Goal: Task Accomplishment & Management: Manage account settings

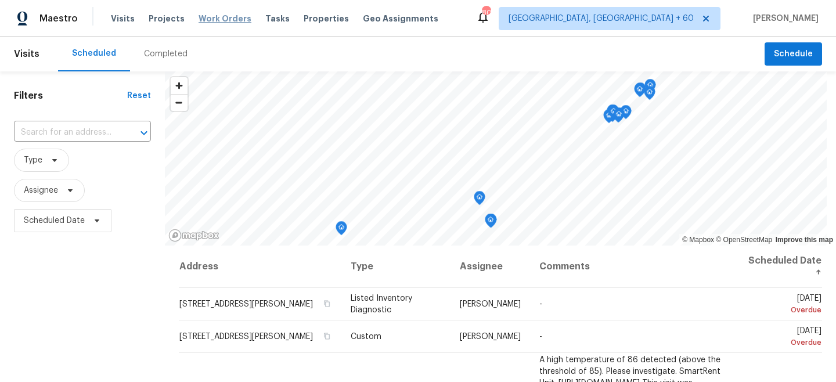
click at [226, 18] on span "Work Orders" at bounding box center [225, 19] width 53 height 12
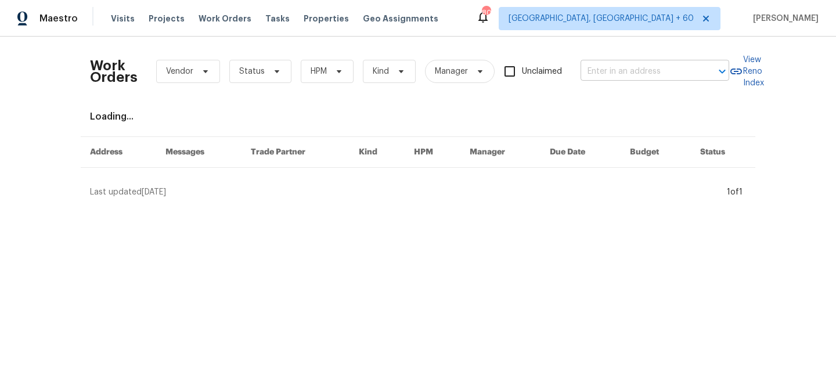
click at [598, 75] on input "text" at bounding box center [639, 72] width 116 height 18
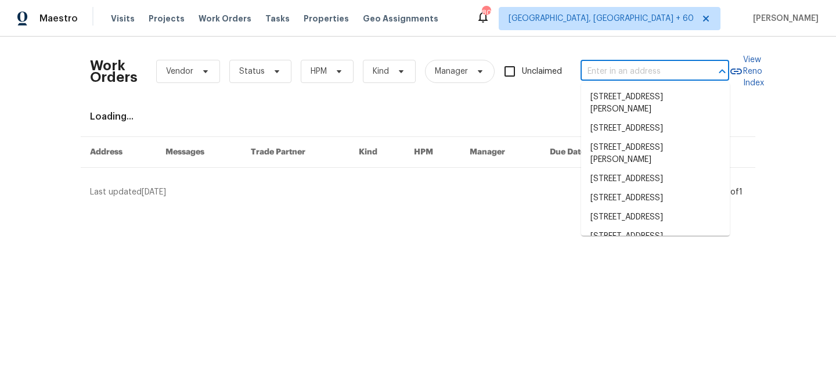
paste input "[STREET_ADDRESS]"
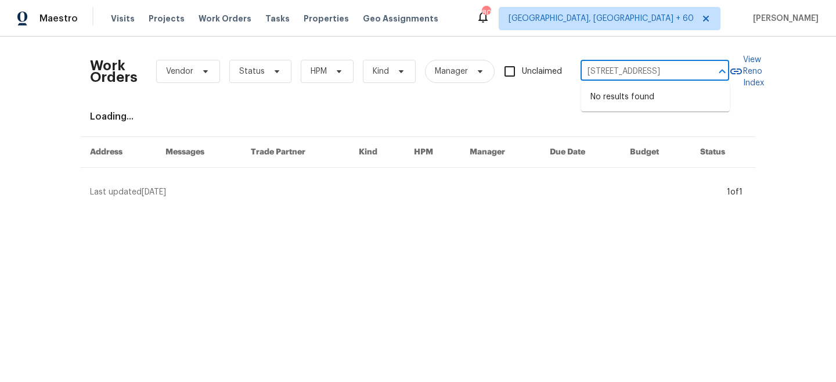
type input "[STREET_ADDRESS]"
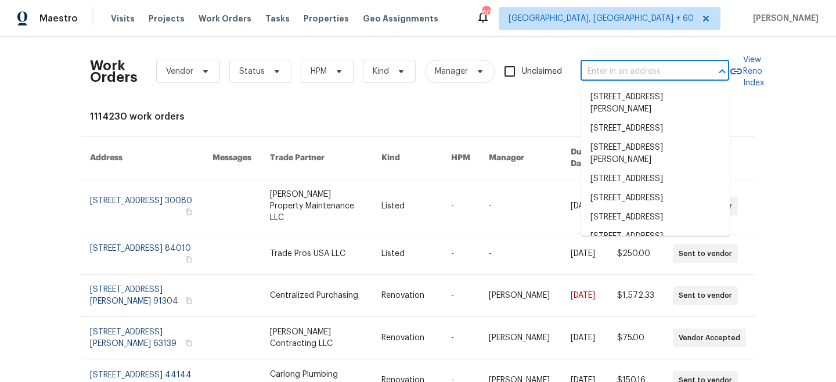
scroll to position [0, 0]
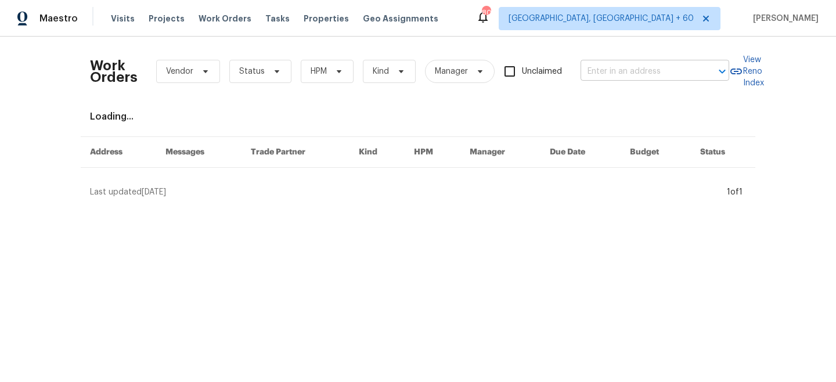
click at [624, 75] on input "text" at bounding box center [639, 72] width 116 height 18
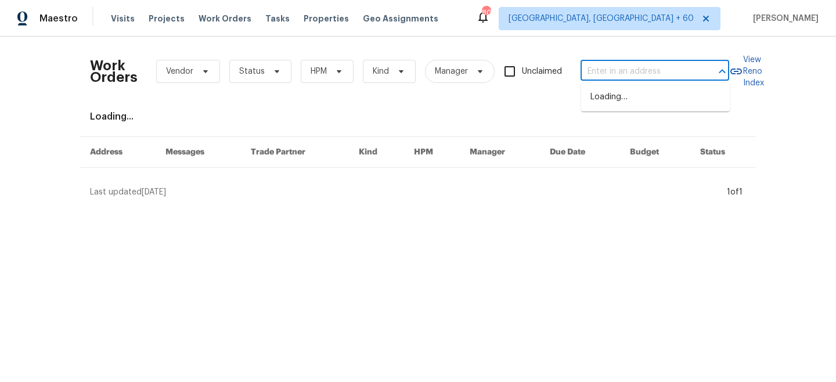
paste input "[STREET_ADDRESS]"
type input "[STREET_ADDRESS]"
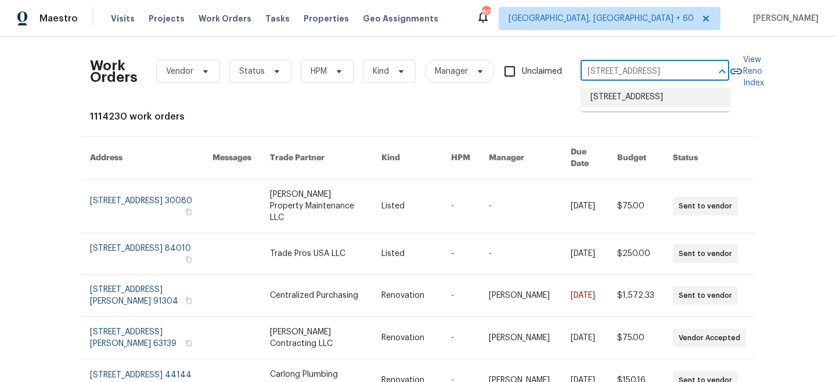
click at [622, 104] on li "[STREET_ADDRESS]" at bounding box center [655, 97] width 149 height 19
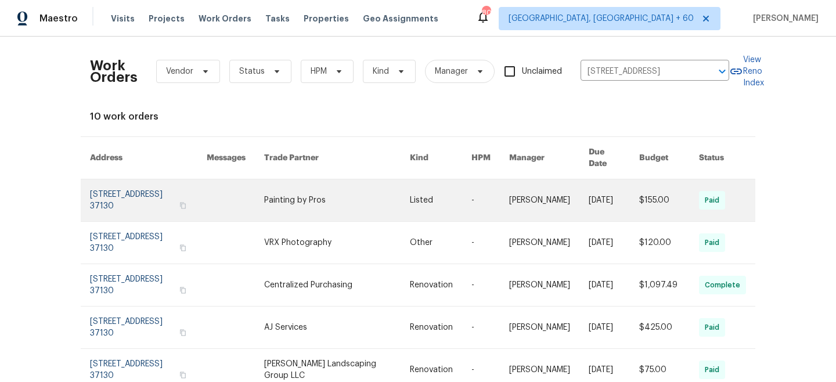
click at [426, 196] on link at bounding box center [441, 200] width 62 height 42
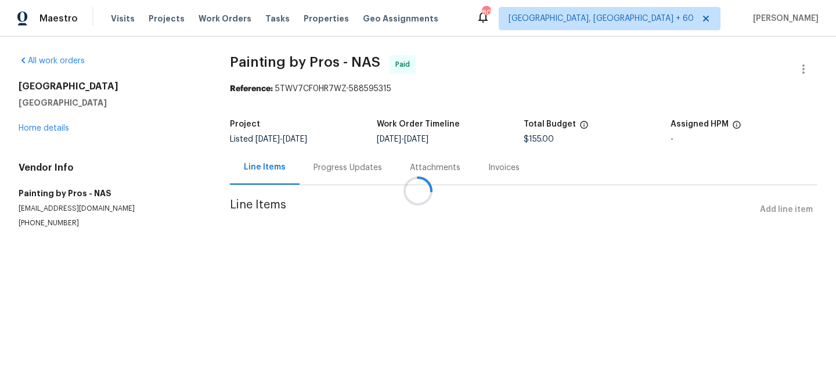
click at [33, 124] on div at bounding box center [418, 191] width 836 height 382
click at [39, 129] on div at bounding box center [418, 191] width 836 height 382
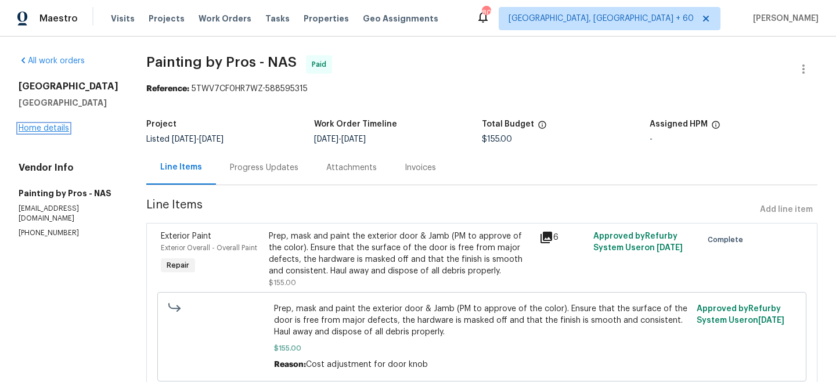
click at [38, 129] on link "Home details" at bounding box center [44, 128] width 51 height 8
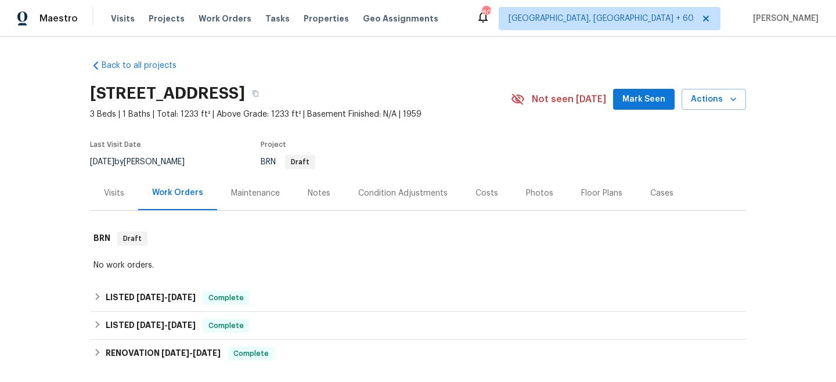
click at [263, 196] on div "Maintenance" at bounding box center [255, 194] width 49 height 12
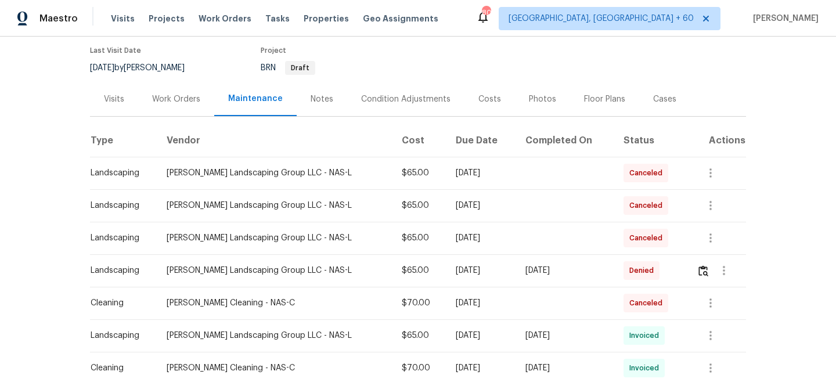
scroll to position [95, 0]
click at [704, 268] on img "button" at bounding box center [703, 269] width 10 height 11
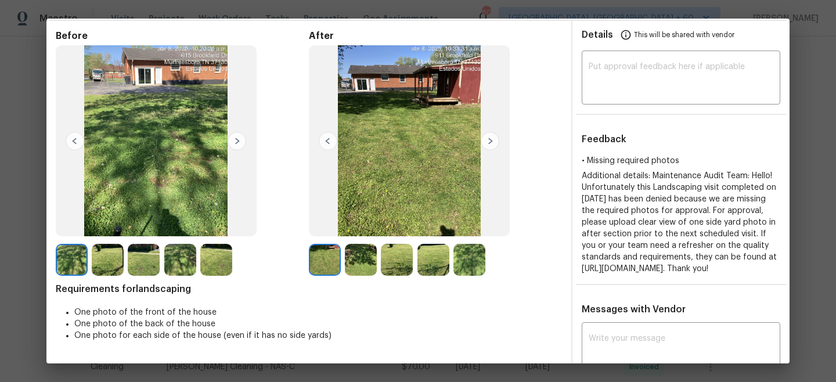
scroll to position [22, 0]
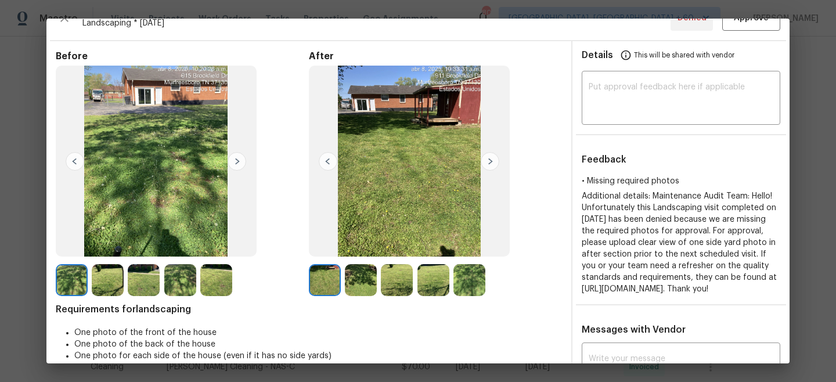
click at [491, 154] on img at bounding box center [490, 161] width 19 height 19
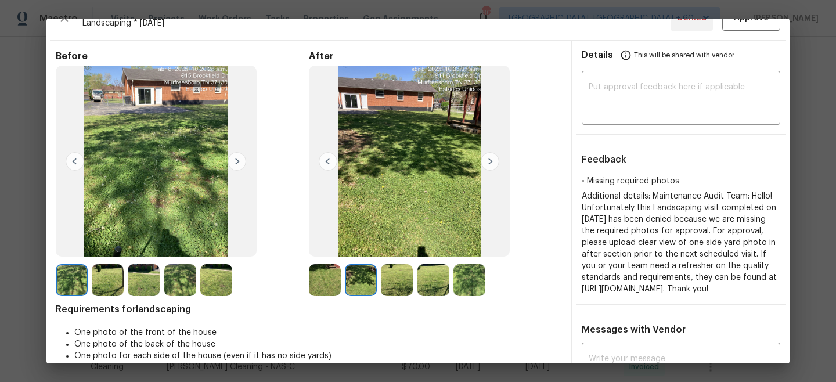
click at [492, 160] on img at bounding box center [490, 161] width 19 height 19
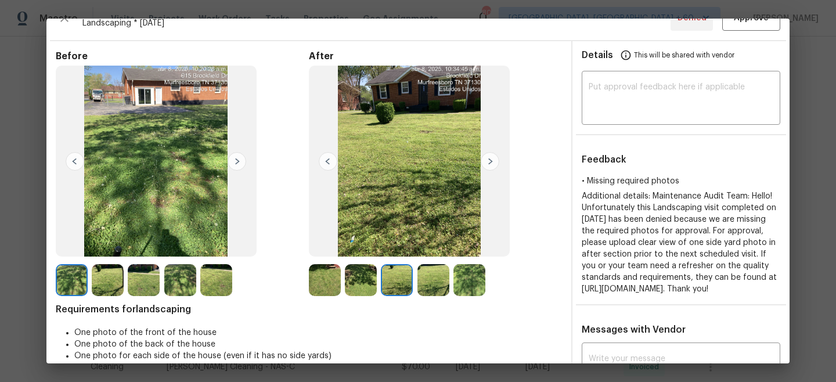
click at [492, 160] on img at bounding box center [490, 161] width 19 height 19
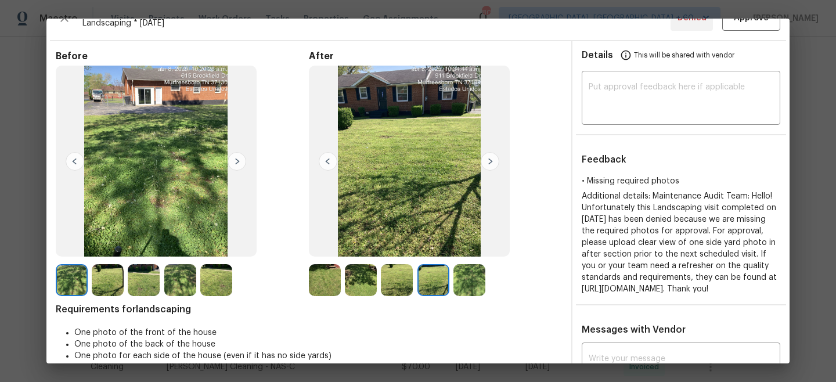
click at [492, 160] on img at bounding box center [490, 161] width 19 height 19
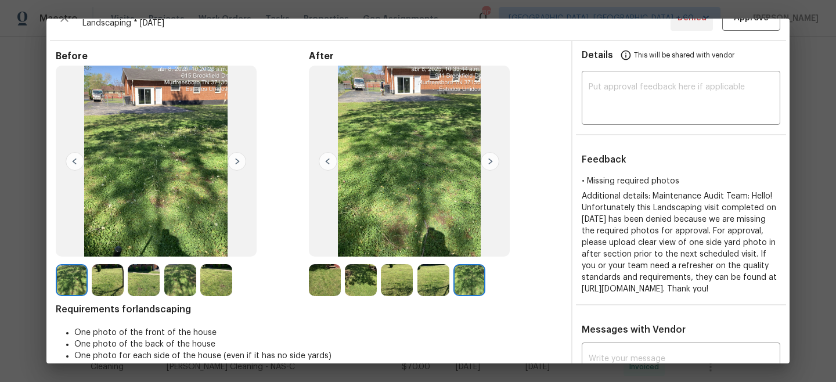
click at [321, 165] on img at bounding box center [328, 161] width 19 height 19
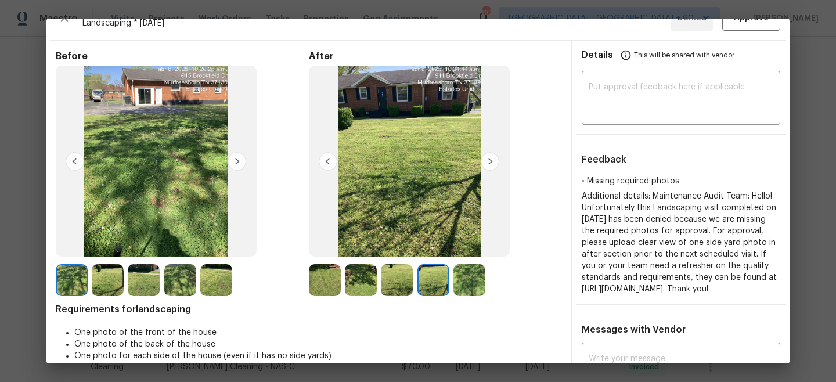
click at [321, 165] on img at bounding box center [328, 161] width 19 height 19
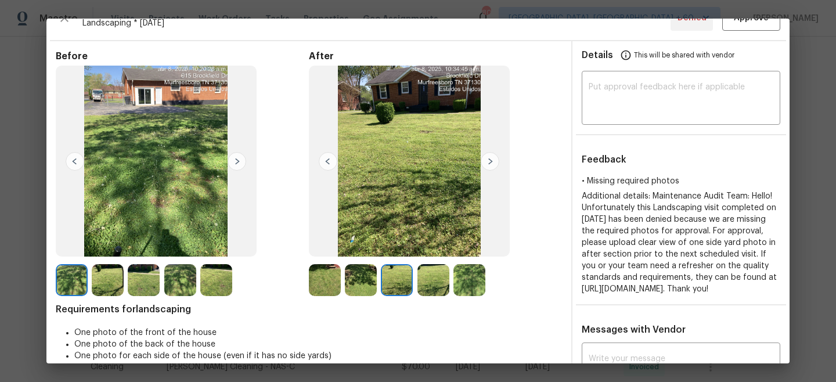
click at [321, 165] on img at bounding box center [328, 161] width 19 height 19
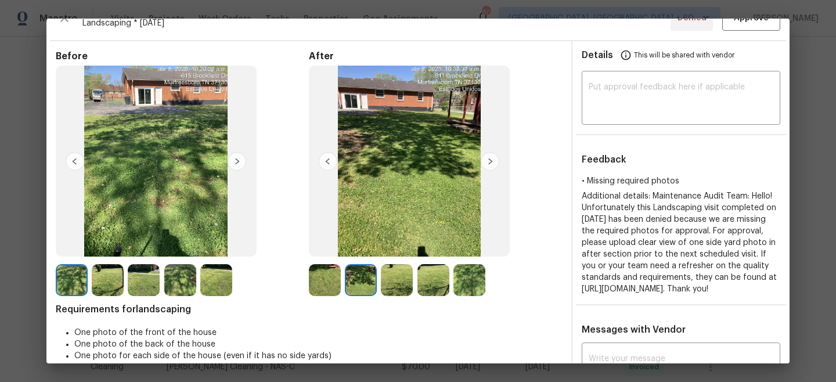
click at [321, 165] on img at bounding box center [328, 161] width 19 height 19
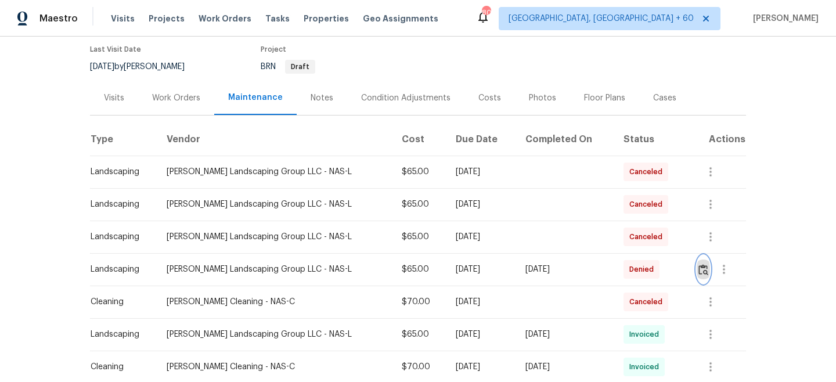
click at [705, 269] on img "button" at bounding box center [703, 269] width 10 height 11
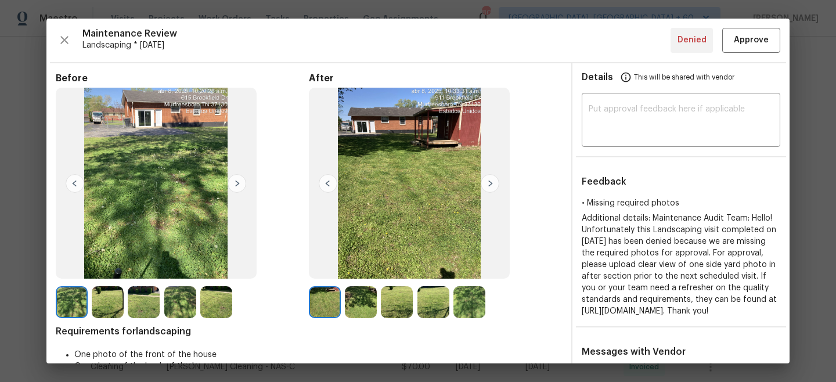
click at [325, 182] on img at bounding box center [328, 183] width 19 height 19
click at [491, 183] on img at bounding box center [490, 183] width 19 height 19
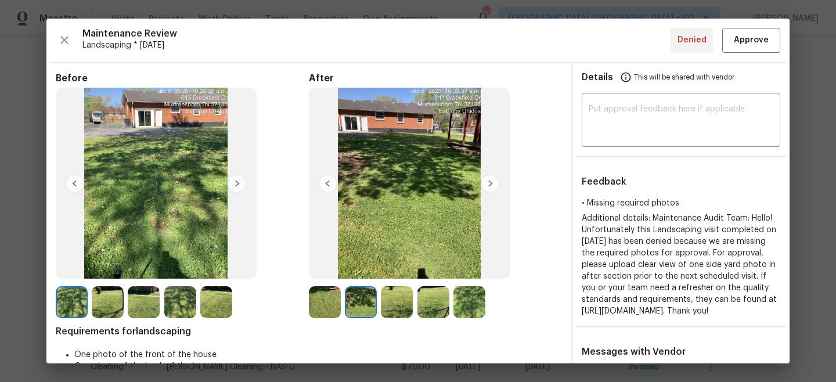
click at [491, 183] on img at bounding box center [490, 183] width 19 height 19
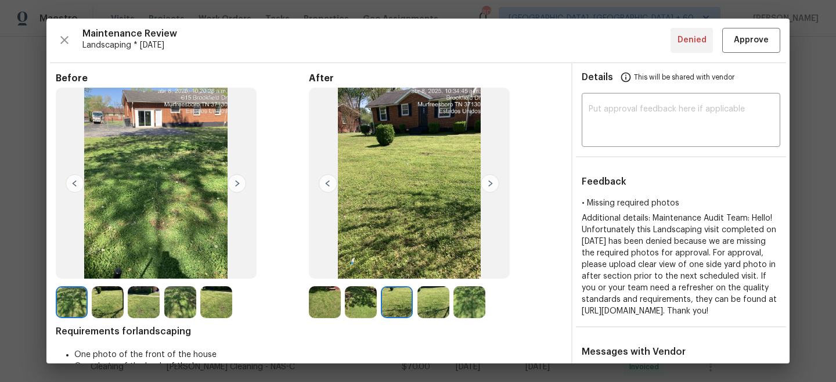
click at [491, 183] on img at bounding box center [490, 183] width 19 height 19
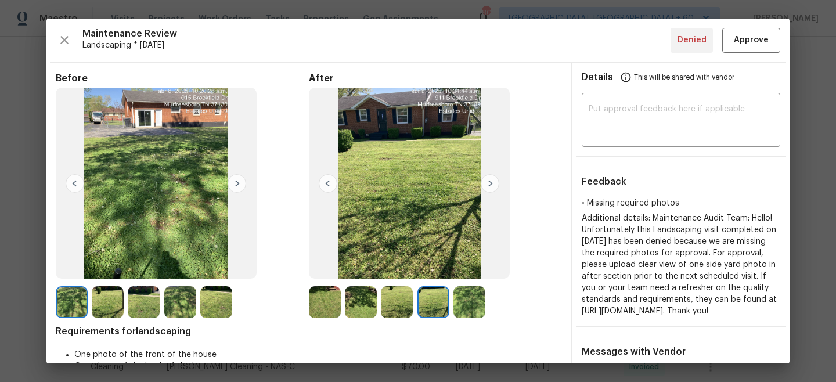
click at [490, 181] on img at bounding box center [490, 183] width 19 height 19
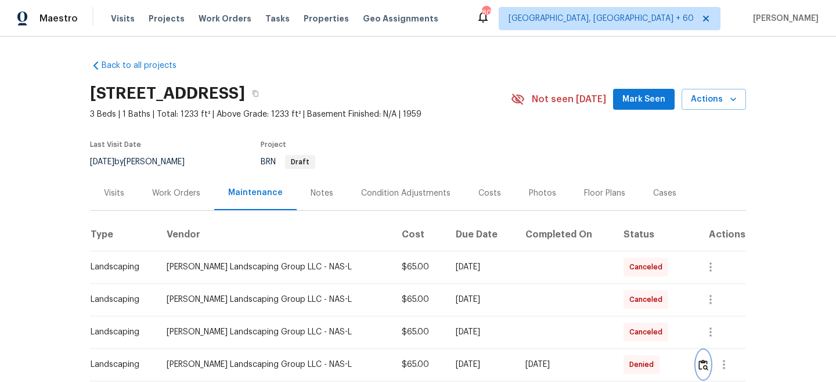
scroll to position [1, 0]
click at [171, 200] on div "Work Orders" at bounding box center [176, 192] width 76 height 34
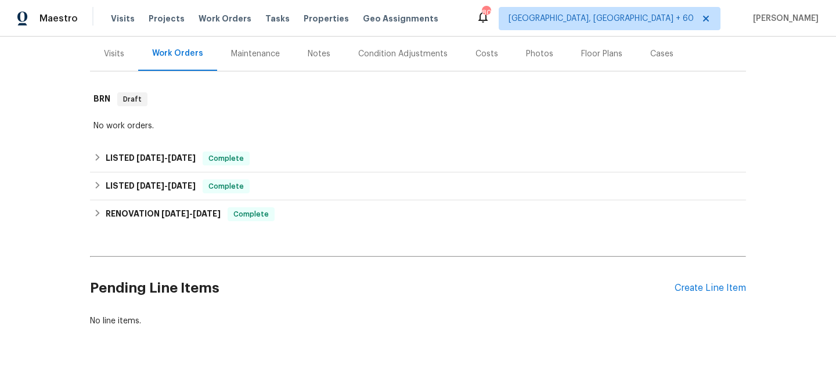
scroll to position [163, 0]
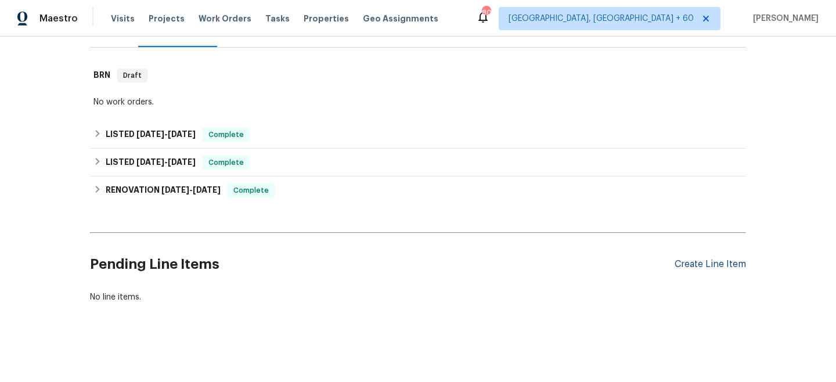
click at [709, 265] on div "Create Line Item" at bounding box center [710, 264] width 71 height 11
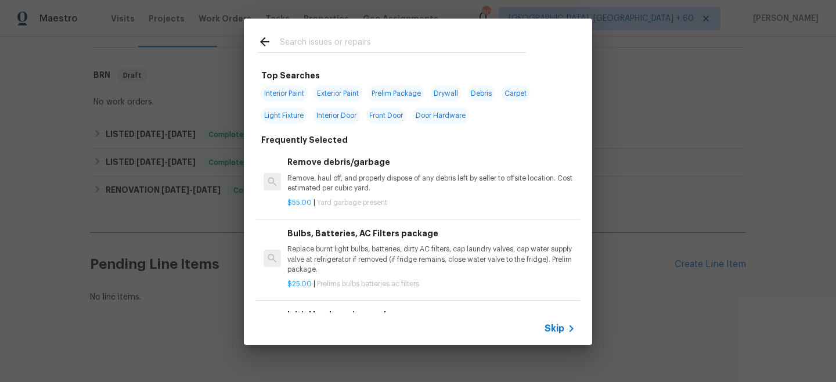
click at [553, 323] on span "Skip" at bounding box center [555, 329] width 20 height 12
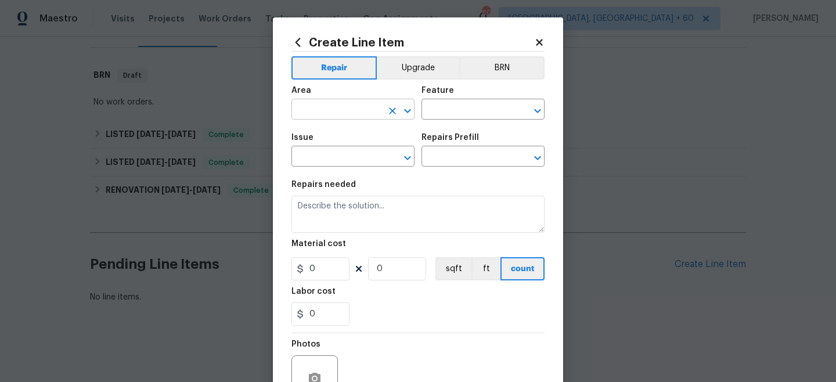
click at [315, 119] on input "text" at bounding box center [336, 111] width 91 height 18
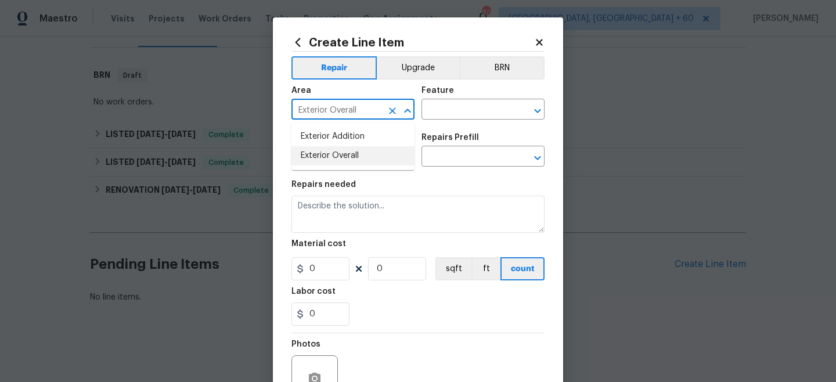
type input "Exterior Overall"
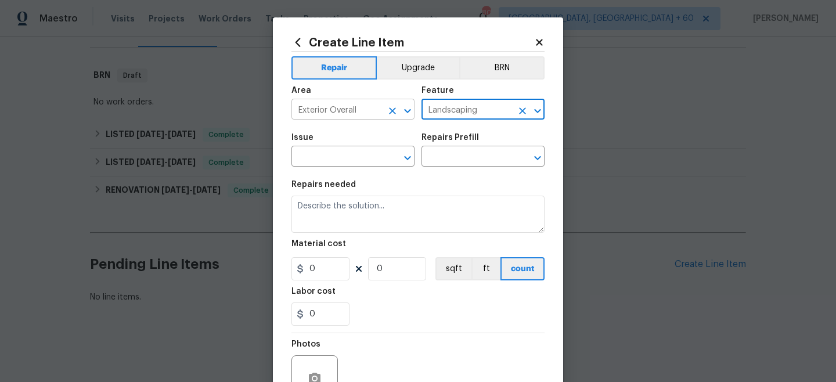
type input "Landscaping"
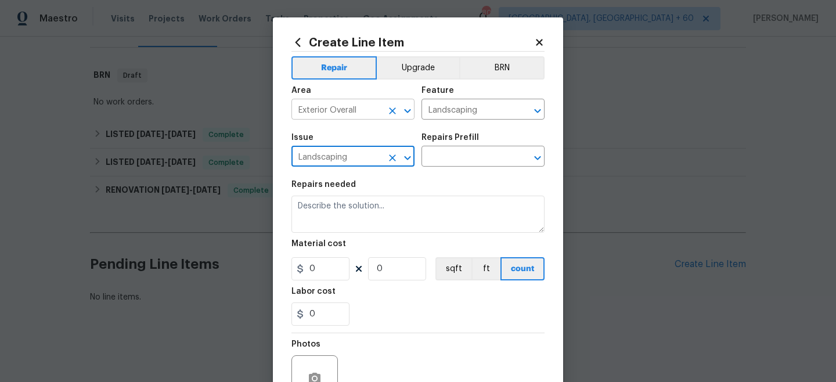
type input "Landscaping"
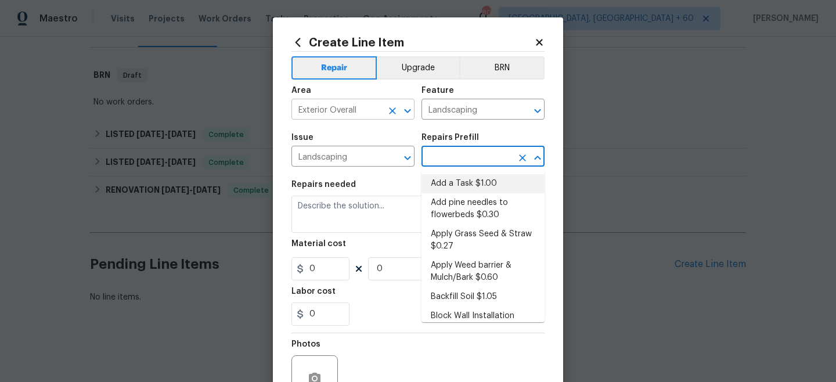
type input "Add a Task $1.00"
type textarea "HPM to detail"
type input "1"
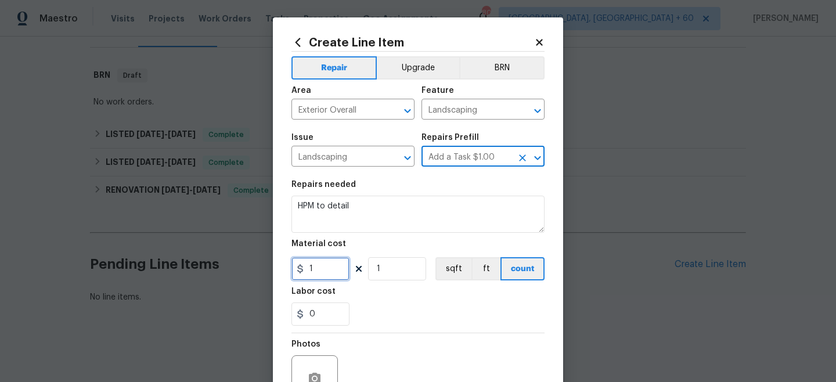
click at [336, 266] on input "1" at bounding box center [320, 268] width 58 height 23
type input "65"
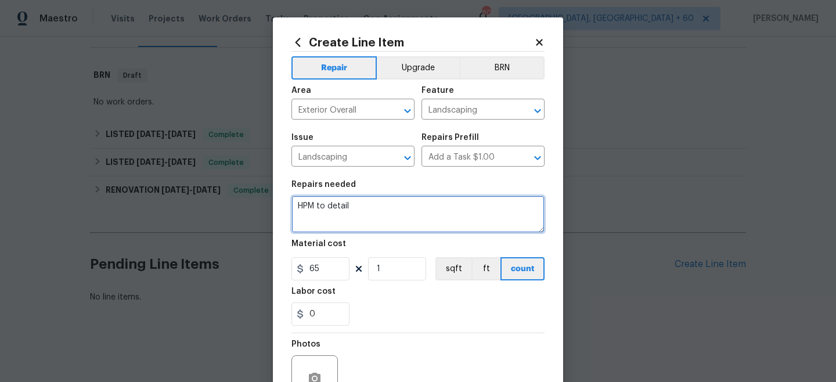
drag, startPoint x: 362, startPoint y: 215, endPoint x: 232, endPoint y: 194, distance: 132.2
click at [232, 194] on div "Create Line Item Repair Upgrade BRN Area Exterior Overall ​ Feature Landscaping…" at bounding box center [418, 191] width 836 height 382
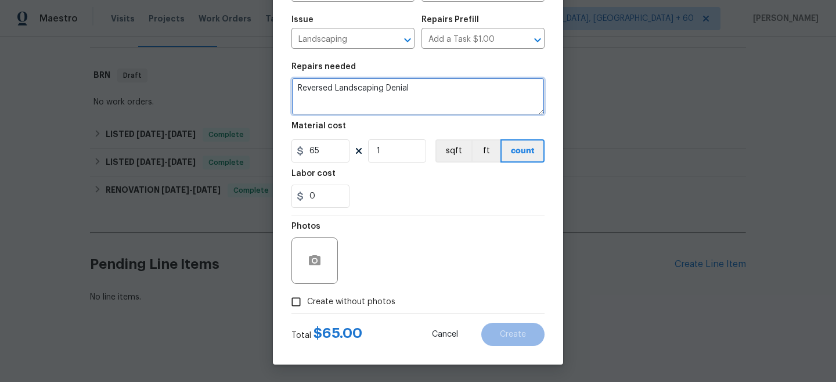
type textarea "Reversed Landscaping Denial"
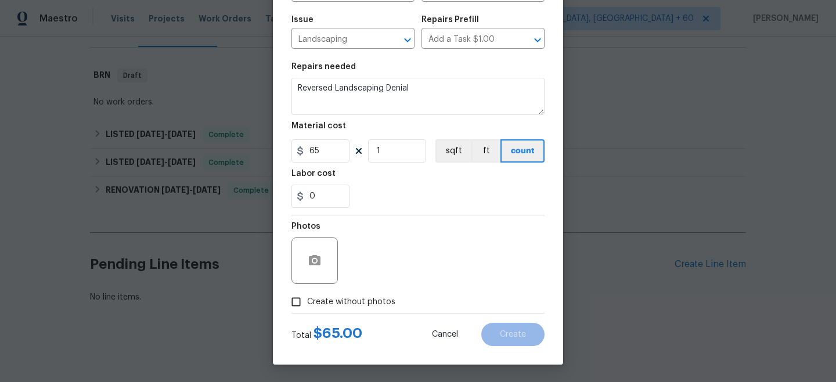
click at [345, 304] on span "Create without photos" at bounding box center [351, 302] width 88 height 12
click at [307, 304] on input "Create without photos" at bounding box center [296, 302] width 22 height 22
checkbox input "true"
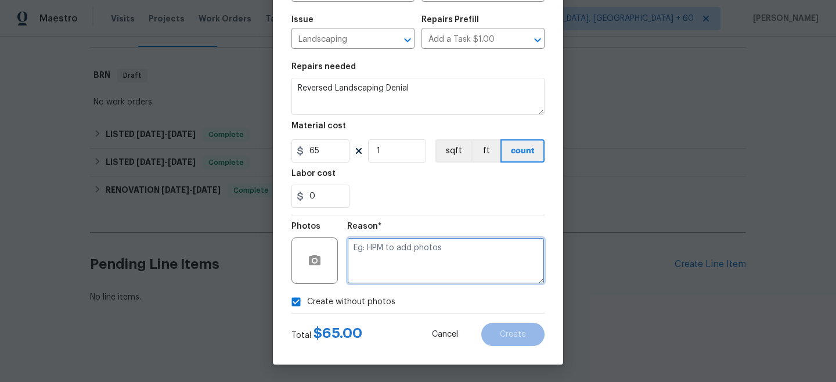
click at [377, 269] on textarea at bounding box center [445, 260] width 197 height 46
type textarea "n/a"
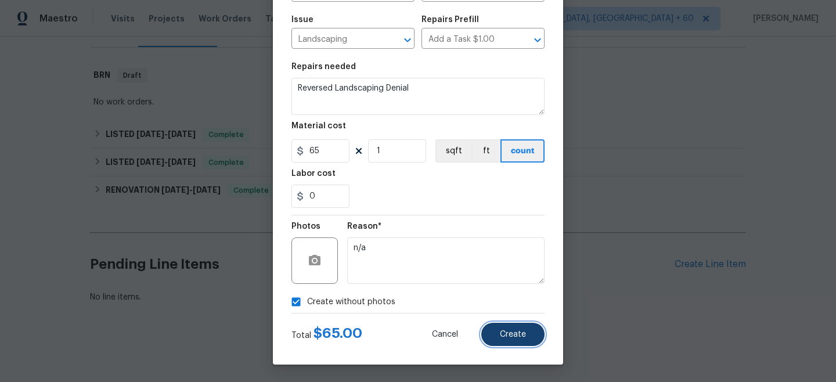
click at [503, 333] on span "Create" at bounding box center [513, 334] width 26 height 9
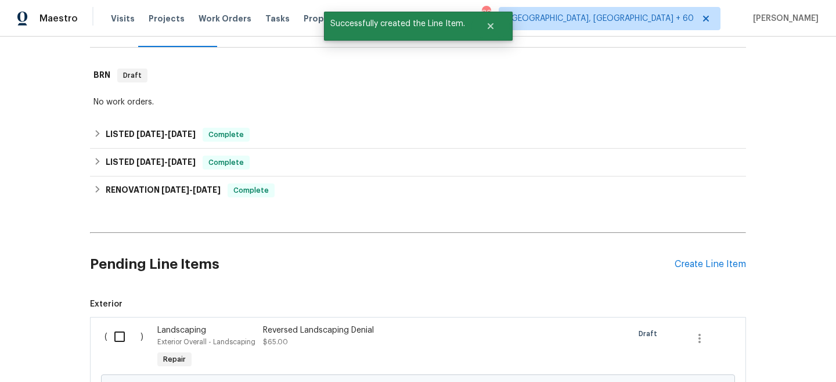
click at [118, 335] on input "checkbox" at bounding box center [123, 337] width 33 height 24
checkbox input "true"
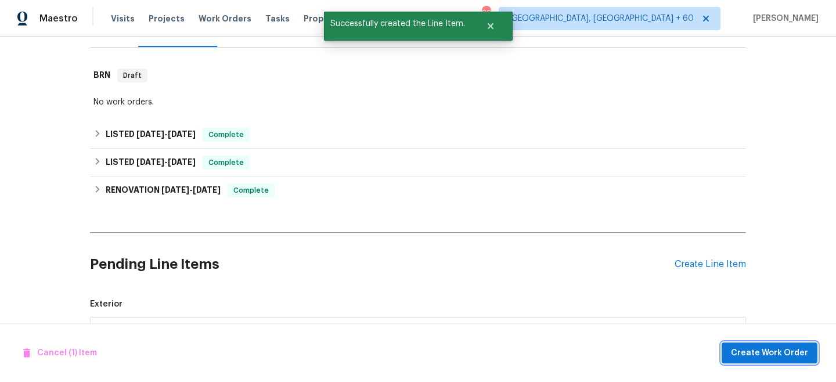
click at [778, 349] on span "Create Work Order" at bounding box center [769, 353] width 77 height 15
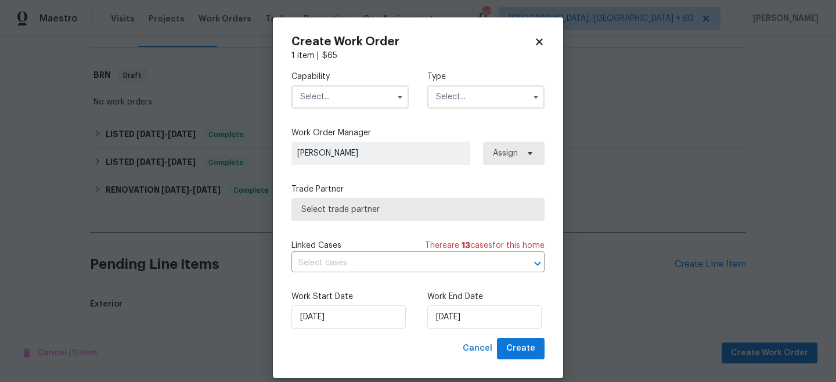
click at [453, 116] on div "Capability Type" at bounding box center [417, 90] width 253 height 56
click at [453, 111] on div "Capability Type" at bounding box center [417, 90] width 253 height 56
click at [453, 105] on input "text" at bounding box center [485, 96] width 117 height 23
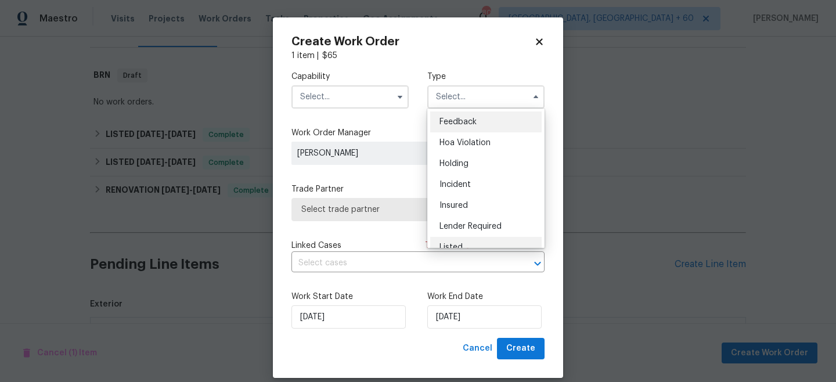
click at [453, 241] on div "Listed" at bounding box center [485, 247] width 111 height 21
type input "Listed"
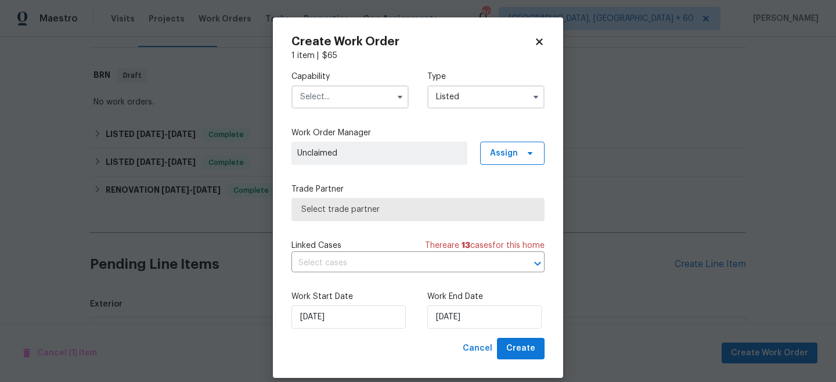
click at [319, 96] on input "text" at bounding box center [349, 96] width 117 height 23
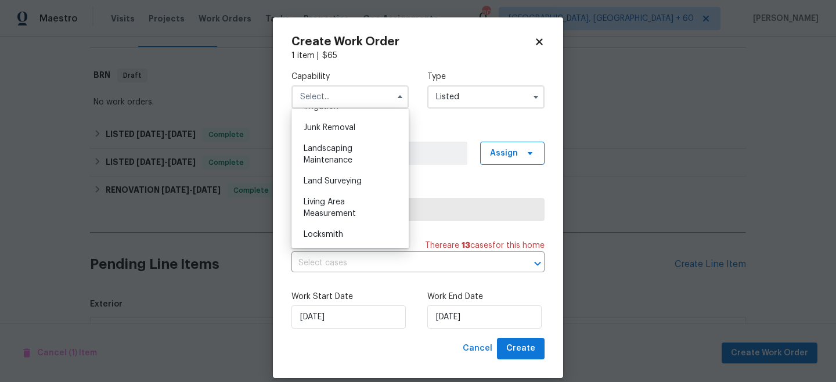
scroll to position [738, 0]
click at [332, 158] on span "Landscaping Maintenance" at bounding box center [328, 154] width 49 height 20
type input "Landscaping Maintenance"
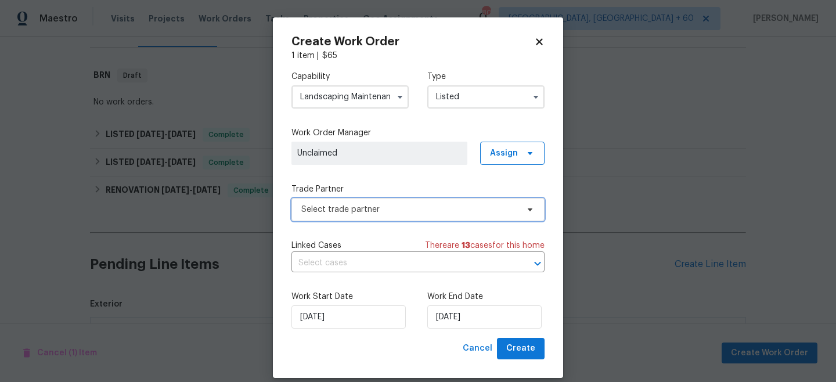
click at [339, 206] on span "Select trade partner" at bounding box center [409, 210] width 217 height 12
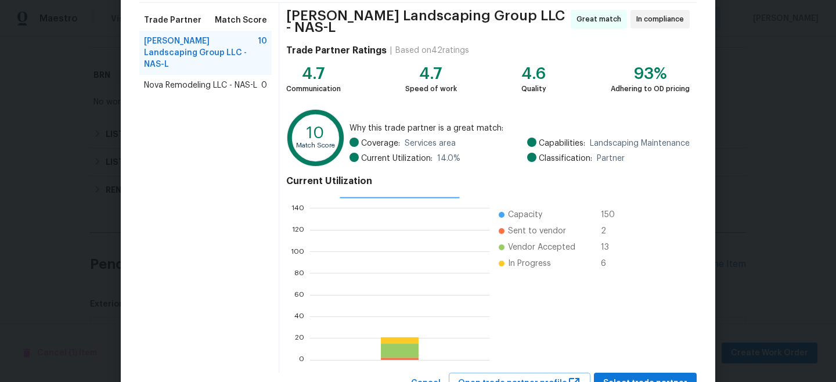
scroll to position [130, 0]
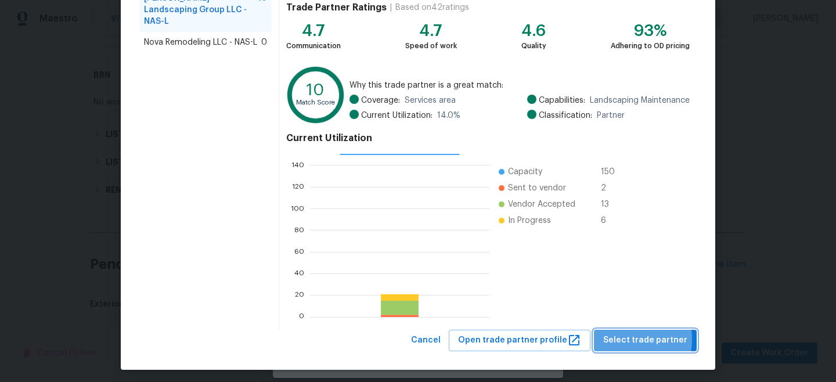
click at [618, 335] on span "Select trade partner" at bounding box center [645, 340] width 84 height 15
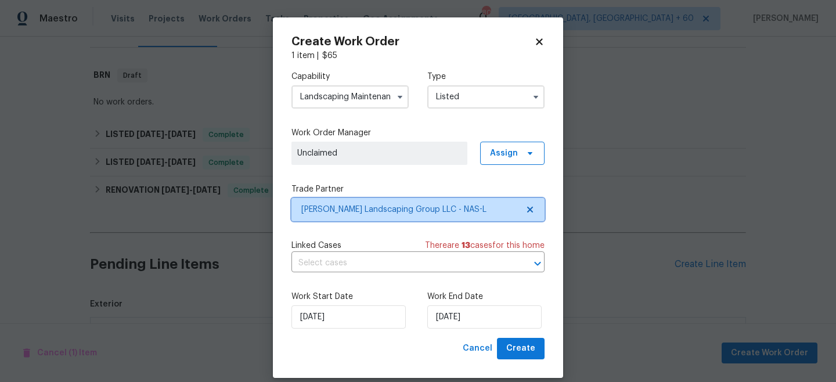
scroll to position [0, 0]
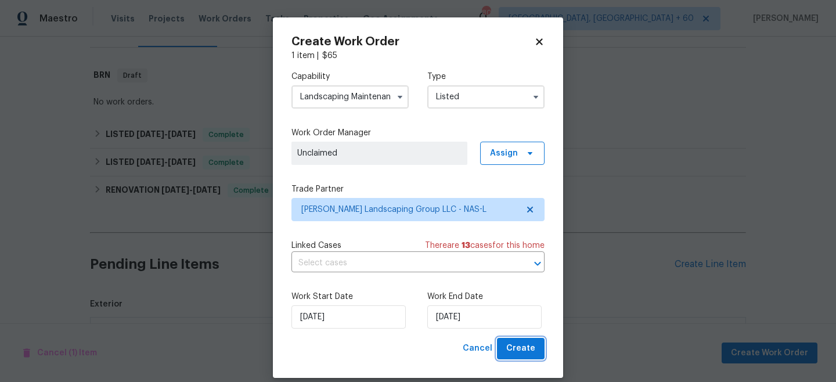
click at [521, 341] on button "Create" at bounding box center [521, 348] width 48 height 21
checkbox input "false"
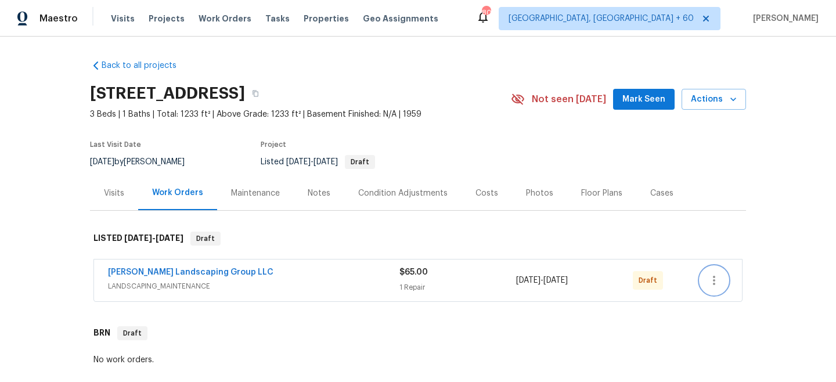
click at [713, 276] on icon "button" at bounding box center [714, 280] width 2 height 9
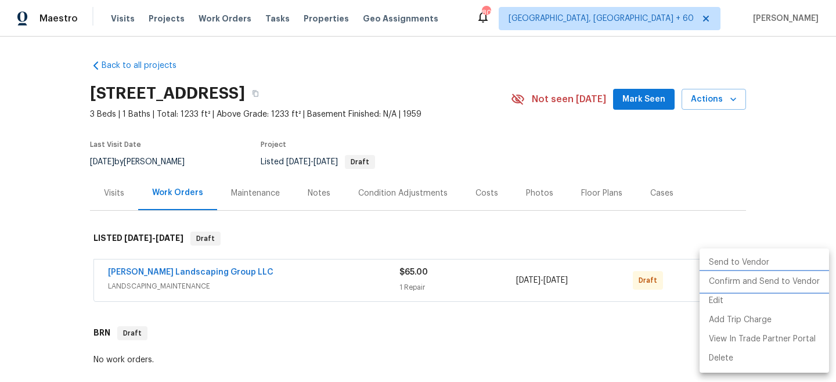
click at [759, 285] on li "Confirm and Send to Vendor" at bounding box center [764, 281] width 129 height 19
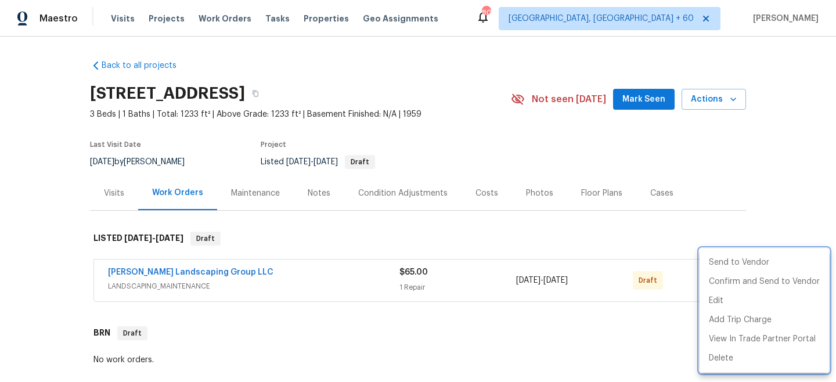
click at [778, 179] on div at bounding box center [418, 191] width 836 height 382
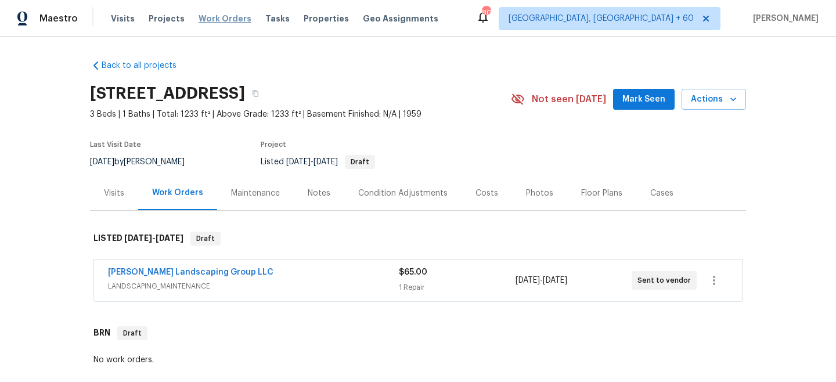
click at [208, 15] on span "Work Orders" at bounding box center [225, 19] width 53 height 12
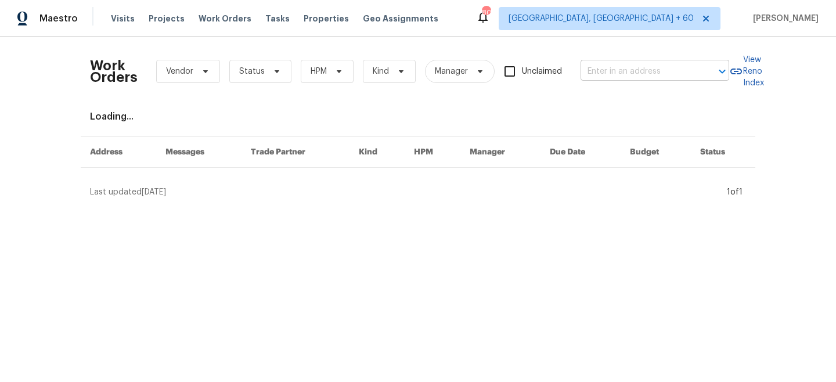
click at [648, 78] on input "text" at bounding box center [639, 72] width 116 height 18
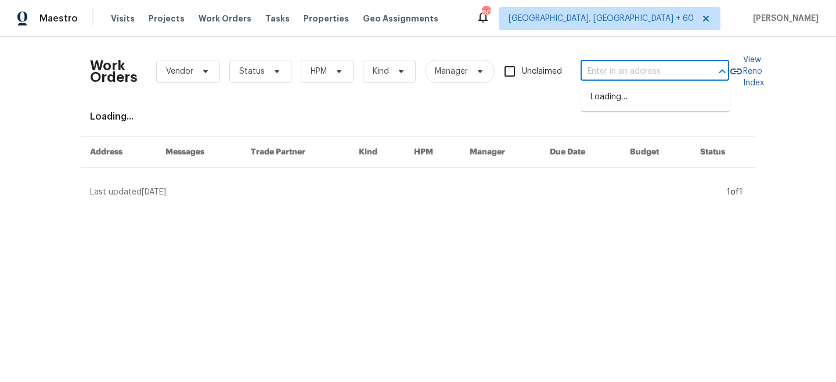
paste input "[STREET_ADDRESS]"
type input "[STREET_ADDRESS]"
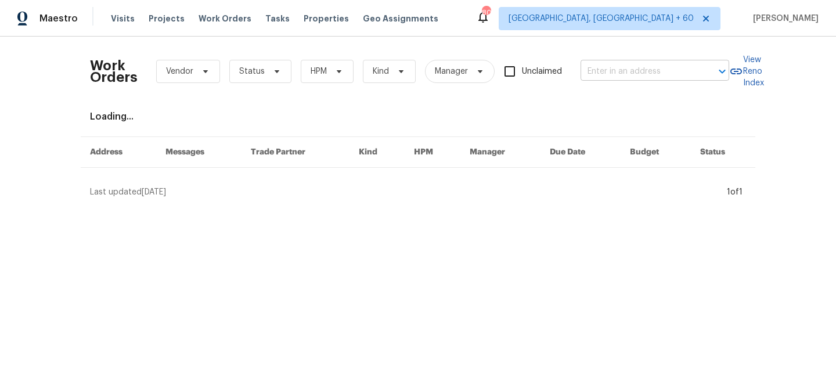
click at [625, 70] on input "text" at bounding box center [639, 72] width 116 height 18
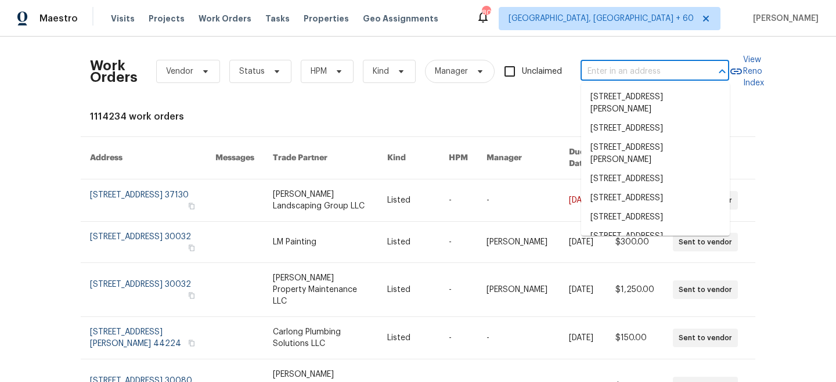
paste input "[STREET_ADDRESS]"
type input "907 16th Ave E"
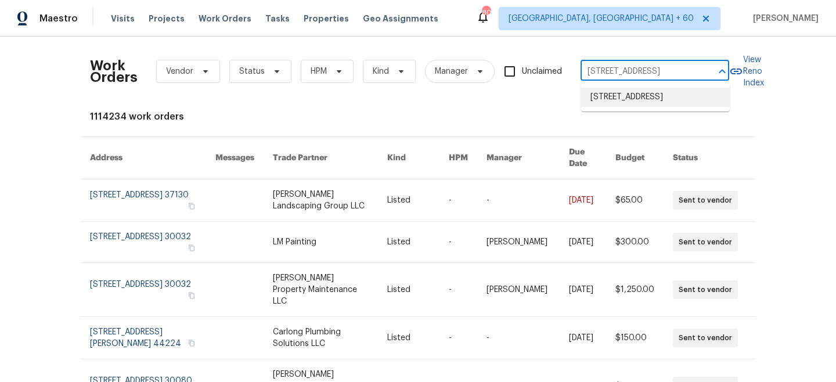
click at [621, 103] on li "907 16th Ave E, Springfield, TN 37172" at bounding box center [655, 97] width 149 height 19
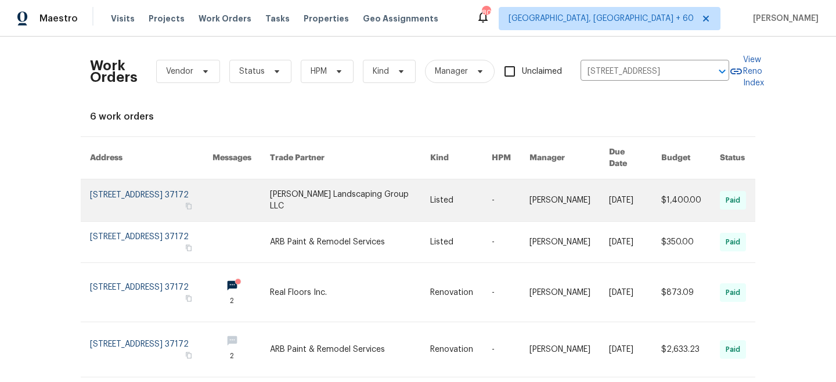
click at [446, 195] on link at bounding box center [461, 200] width 62 height 42
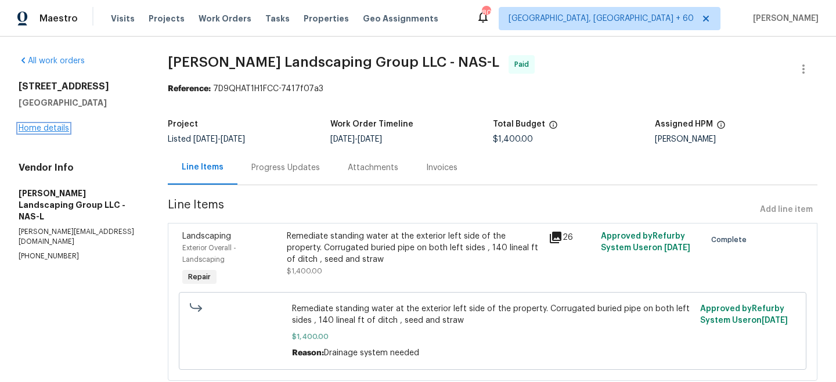
click at [49, 130] on link "Home details" at bounding box center [44, 128] width 51 height 8
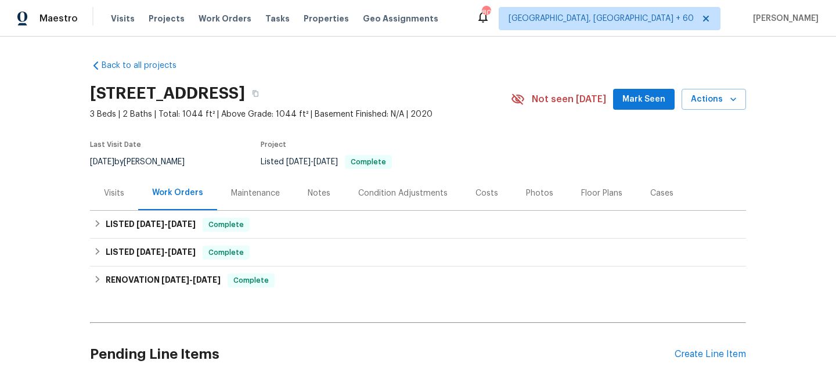
click at [258, 186] on div "Maintenance" at bounding box center [255, 193] width 77 height 34
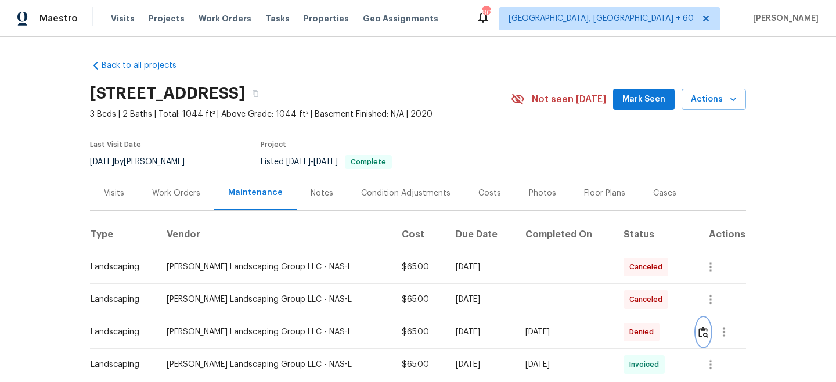
click at [703, 333] on img "button" at bounding box center [703, 332] width 10 height 11
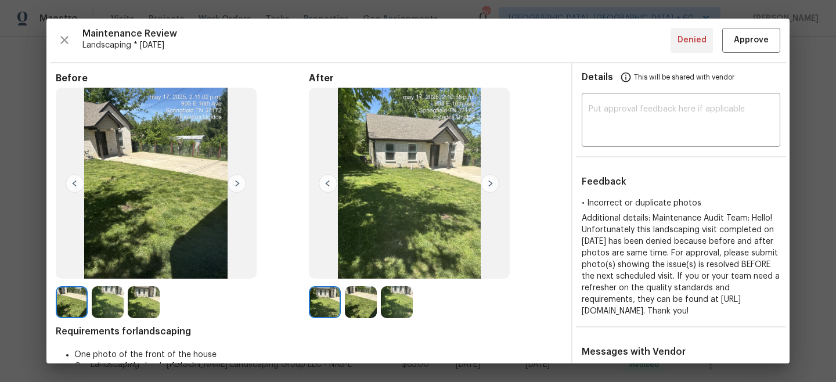
click at [237, 182] on img at bounding box center [237, 183] width 19 height 19
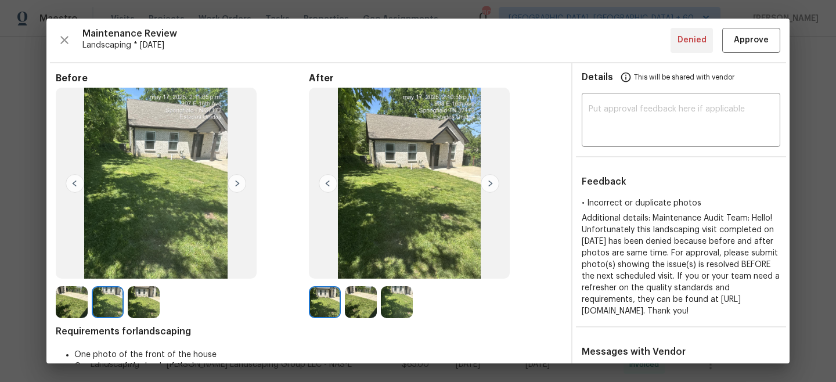
click at [492, 181] on img at bounding box center [490, 183] width 19 height 19
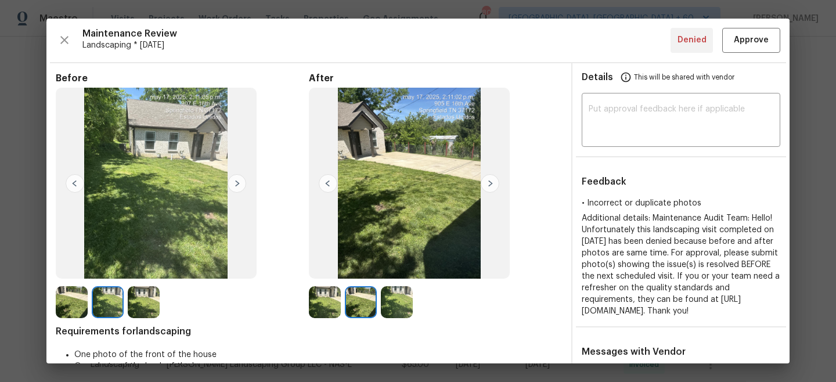
click at [237, 183] on img at bounding box center [237, 183] width 19 height 19
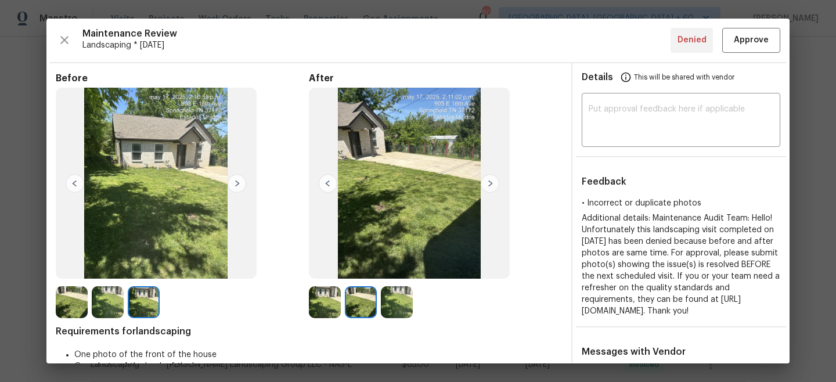
click at [174, 22] on div "Maintenance Review Landscaping * Mon, May 12 Denied Approve Before After Requir…" at bounding box center [417, 191] width 743 height 345
click at [172, 19] on div "Maintenance Review Landscaping * Mon, May 12 Denied Approve Before After Requir…" at bounding box center [417, 191] width 743 height 345
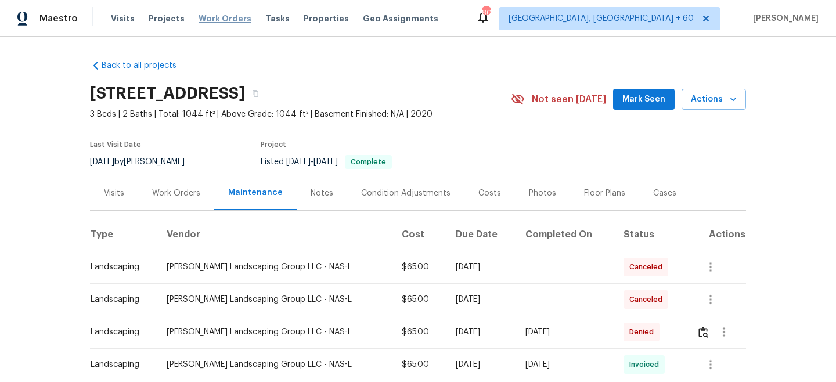
click at [218, 17] on span "Work Orders" at bounding box center [225, 19] width 53 height 12
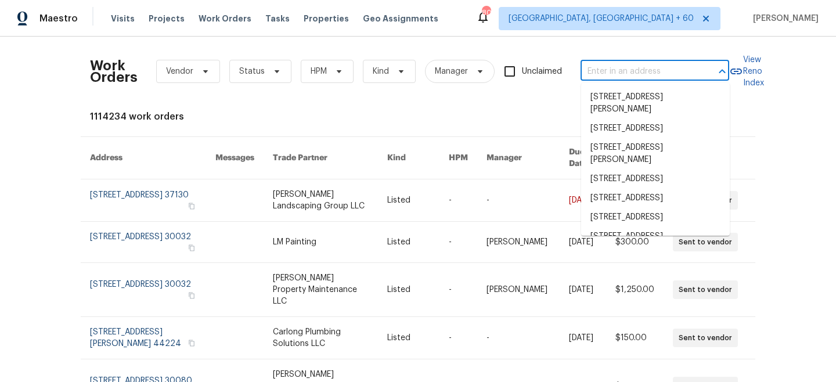
click at [644, 64] on input "text" at bounding box center [639, 72] width 116 height 18
paste input "893 Glen Ellen Way"
type input "893 Glen Ellen Way"
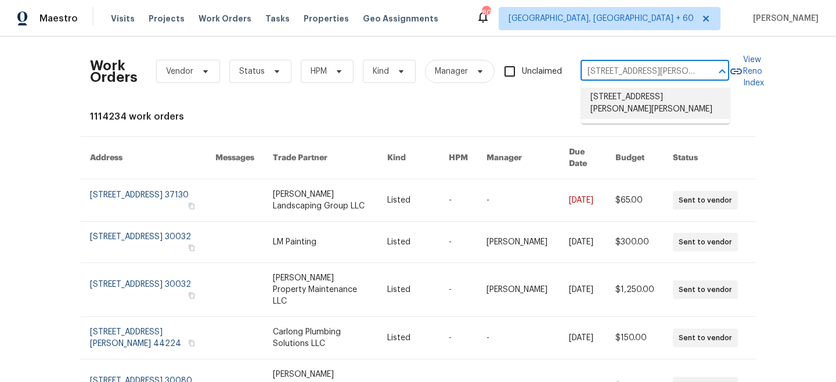
click at [642, 105] on li "893 Glen Ellen Way, Clarksville, TN 37040" at bounding box center [655, 103] width 149 height 31
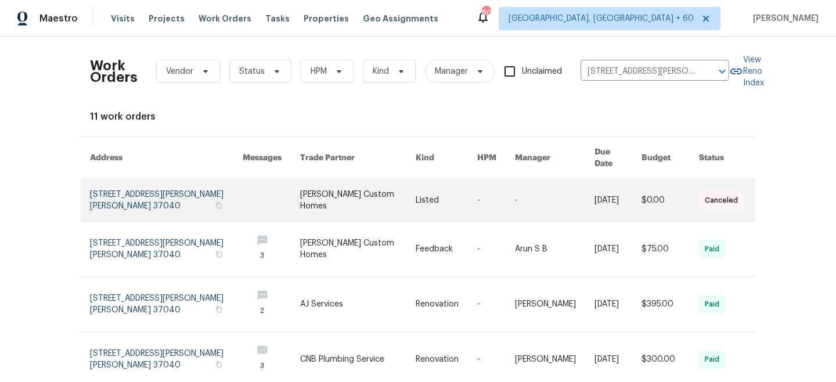
click at [419, 180] on link at bounding box center [447, 200] width 62 height 42
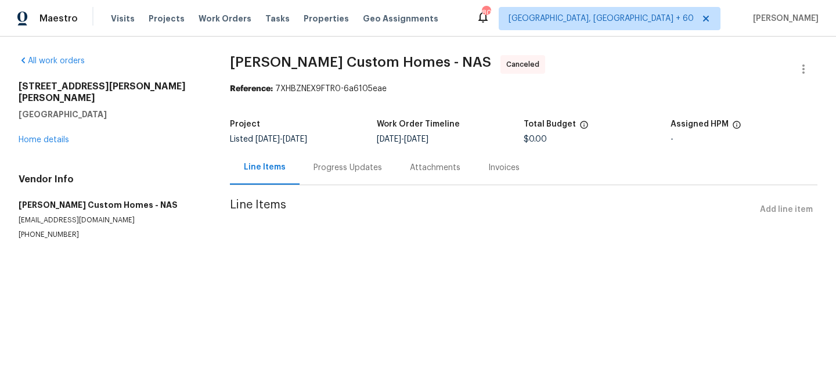
click at [39, 133] on div "893 Glen Ellen Way Clarksville, TN 37040 Home details" at bounding box center [110, 113] width 183 height 65
click at [39, 136] on link "Home details" at bounding box center [44, 140] width 51 height 8
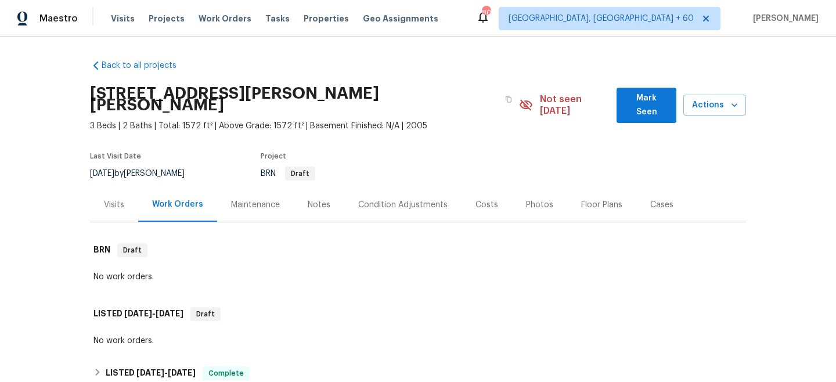
click at [265, 199] on div "Maintenance" at bounding box center [255, 205] width 49 height 12
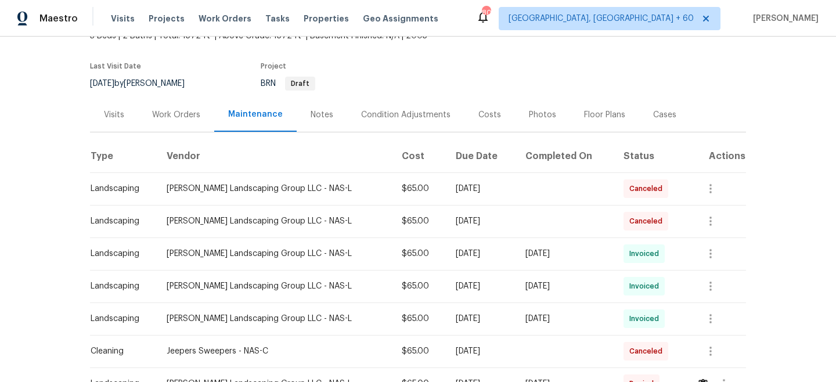
scroll to position [170, 0]
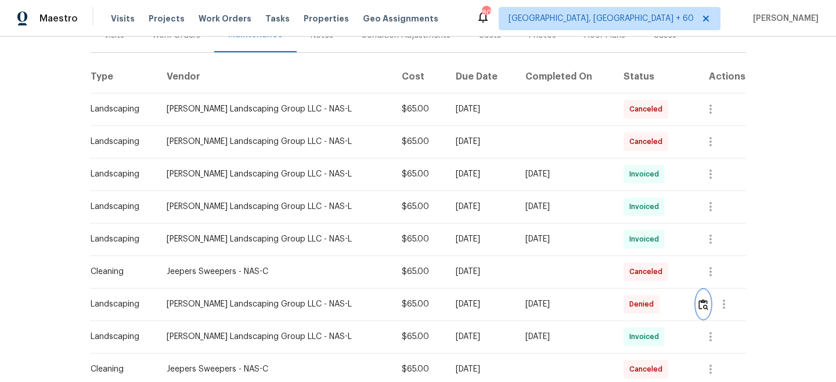
click at [705, 299] on img "button" at bounding box center [703, 304] width 10 height 11
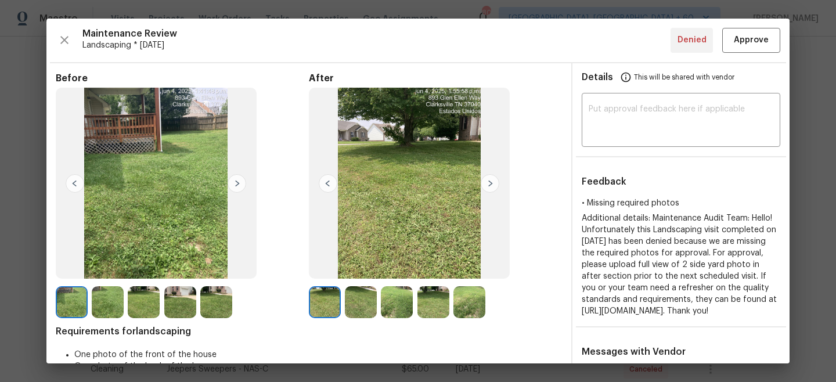
click at [239, 185] on img at bounding box center [237, 183] width 19 height 19
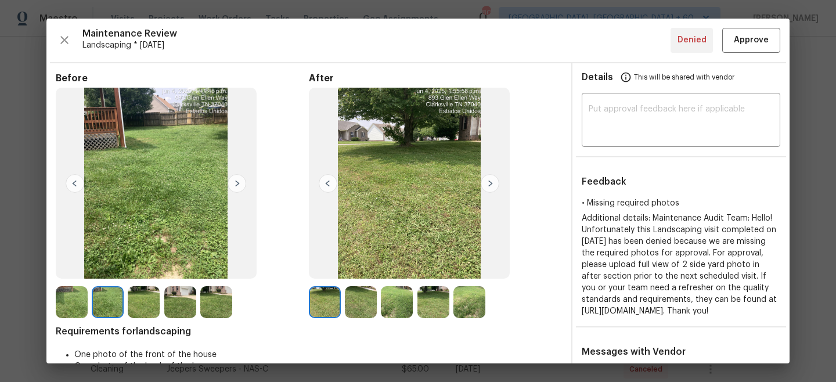
click at [492, 187] on img at bounding box center [490, 183] width 19 height 19
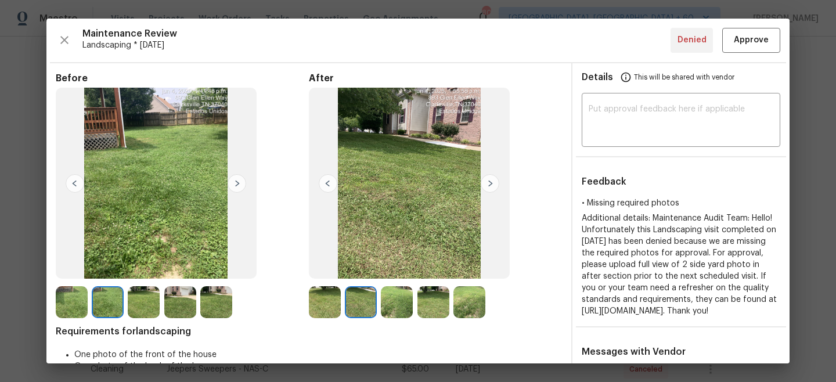
click at [492, 187] on img at bounding box center [490, 183] width 19 height 19
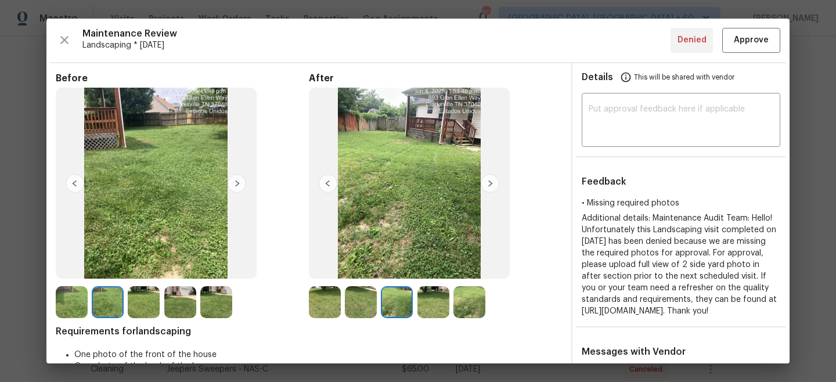
click at [235, 186] on img at bounding box center [237, 183] width 19 height 19
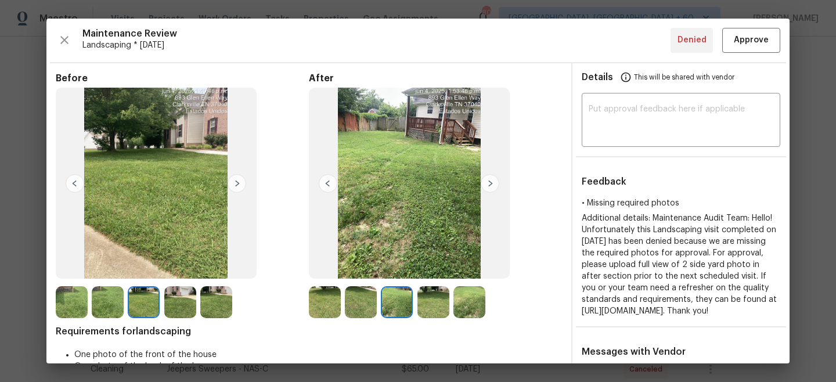
click at [329, 183] on img at bounding box center [328, 183] width 19 height 19
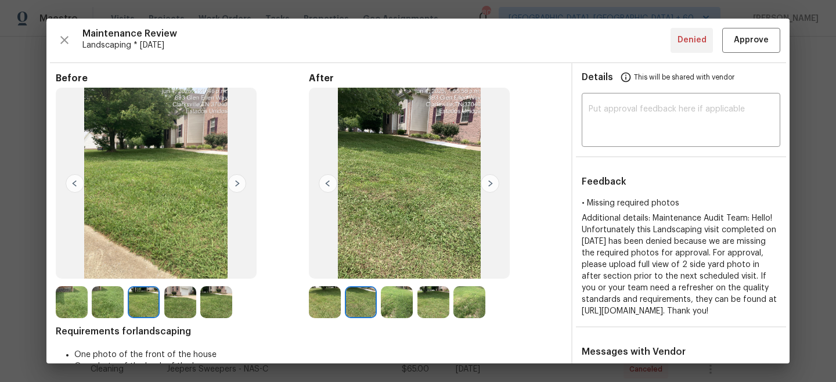
click at [329, 183] on img at bounding box center [328, 183] width 19 height 19
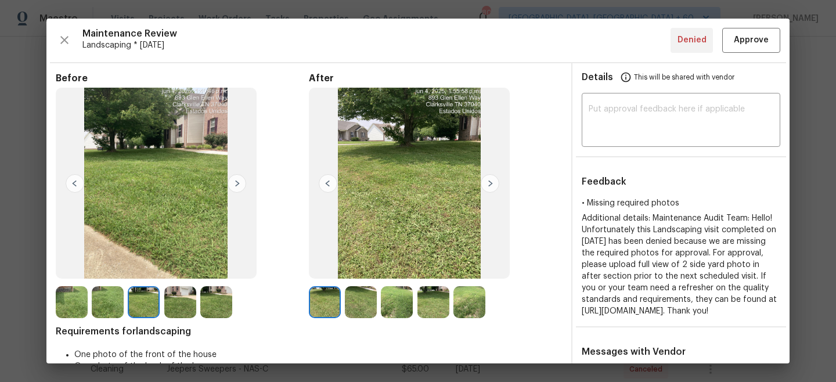
click at [486, 185] on img at bounding box center [490, 183] width 19 height 19
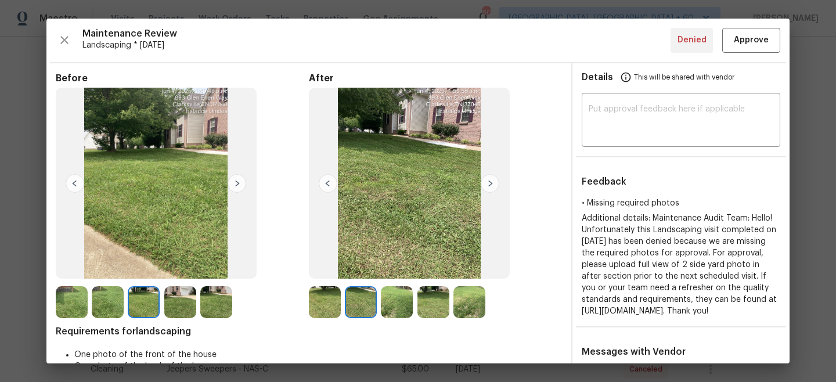
click at [490, 185] on img at bounding box center [490, 183] width 19 height 19
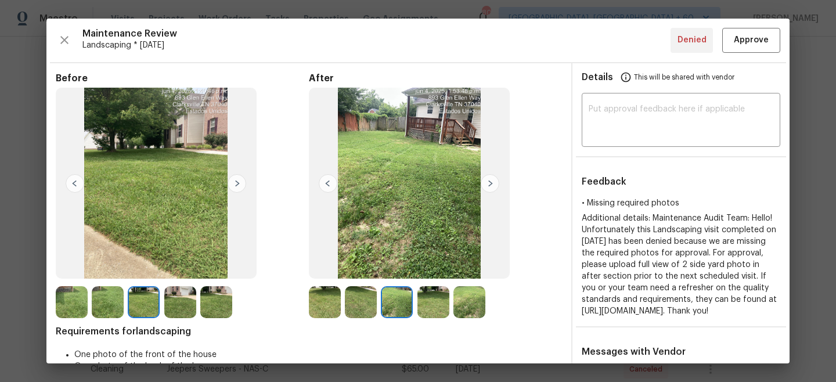
click at [490, 185] on img at bounding box center [490, 183] width 19 height 19
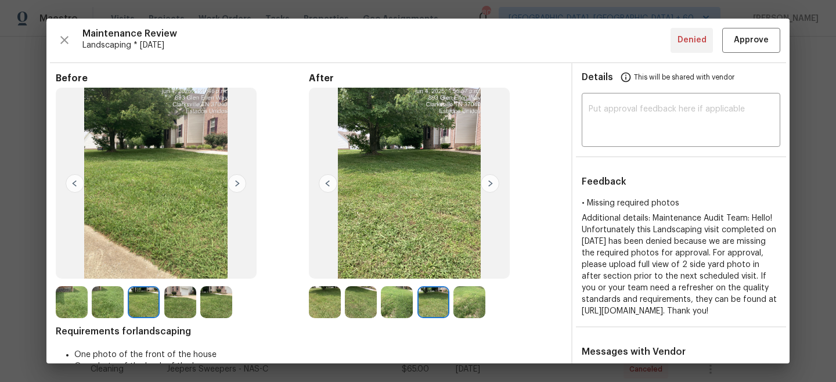
click at [490, 185] on img at bounding box center [490, 183] width 19 height 19
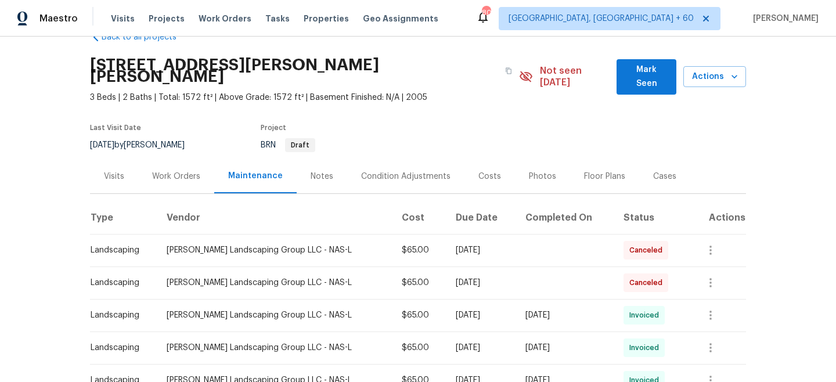
scroll to position [27, 0]
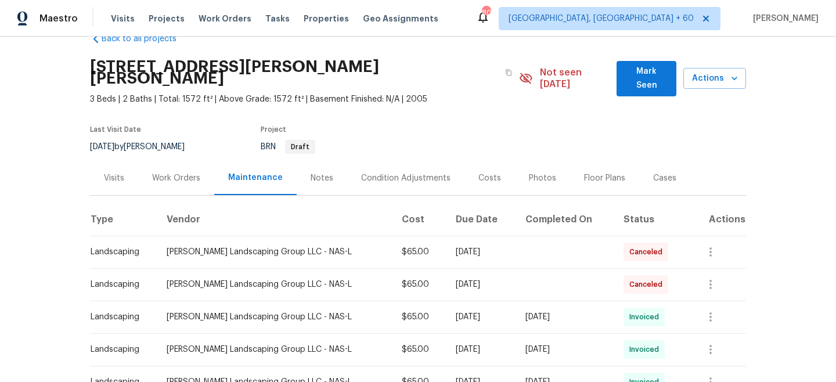
click at [183, 172] on div "Work Orders" at bounding box center [176, 178] width 48 height 12
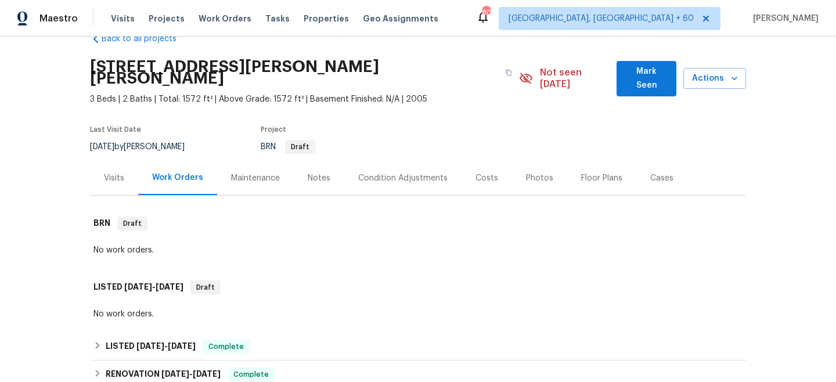
scroll to position [352, 0]
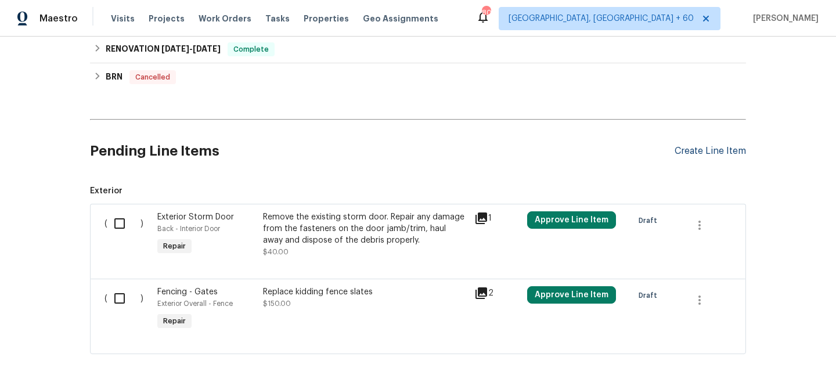
click at [719, 146] on div "Create Line Item" at bounding box center [710, 151] width 71 height 11
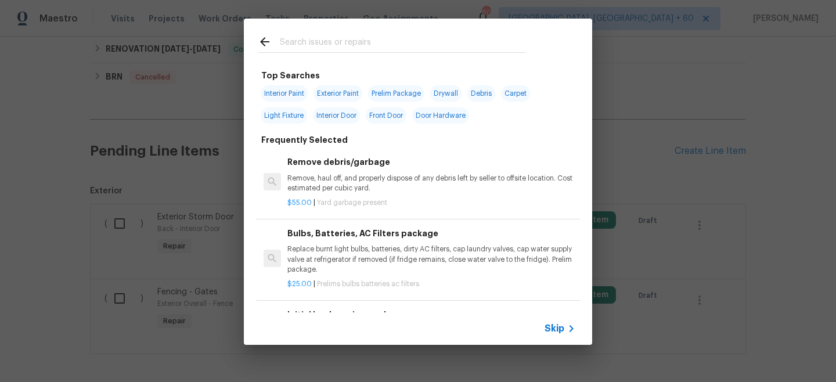
click at [556, 326] on span "Skip" at bounding box center [555, 329] width 20 height 12
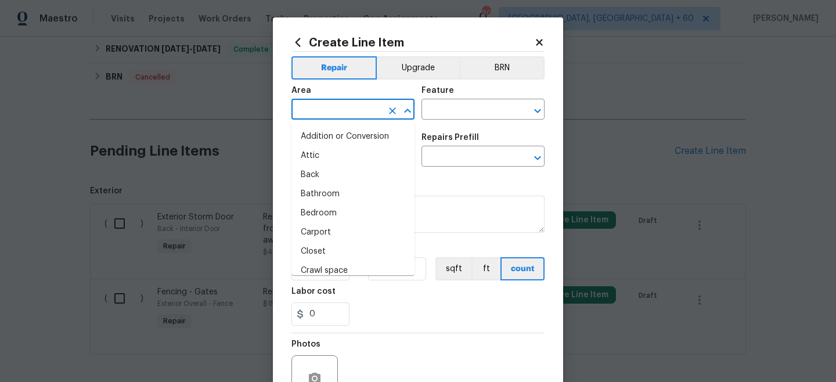
click at [331, 111] on input "text" at bounding box center [336, 111] width 91 height 18
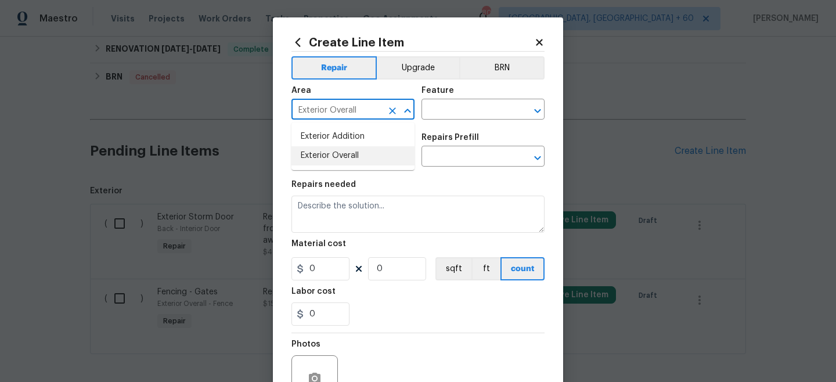
type input "Exterior Overall"
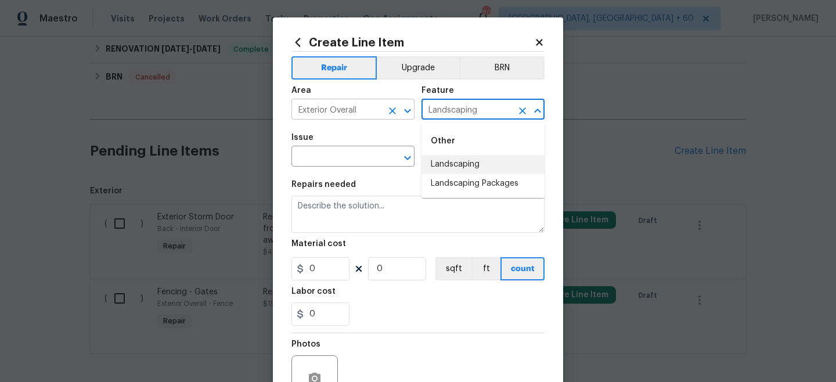
type input "Landscaping"
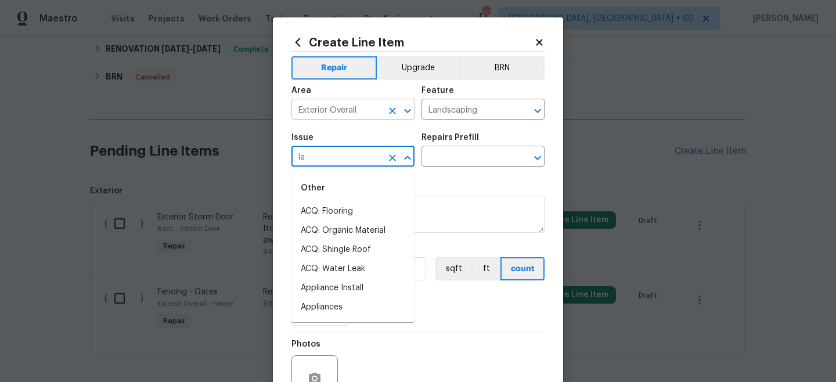
type input "lan"
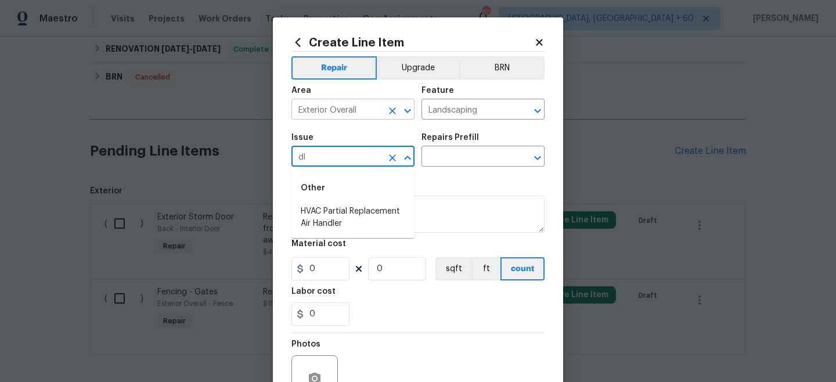
type input "d"
type input "Landscaping"
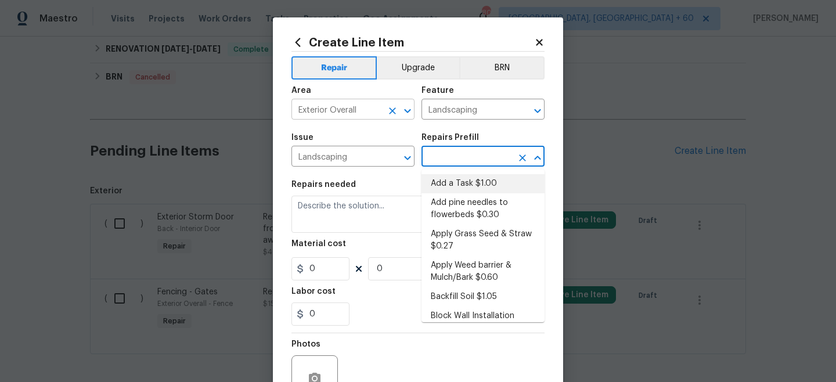
type input "Add a Task $1.00"
type textarea "HPM to detail"
type input "1"
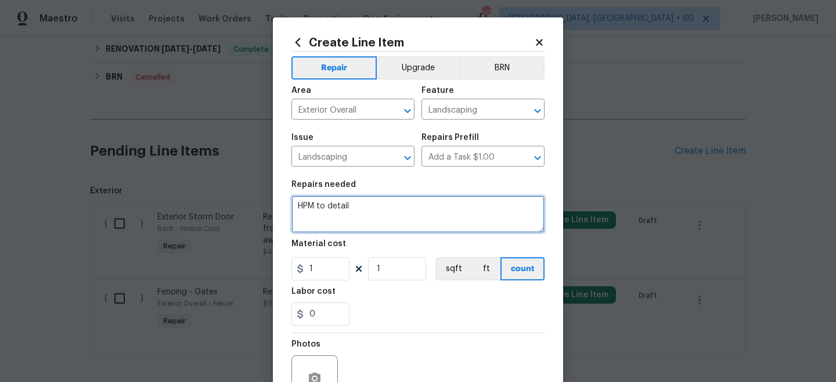
drag, startPoint x: 311, startPoint y: 201, endPoint x: 211, endPoint y: 175, distance: 102.7
click at [211, 175] on div "Create Line Item Repair Upgrade BRN Area Exterior Overall ​ Feature Landscaping…" at bounding box center [418, 191] width 836 height 382
type textarea "Reversed Landscaping Denial"
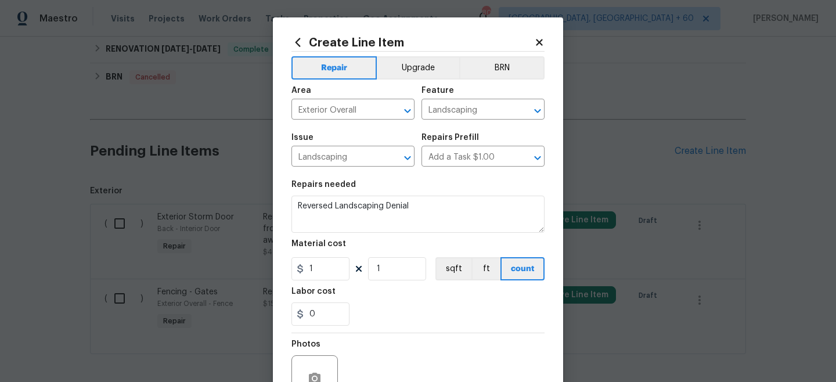
click at [539, 40] on icon at bounding box center [539, 42] width 10 height 10
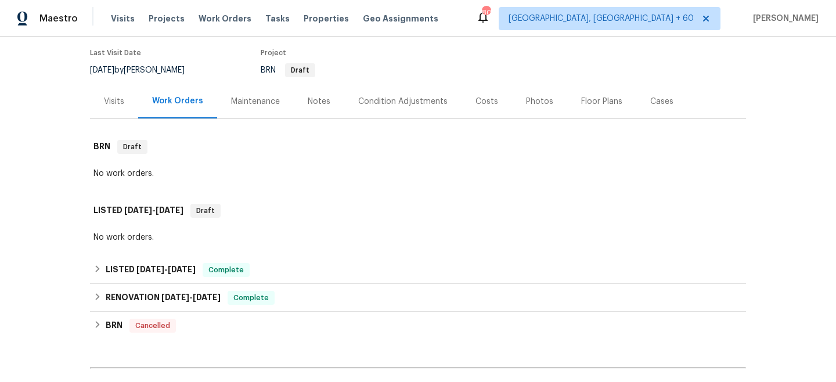
scroll to position [67, 0]
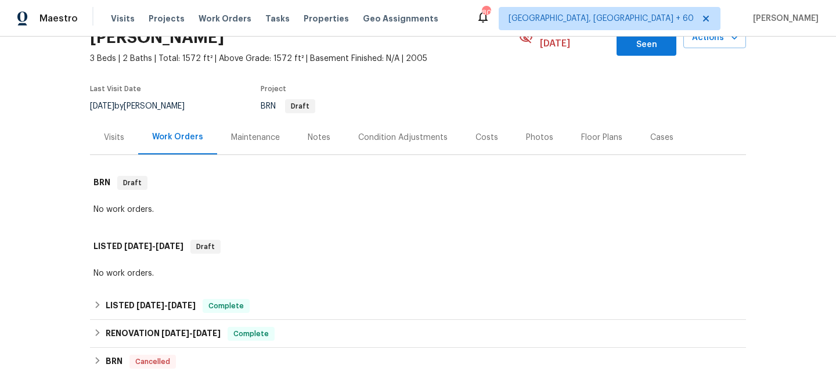
click at [260, 132] on div "Maintenance" at bounding box center [255, 138] width 49 height 12
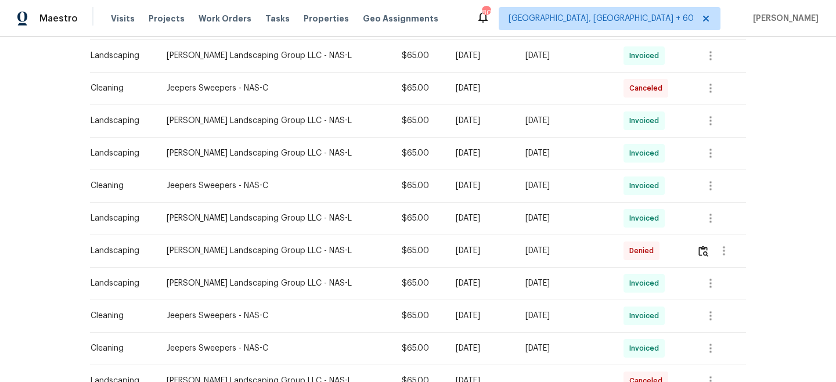
scroll to position [466, 0]
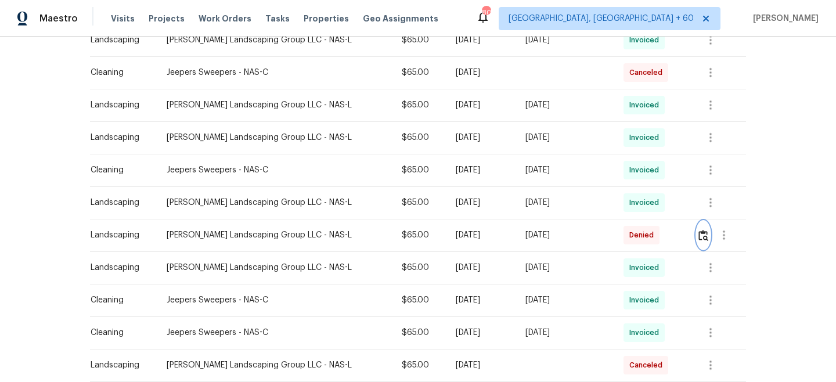
click at [699, 230] on img "button" at bounding box center [703, 235] width 10 height 11
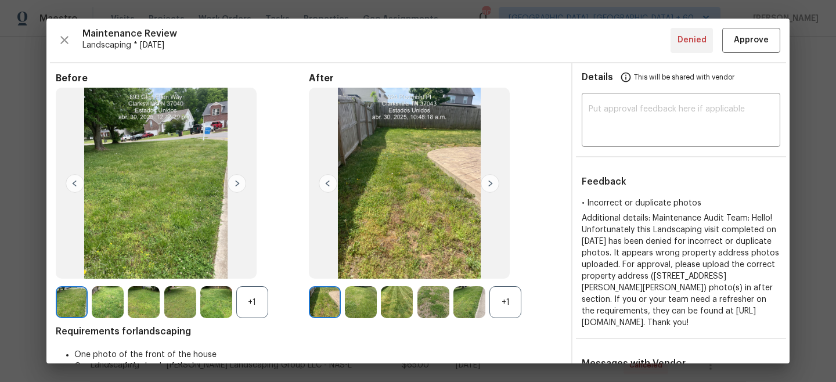
click at [239, 183] on img at bounding box center [237, 183] width 19 height 19
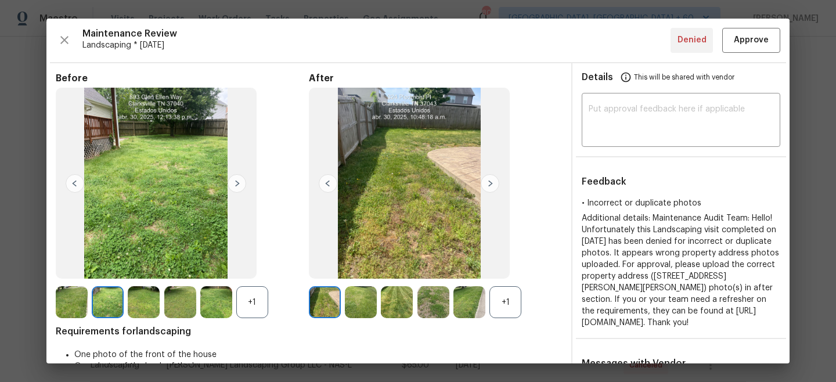
click at [239, 183] on img at bounding box center [237, 183] width 19 height 19
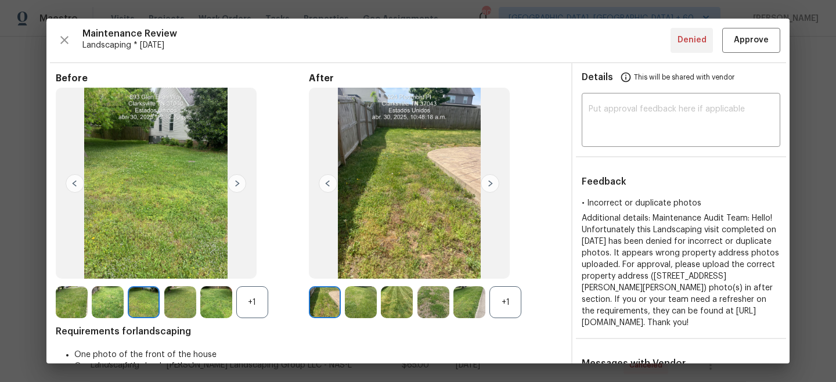
click at [492, 183] on img at bounding box center [490, 183] width 19 height 19
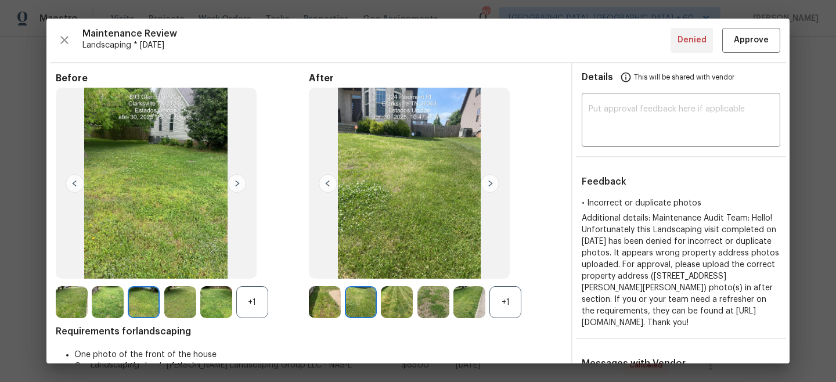
click at [491, 184] on img at bounding box center [490, 183] width 19 height 19
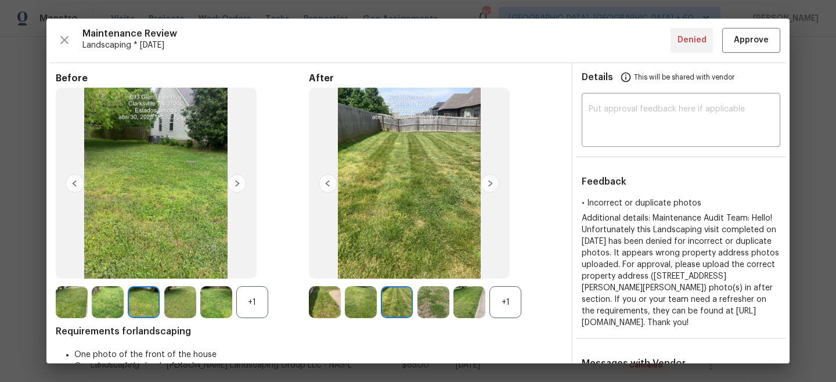
click at [237, 183] on img at bounding box center [237, 183] width 19 height 19
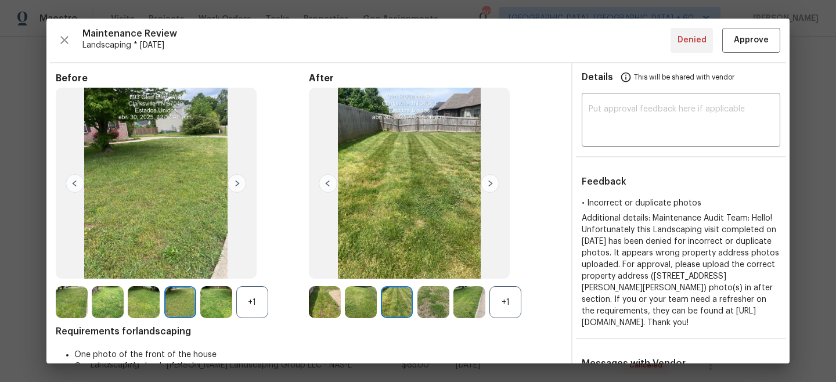
click at [237, 183] on img at bounding box center [237, 183] width 19 height 19
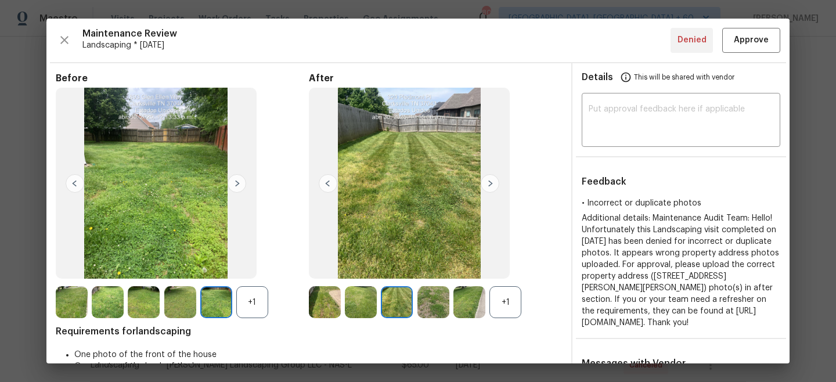
click at [495, 180] on img at bounding box center [490, 183] width 19 height 19
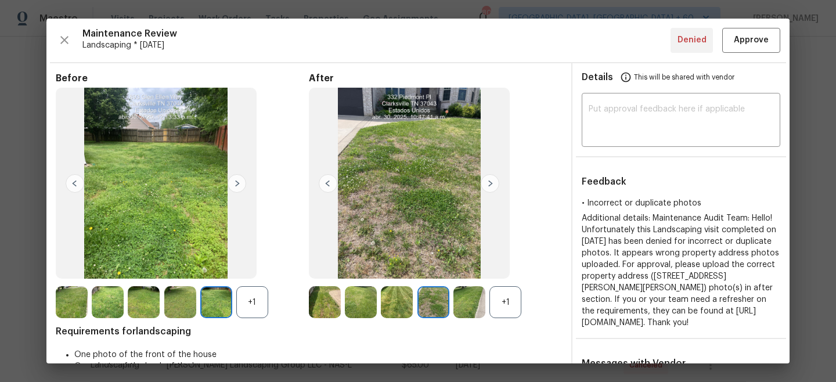
click at [236, 185] on img at bounding box center [237, 183] width 19 height 19
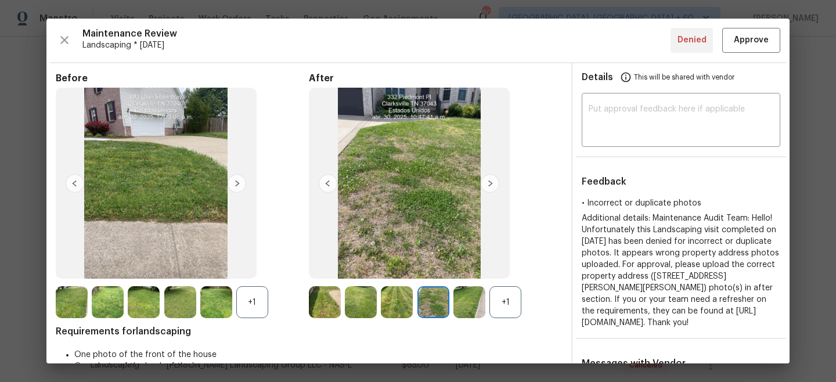
click at [492, 185] on img at bounding box center [490, 183] width 19 height 19
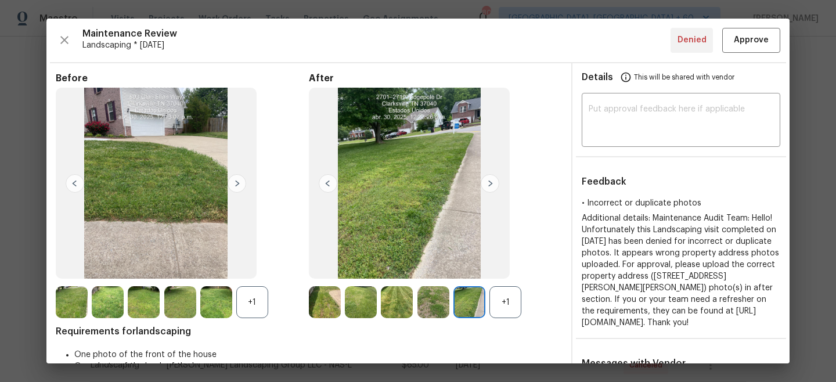
click at [232, 184] on img at bounding box center [237, 183] width 19 height 19
click at [237, 183] on img at bounding box center [237, 183] width 19 height 19
click at [71, 305] on img at bounding box center [72, 302] width 32 height 32
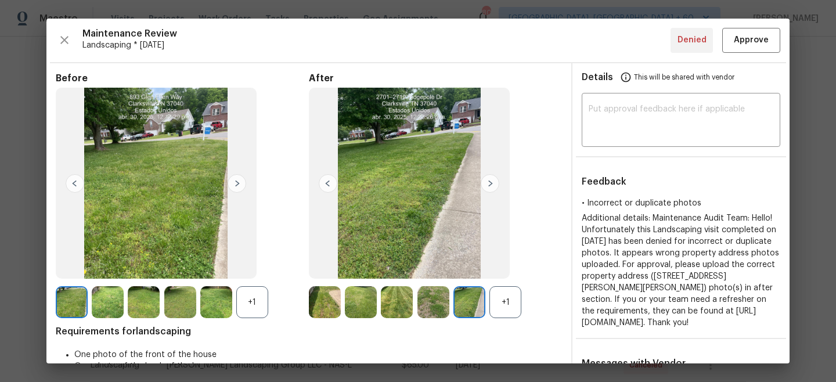
click at [107, 305] on img at bounding box center [108, 302] width 32 height 32
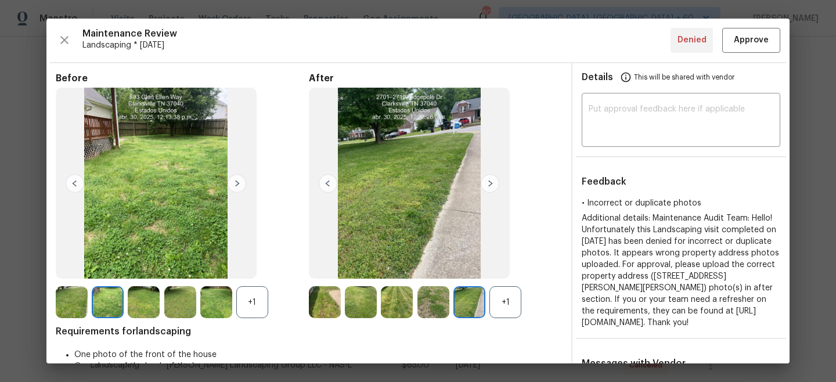
click at [319, 299] on img at bounding box center [325, 302] width 32 height 32
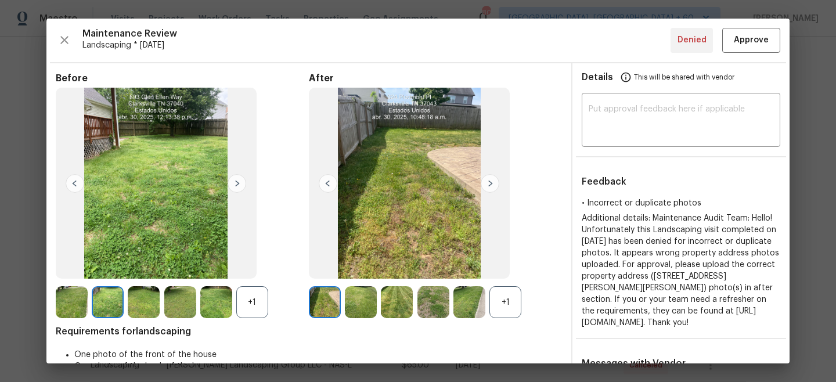
click at [364, 296] on img at bounding box center [361, 302] width 32 height 32
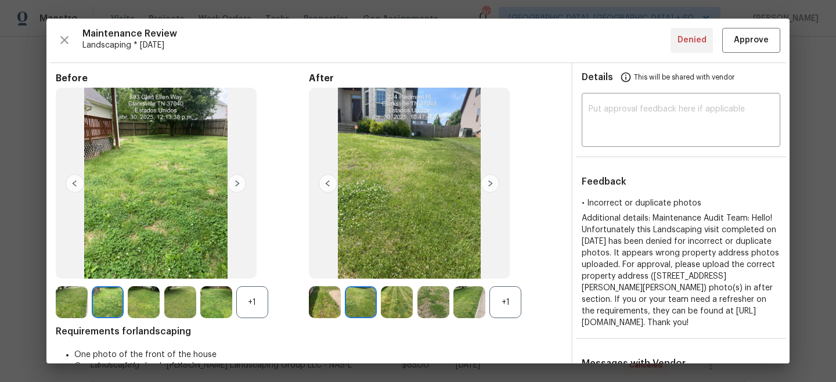
click at [145, 302] on img at bounding box center [144, 302] width 32 height 32
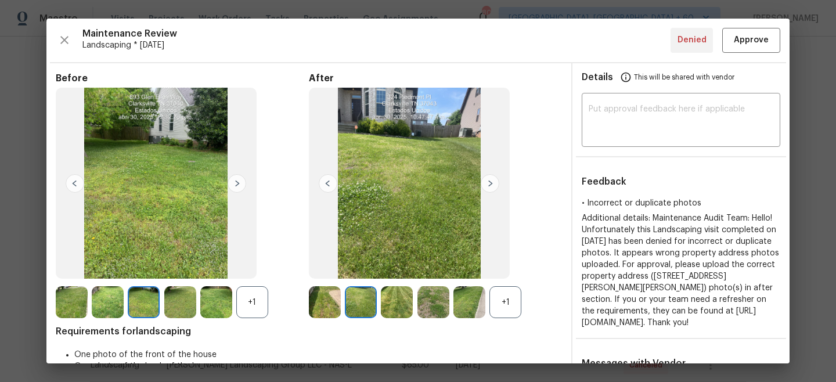
click at [183, 300] on img at bounding box center [180, 302] width 32 height 32
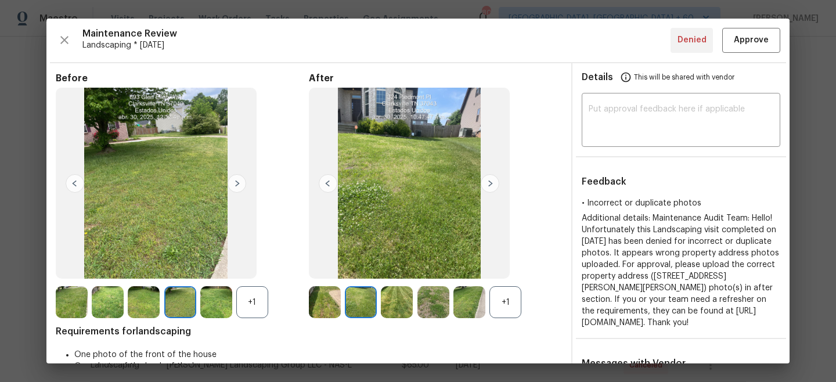
click at [211, 302] on img at bounding box center [216, 302] width 32 height 32
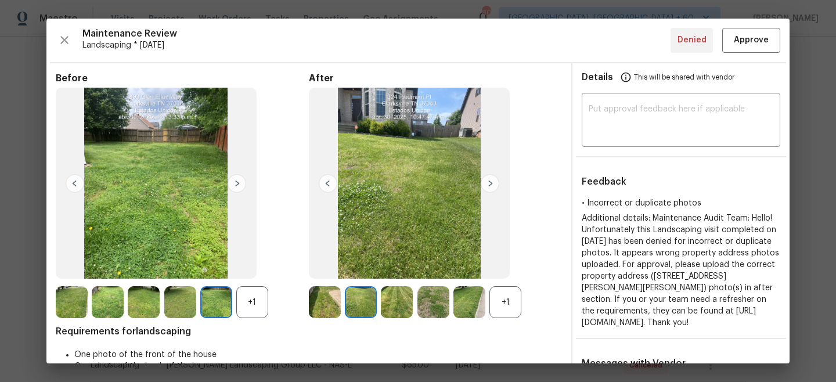
click at [387, 298] on img at bounding box center [397, 302] width 32 height 32
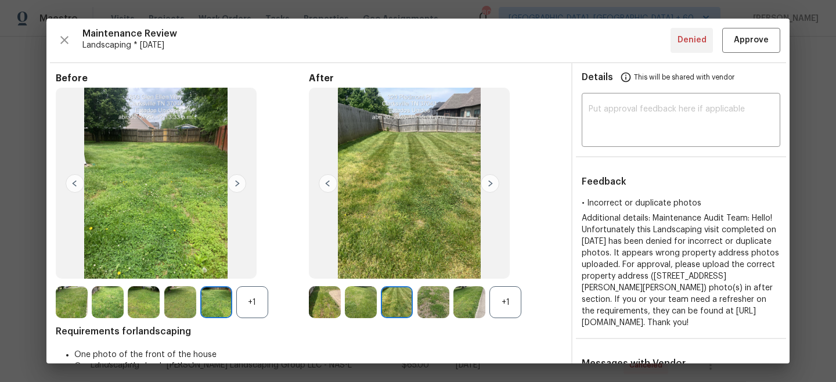
click at [67, 301] on img at bounding box center [72, 302] width 32 height 32
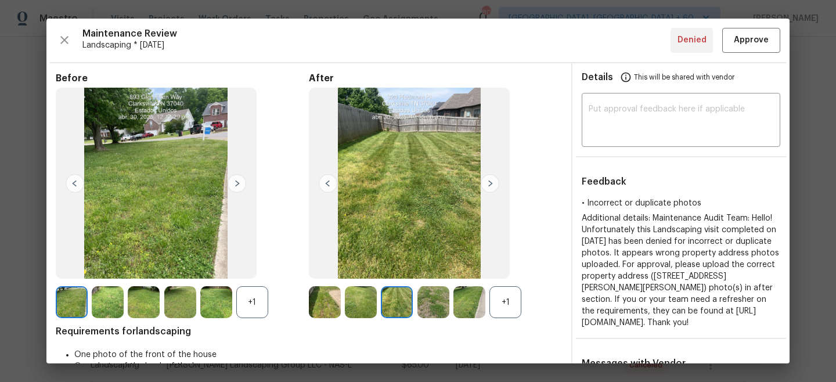
click at [96, 300] on img at bounding box center [108, 302] width 32 height 32
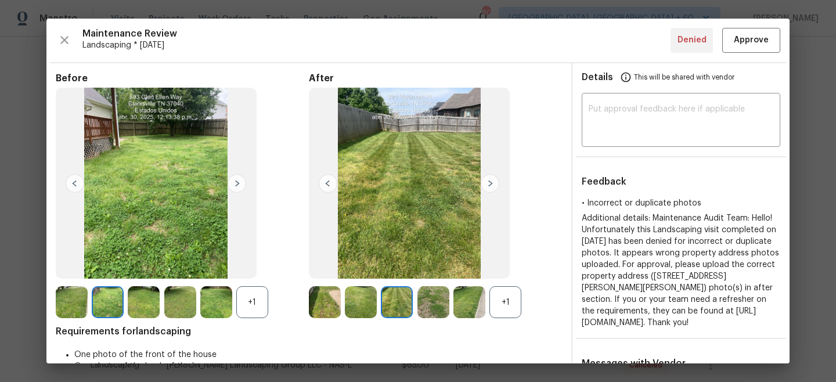
click at [491, 181] on img at bounding box center [490, 183] width 19 height 19
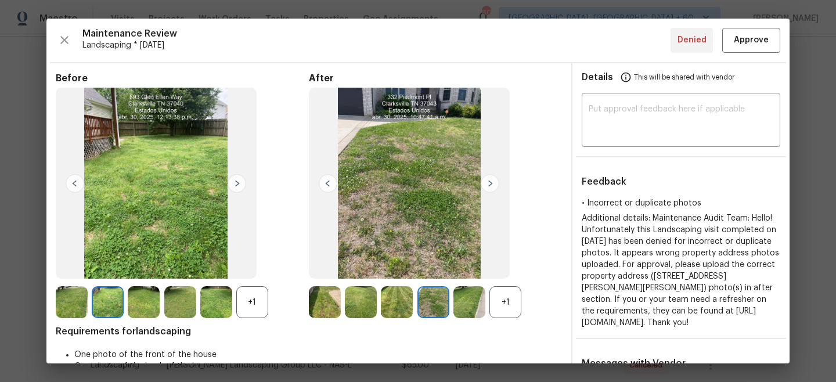
click at [491, 181] on img at bounding box center [490, 183] width 19 height 19
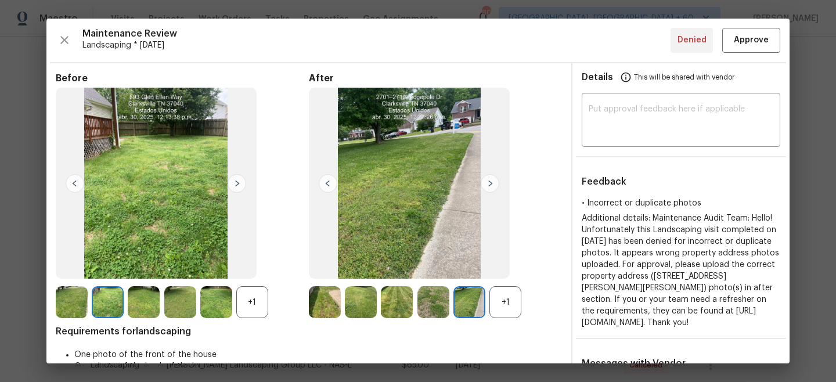
click at [322, 180] on img at bounding box center [328, 183] width 19 height 19
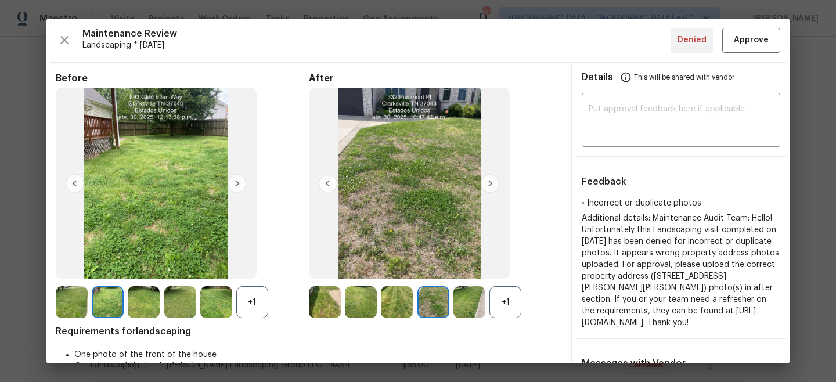
click at [237, 185] on img at bounding box center [237, 183] width 19 height 19
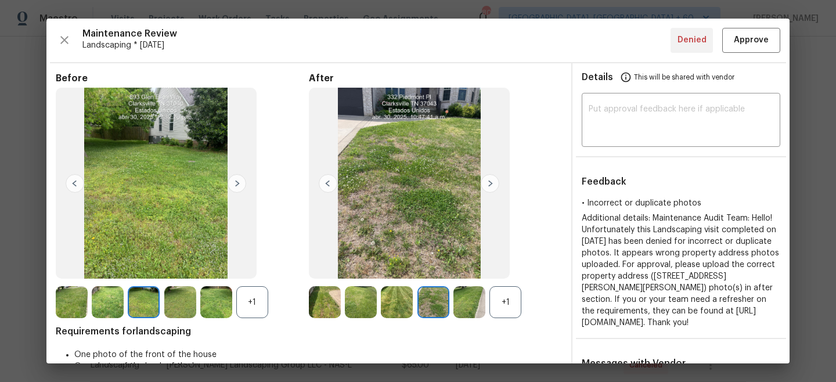
click at [237, 185] on img at bounding box center [237, 183] width 19 height 19
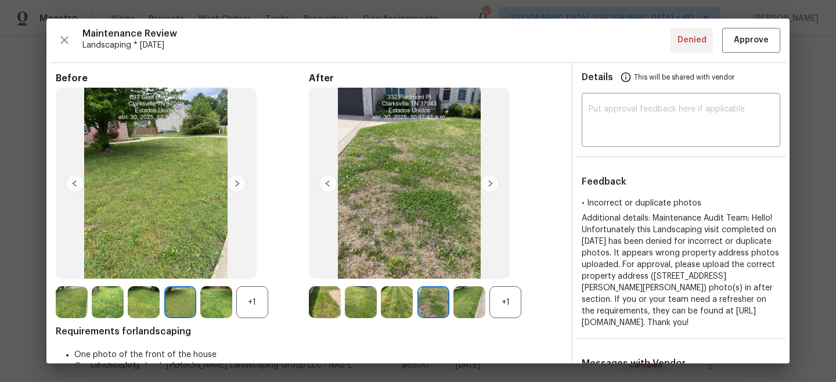
click at [237, 185] on img at bounding box center [237, 183] width 19 height 19
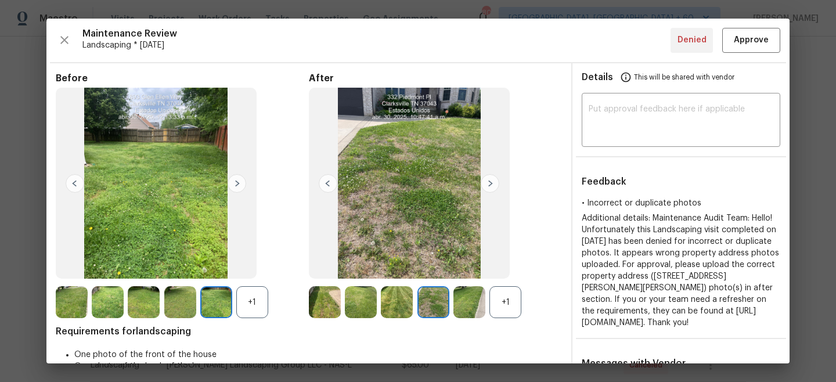
click at [237, 185] on img at bounding box center [237, 183] width 19 height 19
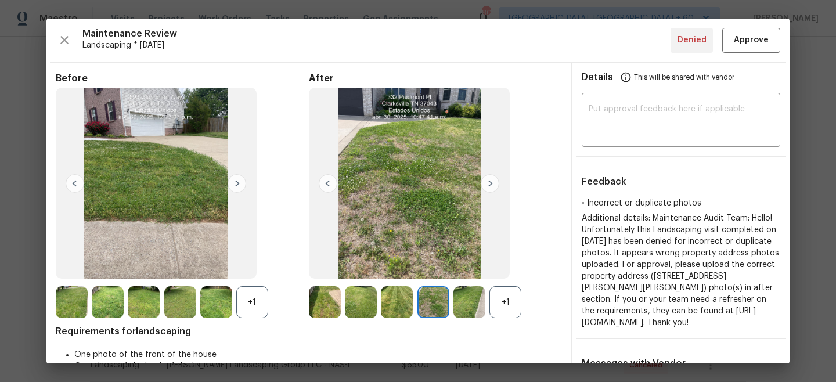
click at [237, 185] on img at bounding box center [237, 183] width 19 height 19
click at [489, 182] on img at bounding box center [490, 183] width 19 height 19
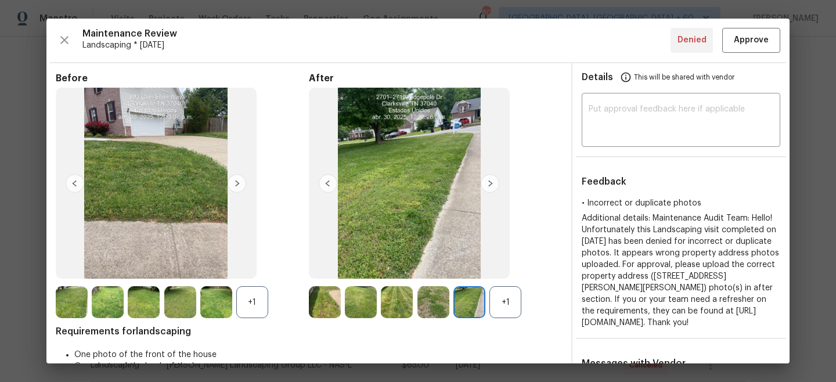
click at [489, 182] on img at bounding box center [490, 183] width 19 height 19
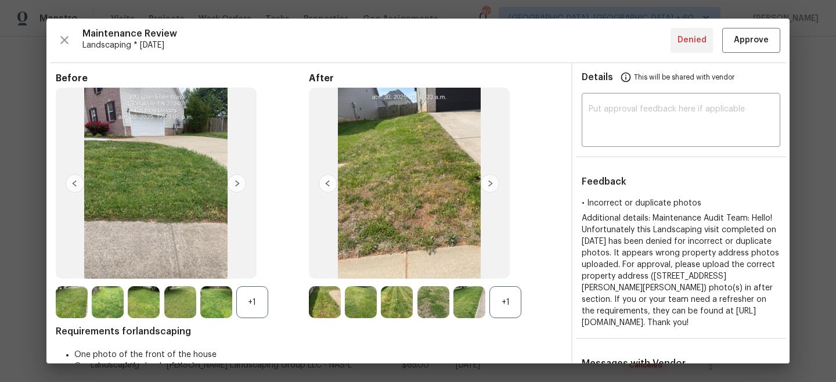
click at [329, 183] on img at bounding box center [328, 183] width 19 height 19
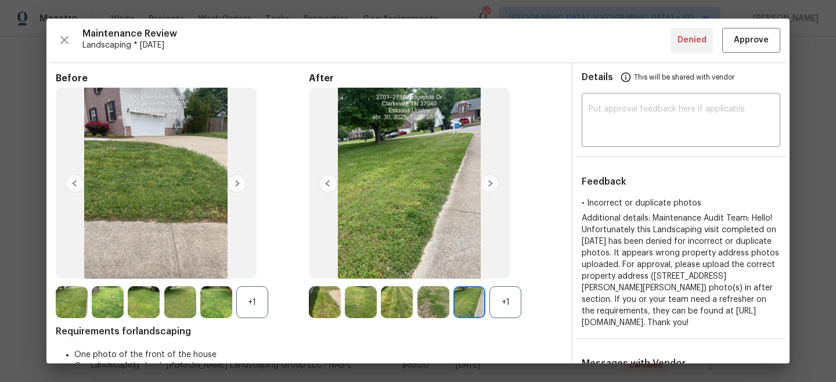
click at [329, 183] on img at bounding box center [328, 183] width 19 height 19
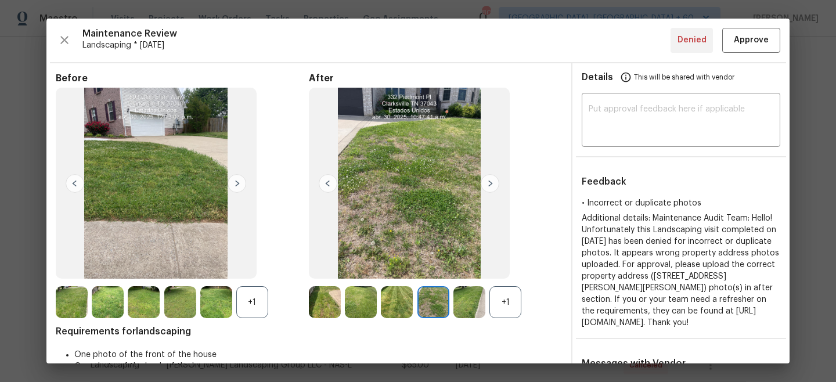
click at [329, 183] on img at bounding box center [328, 183] width 19 height 19
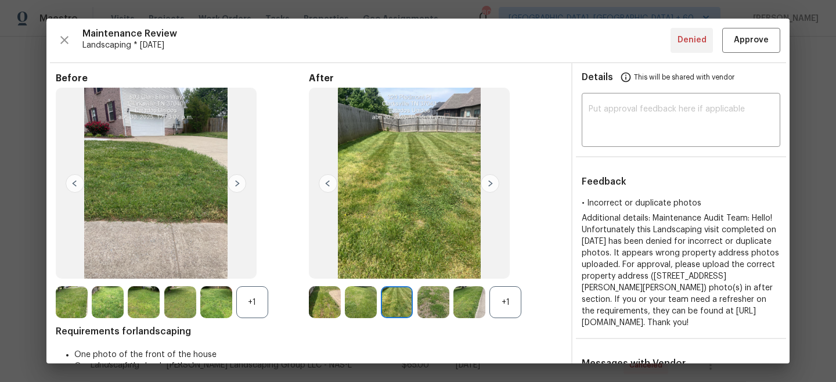
click at [329, 183] on img at bounding box center [328, 183] width 19 height 19
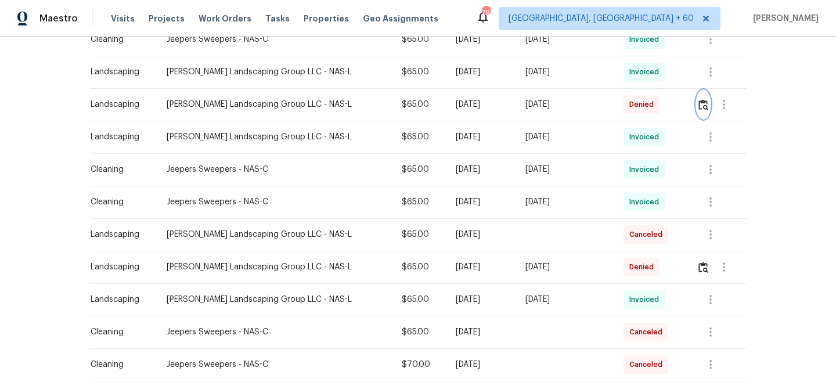
scroll to position [601, 0]
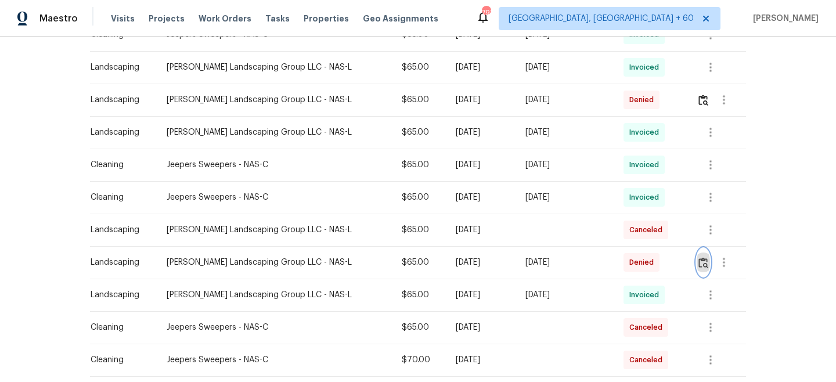
click at [705, 257] on img "button" at bounding box center [703, 262] width 10 height 11
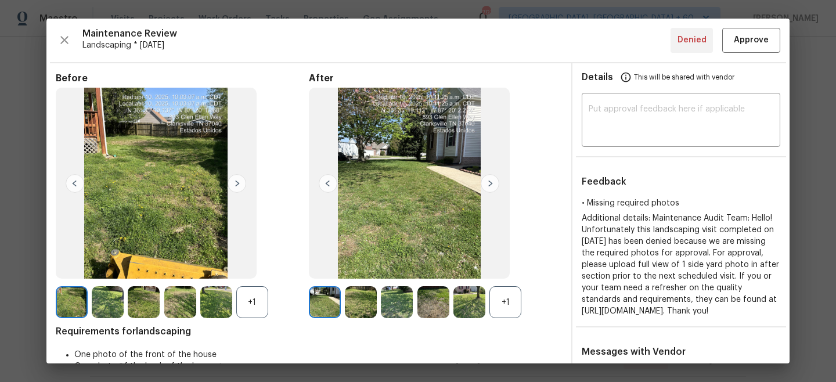
click at [232, 183] on img at bounding box center [237, 183] width 19 height 19
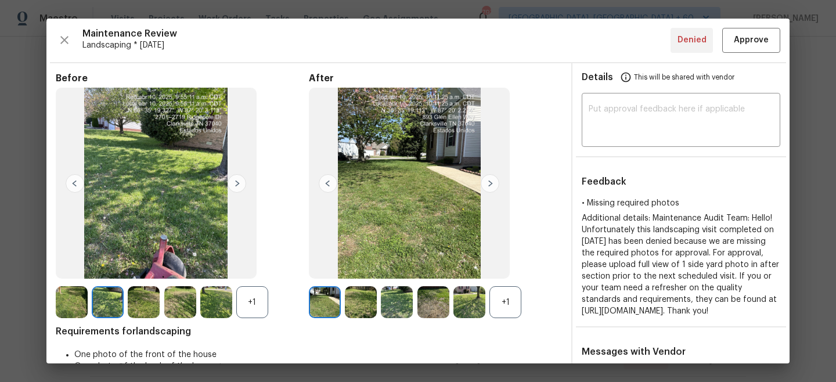
click at [232, 183] on img at bounding box center [237, 183] width 19 height 19
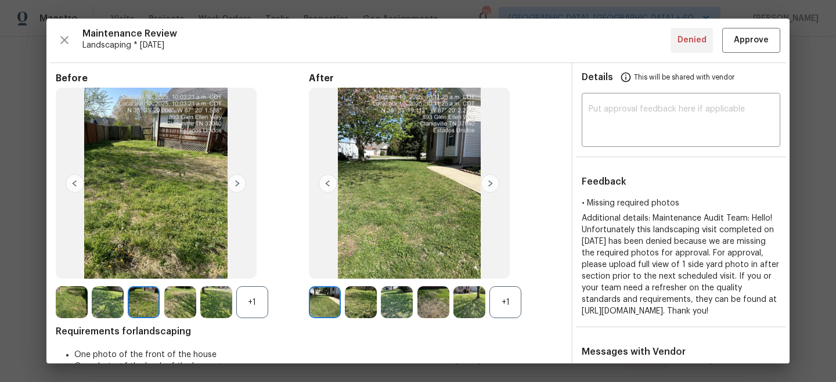
click at [239, 183] on img at bounding box center [237, 183] width 19 height 19
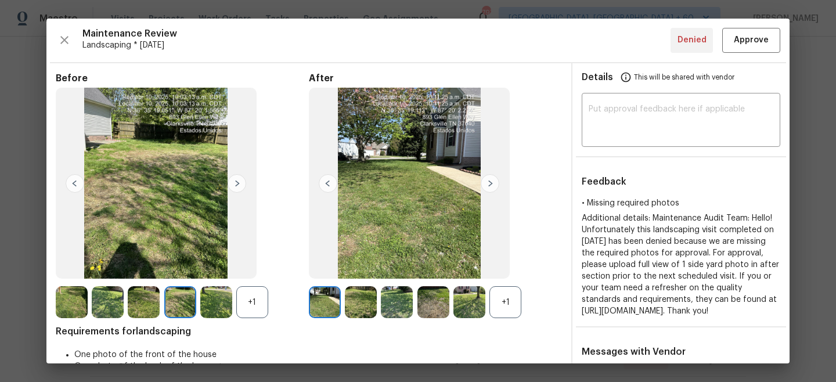
click at [496, 182] on img at bounding box center [490, 183] width 19 height 19
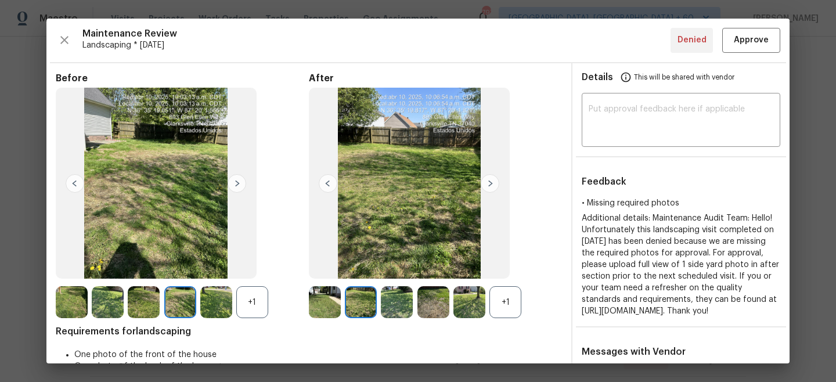
click at [496, 182] on img at bounding box center [490, 183] width 19 height 19
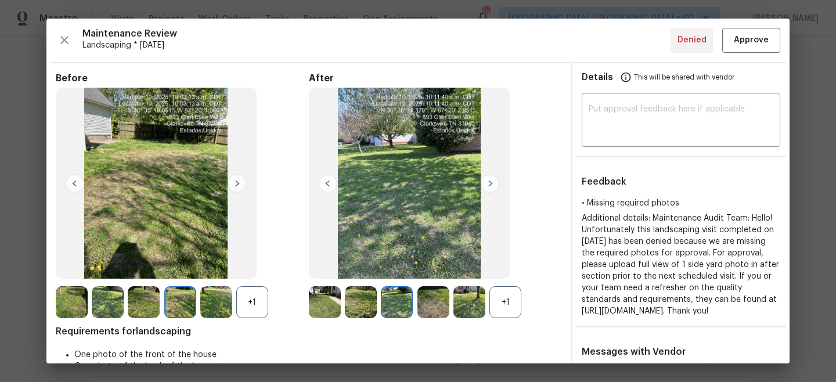
click at [496, 182] on img at bounding box center [490, 183] width 19 height 19
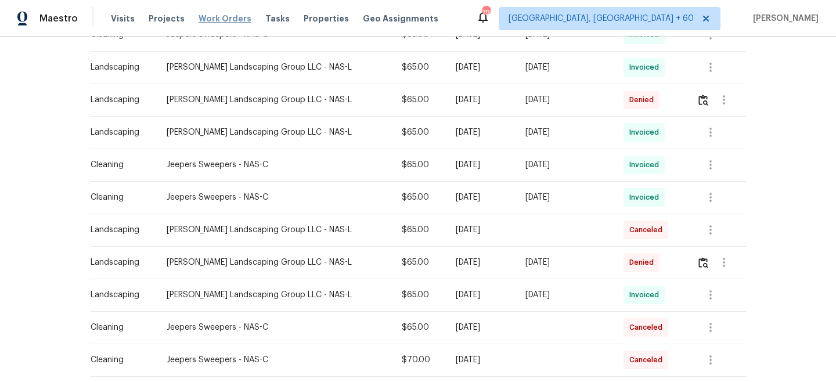
click at [222, 23] on span "Work Orders" at bounding box center [225, 19] width 53 height 12
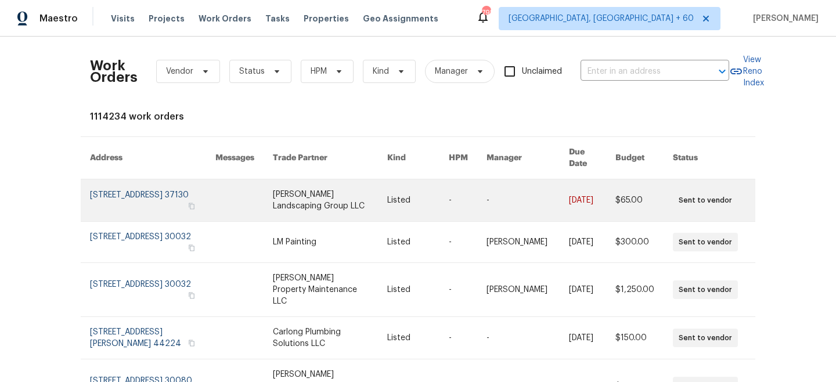
click at [355, 190] on link at bounding box center [330, 200] width 114 height 42
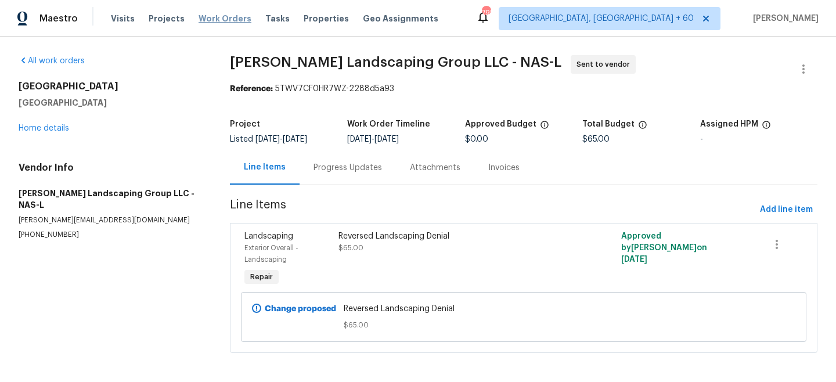
click at [204, 17] on span "Work Orders" at bounding box center [225, 19] width 53 height 12
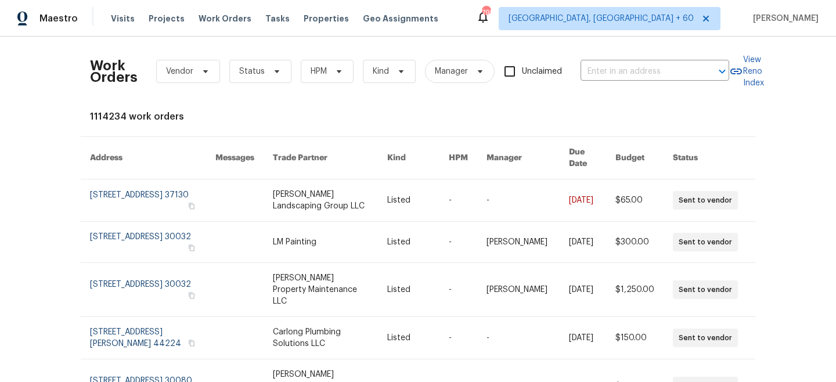
click at [606, 58] on div "Work Orders Vendor Status HPM Kind Manager Unclaimed ​" at bounding box center [409, 71] width 639 height 51
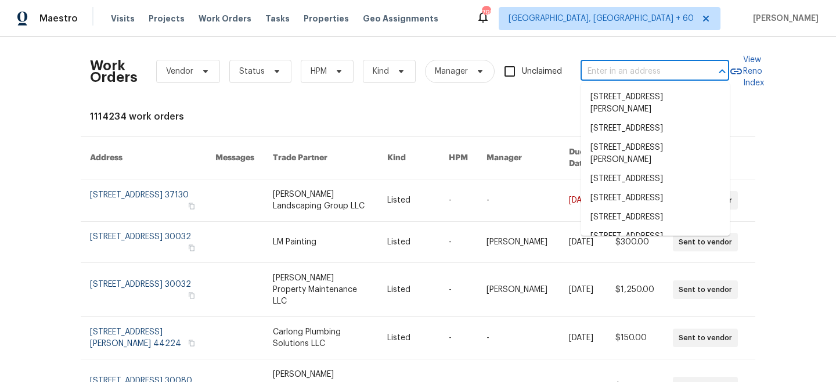
click at [608, 64] on input "text" at bounding box center [639, 72] width 116 height 18
paste input "893 Glen Ellen Way, Clarksville, TN 37040"
type input "893 Glen Ellen Way, Clarksville, TN 37040"
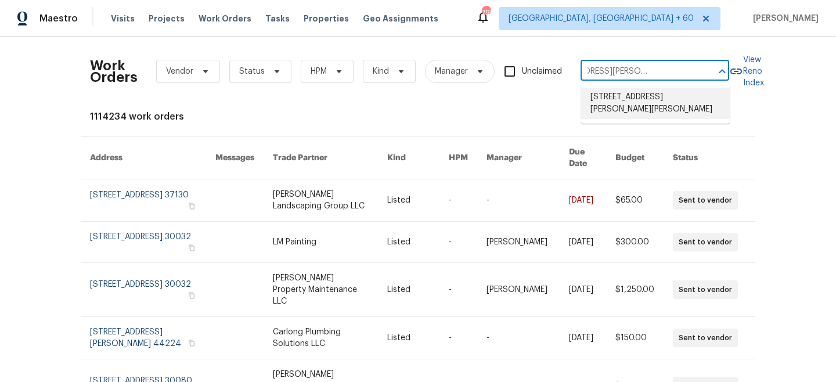
click at [655, 107] on li "893 Glen Ellen Way, Clarksville, TN 37040" at bounding box center [655, 103] width 149 height 31
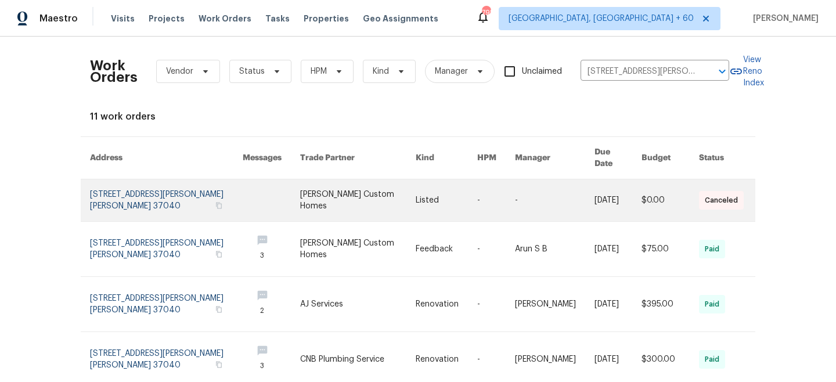
click at [398, 192] on link at bounding box center [358, 200] width 116 height 42
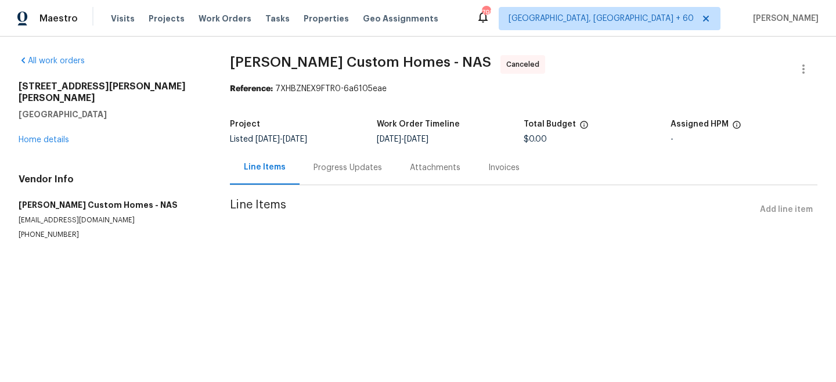
click at [21, 134] on div "893 Glen Ellen Way Clarksville, TN 37040 Home details" at bounding box center [110, 113] width 183 height 65
click at [31, 136] on link "Home details" at bounding box center [44, 140] width 51 height 8
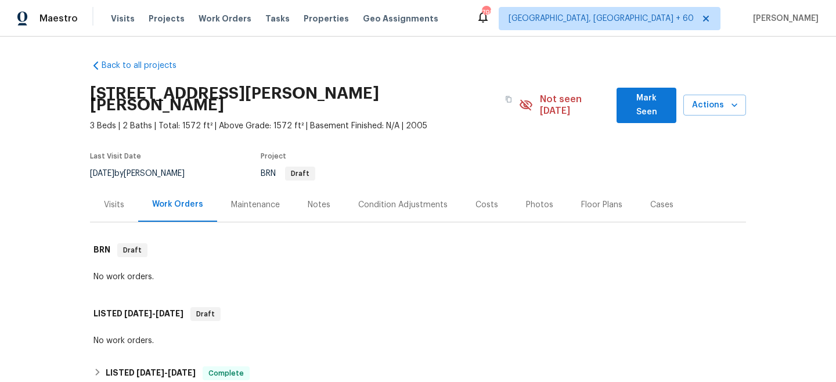
click at [250, 188] on div "Maintenance" at bounding box center [255, 205] width 77 height 34
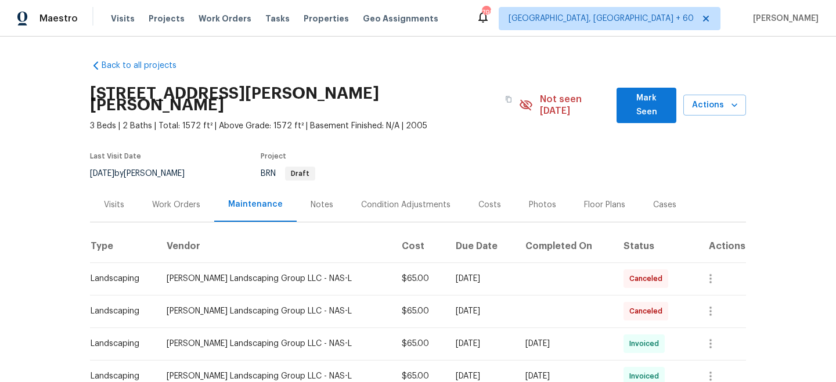
click at [154, 199] on div "Work Orders" at bounding box center [176, 205] width 48 height 12
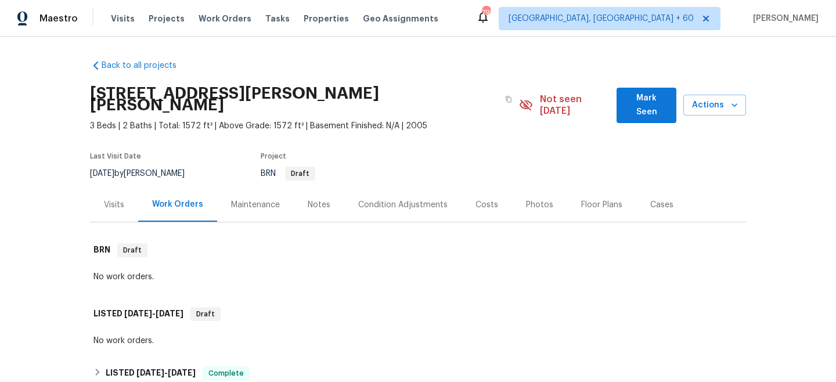
scroll to position [392, 0]
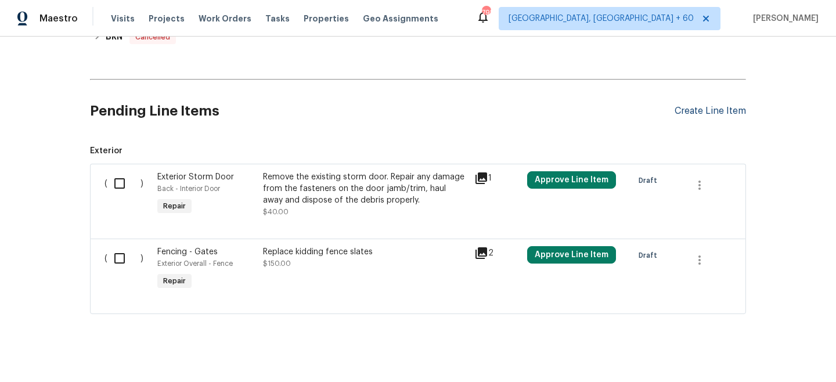
click at [700, 106] on div "Create Line Item" at bounding box center [710, 111] width 71 height 11
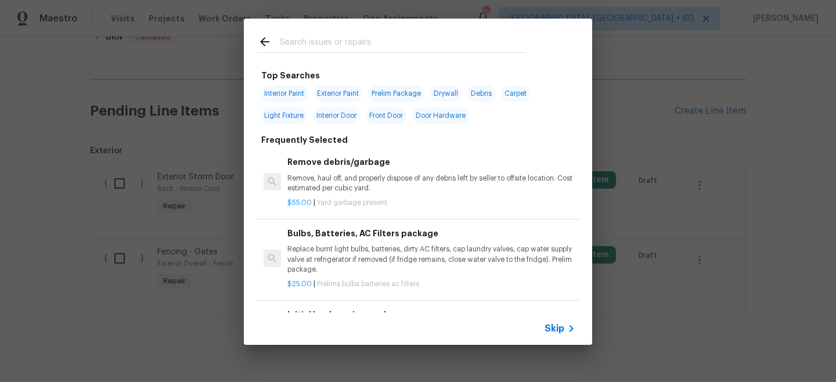
click at [564, 325] on icon at bounding box center [571, 329] width 14 height 14
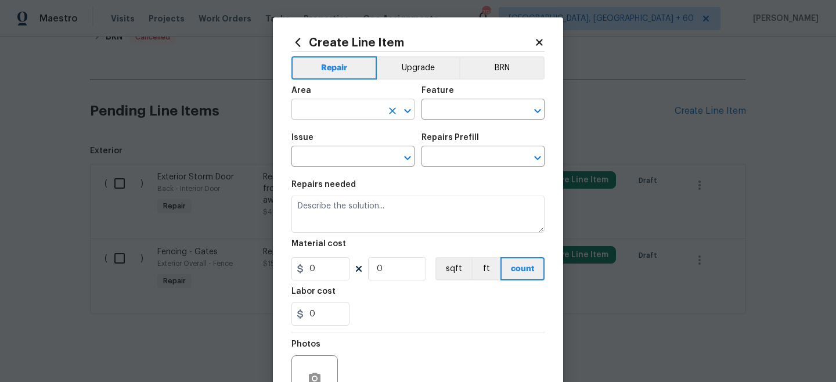
click at [332, 119] on input "text" at bounding box center [336, 111] width 91 height 18
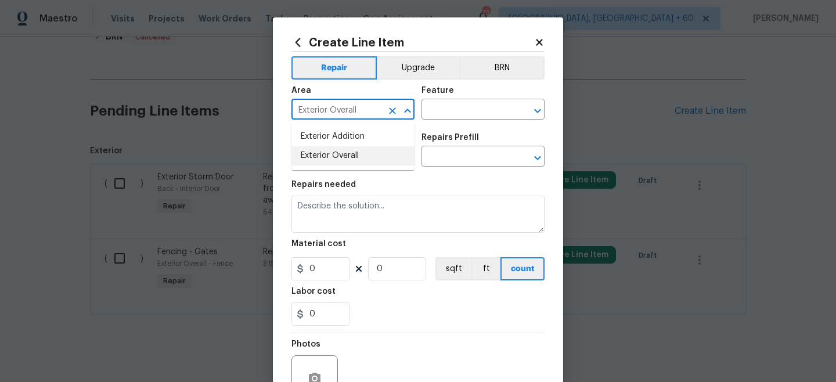
type input "Exterior Overall"
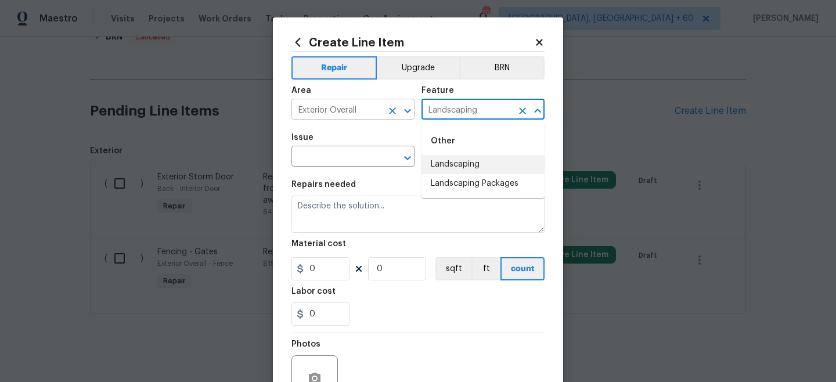
type input "Landscaping"
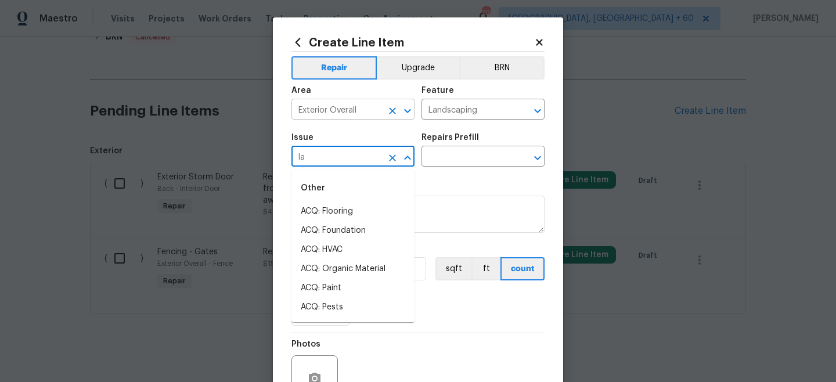
type input "lan"
type input "d"
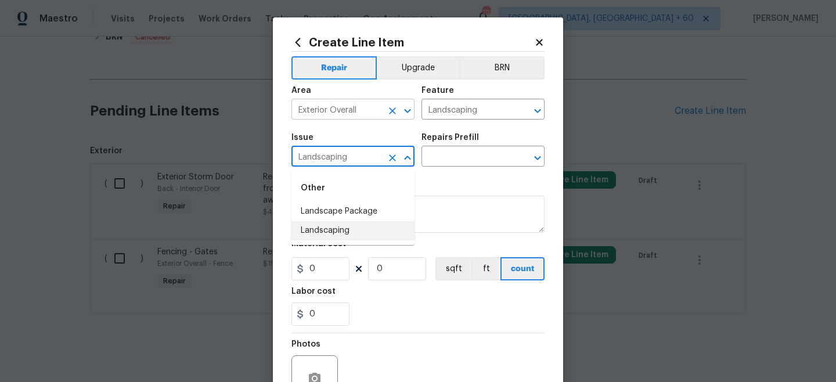
type input "Landscaping"
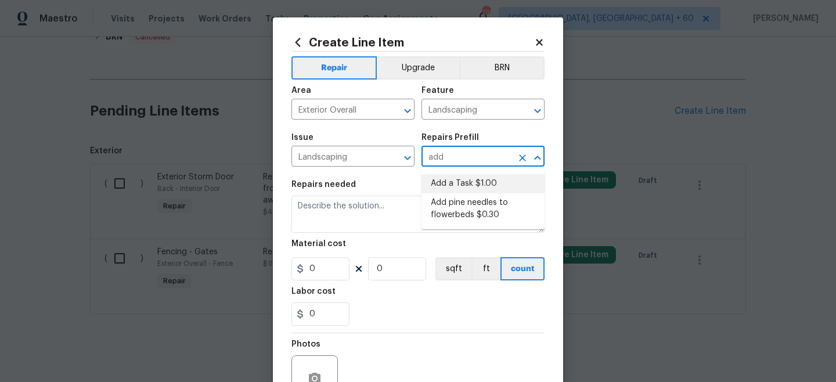
click at [460, 184] on li "Add a Task $1.00" at bounding box center [482, 183] width 123 height 19
type input "Add a Task $1.00"
type textarea "HPM to detail"
type input "1"
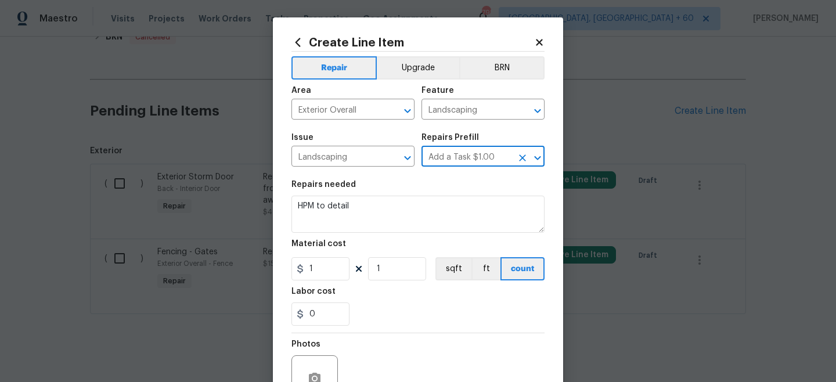
type input "Add a Task $1.00"
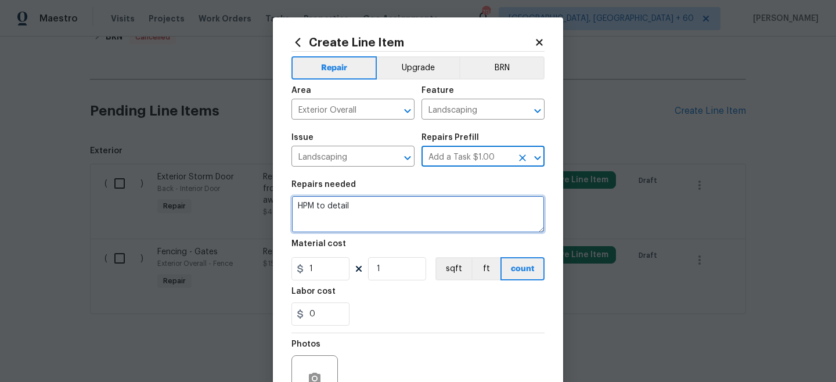
click at [346, 207] on textarea "HPM to detail" at bounding box center [417, 214] width 253 height 37
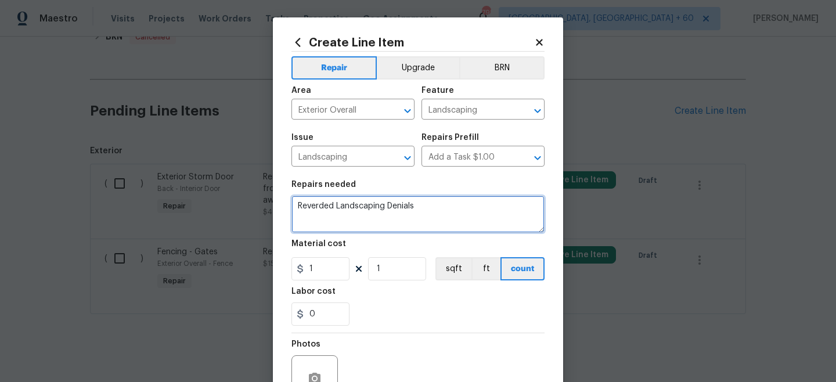
type textarea "Reverded Landscaping Denials"
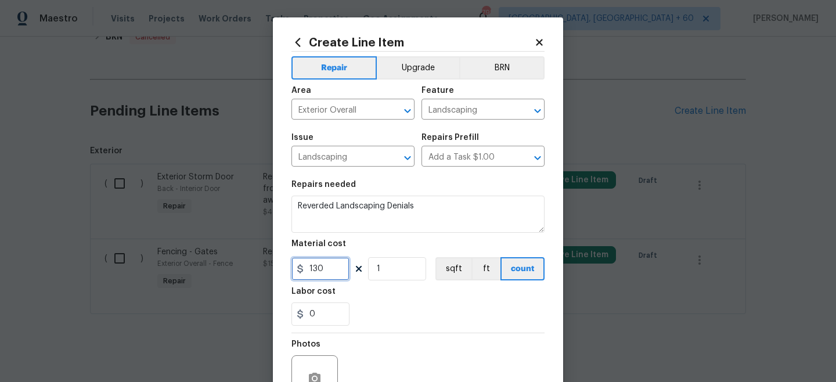
type input "130"
click at [417, 308] on div "0" at bounding box center [417, 313] width 253 height 23
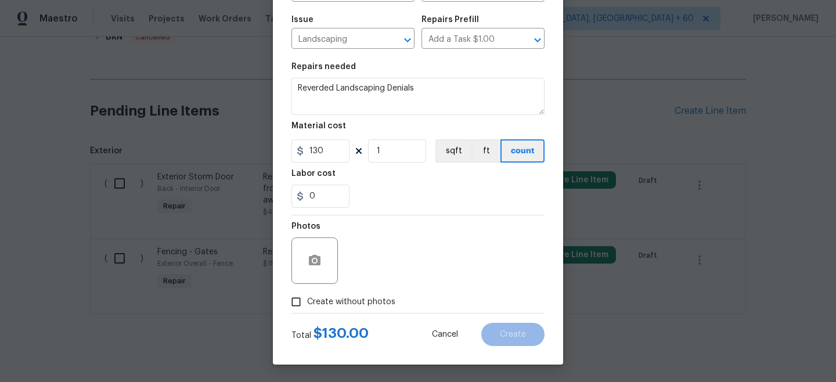
click at [351, 300] on span "Create without photos" at bounding box center [351, 302] width 88 height 12
click at [307, 300] on input "Create without photos" at bounding box center [296, 302] width 22 height 22
checkbox input "true"
click at [379, 278] on textarea at bounding box center [445, 260] width 197 height 46
type textarea "na"
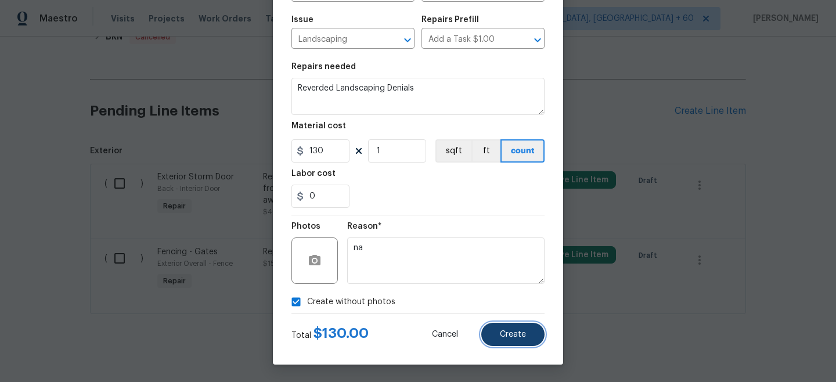
click at [516, 330] on span "Create" at bounding box center [513, 334] width 26 height 9
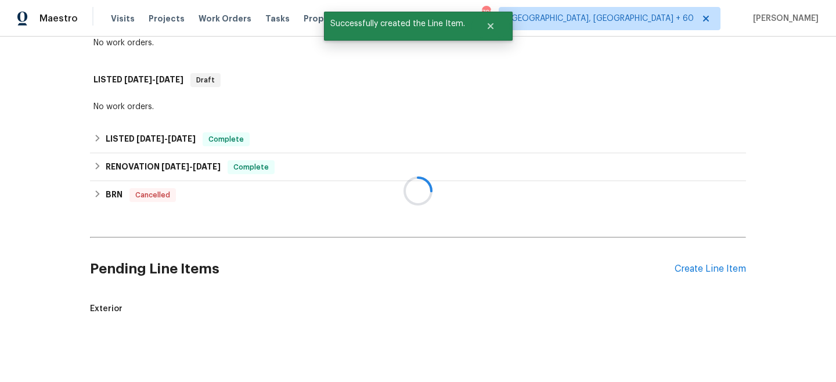
scroll to position [392, 0]
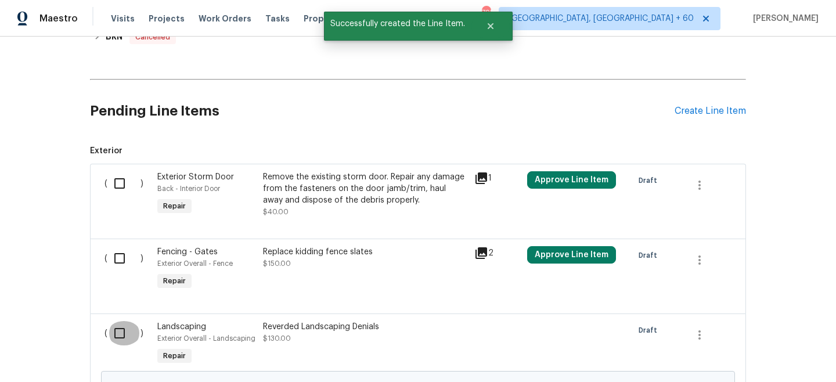
click at [123, 326] on input "checkbox" at bounding box center [123, 333] width 33 height 24
checkbox input "true"
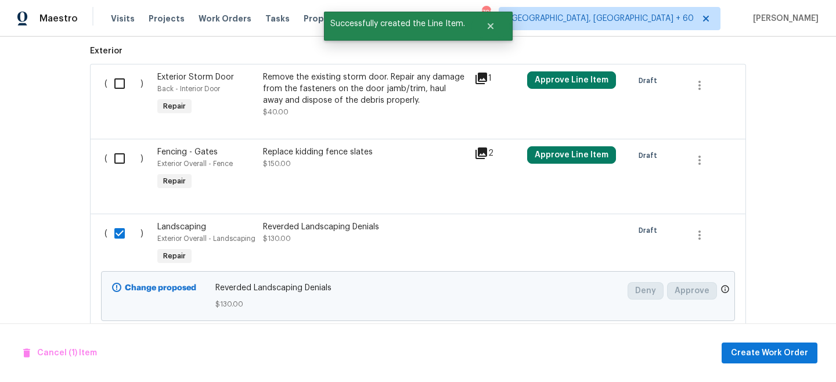
scroll to position [495, 0]
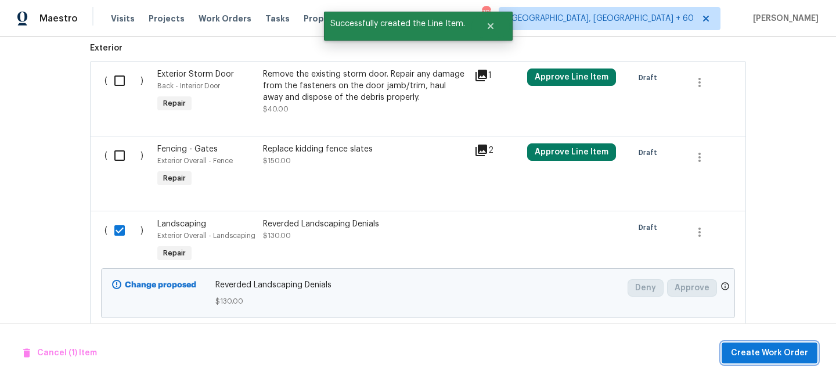
click at [776, 356] on span "Create Work Order" at bounding box center [769, 353] width 77 height 15
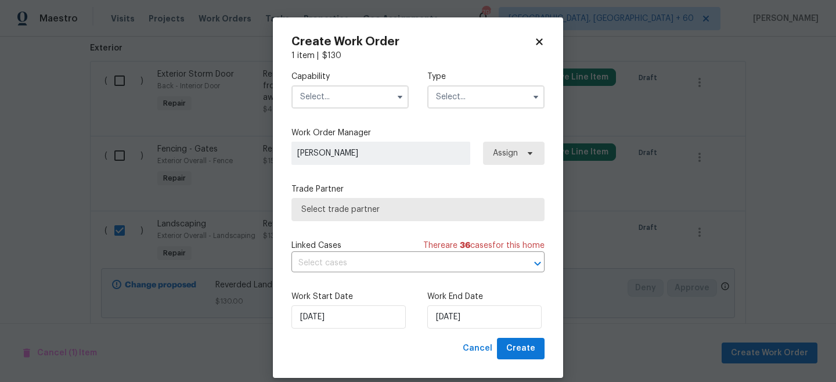
click at [453, 110] on div "Capability Type" at bounding box center [417, 90] width 253 height 56
click at [451, 99] on input "text" at bounding box center [485, 96] width 117 height 23
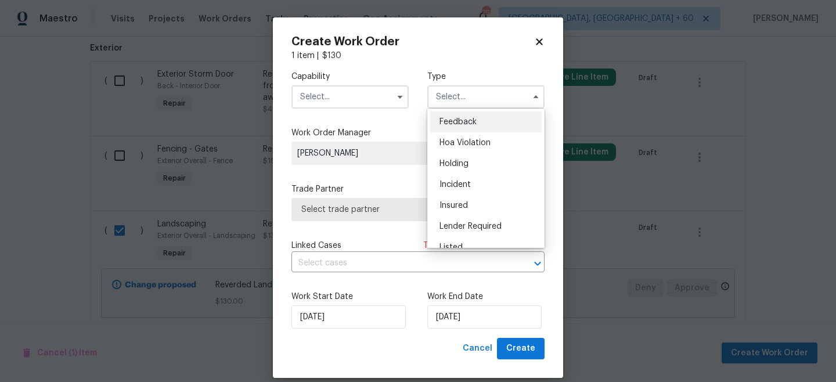
click at [452, 243] on span "Listed" at bounding box center [450, 247] width 23 height 8
type input "Listed"
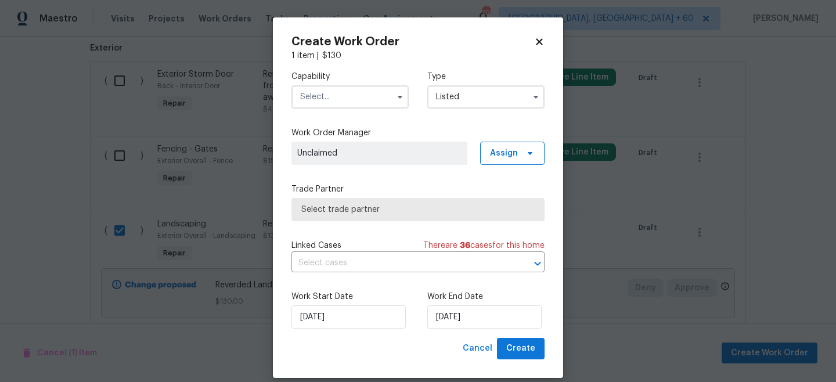
click at [343, 91] on input "text" at bounding box center [349, 96] width 117 height 23
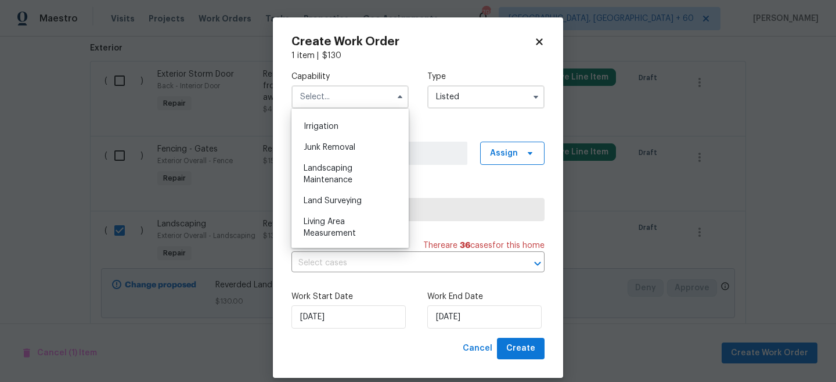
scroll to position [718, 0]
click at [349, 173] on div "Landscaping Maintenance" at bounding box center [349, 173] width 111 height 33
type input "Landscaping Maintenance"
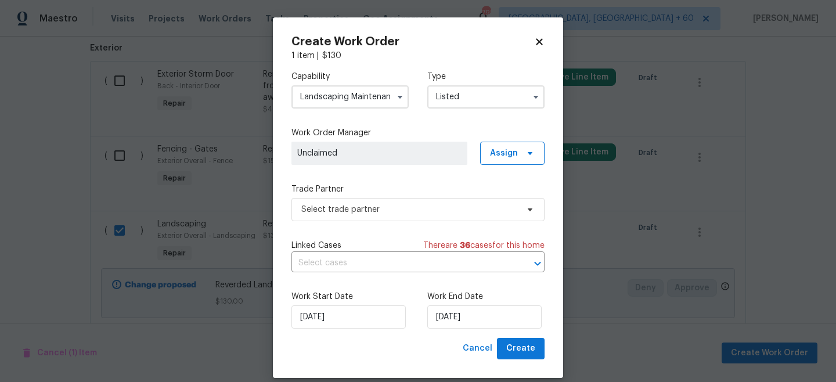
click at [363, 236] on div "Capability Landscaping Maintenance Agent Appliance Bathtub Resurfacing BRN And …" at bounding box center [417, 200] width 253 height 276
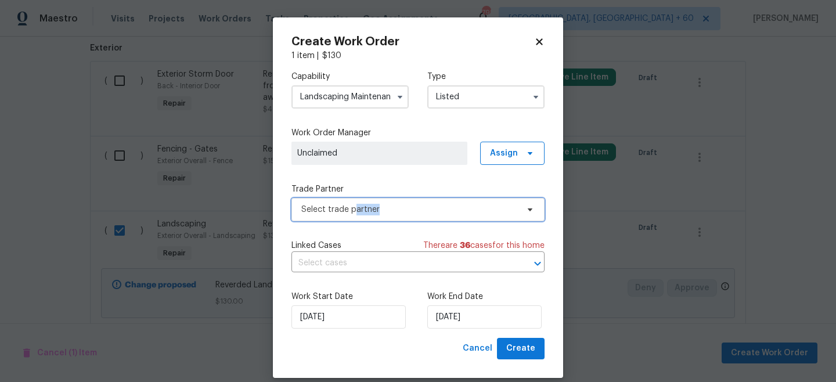
click at [355, 215] on span "Select trade partner" at bounding box center [417, 209] width 253 height 23
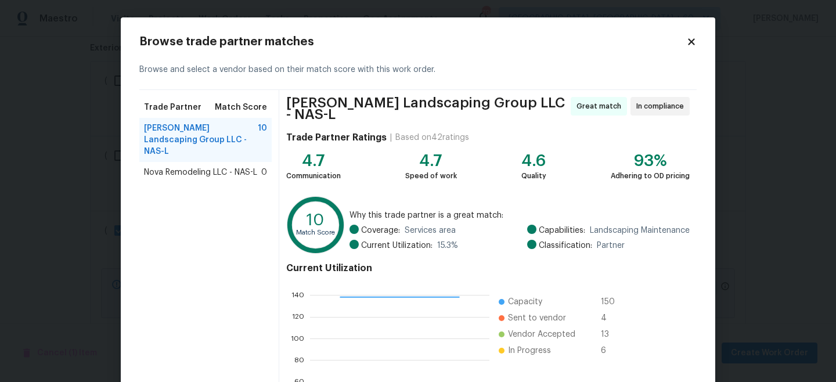
scroll to position [130, 0]
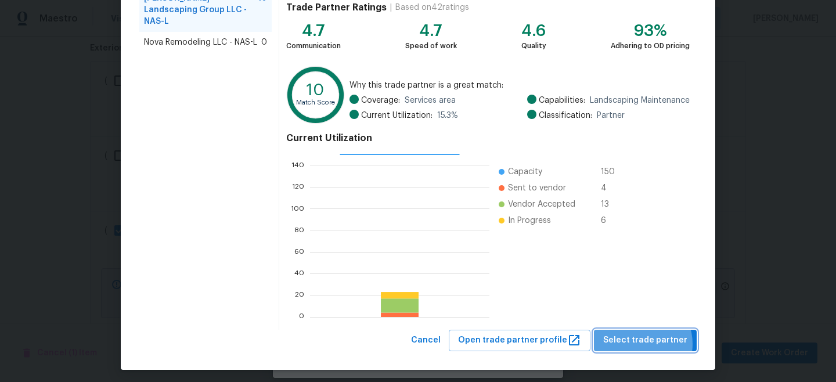
click at [644, 339] on span "Select trade partner" at bounding box center [645, 340] width 84 height 15
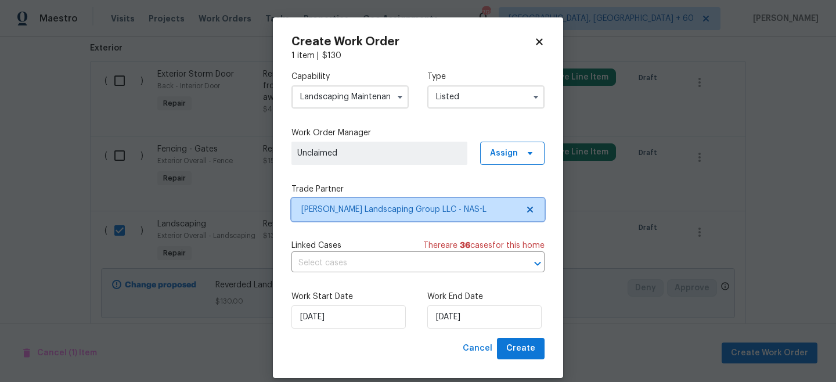
scroll to position [0, 0]
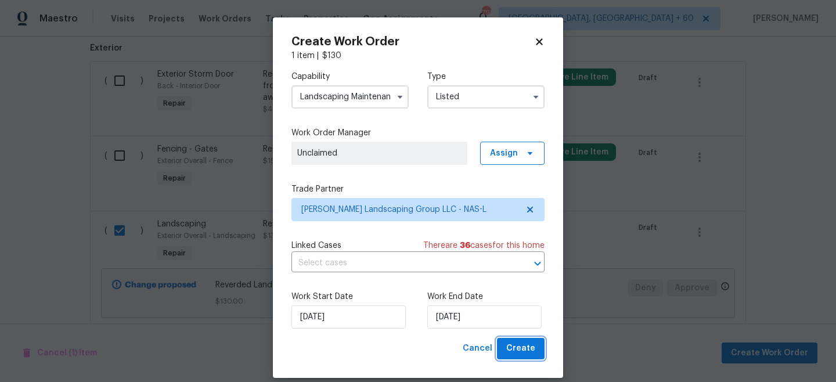
click at [532, 349] on span "Create" at bounding box center [520, 348] width 29 height 15
checkbox input "false"
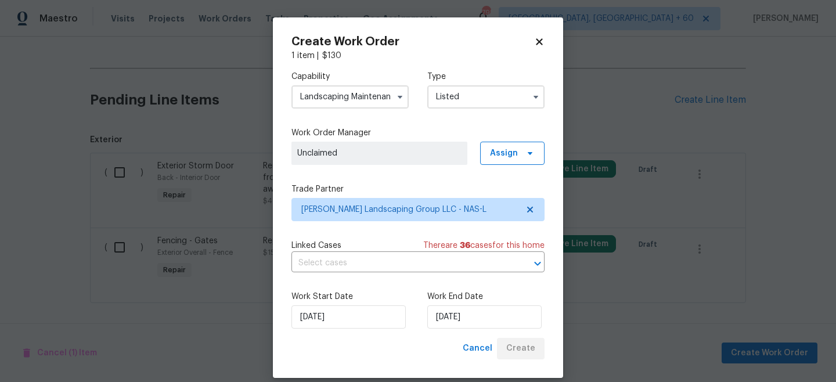
scroll to position [423, 0]
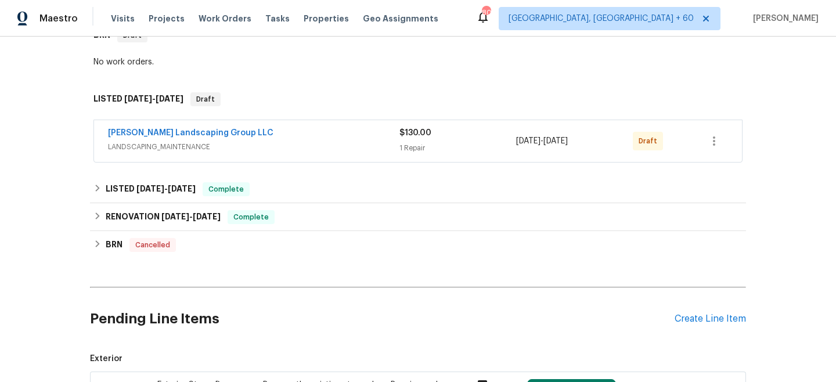
scroll to position [217, 0]
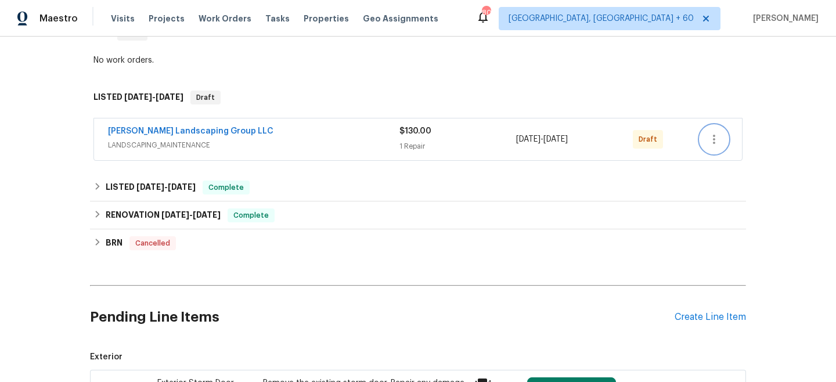
click at [711, 132] on icon "button" at bounding box center [714, 139] width 14 height 14
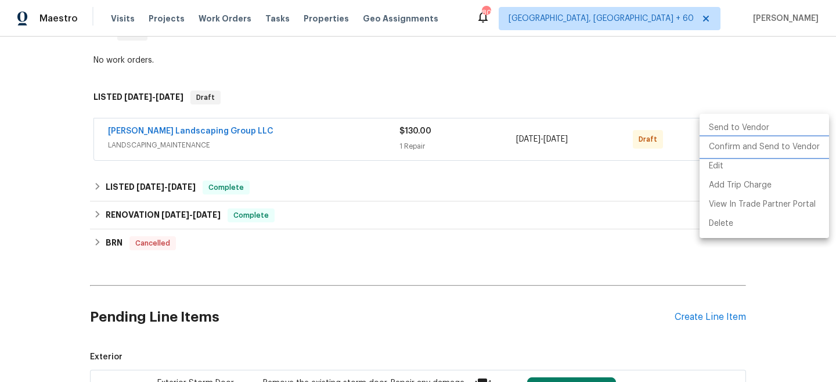
click at [752, 149] on li "Confirm and Send to Vendor" at bounding box center [764, 147] width 129 height 19
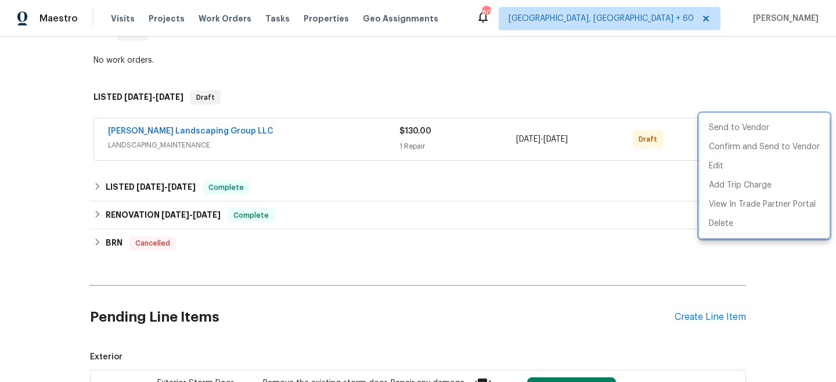
click at [779, 69] on div at bounding box center [418, 191] width 836 height 382
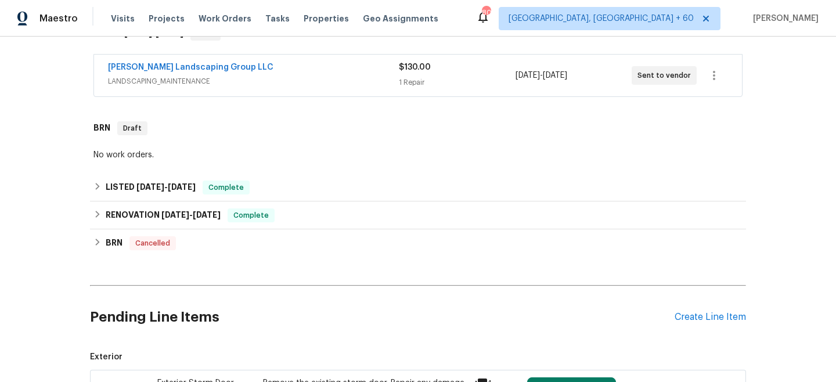
scroll to position [0, 0]
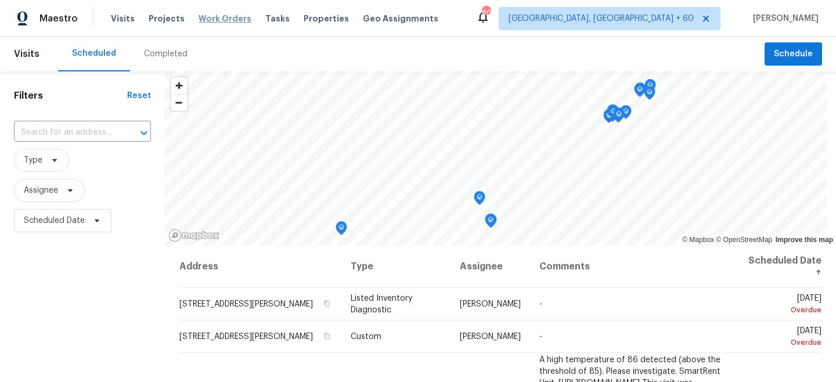
click at [221, 17] on span "Work Orders" at bounding box center [225, 19] width 53 height 12
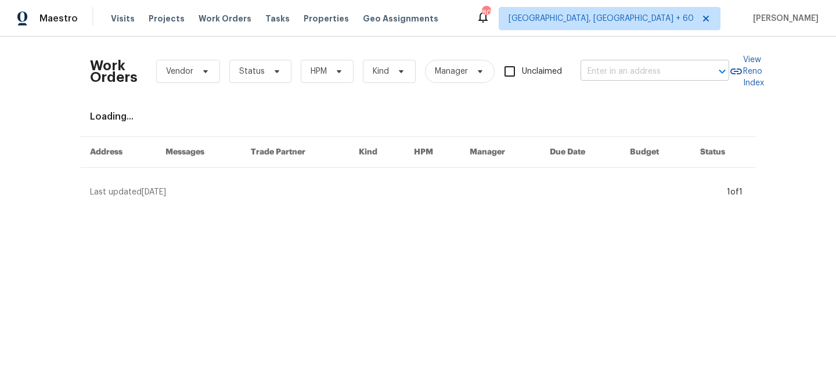
click at [662, 69] on input "text" at bounding box center [639, 72] width 116 height 18
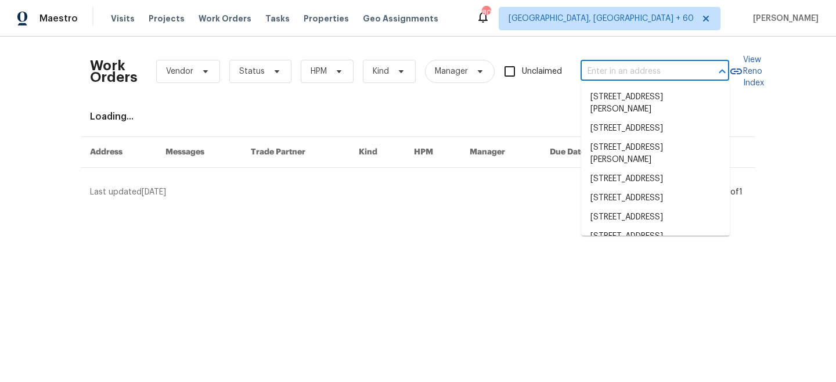
paste input "[STREET_ADDRESS]"
type input "[STREET_ADDRESS]"
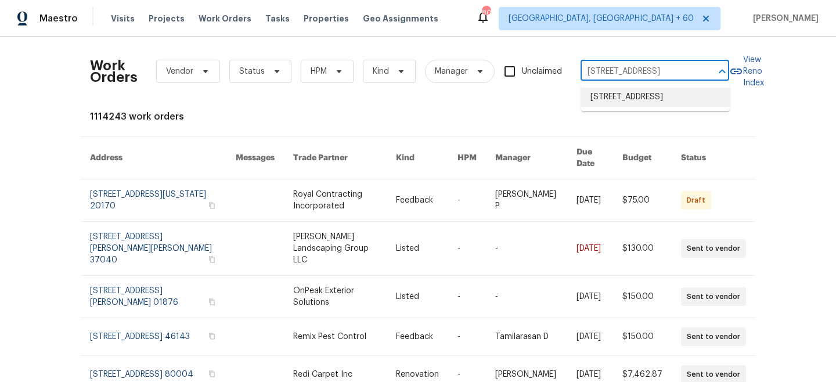
click at [626, 102] on li "[STREET_ADDRESS]" at bounding box center [655, 97] width 149 height 19
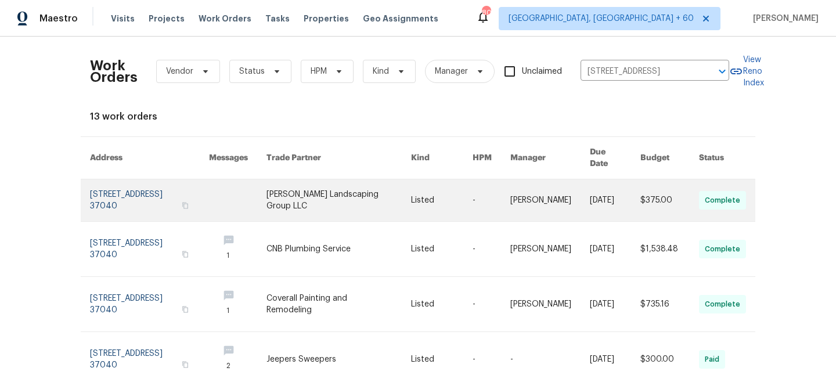
click at [363, 197] on link at bounding box center [338, 200] width 145 height 42
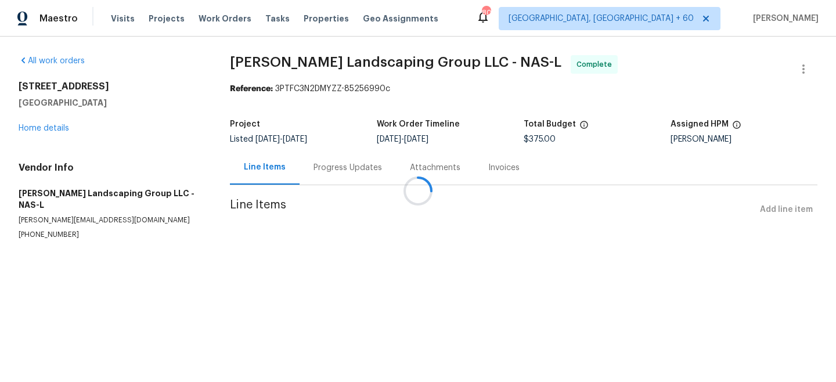
click at [53, 129] on div at bounding box center [418, 191] width 836 height 382
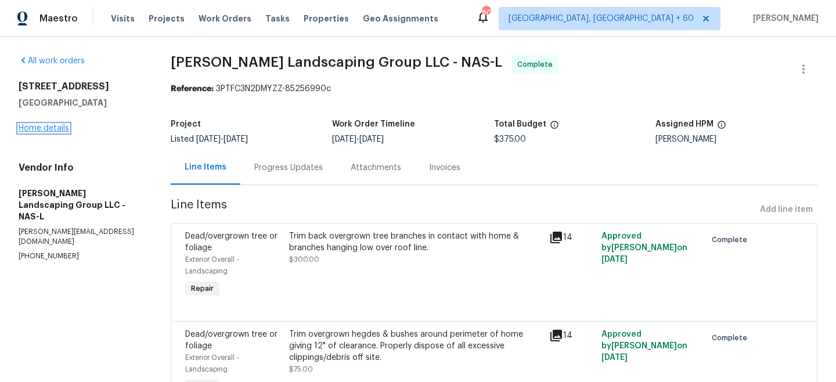
click at [48, 128] on link "Home details" at bounding box center [44, 128] width 51 height 8
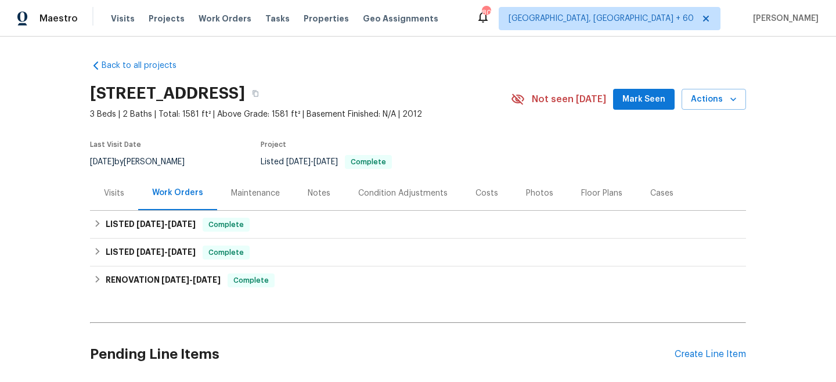
click at [274, 194] on div "Maintenance" at bounding box center [255, 194] width 49 height 12
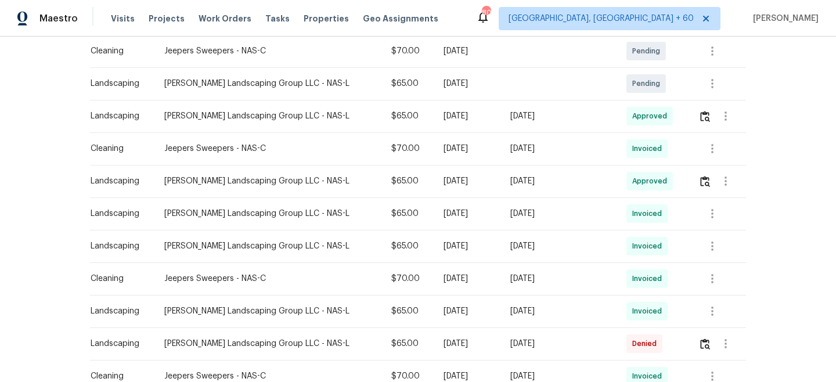
scroll to position [350, 0]
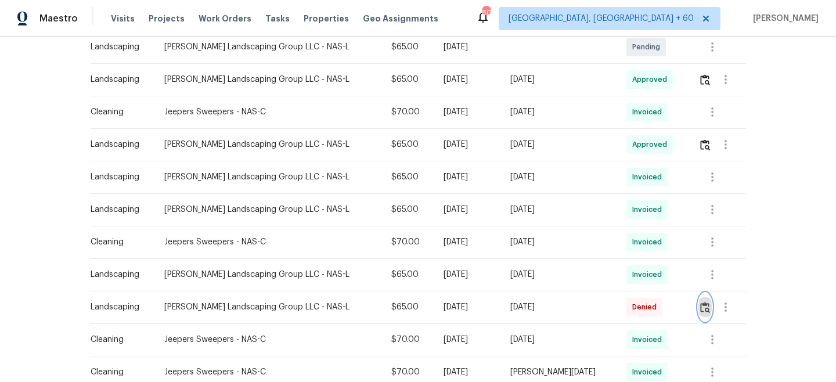
click at [709, 307] on button "button" at bounding box center [704, 307] width 13 height 28
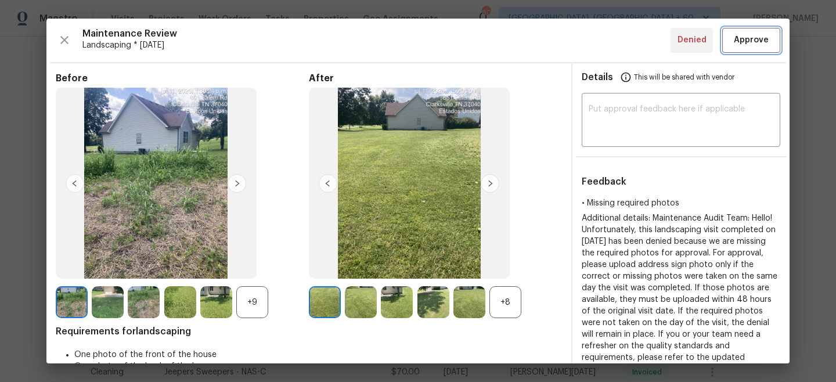
click at [755, 40] on span "Approve" at bounding box center [751, 40] width 35 height 15
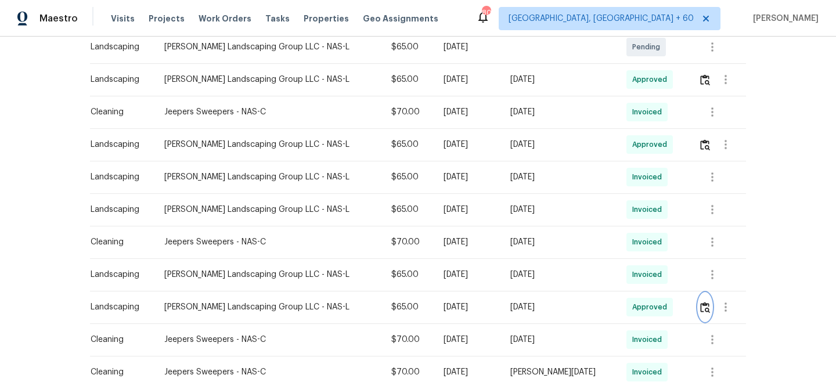
scroll to position [0, 0]
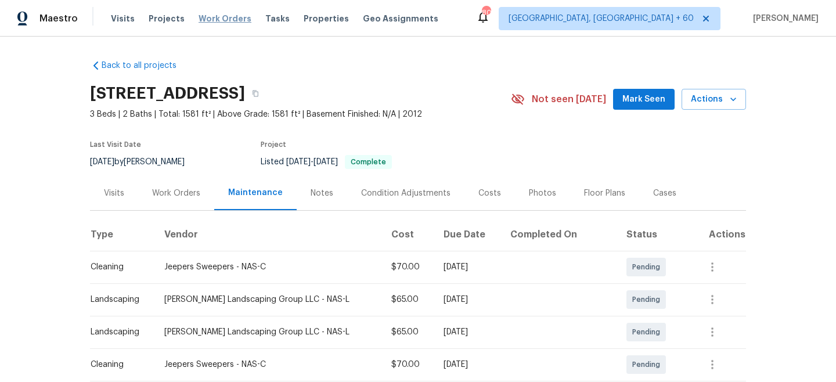
click at [235, 20] on span "Work Orders" at bounding box center [225, 19] width 53 height 12
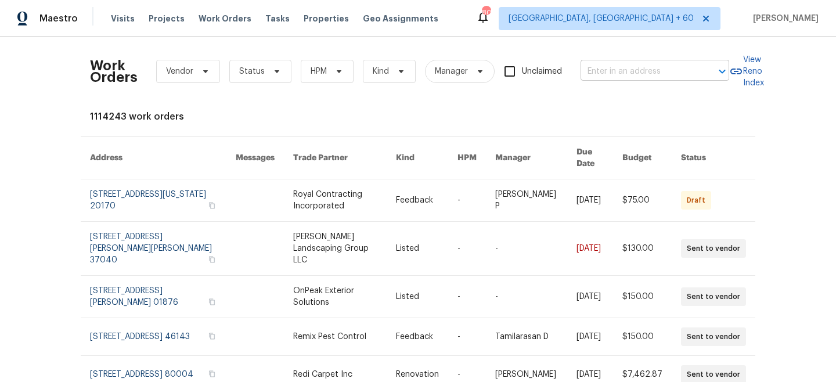
click at [645, 73] on input "text" at bounding box center [639, 72] width 116 height 18
paste input "[STREET_ADDRESS]"
type input "[STREET_ADDRESS]"
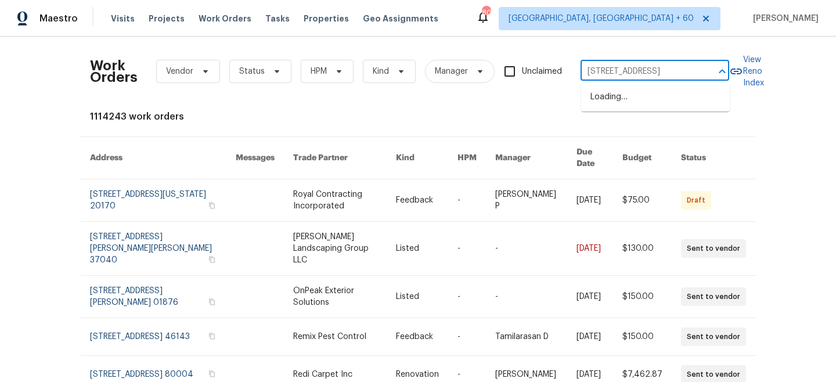
scroll to position [0, 45]
click at [641, 100] on li "[STREET_ADDRESS]" at bounding box center [655, 97] width 149 height 19
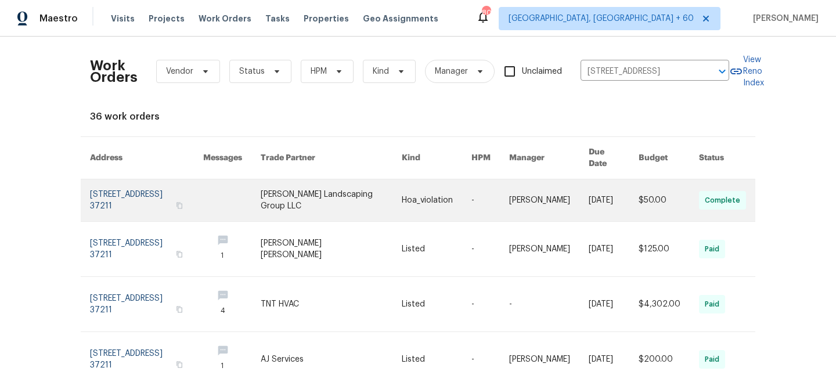
click at [350, 191] on link at bounding box center [331, 200] width 141 height 42
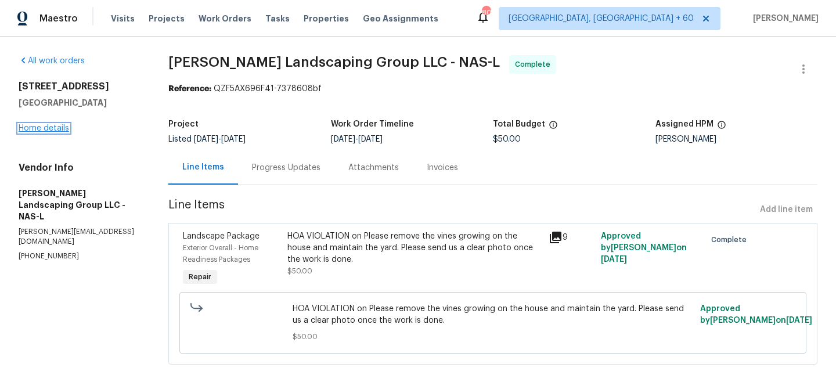
click at [29, 127] on link "Home details" at bounding box center [44, 128] width 51 height 8
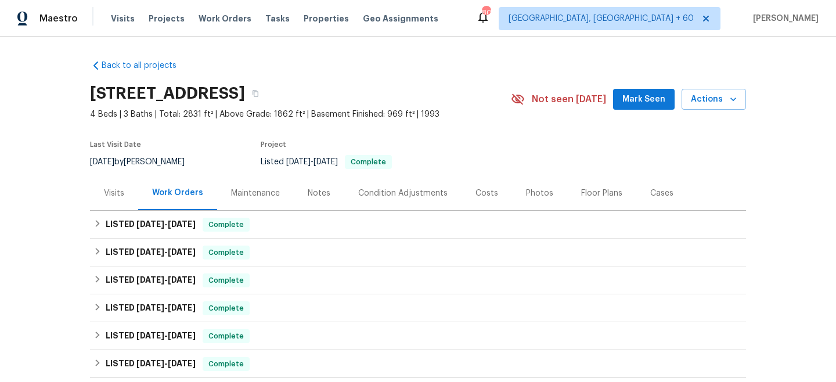
click at [249, 191] on div "Maintenance" at bounding box center [255, 194] width 49 height 12
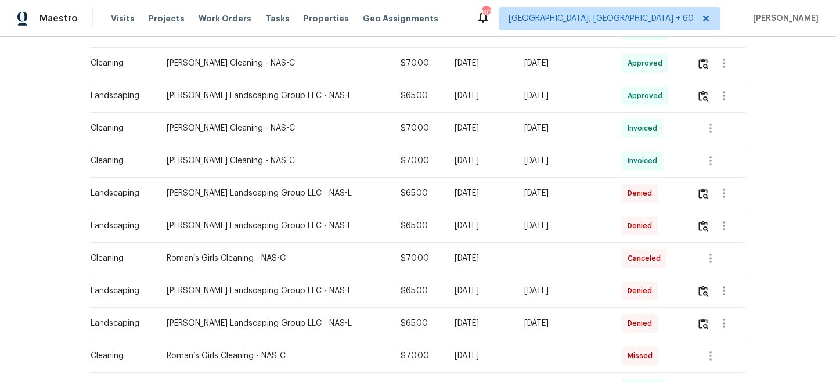
scroll to position [771, 0]
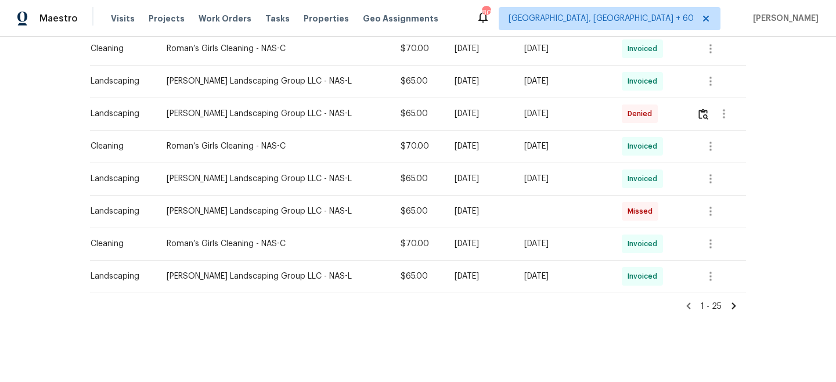
click at [738, 306] on icon at bounding box center [734, 306] width 10 height 10
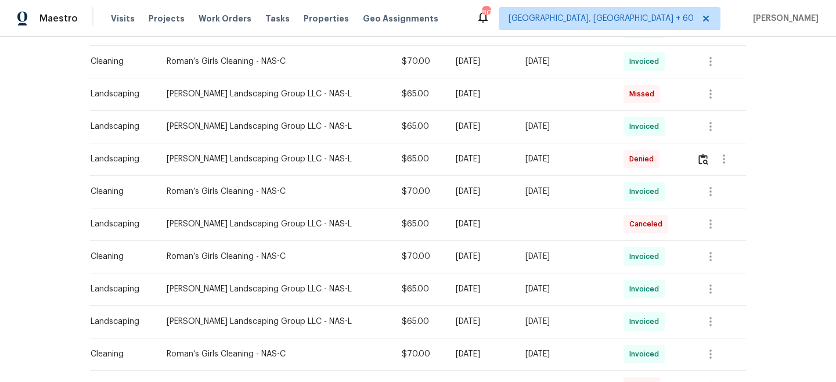
scroll to position [215, 0]
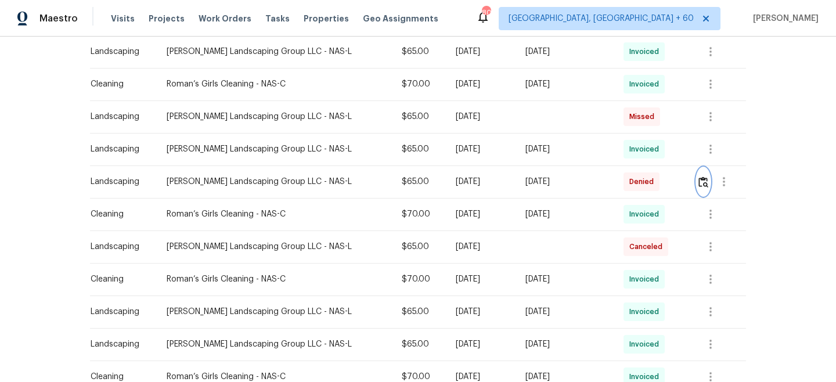
click at [701, 180] on img "button" at bounding box center [703, 181] width 10 height 11
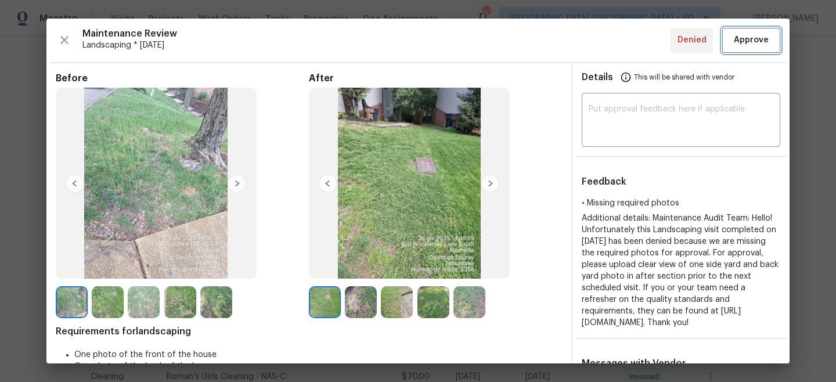
click at [746, 42] on span "Approve" at bounding box center [751, 40] width 35 height 15
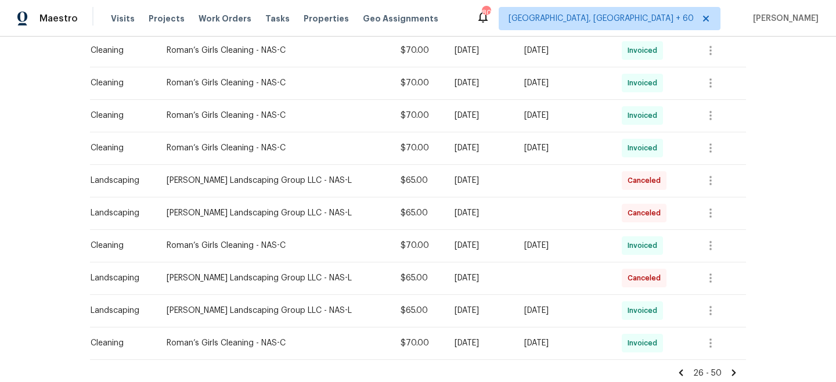
scroll to position [762, 0]
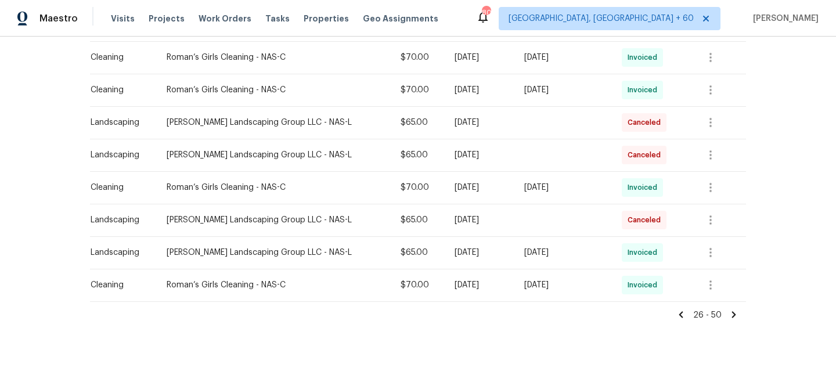
click at [682, 314] on icon at bounding box center [681, 314] width 4 height 6
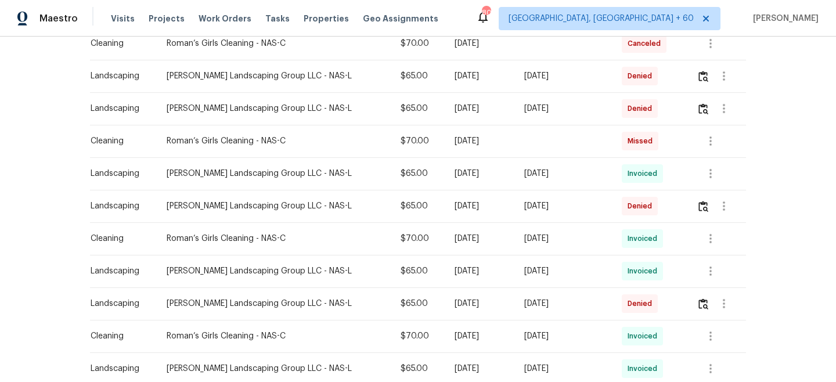
scroll to position [771, 0]
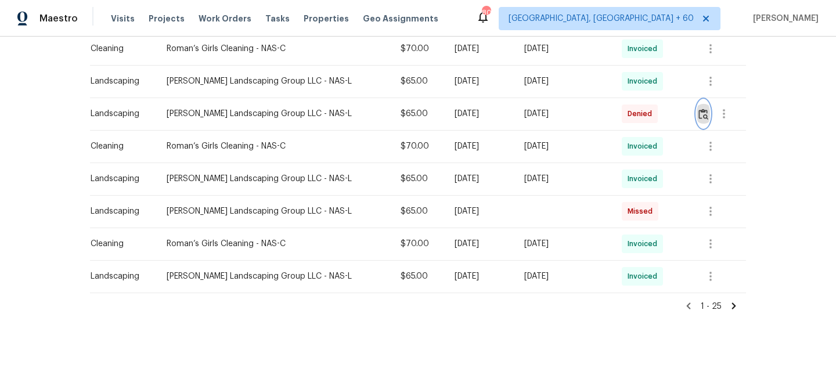
click at [700, 117] on img "button" at bounding box center [703, 114] width 10 height 11
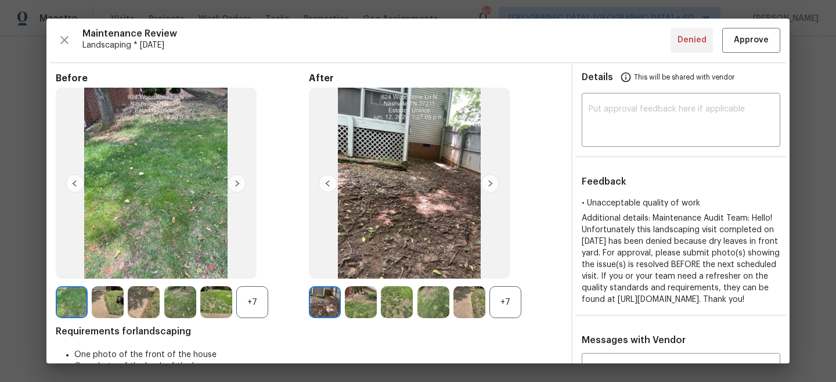
click at [492, 187] on img at bounding box center [490, 183] width 19 height 19
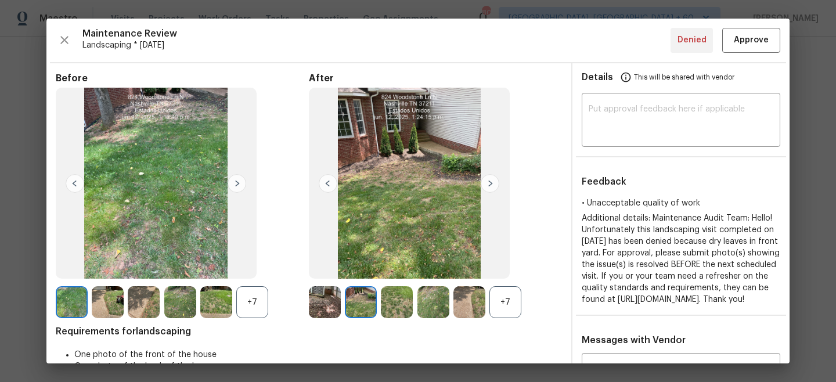
click at [492, 187] on img at bounding box center [490, 183] width 19 height 19
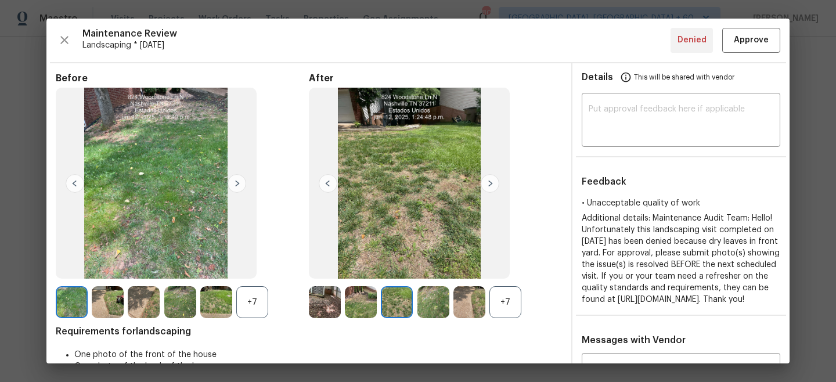
click at [492, 187] on img at bounding box center [490, 183] width 19 height 19
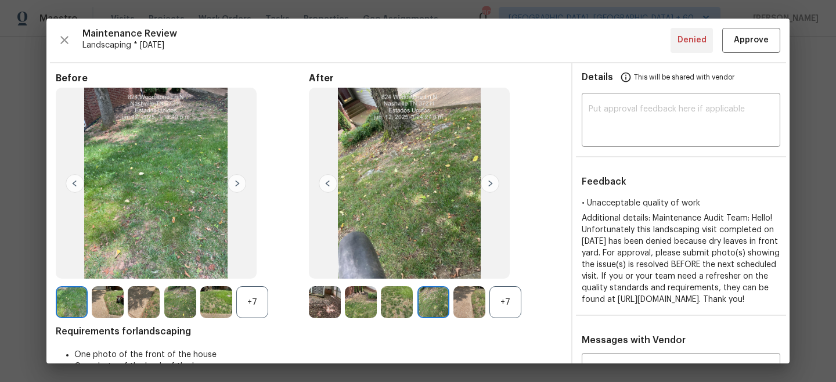
click at [492, 187] on img at bounding box center [490, 183] width 19 height 19
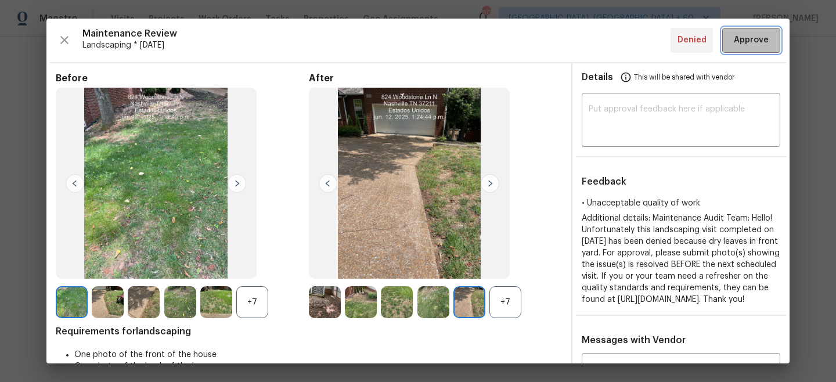
click at [748, 42] on span "Approve" at bounding box center [751, 40] width 35 height 15
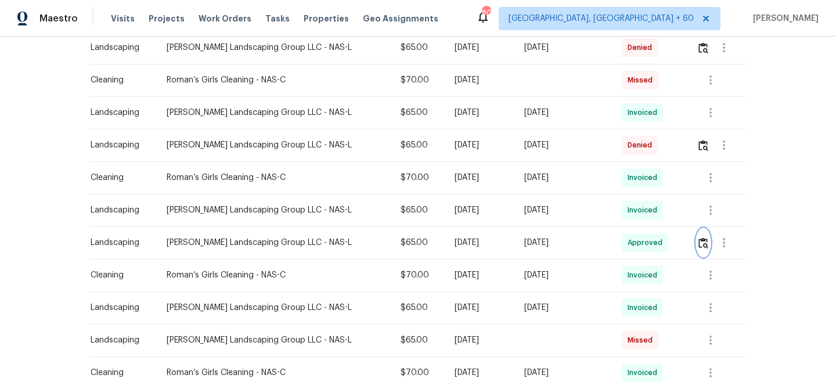
scroll to position [639, 0]
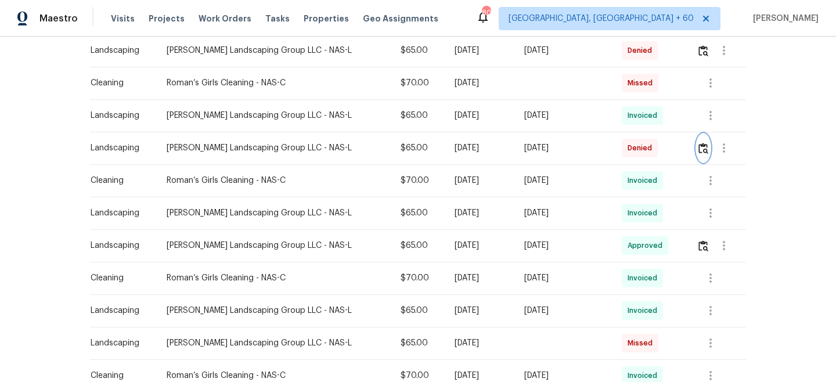
click at [700, 150] on img "button" at bounding box center [703, 148] width 10 height 11
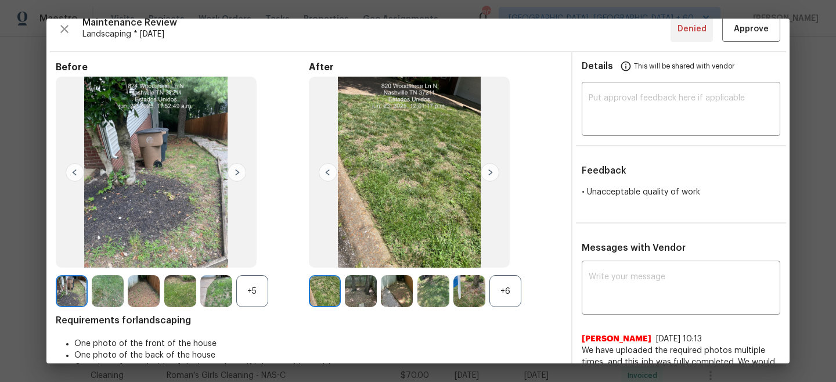
scroll to position [2, 0]
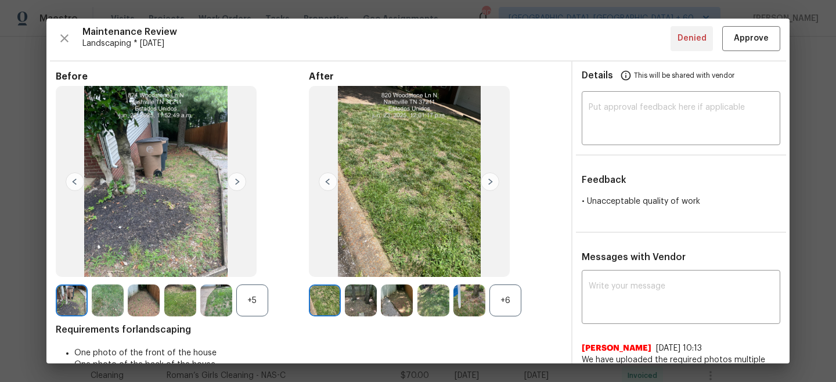
click at [492, 176] on img at bounding box center [490, 181] width 19 height 19
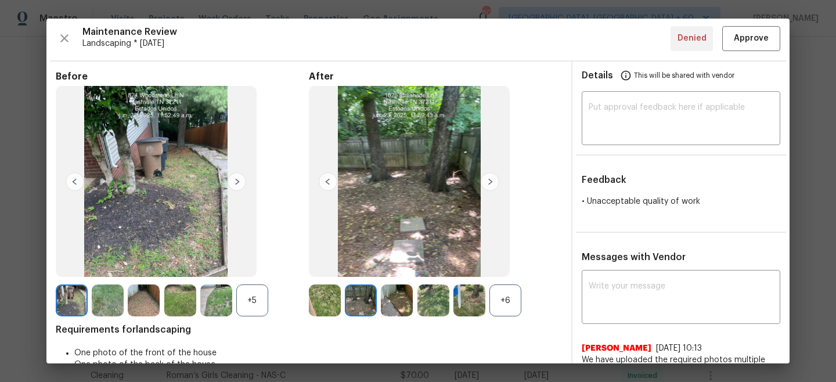
click at [492, 176] on img at bounding box center [490, 181] width 19 height 19
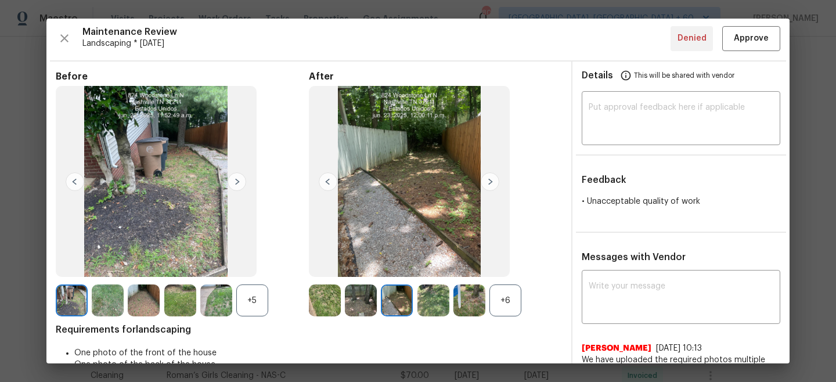
click at [492, 176] on img at bounding box center [490, 181] width 19 height 19
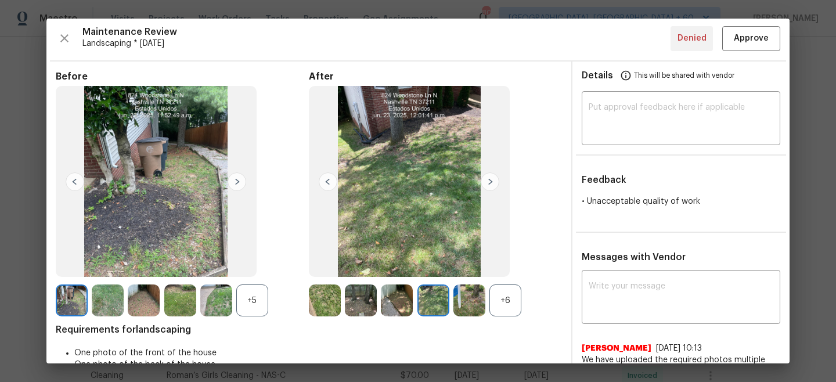
click at [492, 176] on img at bounding box center [490, 181] width 19 height 19
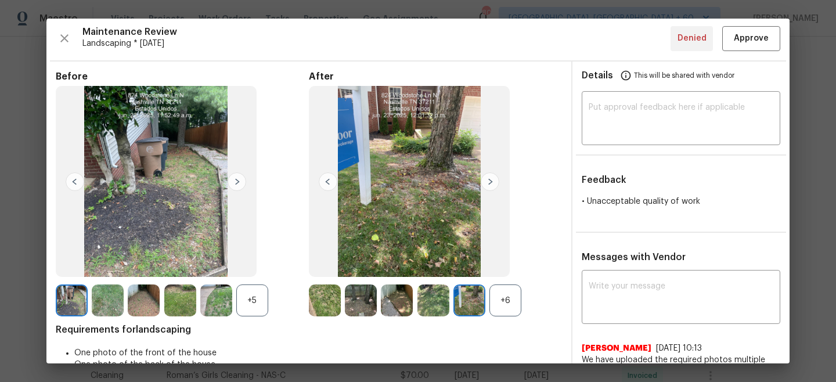
click at [492, 176] on img at bounding box center [490, 181] width 19 height 19
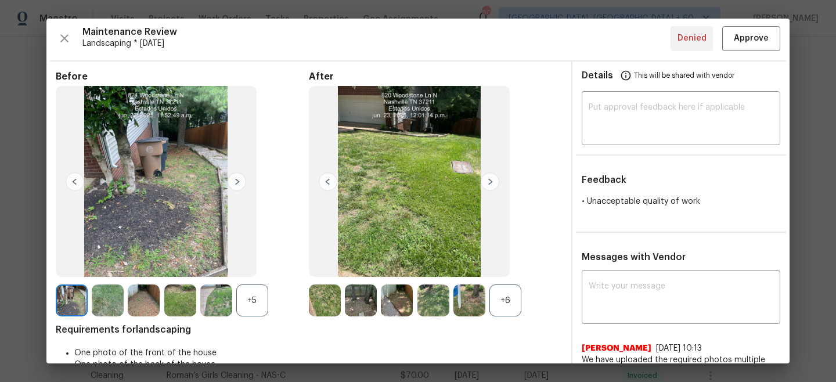
click at [237, 181] on img at bounding box center [237, 181] width 19 height 19
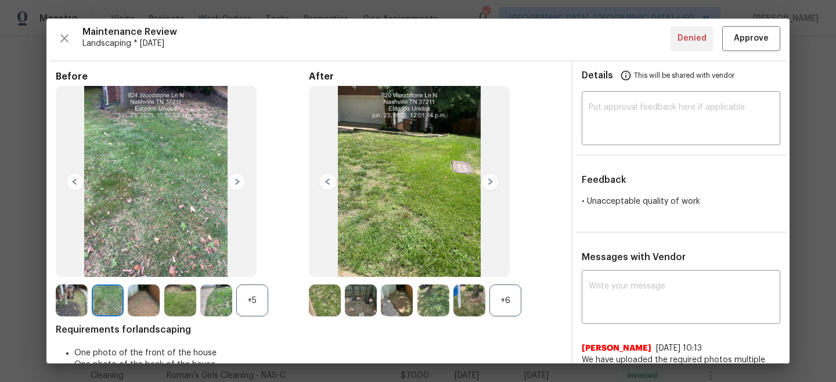
click at [237, 181] on img at bounding box center [237, 181] width 19 height 19
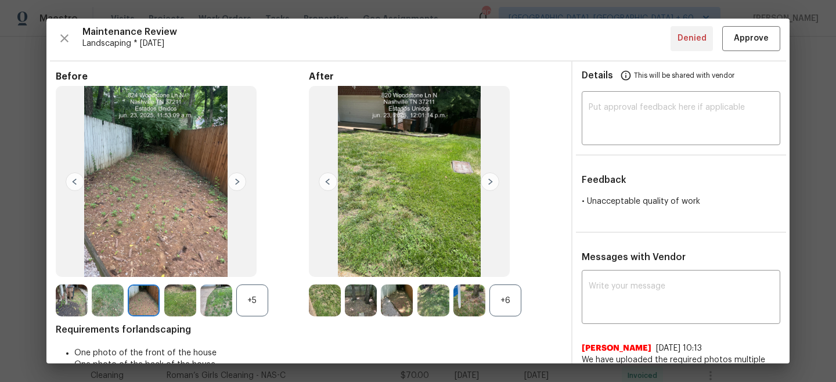
click at [237, 181] on img at bounding box center [237, 181] width 19 height 19
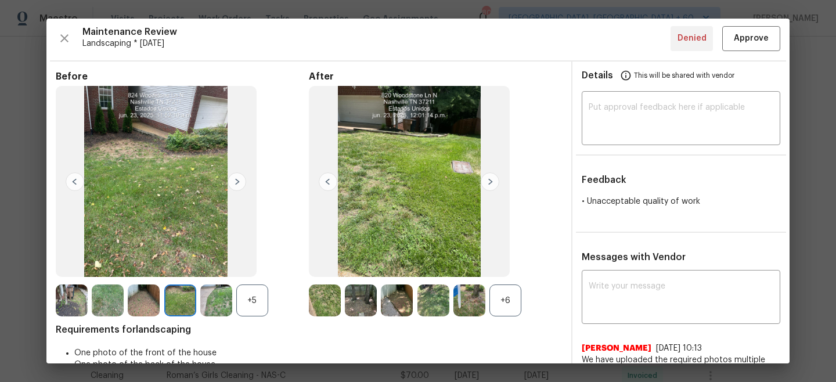
click at [237, 181] on img at bounding box center [237, 181] width 19 height 19
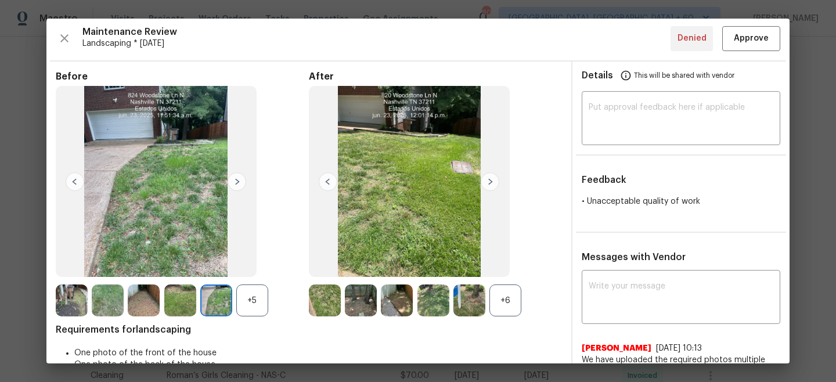
click at [495, 182] on img at bounding box center [490, 181] width 19 height 19
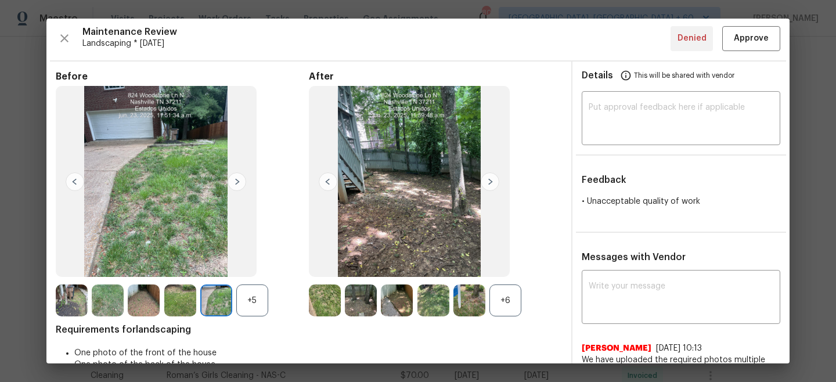
click at [238, 181] on img at bounding box center [237, 181] width 19 height 19
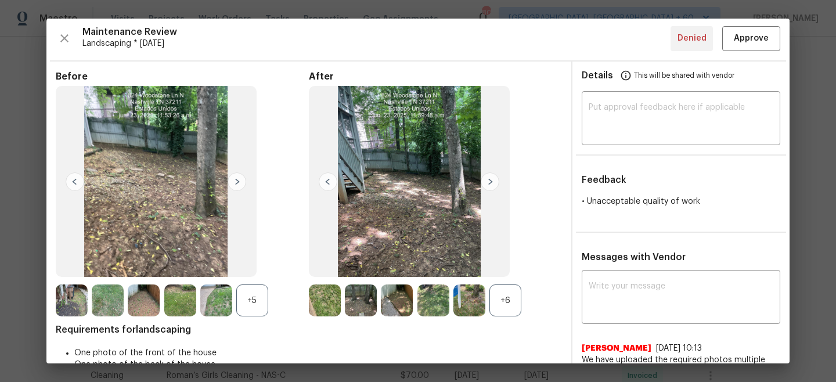
click at [490, 182] on img at bounding box center [490, 181] width 19 height 19
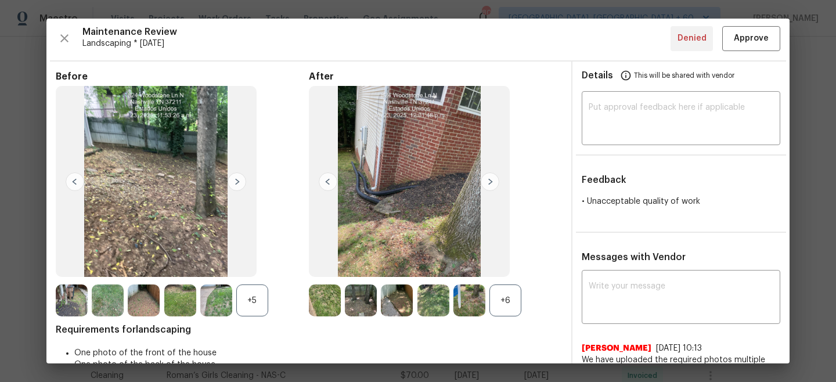
click at [490, 182] on img at bounding box center [490, 181] width 19 height 19
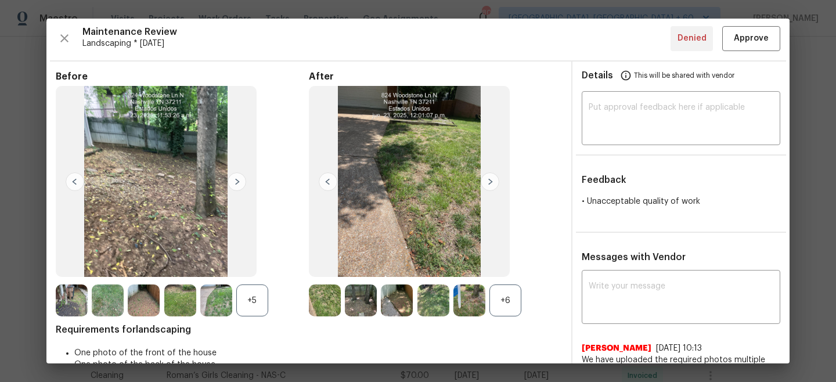
click at [241, 176] on img at bounding box center [237, 181] width 19 height 19
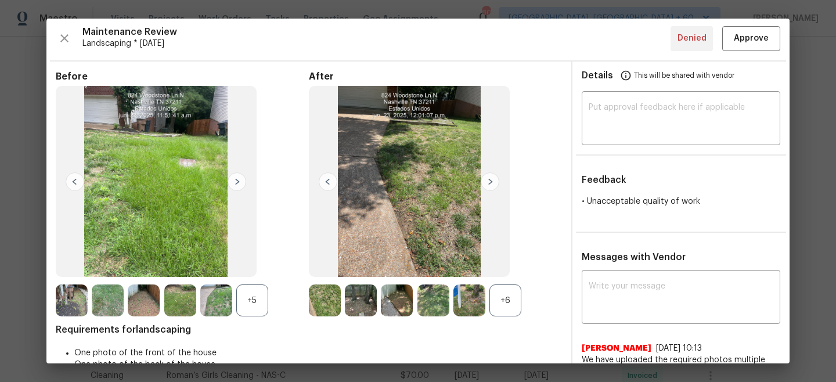
click at [489, 180] on img at bounding box center [490, 181] width 19 height 19
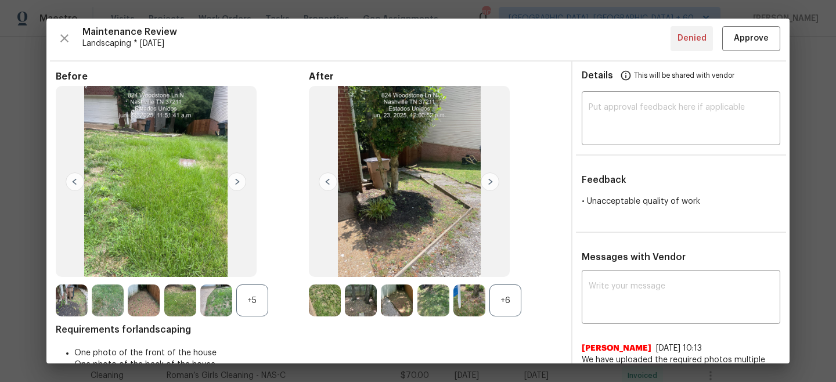
click at [489, 180] on img at bounding box center [490, 181] width 19 height 19
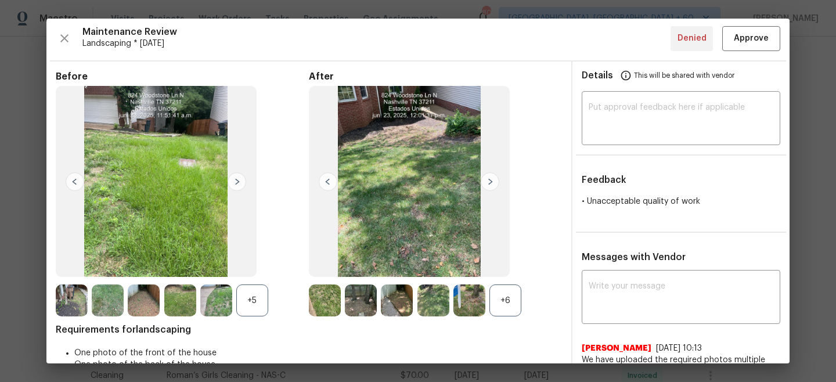
click at [489, 180] on img at bounding box center [490, 181] width 19 height 19
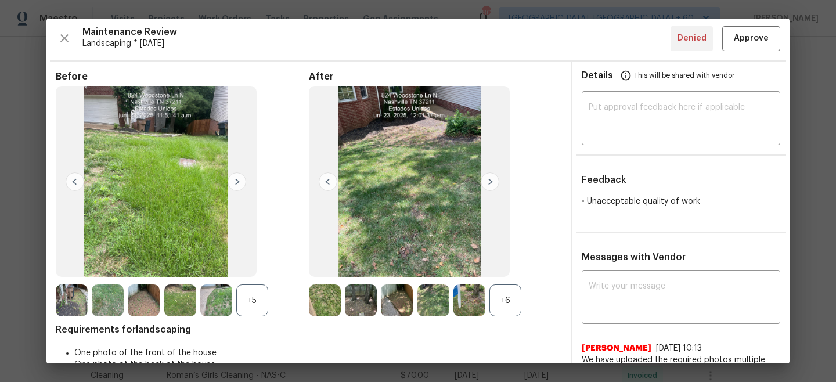
click at [323, 185] on img at bounding box center [328, 181] width 19 height 19
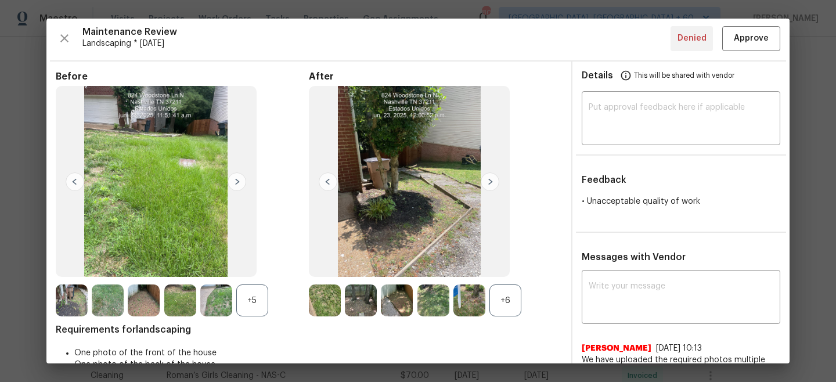
click at [323, 185] on img at bounding box center [328, 181] width 19 height 19
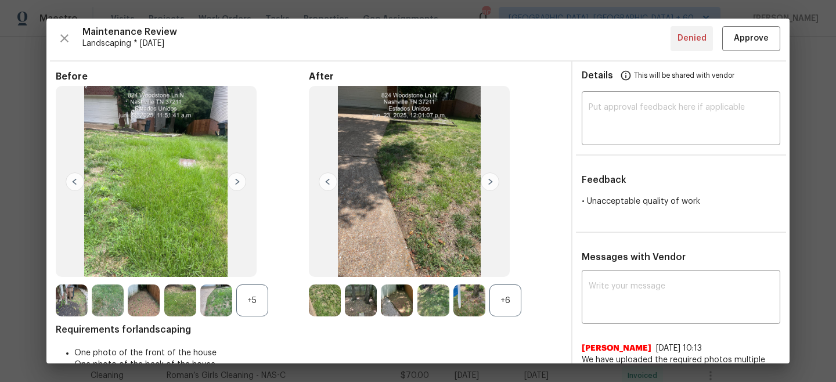
click at [323, 185] on img at bounding box center [328, 181] width 19 height 19
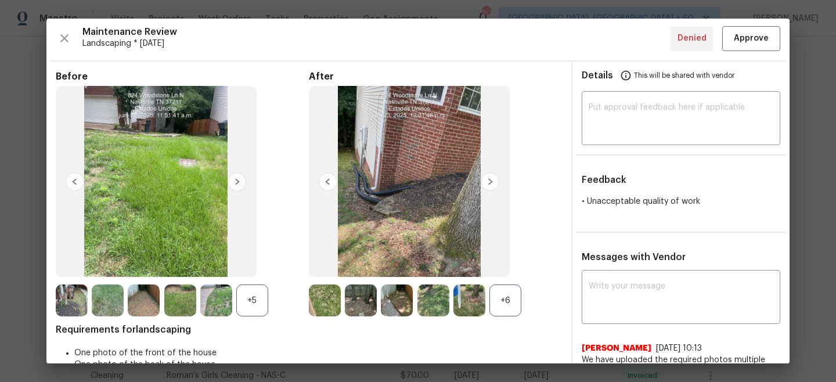
click at [323, 185] on img at bounding box center [328, 181] width 19 height 19
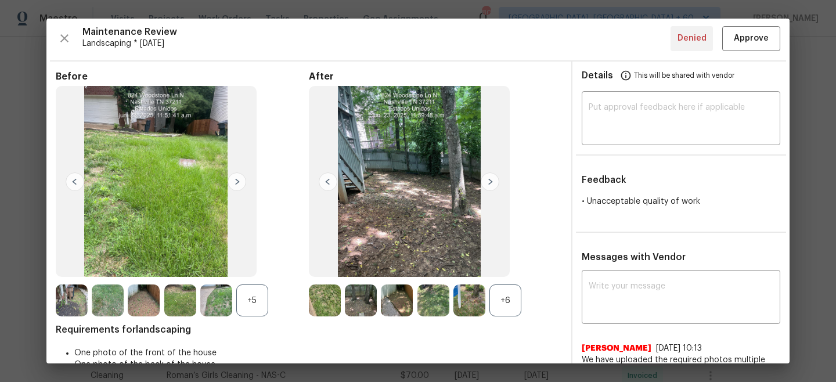
click at [323, 185] on img at bounding box center [328, 181] width 19 height 19
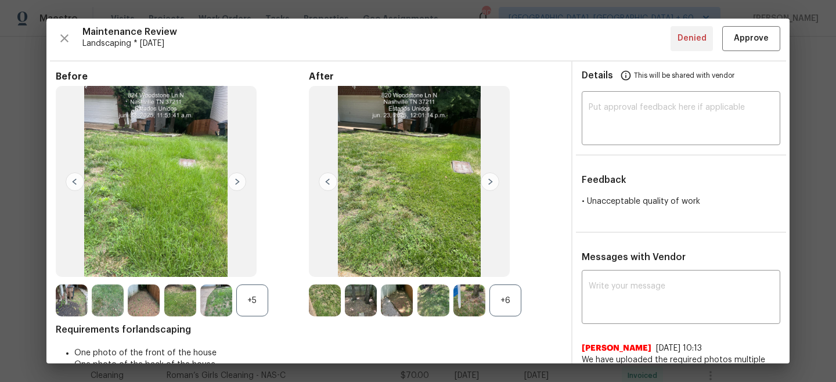
click at [323, 185] on img at bounding box center [328, 181] width 19 height 19
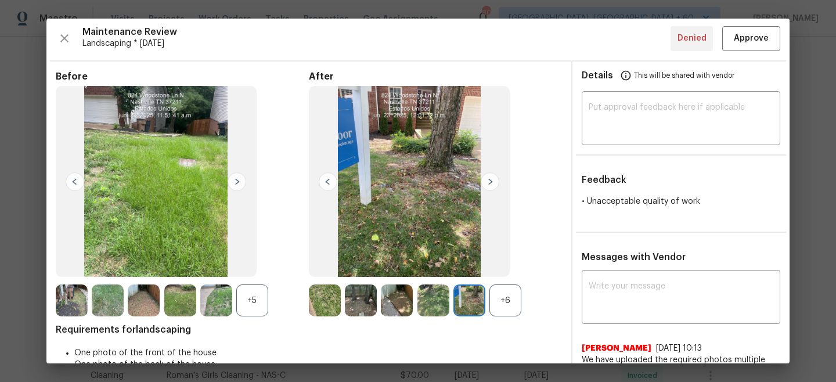
click at [323, 185] on img at bounding box center [328, 181] width 19 height 19
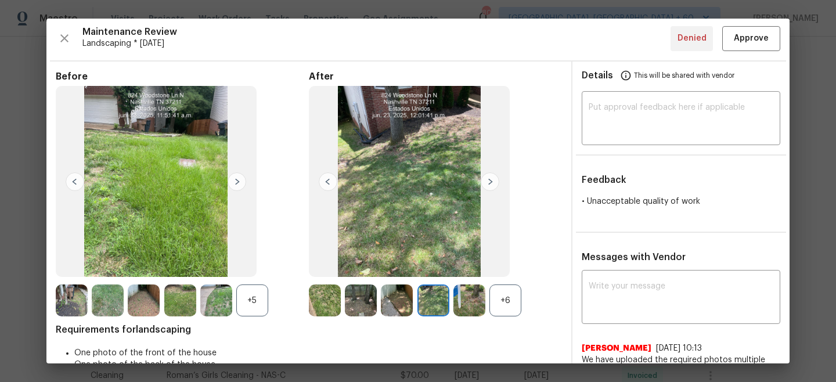
click at [323, 185] on img at bounding box center [328, 181] width 19 height 19
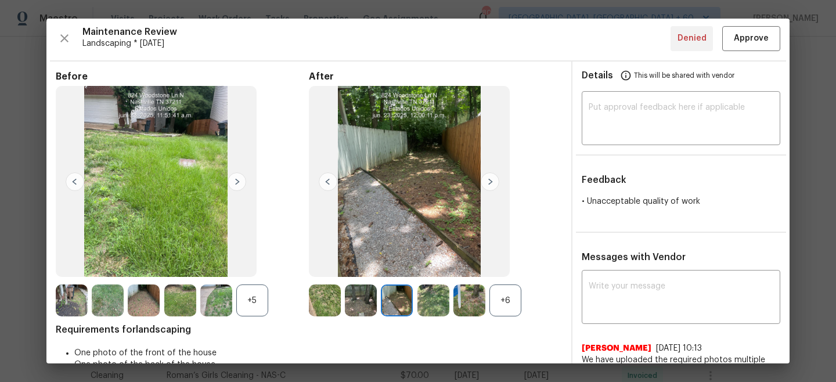
click at [323, 185] on img at bounding box center [328, 181] width 19 height 19
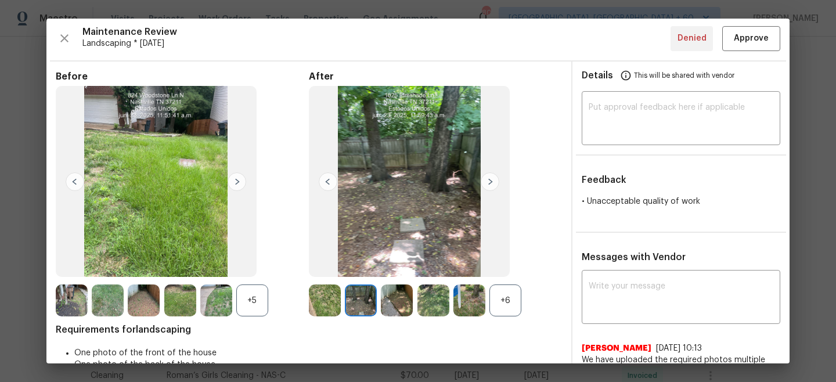
click at [323, 185] on img at bounding box center [328, 181] width 19 height 19
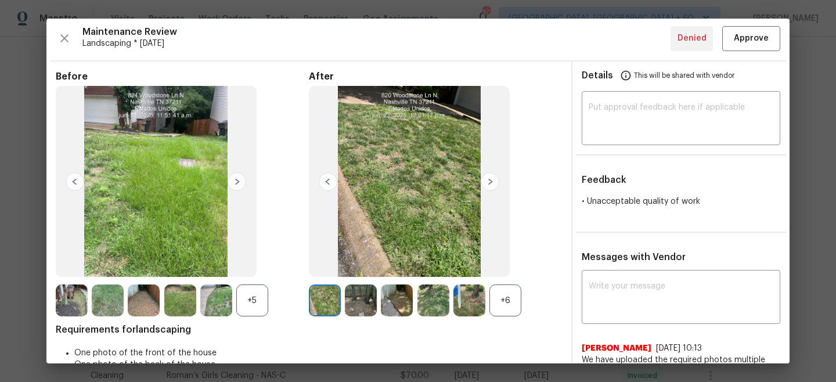
click at [323, 185] on img at bounding box center [328, 181] width 19 height 19
click at [237, 178] on img at bounding box center [237, 181] width 19 height 19
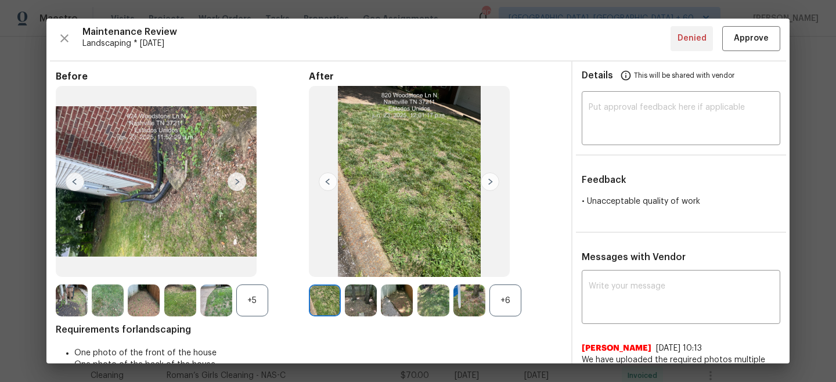
click at [237, 178] on img at bounding box center [237, 181] width 19 height 19
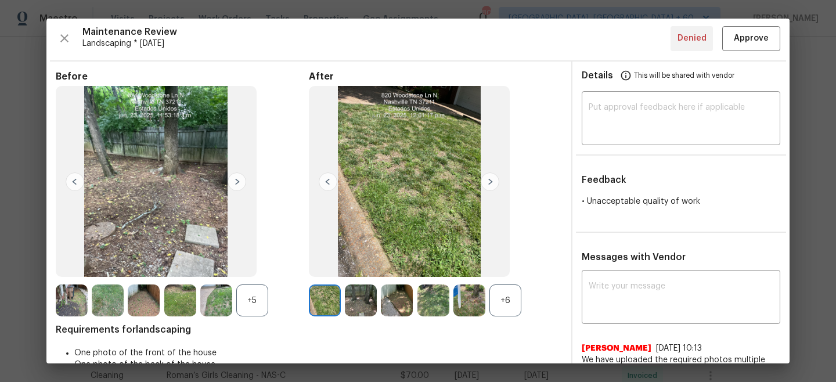
click at [73, 180] on img at bounding box center [75, 181] width 19 height 19
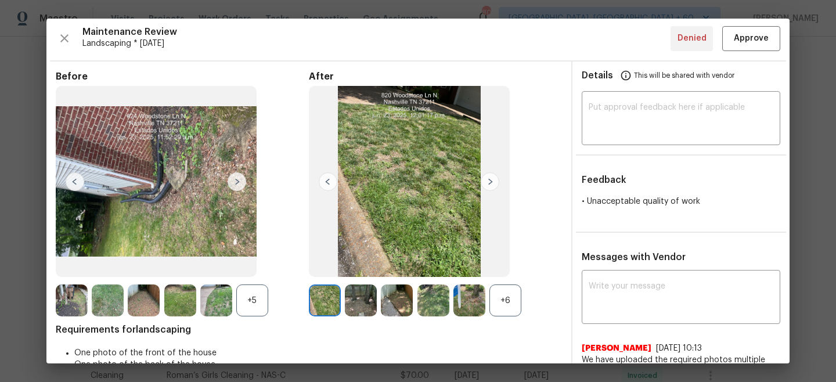
click at [73, 180] on img at bounding box center [75, 181] width 19 height 19
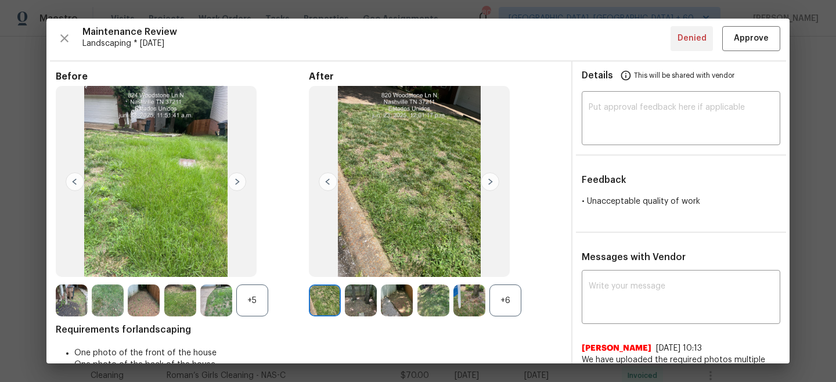
click at [73, 180] on img at bounding box center [75, 181] width 19 height 19
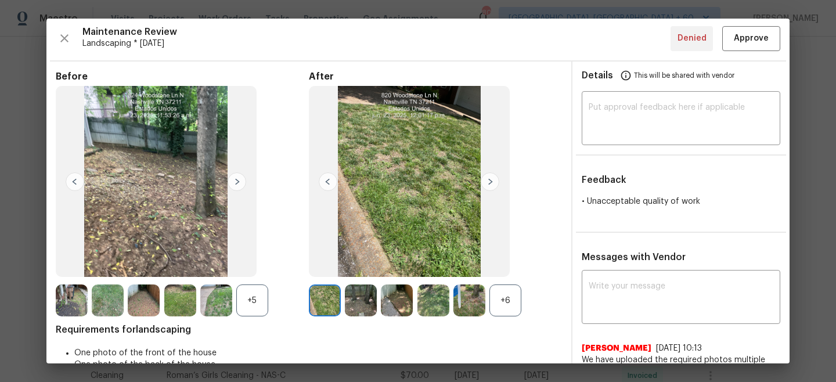
click at [73, 180] on img at bounding box center [75, 181] width 19 height 19
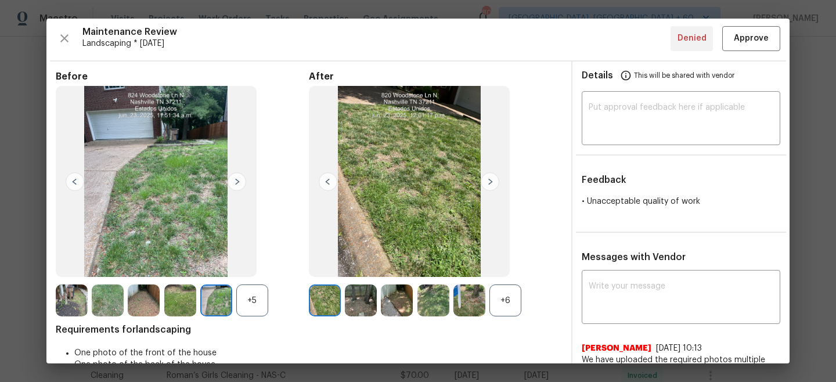
click at [73, 180] on img at bounding box center [75, 181] width 19 height 19
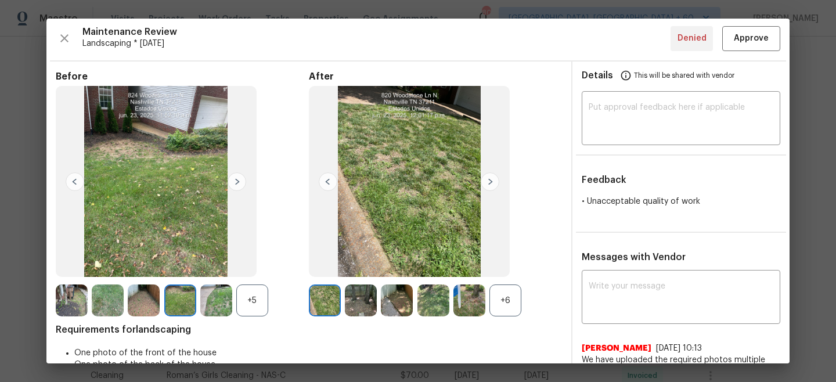
click at [73, 180] on img at bounding box center [75, 181] width 19 height 19
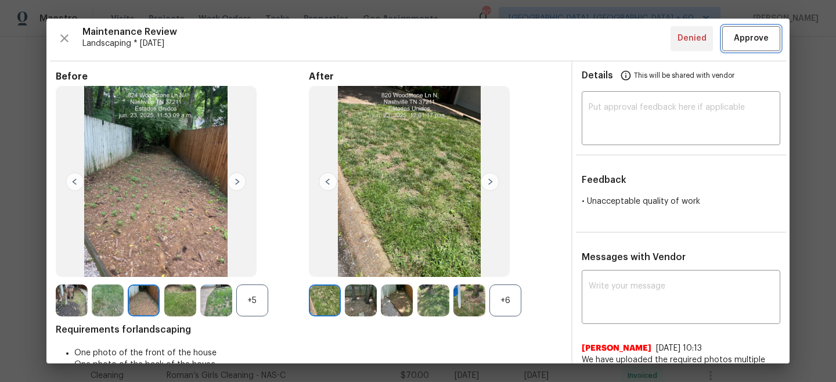
click at [742, 41] on span "Approve" at bounding box center [751, 38] width 35 height 15
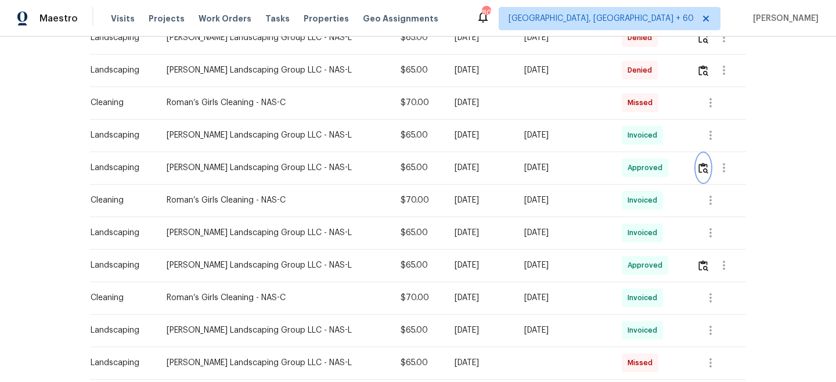
scroll to position [619, 0]
click at [702, 71] on img "button" at bounding box center [703, 71] width 10 height 11
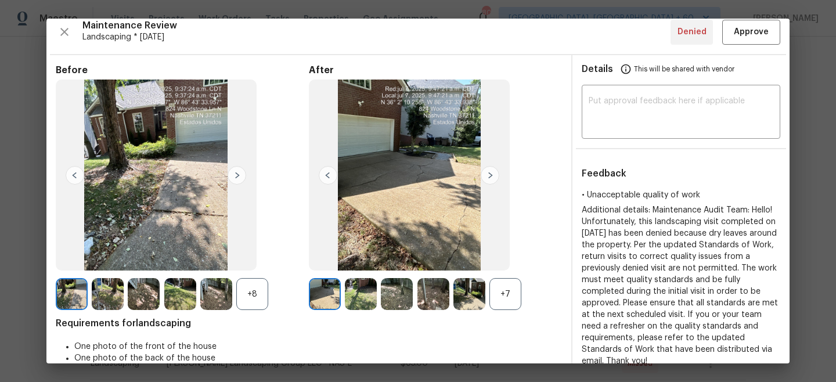
scroll to position [6, 0]
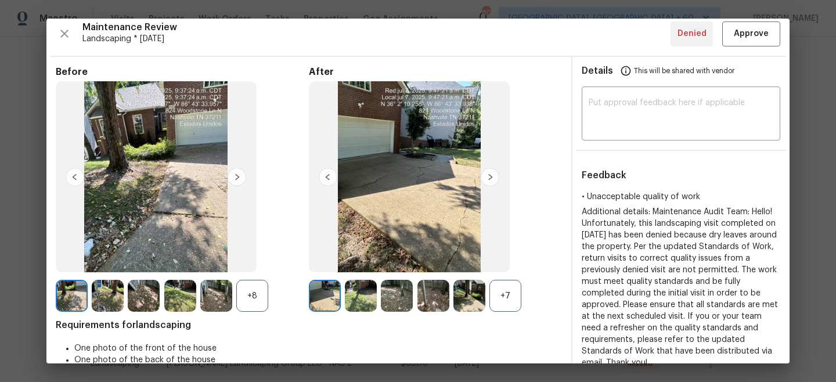
click at [233, 176] on img at bounding box center [237, 177] width 19 height 19
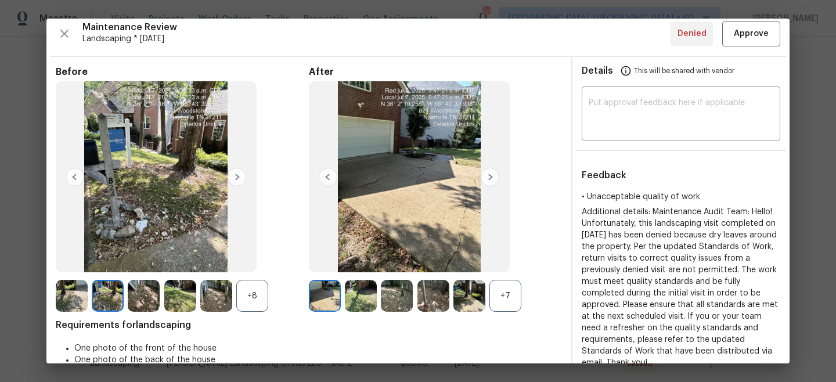
click at [491, 174] on img at bounding box center [490, 177] width 19 height 19
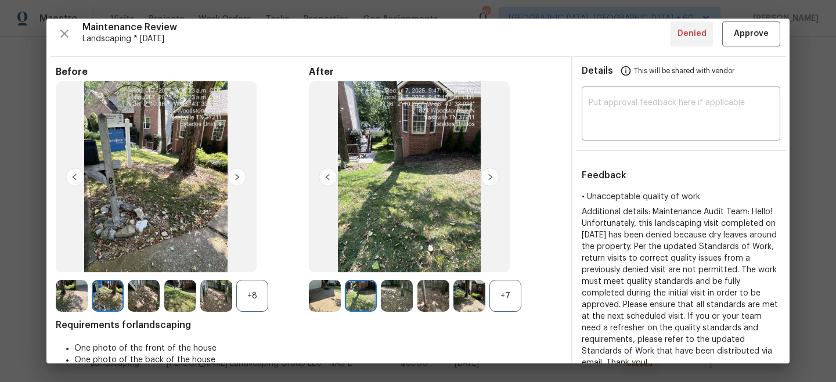
click at [491, 175] on img at bounding box center [490, 177] width 19 height 19
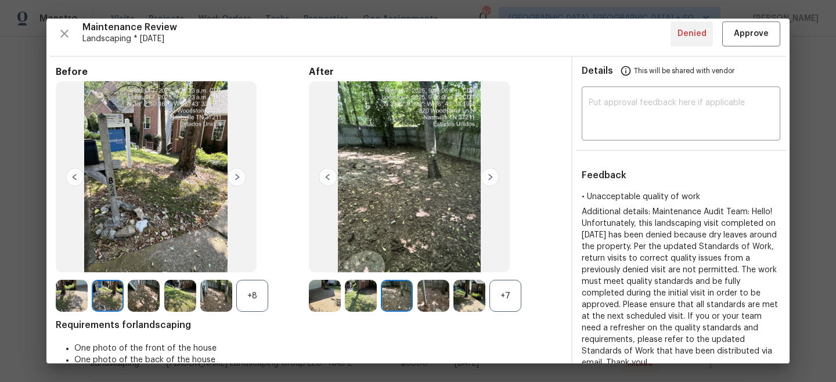
click at [491, 175] on img at bounding box center [490, 177] width 19 height 19
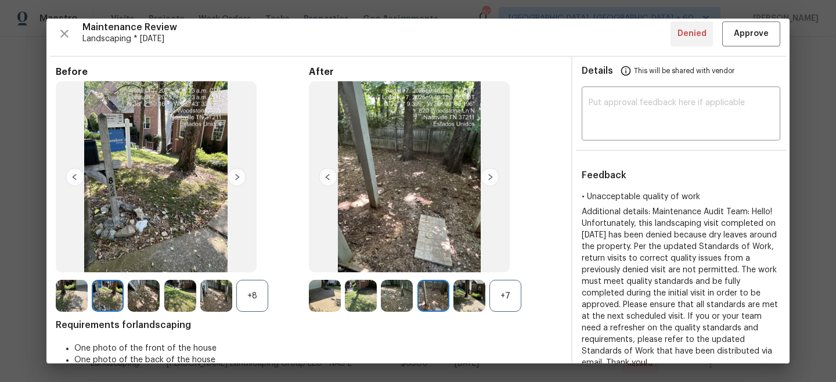
click at [491, 175] on img at bounding box center [490, 177] width 19 height 19
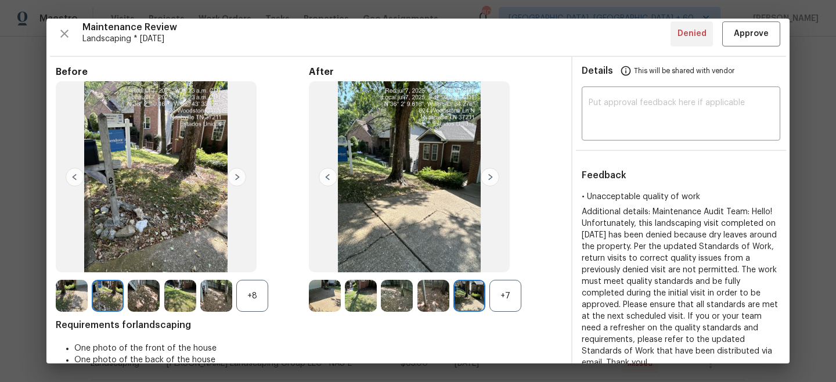
click at [491, 175] on img at bounding box center [490, 177] width 19 height 19
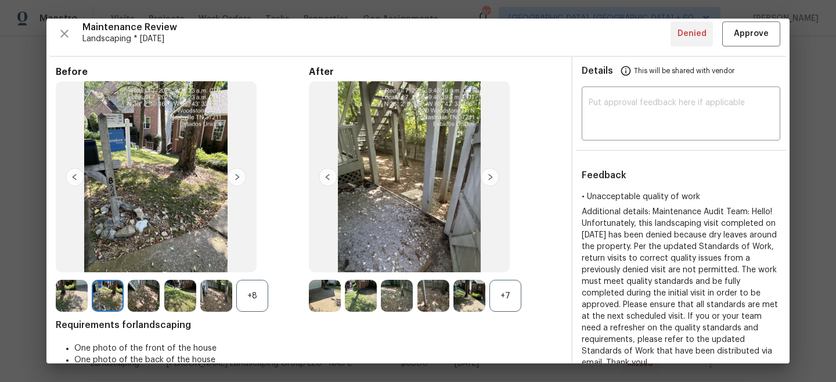
click at [491, 175] on img at bounding box center [490, 177] width 19 height 19
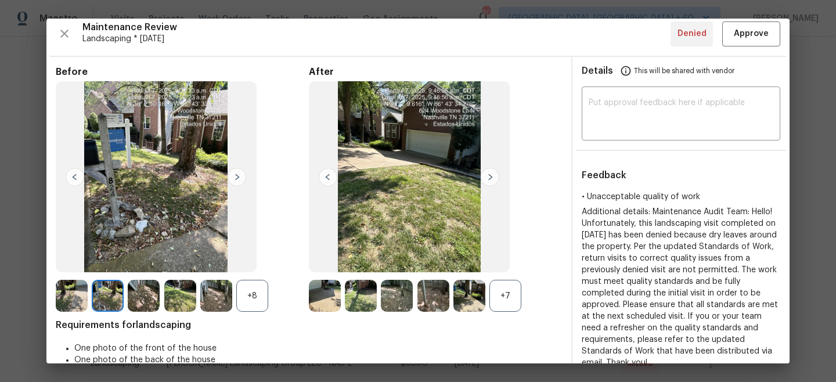
click at [243, 173] on img at bounding box center [237, 177] width 19 height 19
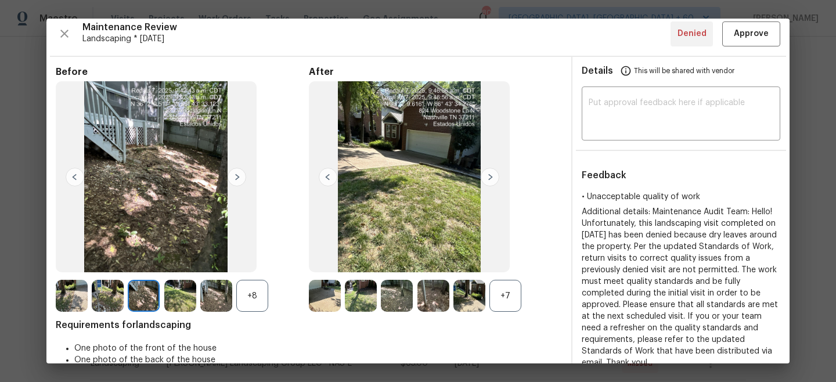
click at [243, 173] on img at bounding box center [237, 177] width 19 height 19
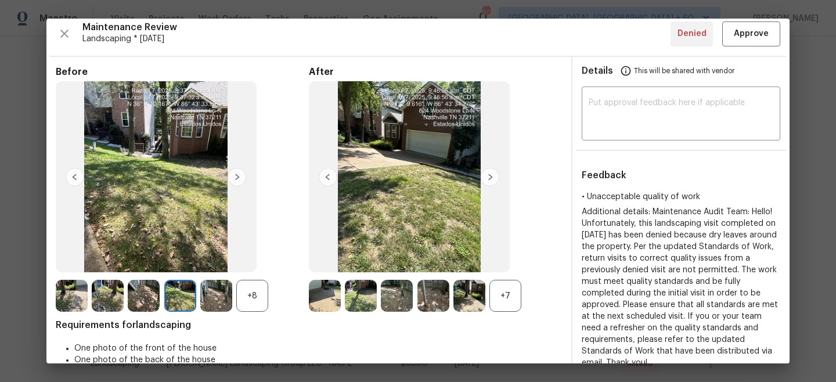
click at [492, 179] on img at bounding box center [490, 177] width 19 height 19
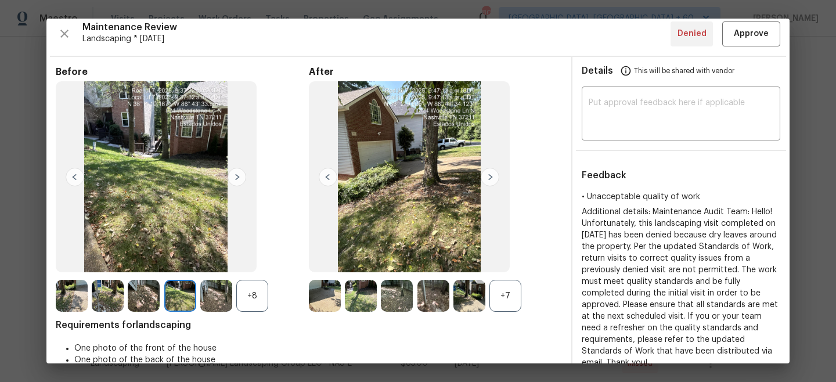
click at [492, 181] on img at bounding box center [490, 177] width 19 height 19
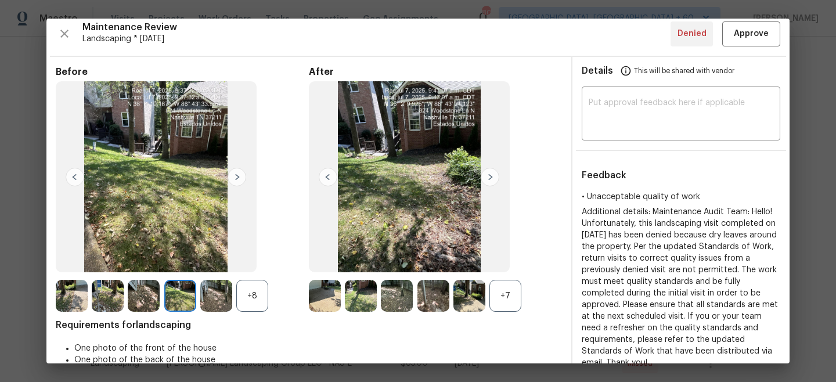
click at [240, 176] on img at bounding box center [237, 177] width 19 height 19
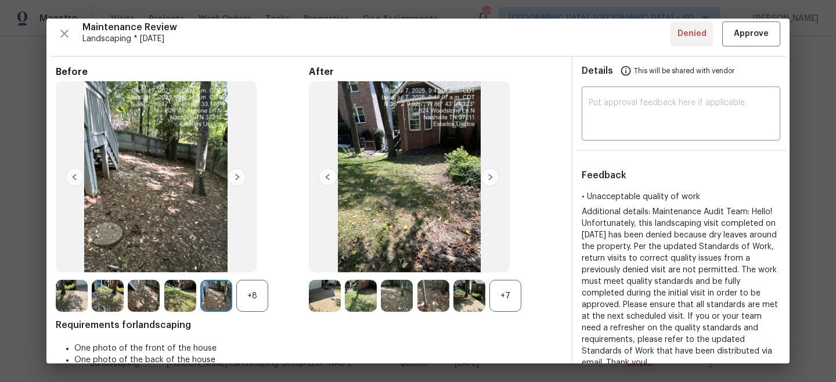
click at [235, 173] on img at bounding box center [237, 177] width 19 height 19
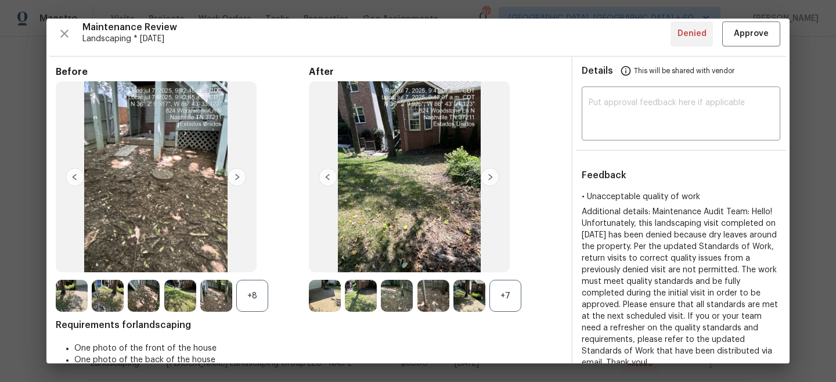
click at [497, 182] on img at bounding box center [490, 177] width 19 height 19
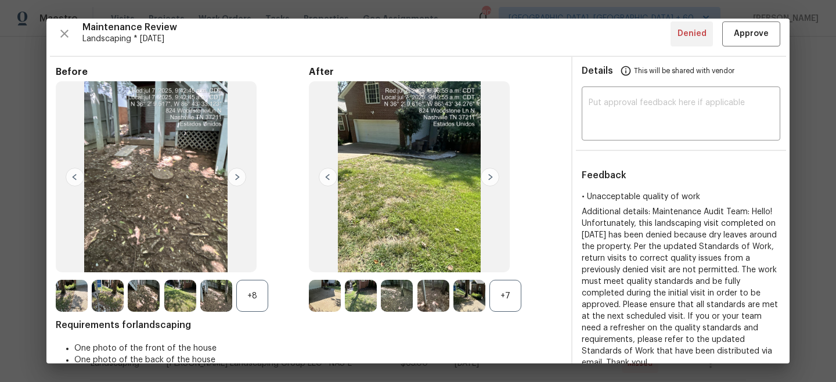
click at [490, 175] on img at bounding box center [490, 177] width 19 height 19
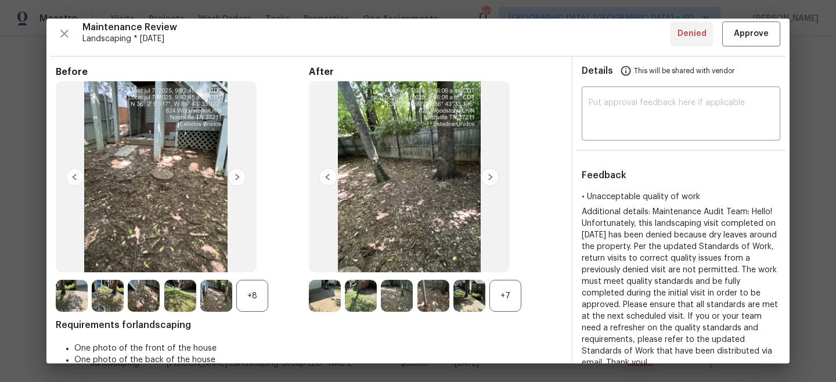
click at [490, 175] on img at bounding box center [490, 177] width 19 height 19
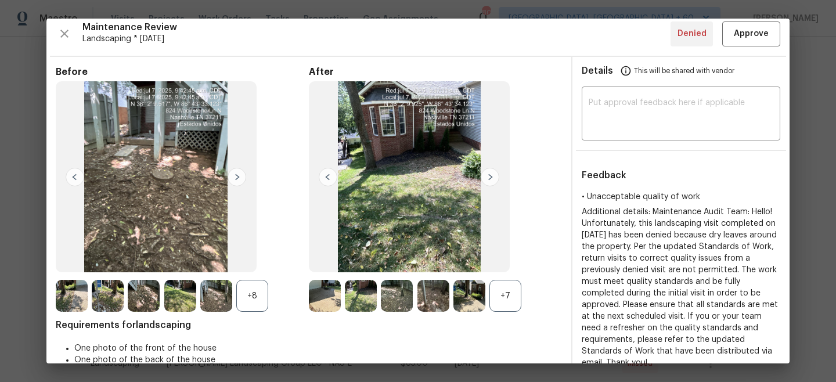
click at [236, 176] on img at bounding box center [237, 177] width 19 height 19
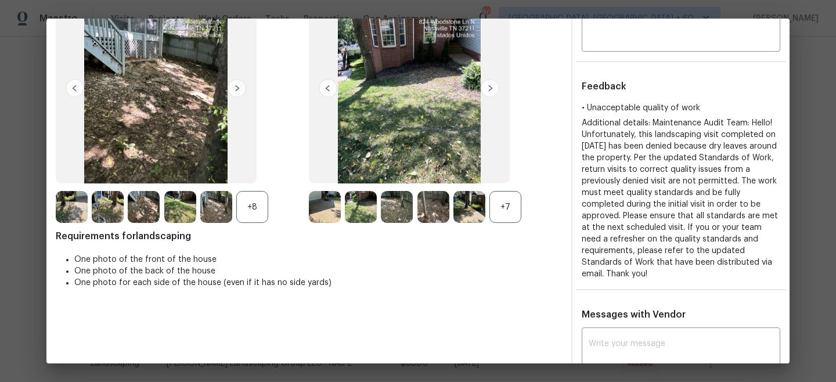
scroll to position [0, 0]
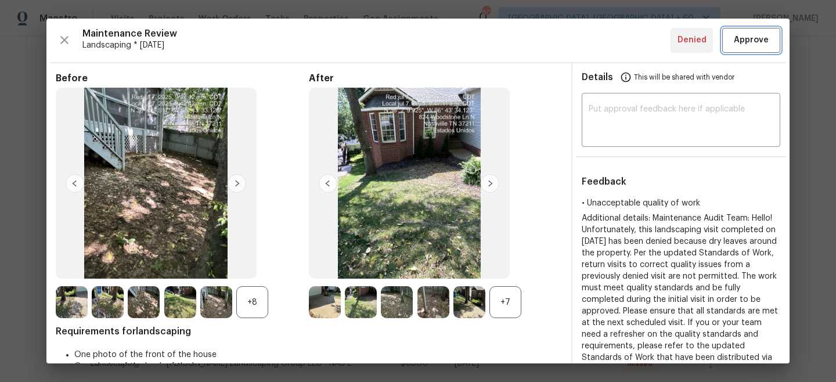
click at [740, 49] on button "Approve" at bounding box center [751, 40] width 58 height 25
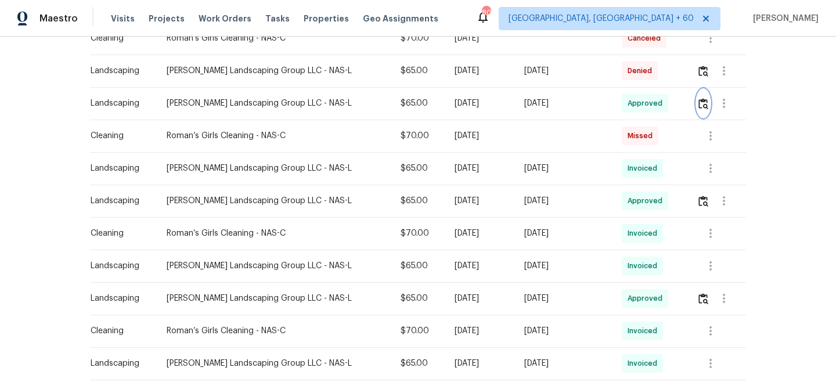
scroll to position [586, 0]
click at [704, 73] on img "button" at bounding box center [703, 71] width 10 height 11
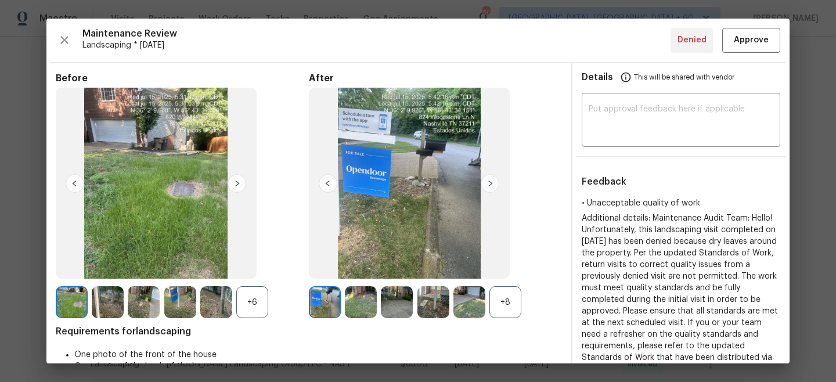
click at [491, 184] on img at bounding box center [490, 183] width 19 height 19
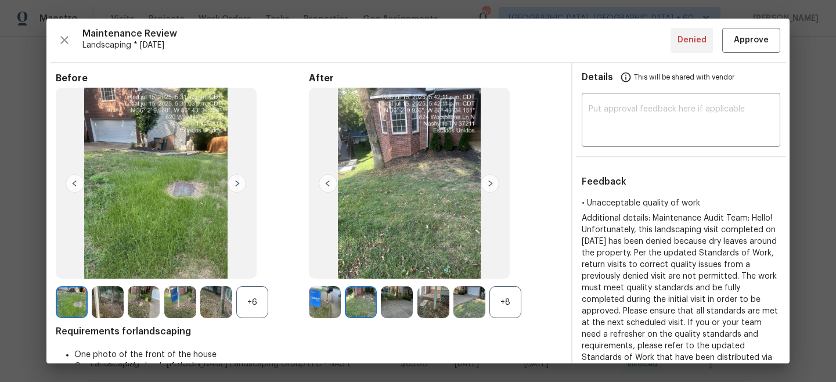
click at [491, 182] on img at bounding box center [490, 183] width 19 height 19
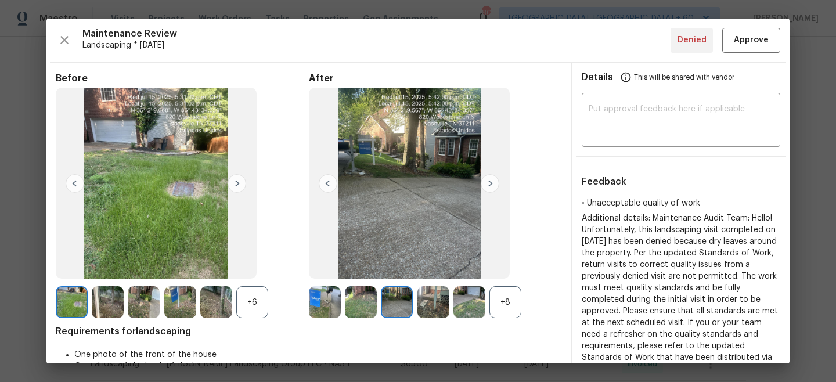
click at [240, 179] on img at bounding box center [237, 183] width 19 height 19
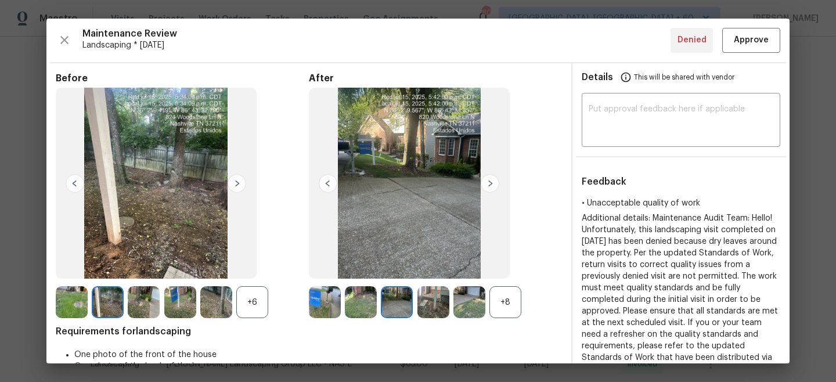
click at [240, 179] on img at bounding box center [237, 183] width 19 height 19
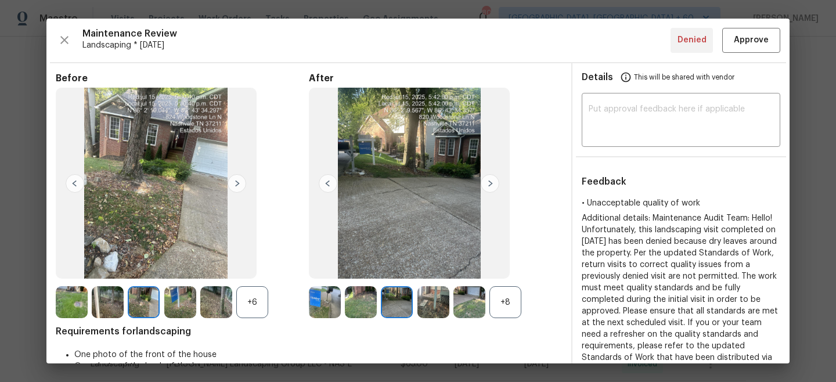
click at [491, 181] on img at bounding box center [490, 183] width 19 height 19
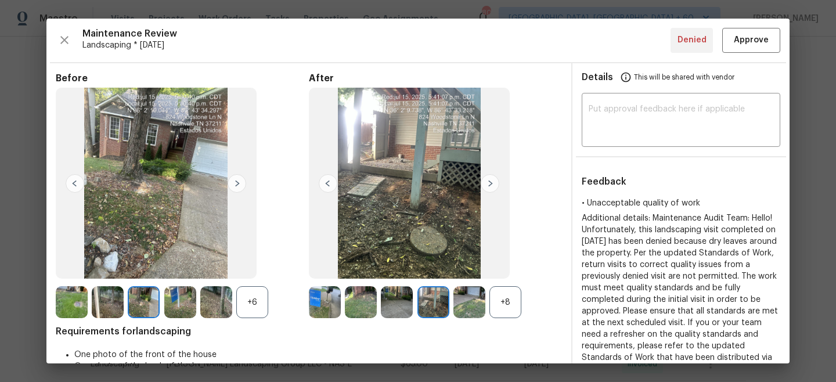
click at [491, 181] on img at bounding box center [490, 183] width 19 height 19
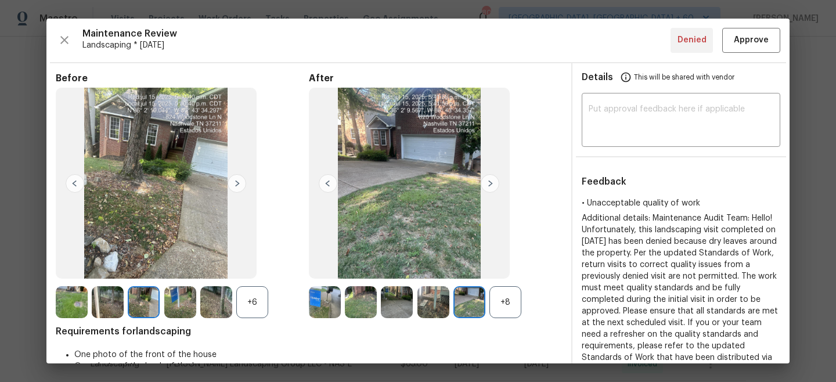
click at [491, 181] on img at bounding box center [490, 183] width 19 height 19
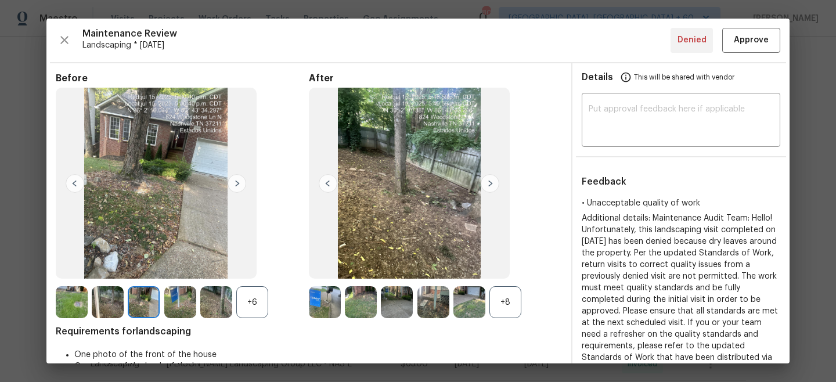
click at [491, 181] on img at bounding box center [490, 183] width 19 height 19
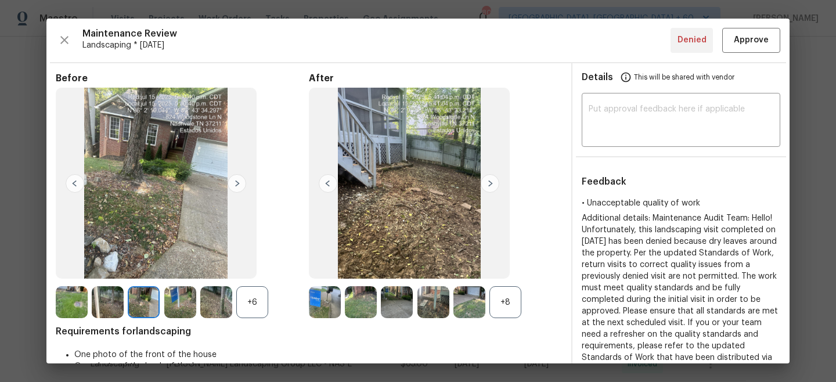
click at [491, 181] on img at bounding box center [490, 183] width 19 height 19
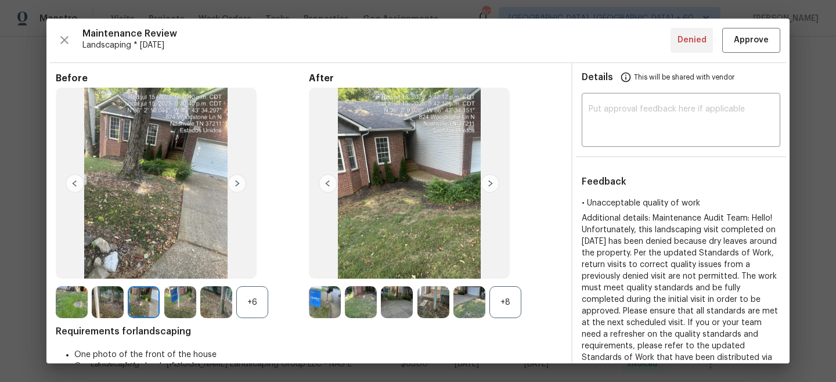
click at [491, 181] on img at bounding box center [490, 183] width 19 height 19
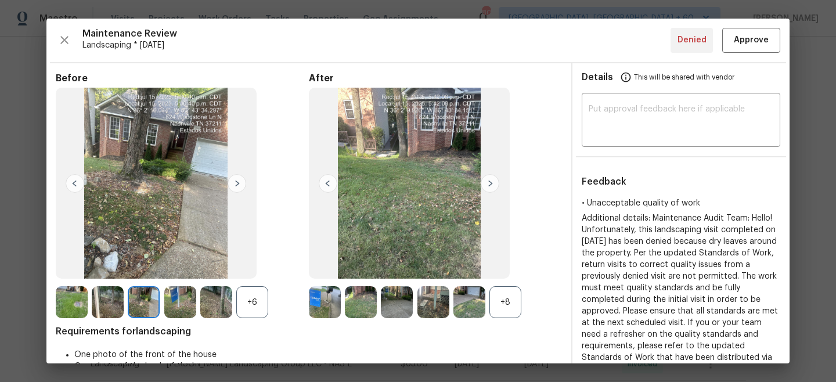
click at [491, 181] on img at bounding box center [490, 183] width 19 height 19
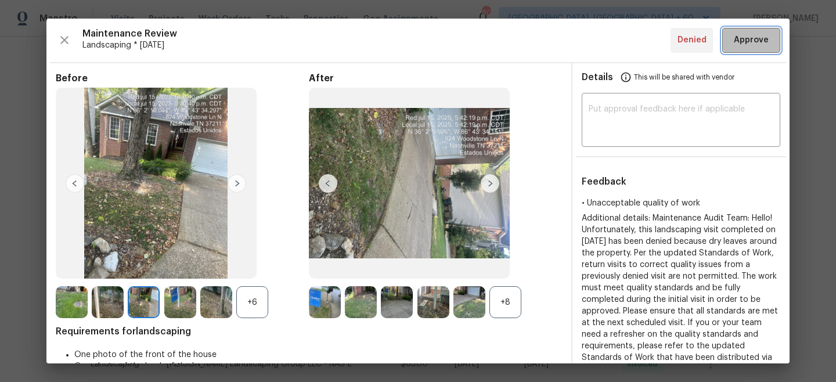
click at [756, 37] on span "Approve" at bounding box center [751, 40] width 35 height 15
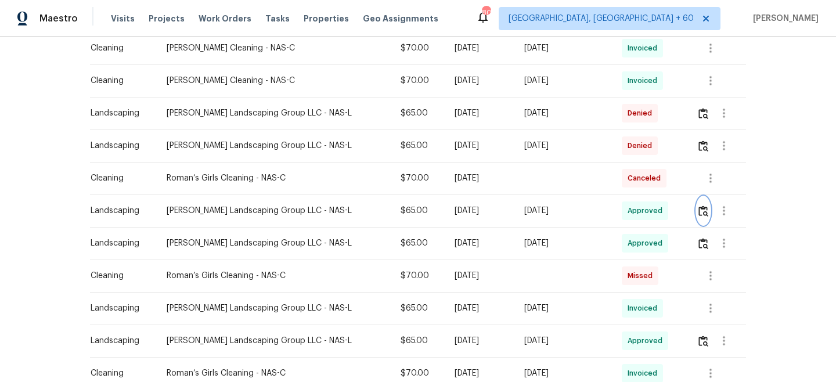
scroll to position [438, 0]
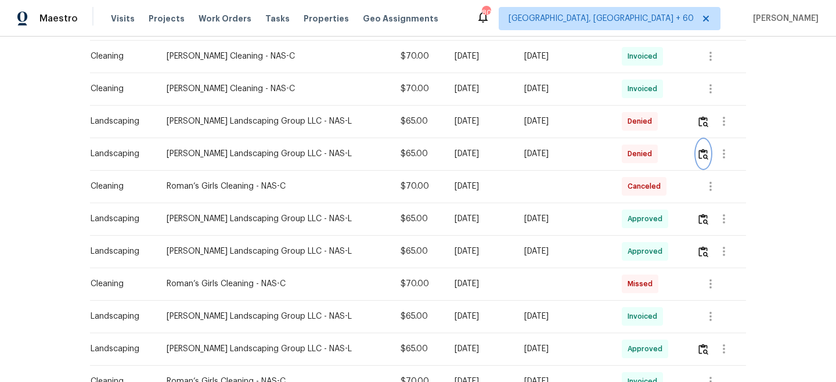
click at [701, 153] on img "button" at bounding box center [703, 154] width 10 height 11
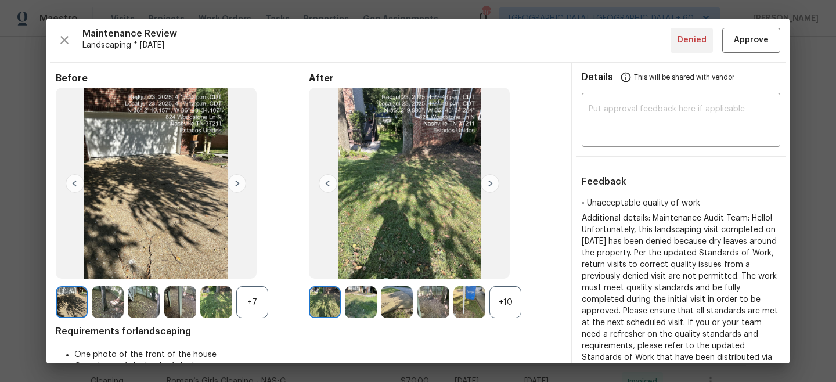
click at [498, 182] on img at bounding box center [490, 183] width 19 height 19
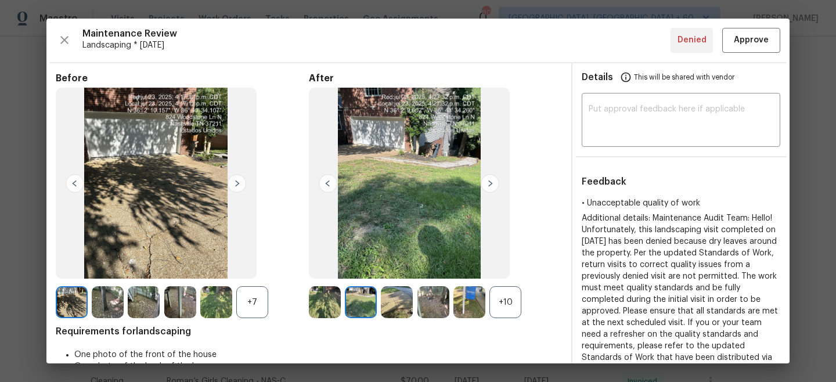
click at [493, 182] on img at bounding box center [490, 183] width 19 height 19
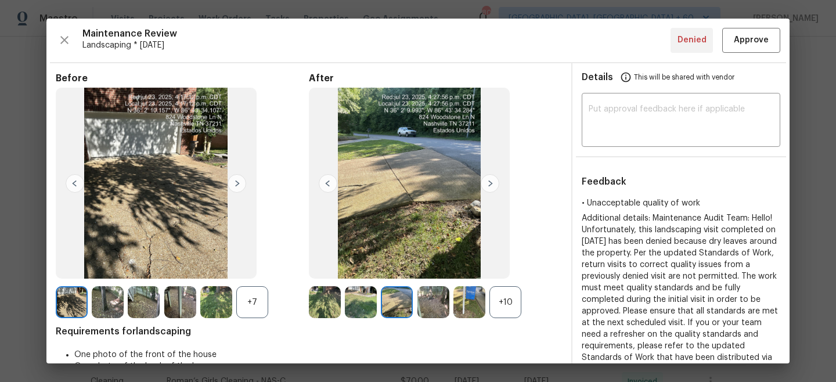
click at [493, 182] on img at bounding box center [490, 183] width 19 height 19
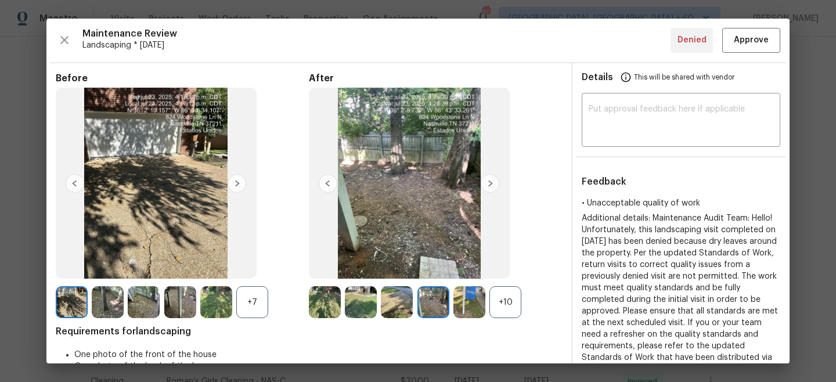
click at [493, 182] on img at bounding box center [490, 183] width 19 height 19
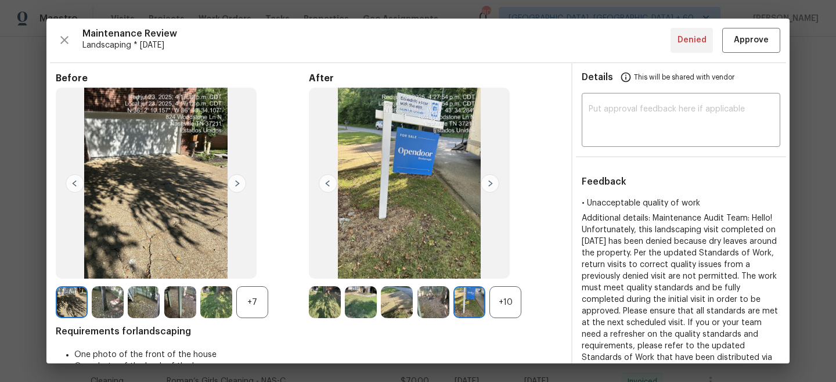
click at [233, 182] on img at bounding box center [237, 183] width 19 height 19
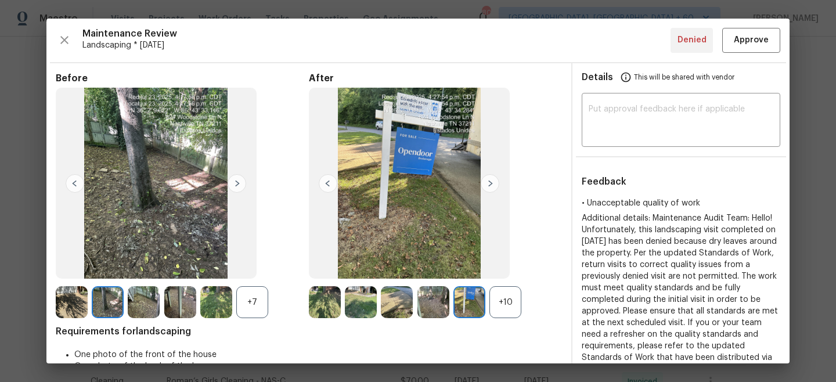
click at [491, 183] on img at bounding box center [490, 183] width 19 height 19
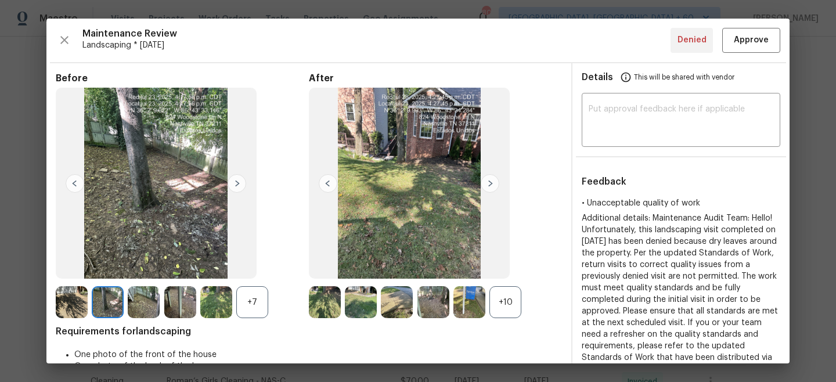
click at [491, 183] on img at bounding box center [490, 183] width 19 height 19
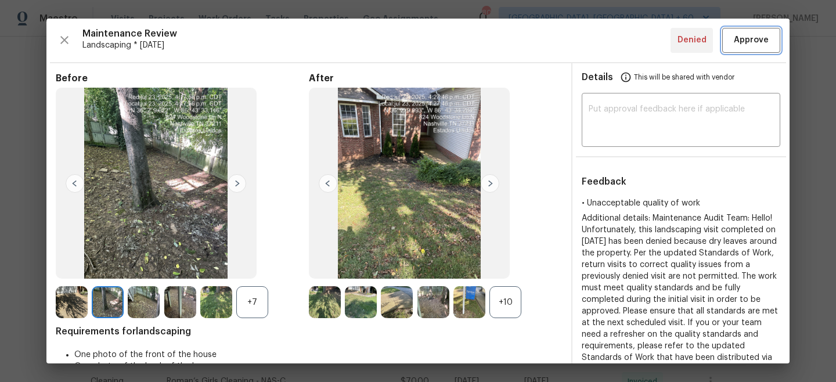
click at [755, 41] on span "Approve" at bounding box center [751, 40] width 35 height 15
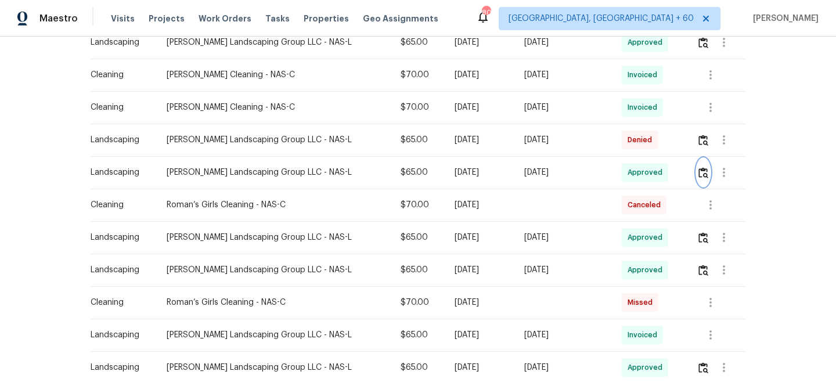
scroll to position [414, 0]
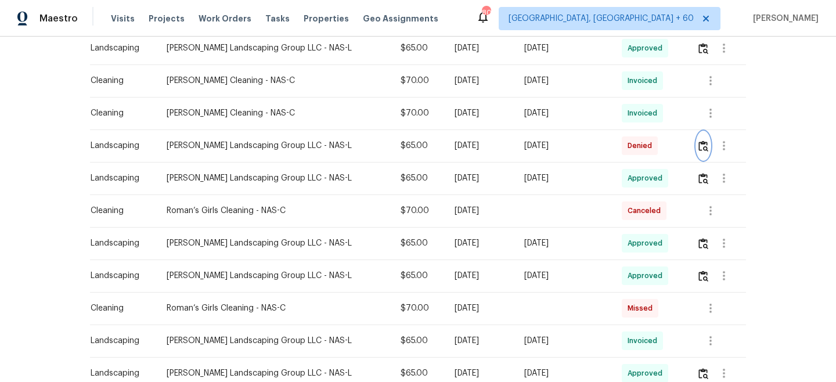
click at [704, 150] on img "button" at bounding box center [703, 145] width 10 height 11
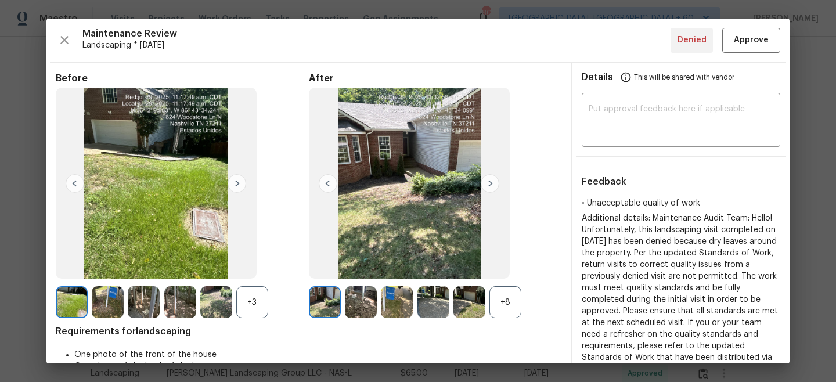
click at [494, 184] on img at bounding box center [490, 183] width 19 height 19
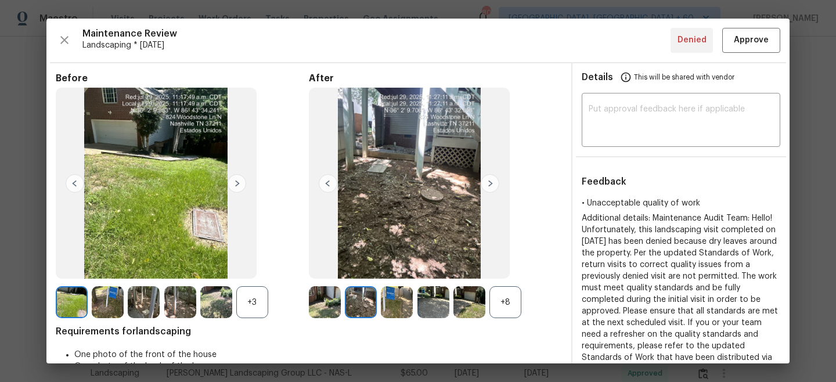
click at [492, 182] on img at bounding box center [490, 183] width 19 height 19
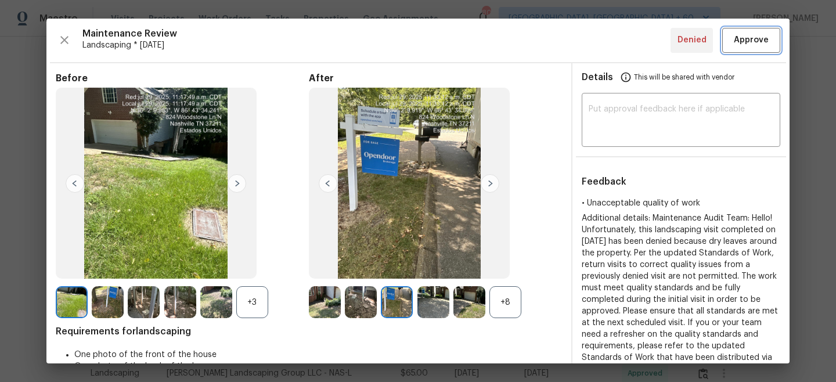
click at [759, 38] on span "Approve" at bounding box center [751, 40] width 35 height 15
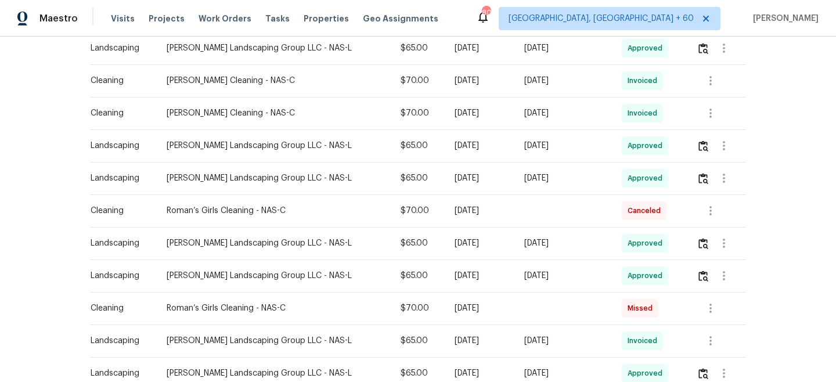
click at [228, 25] on div "Visits Projects Work Orders Tasks Properties Geo Assignments" at bounding box center [281, 18] width 341 height 23
click at [217, 23] on span "Work Orders" at bounding box center [225, 19] width 53 height 12
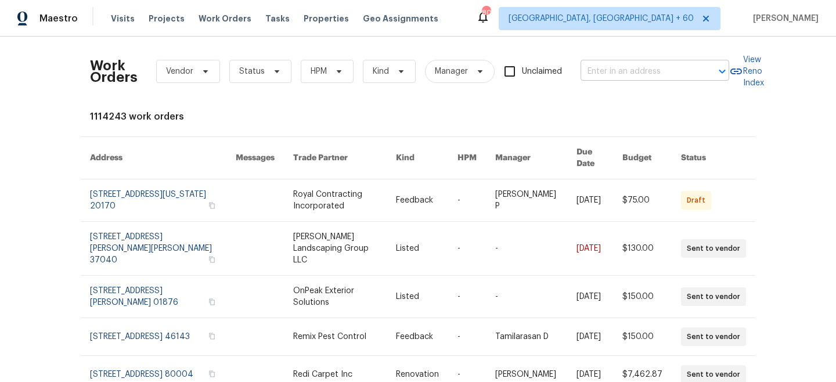
click at [620, 66] on input "text" at bounding box center [639, 72] width 116 height 18
paste input "783 Parade Ct, Clarksville, TN 37040"
type input "783 Parade Ct, Clarksville, TN 37040"
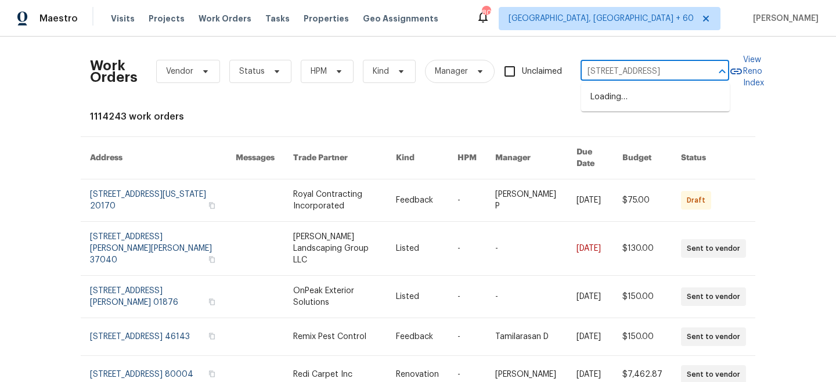
scroll to position [0, 28]
click at [633, 101] on li "783 Parade Ct, Clarksville, TN 37040" at bounding box center [655, 97] width 149 height 19
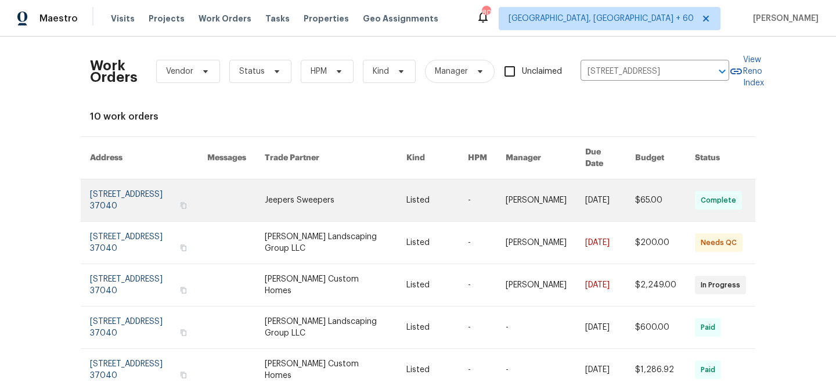
click at [326, 197] on link at bounding box center [335, 200] width 141 height 42
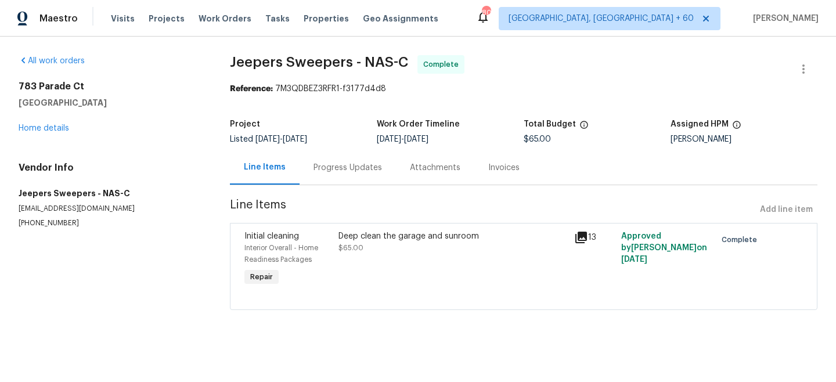
click at [33, 136] on div "All work orders 783 Parade Ct Clarksville, TN 37040 Home details Vendor Info Je…" at bounding box center [110, 141] width 183 height 173
click at [33, 120] on div "783 Parade Ct Clarksville, TN 37040 Home details" at bounding box center [110, 107] width 183 height 53
click at [38, 128] on link "Home details" at bounding box center [44, 128] width 51 height 8
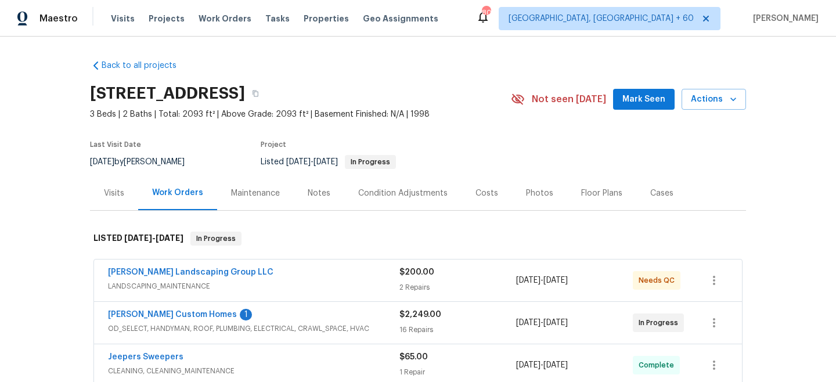
click at [254, 193] on div "Maintenance" at bounding box center [255, 194] width 49 height 12
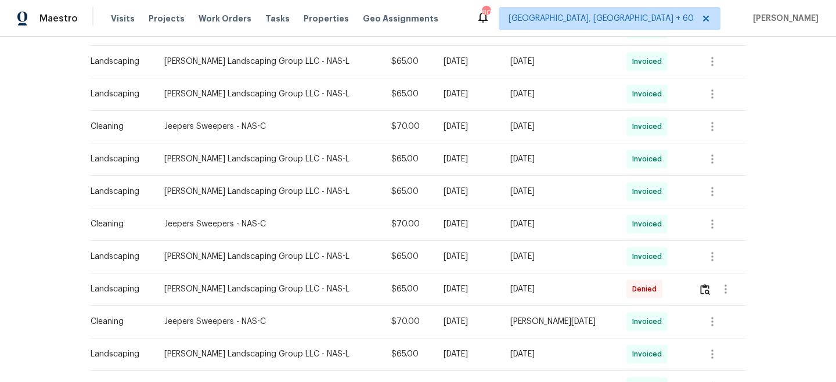
scroll to position [557, 0]
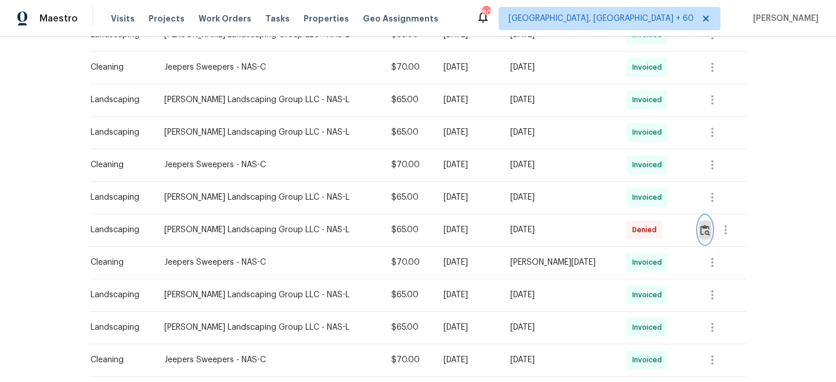
click at [705, 231] on img "button" at bounding box center [705, 230] width 10 height 11
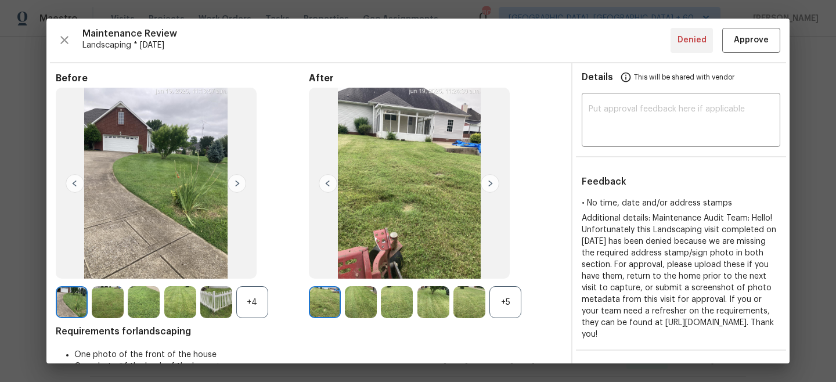
click at [239, 183] on img at bounding box center [237, 183] width 19 height 19
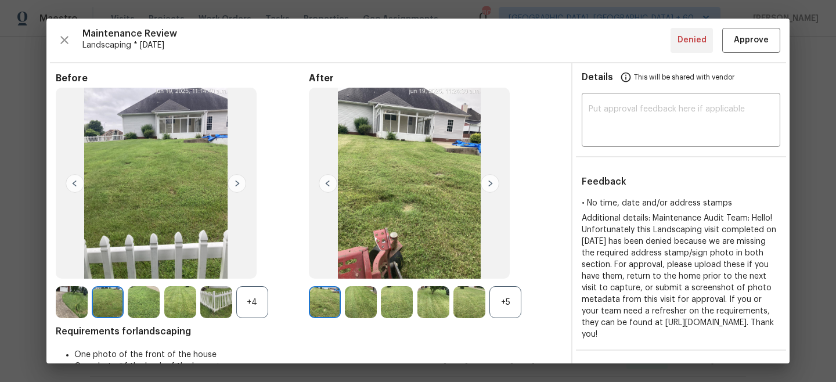
click at [239, 183] on img at bounding box center [237, 183] width 19 height 19
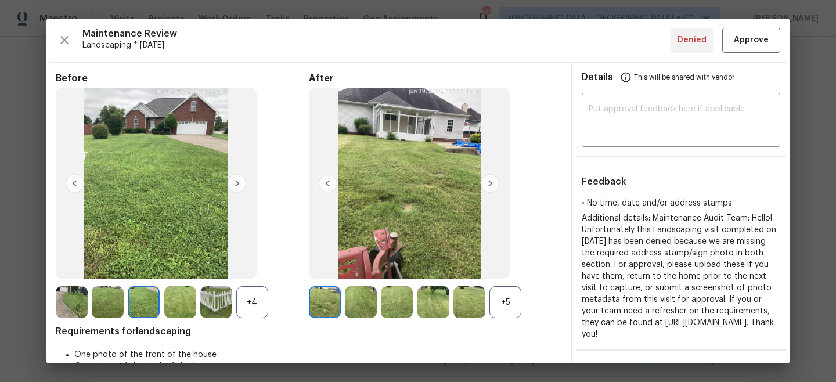
click at [239, 183] on img at bounding box center [237, 183] width 19 height 19
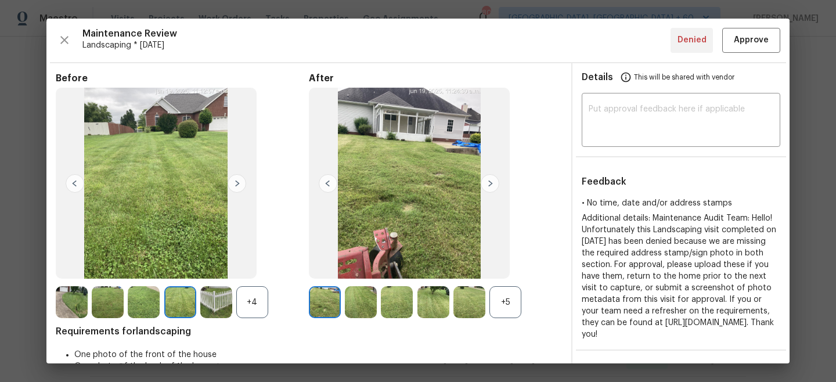
click at [239, 183] on img at bounding box center [237, 183] width 19 height 19
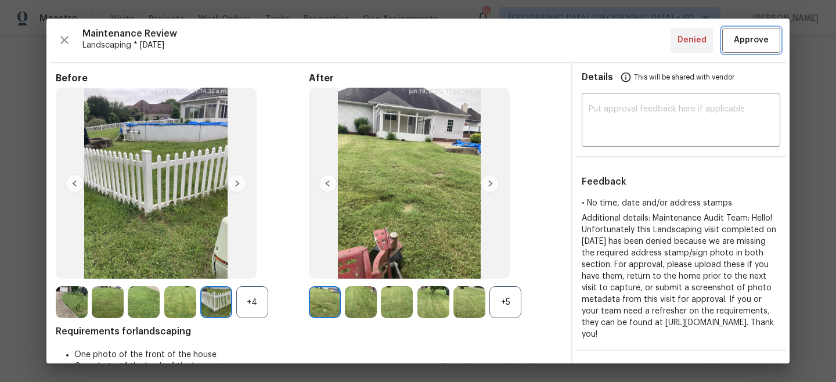
click at [745, 44] on span "Approve" at bounding box center [751, 40] width 35 height 15
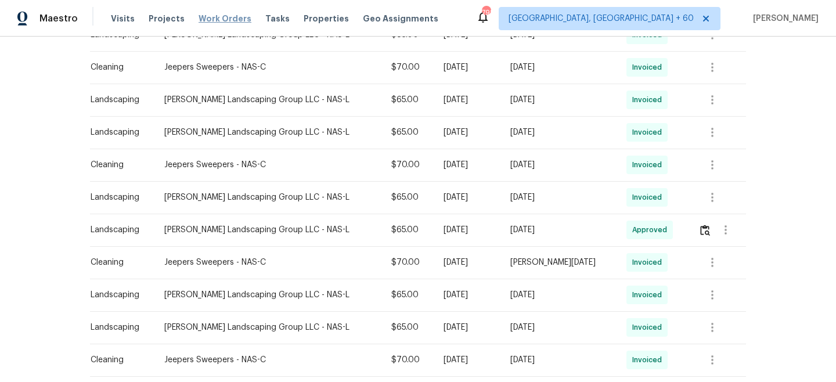
click at [222, 13] on span "Work Orders" at bounding box center [225, 19] width 53 height 12
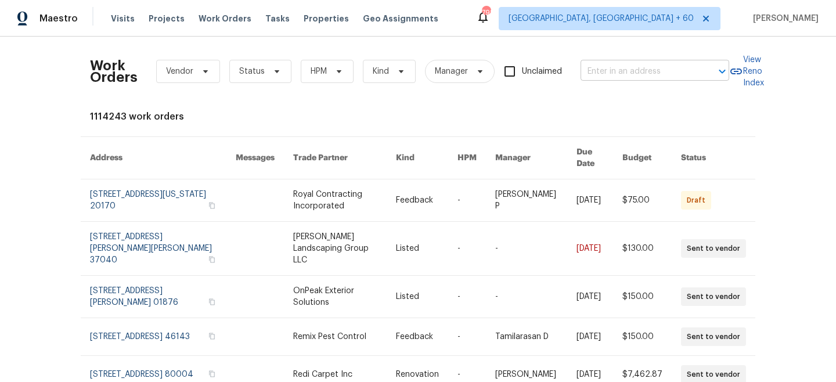
click at [652, 71] on input "text" at bounding box center [639, 72] width 116 height 18
paste input "778 Samantha Ln"
type input "778 Samantha Ln"
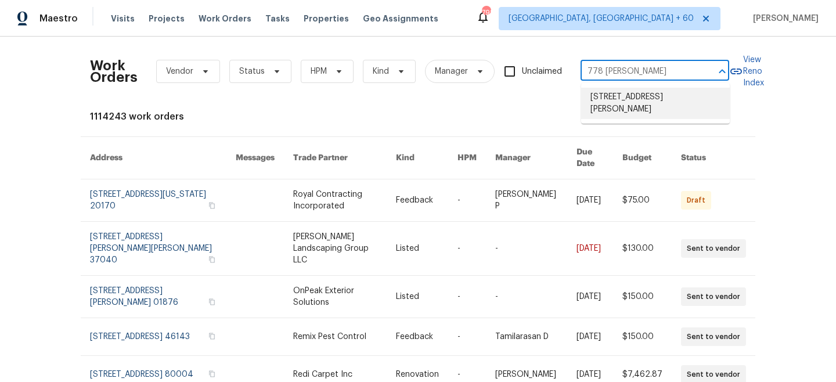
click at [636, 104] on li "778 Samantha Ln, Clarksville, TN 37040" at bounding box center [655, 103] width 149 height 31
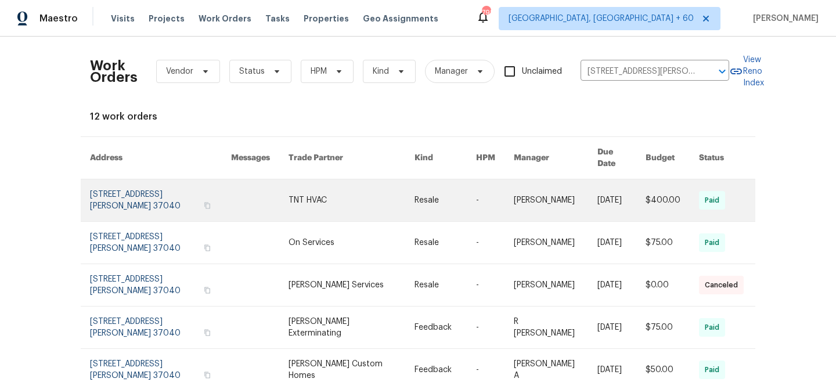
click at [382, 191] on link at bounding box center [352, 200] width 126 height 42
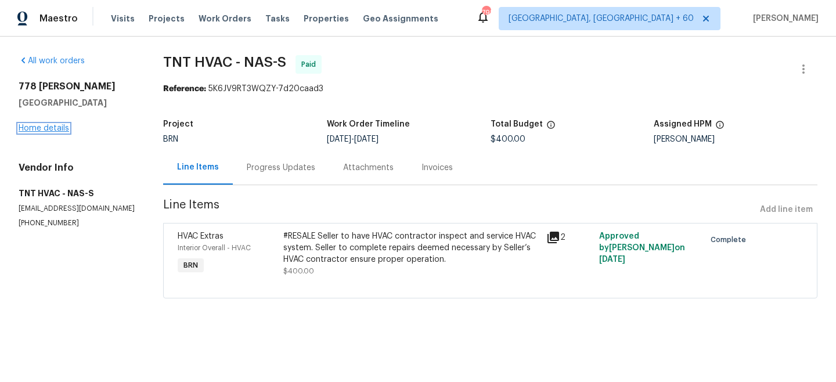
click at [34, 129] on link "Home details" at bounding box center [44, 128] width 51 height 8
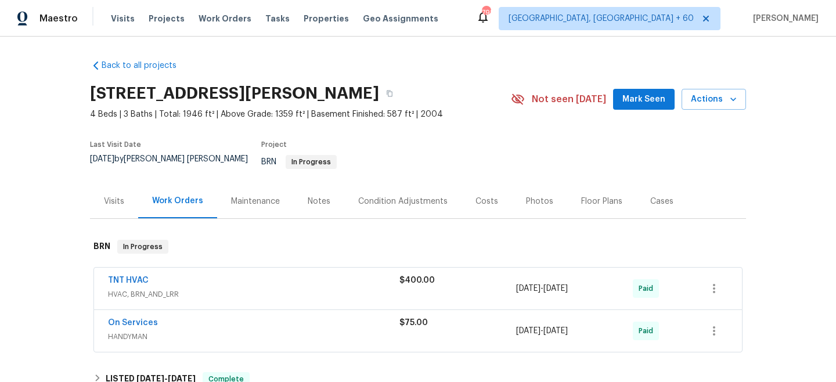
click at [260, 196] on div "Maintenance" at bounding box center [255, 202] width 49 height 12
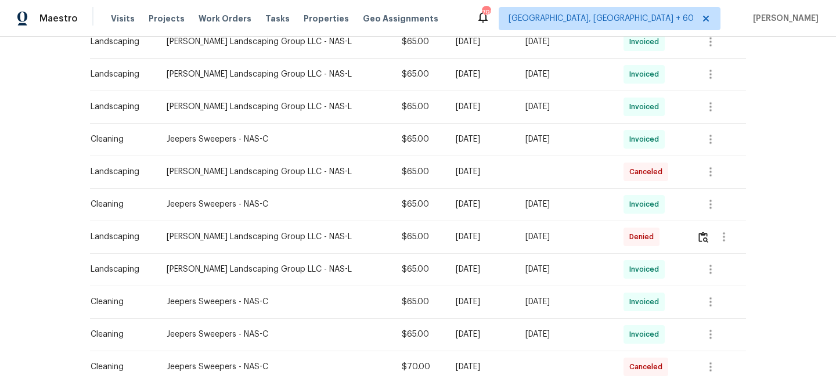
scroll to position [573, 0]
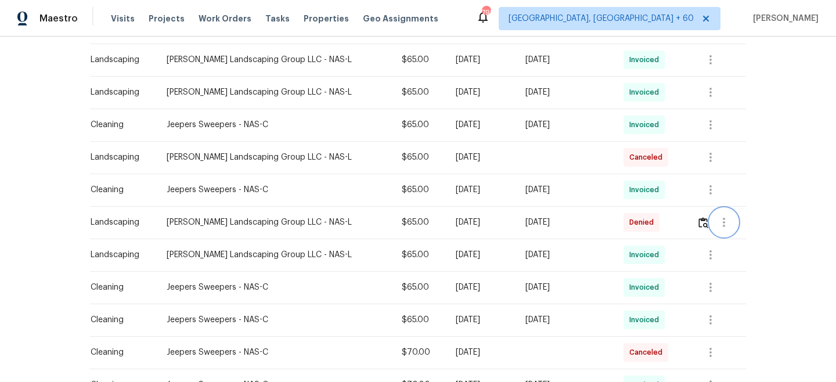
click at [710, 214] on button "button" at bounding box center [724, 222] width 28 height 28
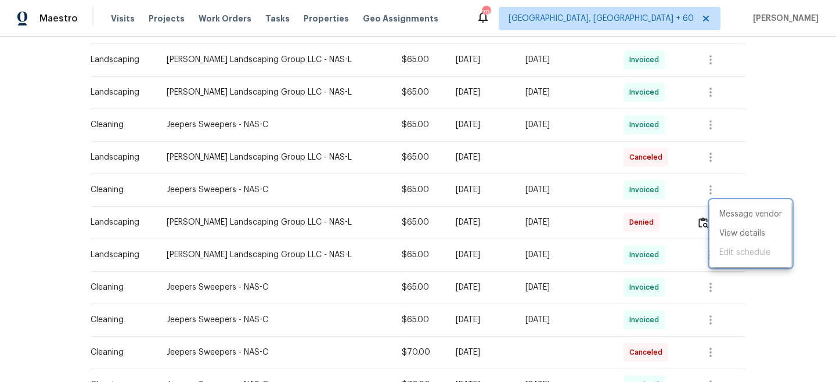
click at [799, 164] on div at bounding box center [418, 191] width 836 height 382
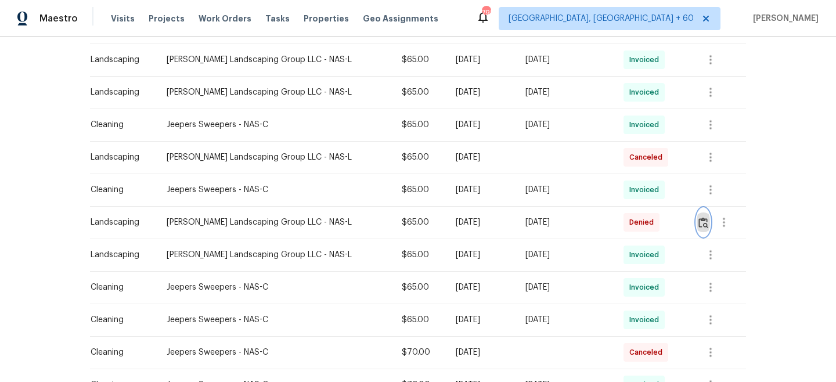
click at [697, 215] on button "button" at bounding box center [703, 222] width 13 height 28
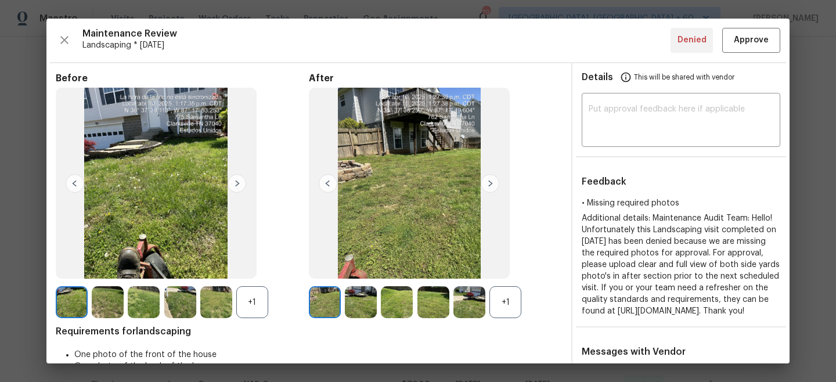
click at [489, 186] on img at bounding box center [490, 183] width 19 height 19
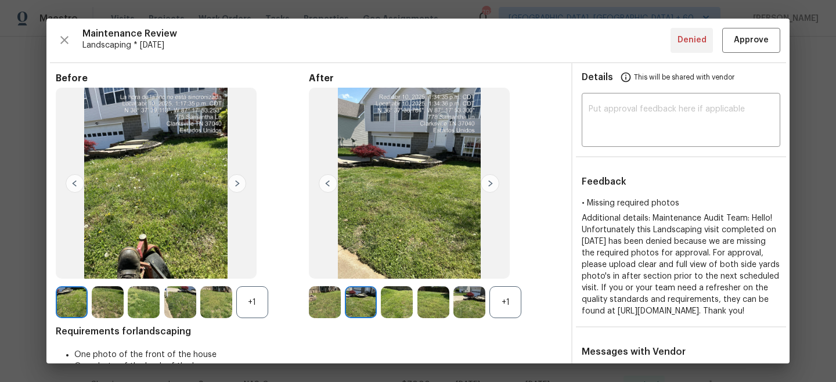
click at [239, 185] on img at bounding box center [237, 183] width 19 height 19
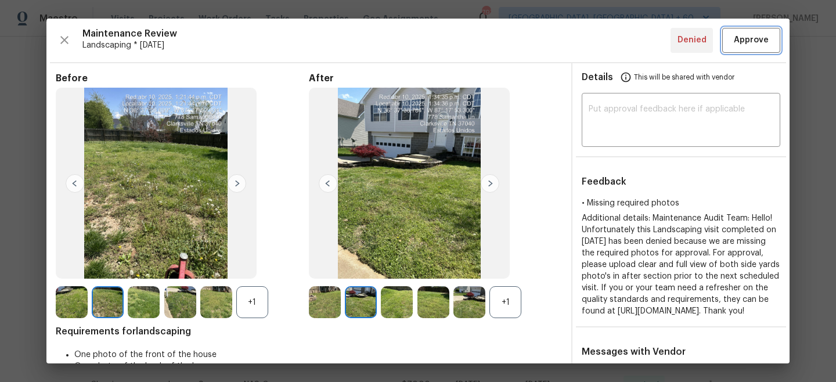
click at [748, 37] on span "Approve" at bounding box center [751, 40] width 35 height 15
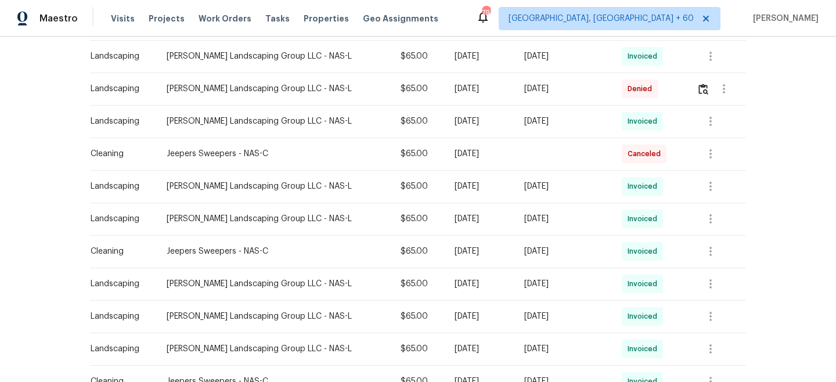
scroll to position [224, 0]
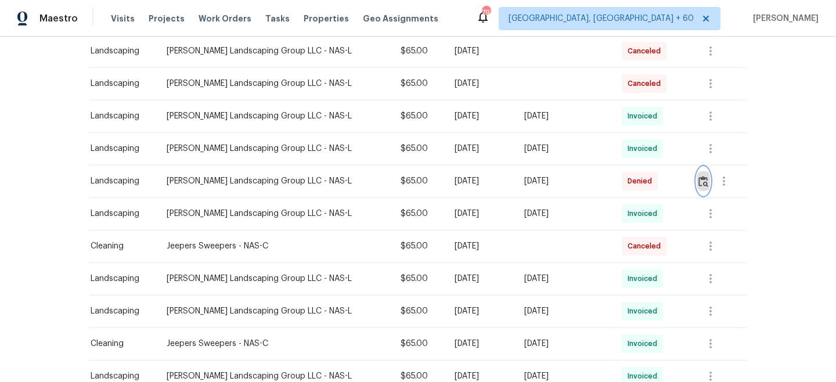
click at [701, 176] on img "button" at bounding box center [703, 181] width 10 height 11
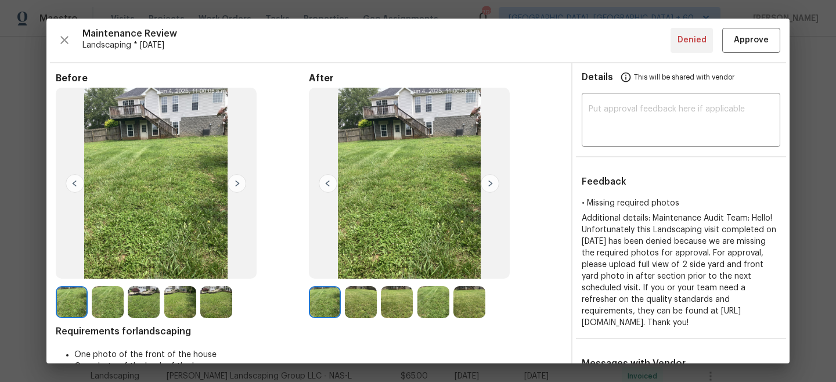
click at [235, 183] on img at bounding box center [237, 183] width 19 height 19
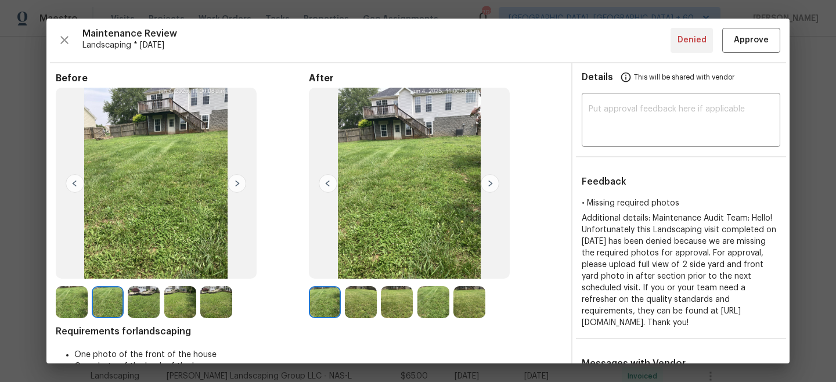
click at [237, 181] on img at bounding box center [237, 183] width 19 height 19
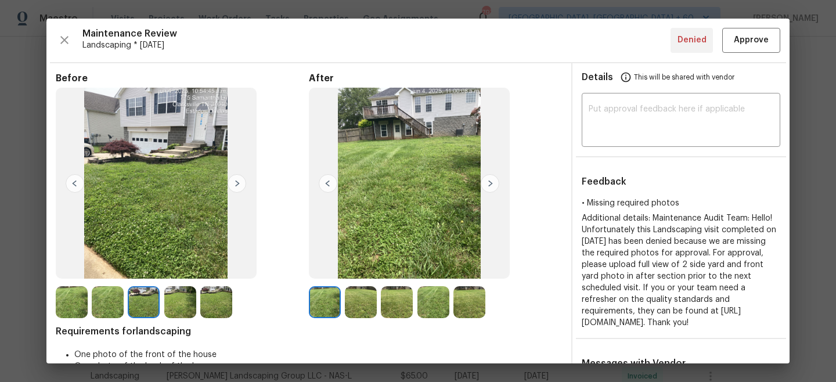
click at [491, 186] on img at bounding box center [490, 183] width 19 height 19
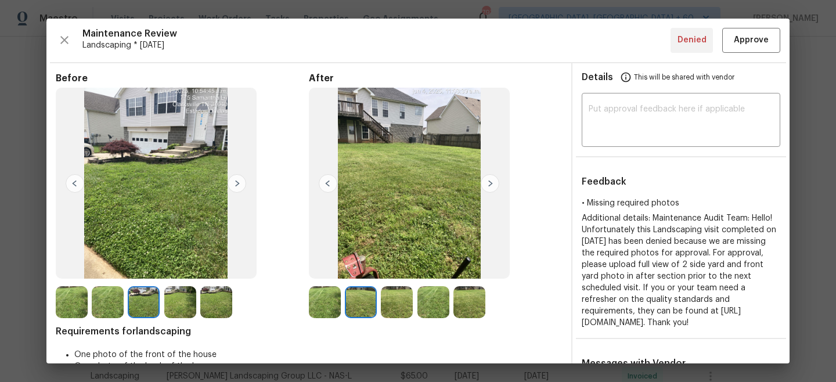
click at [235, 184] on img at bounding box center [237, 183] width 19 height 19
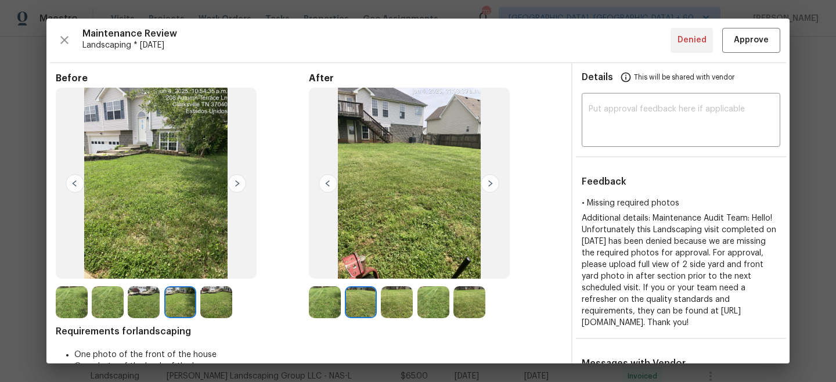
click at [489, 184] on img at bounding box center [490, 183] width 19 height 19
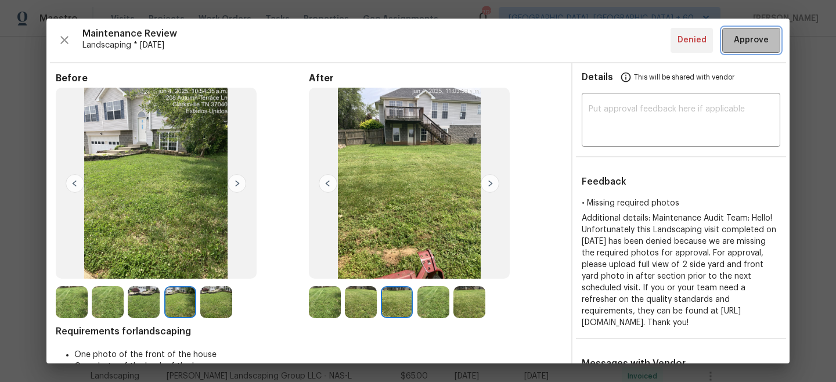
click at [752, 36] on span "Approve" at bounding box center [751, 40] width 35 height 15
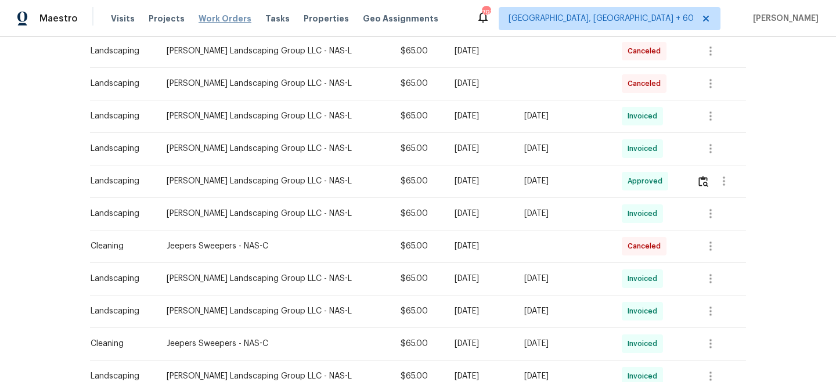
click at [218, 14] on span "Work Orders" at bounding box center [225, 19] width 53 height 12
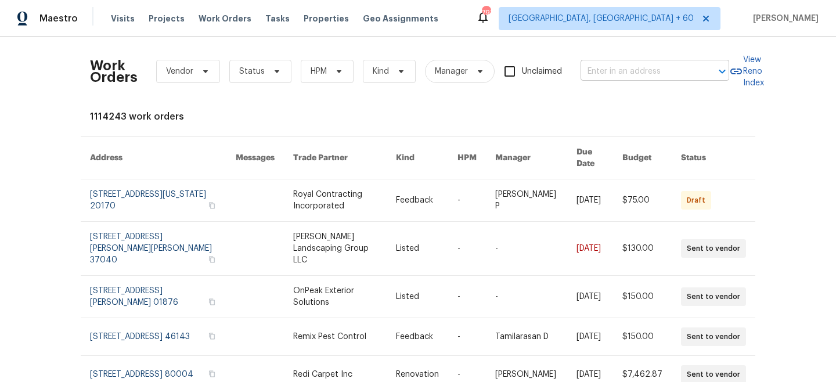
click at [686, 78] on input "text" at bounding box center [639, 72] width 116 height 18
paste input "7689 S Swift Rd"
type input "7689 S Swift Rd"
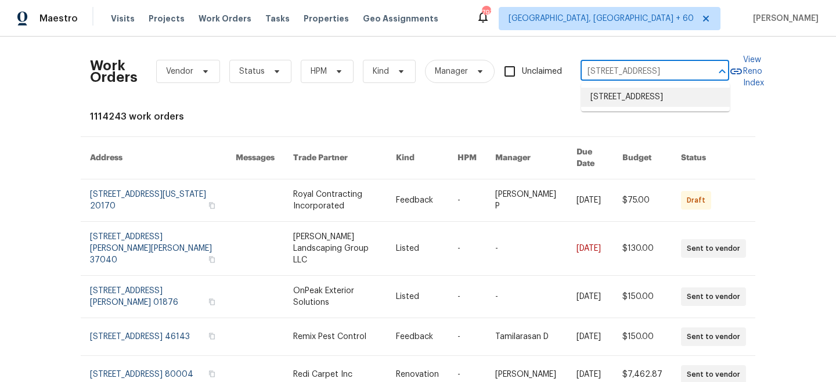
click at [668, 96] on li "7689 S Swift Rd, Goodlettsville, TN 37072" at bounding box center [655, 97] width 149 height 19
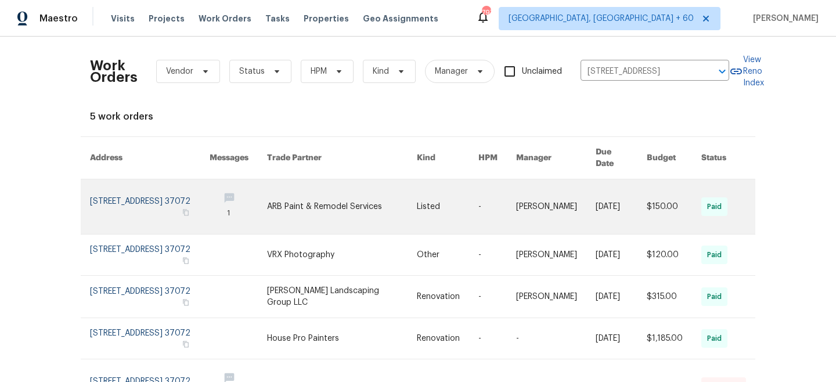
click at [413, 184] on td "Listed" at bounding box center [439, 206] width 62 height 55
click at [333, 189] on link at bounding box center [342, 206] width 150 height 55
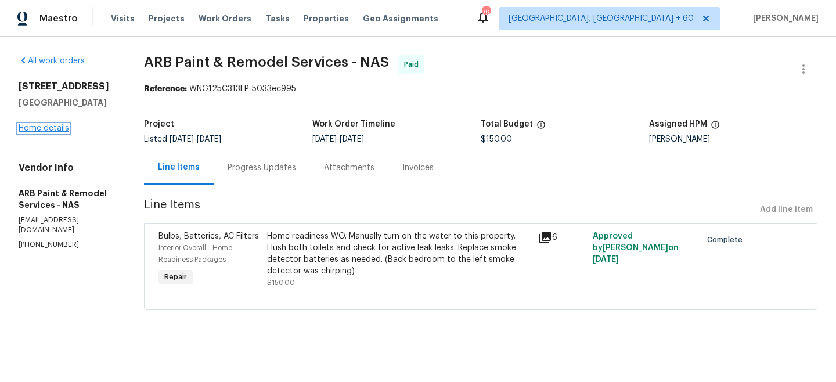
click at [49, 127] on link "Home details" at bounding box center [44, 128] width 51 height 8
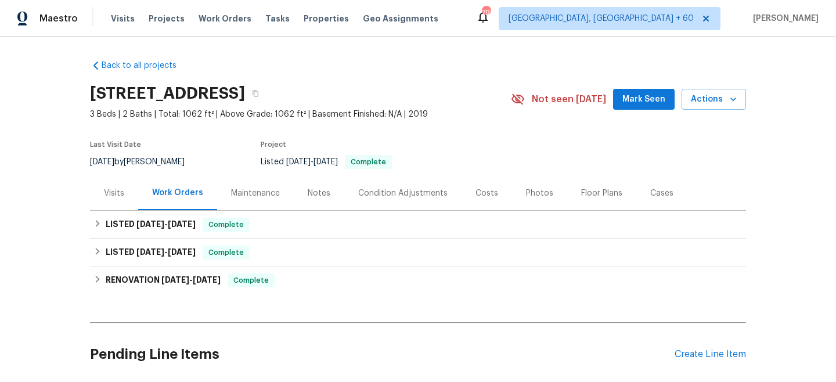
click at [239, 193] on div "Maintenance" at bounding box center [255, 194] width 49 height 12
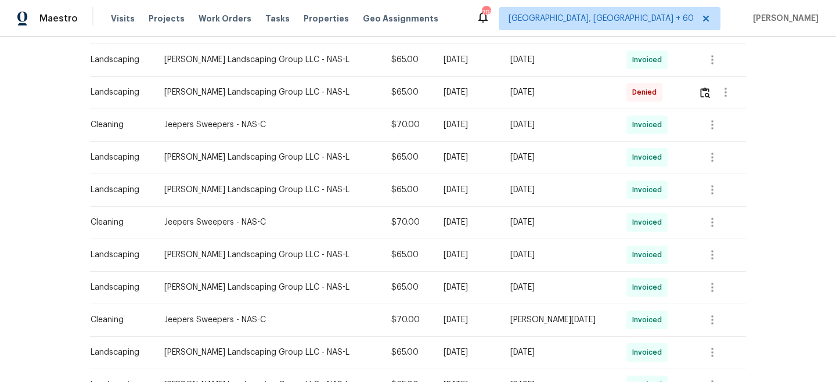
scroll to position [771, 0]
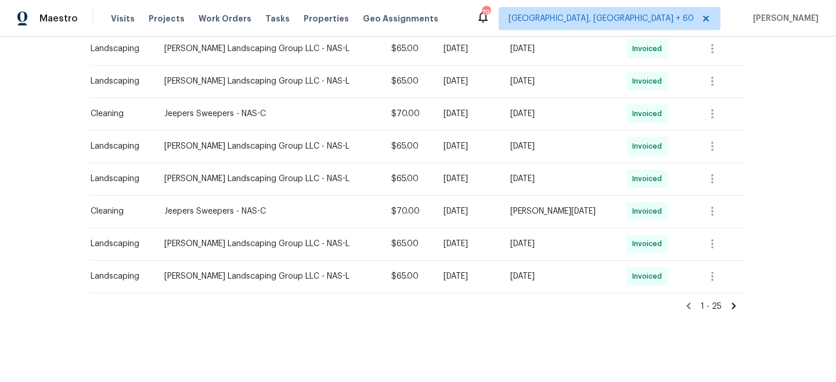
click at [734, 306] on icon at bounding box center [734, 305] width 4 height 6
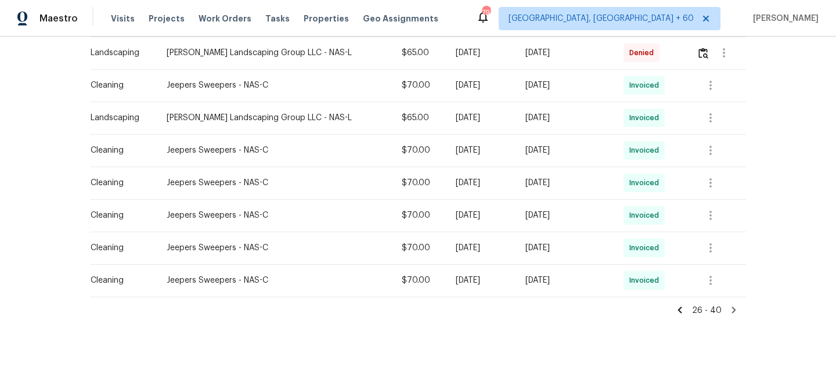
scroll to position [446, 0]
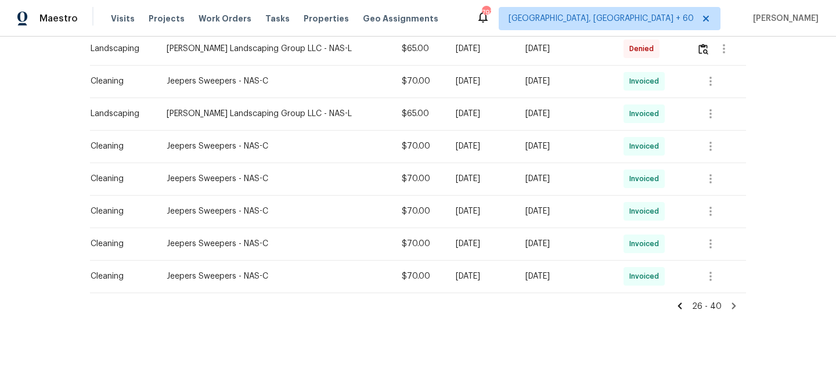
click at [683, 314] on div "Back to all projects 7689 S Swift Rd, Goodlettsville, TN 37072 3 Beds | 2 Baths…" at bounding box center [418, 209] width 836 height 345
click at [682, 308] on icon at bounding box center [680, 305] width 4 height 6
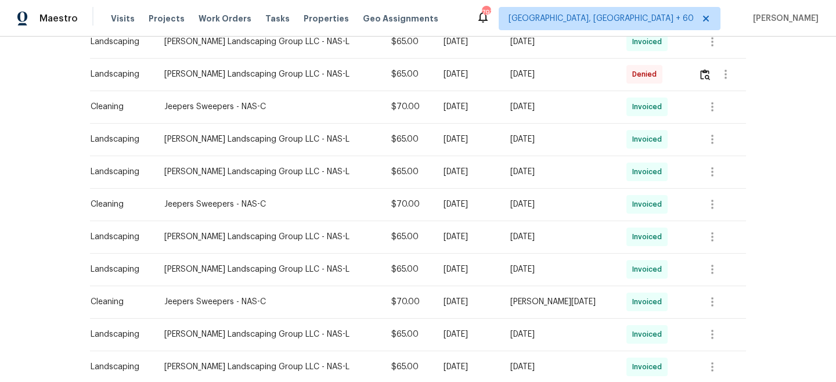
scroll to position [751, 0]
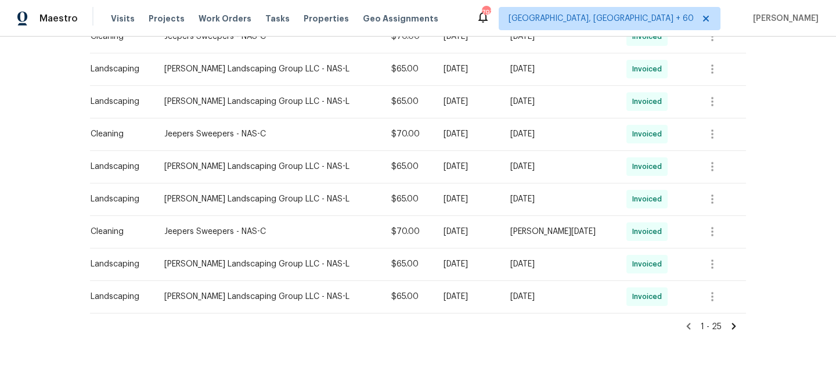
click at [736, 332] on span at bounding box center [734, 327] width 10 height 12
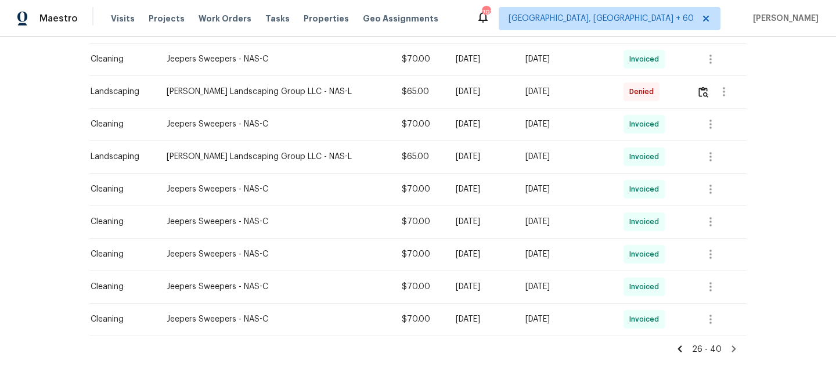
scroll to position [446, 0]
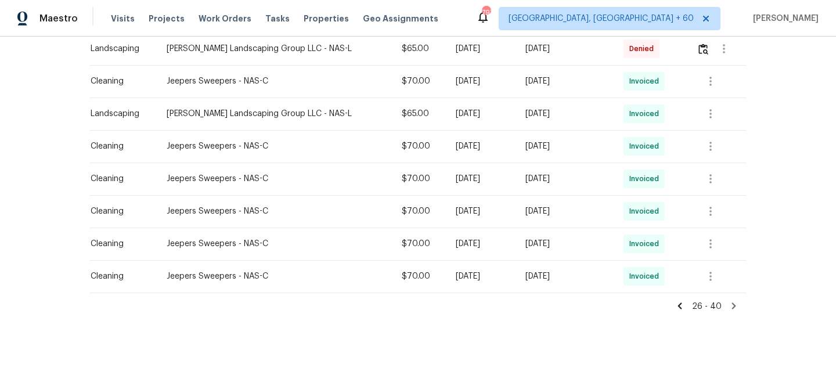
click at [736, 307] on icon at bounding box center [734, 306] width 10 height 10
click at [732, 307] on icon at bounding box center [734, 306] width 10 height 10
click at [732, 306] on icon at bounding box center [734, 306] width 10 height 10
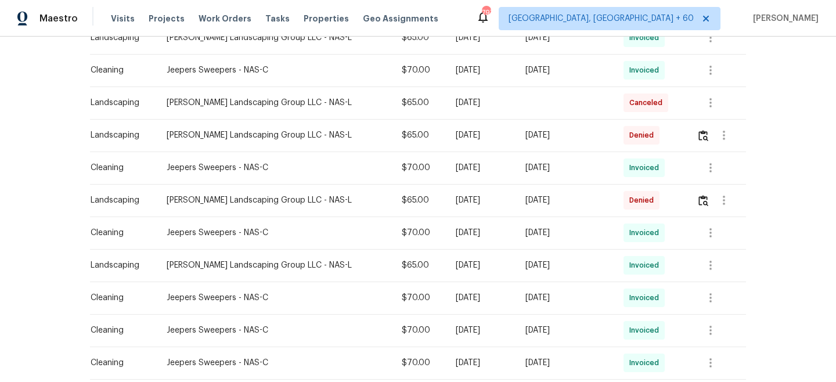
scroll to position [288, 0]
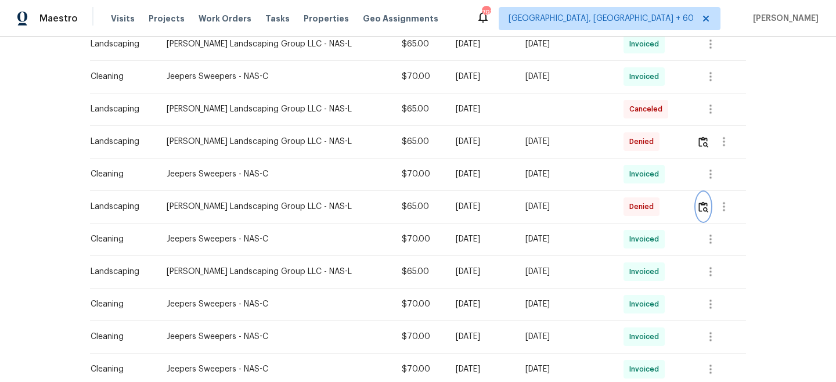
click at [700, 212] on button "button" at bounding box center [703, 207] width 13 height 28
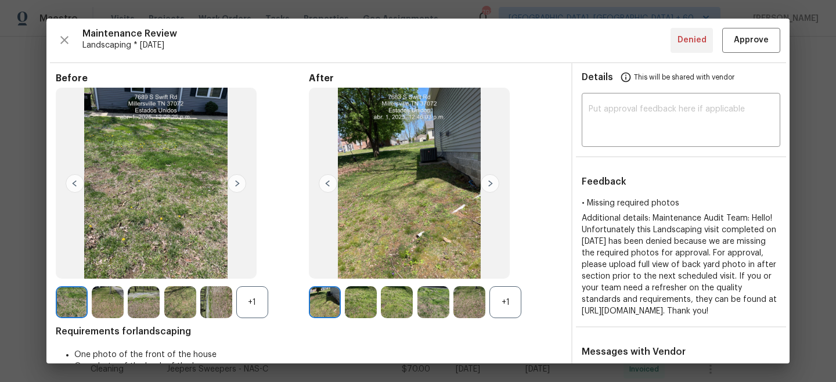
click at [237, 176] on img at bounding box center [237, 183] width 19 height 19
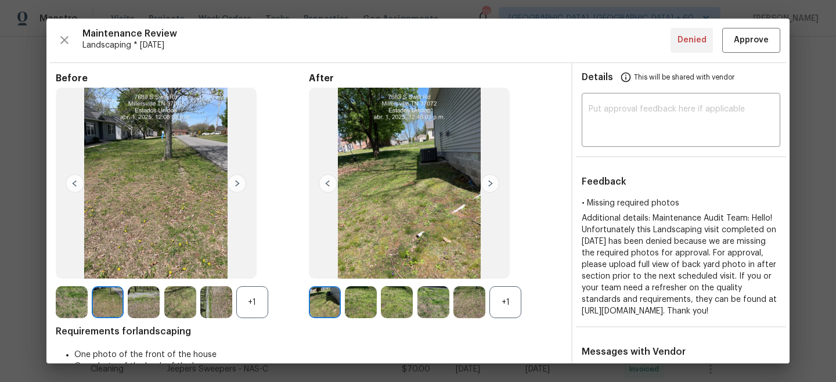
click at [236, 183] on img at bounding box center [237, 183] width 19 height 19
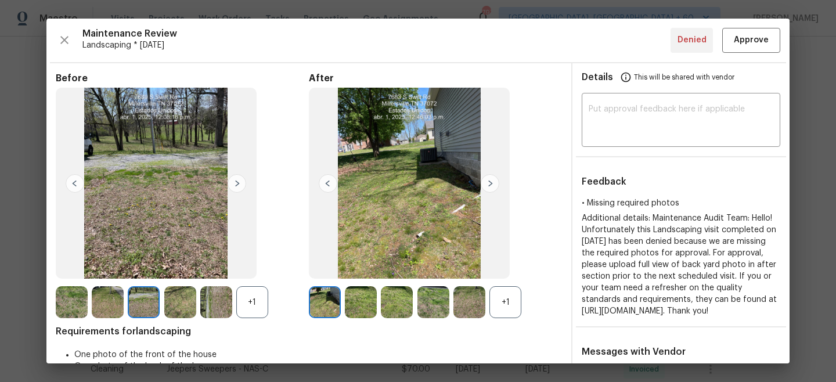
click at [236, 183] on img at bounding box center [237, 183] width 19 height 19
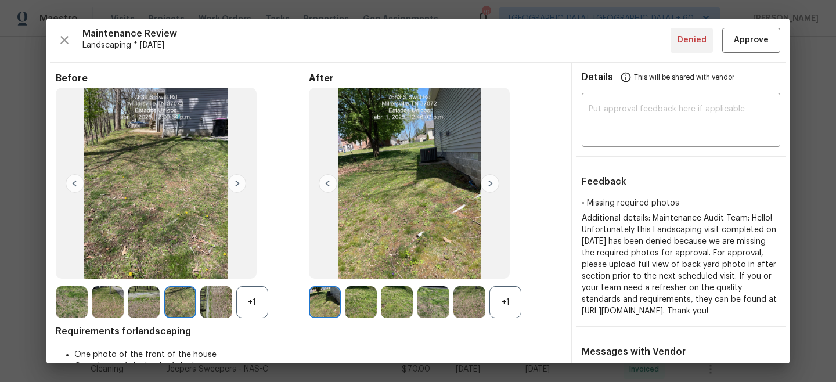
click at [488, 185] on img at bounding box center [490, 183] width 19 height 19
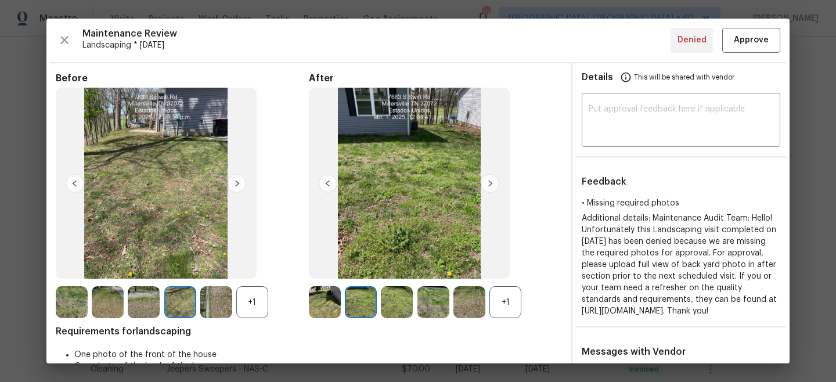
click at [239, 181] on img at bounding box center [237, 183] width 19 height 19
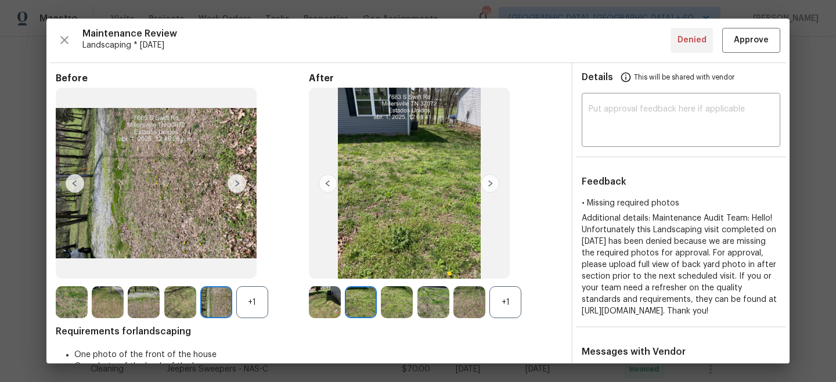
click at [489, 182] on img at bounding box center [490, 183] width 19 height 19
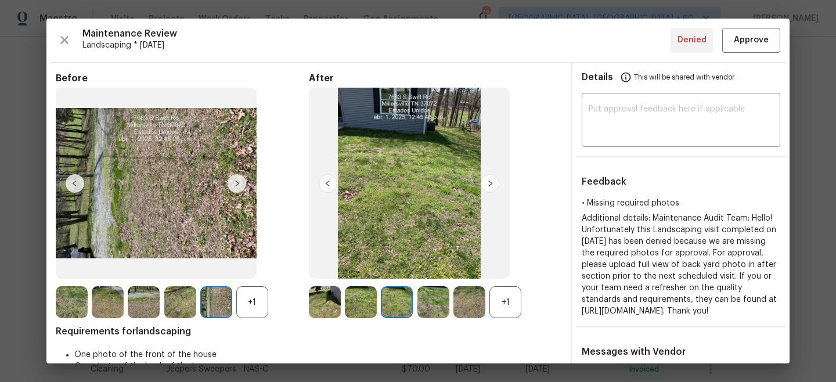
click at [248, 181] on img at bounding box center [156, 183] width 201 height 191
click at [240, 183] on img at bounding box center [237, 183] width 19 height 19
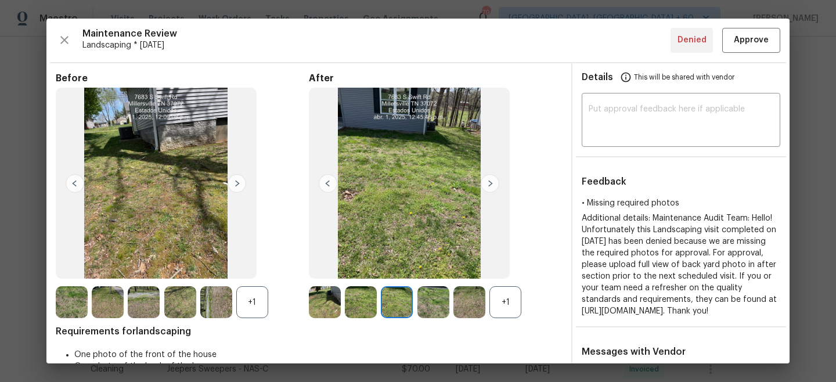
click at [490, 181] on img at bounding box center [490, 183] width 19 height 19
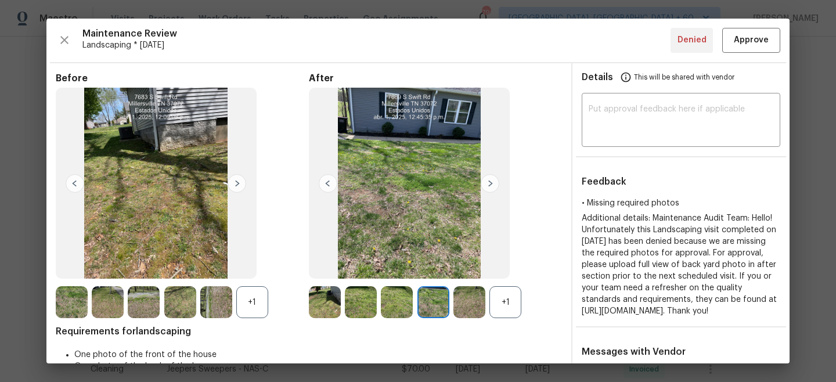
click at [490, 181] on img at bounding box center [490, 183] width 19 height 19
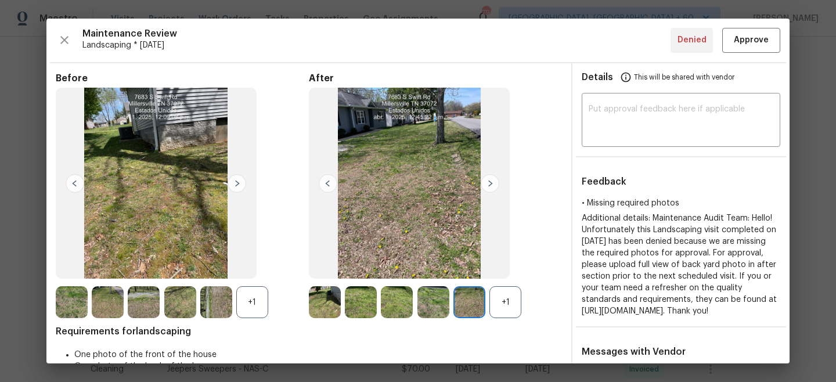
click at [490, 181] on img at bounding box center [490, 183] width 19 height 19
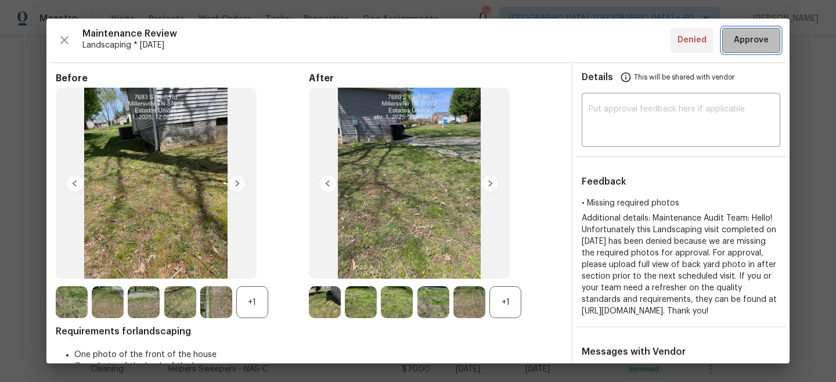
click at [746, 46] on span "Approve" at bounding box center [751, 40] width 35 height 15
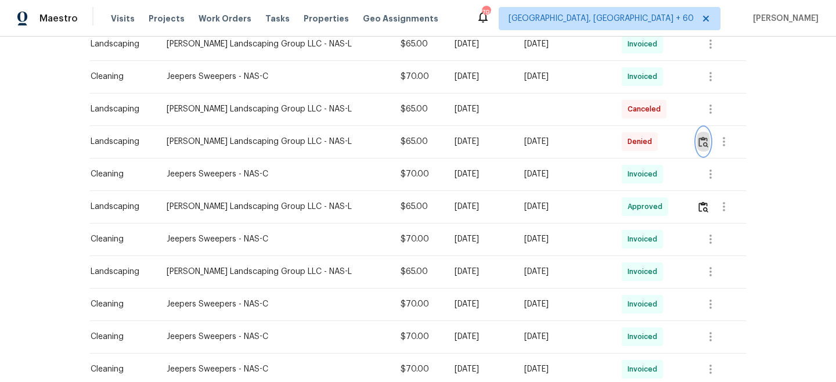
click at [702, 145] on img "button" at bounding box center [703, 141] width 10 height 11
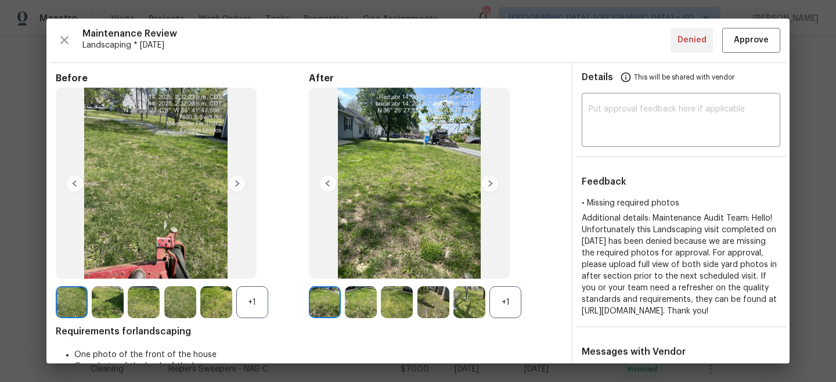
click at [245, 187] on img at bounding box center [237, 183] width 19 height 19
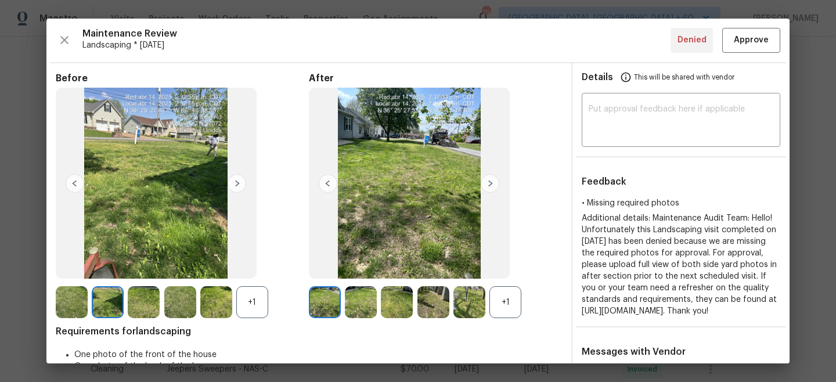
click at [489, 183] on img at bounding box center [490, 183] width 19 height 19
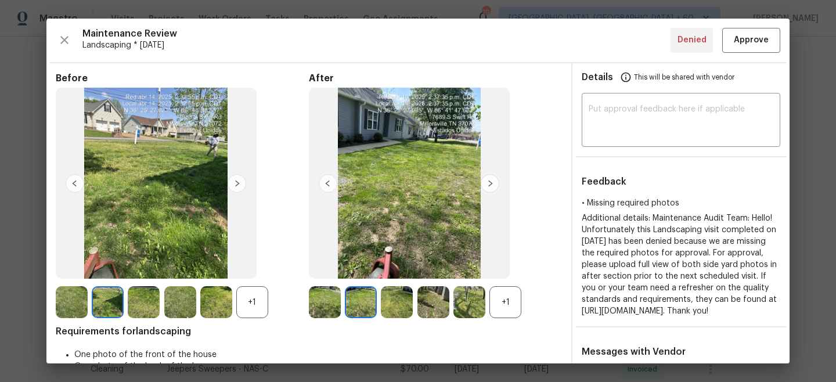
click at [489, 183] on img at bounding box center [490, 183] width 19 height 19
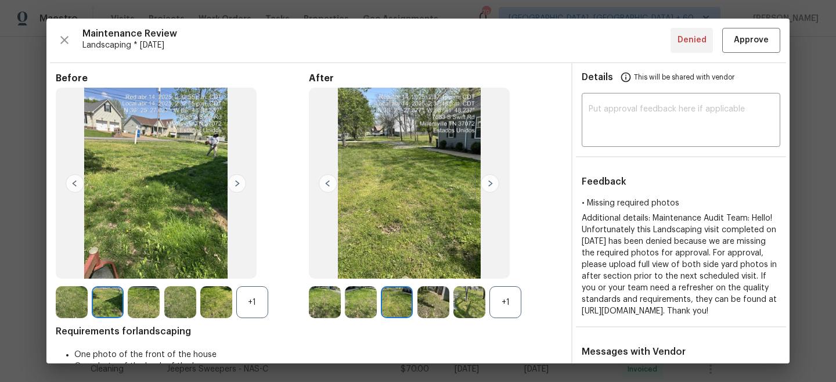
click at [489, 183] on img at bounding box center [490, 183] width 19 height 19
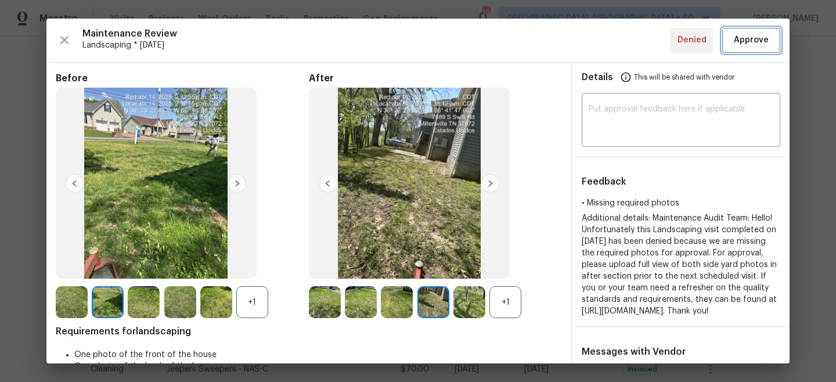
click at [760, 39] on span "Approve" at bounding box center [751, 40] width 35 height 15
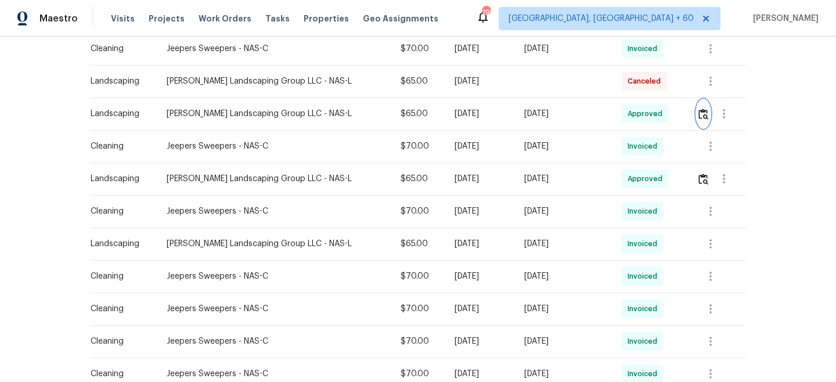
scroll to position [446, 0]
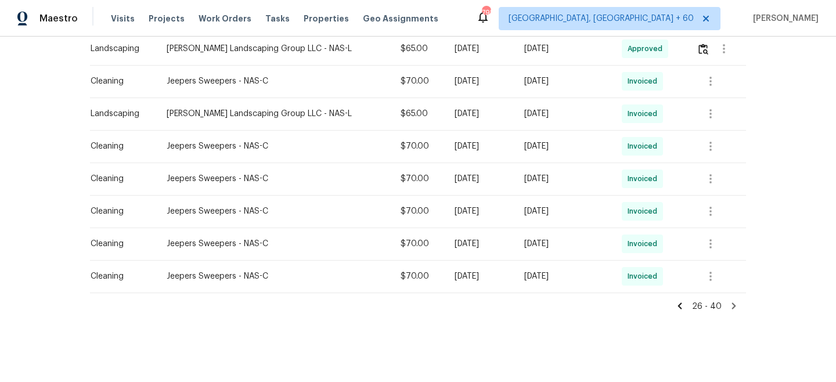
click at [684, 307] on icon at bounding box center [680, 306] width 10 height 10
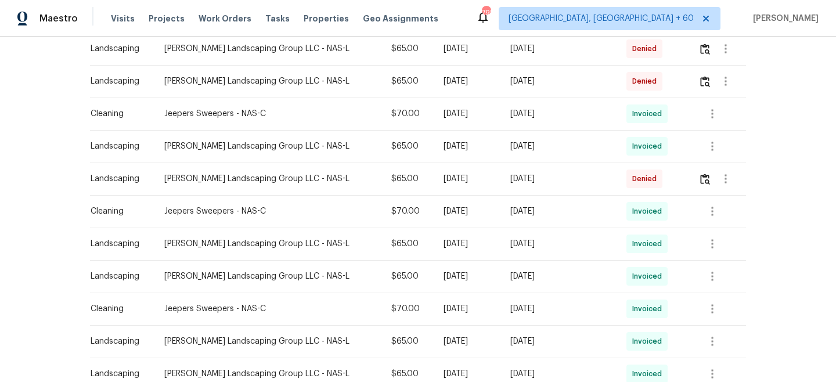
scroll to position [467, 0]
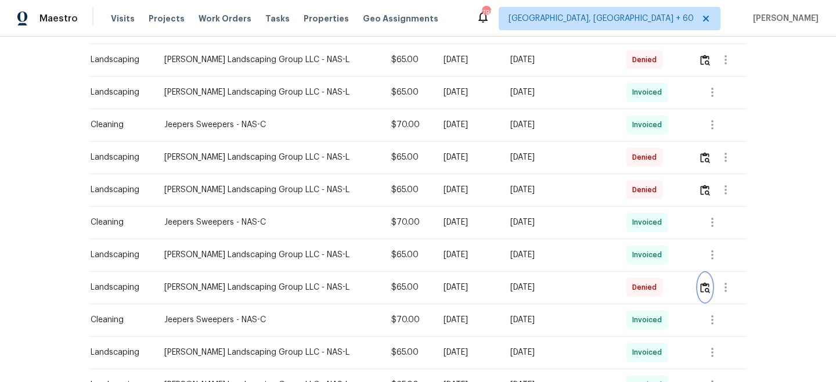
click at [701, 287] on img "button" at bounding box center [705, 287] width 10 height 11
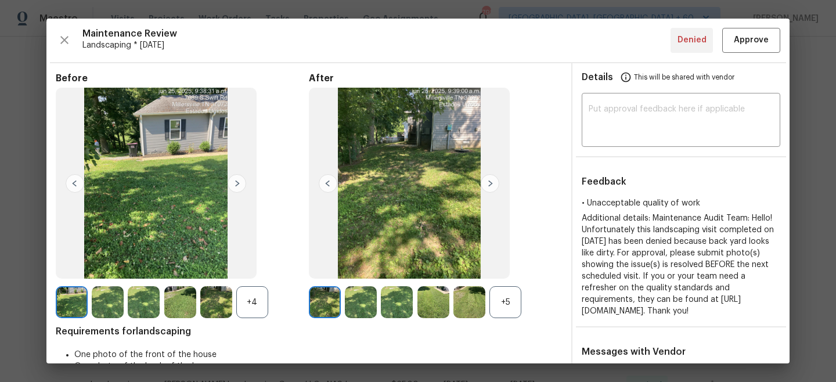
click at [495, 182] on img at bounding box center [490, 183] width 19 height 19
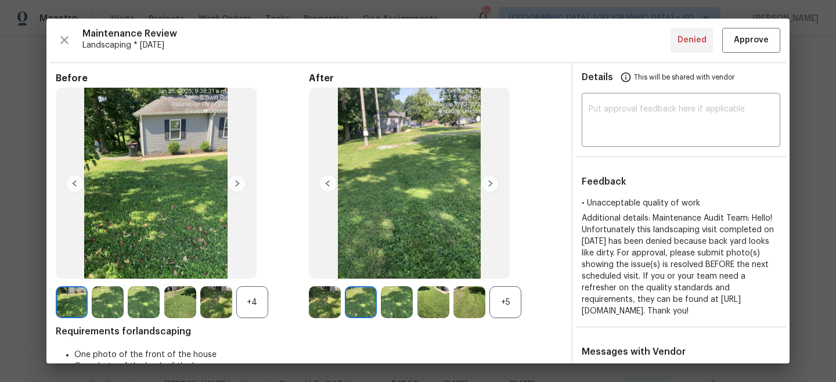
click at [232, 188] on img at bounding box center [237, 183] width 19 height 19
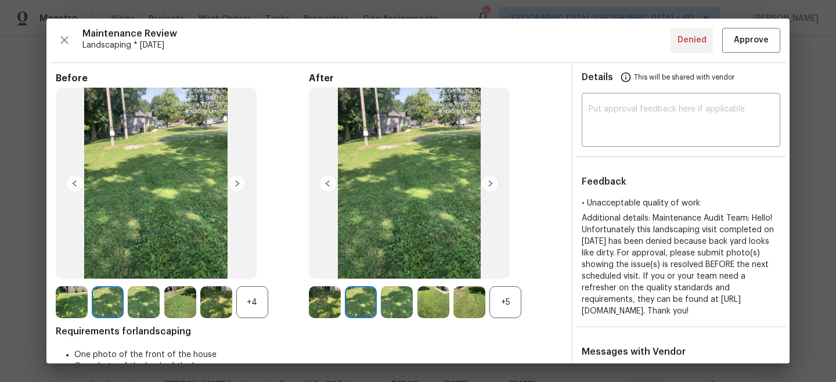
click at [232, 188] on img at bounding box center [237, 183] width 19 height 19
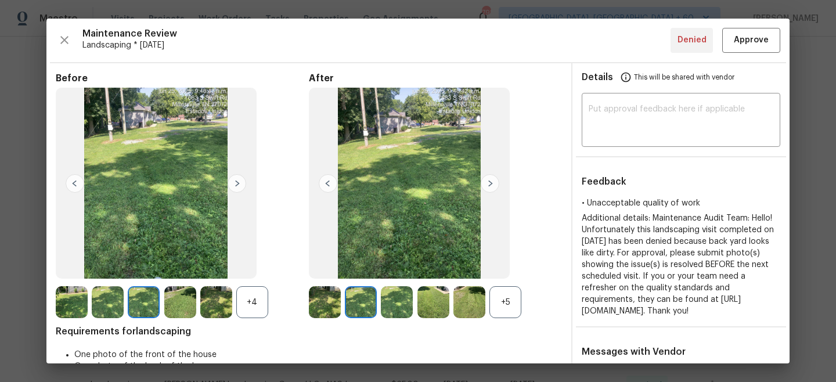
click at [488, 183] on img at bounding box center [490, 183] width 19 height 19
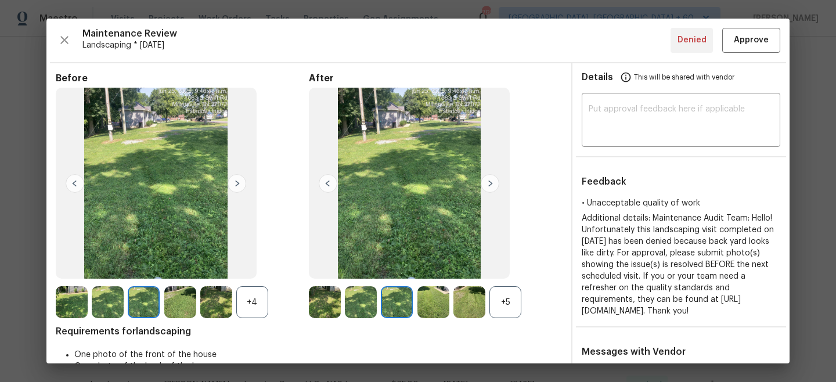
click at [488, 183] on img at bounding box center [490, 183] width 19 height 19
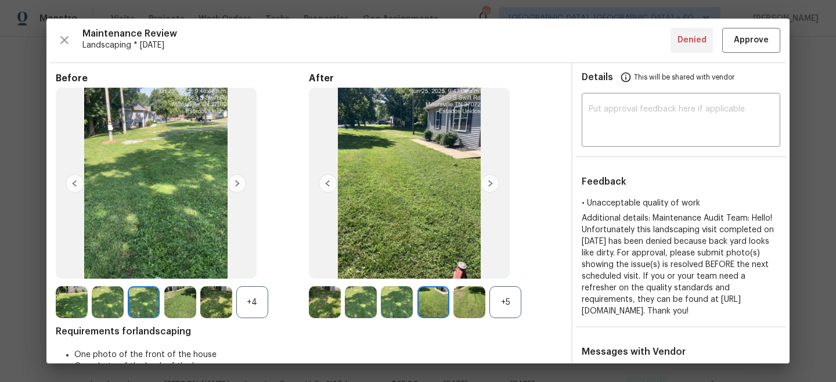
click at [488, 183] on img at bounding box center [490, 183] width 19 height 19
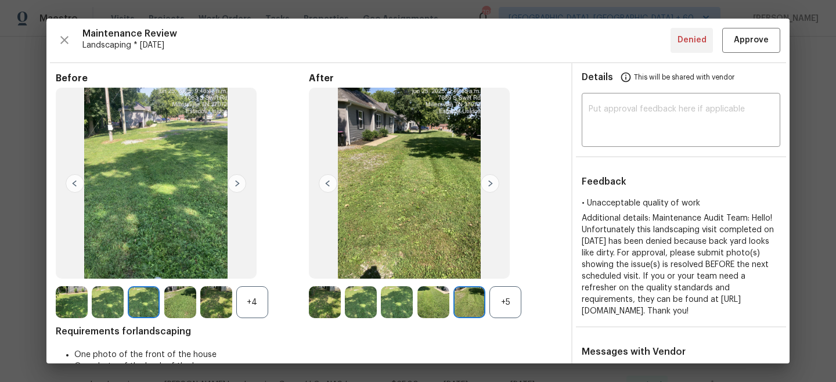
click at [488, 183] on img at bounding box center [490, 183] width 19 height 19
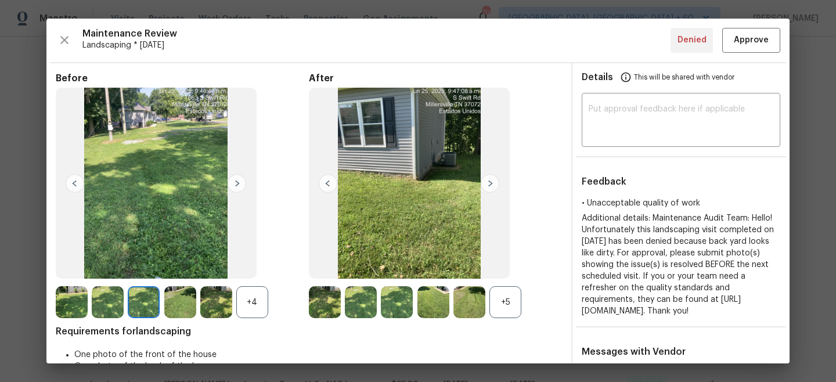
click at [243, 184] on img at bounding box center [237, 183] width 19 height 19
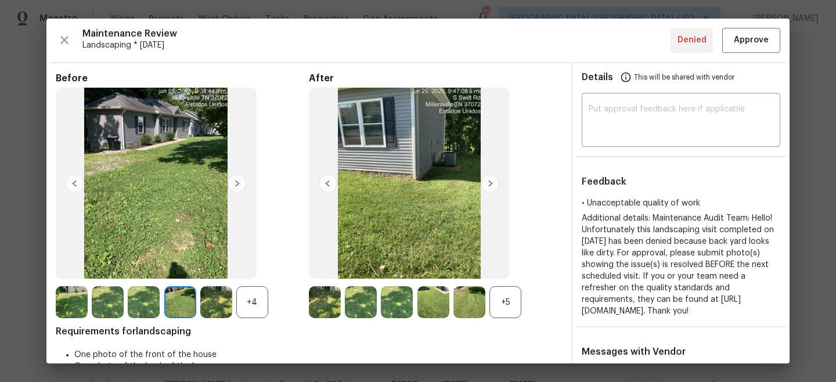
click at [489, 182] on img at bounding box center [490, 183] width 19 height 19
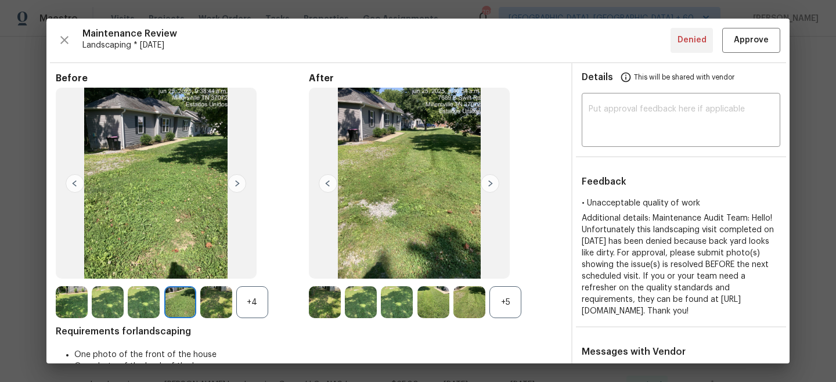
click at [489, 182] on img at bounding box center [490, 183] width 19 height 19
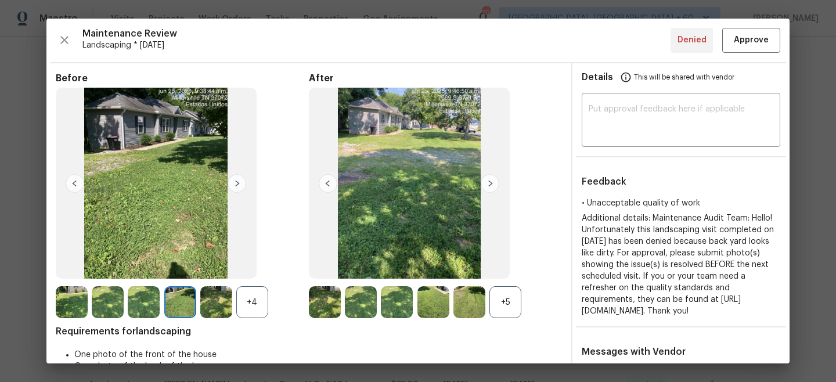
click at [489, 182] on img at bounding box center [490, 183] width 19 height 19
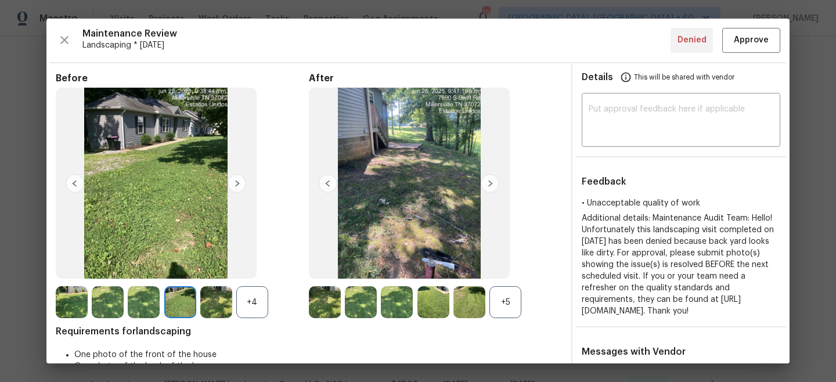
click at [489, 182] on img at bounding box center [490, 183] width 19 height 19
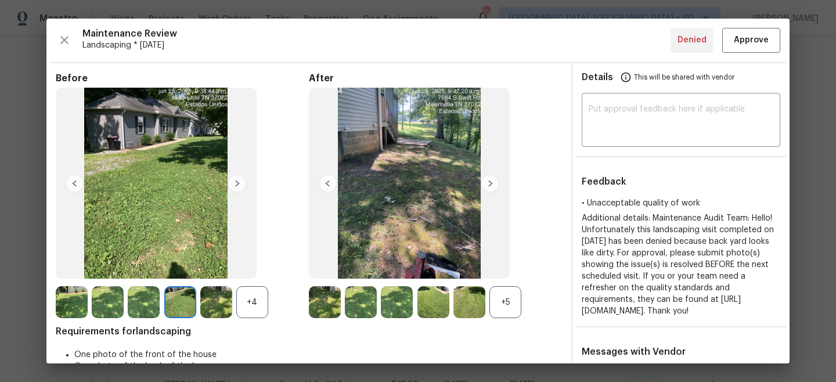
click at [489, 182] on img at bounding box center [490, 183] width 19 height 19
click at [747, 39] on span "Approve" at bounding box center [751, 40] width 35 height 15
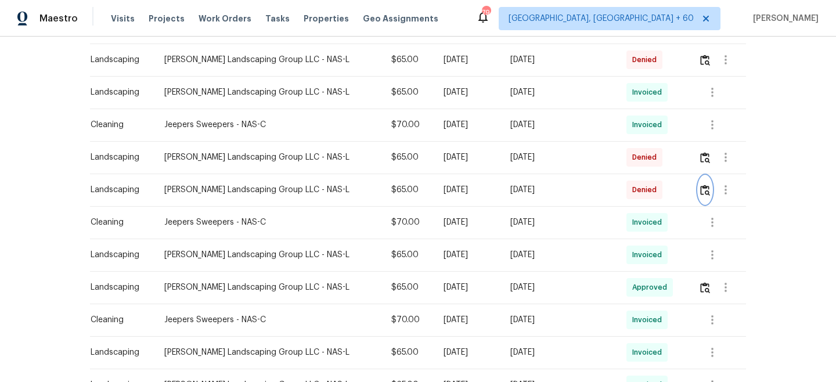
click at [702, 196] on button "button" at bounding box center [704, 190] width 13 height 28
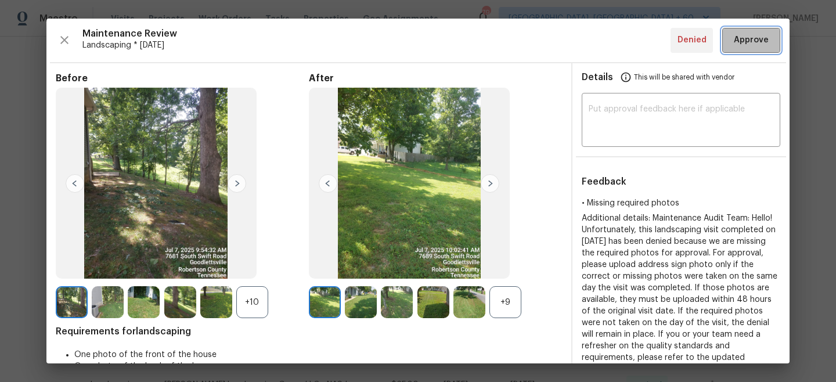
click at [753, 48] on button "Approve" at bounding box center [751, 40] width 58 height 25
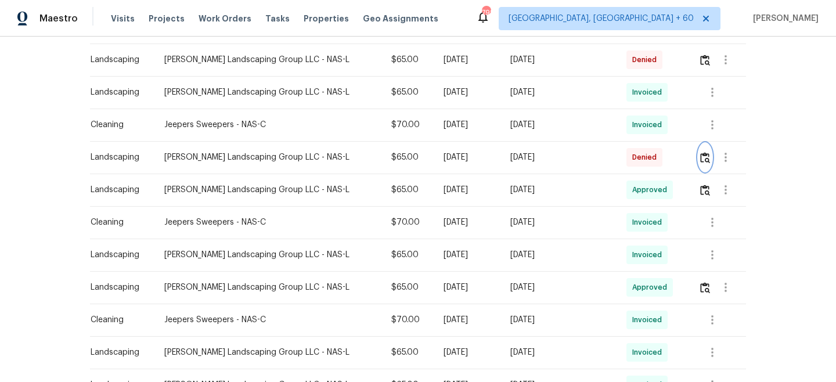
click at [708, 158] on img "button" at bounding box center [705, 157] width 10 height 11
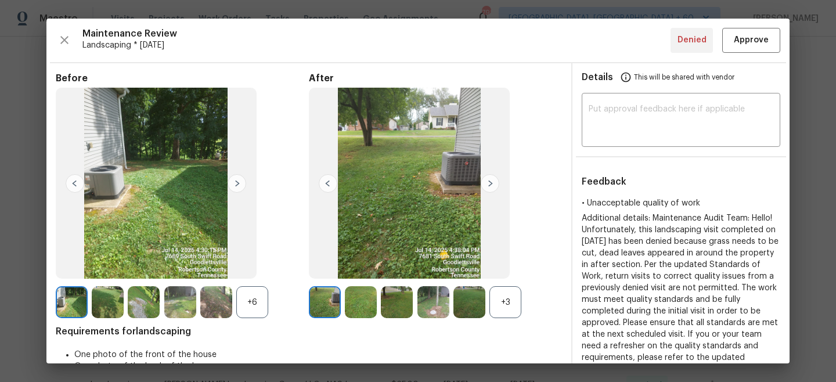
click at [491, 189] on img at bounding box center [490, 183] width 19 height 19
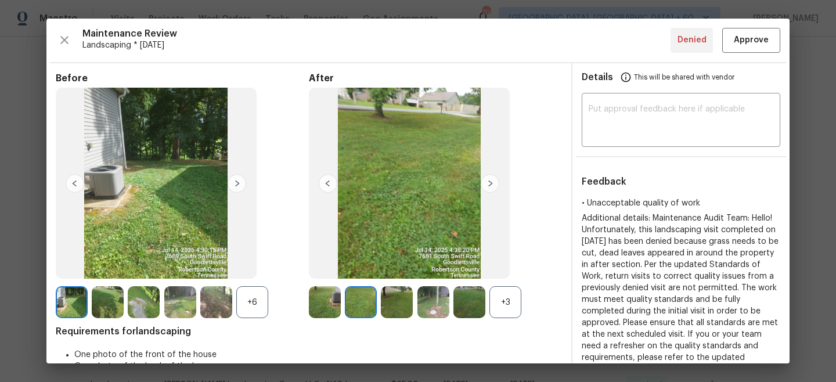
click at [241, 182] on img at bounding box center [237, 183] width 19 height 19
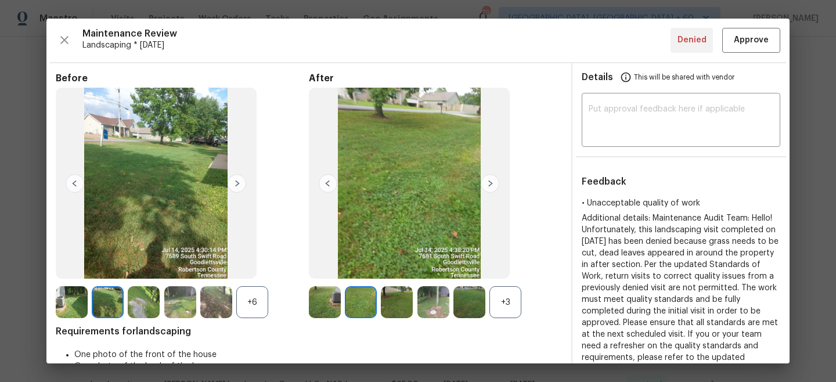
click at [241, 182] on img at bounding box center [237, 183] width 19 height 19
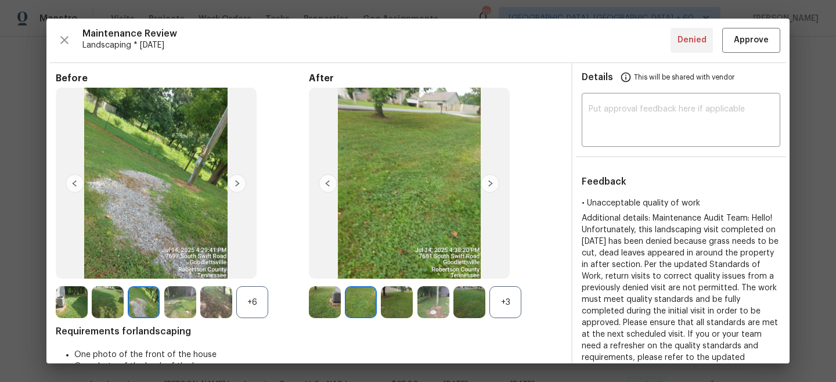
click at [490, 183] on img at bounding box center [490, 183] width 19 height 19
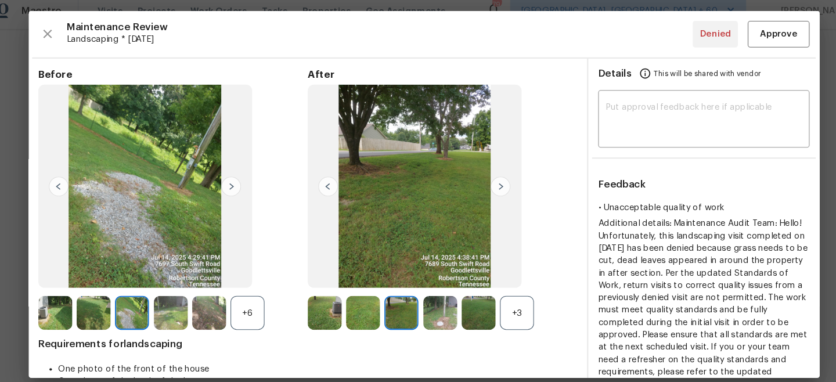
click at [491, 188] on img at bounding box center [490, 183] width 19 height 19
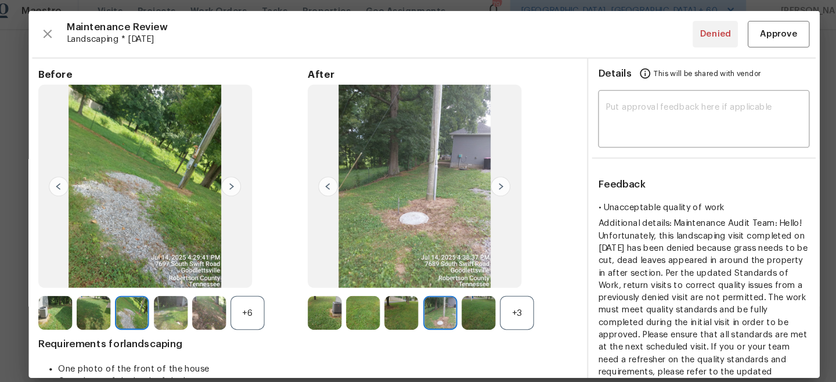
click at [491, 188] on img at bounding box center [490, 183] width 19 height 19
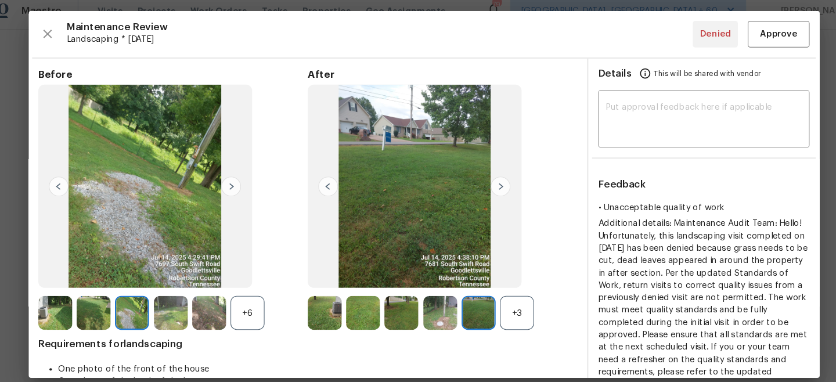
click at [491, 188] on img at bounding box center [490, 183] width 19 height 19
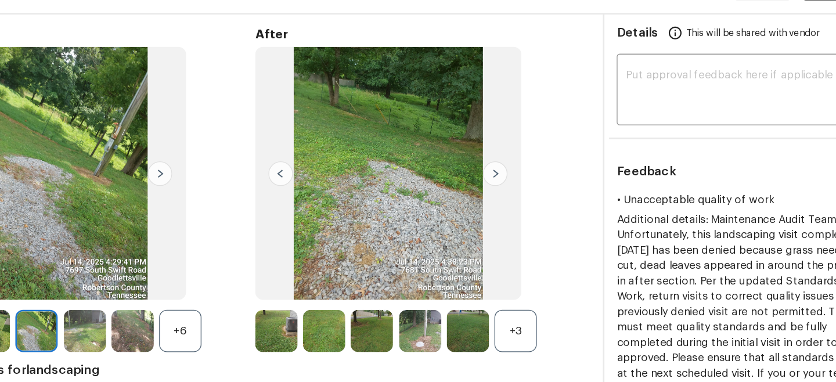
click at [490, 184] on img at bounding box center [490, 183] width 19 height 19
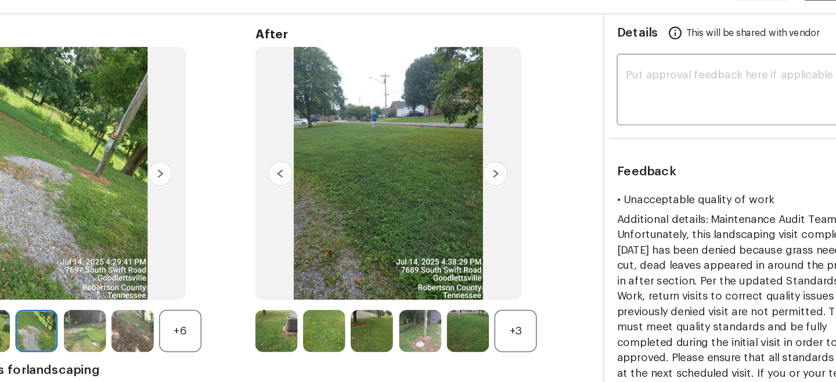
click at [489, 186] on img at bounding box center [490, 183] width 19 height 19
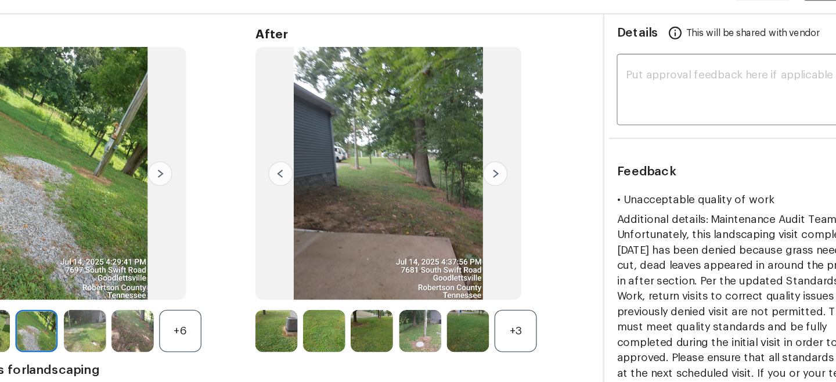
click at [489, 186] on img at bounding box center [490, 183] width 19 height 19
click at [235, 188] on img at bounding box center [237, 183] width 19 height 19
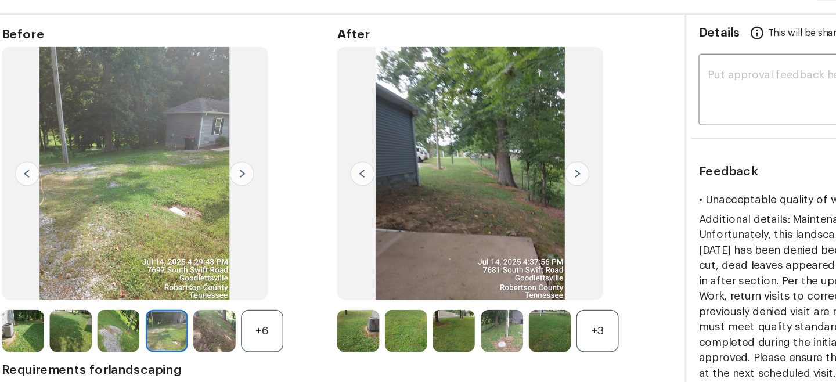
click at [234, 184] on img at bounding box center [237, 183] width 19 height 19
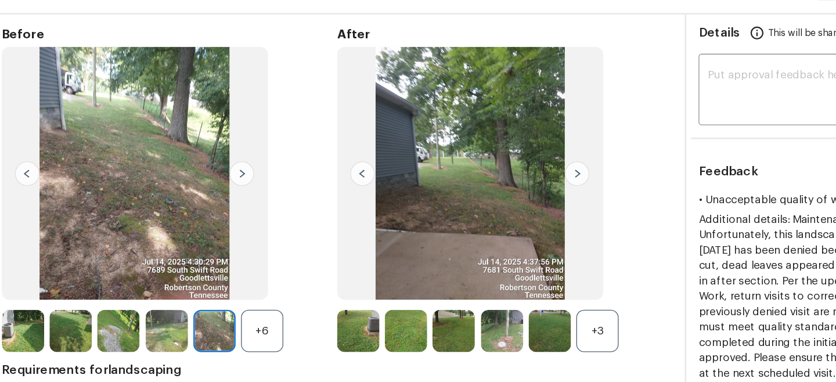
click at [234, 184] on img at bounding box center [237, 183] width 19 height 19
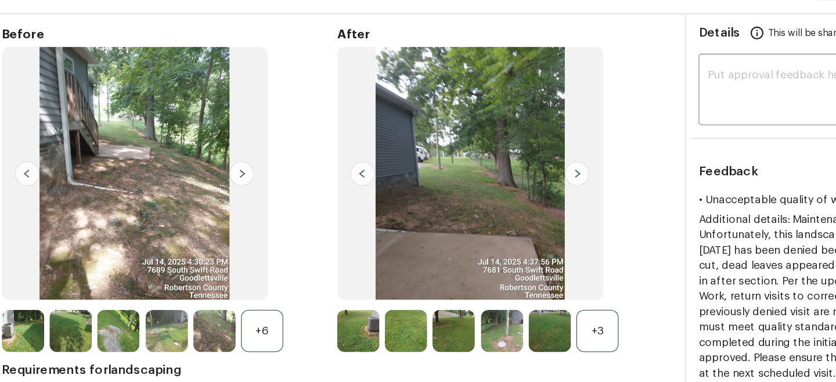
click at [234, 184] on img at bounding box center [237, 183] width 19 height 19
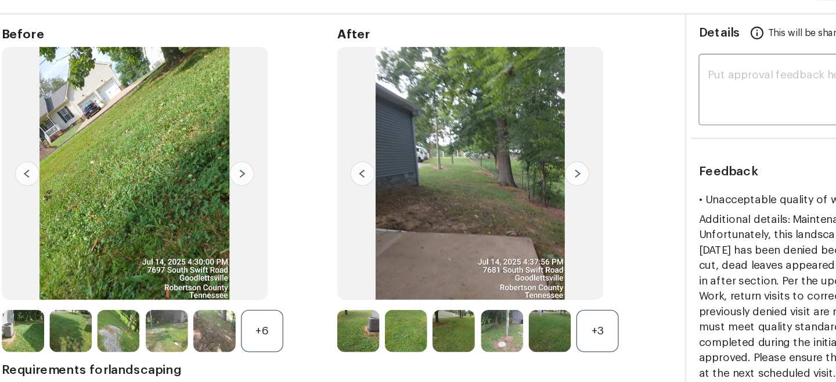
click at [494, 181] on img at bounding box center [490, 183] width 19 height 19
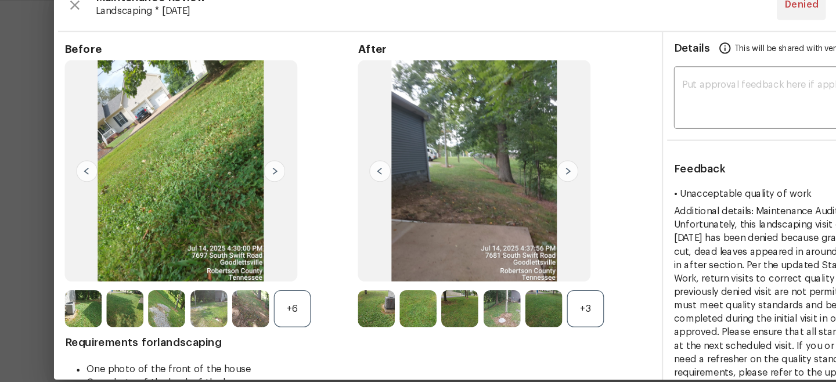
click at [492, 178] on img at bounding box center [490, 183] width 19 height 19
click at [329, 185] on img at bounding box center [328, 183] width 19 height 19
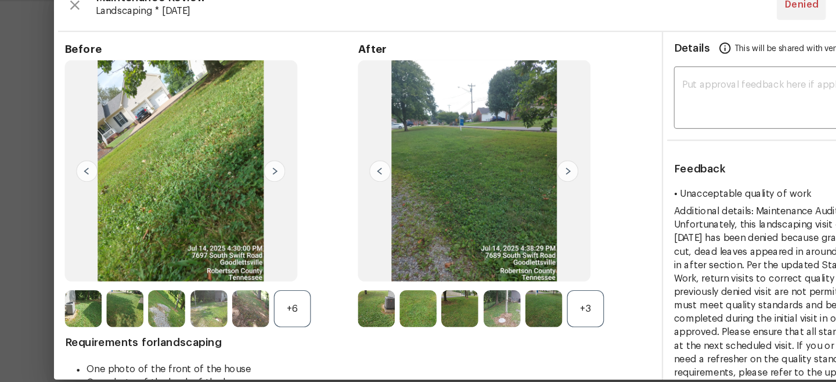
click at [329, 185] on img at bounding box center [328, 183] width 19 height 19
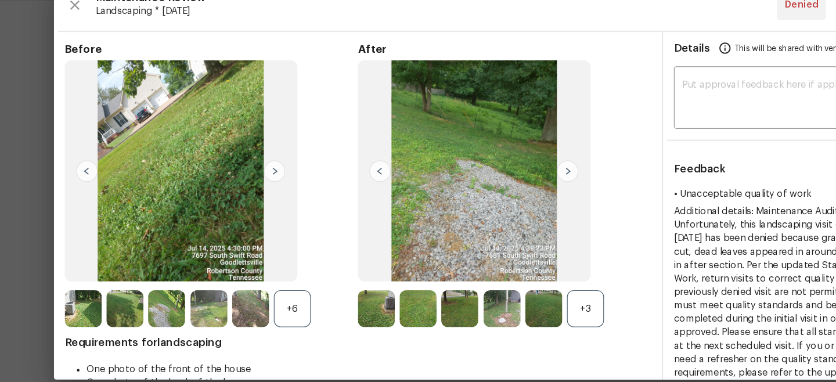
click at [329, 185] on img at bounding box center [328, 183] width 19 height 19
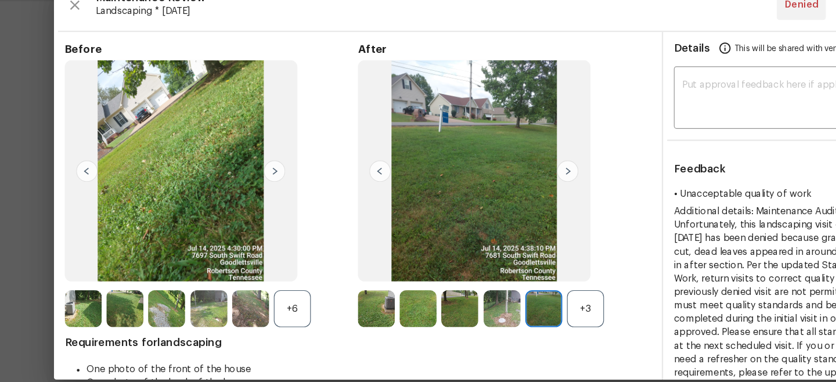
click at [329, 185] on img at bounding box center [328, 183] width 19 height 19
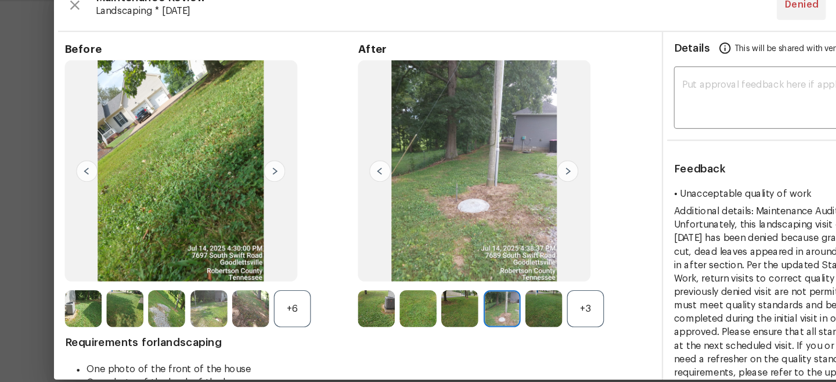
click at [329, 184] on img at bounding box center [328, 183] width 19 height 19
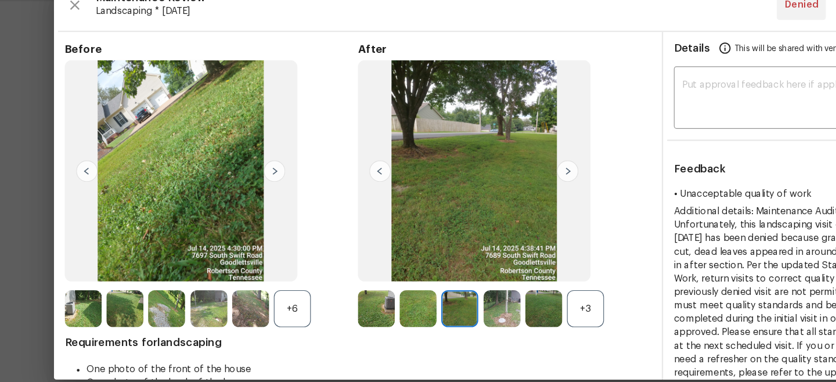
click at [492, 183] on img at bounding box center [490, 183] width 19 height 19
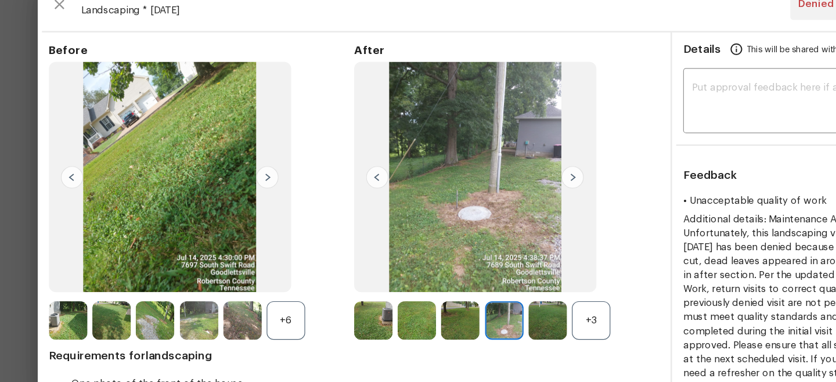
click at [334, 179] on img at bounding box center [328, 183] width 19 height 19
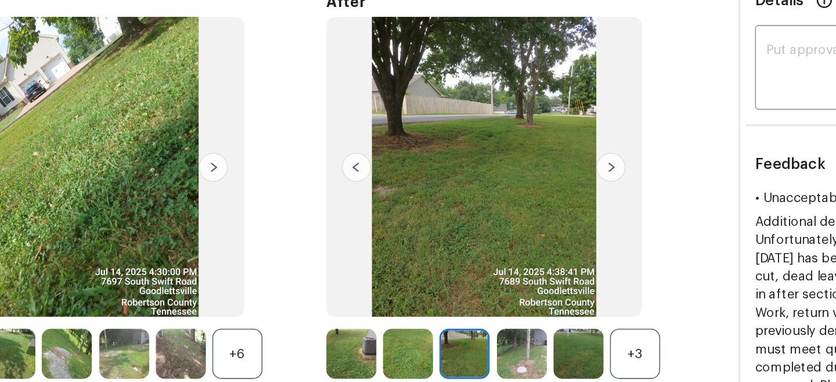
click at [333, 185] on img at bounding box center [328, 183] width 19 height 19
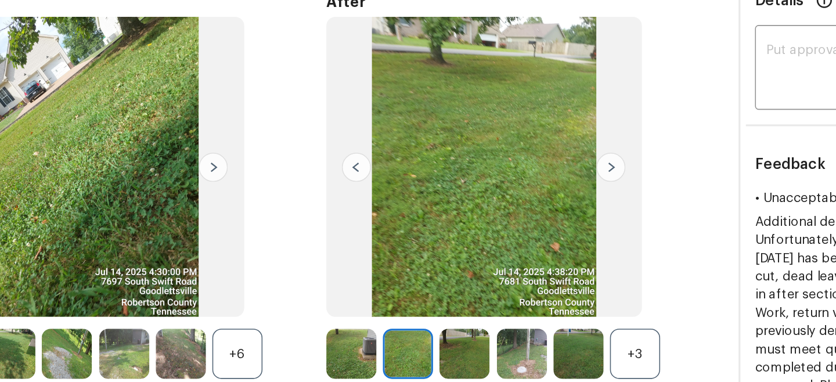
click at [327, 183] on img at bounding box center [328, 183] width 19 height 19
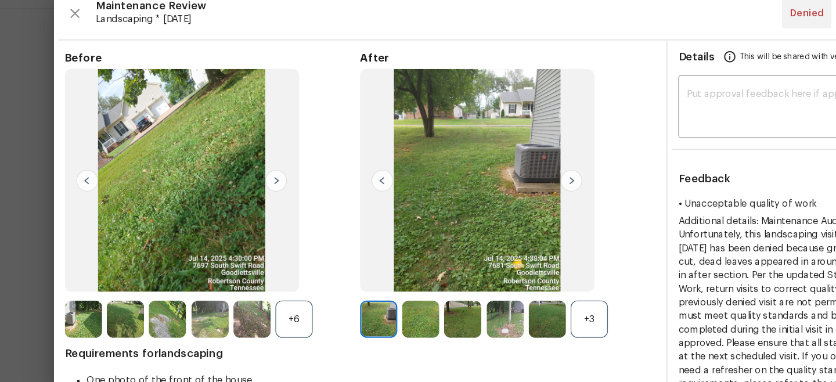
click at [493, 183] on img at bounding box center [490, 183] width 19 height 19
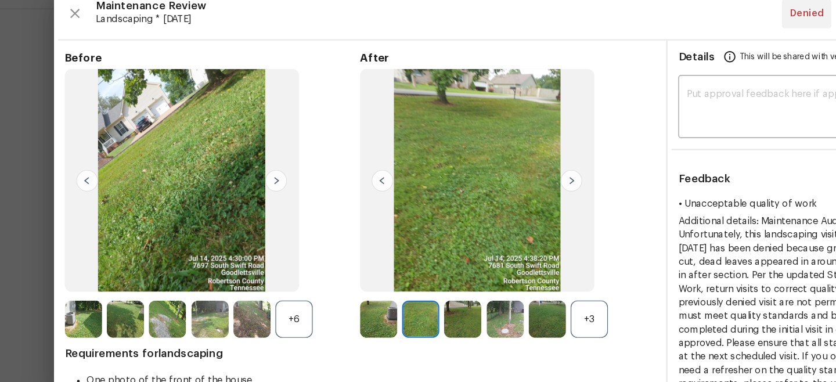
click at [493, 183] on img at bounding box center [490, 183] width 19 height 19
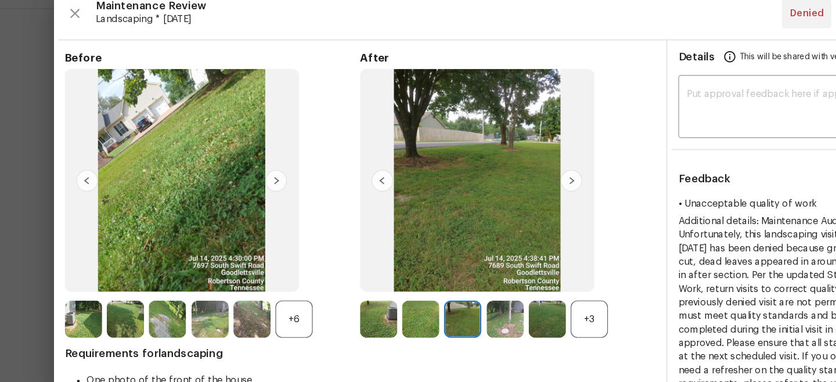
click at [493, 183] on img at bounding box center [490, 183] width 19 height 19
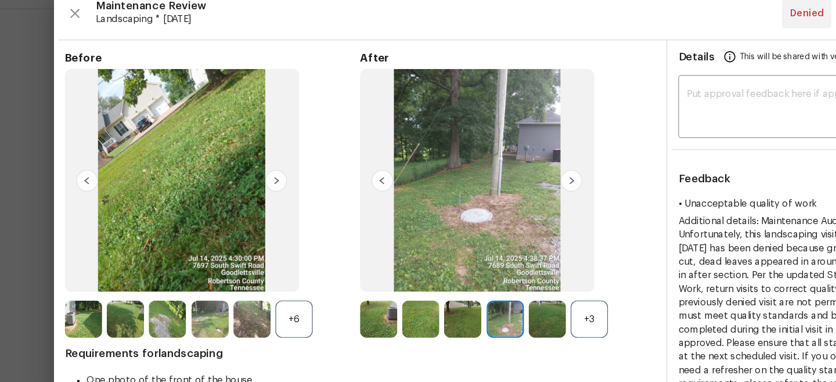
click at [493, 183] on img at bounding box center [490, 183] width 19 height 19
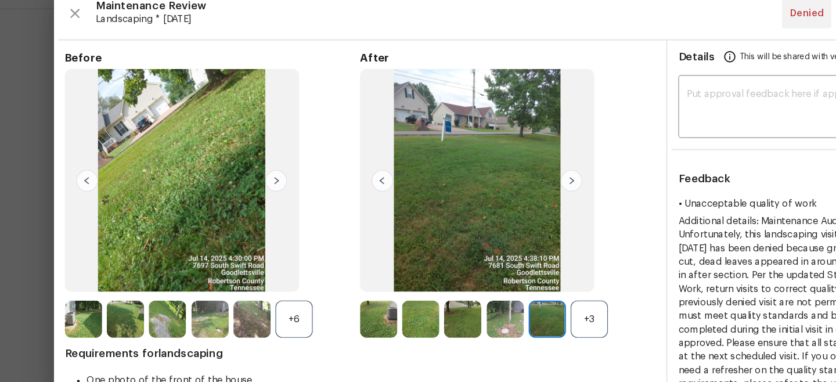
click at [493, 183] on img at bounding box center [490, 183] width 19 height 19
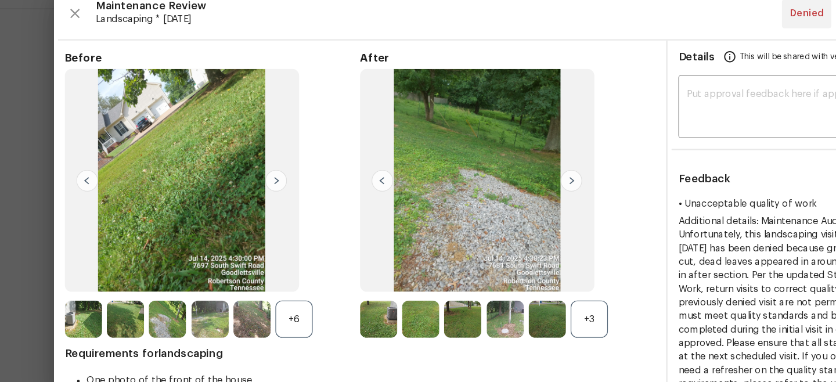
click at [493, 183] on img at bounding box center [490, 183] width 19 height 19
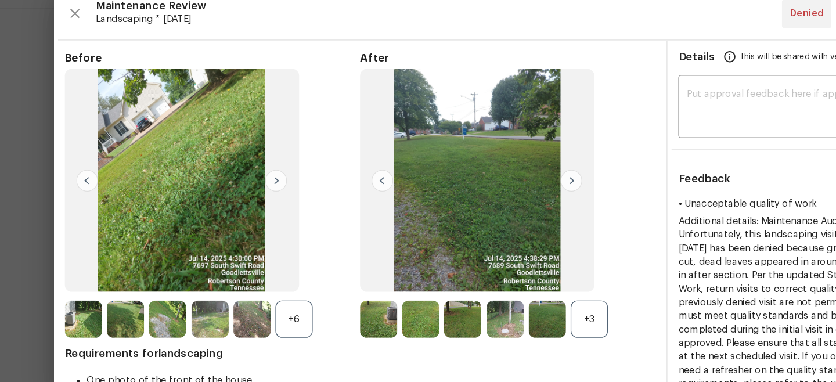
click at [493, 183] on img at bounding box center [490, 183] width 19 height 19
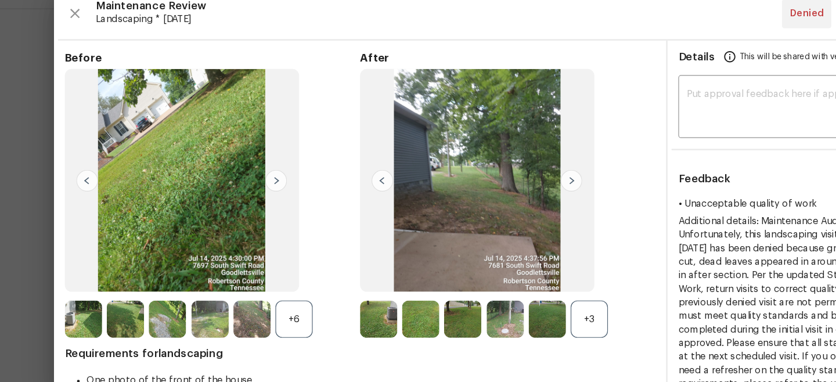
click at [493, 183] on img at bounding box center [490, 183] width 19 height 19
click at [325, 178] on img at bounding box center [328, 183] width 19 height 19
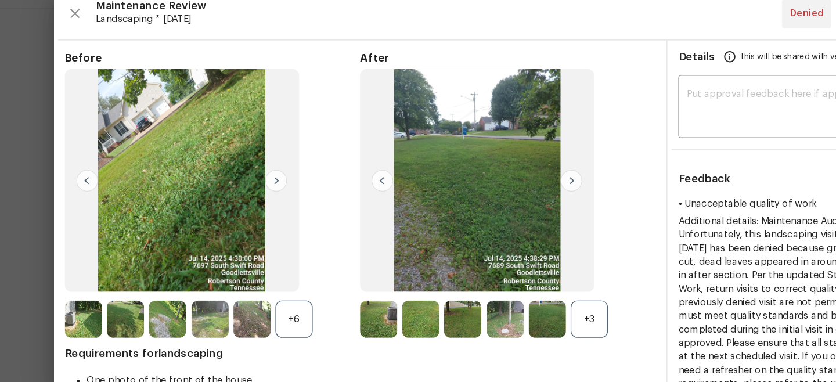
click at [325, 178] on img at bounding box center [328, 183] width 19 height 19
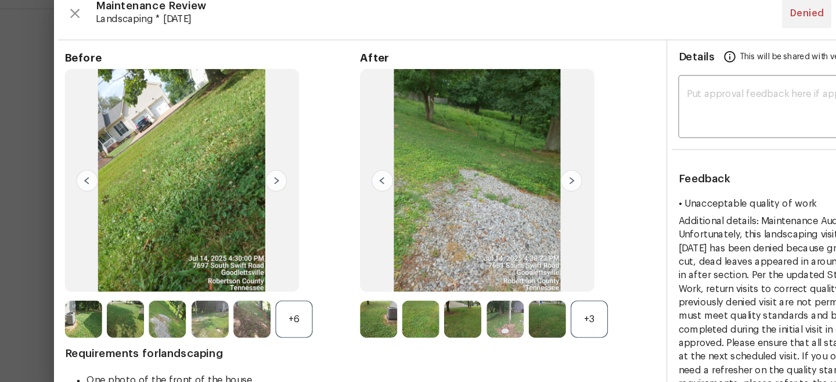
click at [325, 178] on img at bounding box center [328, 183] width 19 height 19
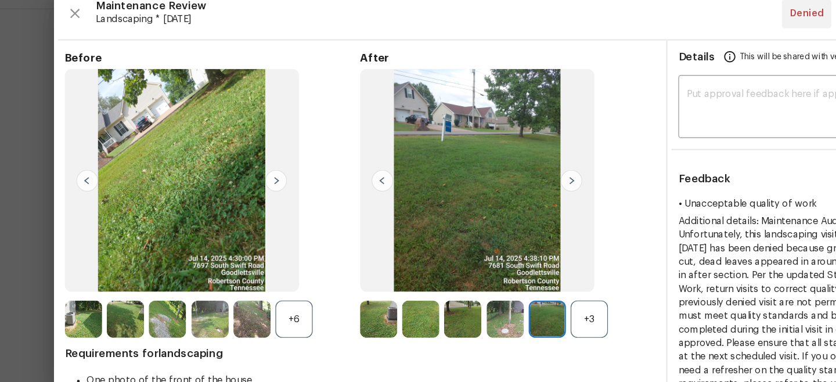
click at [494, 180] on img at bounding box center [490, 183] width 19 height 19
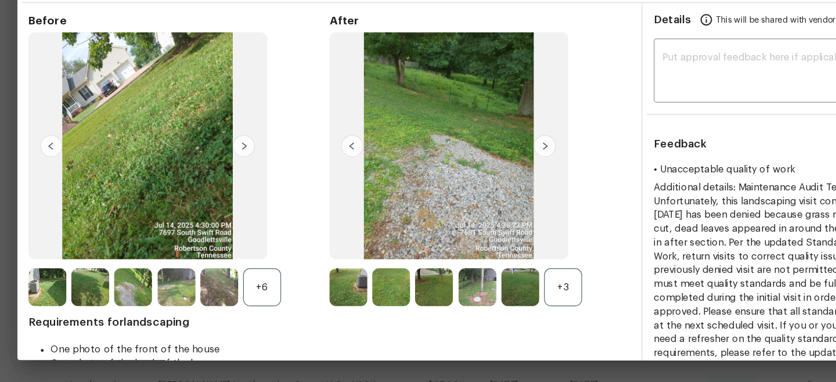
scroll to position [0, 0]
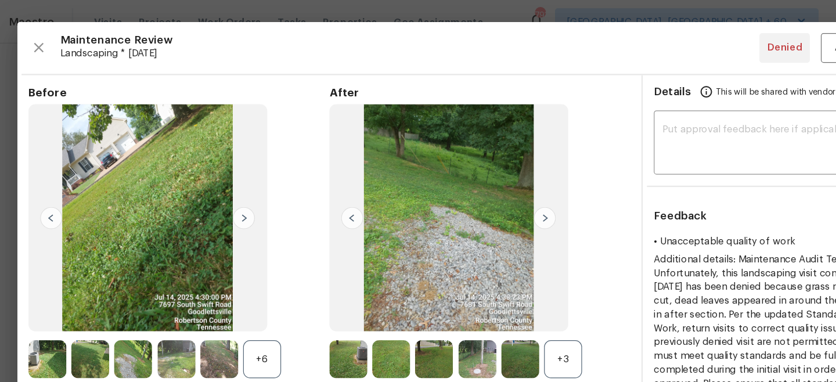
click at [332, 186] on img at bounding box center [328, 183] width 19 height 19
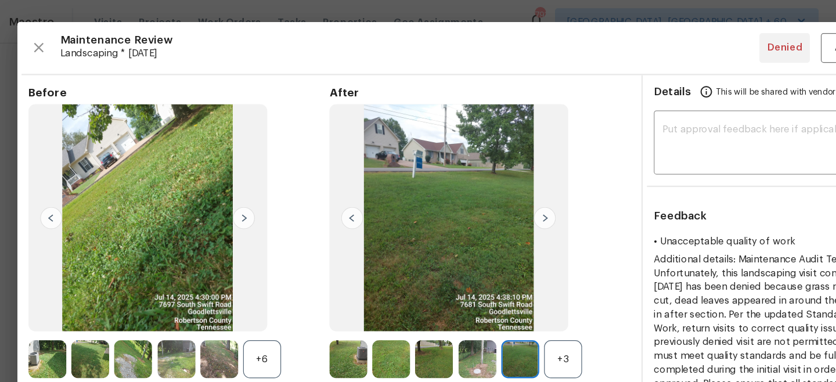
click at [332, 186] on img at bounding box center [328, 183] width 19 height 19
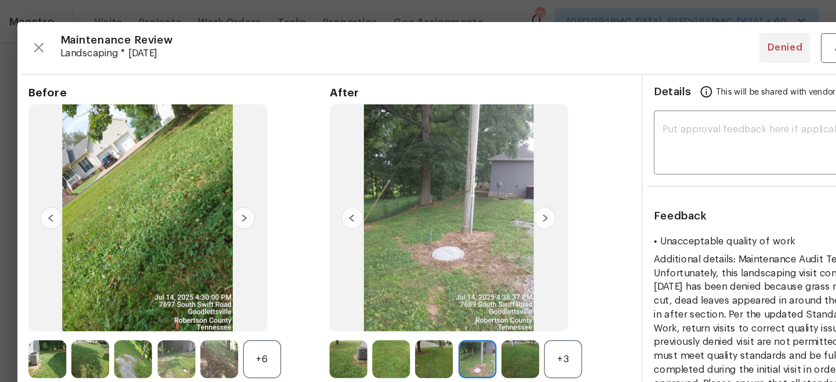
click at [332, 186] on img at bounding box center [328, 183] width 19 height 19
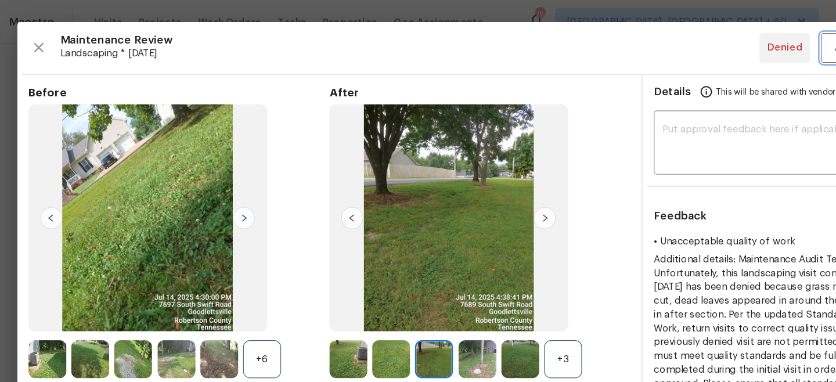
click at [729, 42] on button "Approve" at bounding box center [751, 40] width 58 height 25
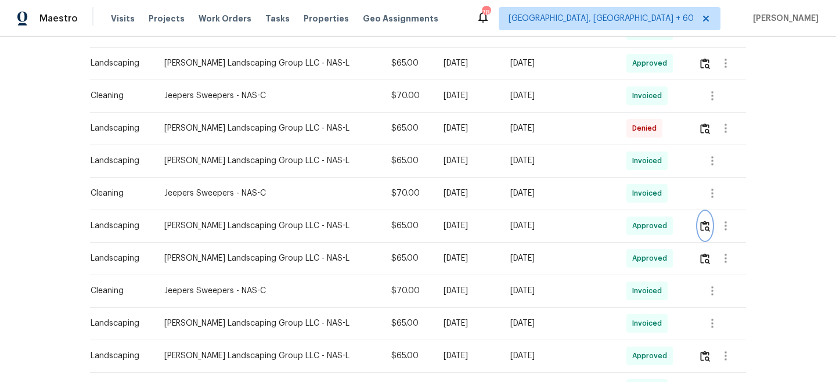
scroll to position [399, 0]
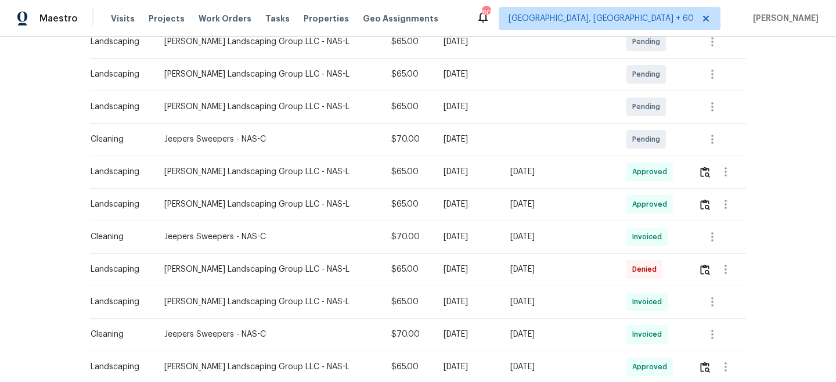
scroll to position [265, 0]
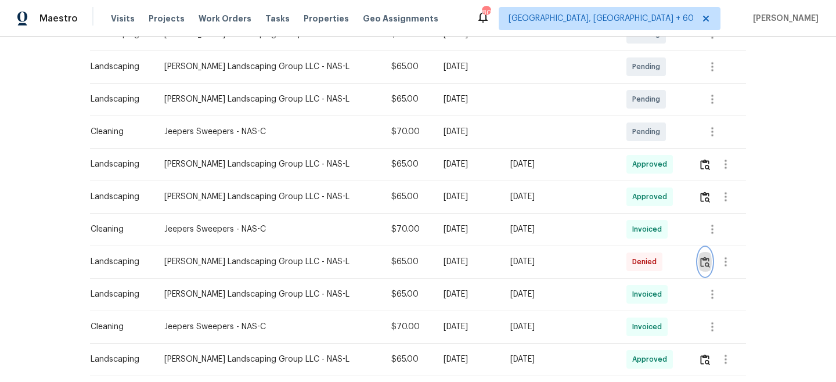
click at [705, 260] on img "button" at bounding box center [705, 262] width 10 height 11
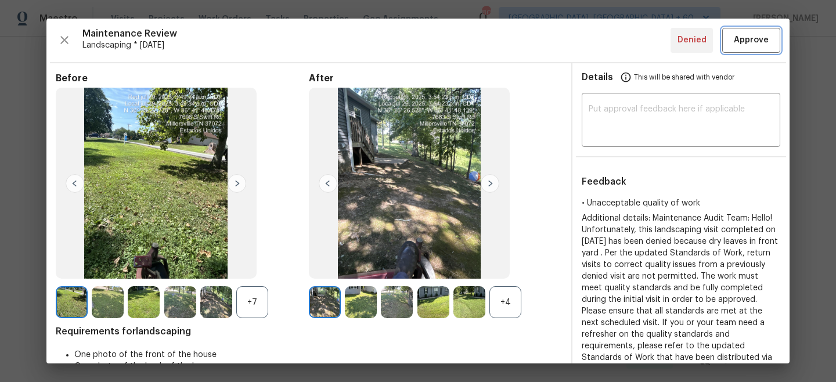
click at [760, 34] on span "Approve" at bounding box center [751, 40] width 35 height 15
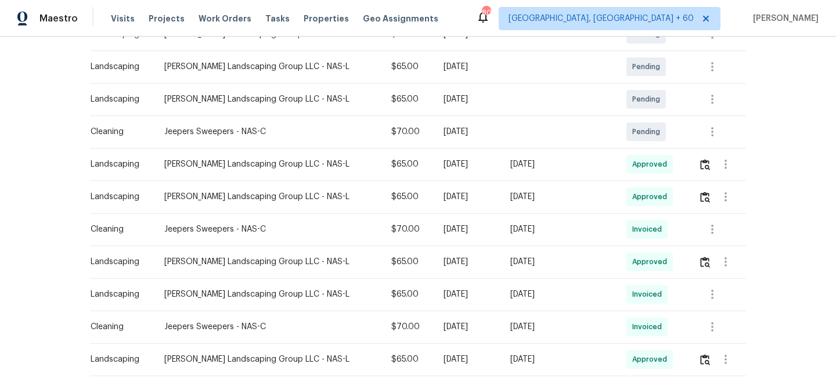
click at [214, 12] on div "Visits Projects Work Orders Tasks Properties Geo Assignments" at bounding box center [281, 18] width 341 height 23
click at [217, 16] on span "Work Orders" at bounding box center [225, 19] width 53 height 12
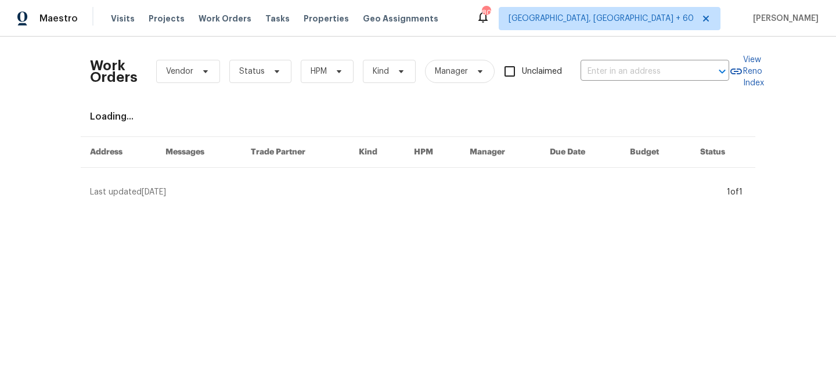
click at [642, 82] on div "Work Orders Vendor Status HPM Kind Manager Unclaimed ​" at bounding box center [409, 71] width 639 height 51
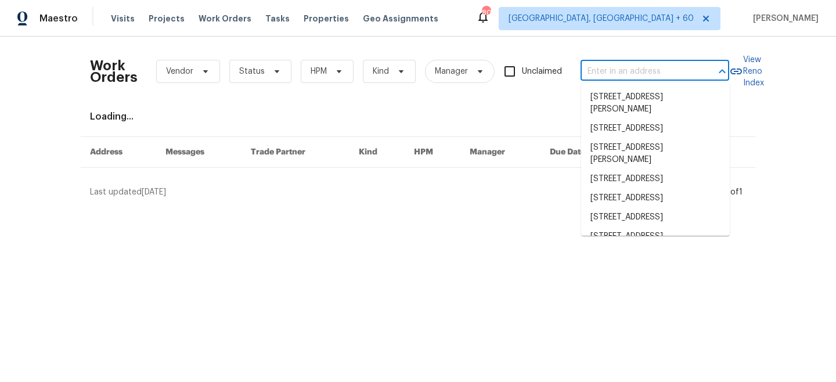
click at [633, 76] on input "text" at bounding box center [639, 72] width 116 height 18
paste input "764 Ewell Farm Dr"
type input "764 Ewell Farm Dr"
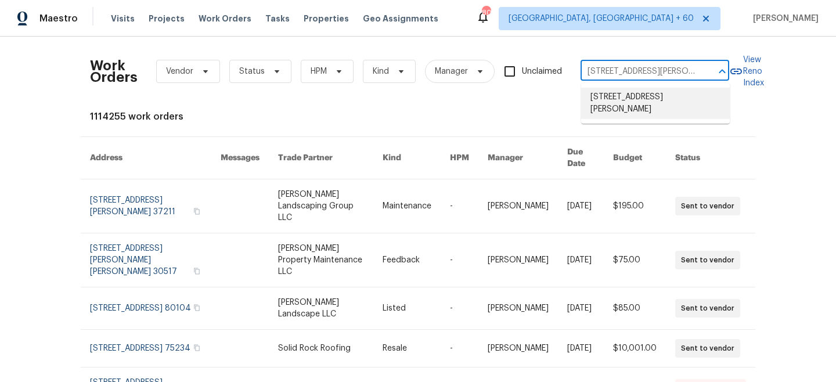
click at [635, 99] on li "764 Ewell Farm Dr, Spring Hill, TN 37174" at bounding box center [655, 103] width 149 height 31
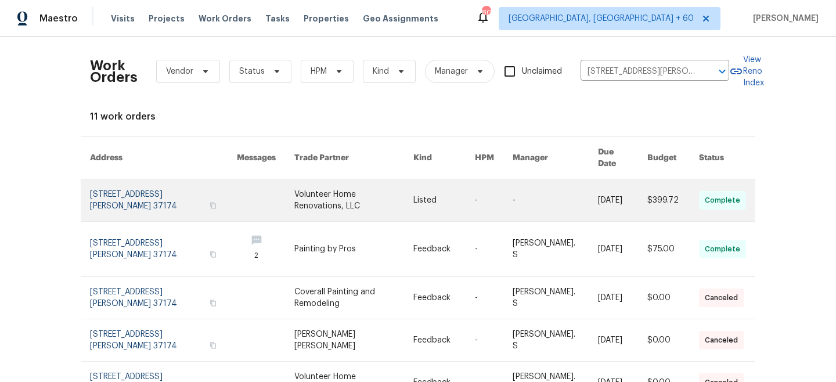
click at [408, 196] on link at bounding box center [353, 200] width 119 height 42
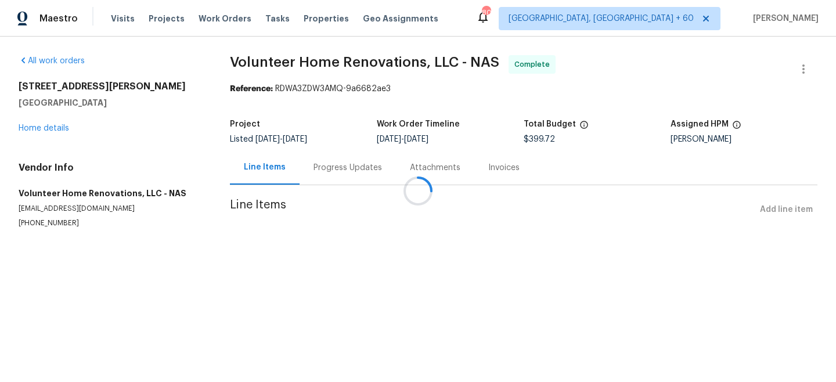
click at [41, 128] on div at bounding box center [418, 191] width 836 height 382
click at [46, 130] on link "Home details" at bounding box center [44, 128] width 51 height 8
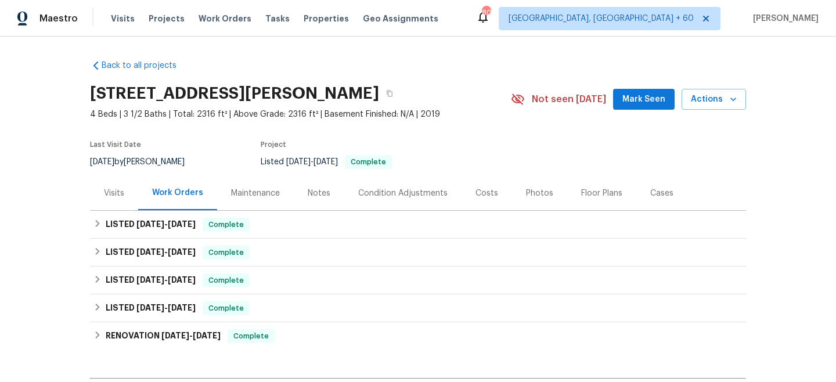
click at [265, 194] on div "Maintenance" at bounding box center [255, 194] width 49 height 12
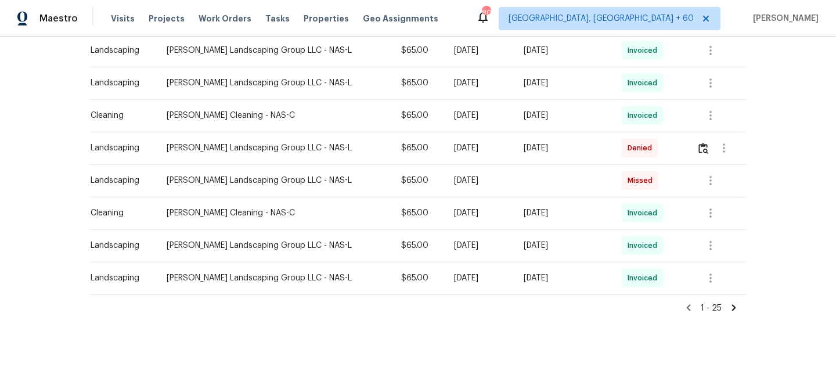
scroll to position [771, 0]
click at [733, 307] on icon at bounding box center [734, 305] width 4 height 6
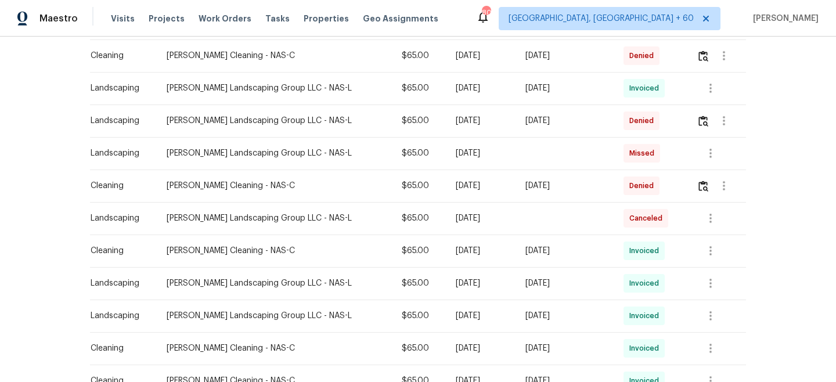
scroll to position [204, 0]
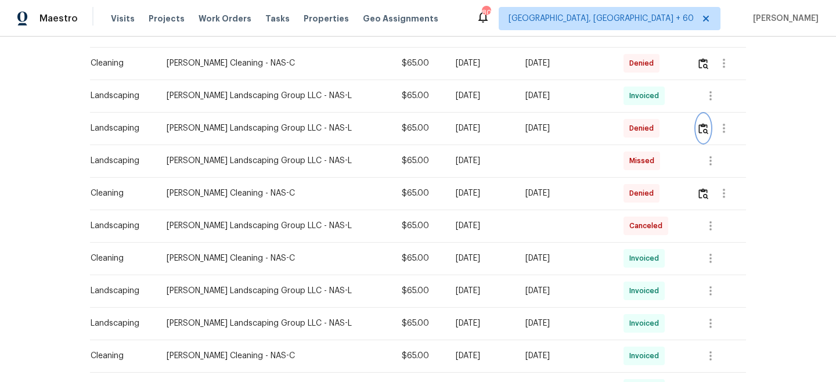
click at [702, 129] on img "button" at bounding box center [703, 128] width 10 height 11
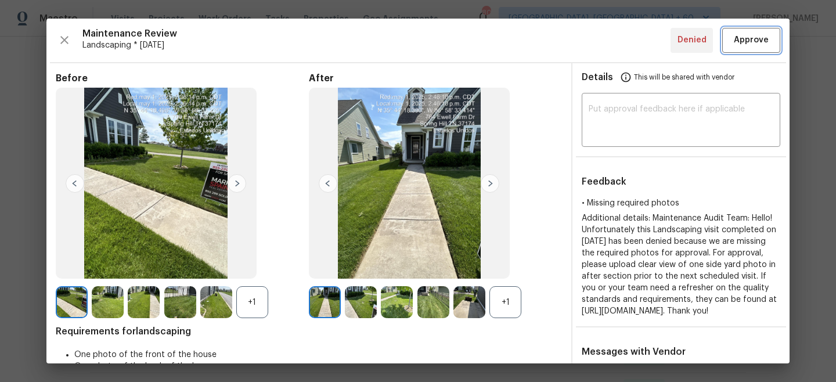
click at [754, 42] on span "Approve" at bounding box center [751, 40] width 35 height 15
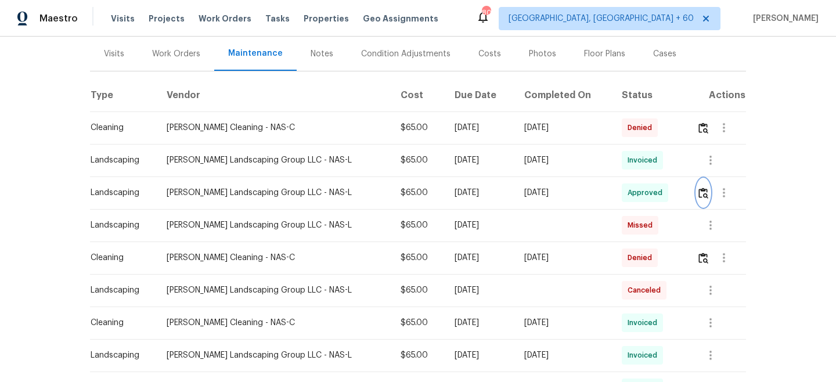
scroll to position [413, 0]
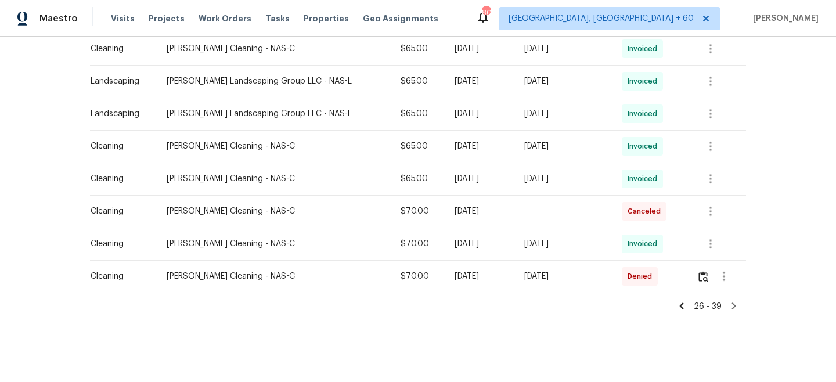
click at [682, 301] on icon at bounding box center [681, 306] width 10 height 10
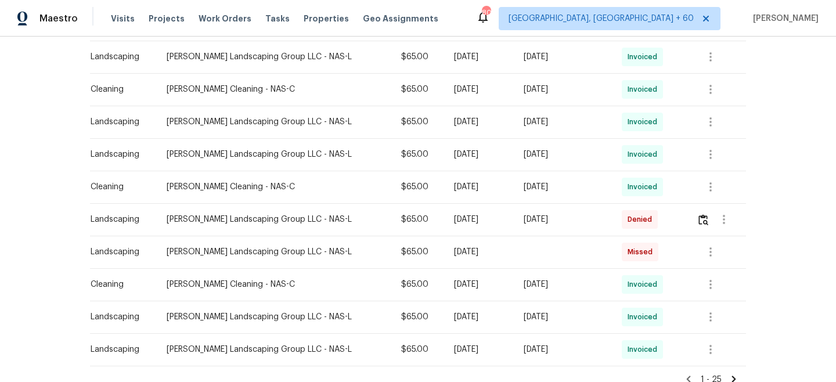
scroll to position [697, 0]
click at [705, 229] on button "button" at bounding box center [703, 221] width 13 height 28
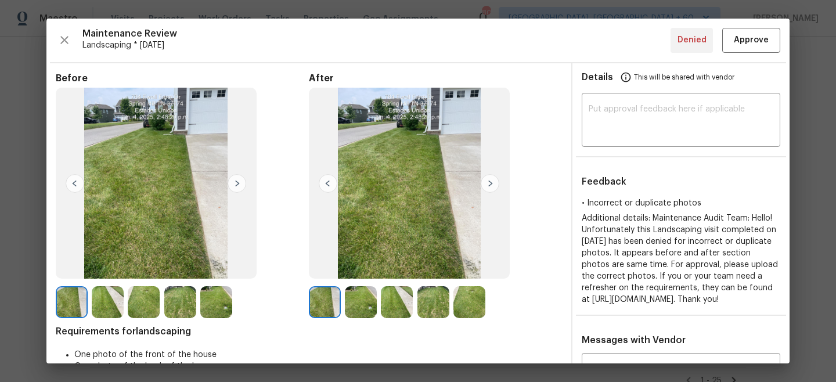
click at [238, 182] on img at bounding box center [237, 183] width 19 height 19
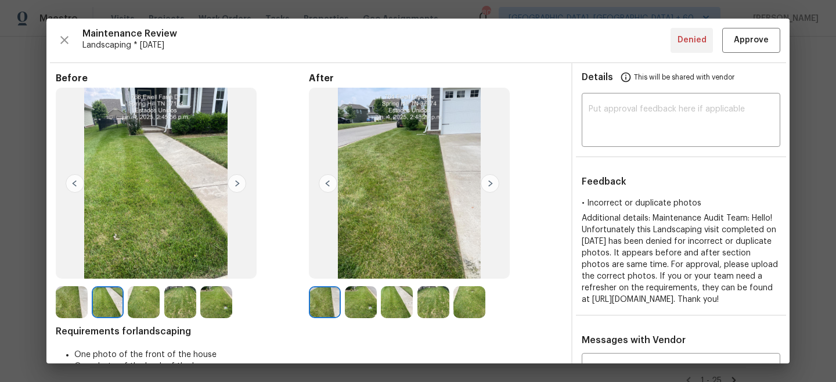
click at [491, 183] on img at bounding box center [490, 183] width 19 height 19
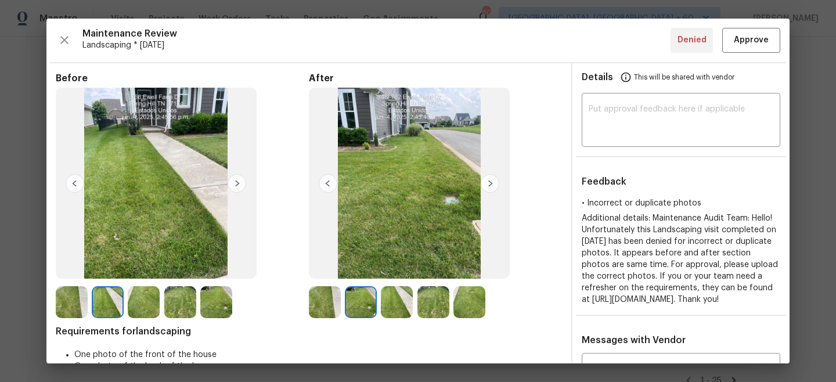
click at [238, 176] on img at bounding box center [237, 183] width 19 height 19
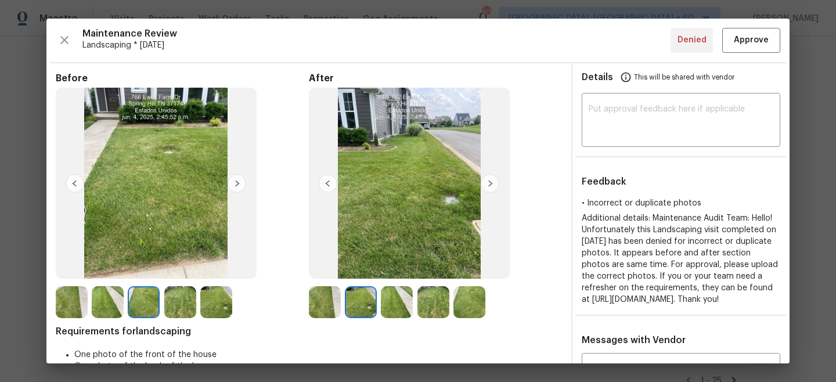
click at [496, 182] on img at bounding box center [490, 183] width 19 height 19
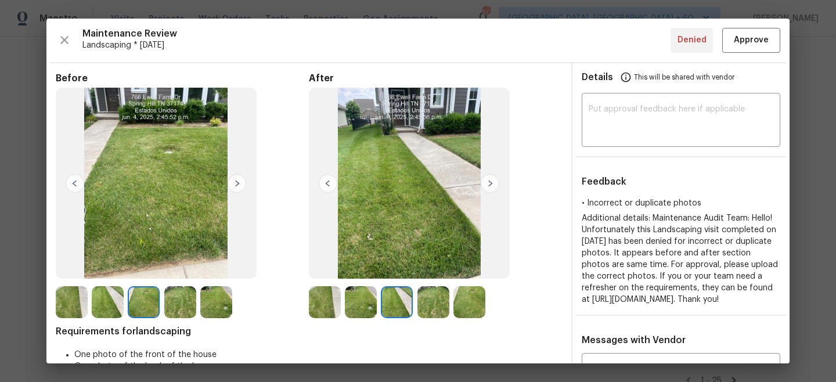
click at [231, 183] on img at bounding box center [237, 183] width 19 height 19
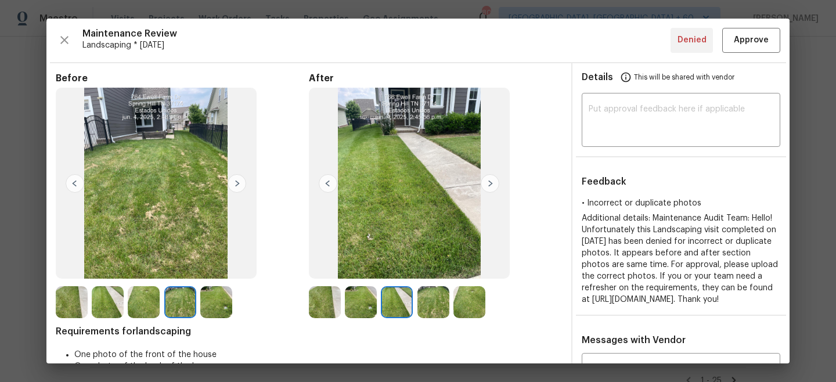
click at [489, 184] on img at bounding box center [490, 183] width 19 height 19
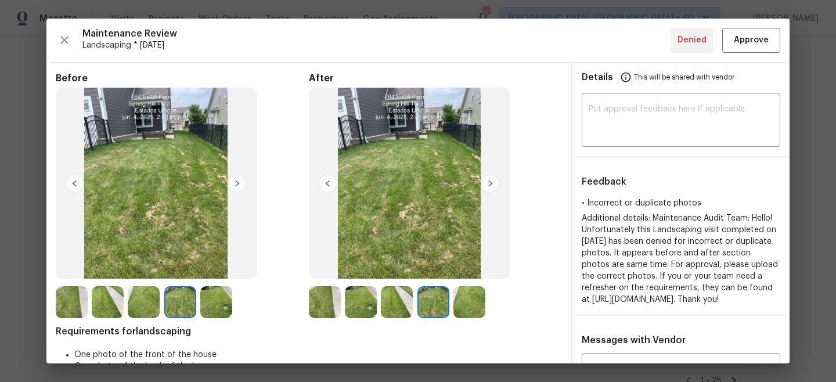
click at [239, 182] on img at bounding box center [237, 183] width 19 height 19
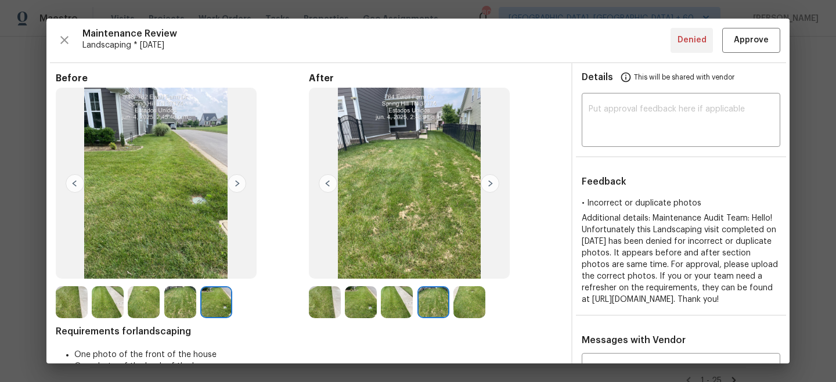
click at [491, 183] on img at bounding box center [490, 183] width 19 height 19
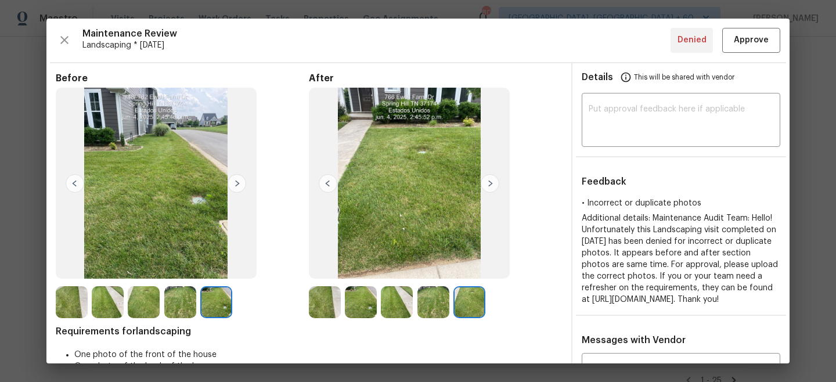
click at [237, 182] on img at bounding box center [237, 183] width 19 height 19
click at [487, 183] on img at bounding box center [490, 183] width 19 height 19
click at [74, 181] on img at bounding box center [75, 183] width 19 height 19
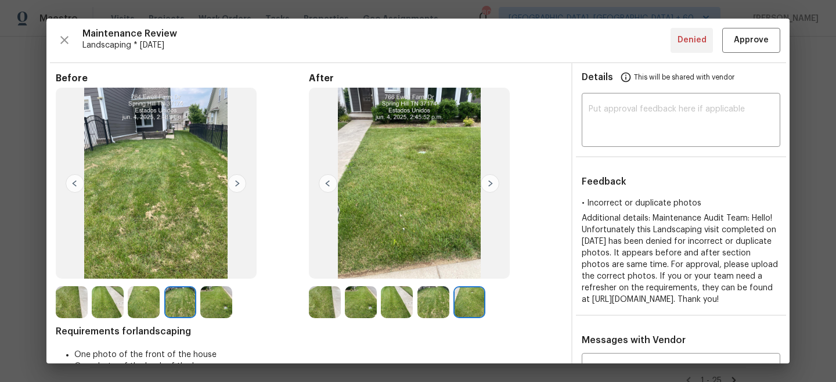
click at [74, 181] on img at bounding box center [75, 183] width 19 height 19
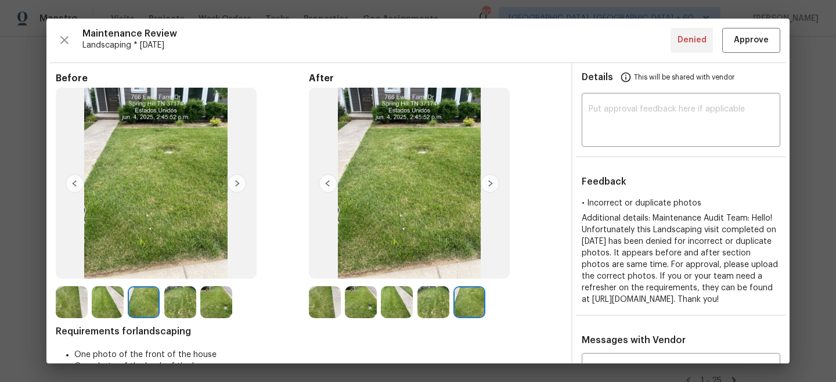
click at [74, 181] on img at bounding box center [75, 183] width 19 height 19
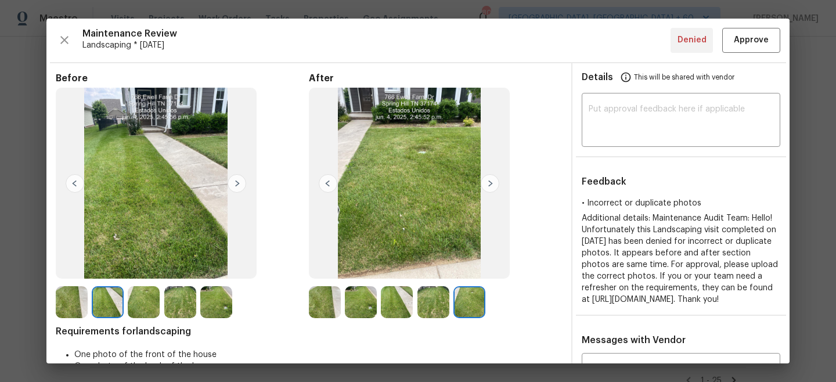
click at [74, 181] on img at bounding box center [75, 183] width 19 height 19
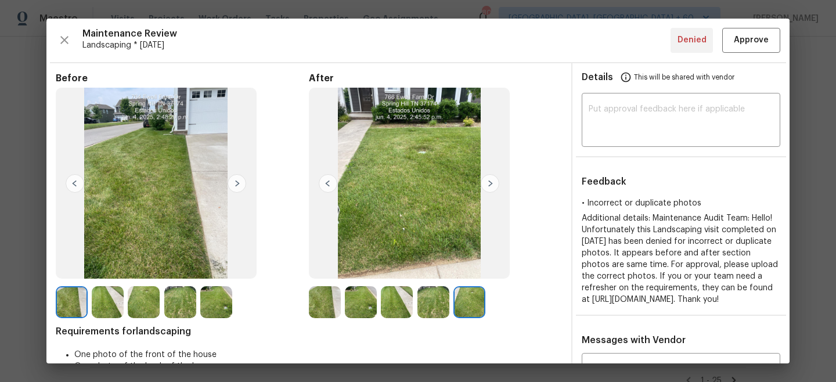
click at [74, 181] on img at bounding box center [75, 183] width 19 height 19
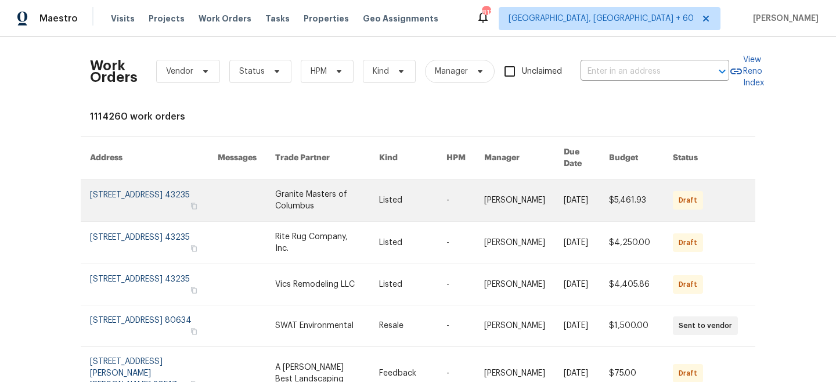
click at [356, 188] on link at bounding box center [326, 200] width 103 height 42
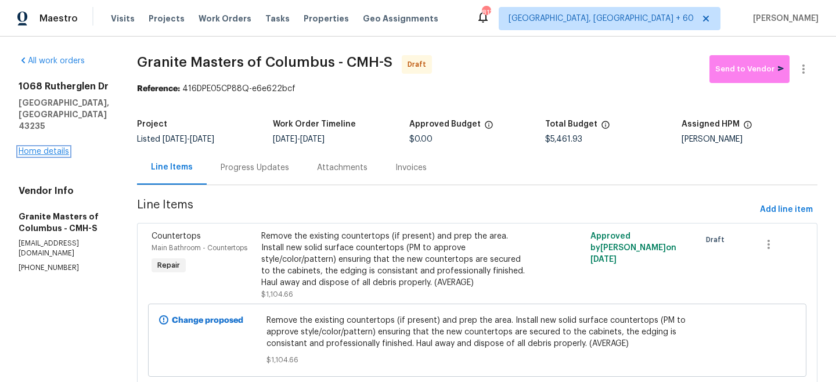
click at [49, 147] on link "Home details" at bounding box center [44, 151] width 51 height 8
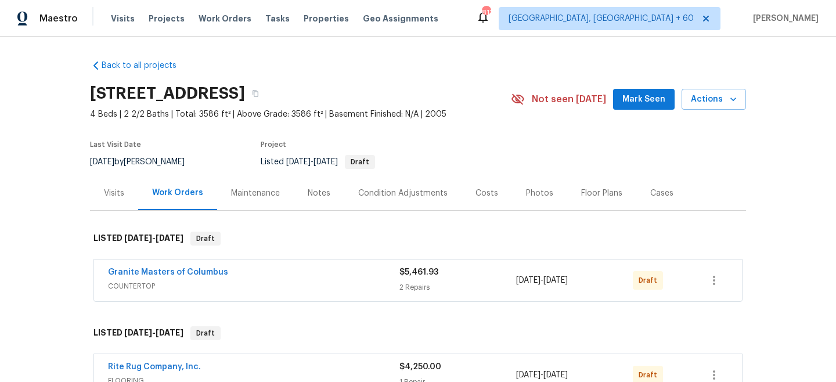
click at [262, 196] on div "Maintenance" at bounding box center [255, 194] width 49 height 12
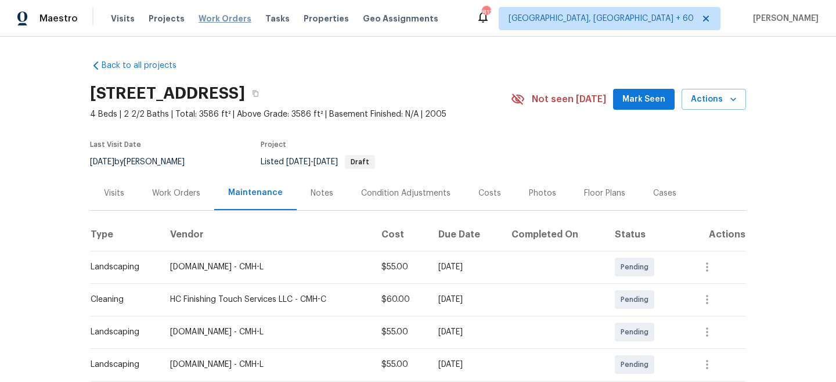
click at [220, 21] on span "Work Orders" at bounding box center [225, 19] width 53 height 12
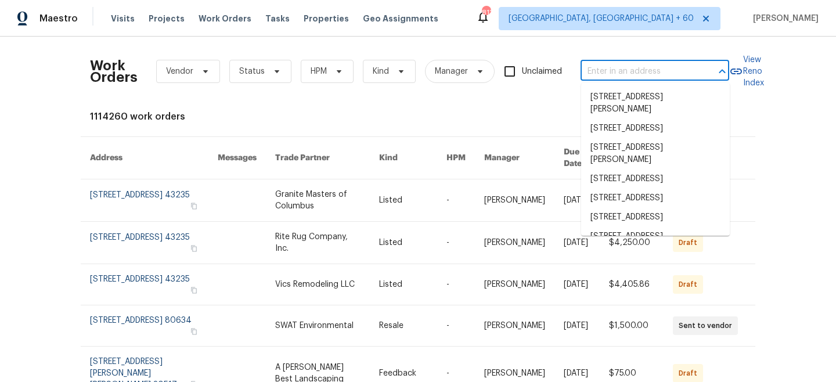
click at [644, 73] on input "text" at bounding box center [639, 72] width 116 height 18
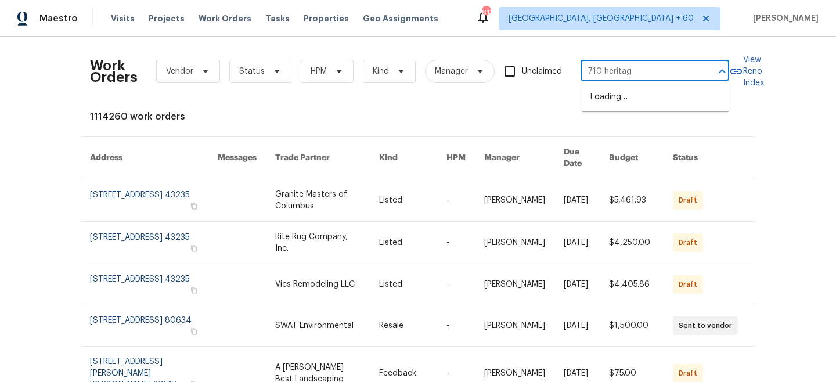
type input "710 heritage"
click at [625, 103] on li "[STREET_ADDRESS]" at bounding box center [655, 97] width 149 height 19
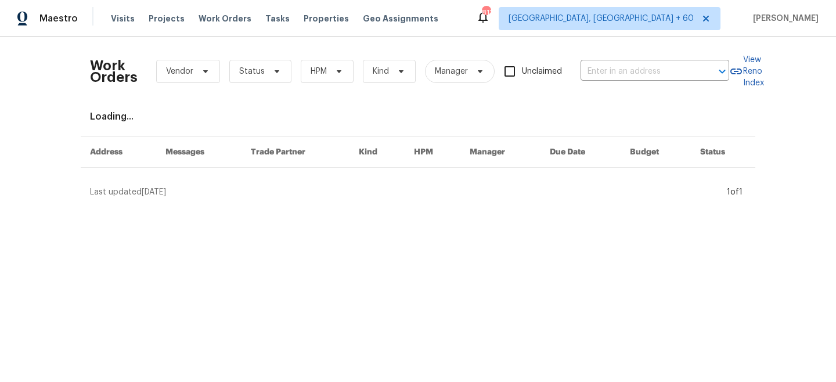
type input "[STREET_ADDRESS]"
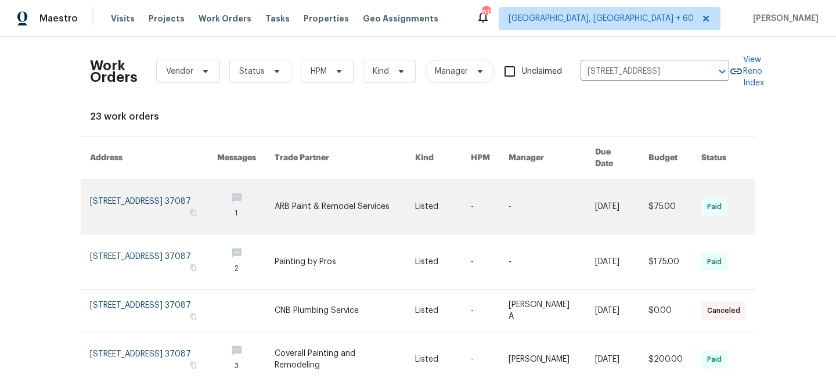
click at [387, 192] on link at bounding box center [345, 206] width 140 height 55
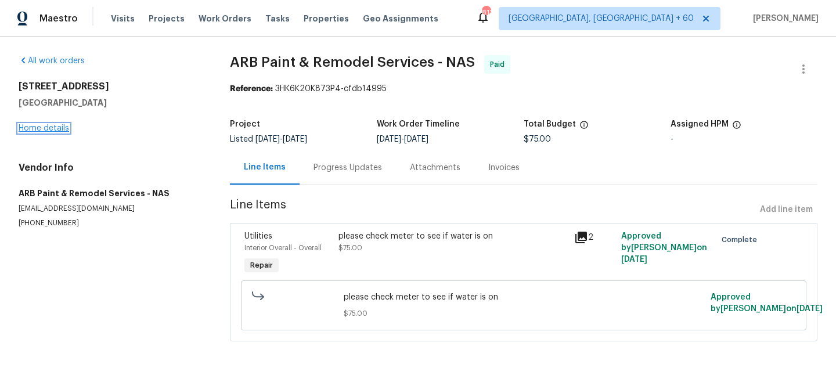
click at [38, 129] on link "Home details" at bounding box center [44, 128] width 51 height 8
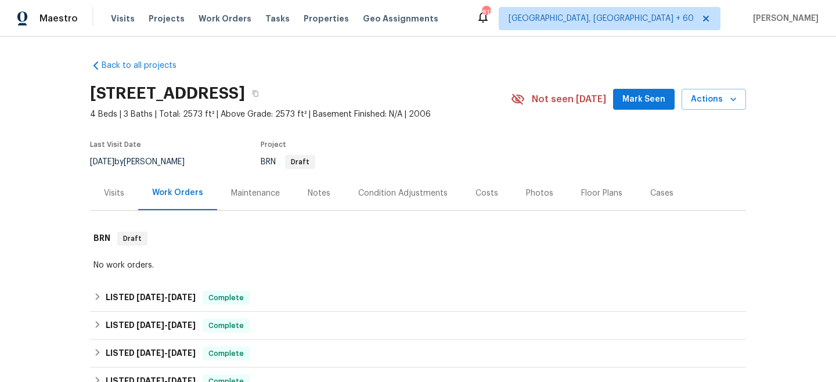
click at [249, 199] on div "Maintenance" at bounding box center [255, 193] width 77 height 34
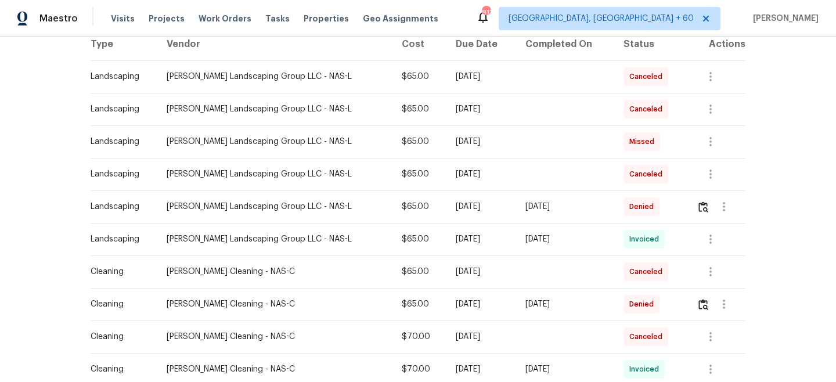
scroll to position [191, 0]
click at [702, 206] on img "button" at bounding box center [703, 206] width 10 height 11
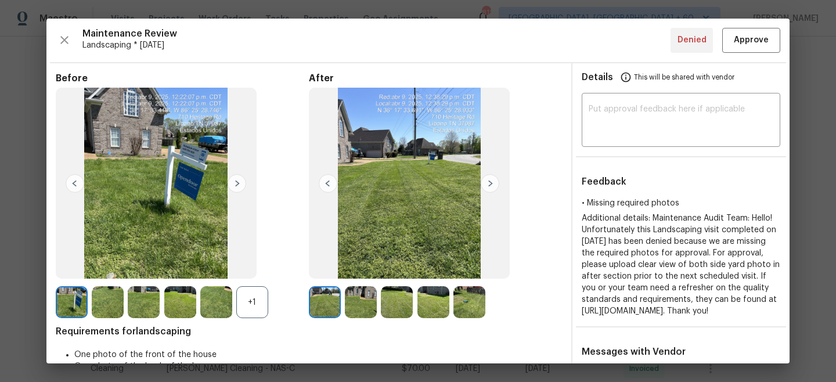
click at [237, 183] on img at bounding box center [237, 183] width 19 height 19
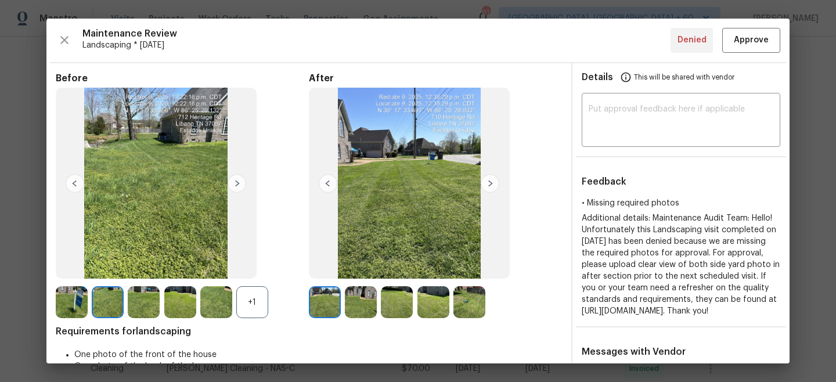
click at [237, 183] on img at bounding box center [237, 183] width 19 height 19
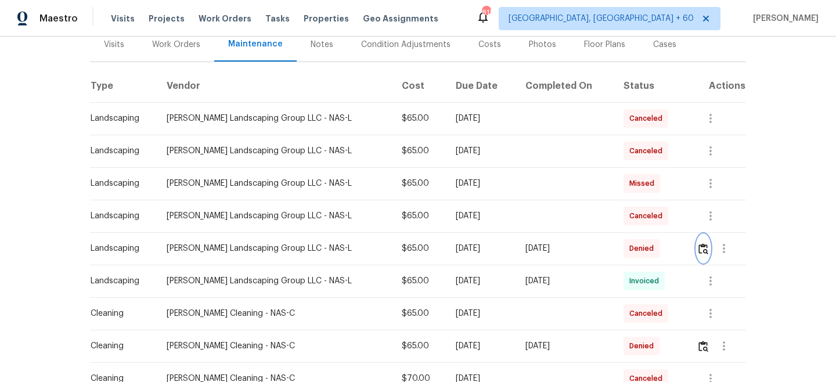
scroll to position [0, 0]
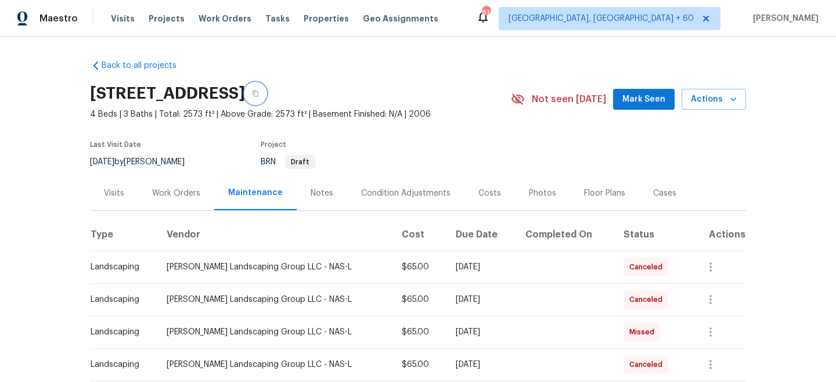
click at [266, 98] on button "button" at bounding box center [255, 93] width 21 height 21
click at [195, 193] on div "Work Orders" at bounding box center [176, 194] width 48 height 12
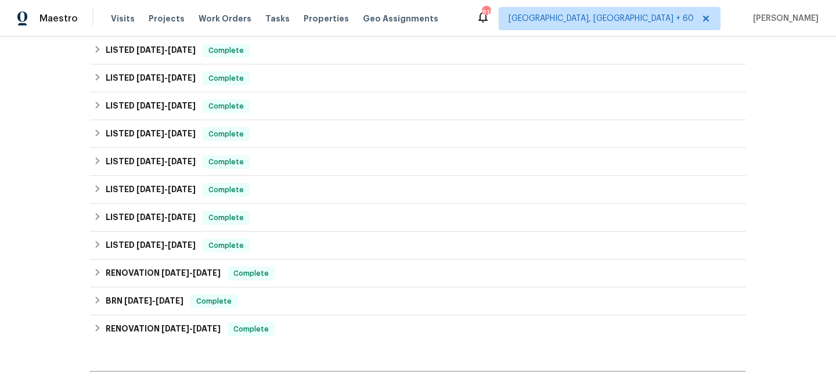
scroll to position [386, 0]
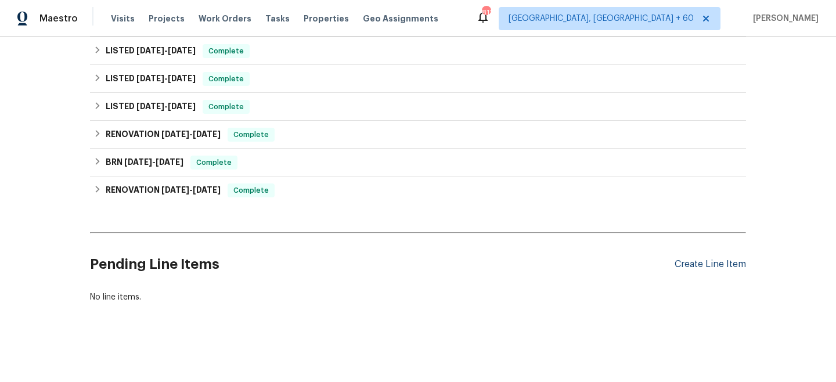
click at [709, 261] on div "Create Line Item" at bounding box center [710, 264] width 71 height 11
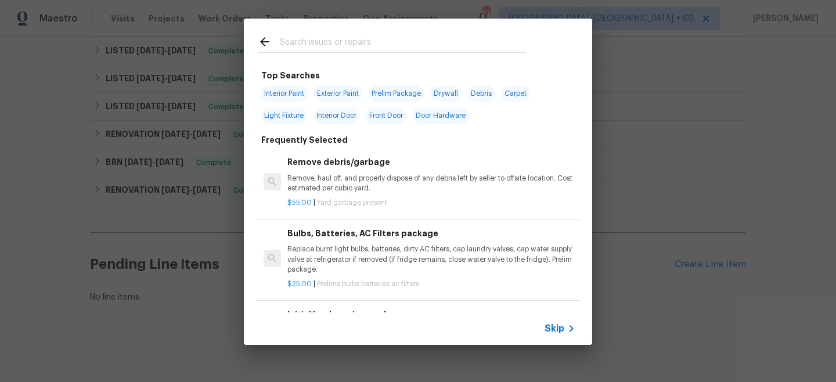
click at [560, 330] on span "Skip" at bounding box center [555, 329] width 20 height 12
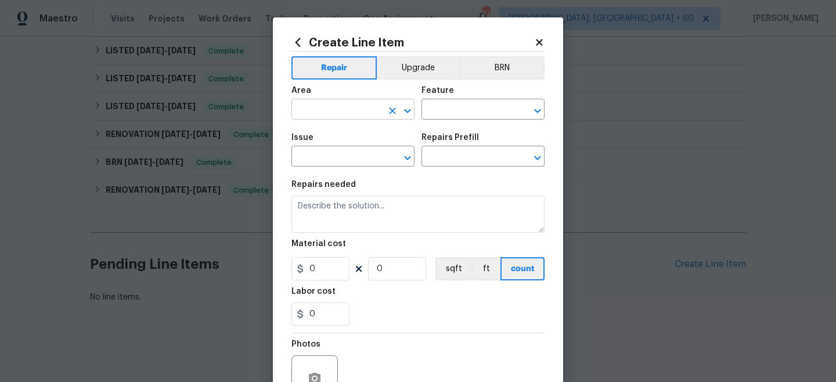
click at [327, 113] on input "text" at bounding box center [336, 111] width 91 height 18
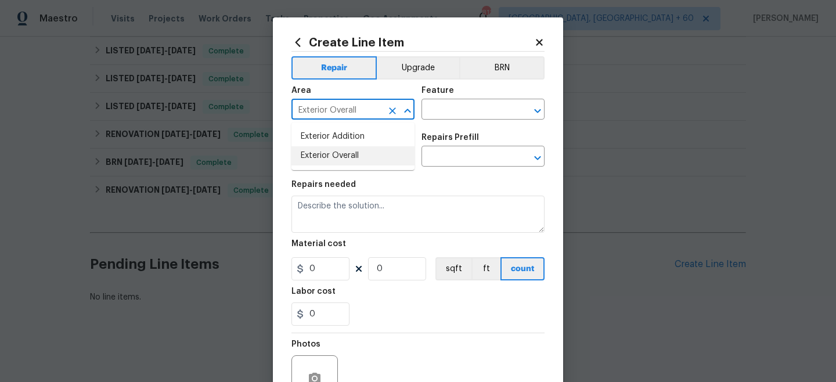
type input "Exterior Overall"
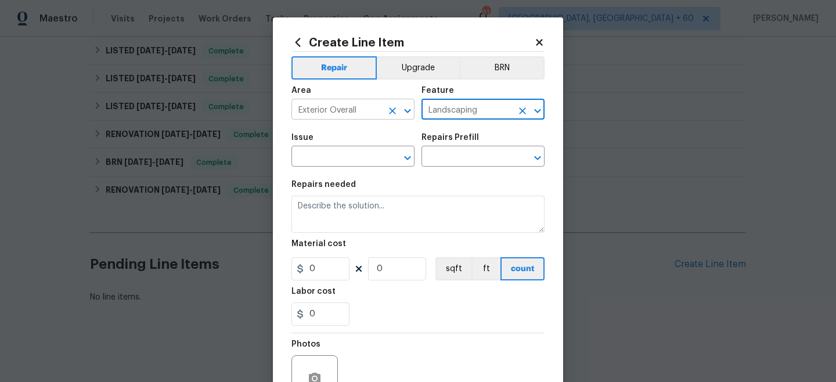
type input "Landscaping"
type input "l"
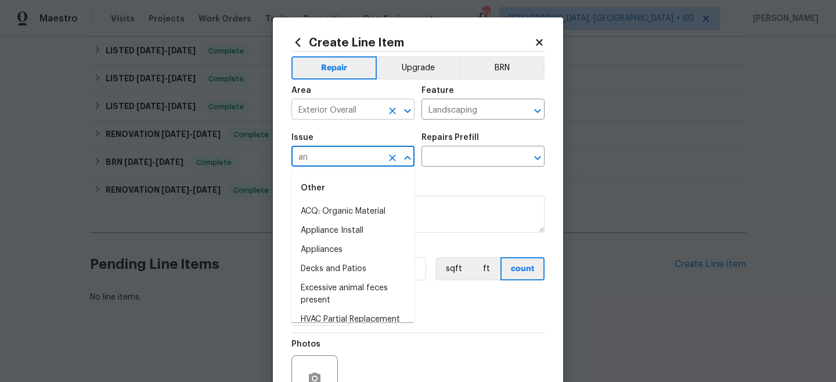
type input "a"
type input "p"
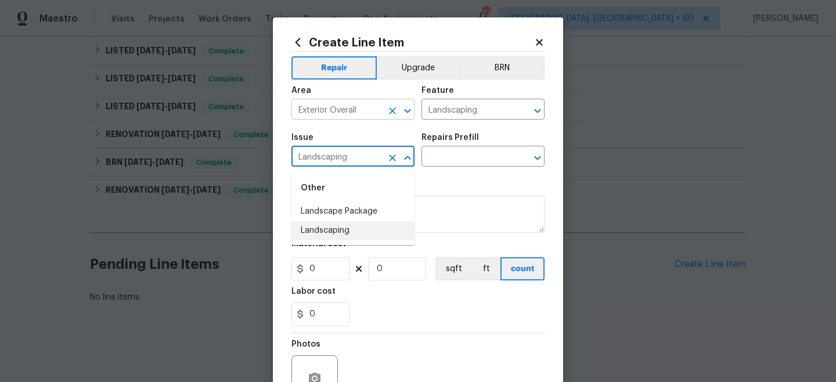
type input "Landscaping"
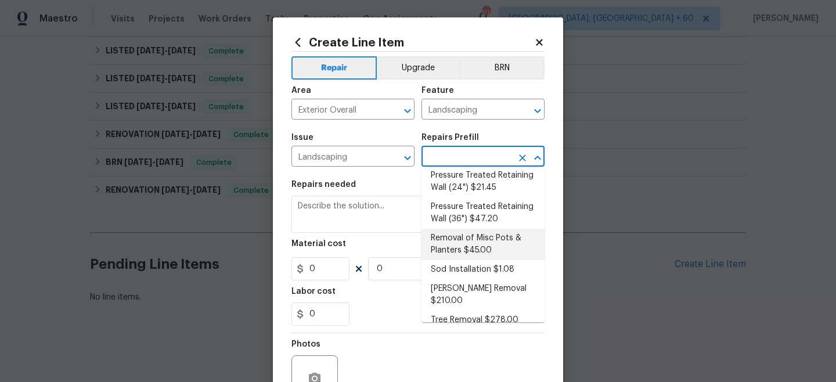
scroll to position [0, 0]
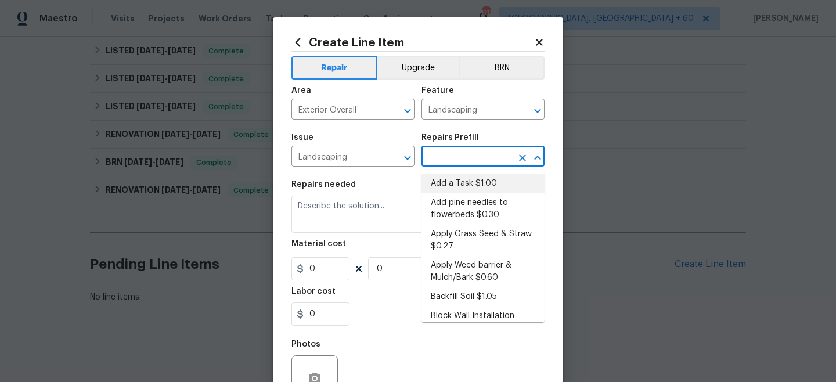
click at [472, 183] on li "Add a Task $1.00" at bounding box center [482, 183] width 123 height 19
type input "Add a Task $1.00"
type textarea "HPM to detail"
type input "1"
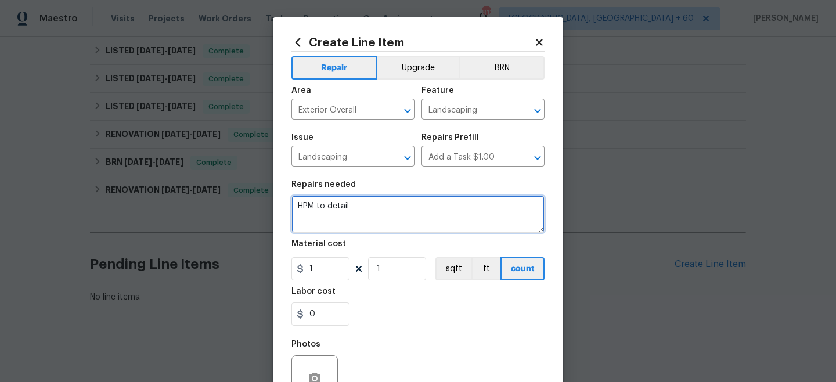
drag, startPoint x: 289, startPoint y: 201, endPoint x: 265, endPoint y: 197, distance: 24.1
click at [265, 197] on div "Create Line Item Repair Upgrade BRN Area Exterior Overall ​ Feature Landscaping…" at bounding box center [418, 191] width 836 height 382
type textarea "Reversed Landscaping Denial"
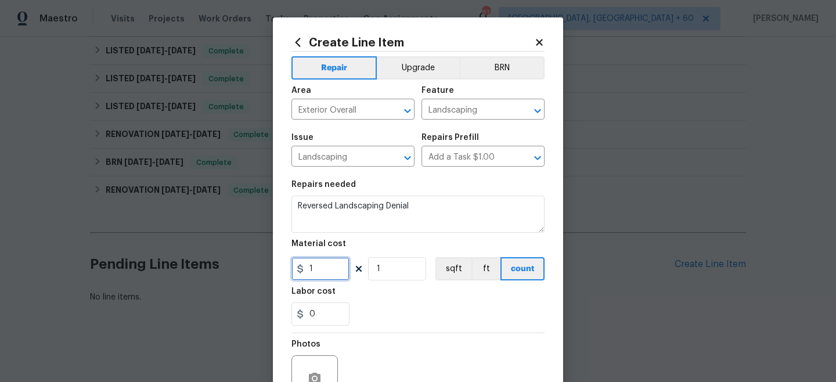
drag, startPoint x: 328, startPoint y: 270, endPoint x: 265, endPoint y: 269, distance: 62.7
click at [266, 269] on div "Create Line Item Repair Upgrade BRN Area Exterior Overall ​ Feature Landscaping…" at bounding box center [418, 191] width 836 height 382
type input "65"
click at [380, 327] on section "Repairs needed Reversed Landscaping Denial Material cost 65 1 sqft ft count Lab…" at bounding box center [417, 253] width 253 height 159
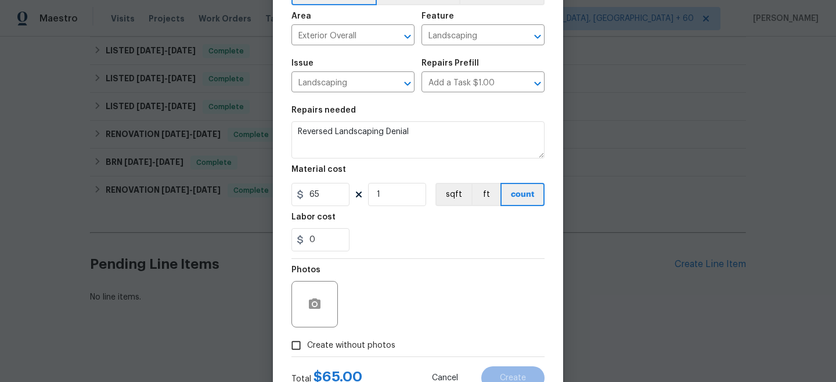
scroll to position [118, 0]
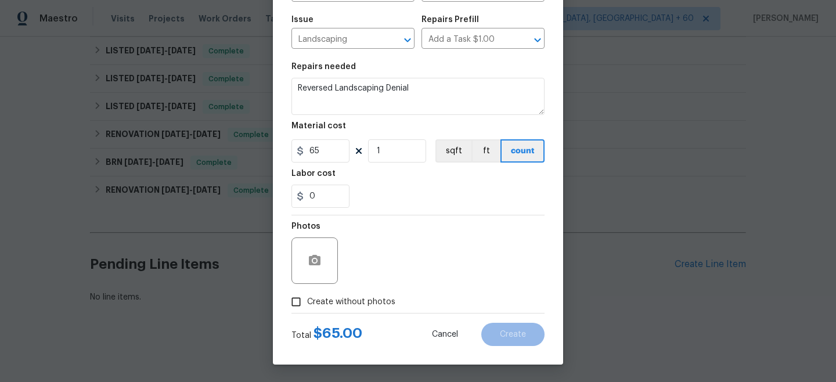
click at [326, 299] on span "Create without photos" at bounding box center [351, 302] width 88 height 12
click at [307, 299] on input "Create without photos" at bounding box center [296, 302] width 22 height 22
checkbox input "true"
type textarea "n/a"
click at [521, 337] on span "Create" at bounding box center [513, 334] width 26 height 9
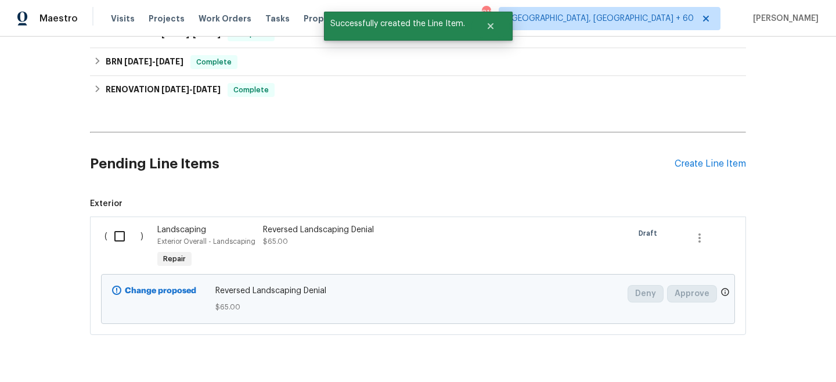
scroll to position [507, 0]
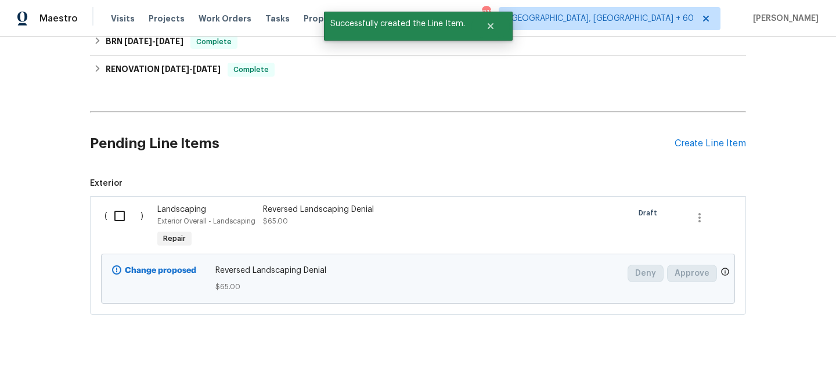
click at [128, 225] on input "checkbox" at bounding box center [123, 216] width 33 height 24
checkbox input "true"
click at [742, 341] on div "Cancel (1) Item Create Work Order" at bounding box center [418, 352] width 836 height 59
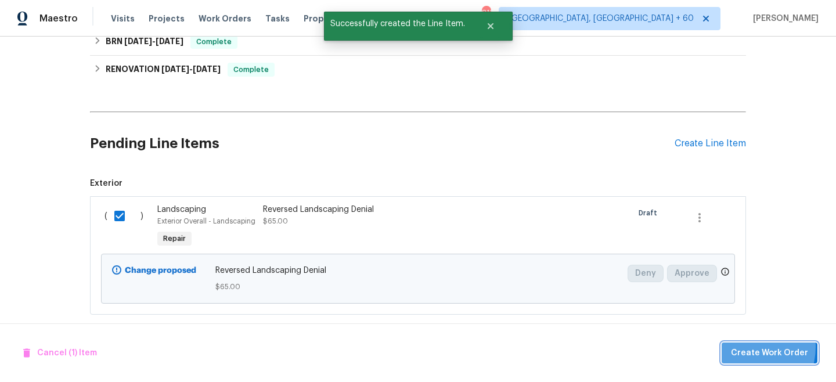
click at [745, 347] on span "Create Work Order" at bounding box center [769, 353] width 77 height 15
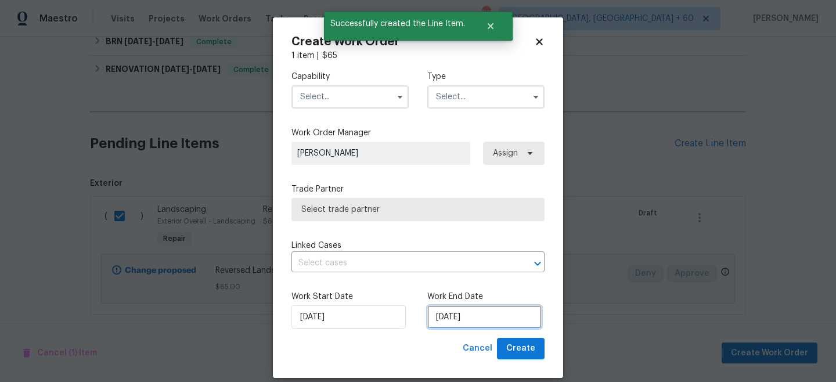
click at [463, 318] on input "[DATE]" at bounding box center [484, 316] width 114 height 23
click at [513, 104] on input "text" at bounding box center [485, 96] width 117 height 23
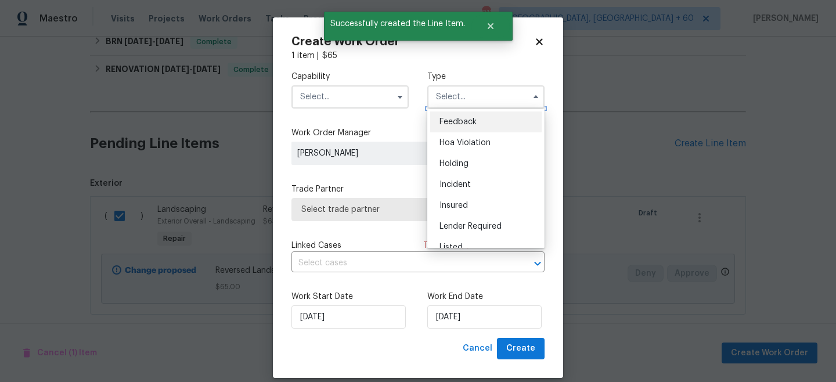
click at [494, 104] on input "text" at bounding box center [485, 96] width 117 height 23
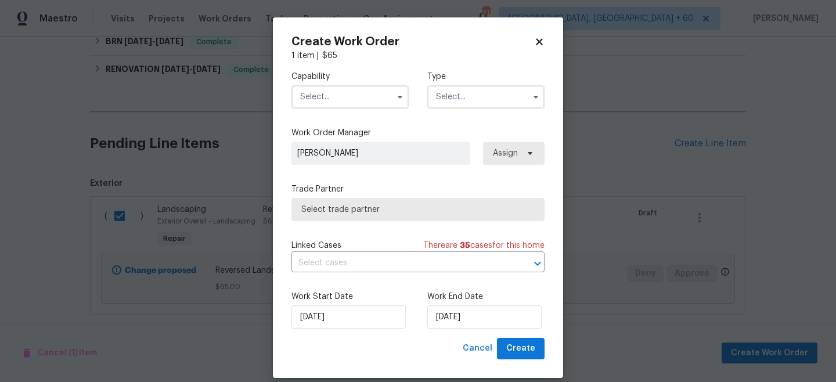
click at [475, 97] on input "text" at bounding box center [485, 96] width 117 height 23
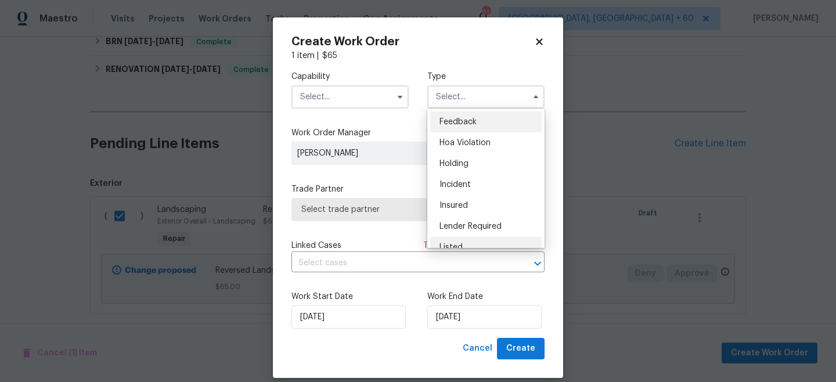
click at [463, 237] on div "Listed" at bounding box center [485, 247] width 111 height 21
type input "Listed"
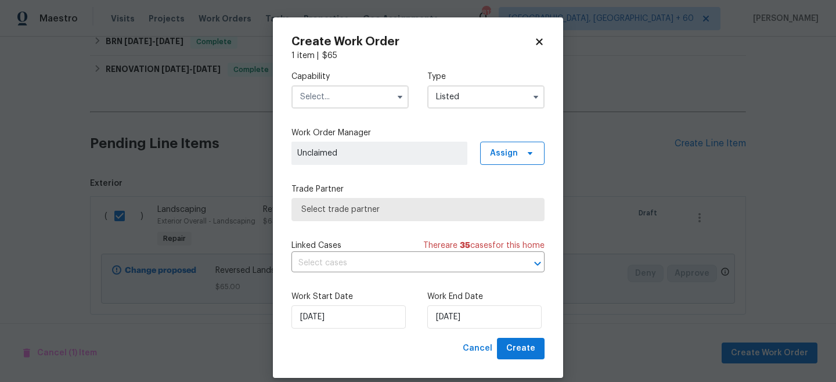
click at [330, 103] on input "text" at bounding box center [349, 96] width 117 height 23
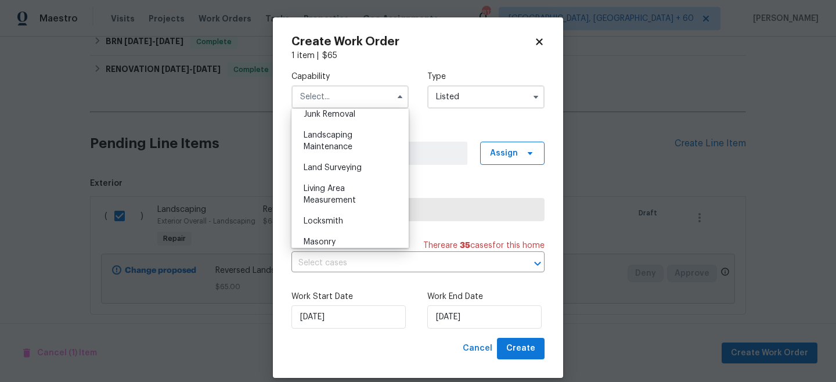
scroll to position [750, 0]
click at [334, 145] on span "Landscaping Maintenance" at bounding box center [328, 142] width 49 height 20
type input "Landscaping Maintenance"
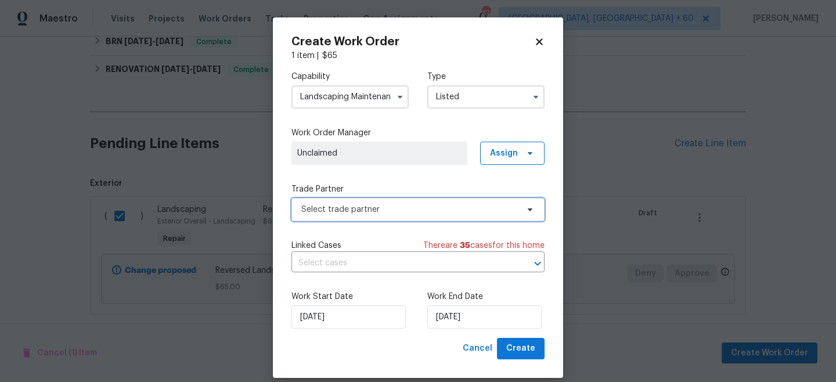
click at [403, 218] on span "Select trade partner" at bounding box center [417, 209] width 253 height 23
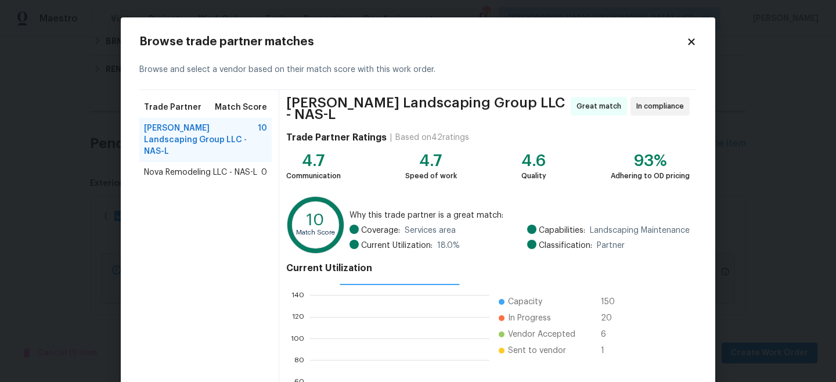
scroll to position [130, 0]
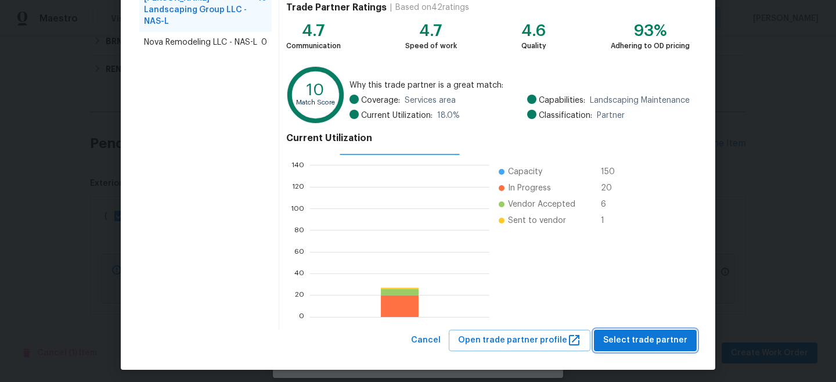
click at [630, 337] on span "Select trade partner" at bounding box center [645, 340] width 84 height 15
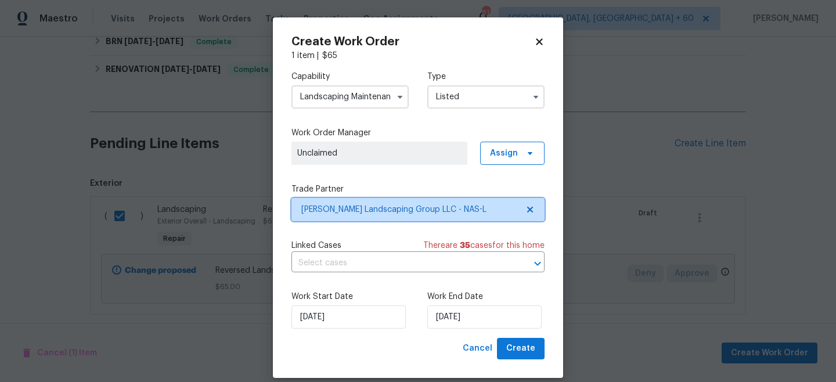
scroll to position [0, 0]
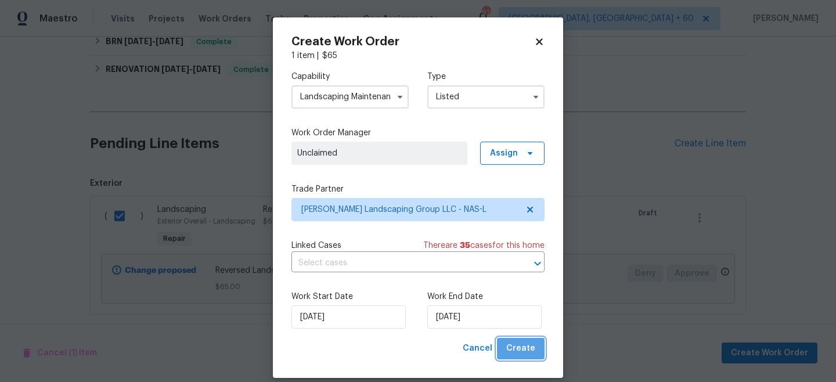
click at [543, 349] on button "Create" at bounding box center [521, 348] width 48 height 21
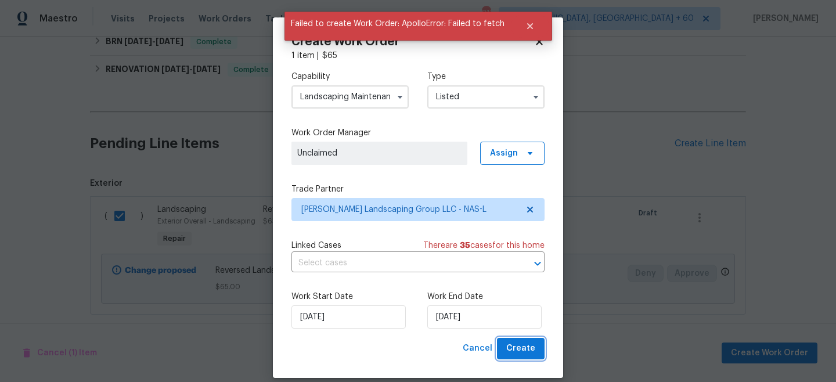
click at [539, 358] on button "Create" at bounding box center [521, 348] width 48 height 21
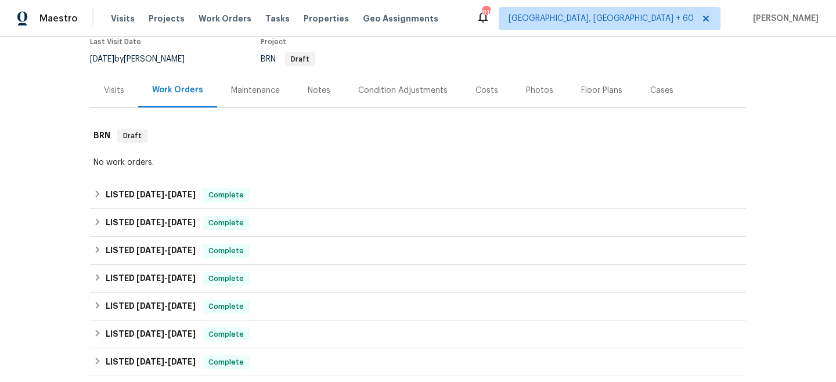
scroll to position [103, 0]
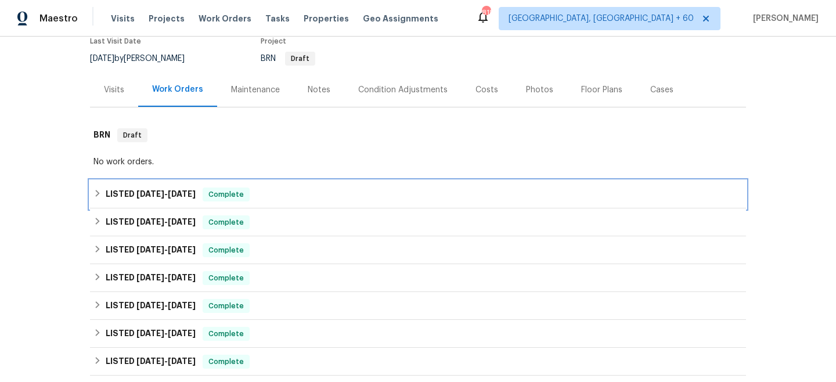
click at [387, 185] on div "LISTED [DATE] - [DATE] Complete" at bounding box center [418, 195] width 656 height 28
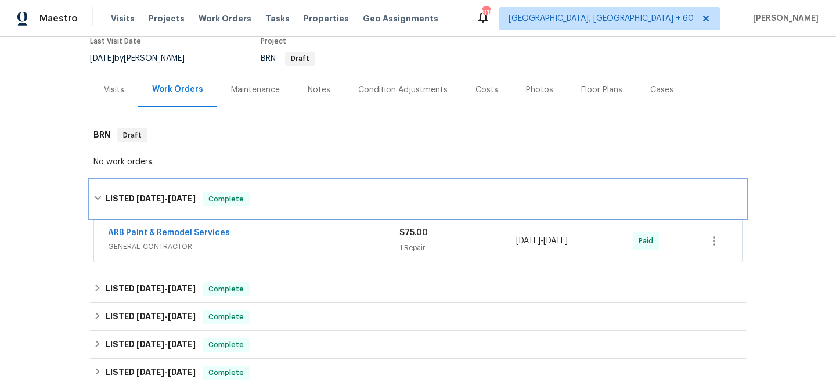
click at [387, 185] on div "LISTED [DATE] - [DATE] Complete" at bounding box center [418, 199] width 656 height 37
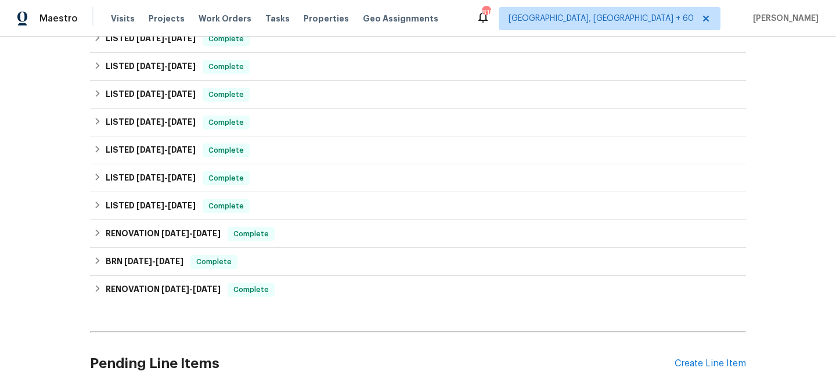
scroll to position [518, 0]
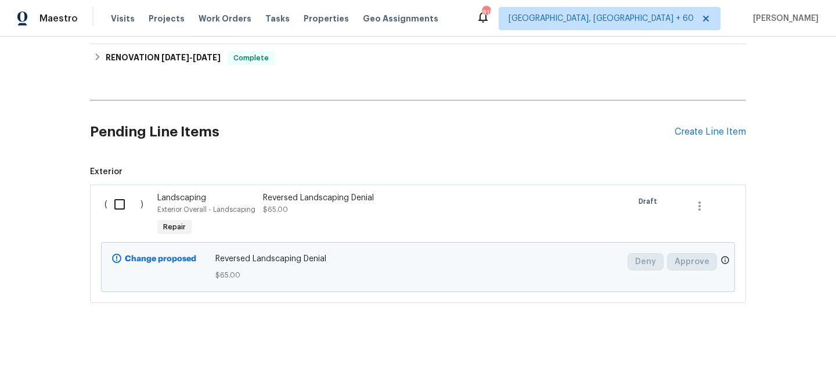
drag, startPoint x: 126, startPoint y: 203, endPoint x: 224, endPoint y: 204, distance: 97.5
click at [126, 203] on input "checkbox" at bounding box center [123, 204] width 33 height 24
checkbox input "true"
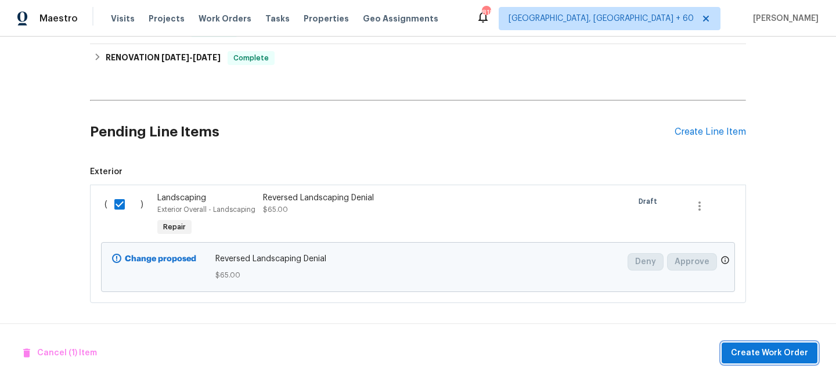
click at [769, 347] on span "Create Work Order" at bounding box center [769, 353] width 77 height 15
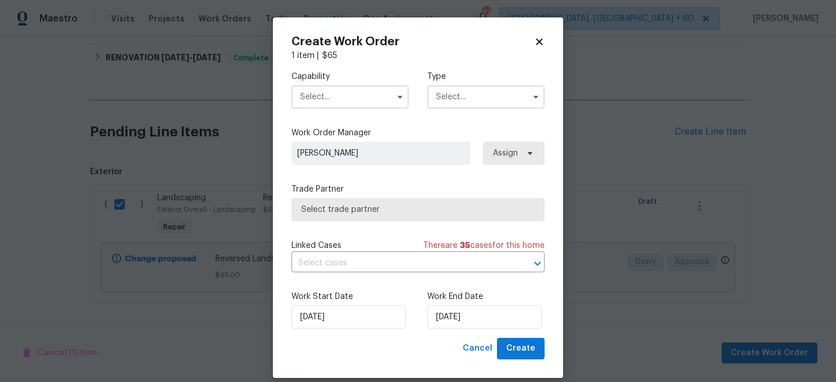
click at [461, 100] on input "text" at bounding box center [485, 96] width 117 height 23
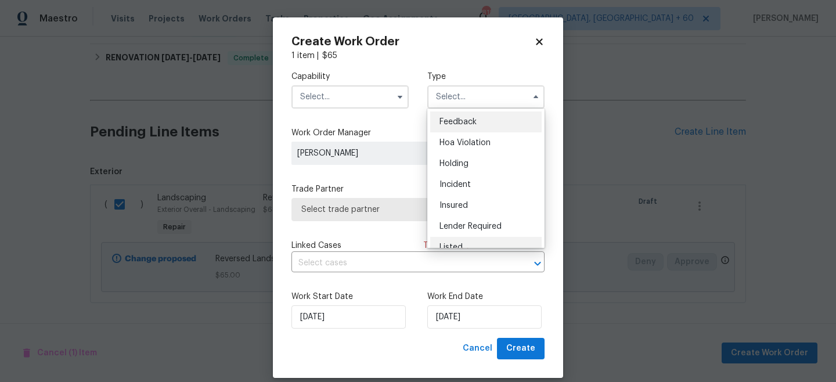
click at [468, 238] on div "Listed" at bounding box center [485, 247] width 111 height 21
type input "Listed"
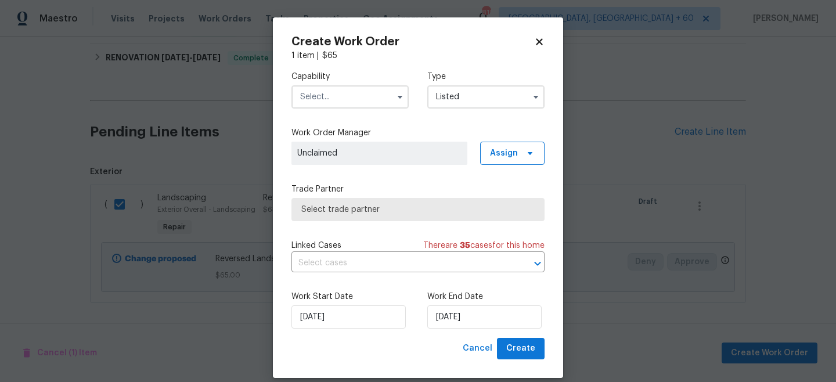
click at [356, 110] on div "Capability Type Listed Feedback Hoa Violation Holding Incident Insured Lender R…" at bounding box center [417, 90] width 253 height 56
click at [346, 91] on input "text" at bounding box center [349, 96] width 117 height 23
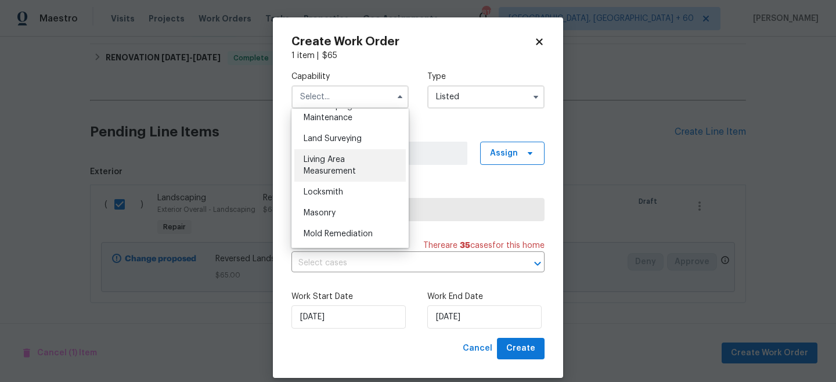
scroll to position [761, 0]
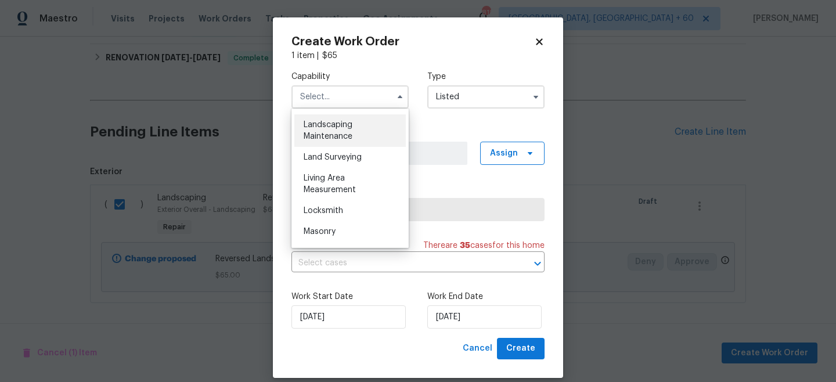
click at [343, 142] on div "Landscaping Maintenance" at bounding box center [349, 130] width 111 height 33
type input "Landscaping Maintenance"
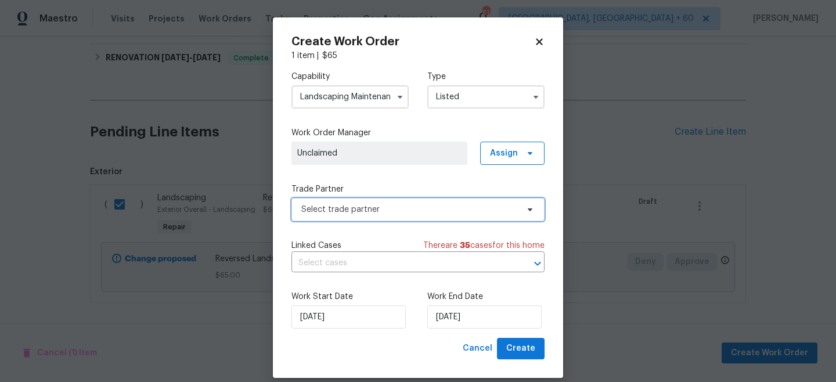
click at [346, 210] on span "Select trade partner" at bounding box center [409, 210] width 217 height 12
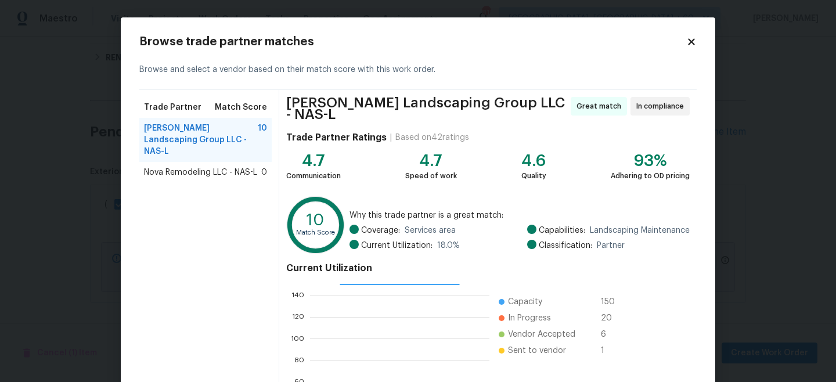
scroll to position [130, 0]
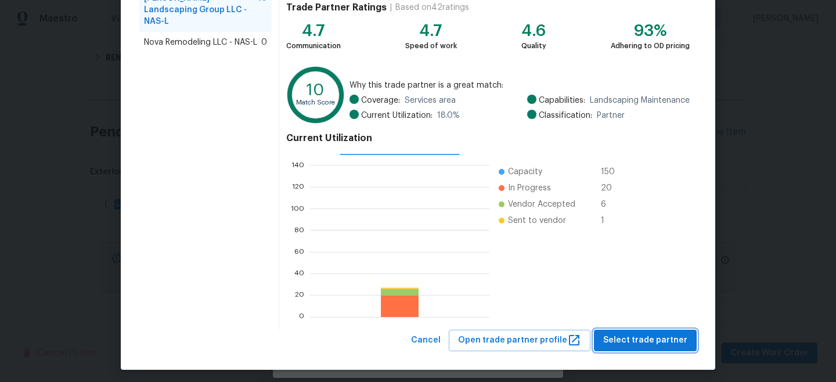
click at [628, 333] on span "Select trade partner" at bounding box center [645, 340] width 84 height 15
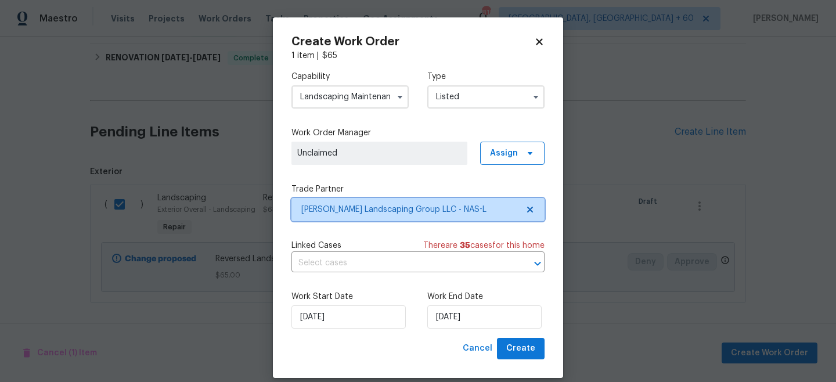
scroll to position [0, 0]
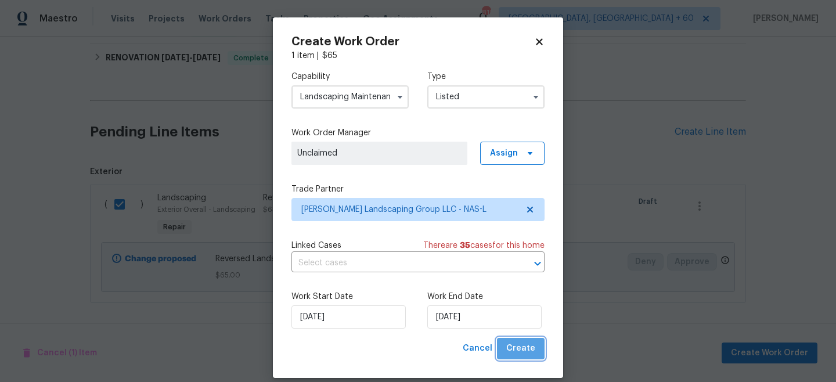
click at [536, 342] on button "Create" at bounding box center [521, 348] width 48 height 21
checkbox input "false"
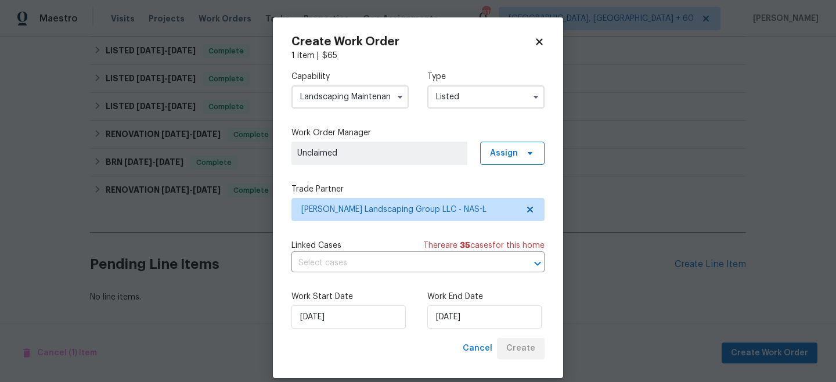
scroll to position [445, 0]
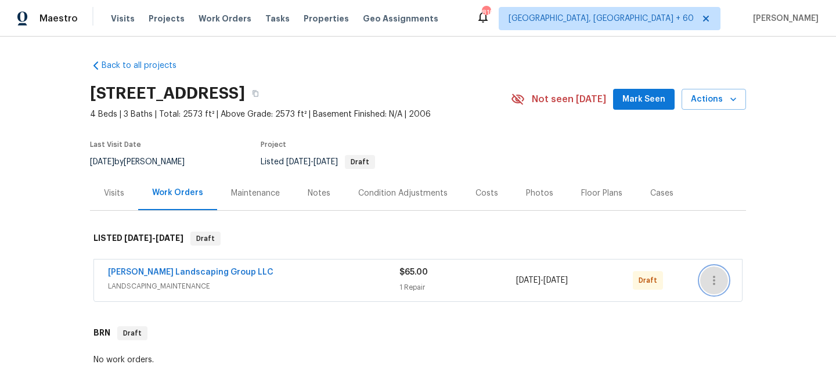
click at [705, 287] on button "button" at bounding box center [714, 280] width 28 height 28
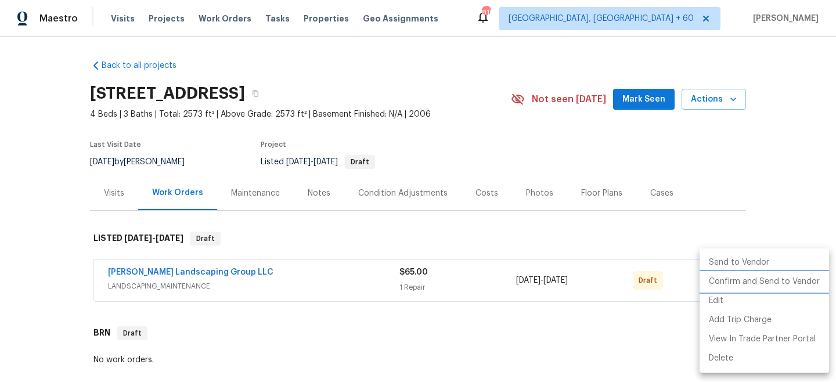
click at [763, 284] on li "Confirm and Send to Vendor" at bounding box center [764, 281] width 129 height 19
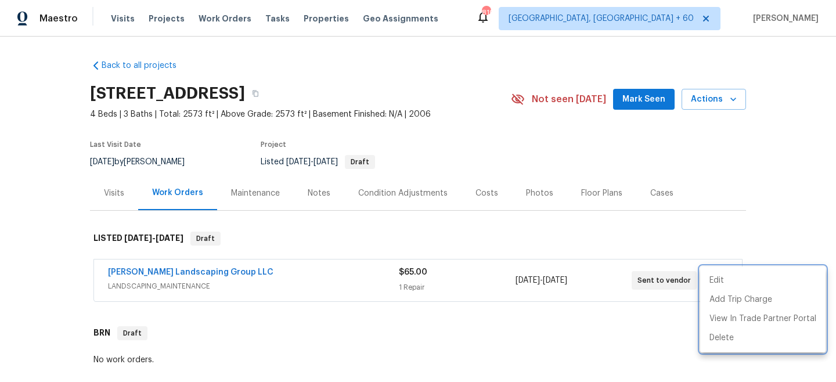
click at [215, 20] on div at bounding box center [418, 191] width 836 height 382
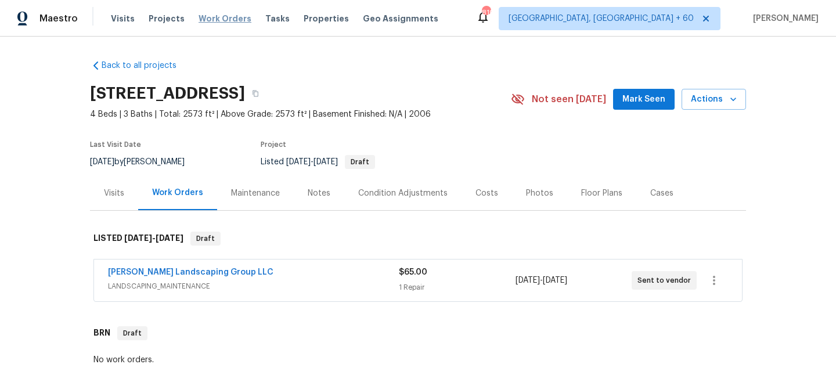
click at [225, 19] on span "Work Orders" at bounding box center [225, 19] width 53 height 12
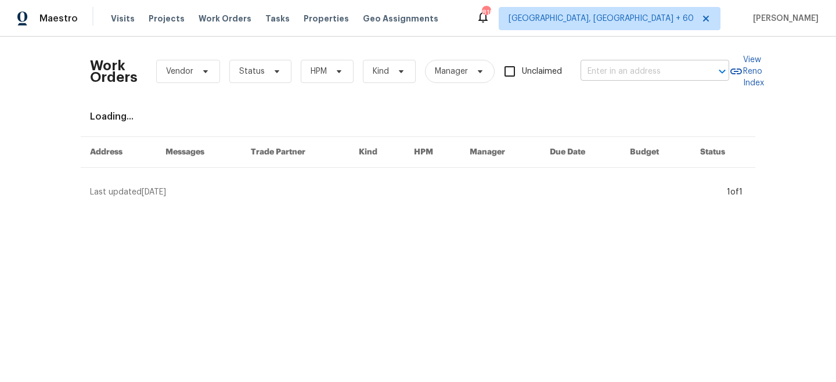
click at [678, 77] on input "text" at bounding box center [639, 72] width 116 height 18
paste input "886 Terraceside Cir"
type input "886 Terraceside Cir"
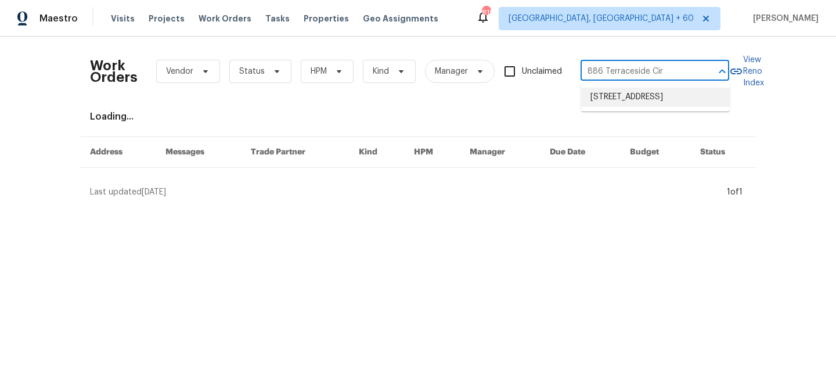
click at [651, 105] on li "[STREET_ADDRESS]" at bounding box center [655, 97] width 149 height 19
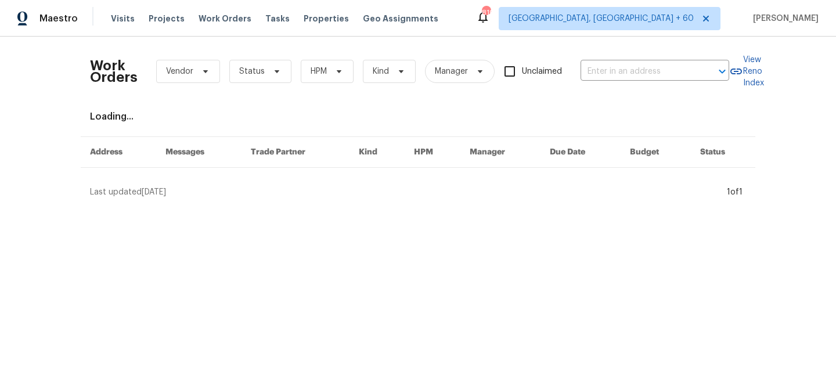
type input "[STREET_ADDRESS]"
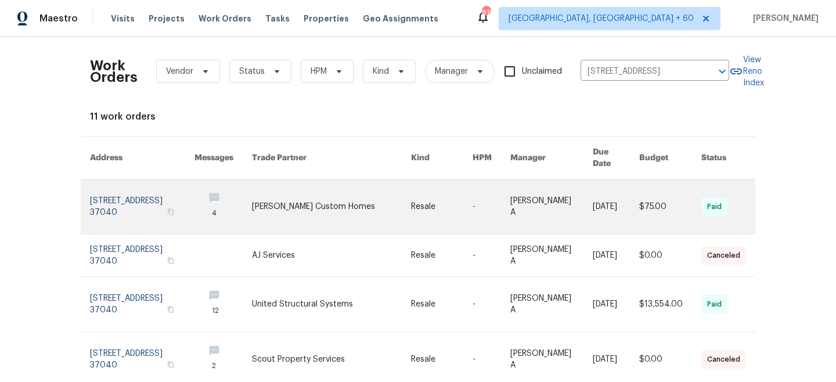
click at [411, 206] on link at bounding box center [442, 206] width 62 height 55
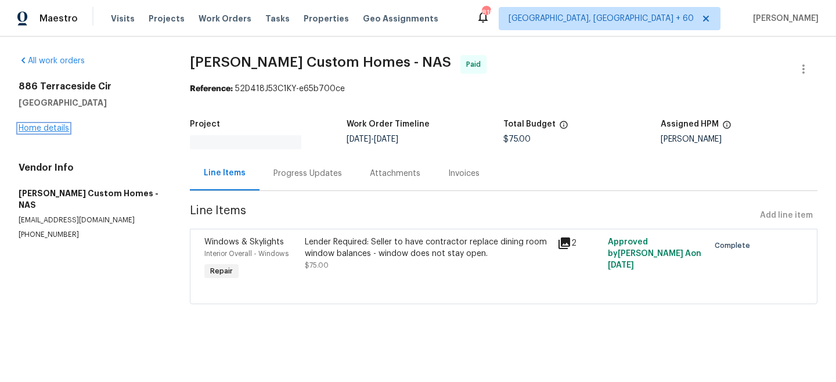
click at [34, 126] on link "Home details" at bounding box center [44, 128] width 51 height 8
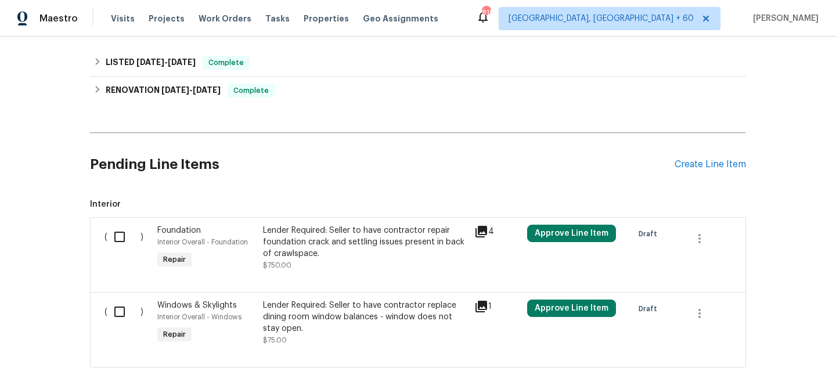
scroll to position [416, 0]
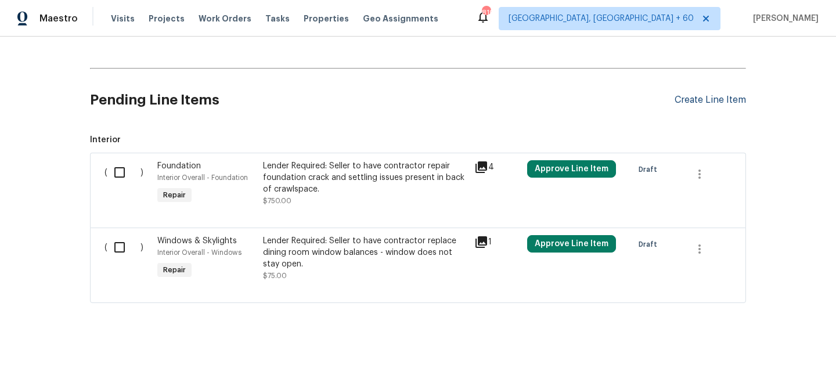
click at [696, 95] on div "Create Line Item" at bounding box center [710, 100] width 71 height 11
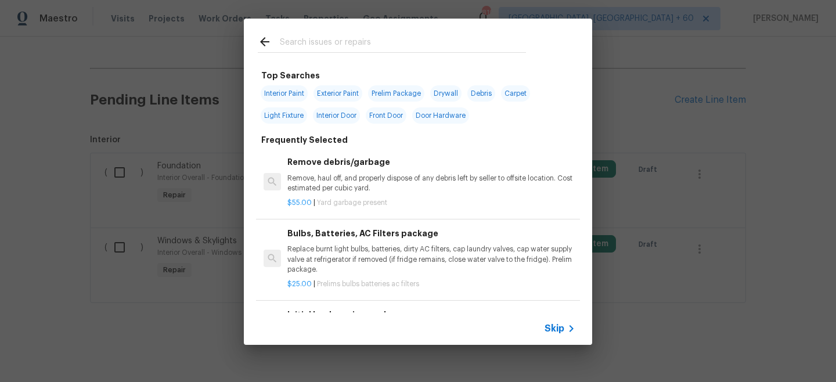
click at [554, 330] on span "Skip" at bounding box center [555, 329] width 20 height 12
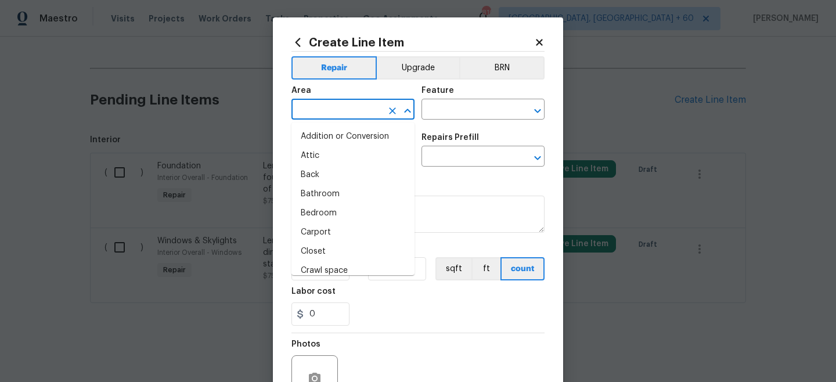
click at [359, 107] on input "text" at bounding box center [336, 111] width 91 height 18
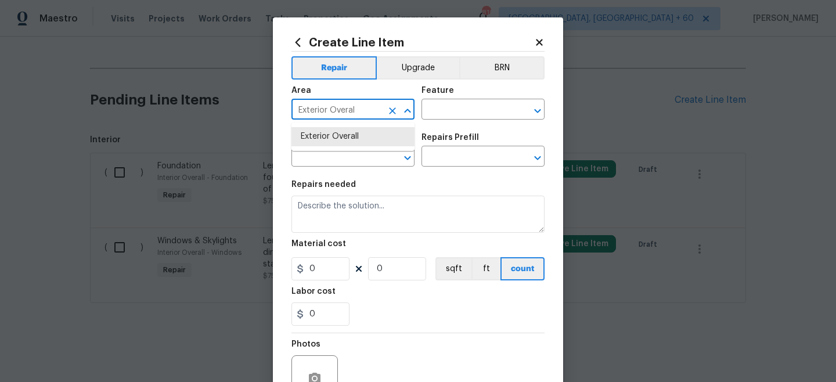
type input "Exterior Overall"
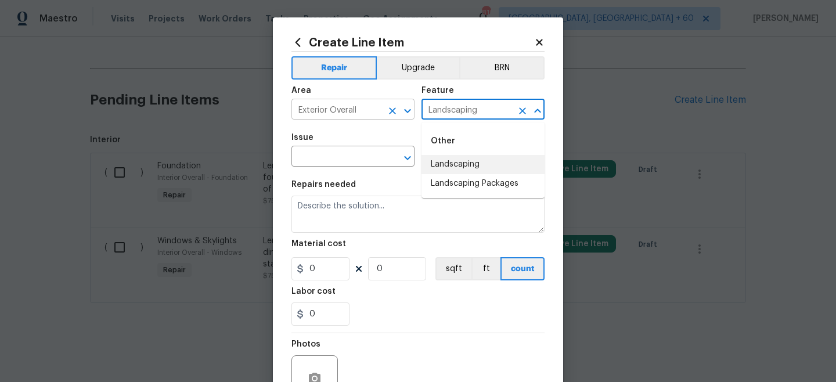
type input "Landscaping"
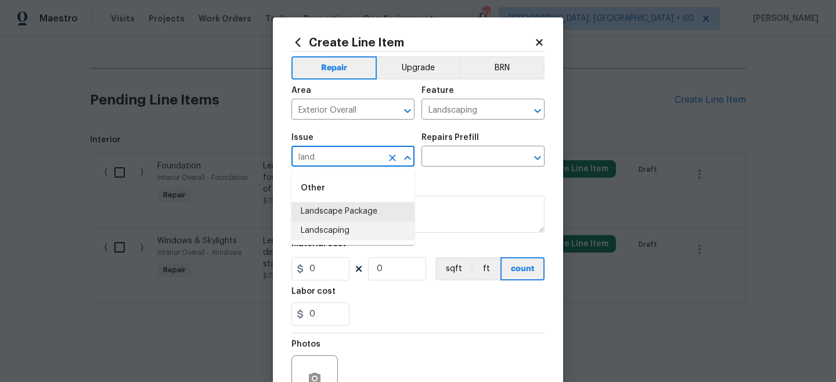
click at [342, 228] on li "Landscaping" at bounding box center [352, 230] width 123 height 19
type input "Landscaping"
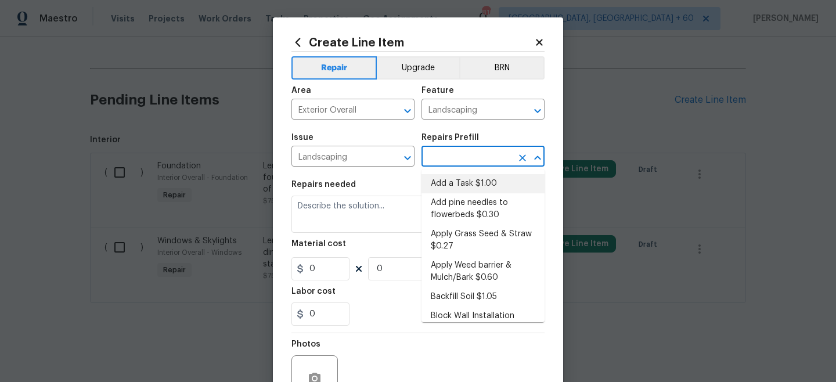
click at [468, 185] on li "Add a Task $1.00" at bounding box center [482, 183] width 123 height 19
type input "Add a Task $1.00"
type textarea "HPM to detail"
type input "1"
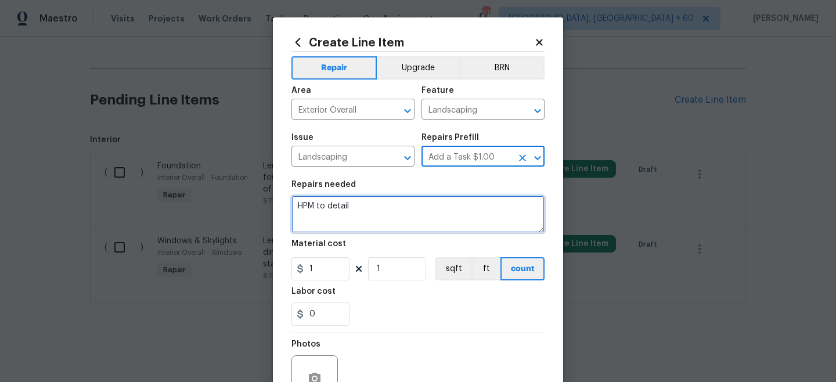
click at [381, 218] on textarea "HPM to detail" at bounding box center [417, 214] width 253 height 37
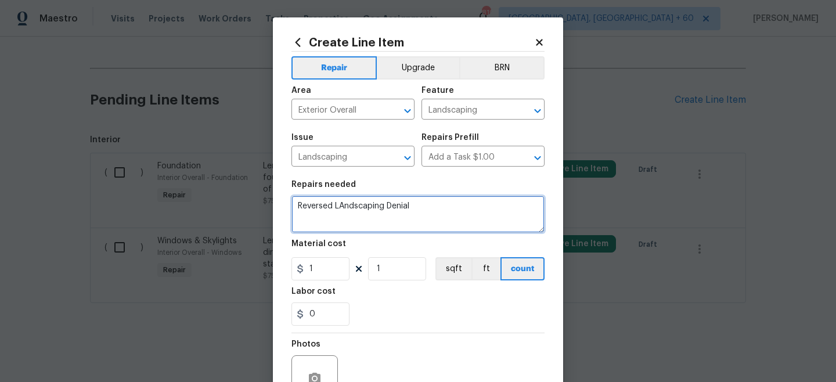
click at [344, 207] on textarea "Reversed LAndscaping Denial" at bounding box center [417, 214] width 253 height 37
type textarea "Reversed Landscaping Denial"
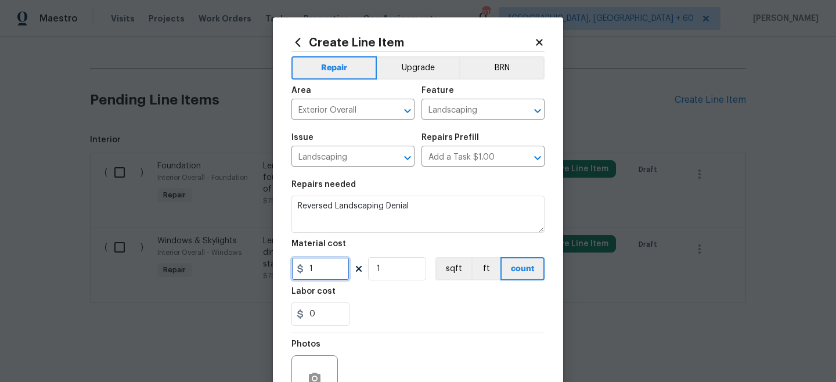
drag, startPoint x: 327, startPoint y: 269, endPoint x: 251, endPoint y: 261, distance: 76.5
click at [251, 261] on div "Create Line Item Repair Upgrade BRN Area Exterior Overall ​ Feature Landscaping…" at bounding box center [418, 191] width 836 height 382
type input "65"
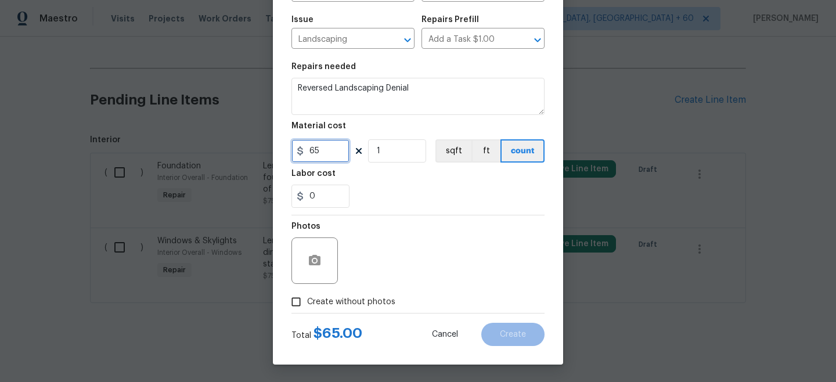
scroll to position [118, 0]
click at [310, 305] on span "Create without photos" at bounding box center [351, 302] width 88 height 12
click at [307, 305] on input "Create without photos" at bounding box center [296, 302] width 22 height 22
checkbox input "true"
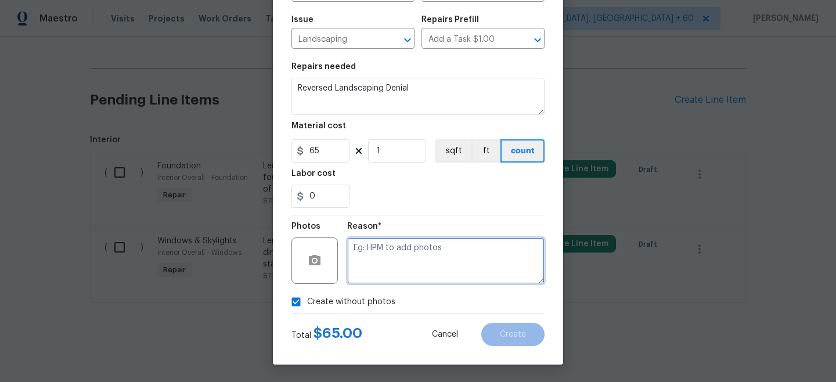
click at [409, 264] on textarea at bounding box center [445, 260] width 197 height 46
type textarea "n/a"
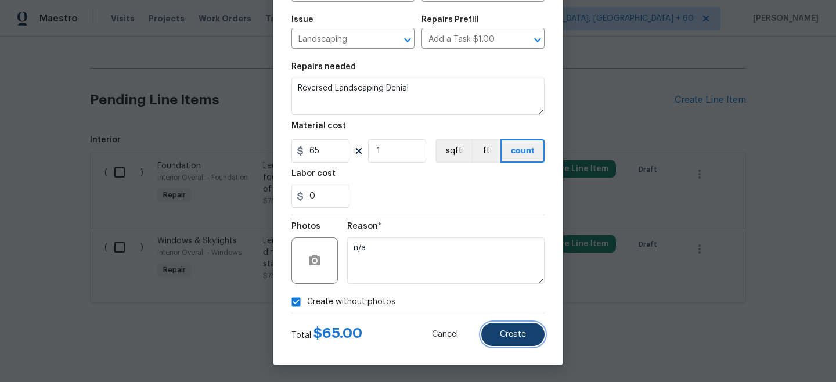
click at [498, 334] on button "Create" at bounding box center [512, 334] width 63 height 23
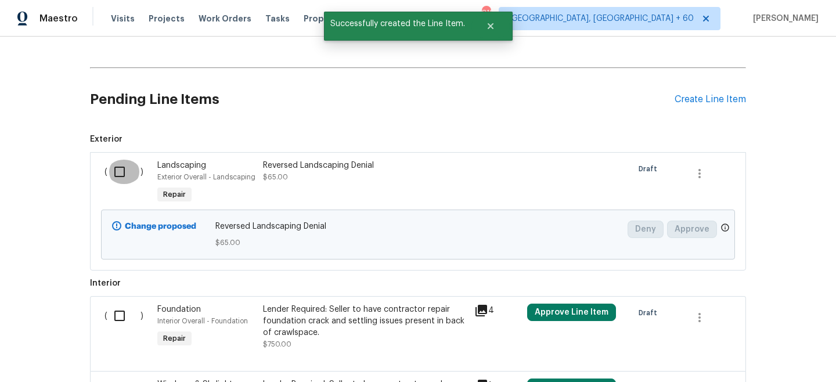
click at [117, 175] on input "checkbox" at bounding box center [123, 172] width 33 height 24
checkbox input "true"
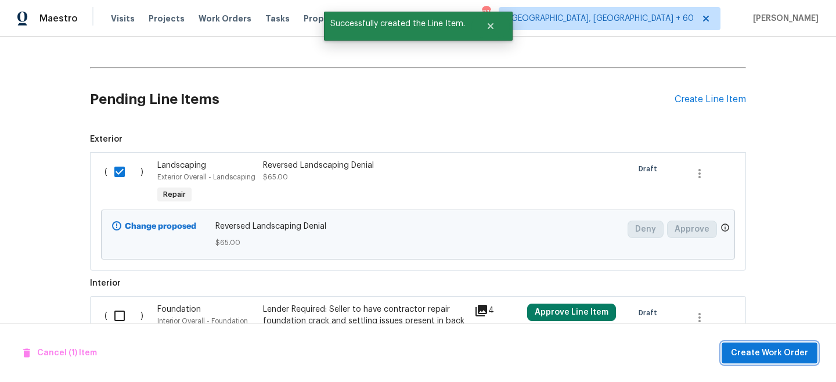
click at [754, 348] on span "Create Work Order" at bounding box center [769, 353] width 77 height 15
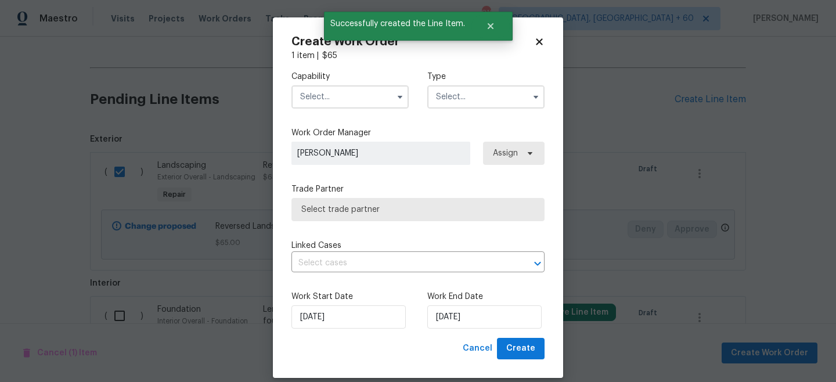
click at [467, 93] on input "text" at bounding box center [485, 96] width 117 height 23
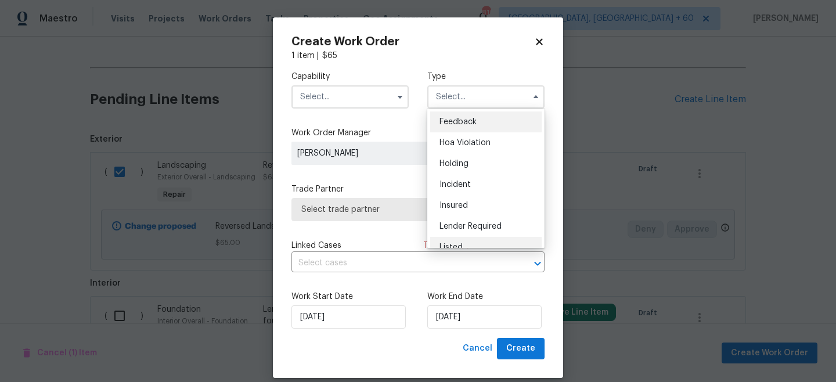
click at [470, 241] on div "Listed" at bounding box center [485, 247] width 111 height 21
type input "Listed"
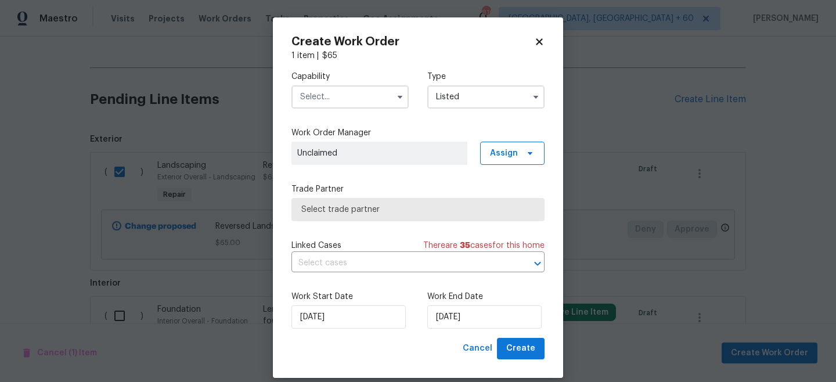
click at [348, 103] on input "text" at bounding box center [349, 96] width 117 height 23
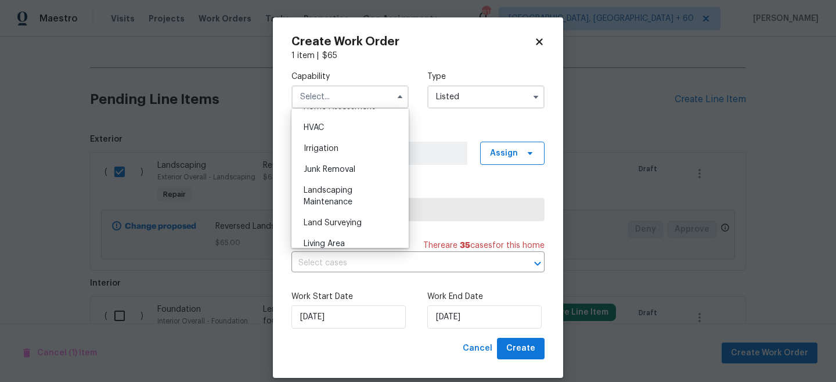
scroll to position [701, 0]
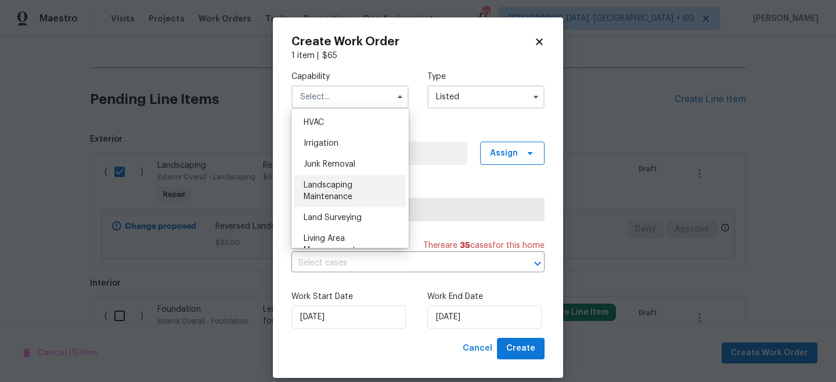
click at [341, 196] on span "Landscaping Maintenance" at bounding box center [328, 191] width 49 height 20
type input "Landscaping Maintenance"
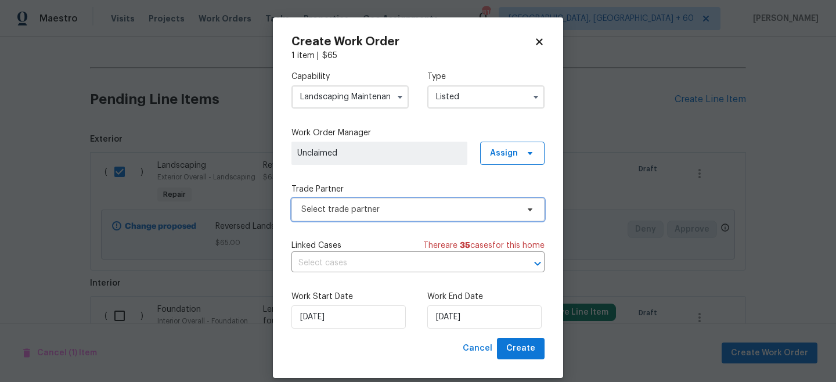
click at [362, 212] on span "Select trade partner" at bounding box center [409, 210] width 217 height 12
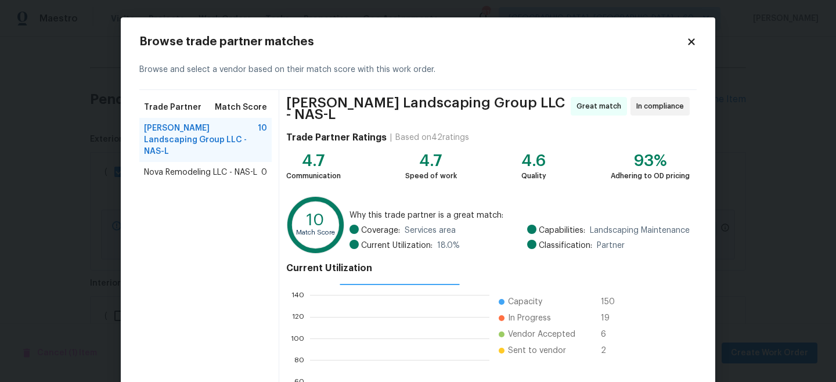
scroll to position [130, 0]
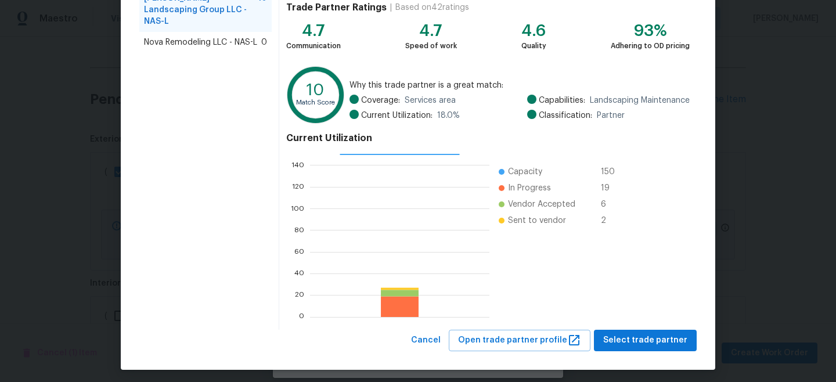
click at [630, 322] on div "Sandoval Landscaping Group LLC - NAS-L Great match In compliance Trade Partner …" at bounding box center [487, 145] width 417 height 370
click at [633, 330] on button "Select trade partner" at bounding box center [645, 340] width 103 height 21
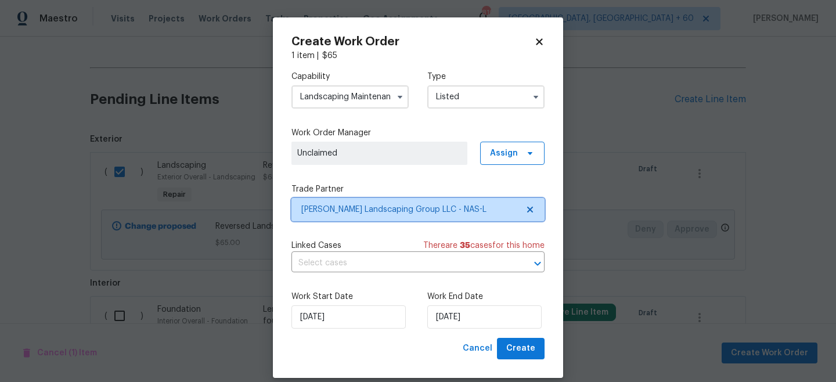
scroll to position [0, 0]
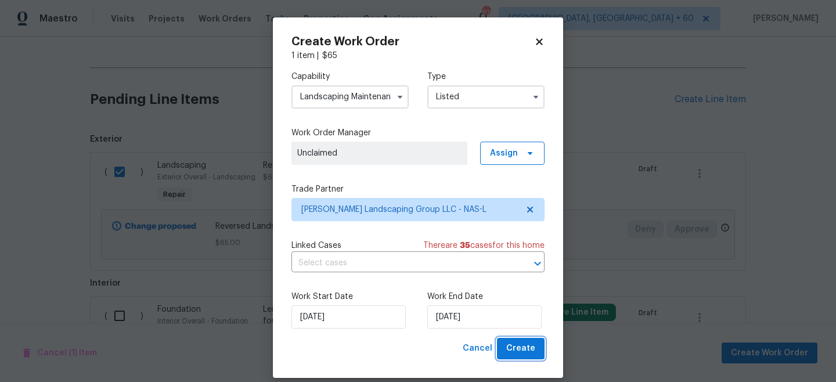
click at [517, 344] on span "Create" at bounding box center [520, 348] width 29 height 15
checkbox input "false"
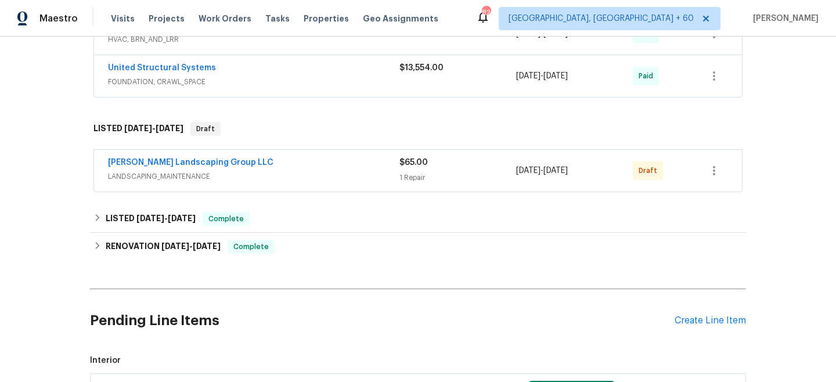
scroll to position [290, 0]
click at [719, 174] on icon "button" at bounding box center [714, 170] width 14 height 14
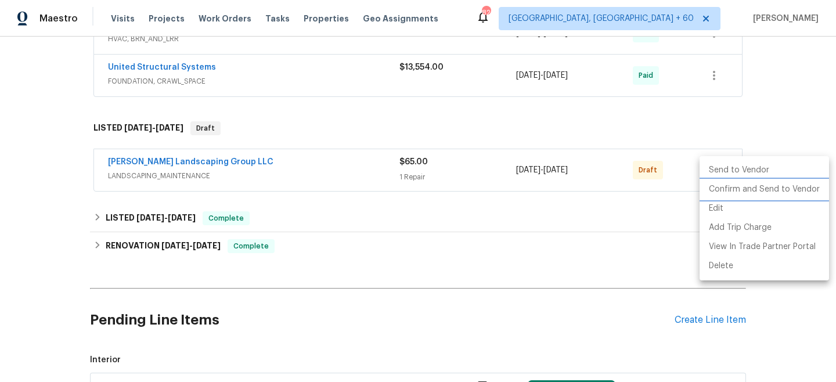
click at [759, 189] on li "Confirm and Send to Vendor" at bounding box center [764, 189] width 129 height 19
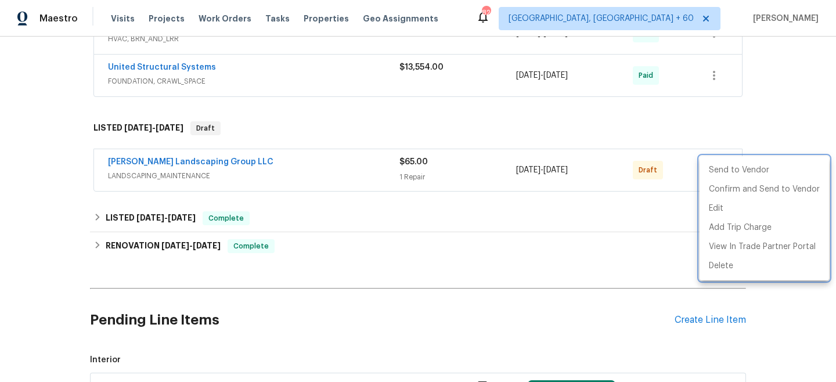
click at [797, 125] on div at bounding box center [418, 191] width 836 height 382
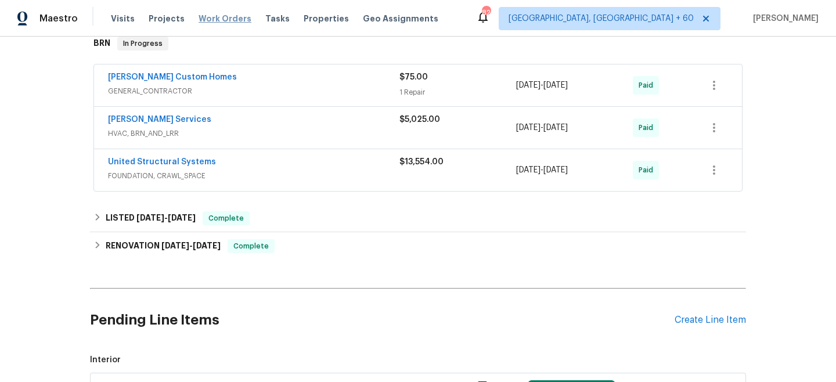
click at [210, 21] on span "Work Orders" at bounding box center [225, 19] width 53 height 12
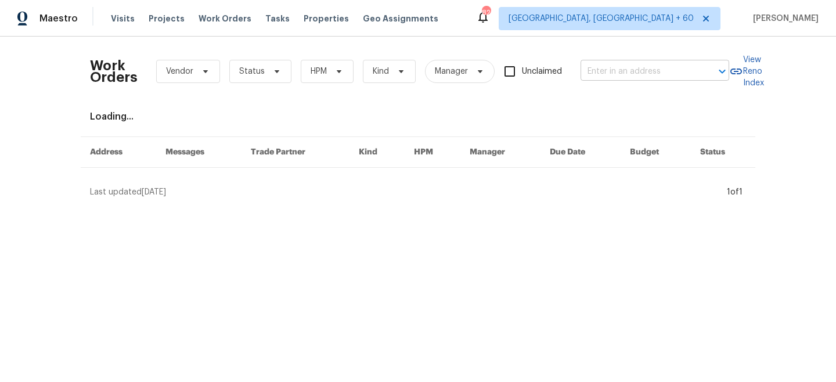
click at [628, 62] on div "Work Orders Vendor Status HPM Kind Manager Unclaimed ​" at bounding box center [409, 71] width 639 height 51
click at [639, 81] on div "Work Orders Vendor Status HPM Kind Manager Unclaimed ​" at bounding box center [409, 71] width 639 height 51
click at [637, 78] on input "text" at bounding box center [639, 72] width 116 height 18
paste input "[STREET_ADDRESS][PERSON_NAME]"
type input "[STREET_ADDRESS][PERSON_NAME]"
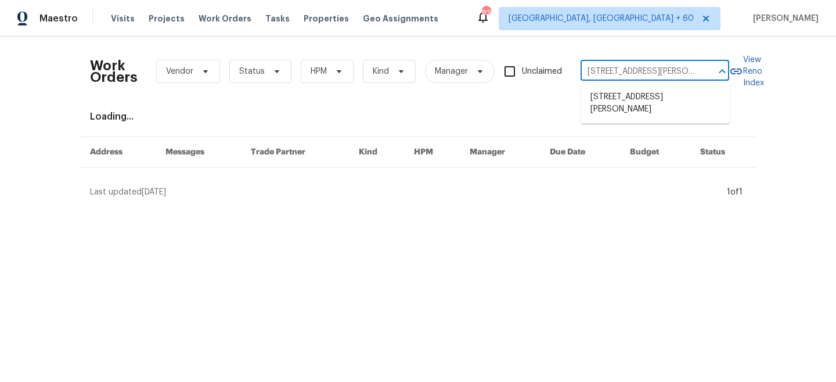
click at [635, 98] on li "[STREET_ADDRESS][PERSON_NAME]" at bounding box center [655, 103] width 149 height 31
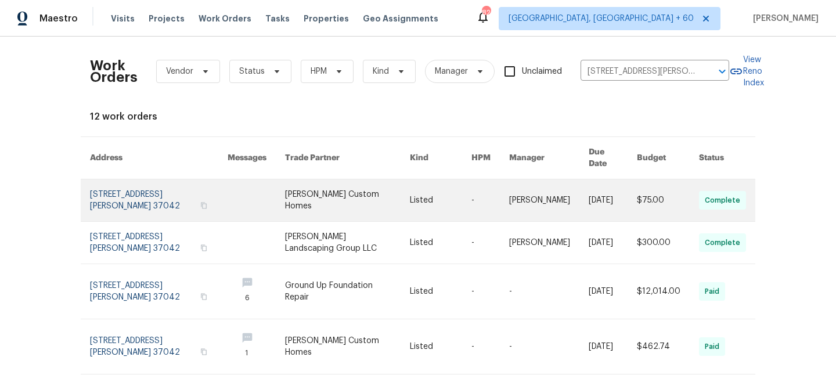
click at [359, 192] on link at bounding box center [347, 200] width 125 height 42
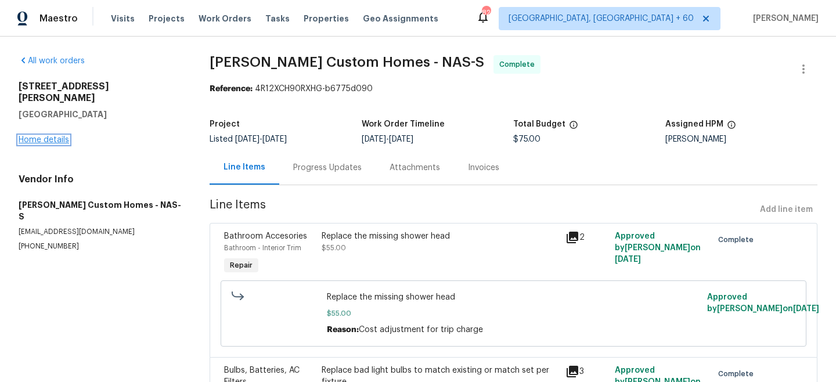
click at [42, 136] on link "Home details" at bounding box center [44, 140] width 51 height 8
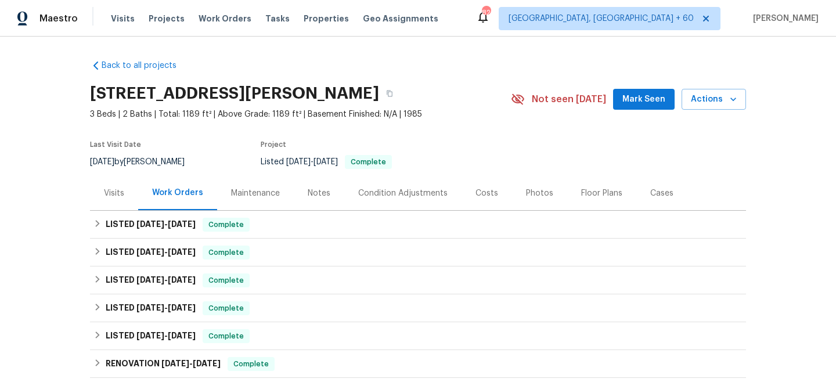
click at [246, 193] on div "Maintenance" at bounding box center [255, 194] width 49 height 12
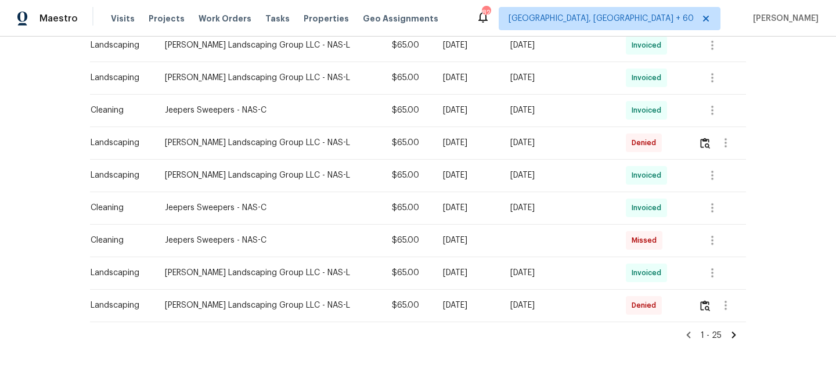
scroll to position [744, 0]
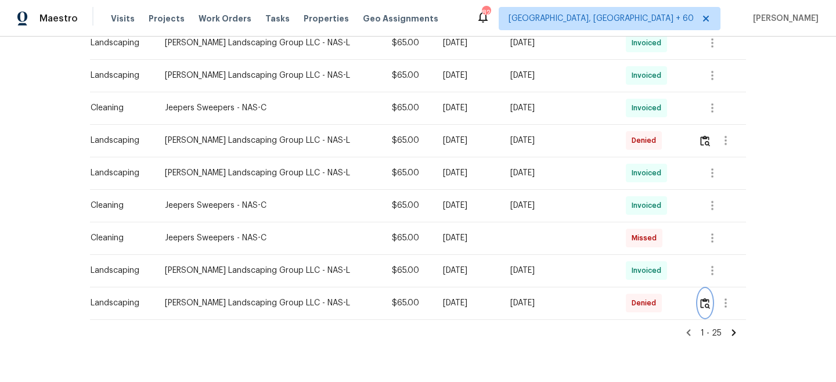
click at [703, 304] on img "button" at bounding box center [705, 303] width 10 height 11
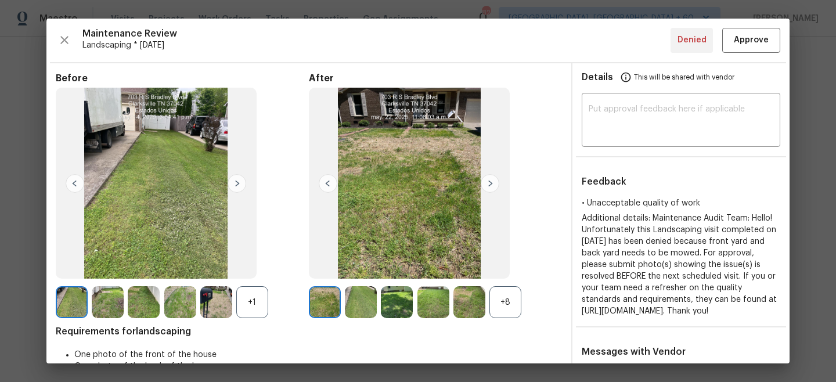
click at [492, 188] on img at bounding box center [490, 183] width 19 height 19
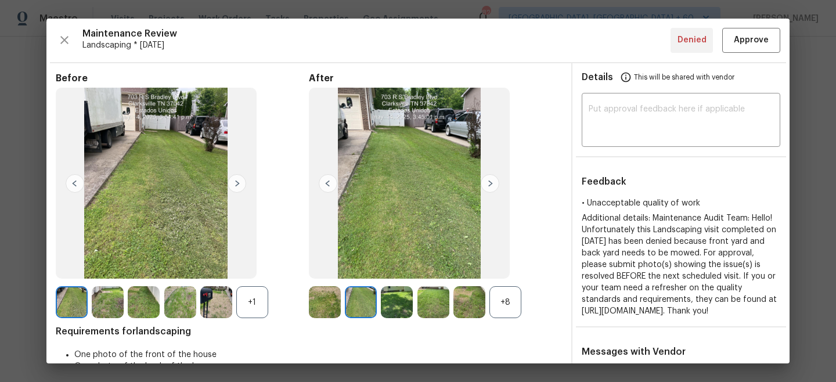
click at [330, 181] on img at bounding box center [328, 183] width 19 height 19
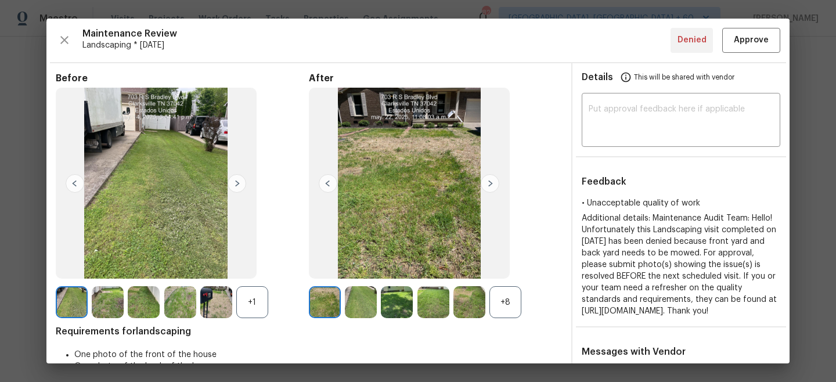
click at [239, 179] on img at bounding box center [237, 183] width 19 height 19
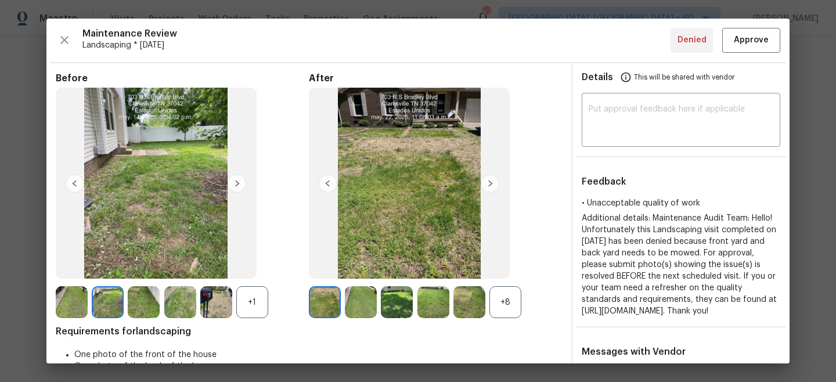
click at [489, 184] on img at bounding box center [490, 183] width 19 height 19
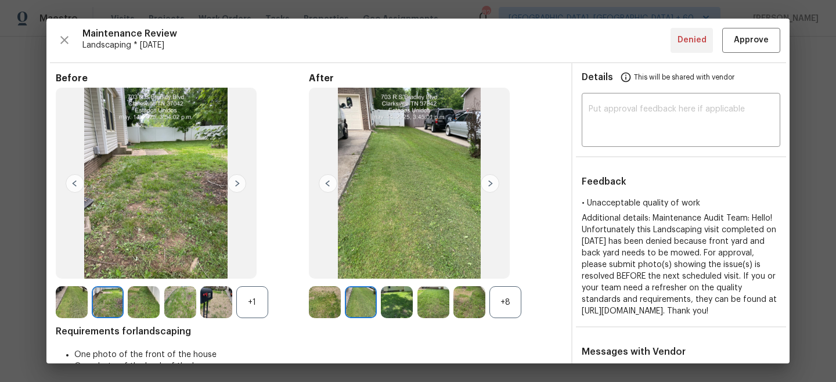
click at [489, 184] on img at bounding box center [490, 183] width 19 height 19
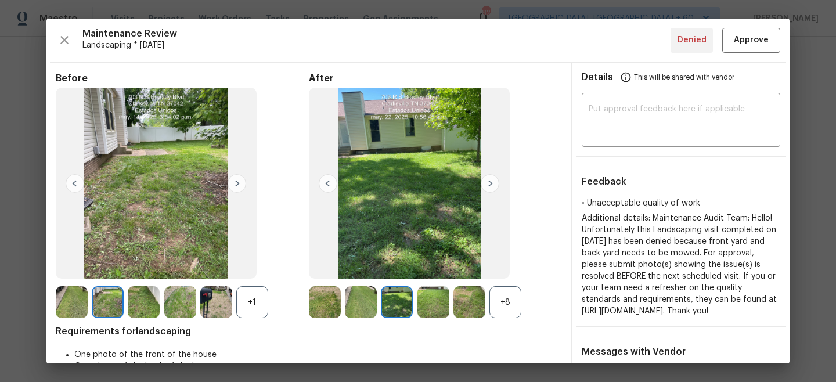
click at [489, 184] on img at bounding box center [490, 183] width 19 height 19
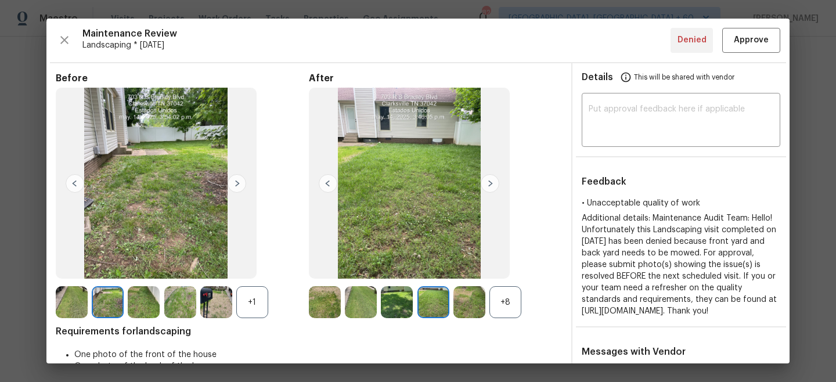
click at [489, 184] on img at bounding box center [490, 183] width 19 height 19
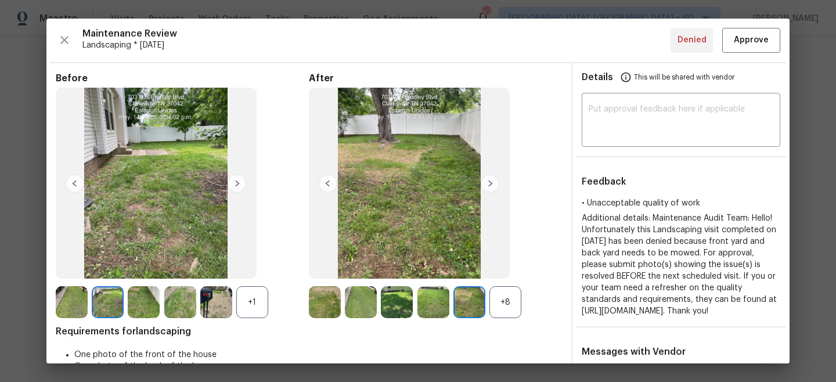
click at [489, 184] on img at bounding box center [490, 183] width 19 height 19
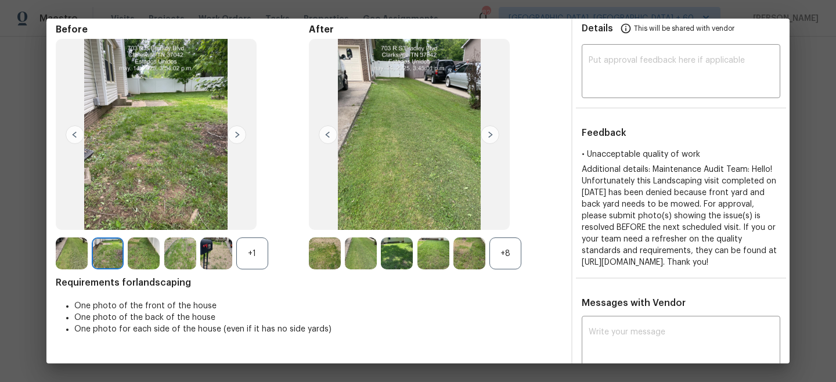
scroll to position [48, 0]
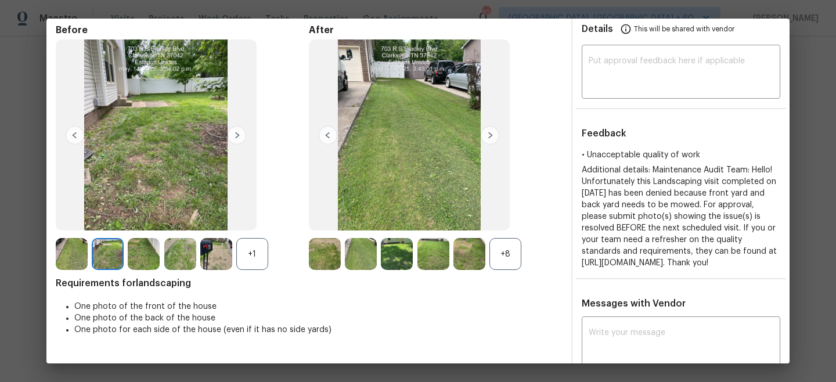
click at [237, 136] on img at bounding box center [237, 135] width 19 height 19
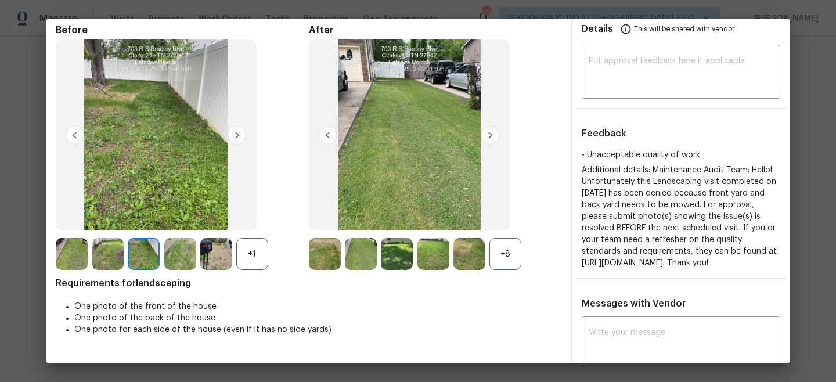
click at [490, 138] on img at bounding box center [490, 135] width 19 height 19
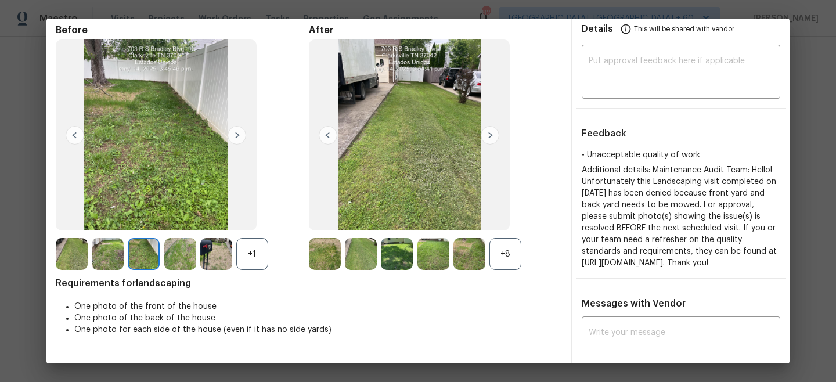
click at [490, 138] on img at bounding box center [490, 135] width 19 height 19
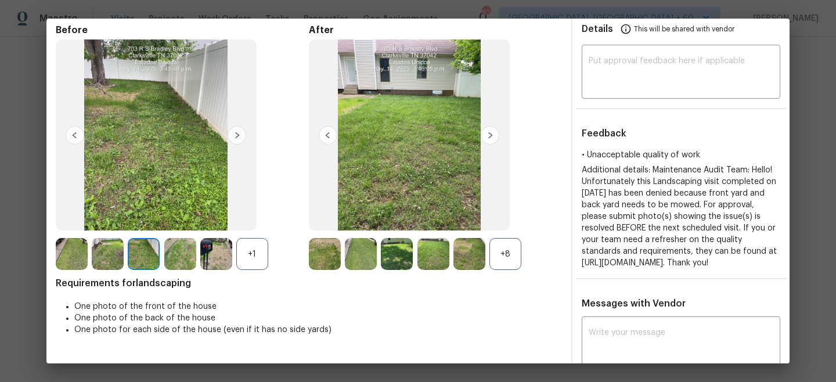
click at [490, 138] on img at bounding box center [490, 135] width 19 height 19
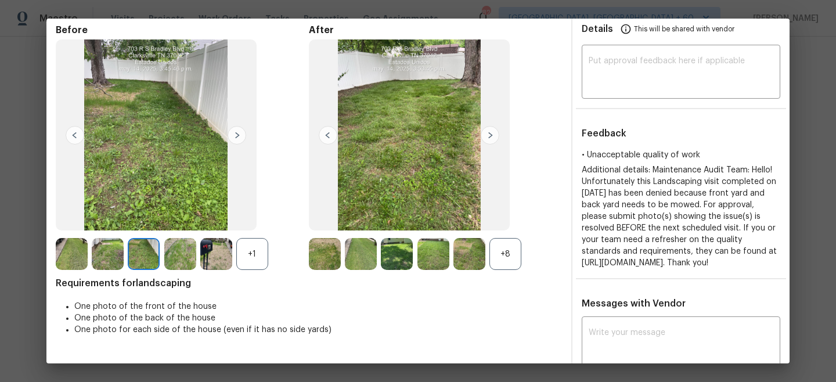
click at [490, 138] on img at bounding box center [490, 135] width 19 height 19
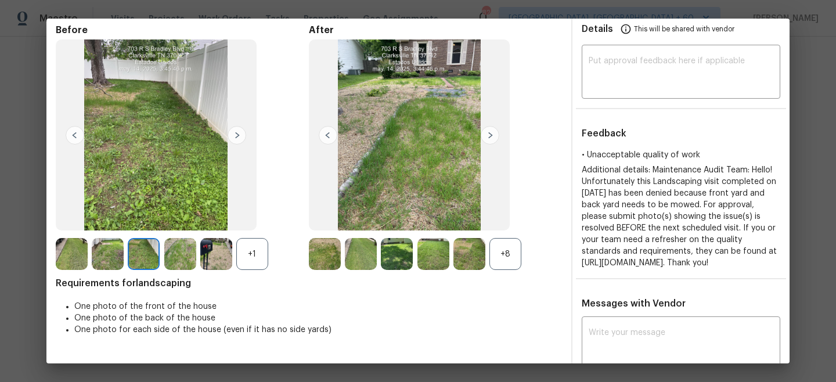
click at [490, 138] on img at bounding box center [490, 135] width 19 height 19
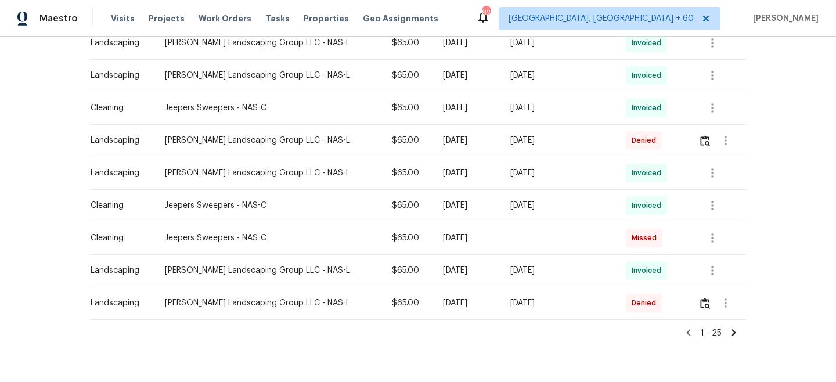
click at [732, 337] on icon at bounding box center [734, 332] width 10 height 10
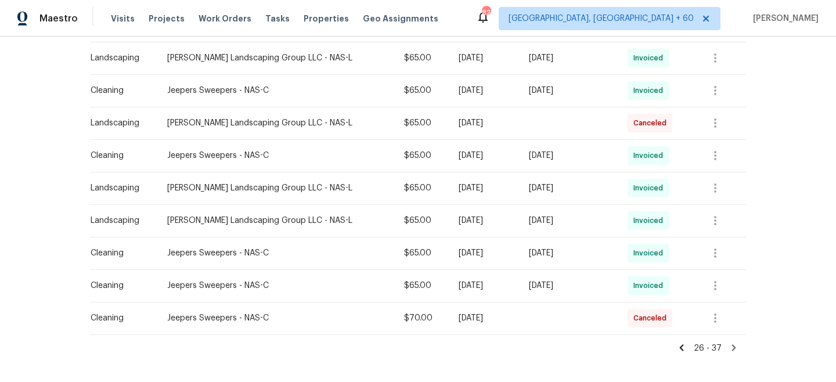
scroll to position [348, 0]
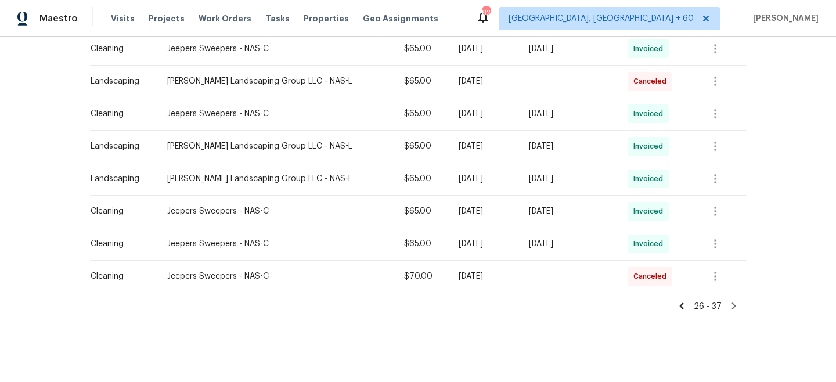
click at [684, 304] on icon at bounding box center [682, 305] width 4 height 6
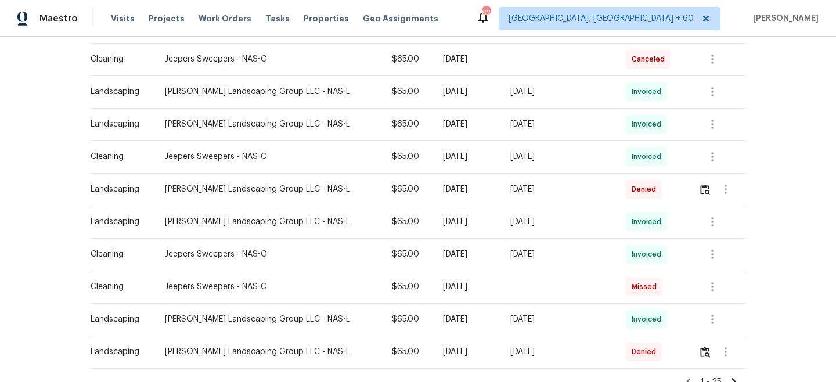
scroll to position [720, 0]
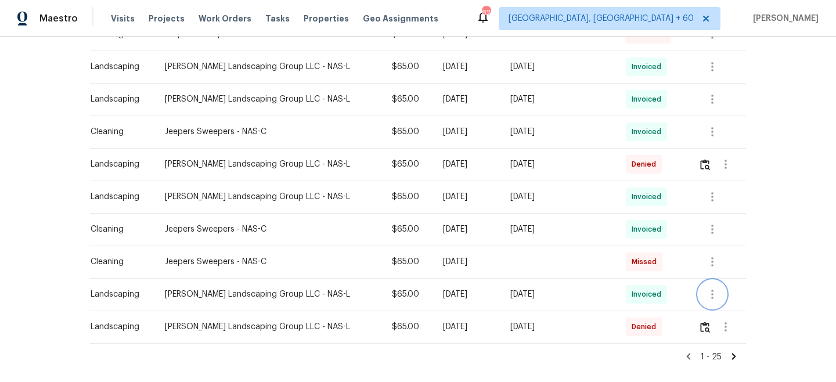
click at [715, 295] on icon "button" at bounding box center [712, 294] width 14 height 14
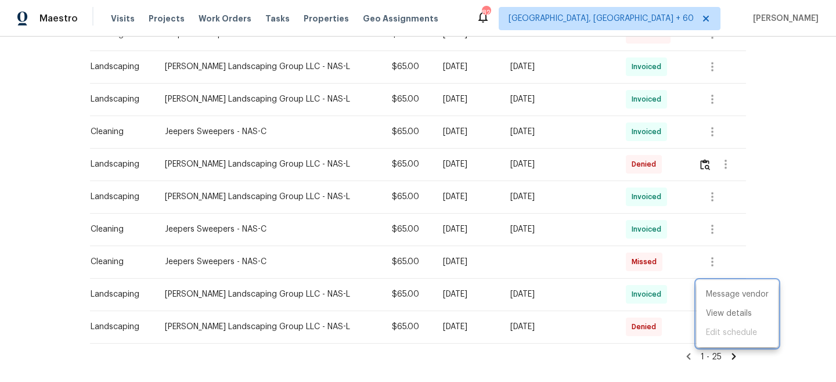
click at [768, 230] on div at bounding box center [418, 191] width 836 height 382
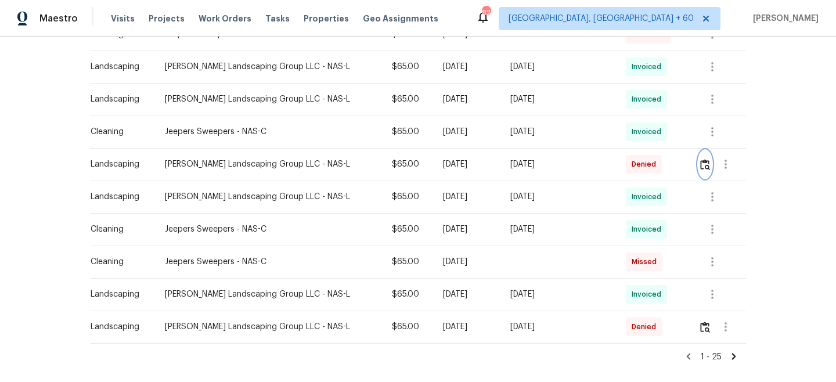
click at [702, 159] on img "button" at bounding box center [705, 164] width 10 height 11
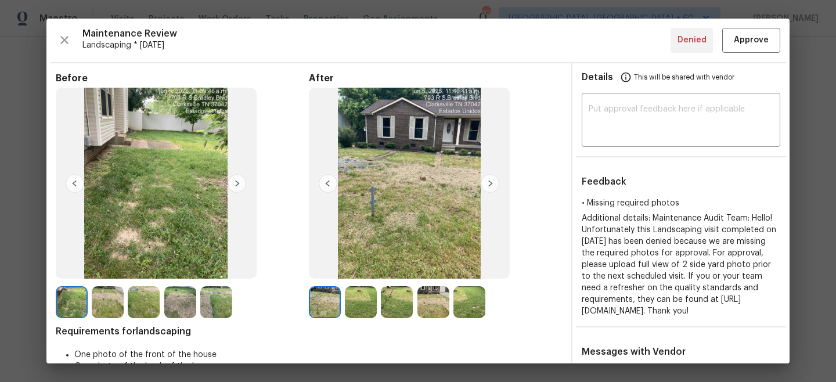
click at [240, 183] on img at bounding box center [237, 183] width 19 height 19
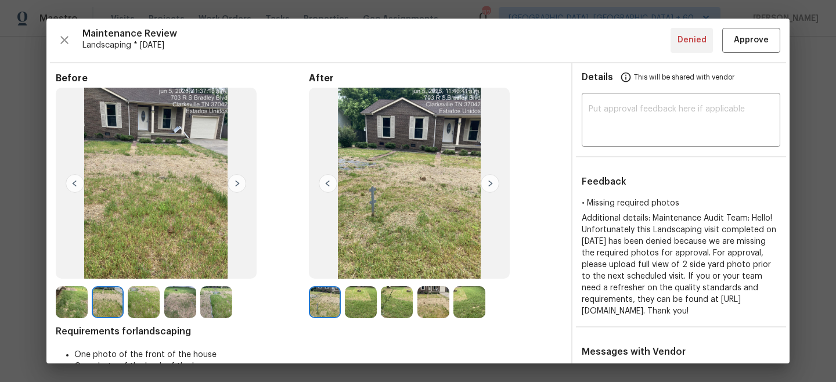
click at [490, 185] on img at bounding box center [490, 183] width 19 height 19
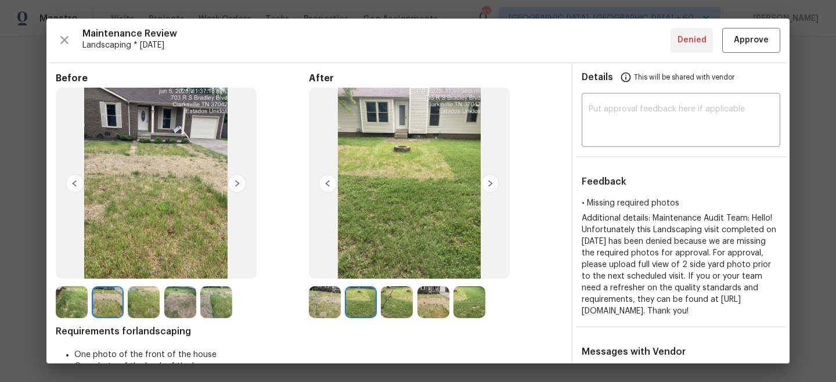
click at [235, 181] on img at bounding box center [237, 183] width 19 height 19
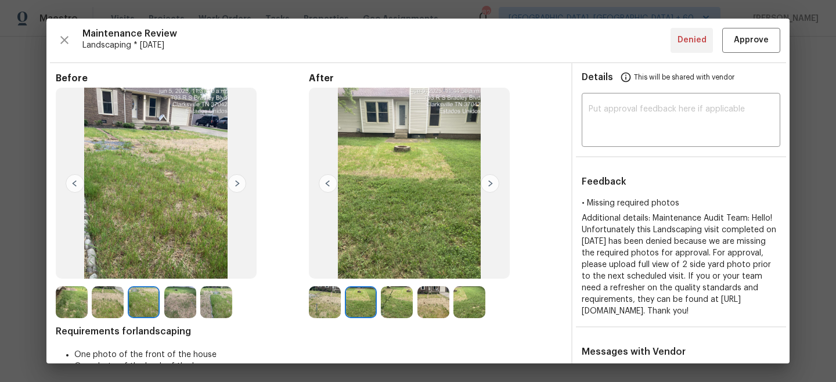
click at [490, 185] on img at bounding box center [490, 183] width 19 height 19
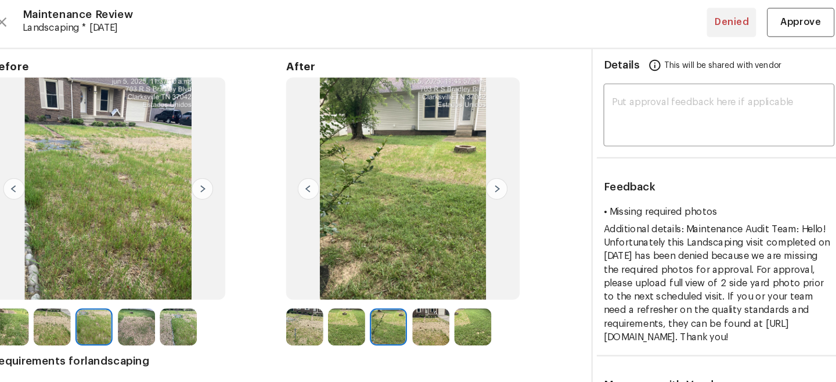
click at [490, 185] on img at bounding box center [490, 183] width 19 height 19
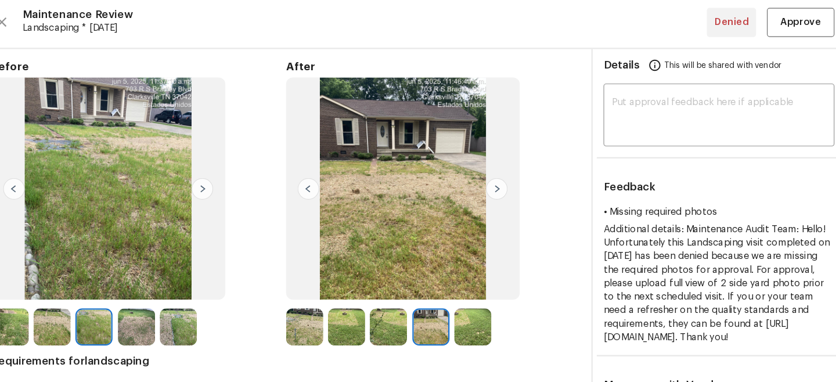
click at [238, 183] on img at bounding box center [237, 183] width 19 height 19
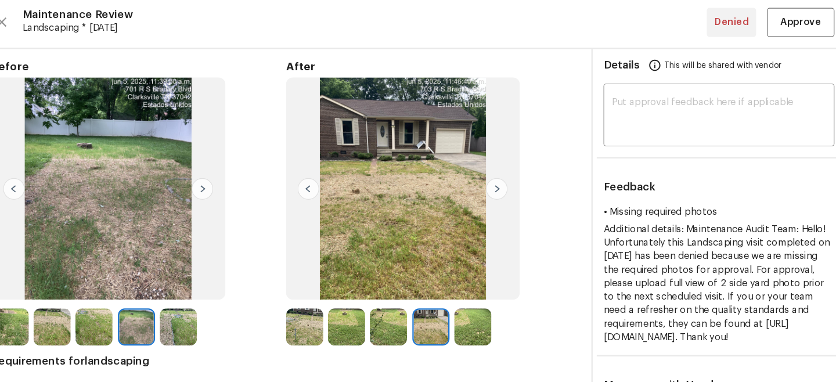
click at [238, 183] on img at bounding box center [237, 183] width 19 height 19
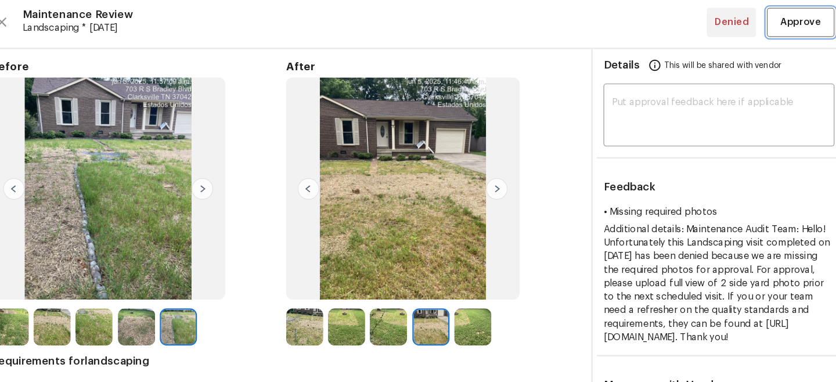
click at [743, 41] on span "Approve" at bounding box center [751, 40] width 35 height 15
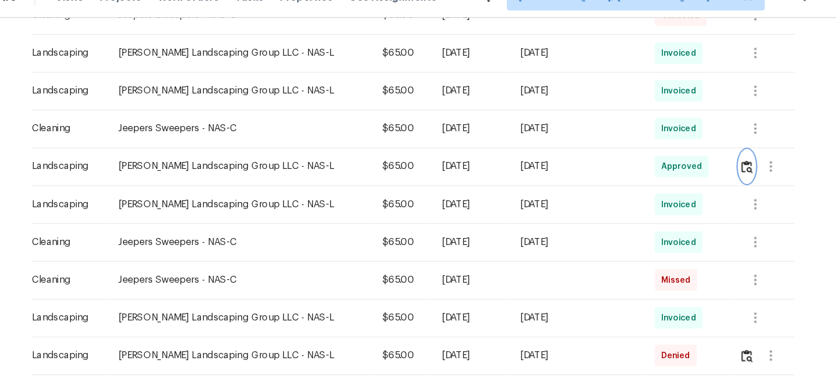
scroll to position [754, 0]
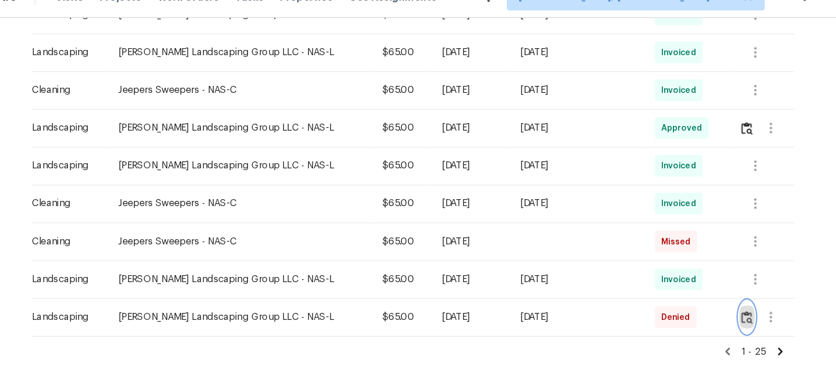
click at [702, 298] on img "button" at bounding box center [705, 294] width 10 height 11
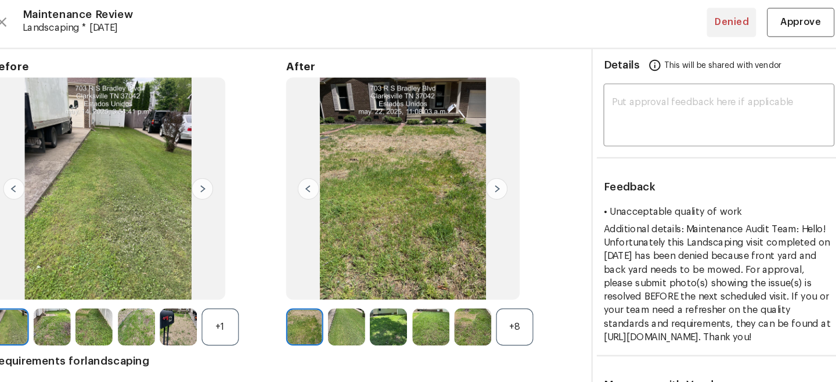
click at [240, 180] on img at bounding box center [237, 183] width 19 height 19
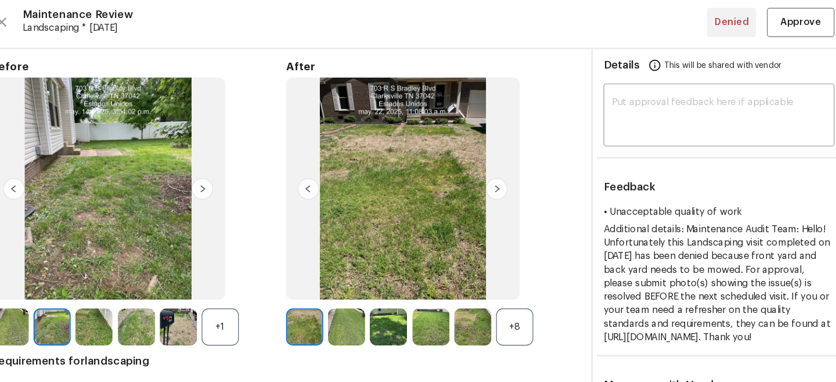
click at [240, 180] on img at bounding box center [237, 183] width 19 height 19
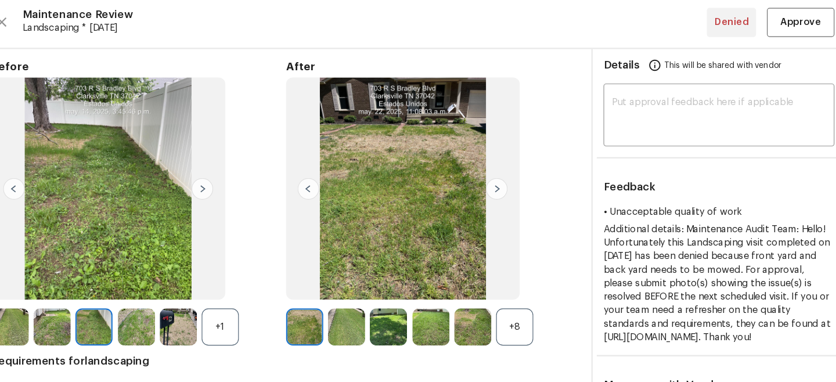
click at [496, 176] on img at bounding box center [490, 183] width 19 height 19
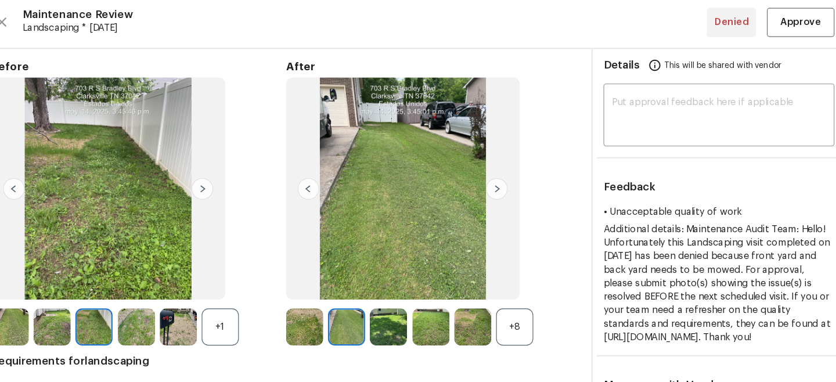
click at [495, 180] on img at bounding box center [490, 183] width 19 height 19
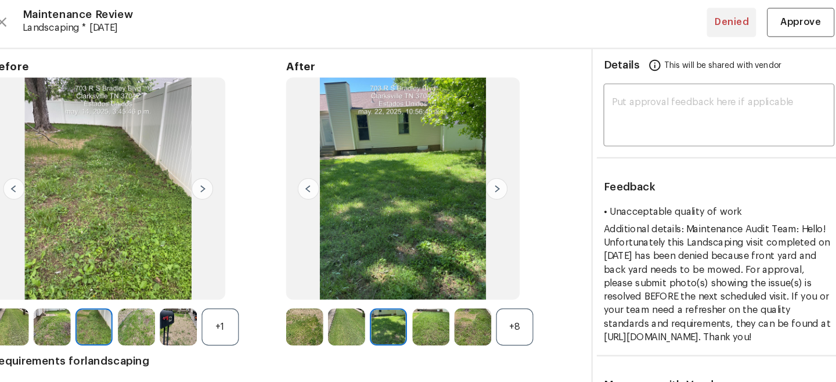
click at [495, 180] on img at bounding box center [490, 183] width 19 height 19
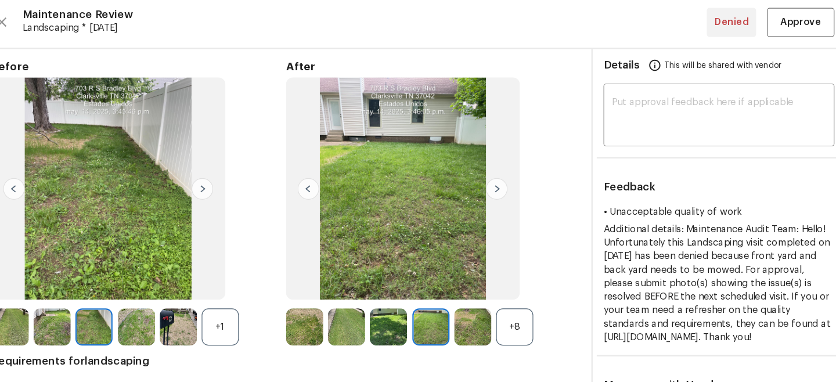
click at [495, 180] on img at bounding box center [490, 183] width 19 height 19
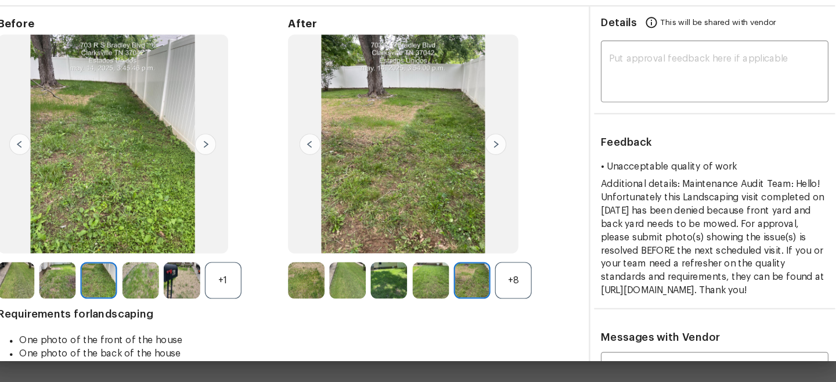
scroll to position [7, 0]
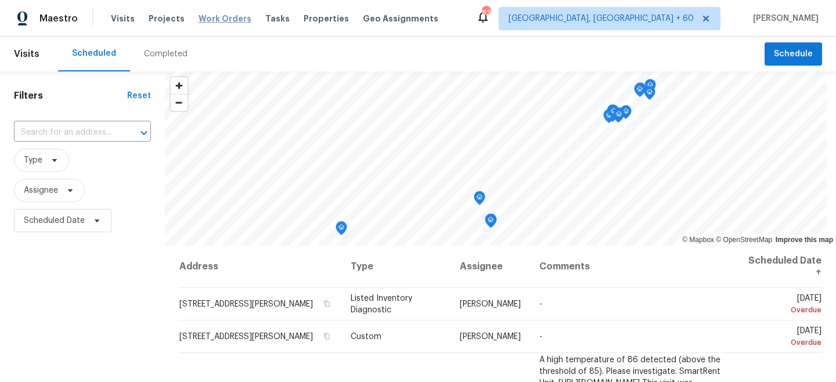
click at [218, 18] on span "Work Orders" at bounding box center [225, 19] width 53 height 12
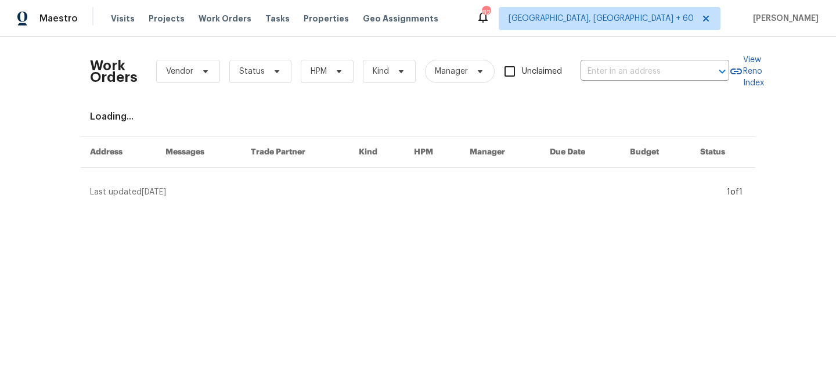
click at [607, 81] on div "Work Orders Vendor Status HPM Kind Manager Unclaimed ​" at bounding box center [409, 71] width 639 height 51
click at [607, 78] on input "text" at bounding box center [639, 72] width 116 height 18
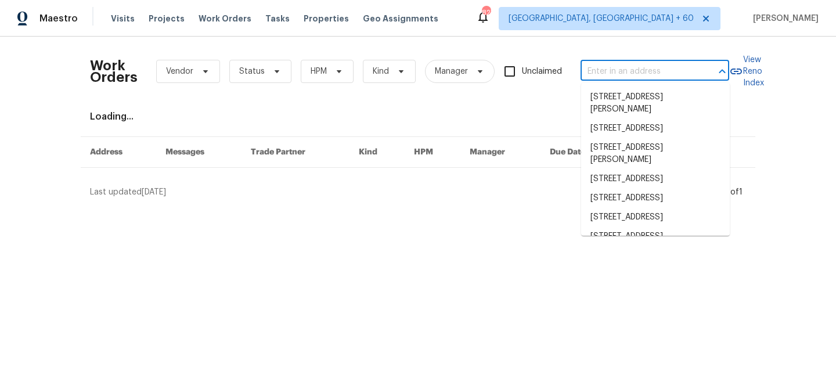
paste input "[STREET_ADDRESS][PERSON_NAME]"
type input "[STREET_ADDRESS][PERSON_NAME]"
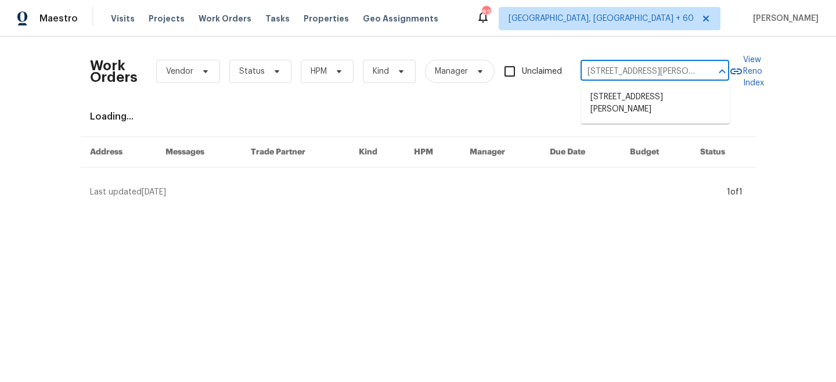
click at [648, 108] on li "[STREET_ADDRESS][PERSON_NAME]" at bounding box center [655, 103] width 149 height 31
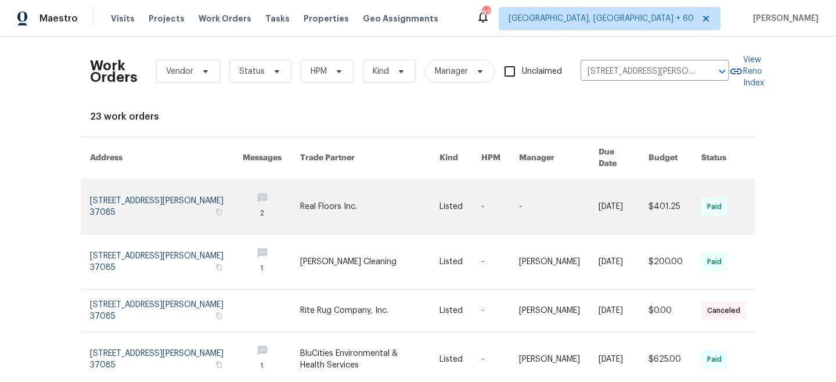
click at [435, 189] on td "Listed" at bounding box center [451, 206] width 42 height 55
click at [291, 192] on td "Real Floors Inc." at bounding box center [361, 206] width 140 height 55
click at [201, 209] on link at bounding box center [166, 206] width 153 height 55
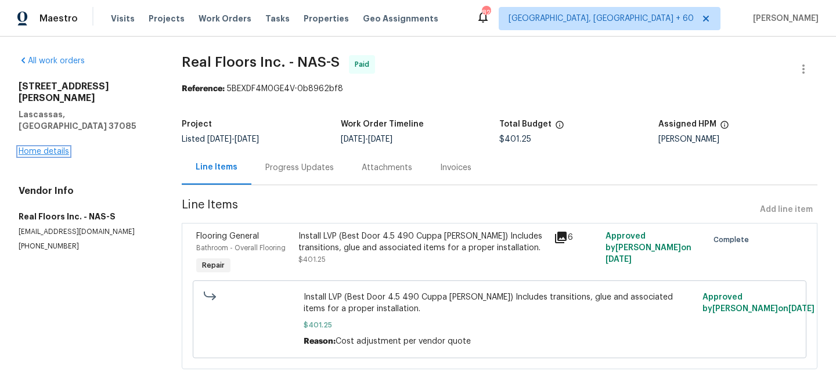
click at [35, 147] on link "Home details" at bounding box center [44, 151] width 51 height 8
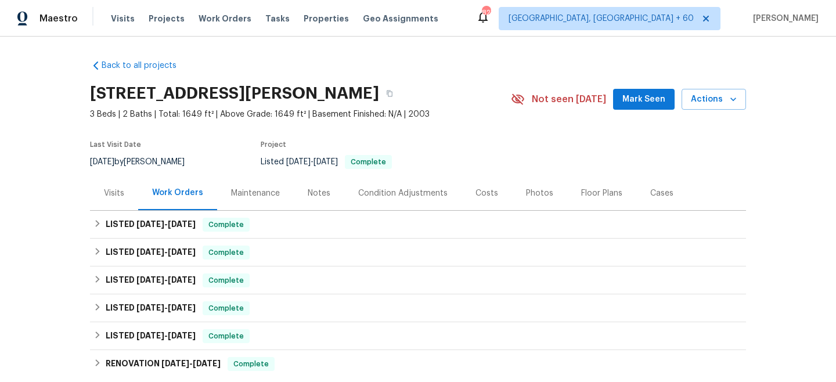
click at [250, 194] on div "Maintenance" at bounding box center [255, 194] width 49 height 12
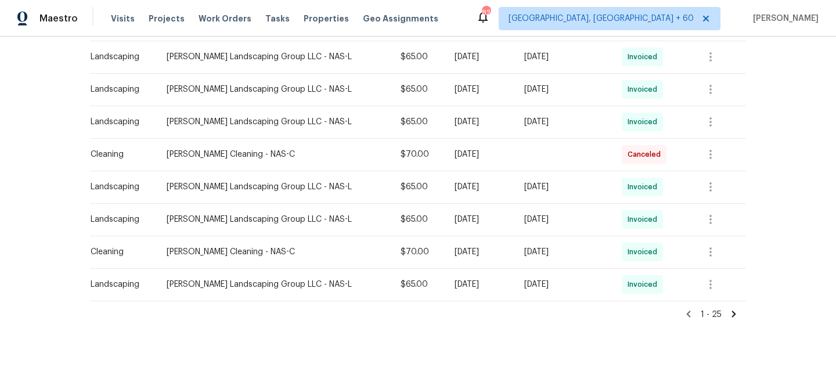
scroll to position [766, 0]
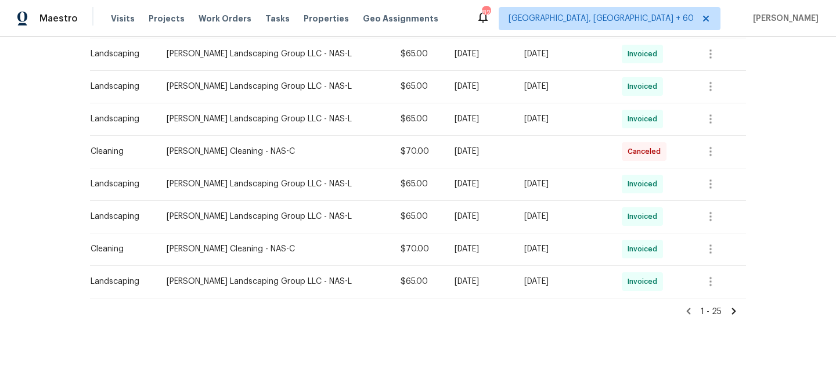
click at [737, 307] on icon at bounding box center [734, 311] width 10 height 10
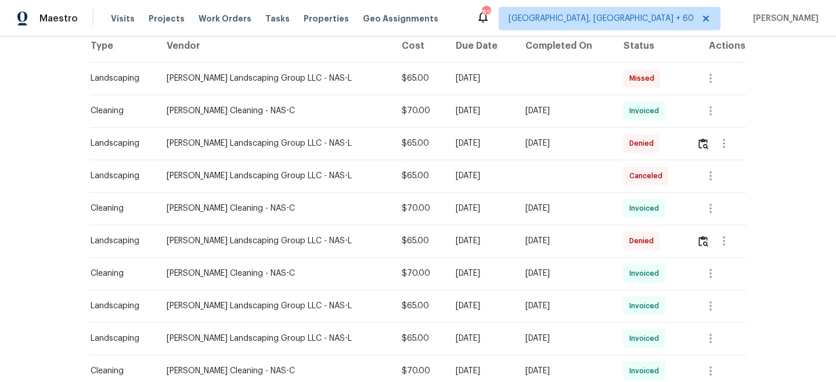
scroll to position [173, 0]
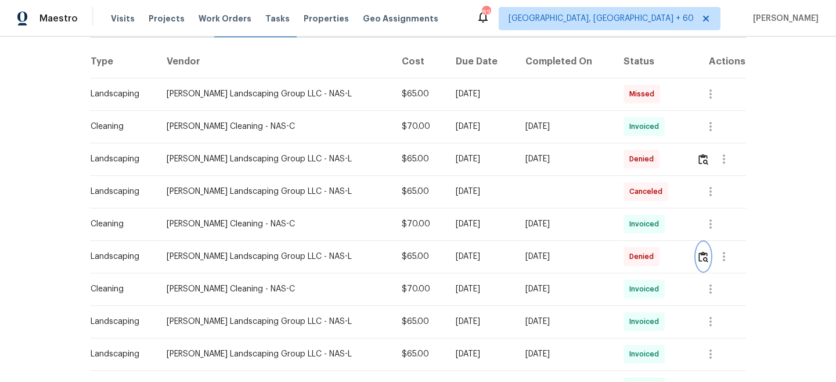
click at [701, 257] on img "button" at bounding box center [703, 256] width 10 height 11
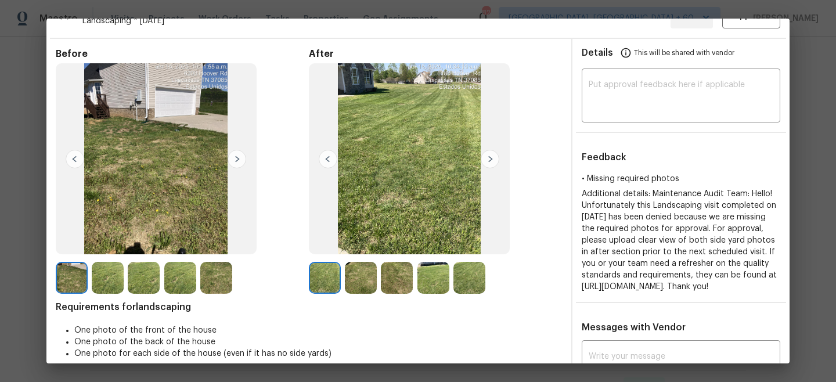
scroll to position [17, 0]
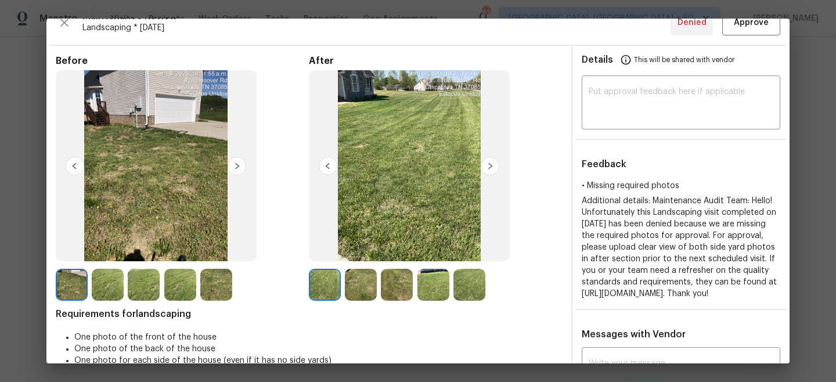
click at [236, 167] on img at bounding box center [237, 166] width 19 height 19
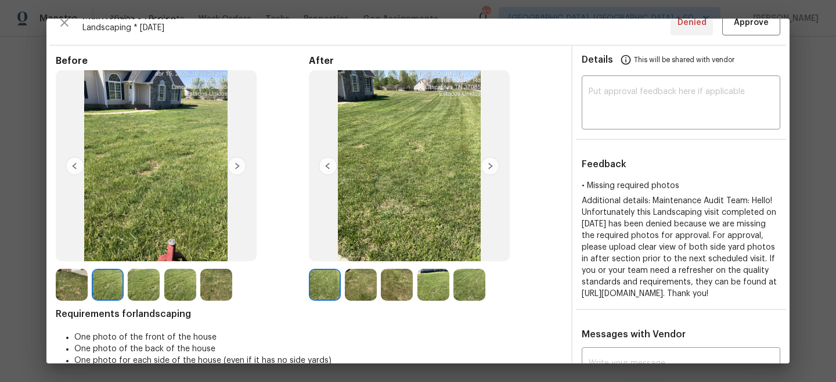
click at [491, 171] on img at bounding box center [490, 166] width 19 height 19
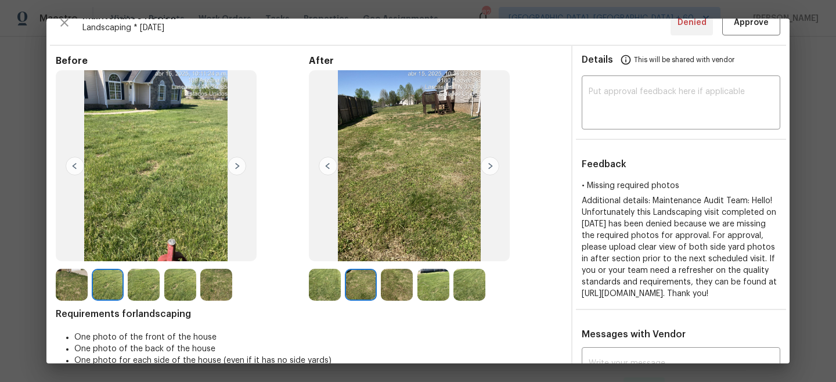
click at [491, 171] on img at bounding box center [490, 166] width 19 height 19
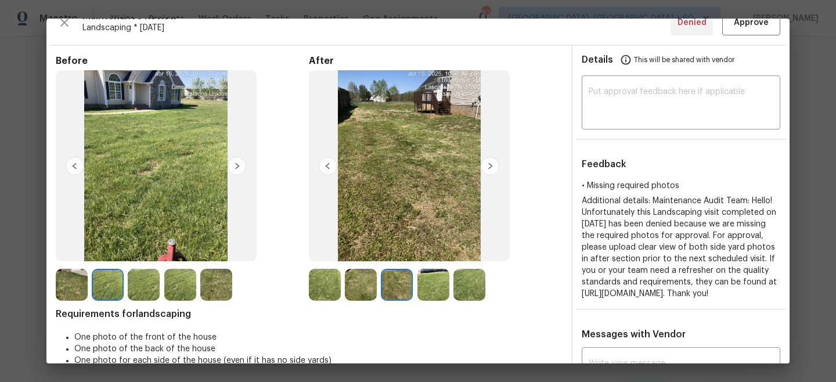
click at [491, 171] on img at bounding box center [490, 166] width 19 height 19
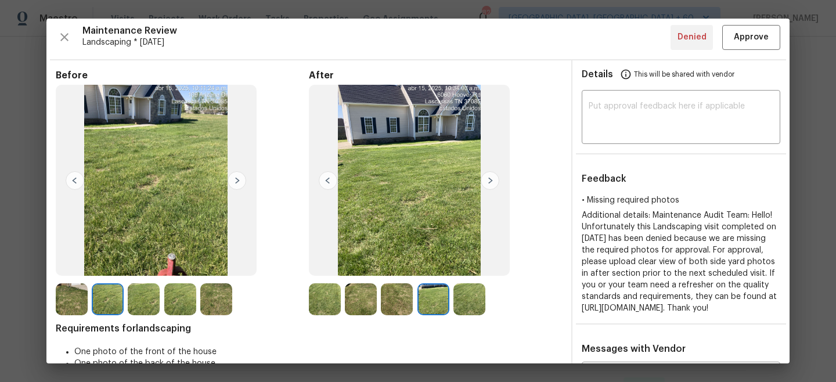
scroll to position [74, 0]
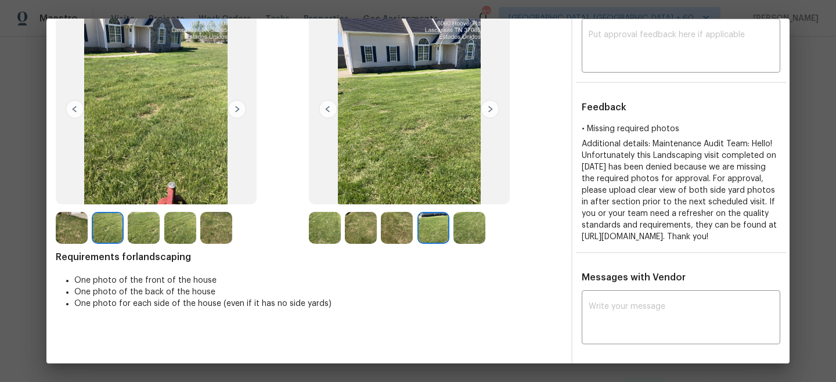
click at [237, 108] on img at bounding box center [237, 109] width 19 height 19
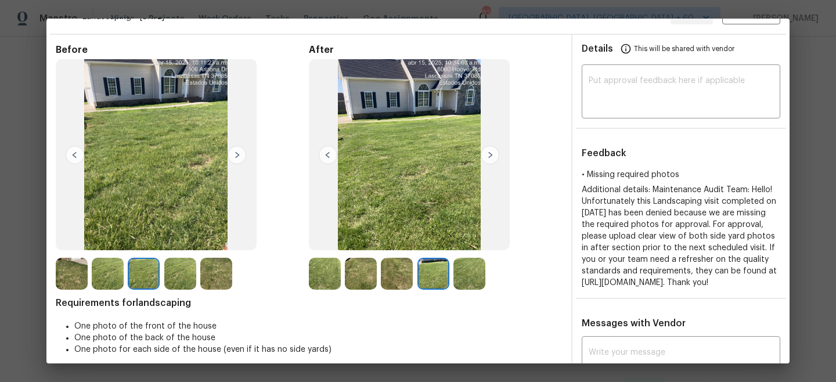
scroll to position [14, 0]
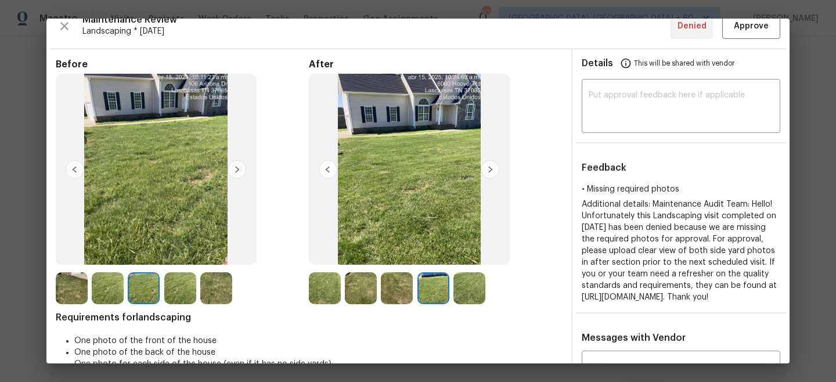
click at [490, 172] on img at bounding box center [490, 169] width 19 height 19
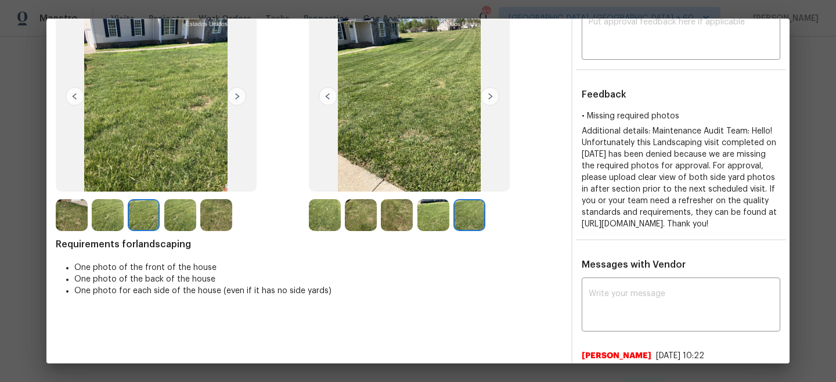
scroll to position [0, 0]
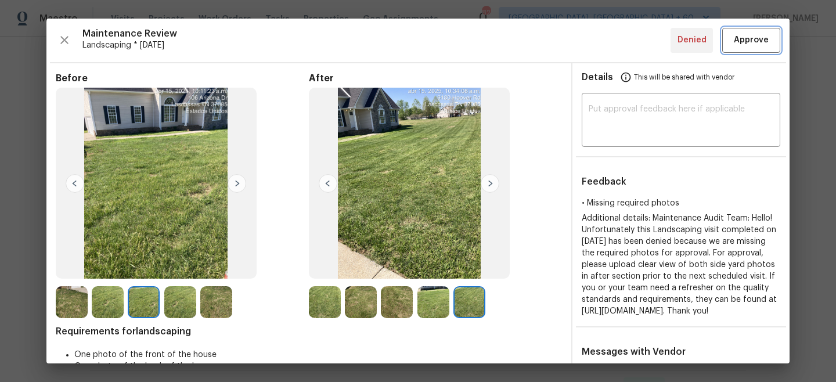
click at [747, 39] on span "Approve" at bounding box center [751, 40] width 35 height 15
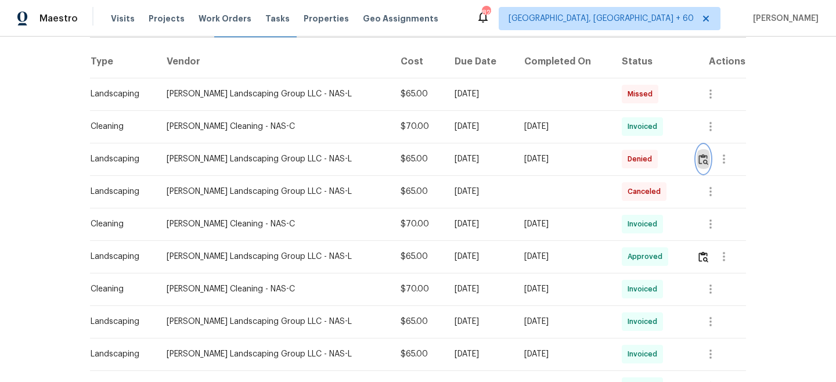
click at [702, 156] on img "button" at bounding box center [703, 159] width 10 height 11
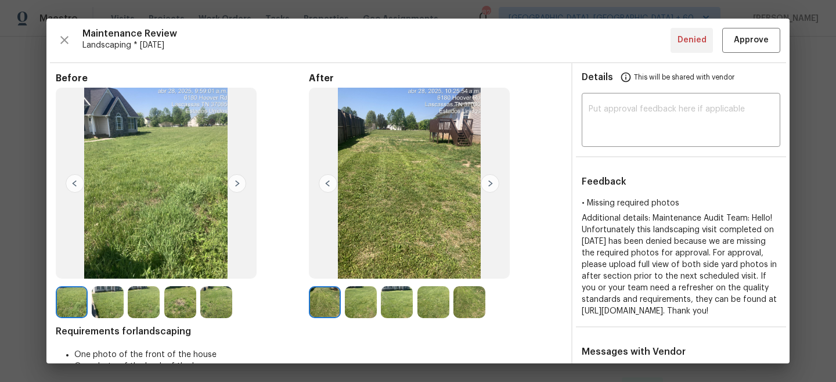
click at [242, 185] on img at bounding box center [237, 183] width 19 height 19
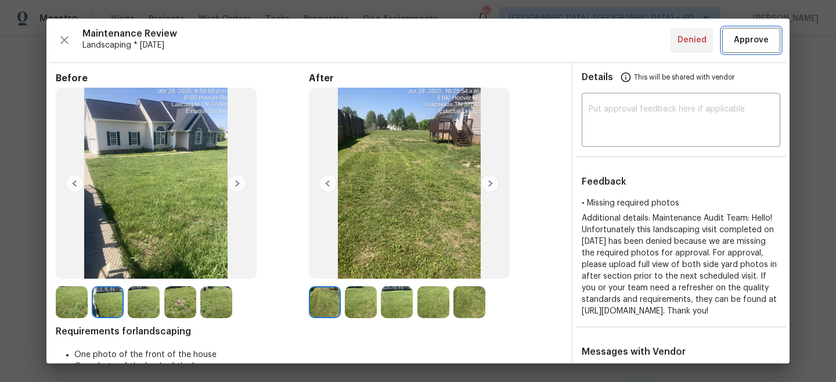
click at [755, 30] on button "Approve" at bounding box center [751, 40] width 58 height 25
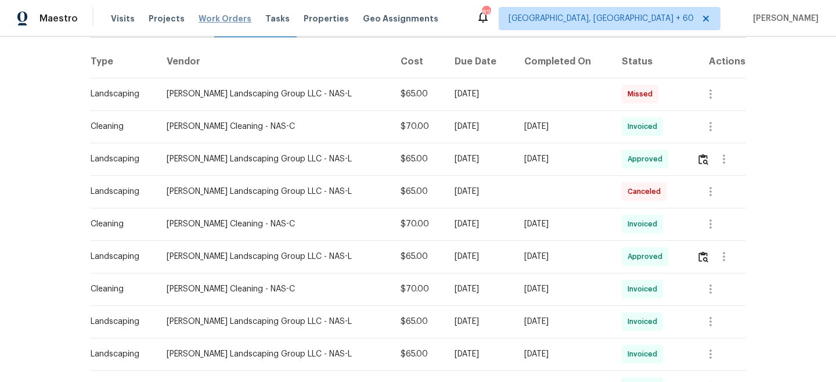
click at [221, 20] on span "Work Orders" at bounding box center [225, 19] width 53 height 12
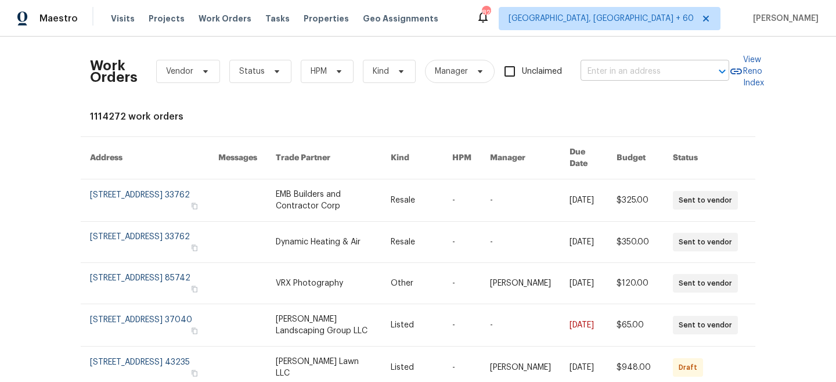
click at [603, 73] on input "text" at bounding box center [639, 72] width 116 height 18
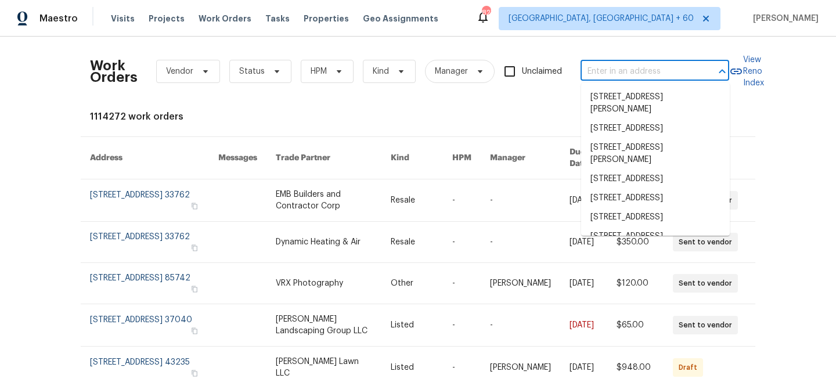
paste input "[STREET_ADDRESS]"
type input "[STREET_ADDRESS]"
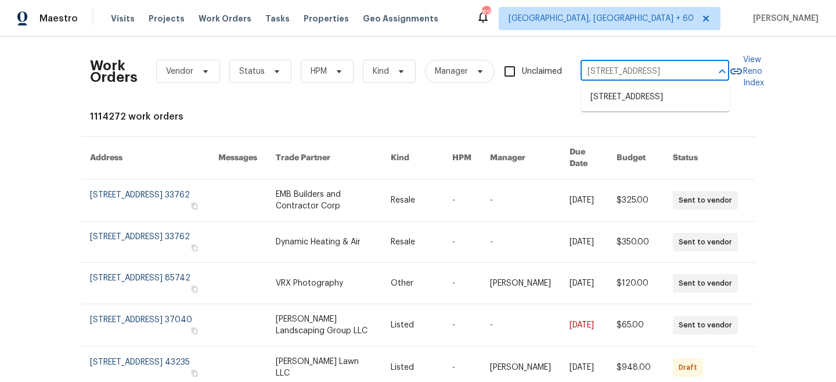
click at [624, 100] on li "[STREET_ADDRESS]" at bounding box center [655, 97] width 149 height 19
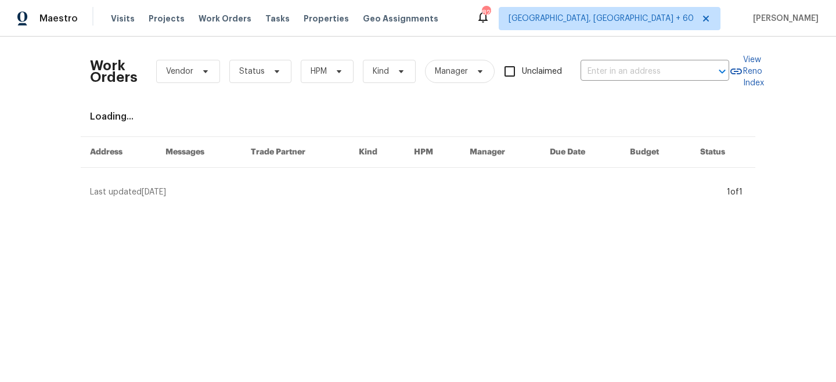
type input "[STREET_ADDRESS]"
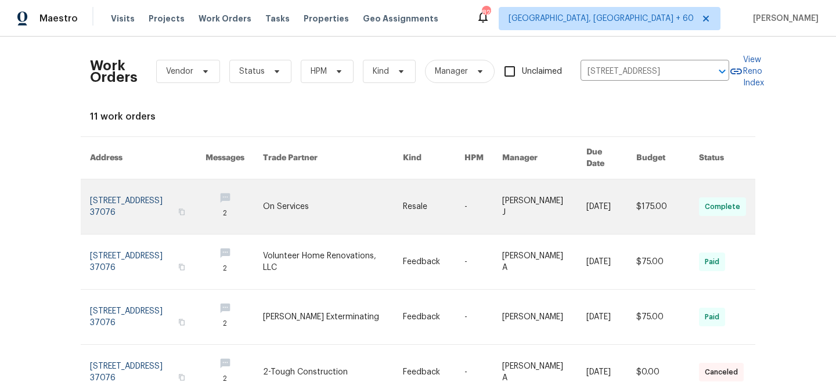
click at [374, 189] on link at bounding box center [332, 206] width 139 height 55
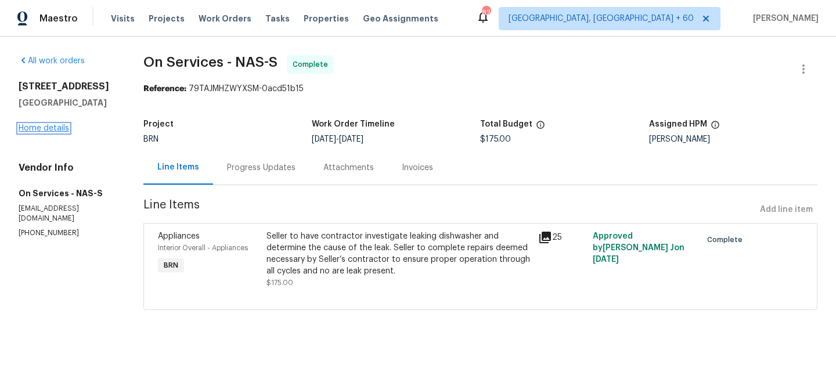
click at [50, 132] on link "Home details" at bounding box center [44, 128] width 51 height 8
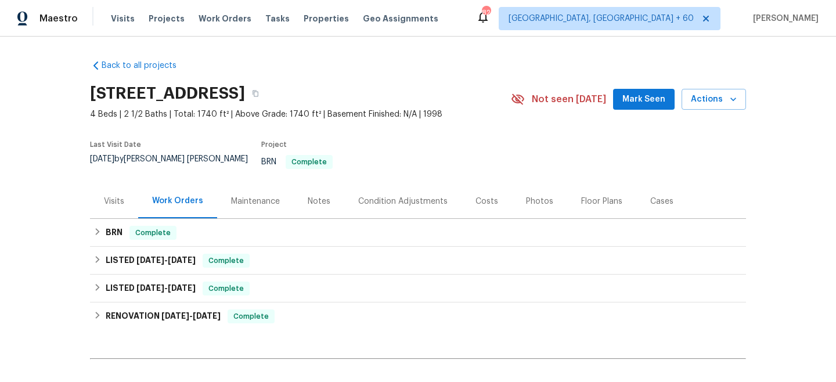
click at [269, 196] on div "Maintenance" at bounding box center [255, 202] width 49 height 12
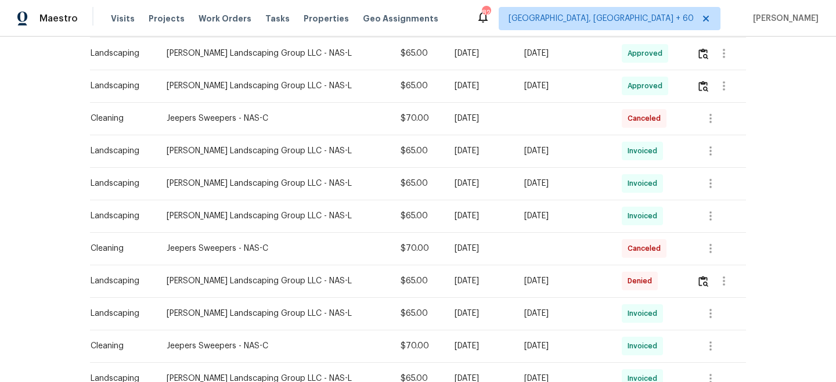
scroll to position [319, 0]
click at [701, 276] on img "button" at bounding box center [703, 281] width 10 height 11
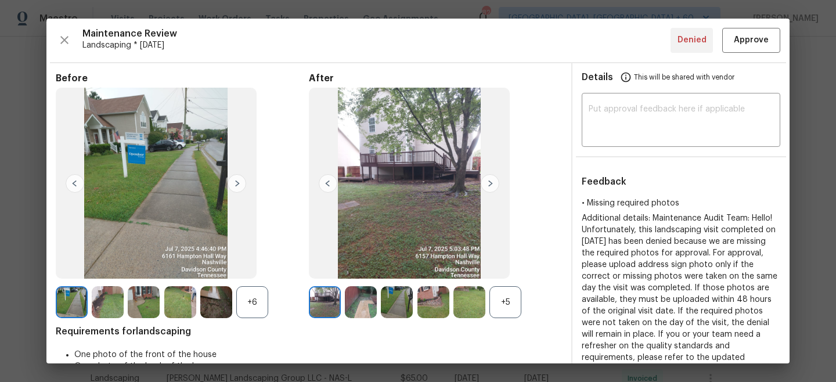
click at [239, 184] on img at bounding box center [237, 183] width 19 height 19
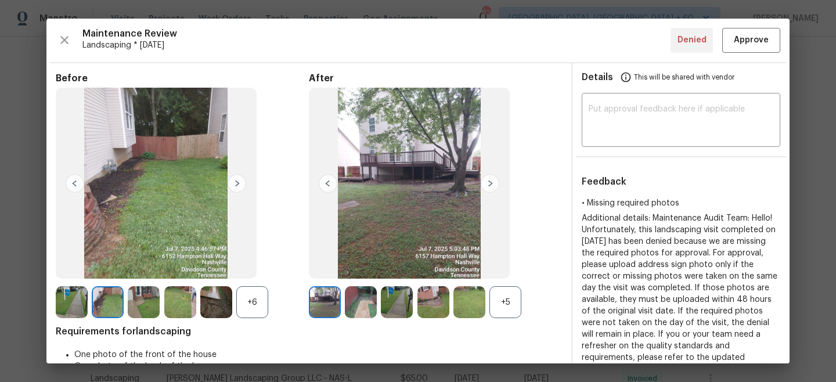
click at [493, 182] on img at bounding box center [490, 183] width 19 height 19
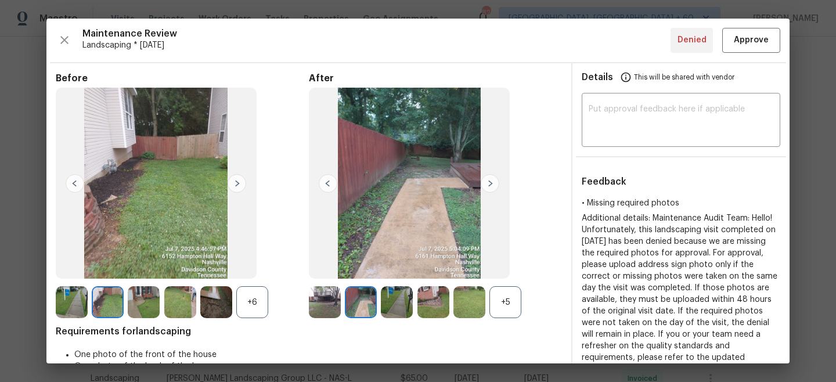
click at [238, 185] on img at bounding box center [237, 183] width 19 height 19
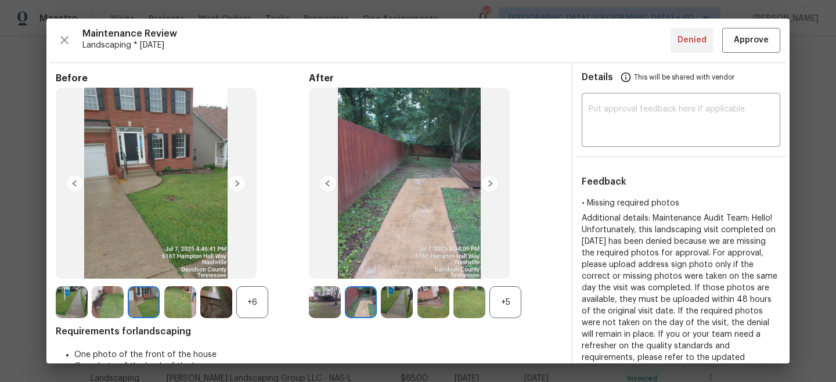
click at [492, 185] on img at bounding box center [490, 183] width 19 height 19
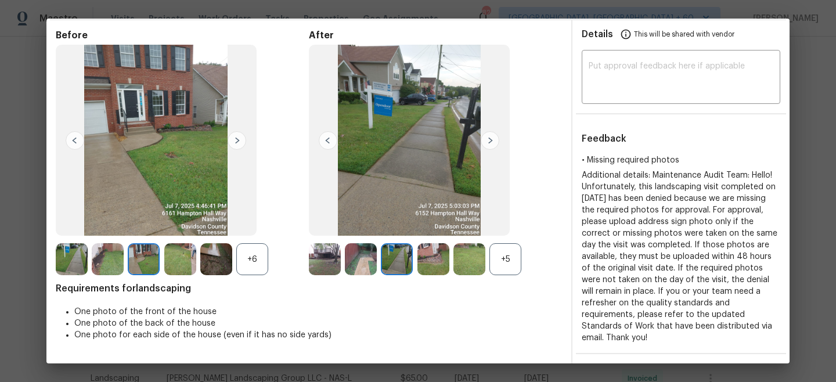
scroll to position [0, 0]
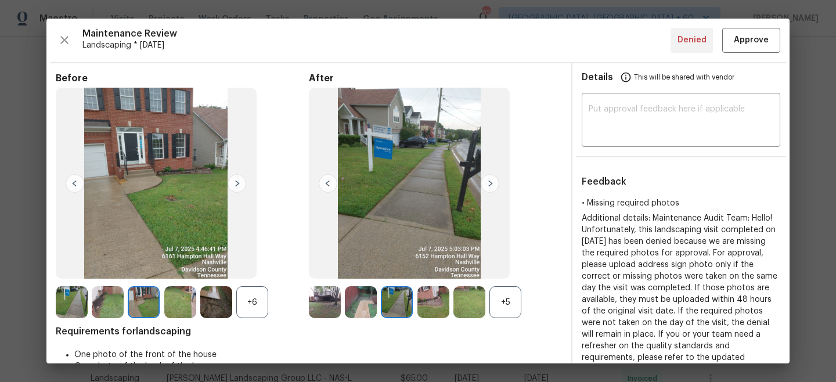
click at [238, 183] on img at bounding box center [237, 183] width 19 height 19
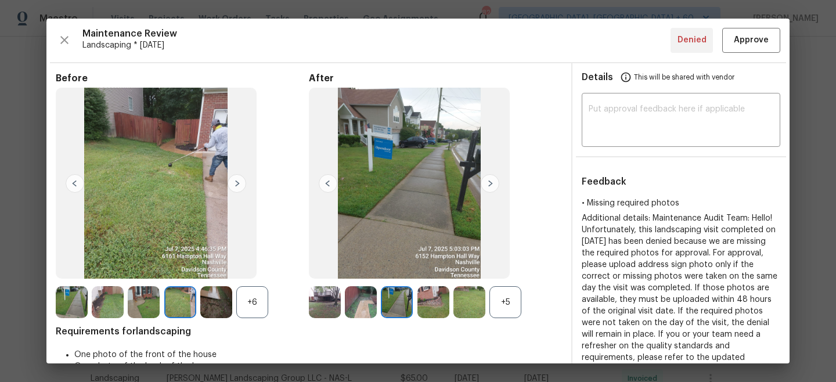
click at [492, 182] on img at bounding box center [490, 183] width 19 height 19
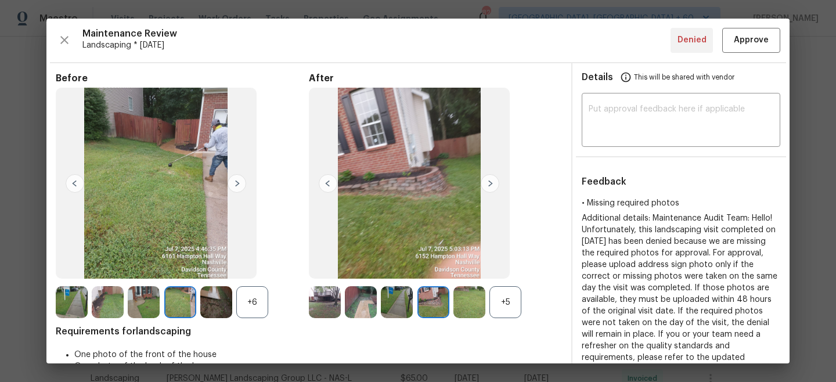
click at [492, 182] on img at bounding box center [490, 183] width 19 height 19
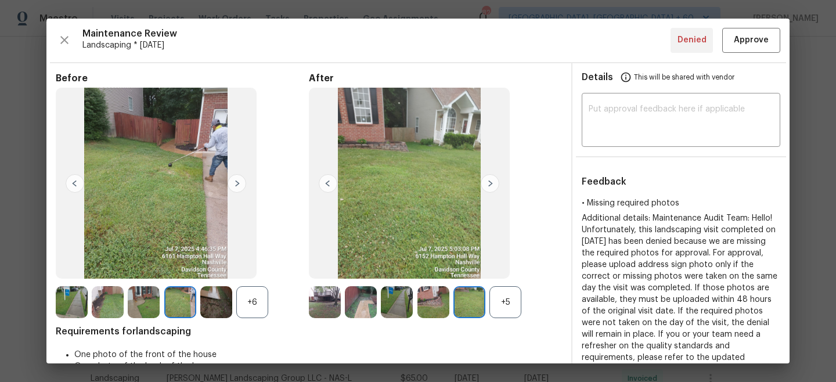
click at [492, 182] on img at bounding box center [490, 183] width 19 height 19
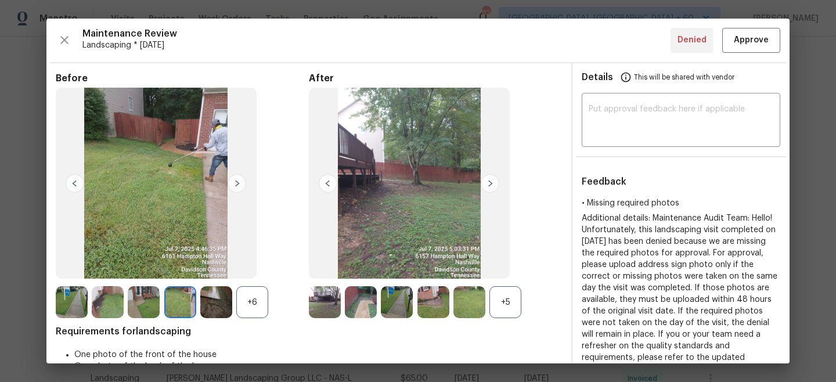
click at [238, 183] on img at bounding box center [237, 183] width 19 height 19
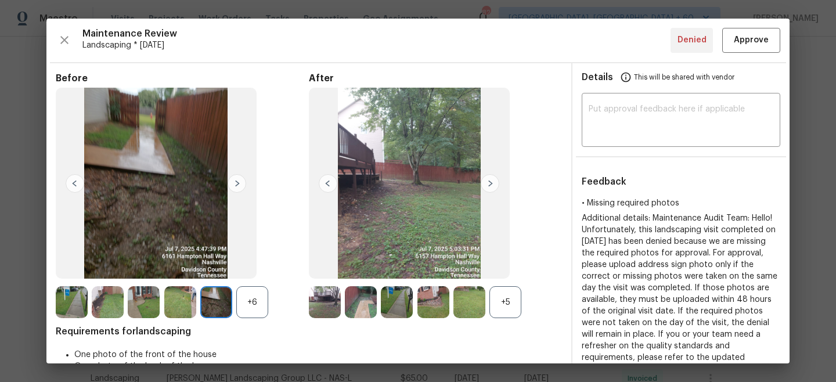
click at [238, 183] on img at bounding box center [237, 183] width 19 height 19
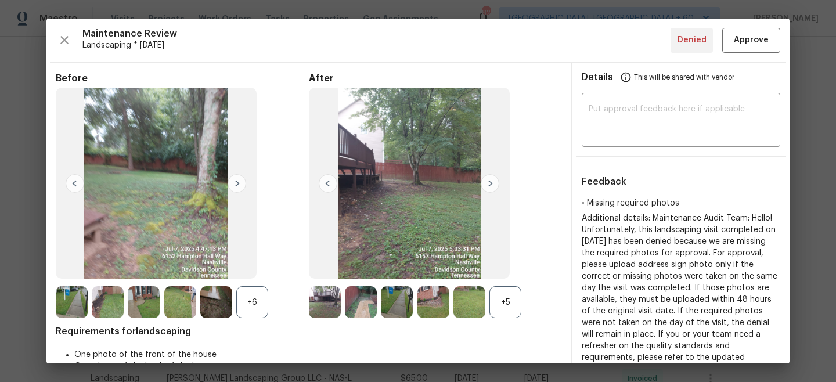
click at [238, 183] on img at bounding box center [237, 183] width 19 height 19
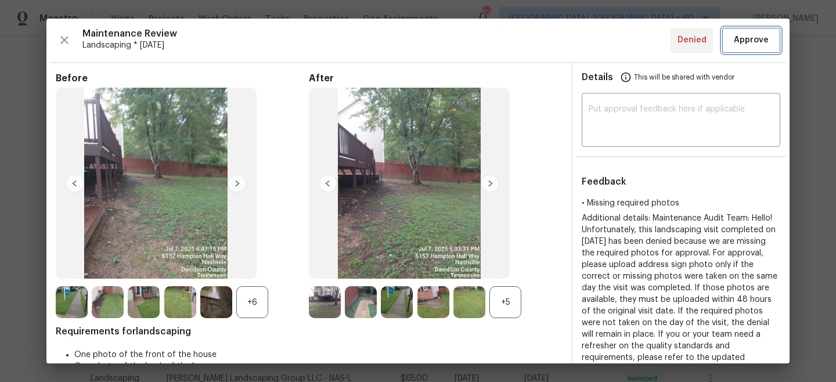
click at [740, 43] on span "Approve" at bounding box center [751, 40] width 35 height 15
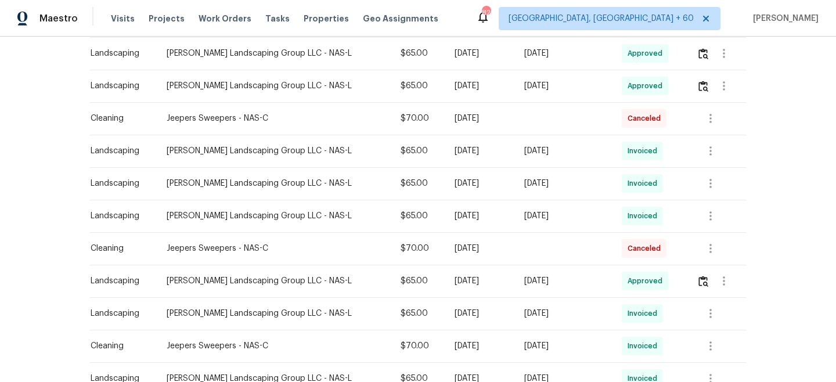
click at [189, 19] on div "Visits Projects Work Orders Tasks Properties Geo Assignments" at bounding box center [281, 18] width 341 height 23
click at [219, 21] on span "Work Orders" at bounding box center [225, 19] width 53 height 12
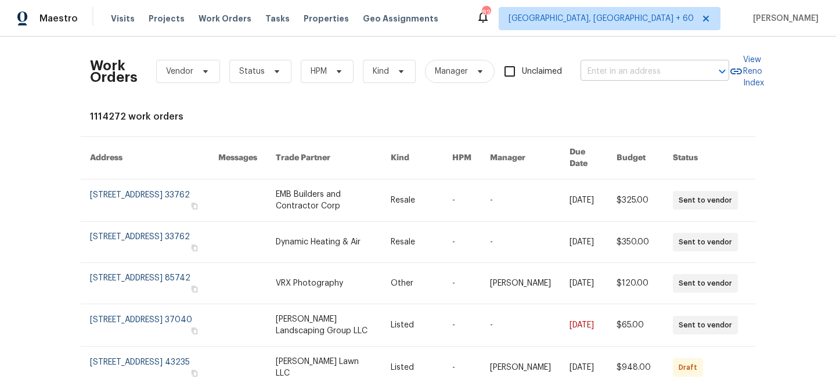
click at [643, 67] on input "text" at bounding box center [639, 72] width 116 height 18
paste input "[STREET_ADDRESS]"
type input "[STREET_ADDRESS]"
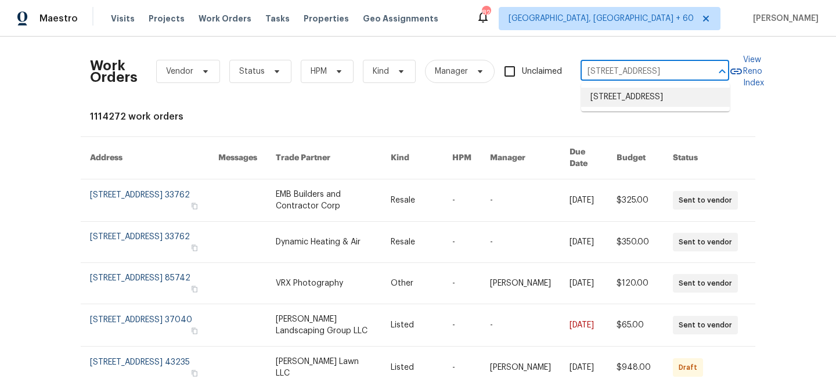
click at [627, 98] on li "[STREET_ADDRESS]" at bounding box center [655, 97] width 149 height 19
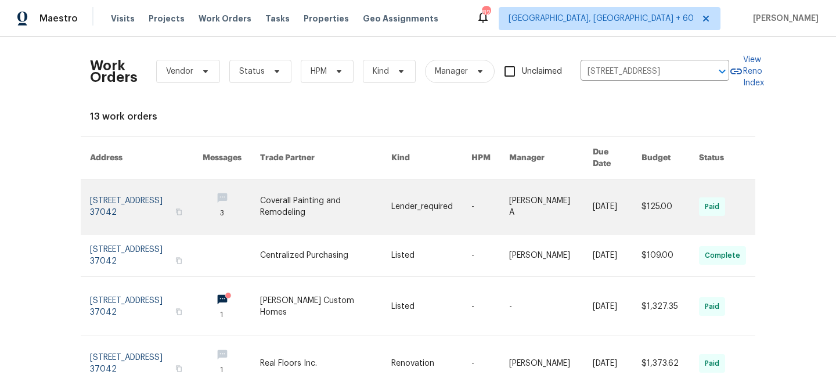
click at [373, 204] on link at bounding box center [325, 206] width 131 height 55
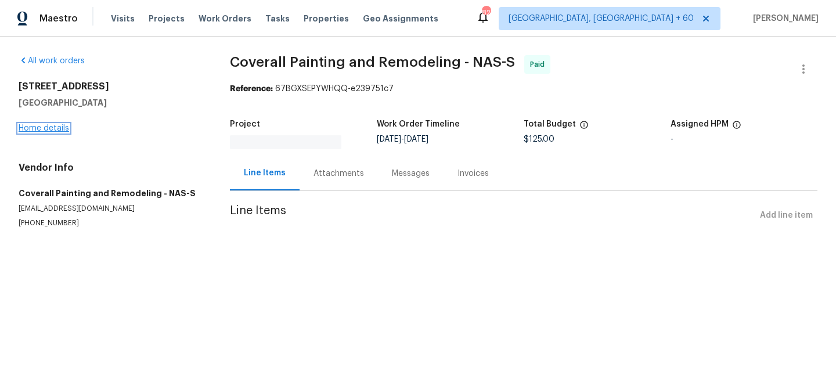
click at [52, 127] on link "Home details" at bounding box center [44, 128] width 51 height 8
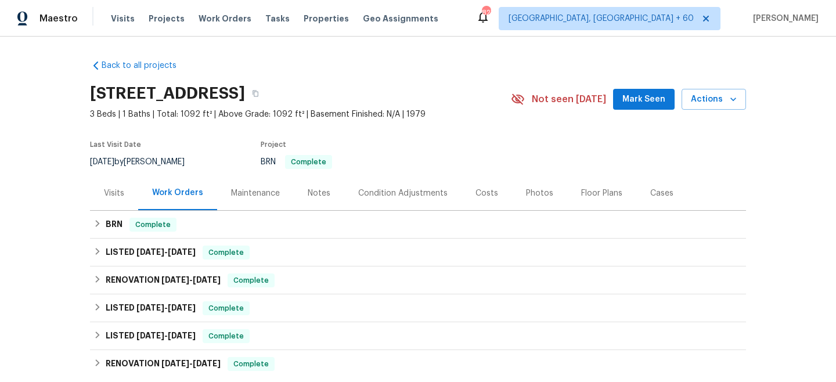
click at [259, 197] on div "Maintenance" at bounding box center [255, 194] width 49 height 12
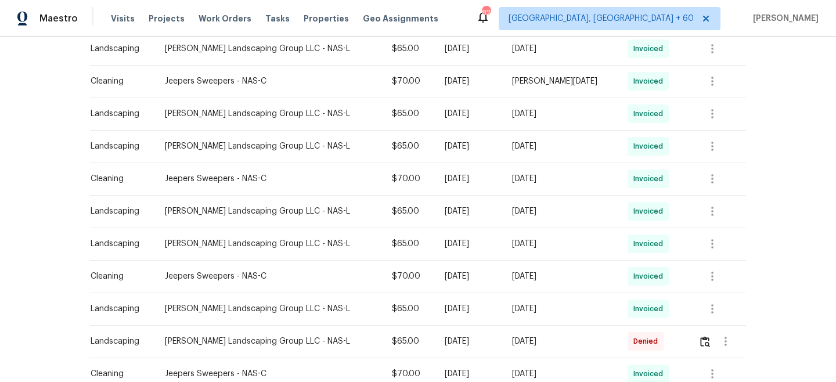
scroll to position [771, 0]
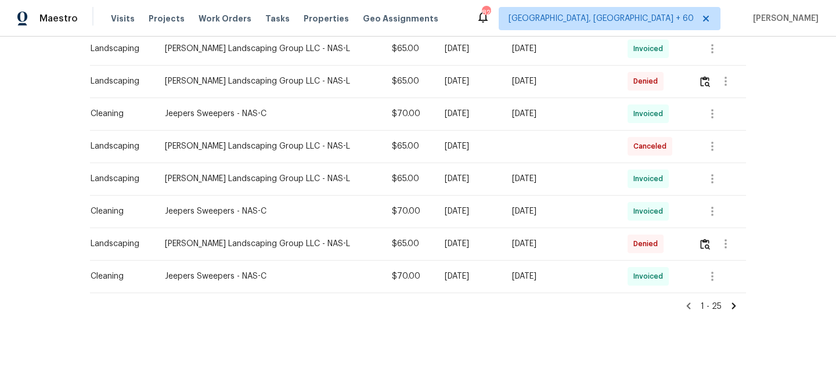
click at [729, 305] on icon at bounding box center [734, 306] width 10 height 10
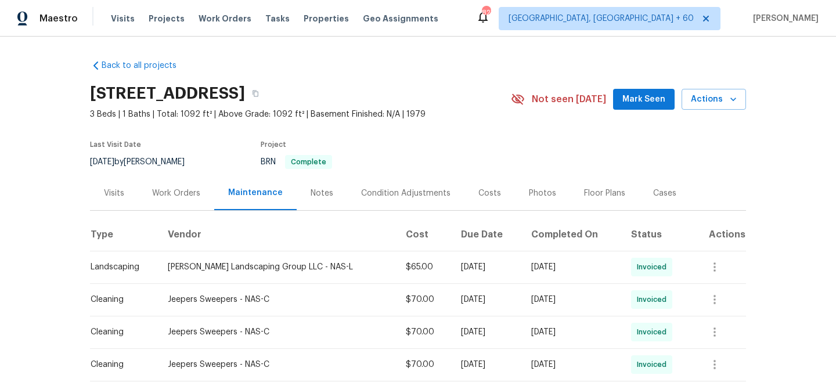
scroll to position [121, 0]
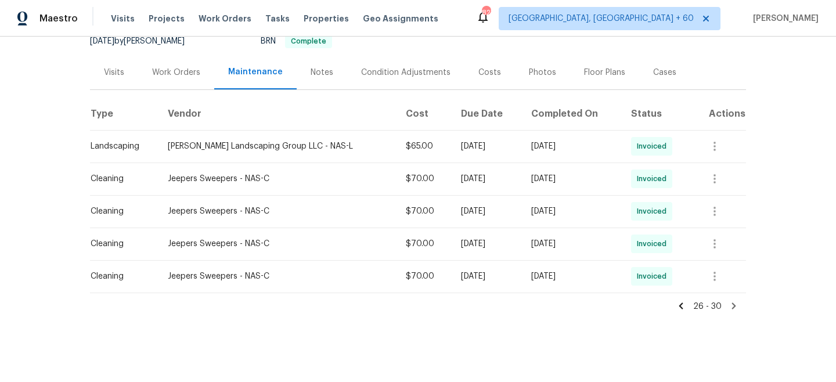
click at [681, 308] on icon at bounding box center [681, 306] width 10 height 10
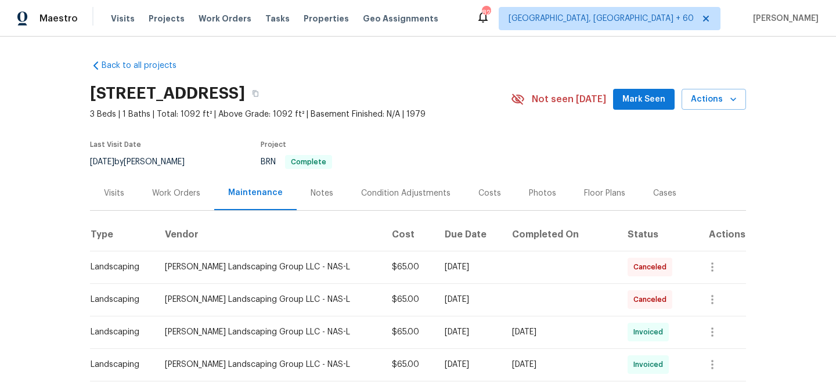
scroll to position [771, 0]
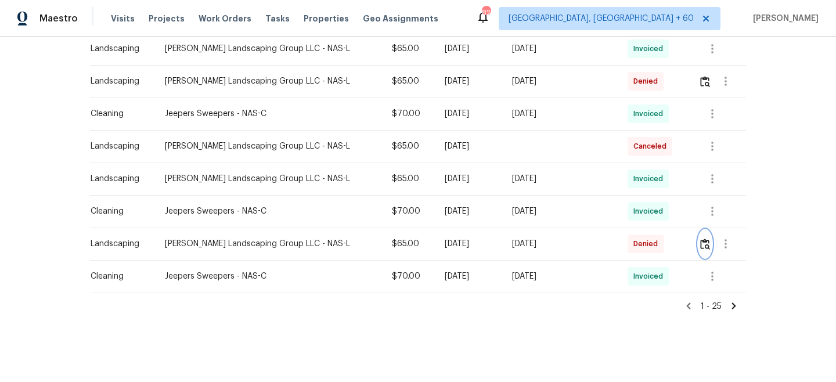
click at [703, 242] on img "button" at bounding box center [705, 244] width 10 height 11
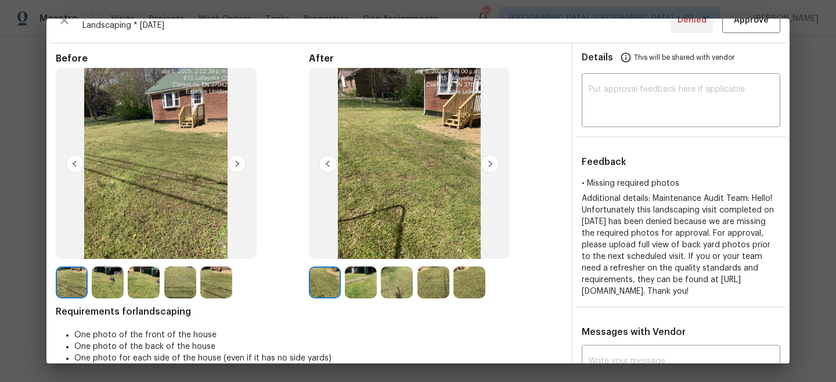
scroll to position [8, 0]
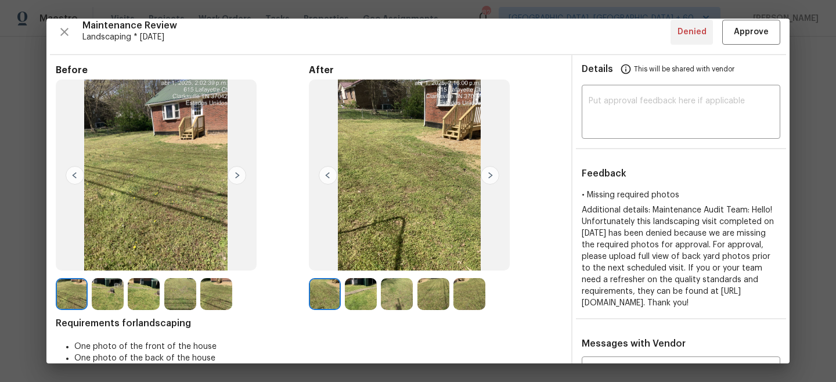
click at [239, 176] on img at bounding box center [237, 175] width 19 height 19
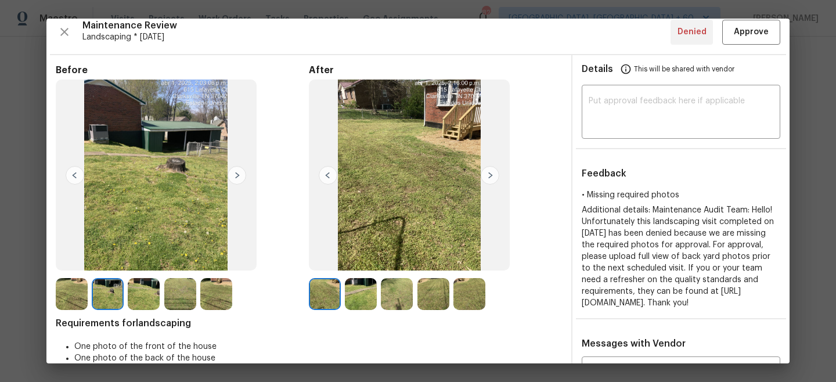
click at [492, 174] on img at bounding box center [490, 175] width 19 height 19
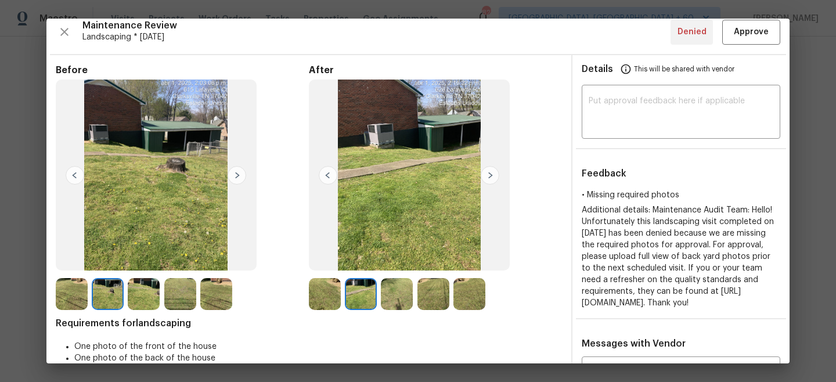
click at [492, 174] on img at bounding box center [490, 175] width 19 height 19
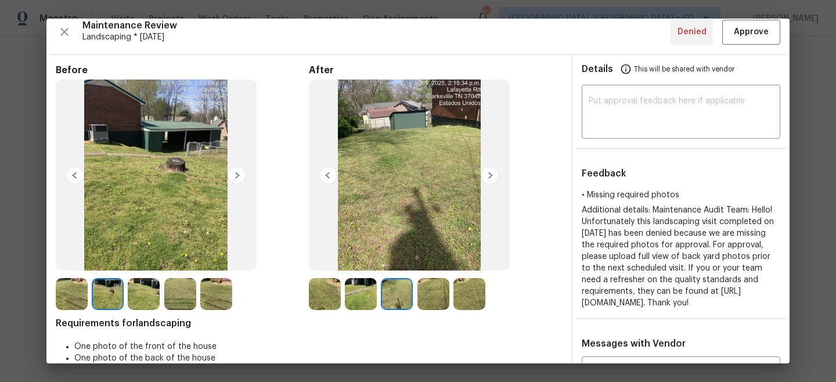
click at [492, 174] on img at bounding box center [490, 175] width 19 height 19
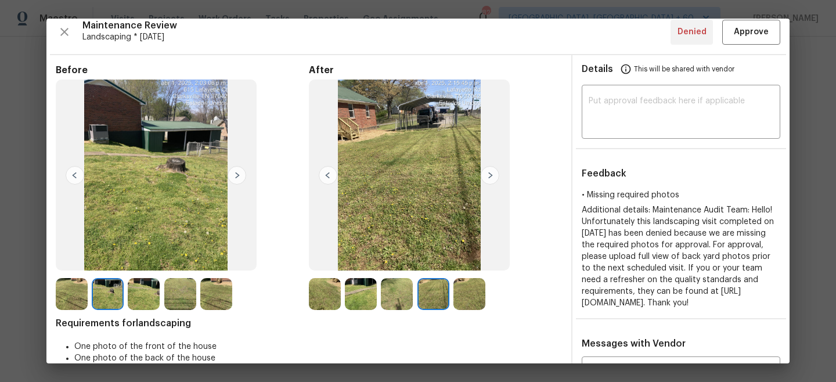
click at [239, 171] on img at bounding box center [237, 175] width 19 height 19
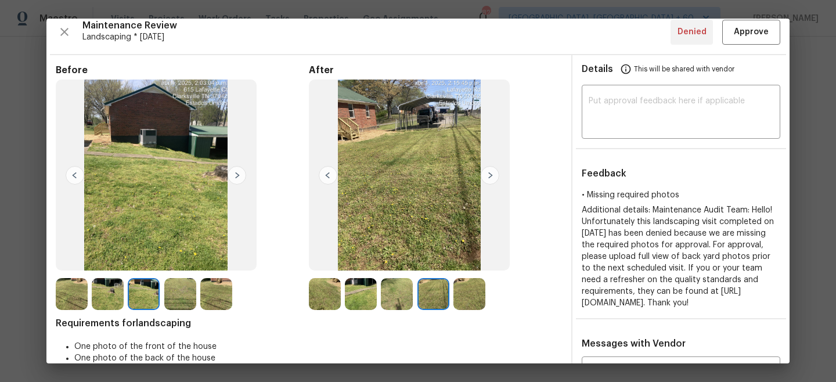
click at [239, 178] on img at bounding box center [237, 175] width 19 height 19
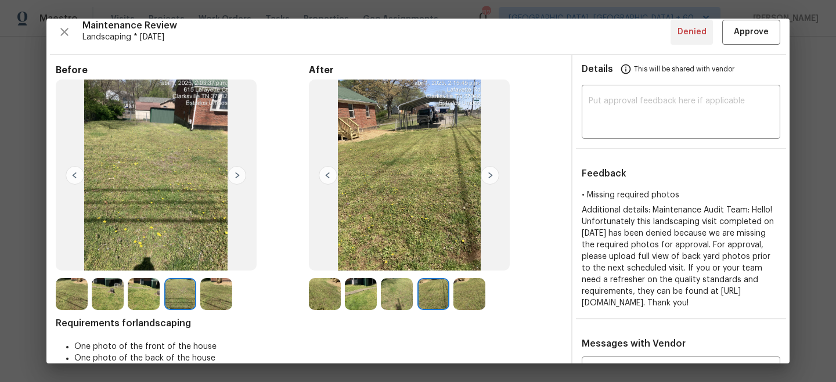
click at [491, 174] on img at bounding box center [490, 175] width 19 height 19
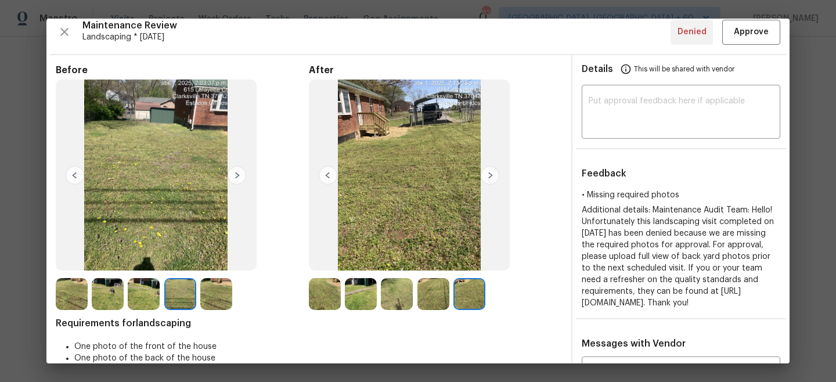
click at [238, 178] on img at bounding box center [237, 175] width 19 height 19
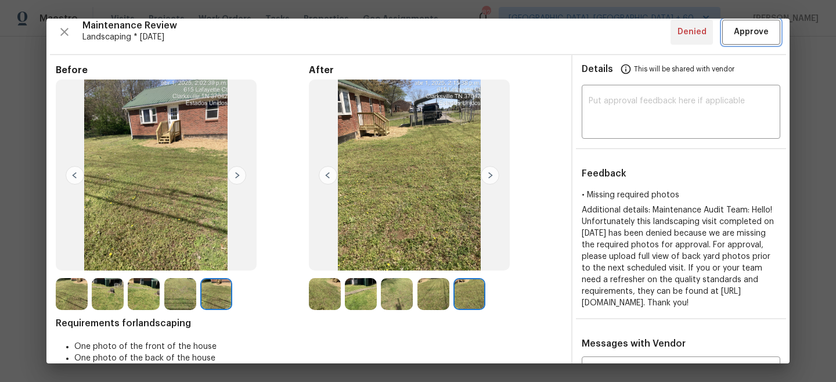
click at [758, 33] on span "Approve" at bounding box center [751, 32] width 35 height 15
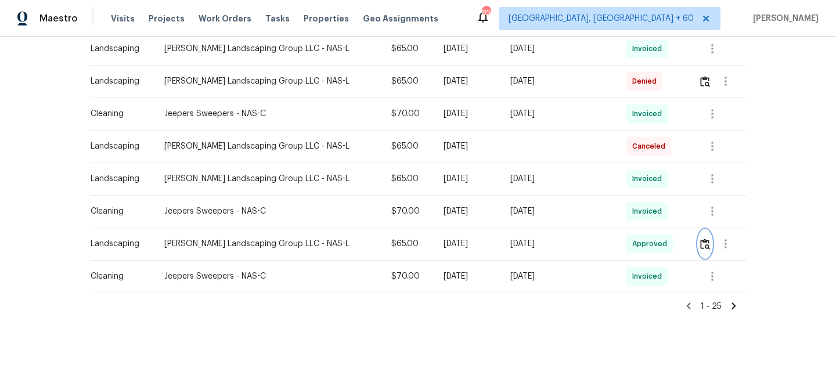
scroll to position [758, 0]
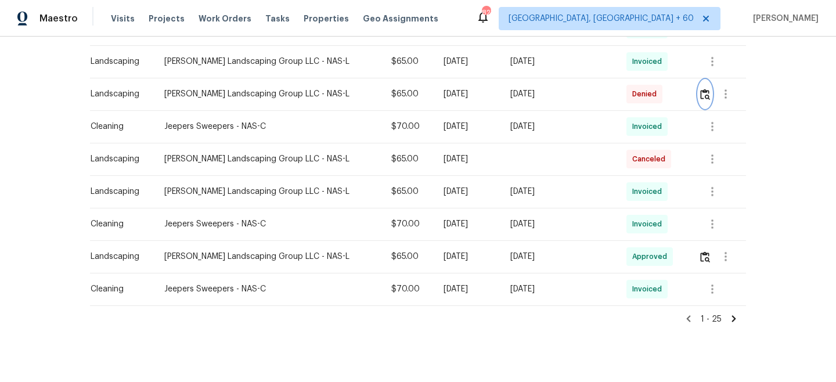
click at [700, 95] on img "button" at bounding box center [705, 94] width 10 height 11
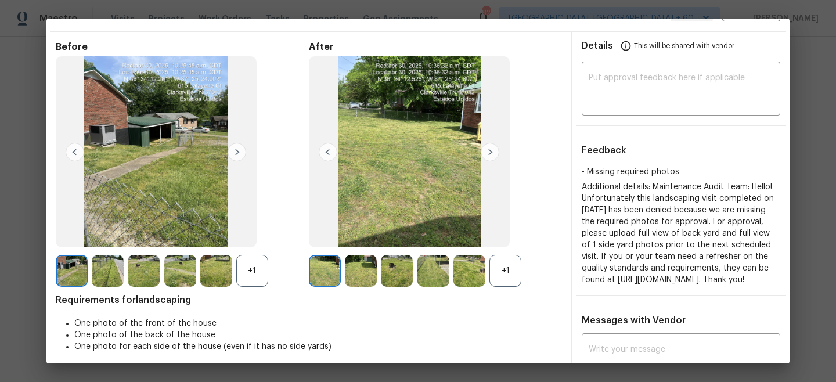
scroll to position [20, 0]
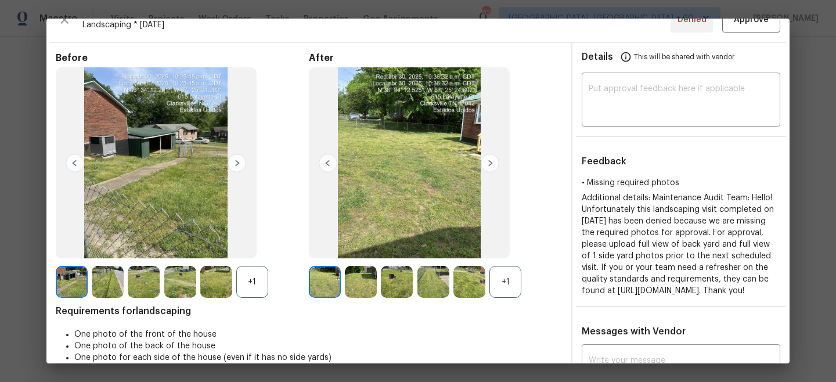
click at [492, 164] on img at bounding box center [490, 163] width 19 height 19
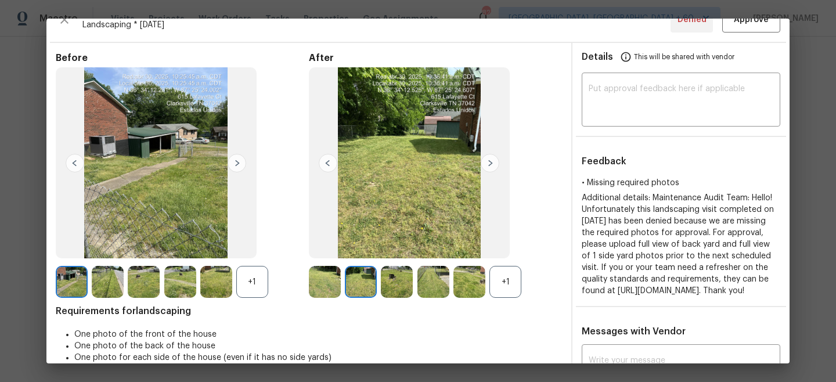
click at [492, 164] on img at bounding box center [490, 163] width 19 height 19
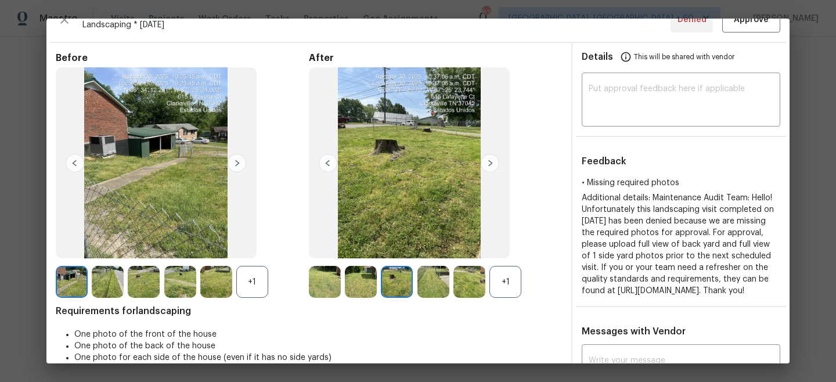
click at [492, 164] on img at bounding box center [490, 163] width 19 height 19
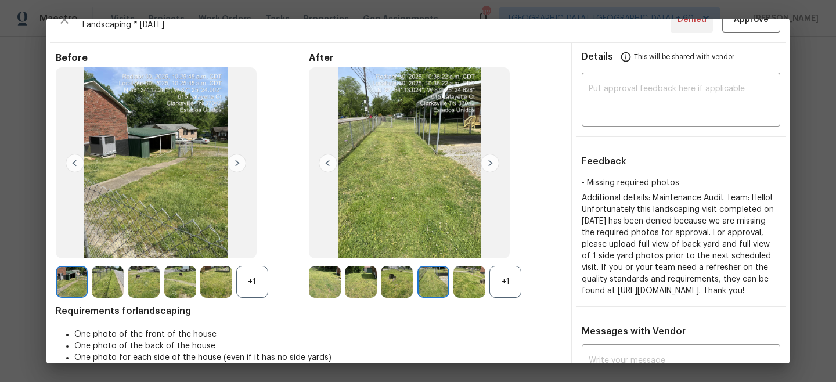
click at [492, 164] on img at bounding box center [490, 163] width 19 height 19
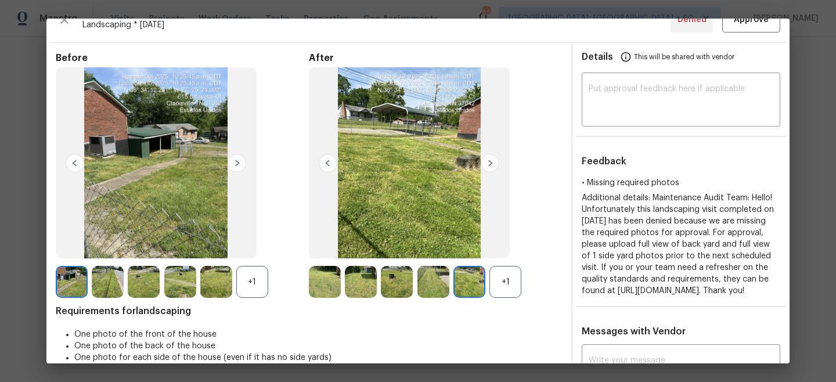
click at [492, 164] on img at bounding box center [490, 163] width 19 height 19
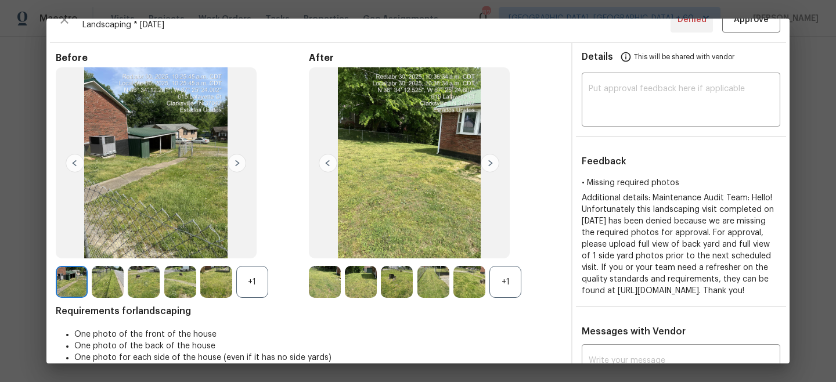
click at [492, 164] on img at bounding box center [490, 163] width 19 height 19
click at [762, 28] on button "Approve" at bounding box center [751, 20] width 58 height 25
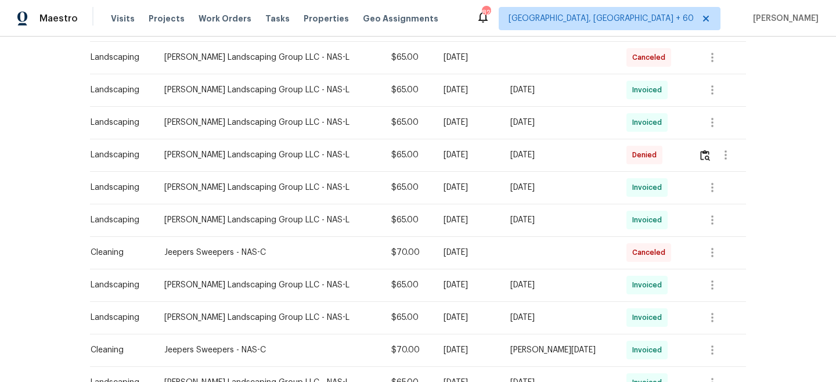
scroll to position [236, 0]
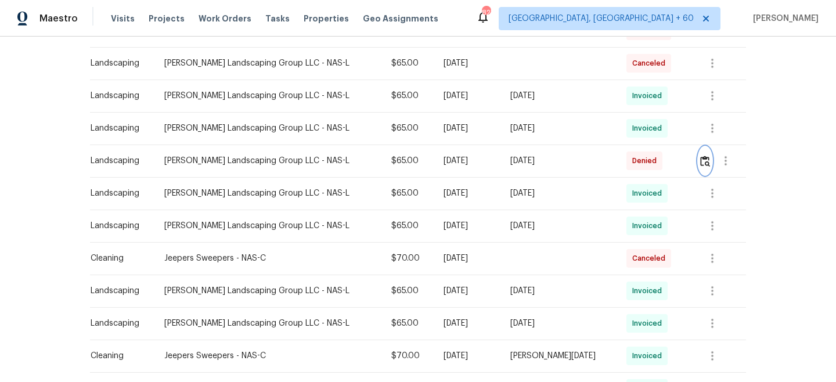
click at [698, 164] on button "button" at bounding box center [704, 161] width 13 height 28
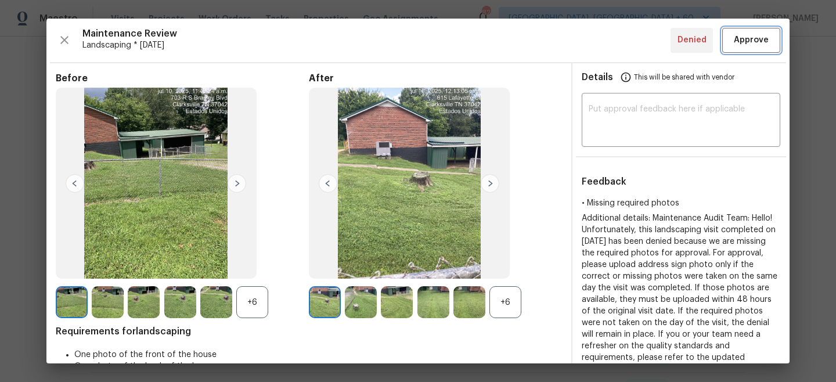
click at [765, 49] on button "Approve" at bounding box center [751, 40] width 58 height 25
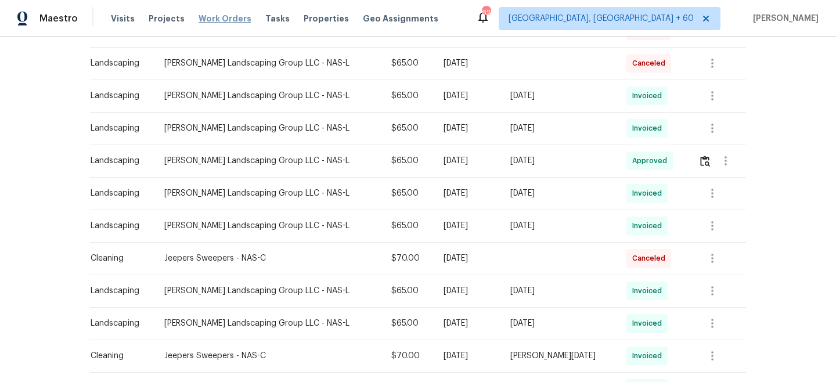
click at [202, 20] on span "Work Orders" at bounding box center [225, 19] width 53 height 12
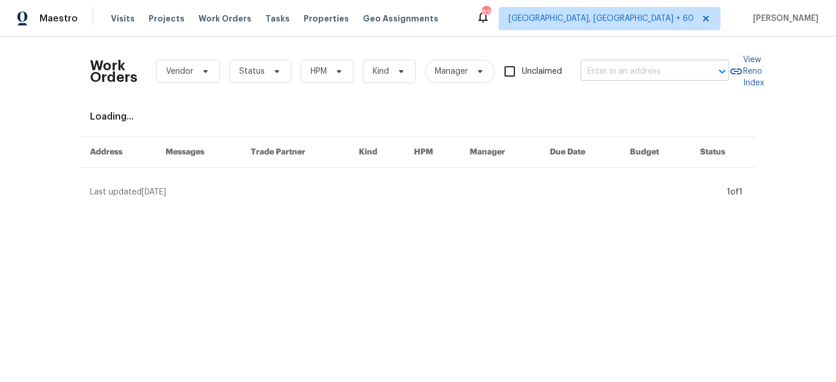
click at [648, 74] on input "text" at bounding box center [639, 72] width 116 height 18
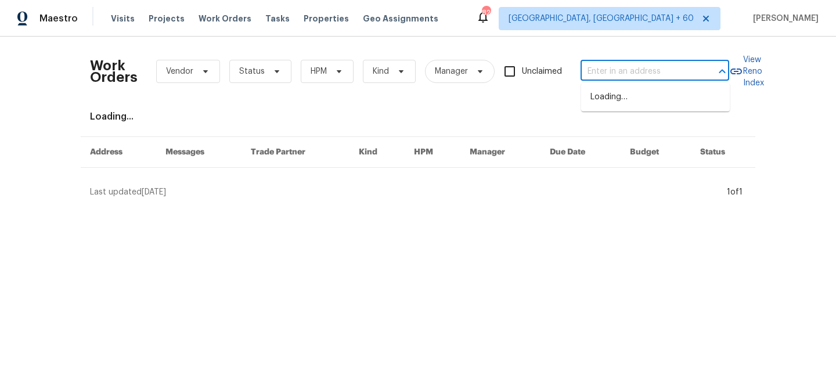
paste input "6003 Sentinel Dr"
type input "6003 Sentinel Dr"
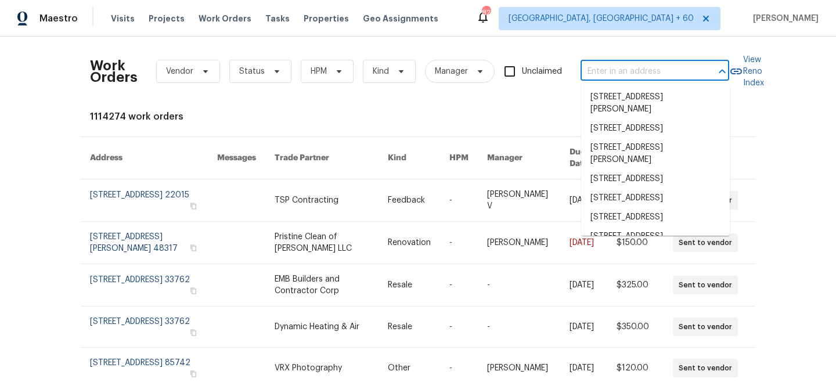
click at [618, 77] on input "text" at bounding box center [639, 72] width 116 height 18
paste input "6003 Sentinel Dr"
type input "6003 Sentinel Dr"
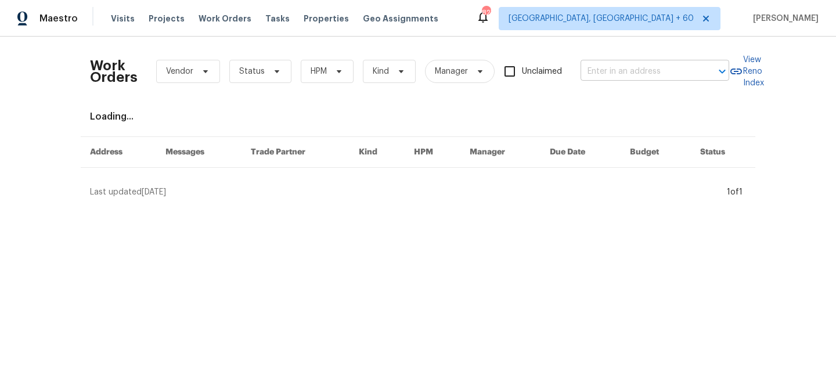
click at [619, 73] on input "text" at bounding box center [639, 72] width 116 height 18
paste input "6003 Sentinel Dr"
type input "6003 Sentinel Dr"
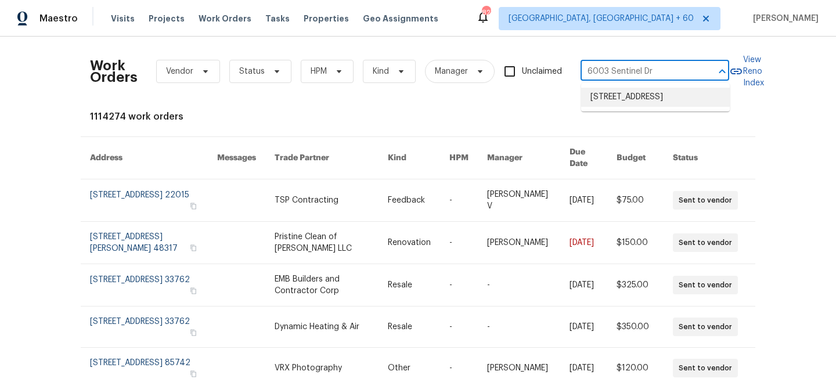
click at [621, 101] on li "6003 Sentinel Dr, Spring Hill, TN 37174" at bounding box center [655, 97] width 149 height 19
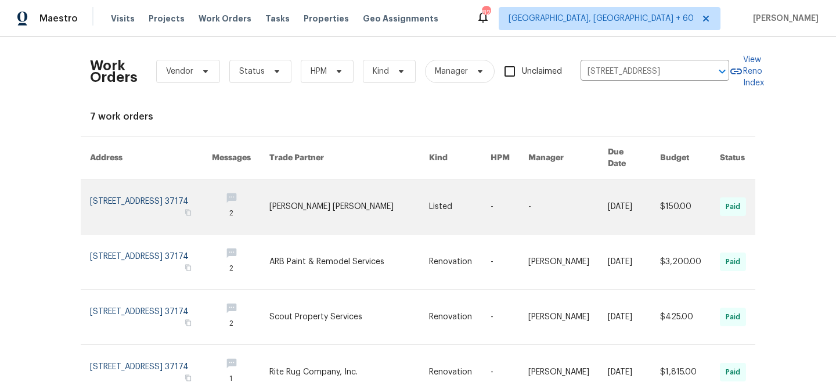
click at [355, 192] on link at bounding box center [348, 206] width 159 height 55
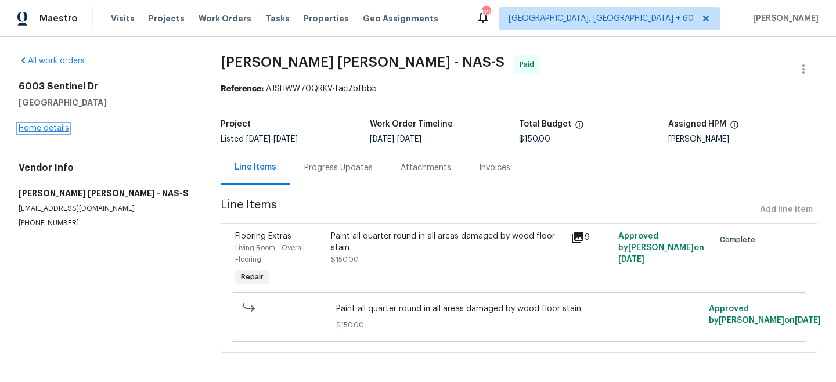
click at [39, 131] on link "Home details" at bounding box center [44, 128] width 51 height 8
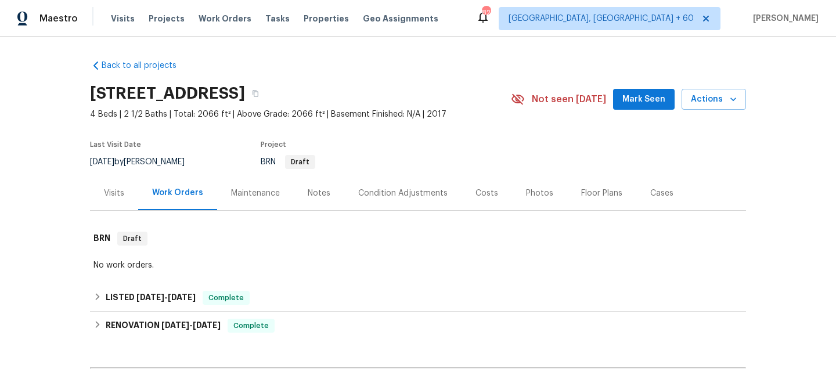
scroll to position [66, 0]
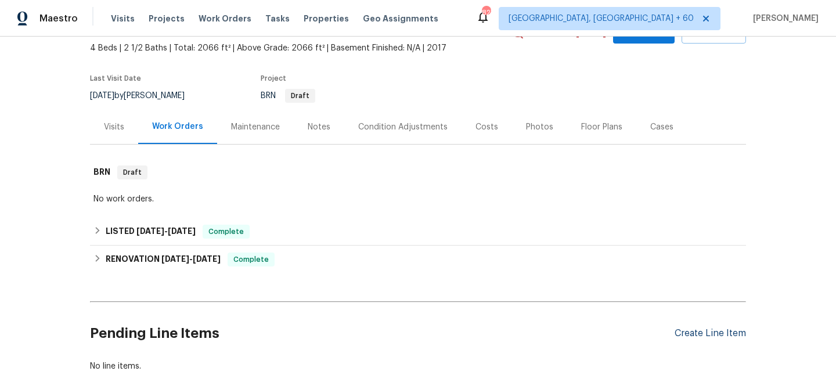
click at [716, 330] on div "Create Line Item" at bounding box center [710, 333] width 71 height 11
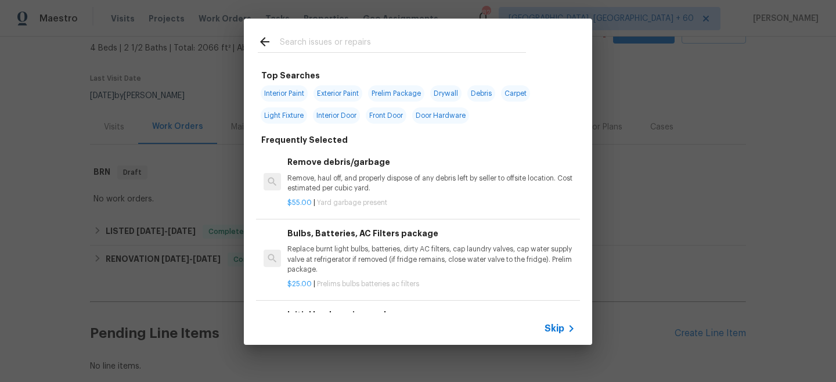
click at [550, 336] on div "Skip" at bounding box center [418, 328] width 348 height 33
click at [553, 332] on span "Skip" at bounding box center [555, 329] width 20 height 12
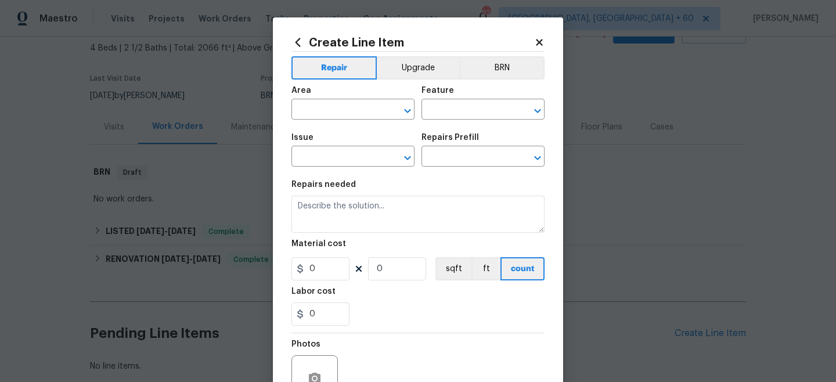
click at [330, 95] on div "Area" at bounding box center [352, 94] width 123 height 15
click at [329, 118] on input "text" at bounding box center [336, 111] width 91 height 18
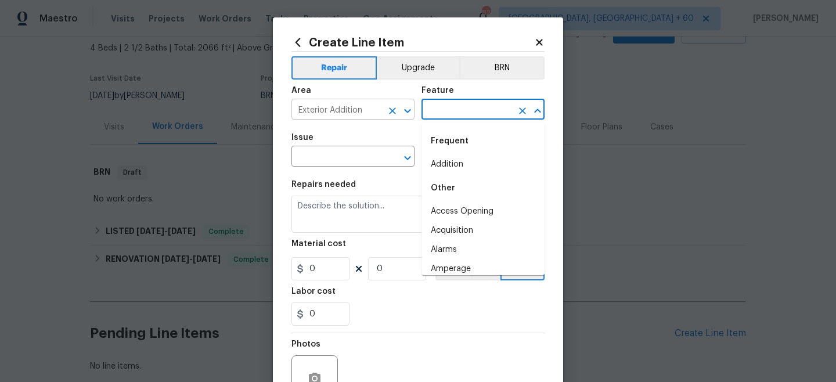
click at [341, 114] on input "Exterior Addition" at bounding box center [336, 111] width 91 height 18
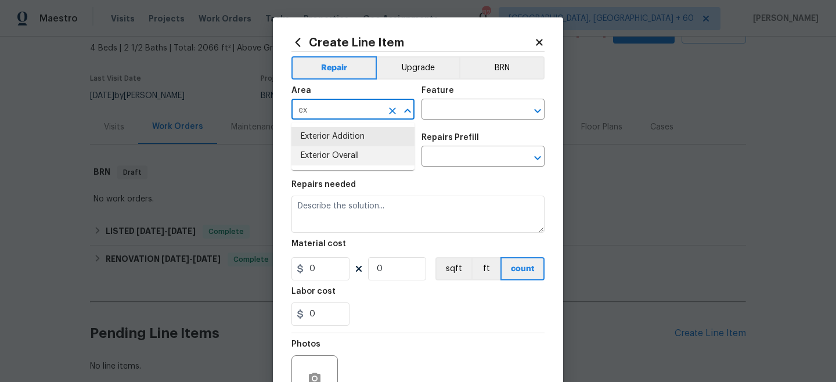
click at [343, 157] on li "Exterior Overall" at bounding box center [352, 155] width 123 height 19
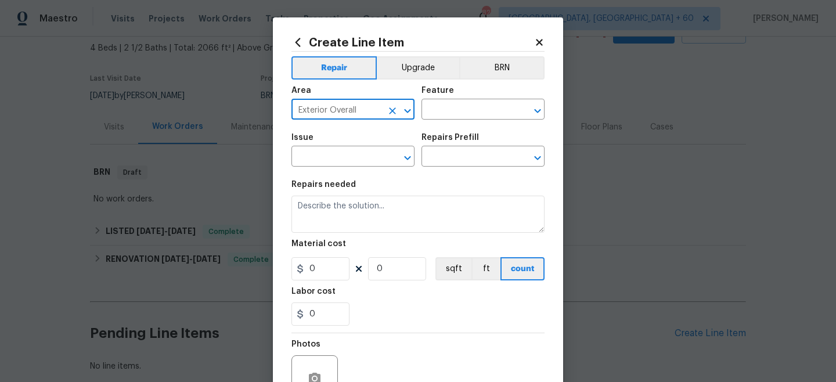
type input "Exterior Overall"
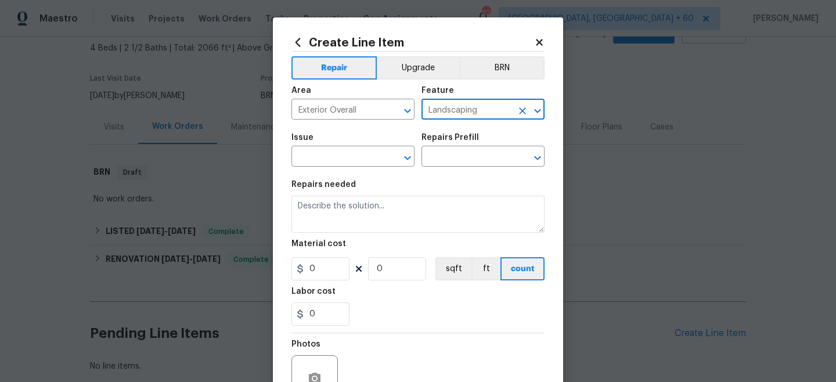
type input "Landscaping"
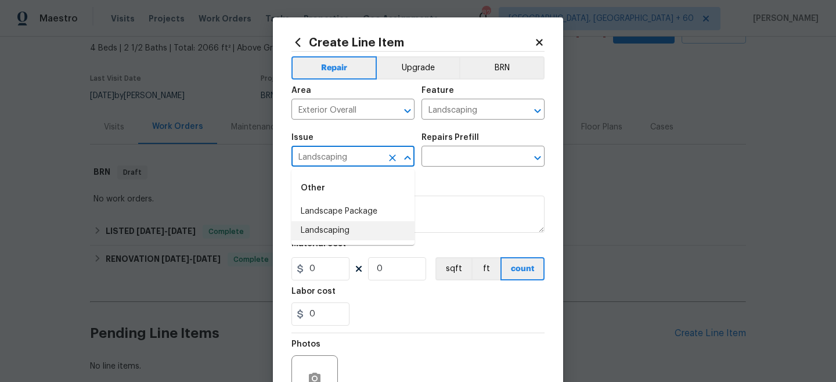
type input "Landscaping"
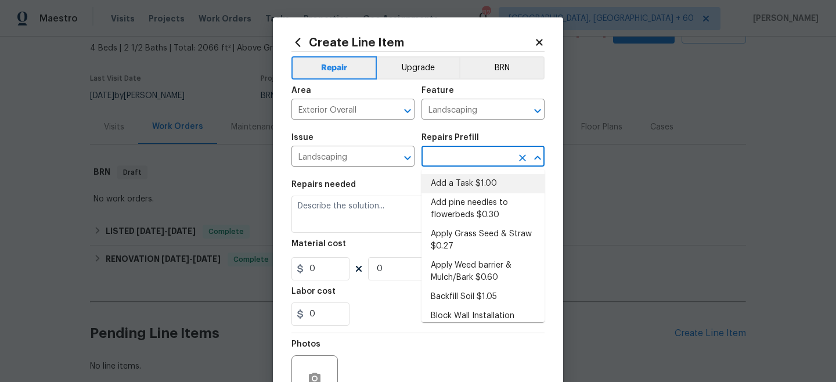
type input "Add a Task $1.00"
type textarea "HPM to detail"
type input "1"
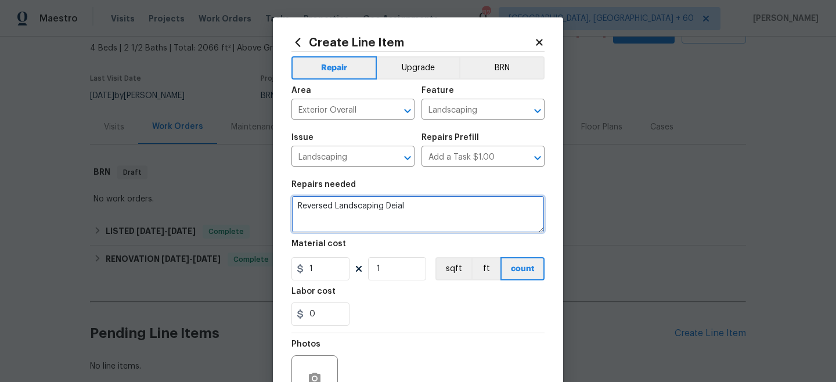
type textarea "Reversed Landscaping Deial"
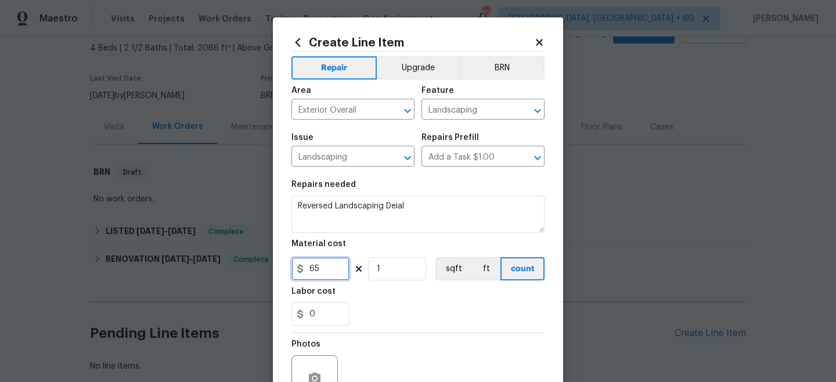
type input "65"
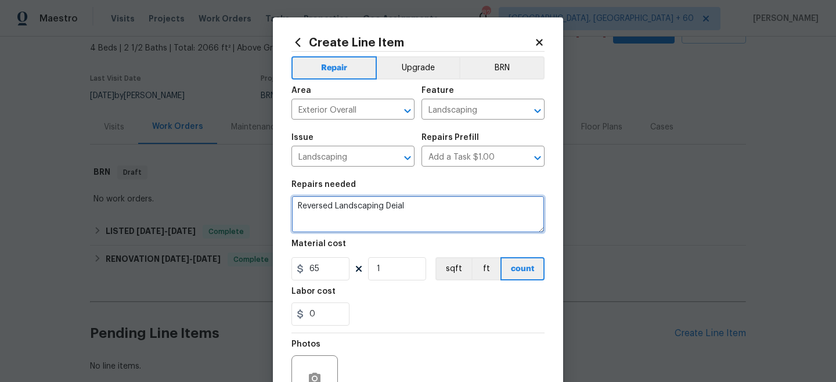
click at [410, 214] on textarea "Reversed Landscaping Deial" at bounding box center [417, 214] width 253 height 37
type textarea "Reversed Landscaping Denial"
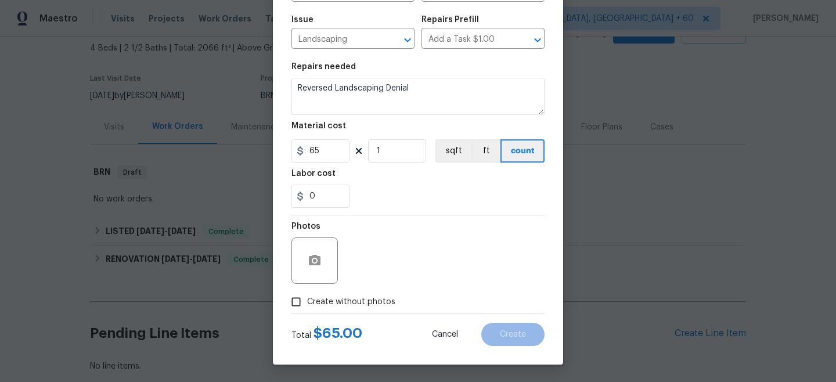
click at [335, 310] on label "Create without photos" at bounding box center [340, 302] width 110 height 22
click at [307, 310] on input "Create without photos" at bounding box center [296, 302] width 22 height 22
checkbox input "true"
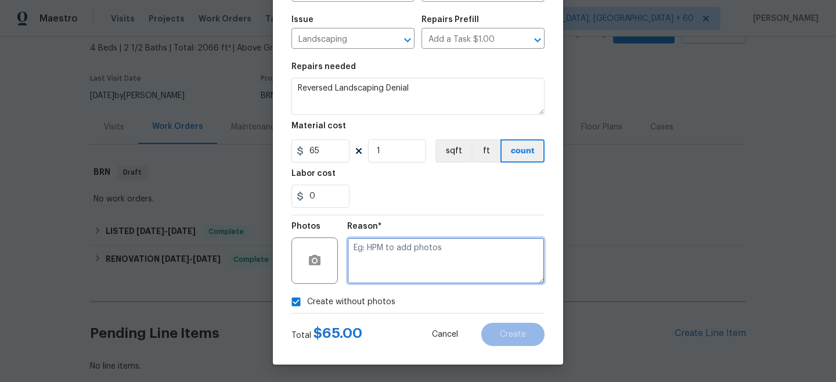
click at [402, 265] on textarea at bounding box center [445, 260] width 197 height 46
type textarea "n/a"
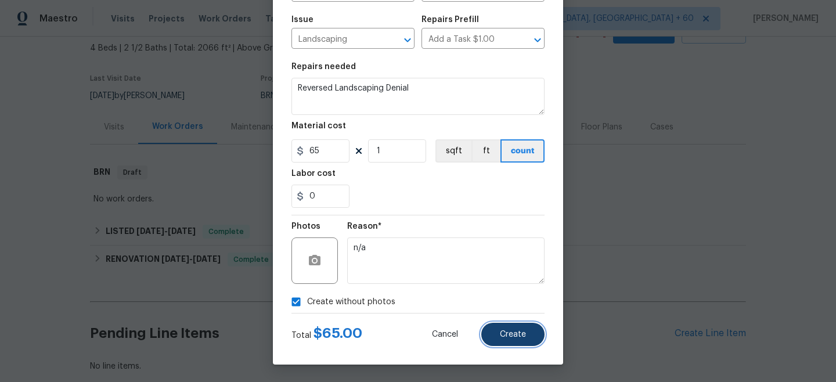
click at [507, 333] on span "Create" at bounding box center [513, 334] width 26 height 9
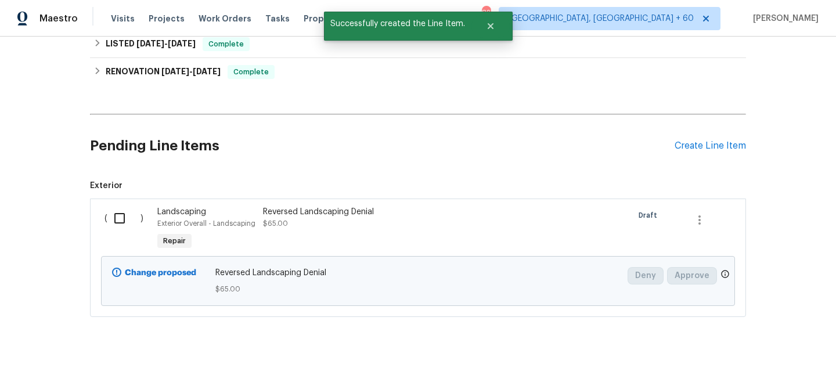
scroll to position [254, 0]
click at [120, 221] on input "checkbox" at bounding box center [123, 218] width 33 height 24
checkbox input "true"
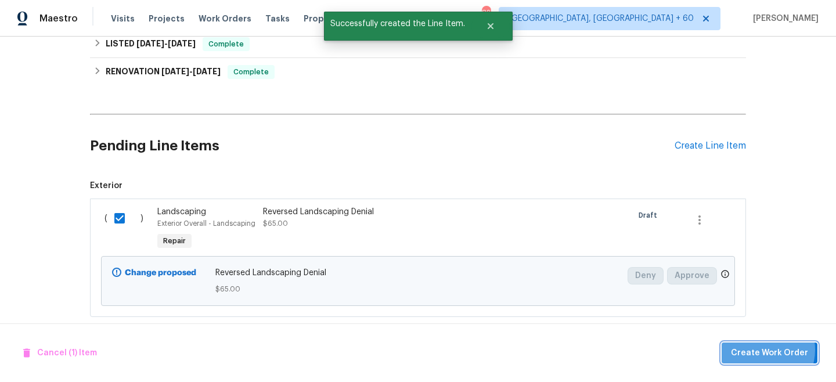
click at [765, 349] on span "Create Work Order" at bounding box center [769, 353] width 77 height 15
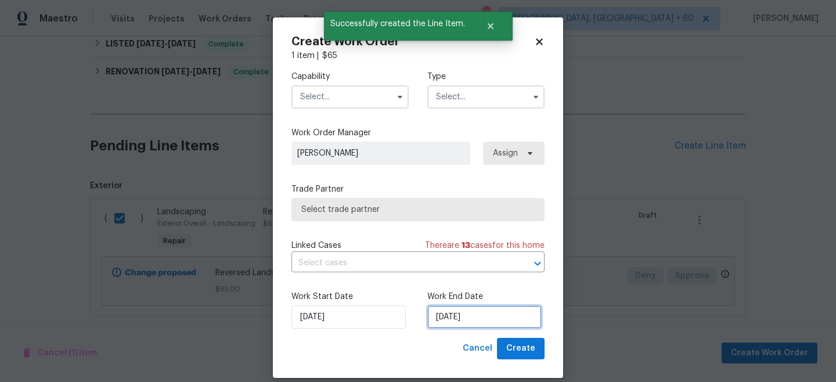
click at [458, 319] on input "[DATE]" at bounding box center [484, 316] width 114 height 23
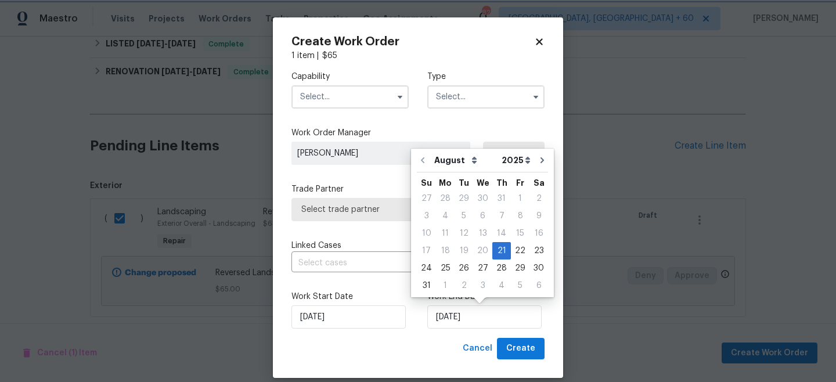
click at [499, 121] on div "Capability Type Work Order Manager Alexis Berman Assign Trade Partner Select tr…" at bounding box center [417, 200] width 253 height 276
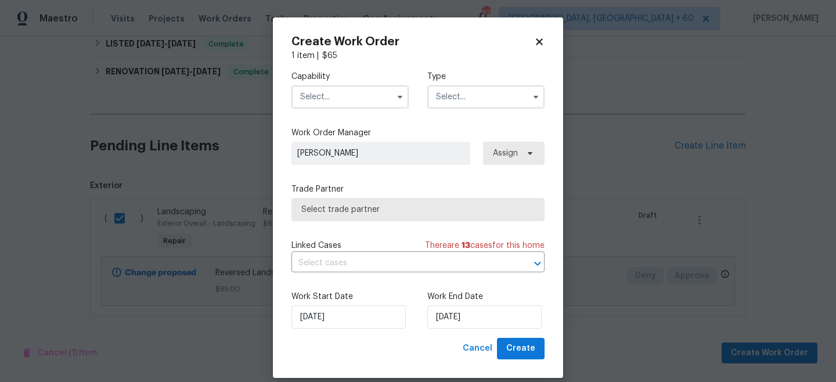
click at [480, 99] on input "text" at bounding box center [485, 96] width 117 height 23
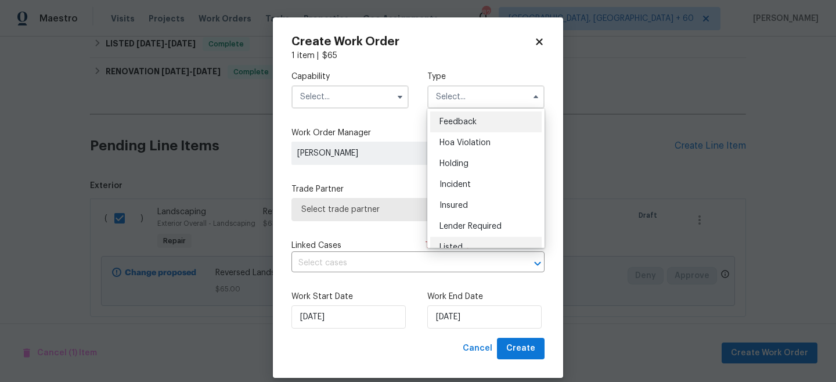
click at [459, 242] on div "Listed" at bounding box center [485, 247] width 111 height 21
type input "Listed"
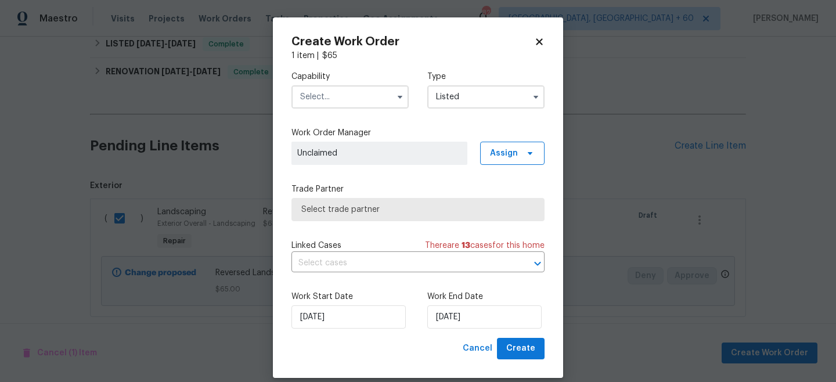
click at [336, 96] on input "text" at bounding box center [349, 96] width 117 height 23
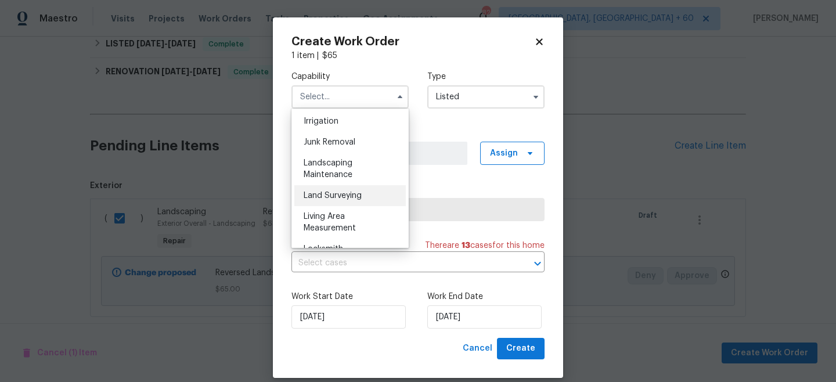
scroll to position [723, 0]
click at [346, 171] on span "Landscaping Maintenance" at bounding box center [328, 168] width 49 height 20
type input "Landscaping Maintenance"
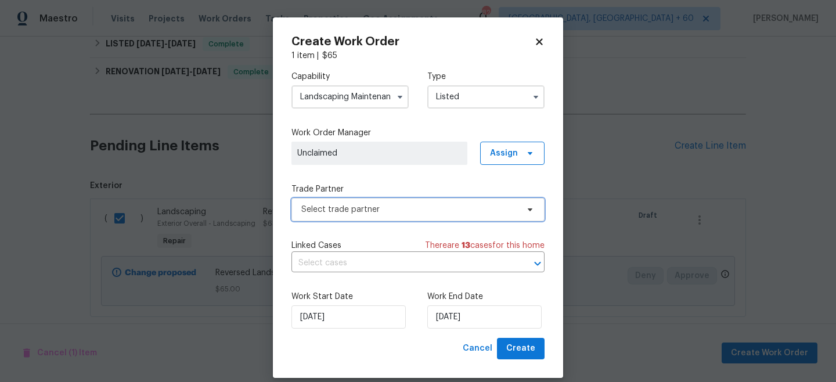
click at [397, 206] on span "Select trade partner" at bounding box center [409, 210] width 217 height 12
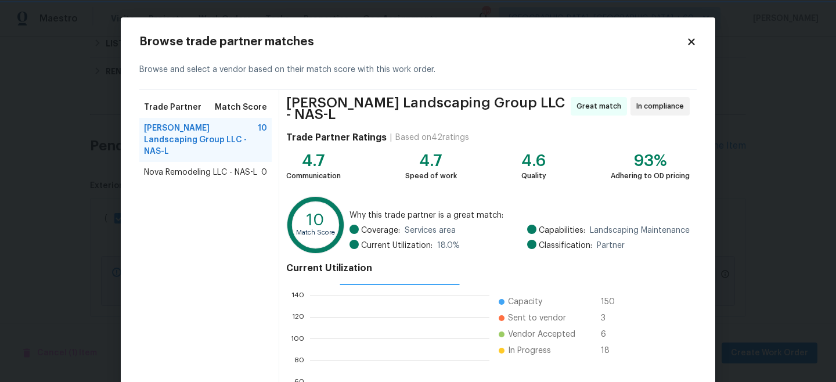
scroll to position [130, 0]
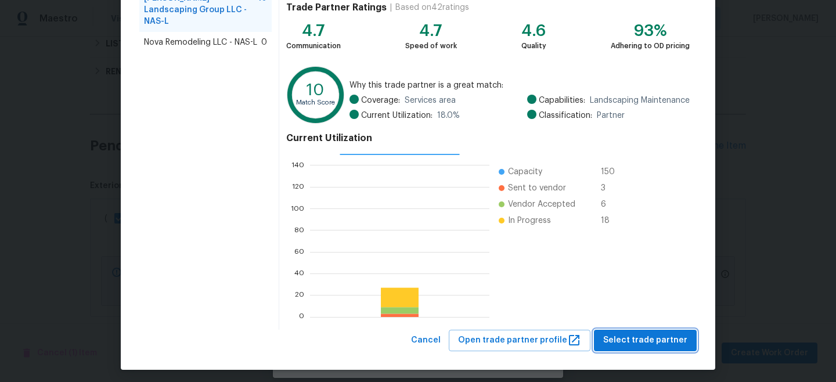
click at [630, 334] on span "Select trade partner" at bounding box center [645, 340] width 84 height 15
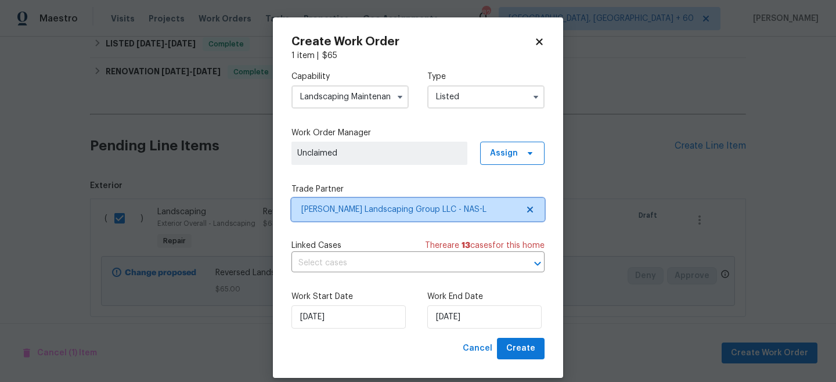
scroll to position [0, 0]
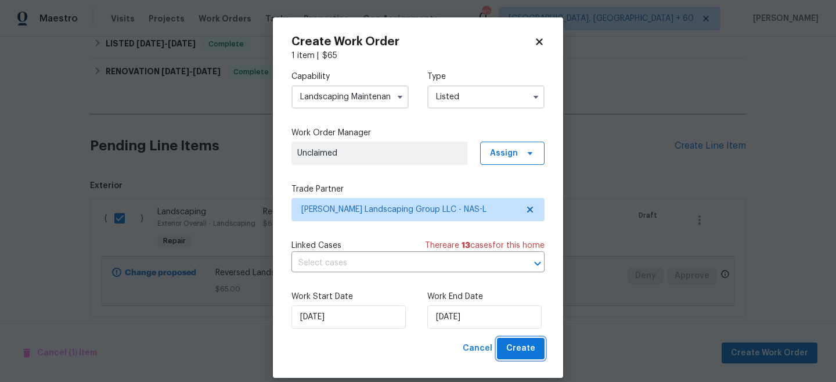
click at [515, 341] on button "Create" at bounding box center [521, 348] width 48 height 21
checkbox input "false"
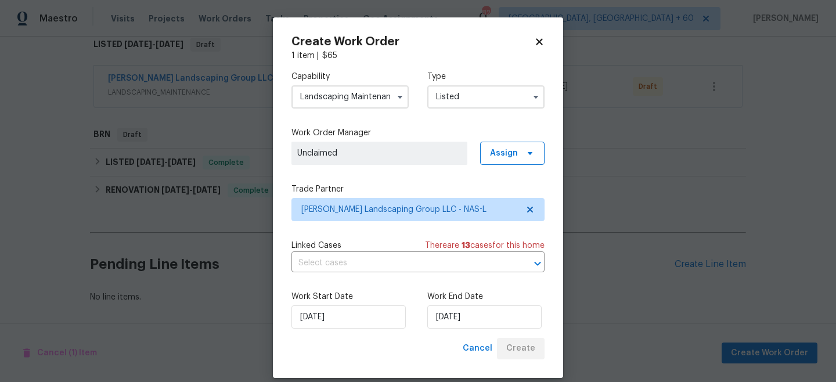
scroll to position [194, 0]
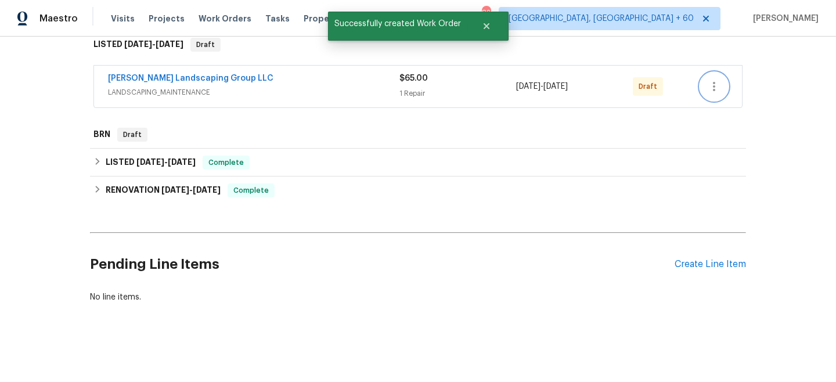
click at [720, 85] on icon "button" at bounding box center [714, 87] width 14 height 14
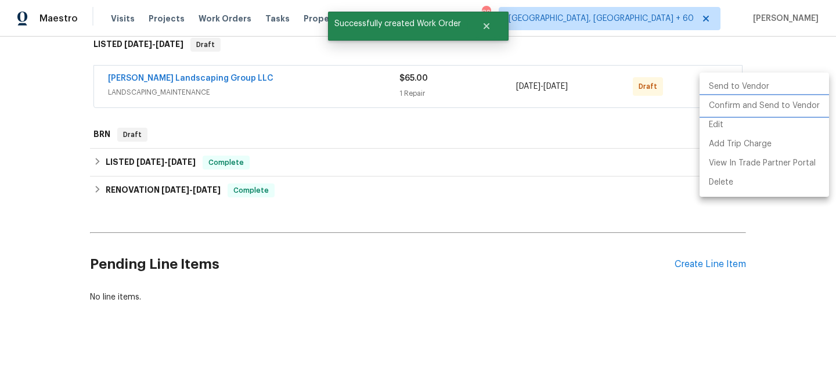
click at [756, 106] on li "Confirm and Send to Vendor" at bounding box center [764, 105] width 129 height 19
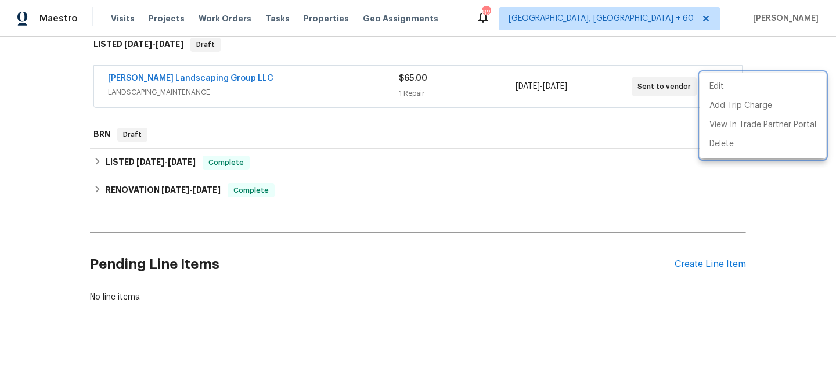
click at [319, 105] on div at bounding box center [418, 191] width 836 height 382
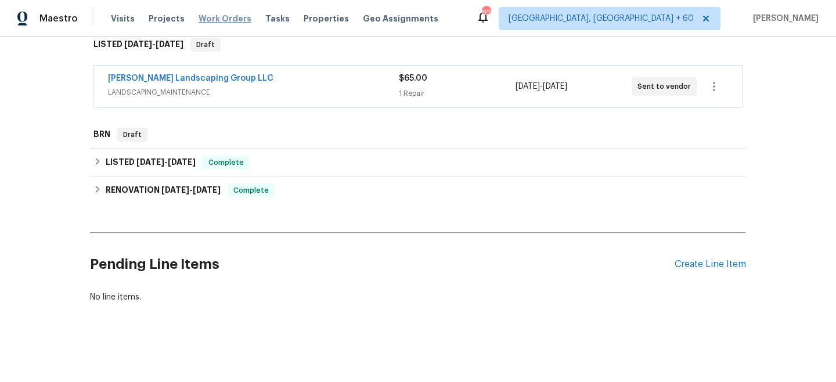
drag, startPoint x: 195, startPoint y: 14, endPoint x: 212, endPoint y: 14, distance: 17.4
click at [199, 14] on span "Work Orders" at bounding box center [225, 19] width 53 height 12
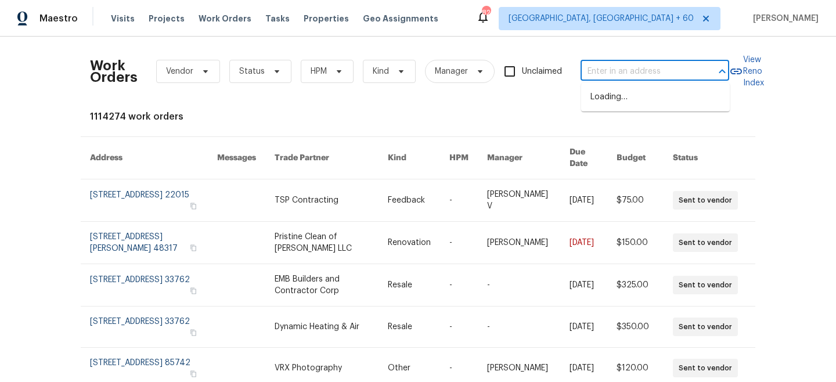
click at [612, 70] on input "text" at bounding box center [639, 72] width 116 height 18
paste input "538 Morris Dr"
type input "538 Morris Dr"
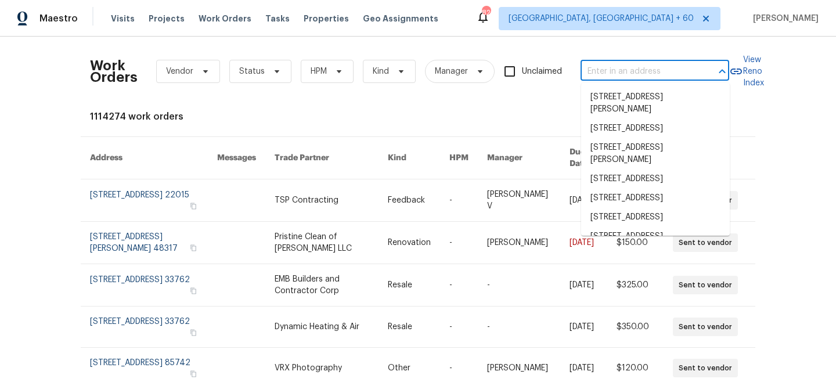
paste input "538 Morris Dr, Murfreesboro, TN 37130"
type input "538 Morris Dr, Murfreesboro, TN 37130"
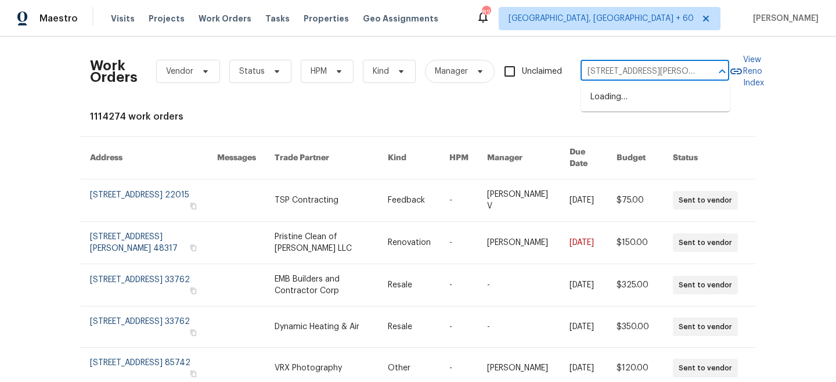
scroll to position [0, 37]
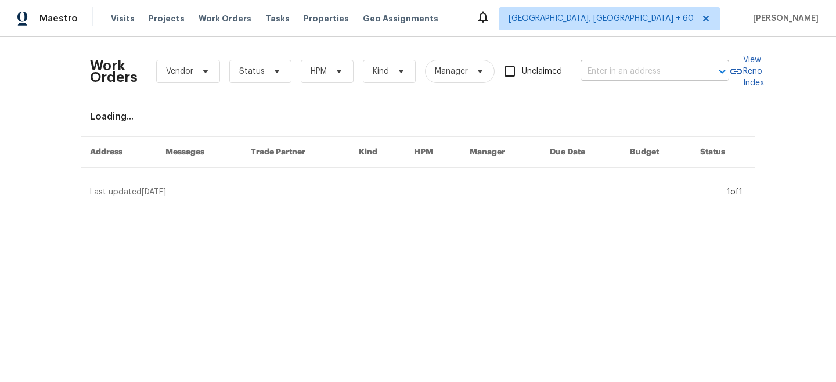
click at [649, 74] on input "text" at bounding box center [639, 72] width 116 height 18
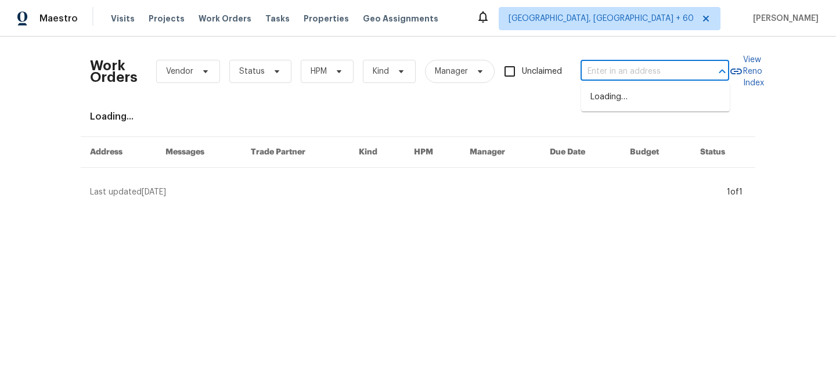
paste input "[STREET_ADDRESS][PERSON_NAME]"
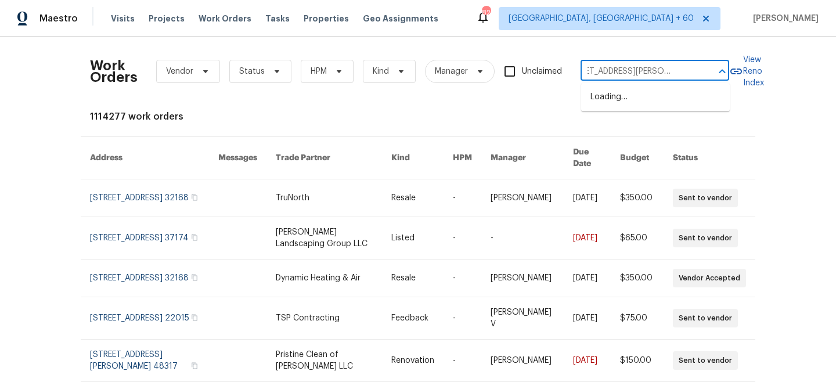
type input "[STREET_ADDRESS][PERSON_NAME]"
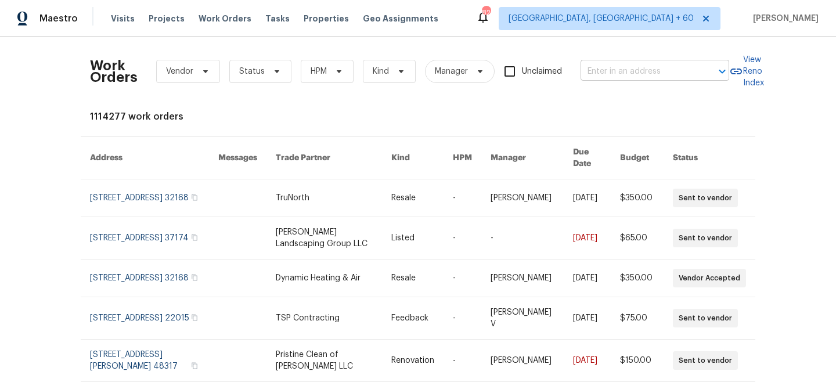
click at [623, 79] on input "text" at bounding box center [639, 72] width 116 height 18
type input "v"
paste input "[STREET_ADDRESS][PERSON_NAME]"
type input "[STREET_ADDRESS][PERSON_NAME]"
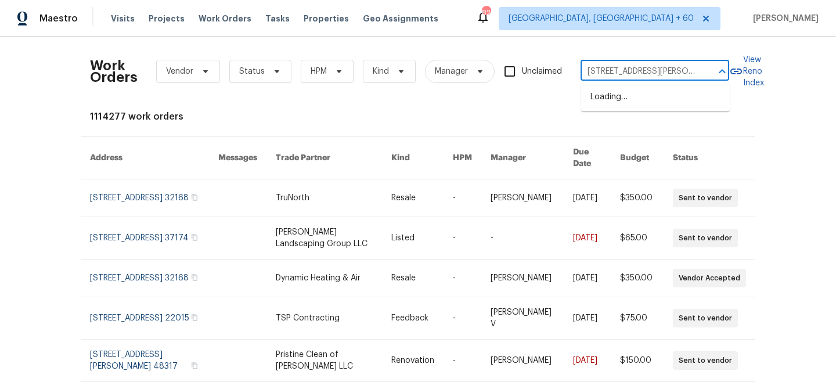
scroll to position [0, 39]
click at [646, 99] on li "[STREET_ADDRESS][PERSON_NAME]" at bounding box center [655, 103] width 149 height 31
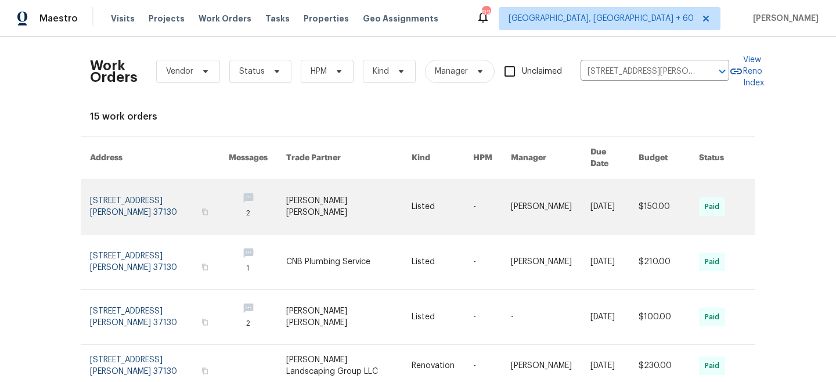
click at [344, 201] on link at bounding box center [348, 206] width 125 height 55
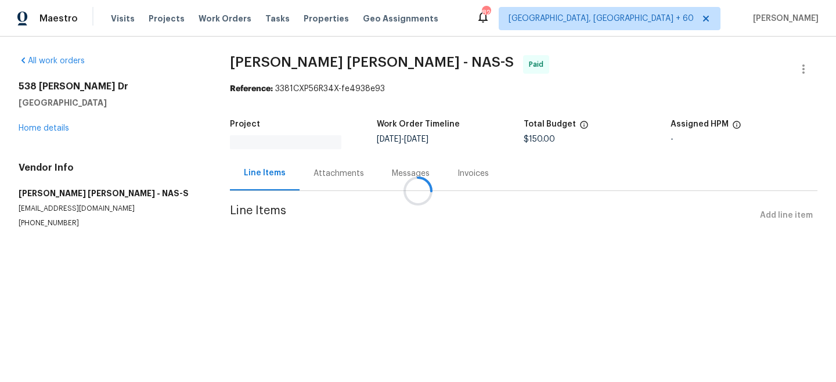
click at [41, 124] on div at bounding box center [418, 191] width 836 height 382
click at [49, 127] on div at bounding box center [418, 191] width 836 height 382
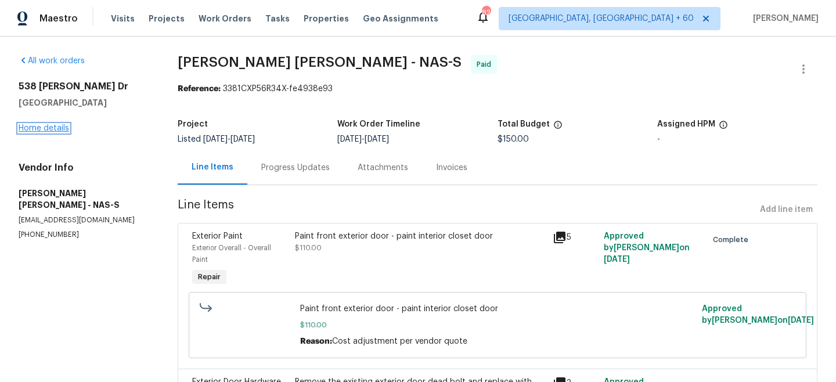
click at [33, 124] on link "Home details" at bounding box center [44, 128] width 51 height 8
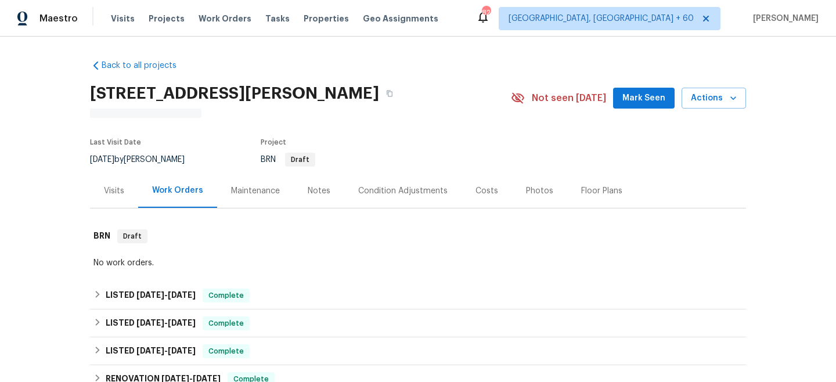
click at [256, 186] on div "Maintenance" at bounding box center [255, 191] width 49 height 12
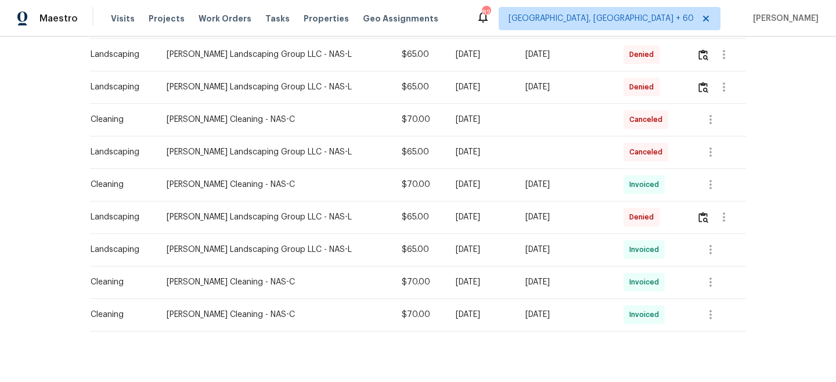
scroll to position [426, 0]
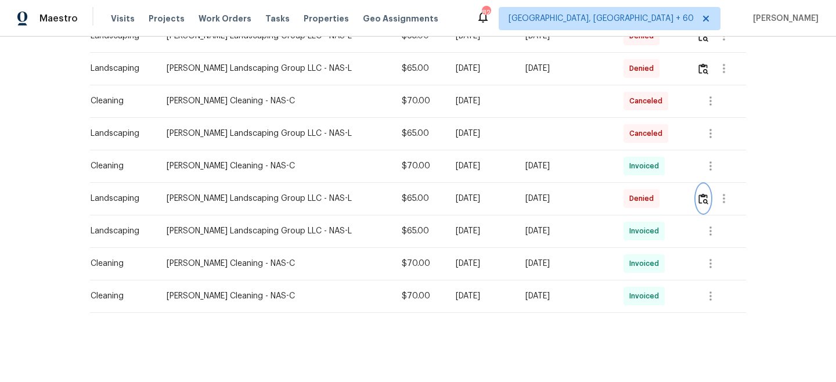
click at [703, 196] on img "button" at bounding box center [703, 198] width 10 height 11
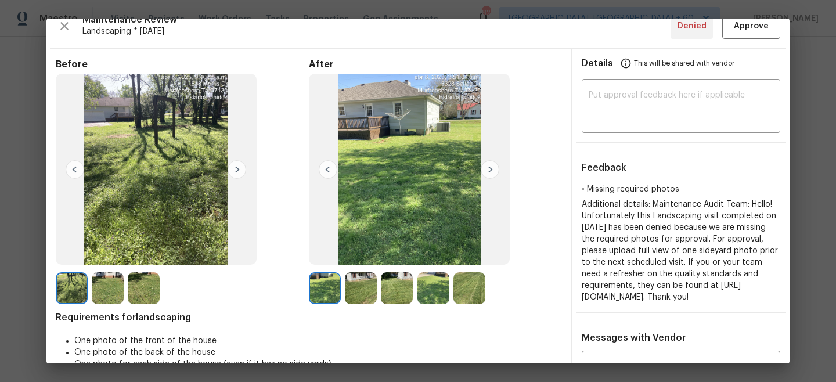
scroll to position [0, 0]
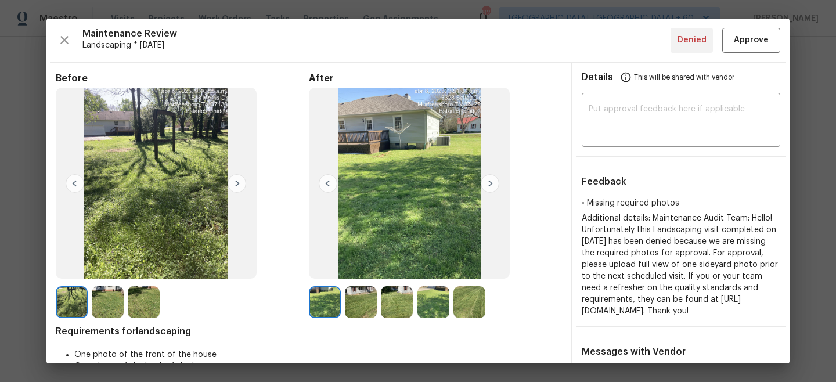
click at [491, 183] on img at bounding box center [490, 183] width 19 height 19
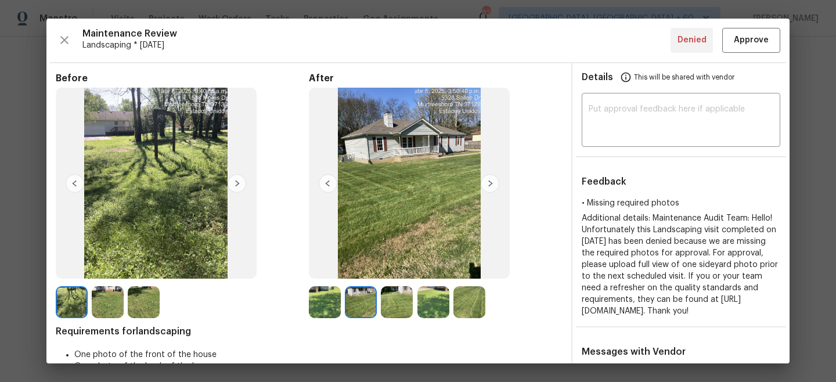
click at [491, 183] on img at bounding box center [490, 183] width 19 height 19
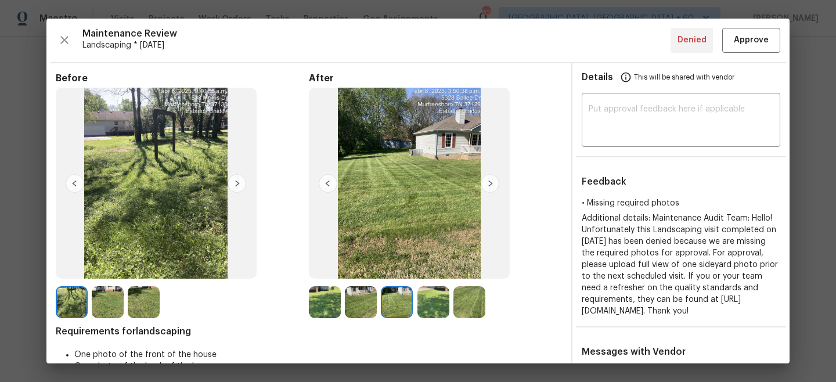
click at [491, 183] on img at bounding box center [490, 183] width 19 height 19
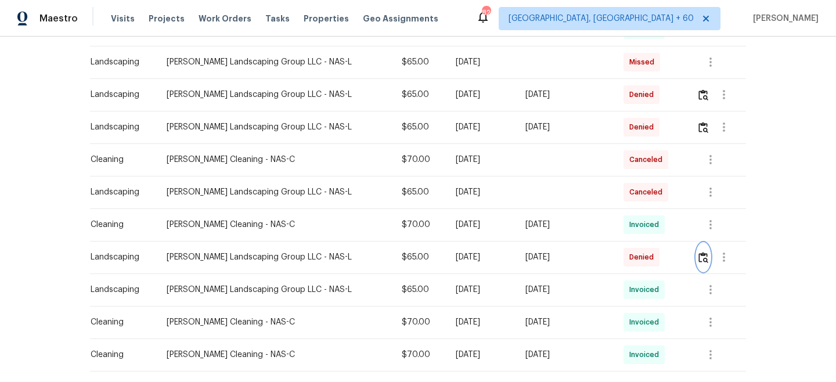
scroll to position [355, 0]
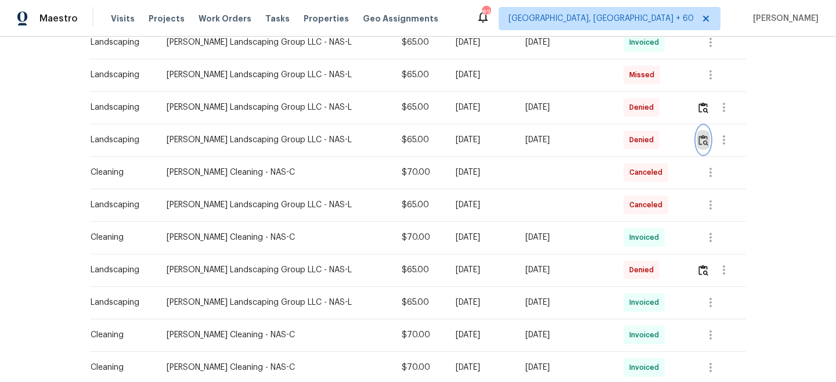
click at [705, 138] on img "button" at bounding box center [703, 140] width 10 height 11
click at [702, 106] on img "button" at bounding box center [703, 107] width 10 height 11
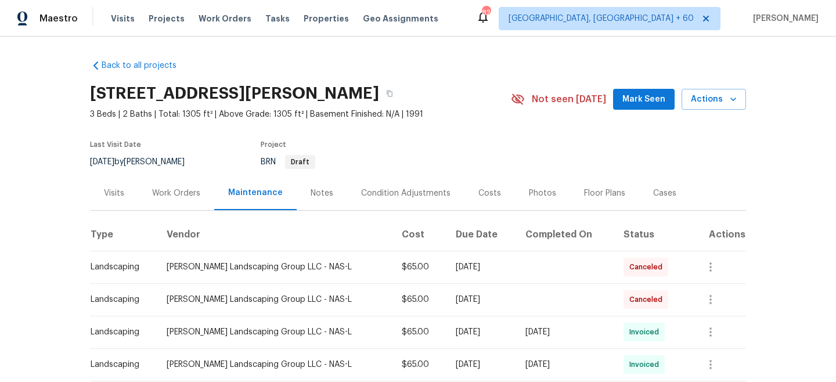
click at [183, 199] on div "Work Orders" at bounding box center [176, 193] width 76 height 34
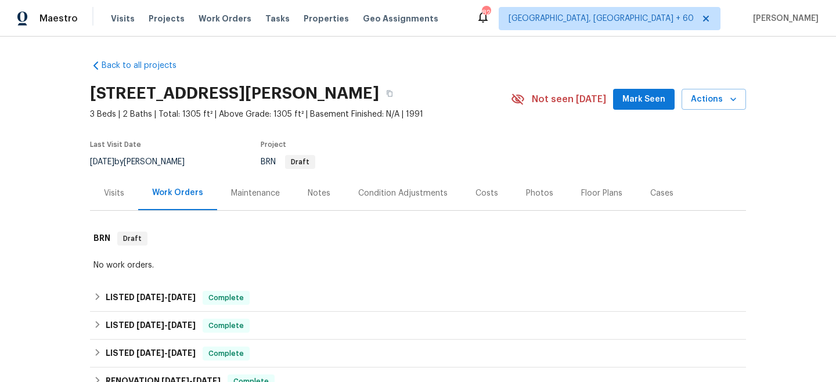
scroll to position [191, 0]
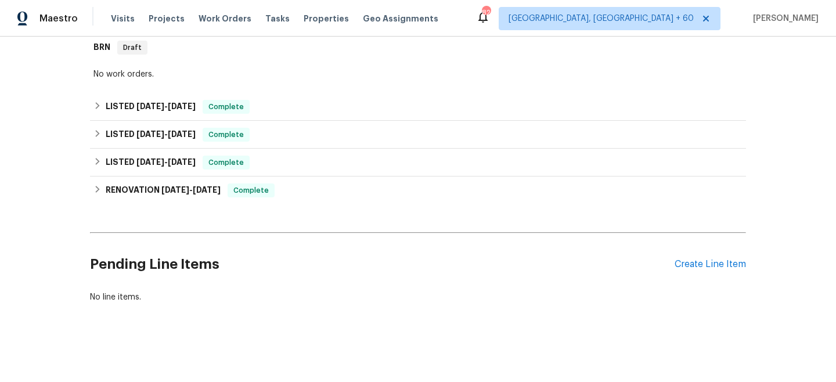
click at [702, 265] on div "Create Line Item" at bounding box center [710, 264] width 71 height 11
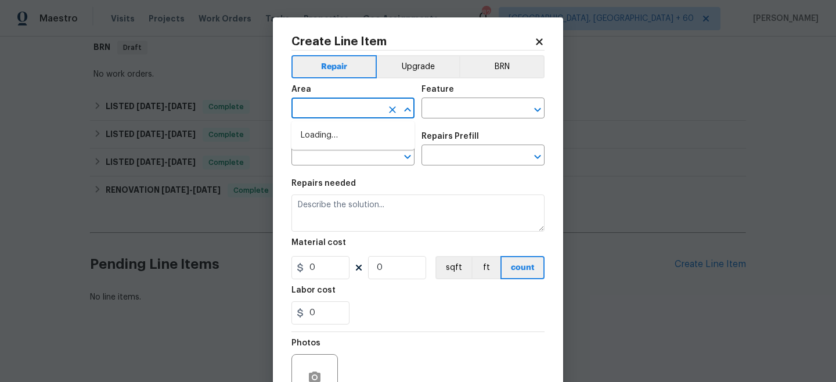
click at [353, 104] on input "text" at bounding box center [336, 109] width 91 height 18
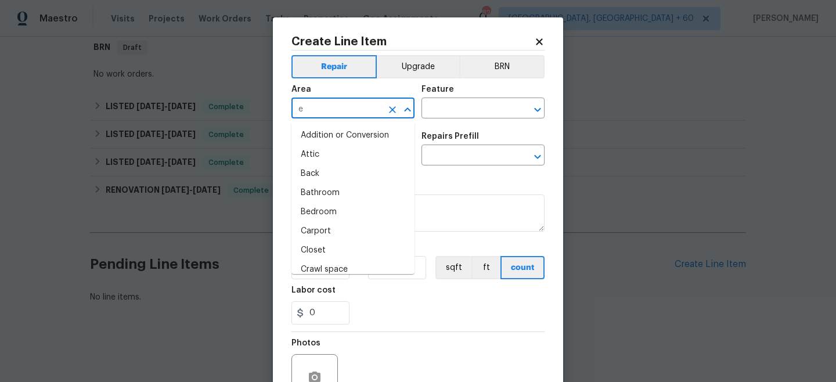
type input "ex"
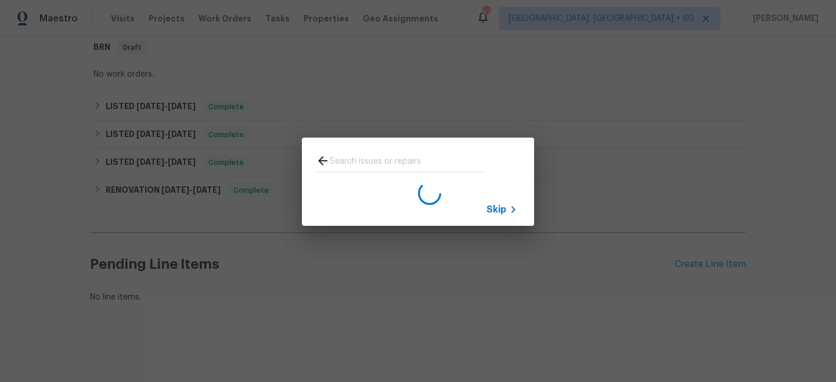
click at [495, 212] on span "Skip" at bounding box center [497, 210] width 20 height 12
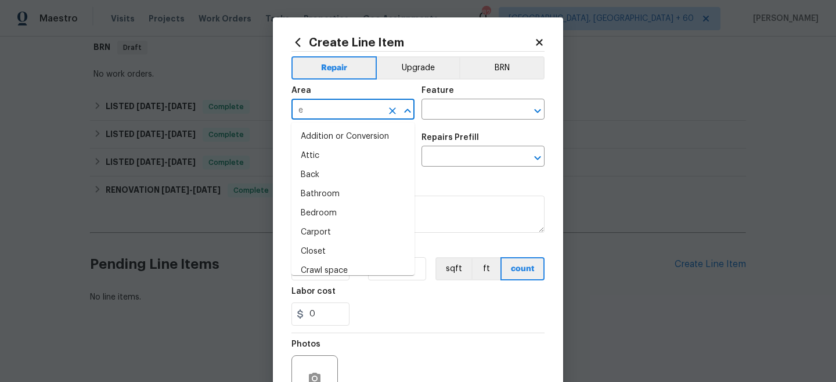
click at [349, 114] on input "e" at bounding box center [336, 111] width 91 height 18
type input "x"
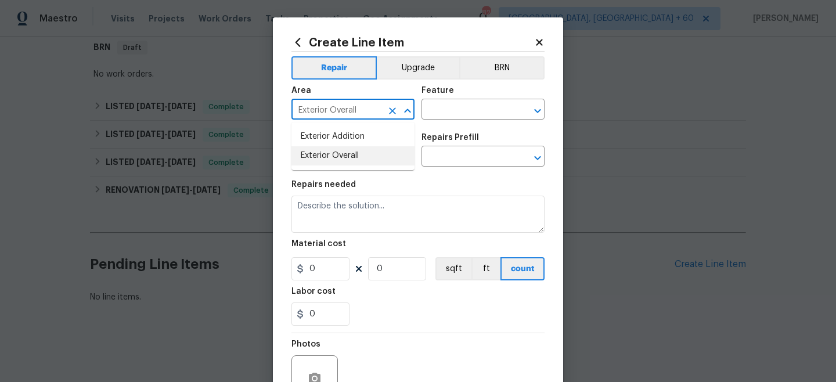
type input "Exterior Overall"
type input "o"
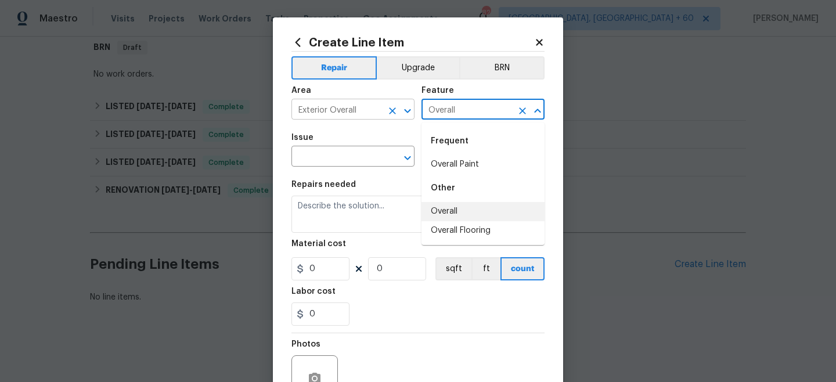
type input "Overall"
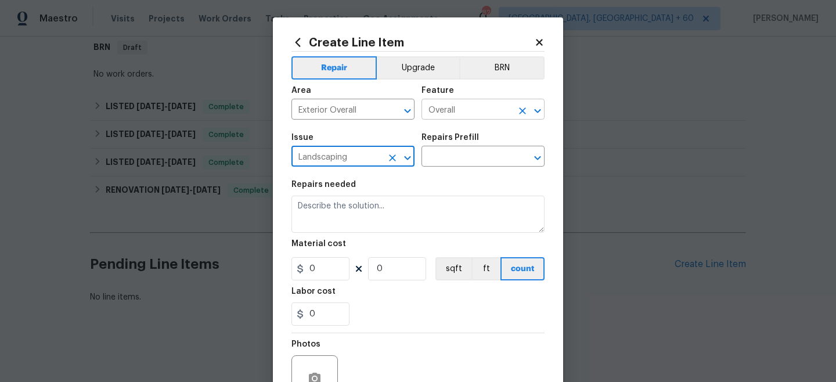
type input "Landscaping"
click at [474, 111] on input "Overall" at bounding box center [466, 111] width 91 height 18
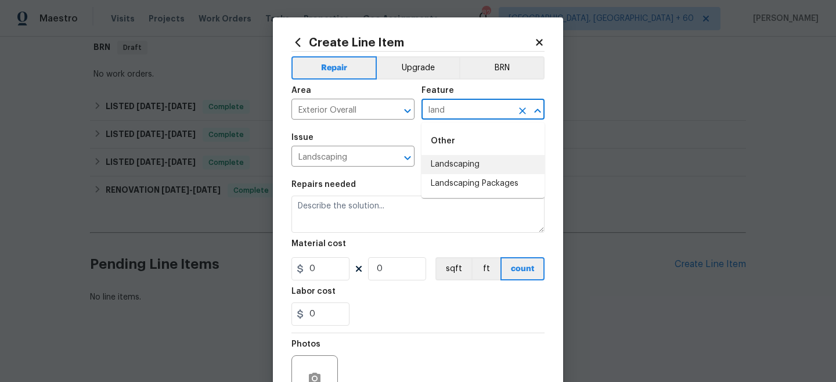
click at [462, 168] on li "Landscaping" at bounding box center [482, 164] width 123 height 19
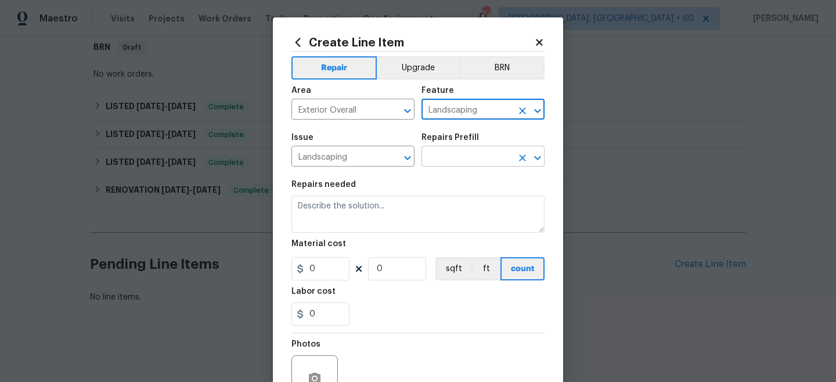
type input "Landscaping"
click at [451, 160] on input "text" at bounding box center [466, 158] width 91 height 18
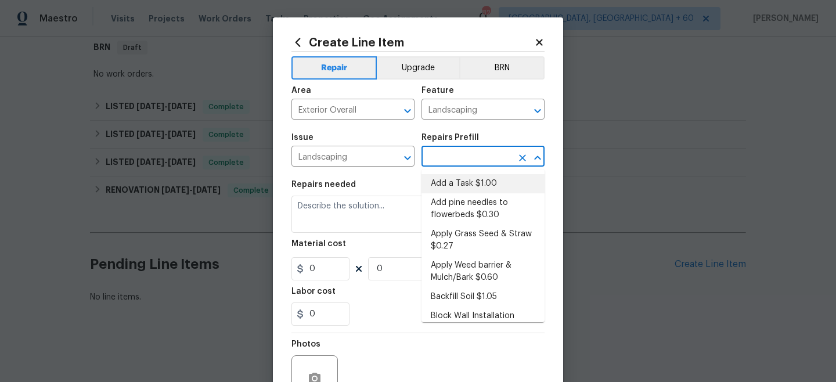
click at [451, 186] on li "Add a Task $1.00" at bounding box center [482, 183] width 123 height 19
type input "Add a Task $1.00"
type textarea "HPM to detail"
type input "1"
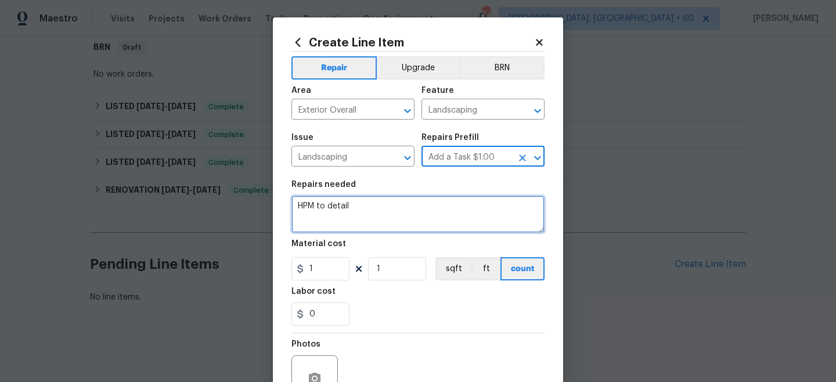
click at [395, 208] on textarea "HPM to detail" at bounding box center [417, 214] width 253 height 37
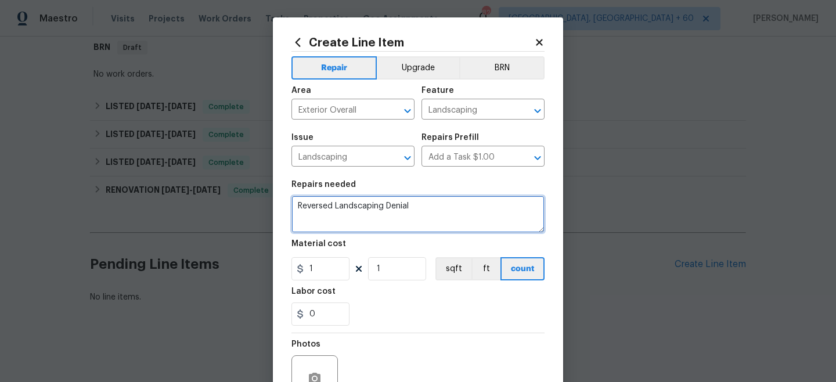
type textarea "Reversed Landscaping Denial"
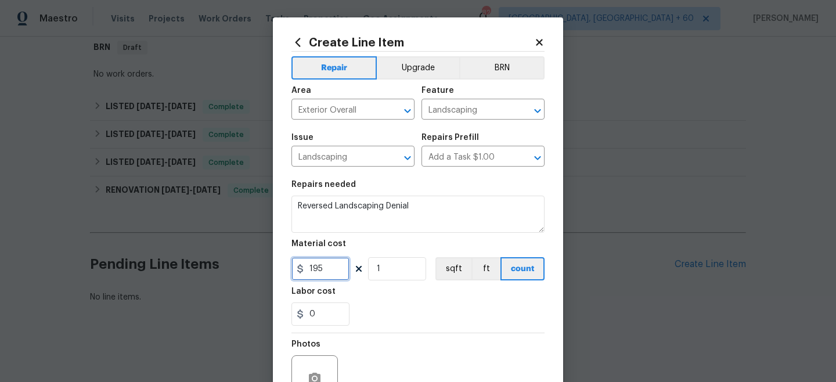
type input "195"
click at [447, 308] on div "0" at bounding box center [417, 313] width 253 height 23
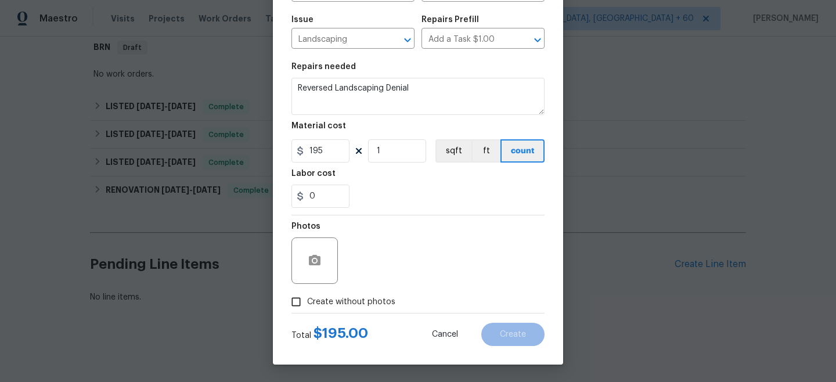
click at [354, 304] on span "Create without photos" at bounding box center [351, 302] width 88 height 12
click at [307, 304] on input "Create without photos" at bounding box center [296, 302] width 22 height 22
checkbox input "true"
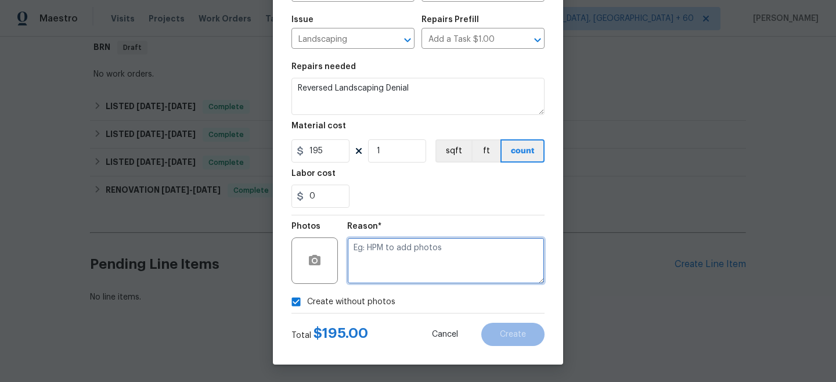
click at [406, 260] on textarea at bounding box center [445, 260] width 197 height 46
type textarea "n/a"
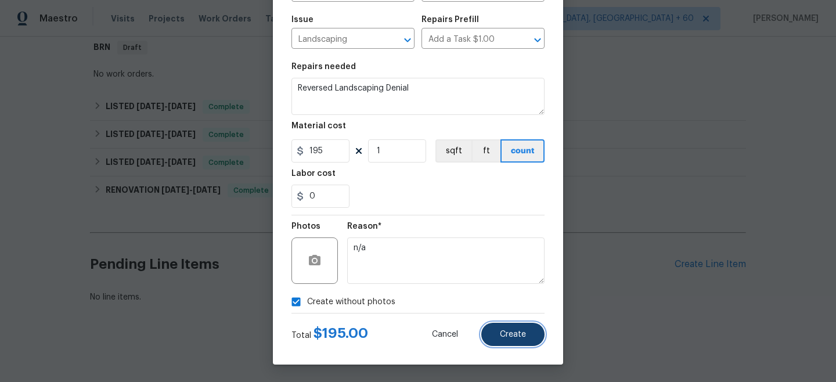
click at [507, 337] on span "Create" at bounding box center [513, 334] width 26 height 9
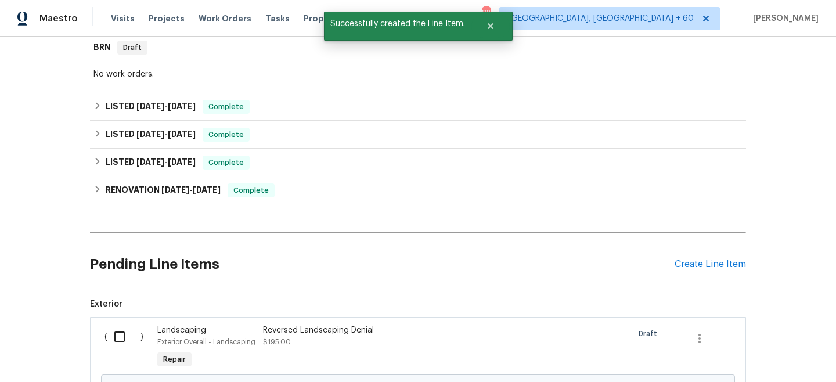
click at [125, 337] on input "checkbox" at bounding box center [123, 337] width 33 height 24
checkbox input "true"
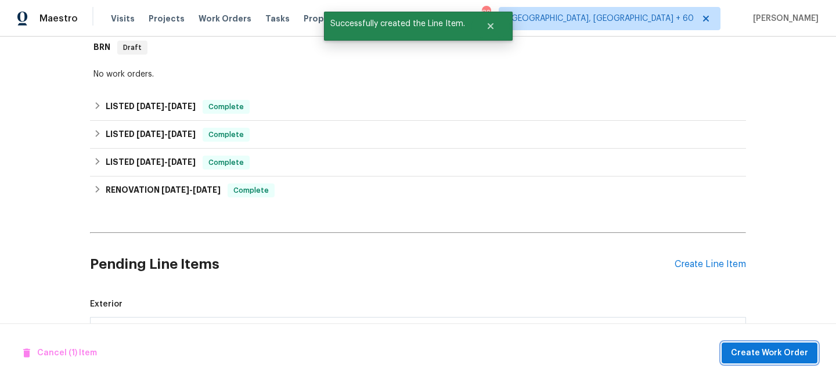
click at [734, 350] on button "Create Work Order" at bounding box center [770, 353] width 96 height 21
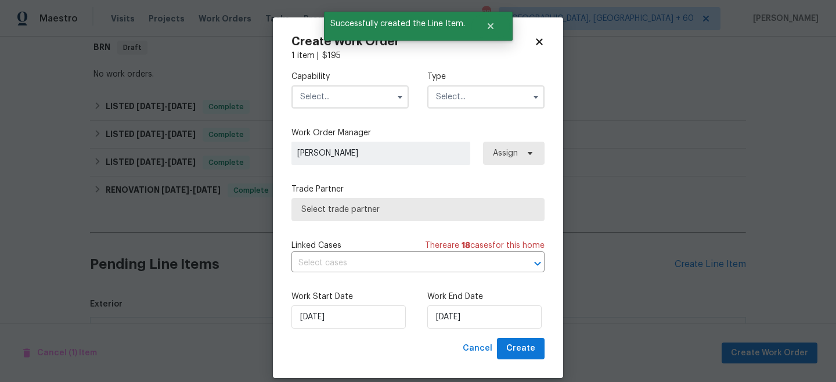
click at [466, 98] on input "text" at bounding box center [485, 96] width 117 height 23
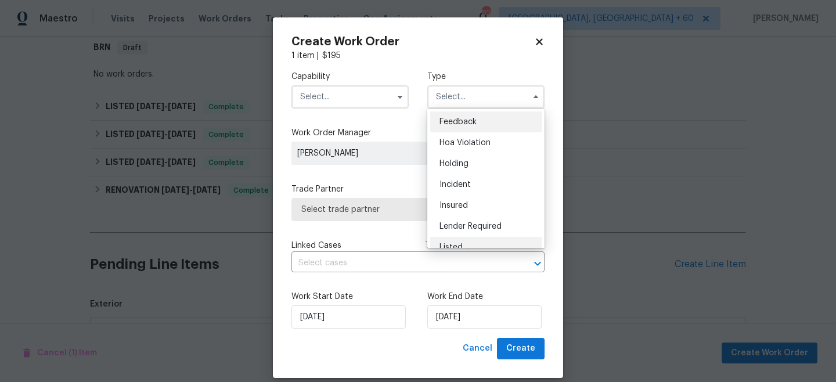
click at [460, 244] on span "Listed" at bounding box center [450, 247] width 23 height 8
type input "Listed"
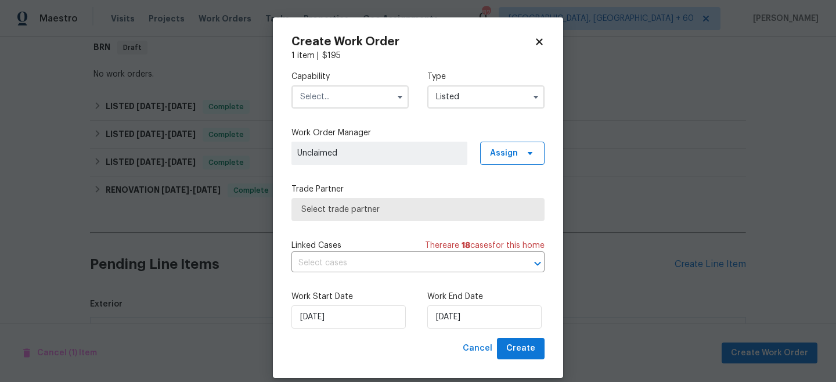
click at [333, 91] on input "text" at bounding box center [349, 96] width 117 height 23
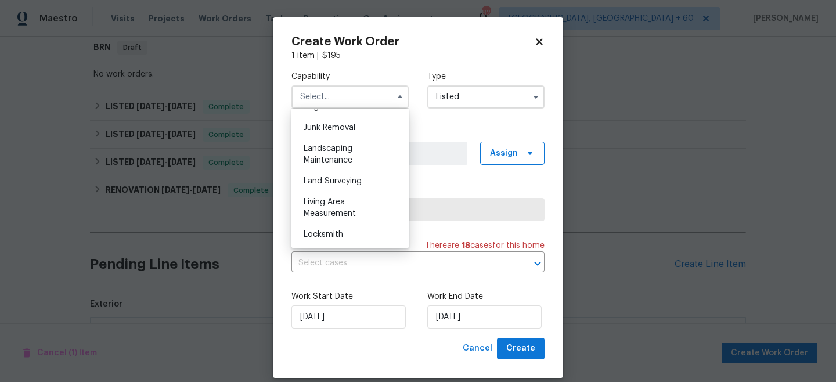
scroll to position [729, 0]
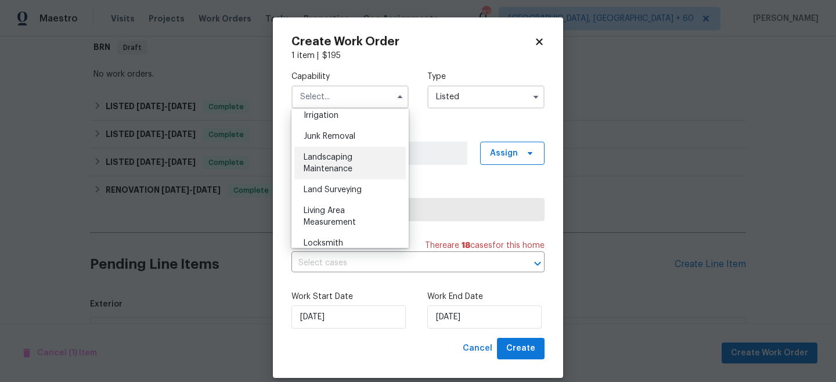
click at [332, 158] on span "Landscaping Maintenance" at bounding box center [328, 163] width 49 height 20
type input "Landscaping Maintenance"
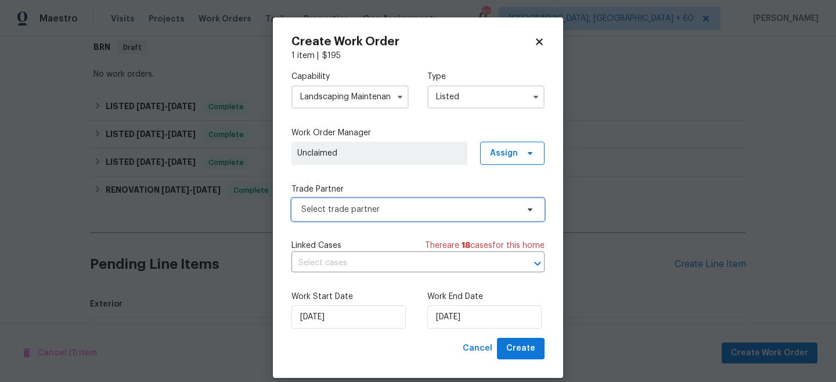
click at [340, 210] on span "Select trade partner" at bounding box center [409, 210] width 217 height 12
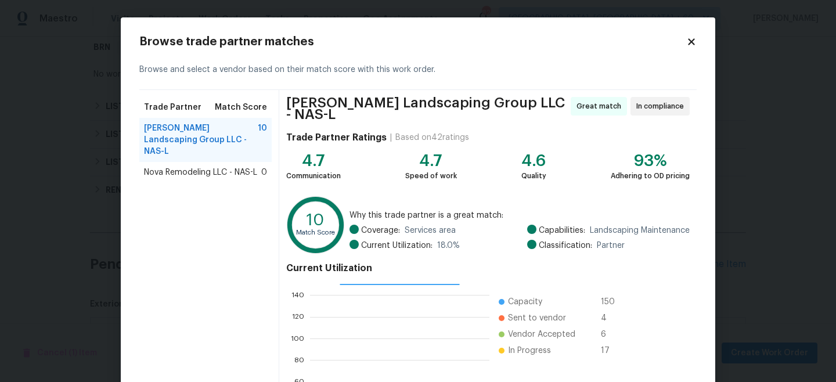
scroll to position [130, 0]
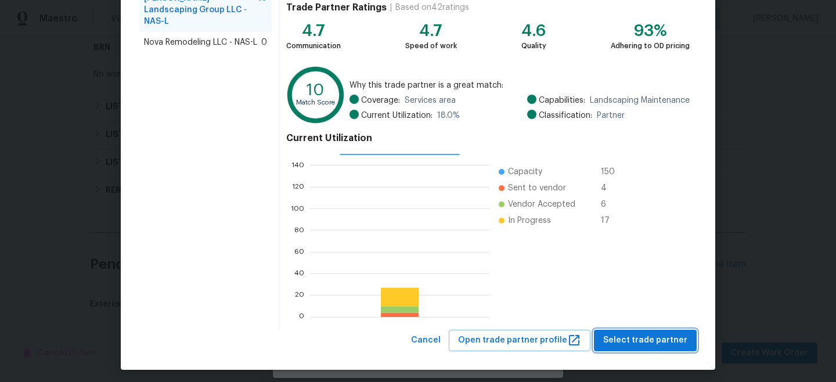
click at [640, 333] on span "Select trade partner" at bounding box center [645, 340] width 84 height 15
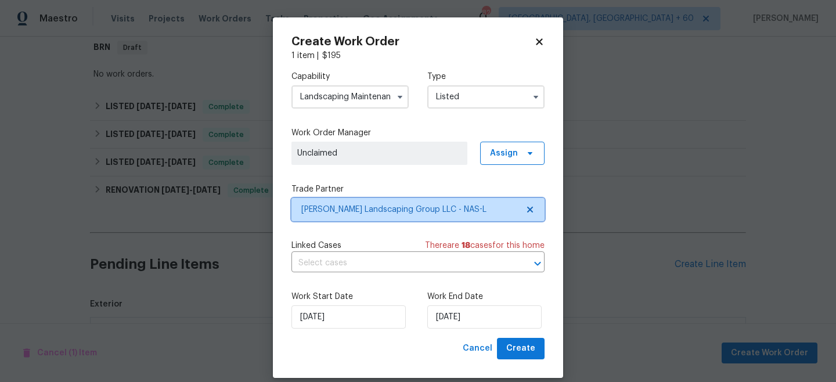
scroll to position [0, 0]
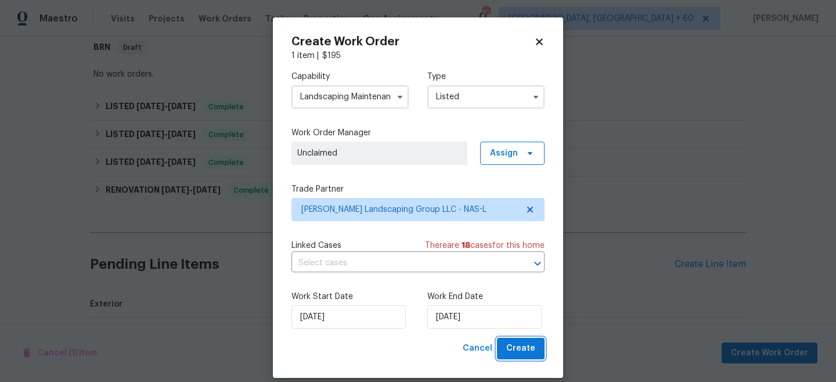
click at [537, 343] on button "Create" at bounding box center [521, 348] width 48 height 21
checkbox input "false"
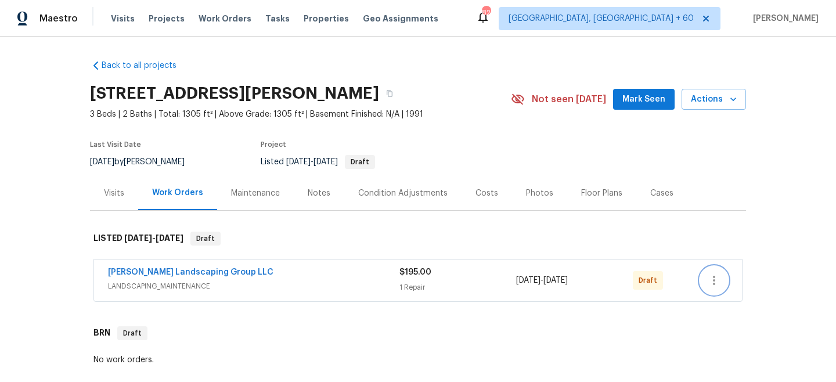
click at [713, 280] on icon "button" at bounding box center [714, 280] width 14 height 14
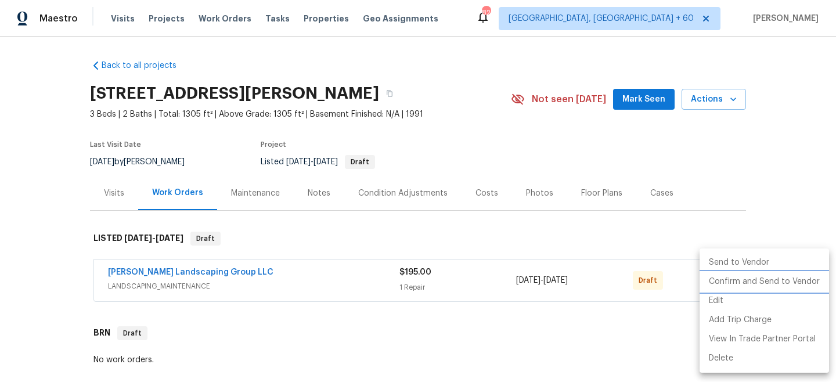
click at [765, 282] on li "Confirm and Send to Vendor" at bounding box center [764, 281] width 129 height 19
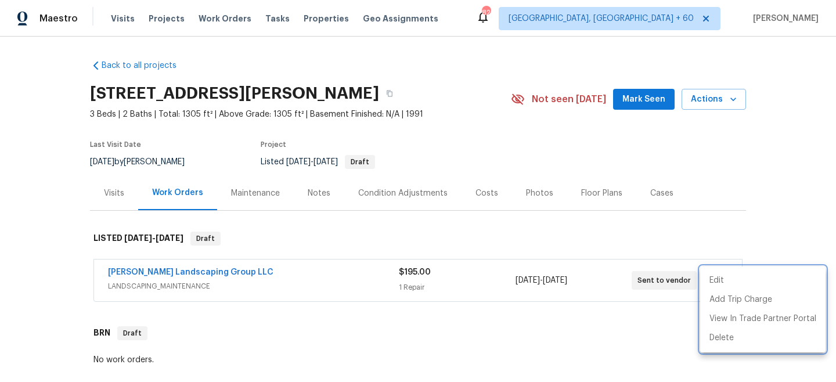
click at [226, 16] on div at bounding box center [418, 191] width 836 height 382
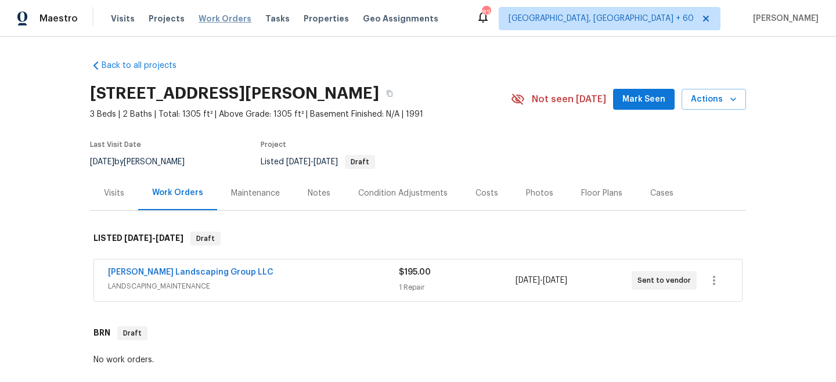
click at [230, 16] on span "Work Orders" at bounding box center [225, 19] width 53 height 12
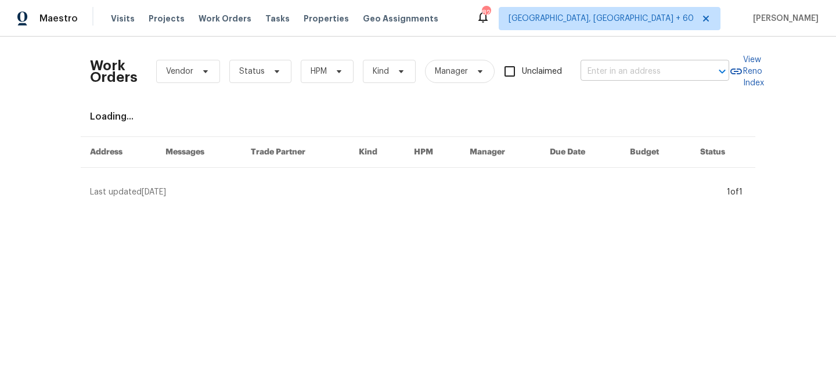
click at [665, 74] on input "text" at bounding box center [639, 72] width 116 height 18
paste input "[STREET_ADDRESS][PERSON_NAME]"
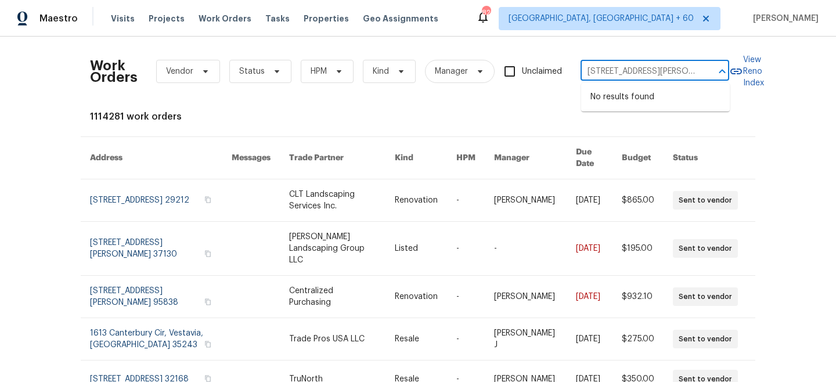
type input "[STREET_ADDRESS][PERSON_NAME]"
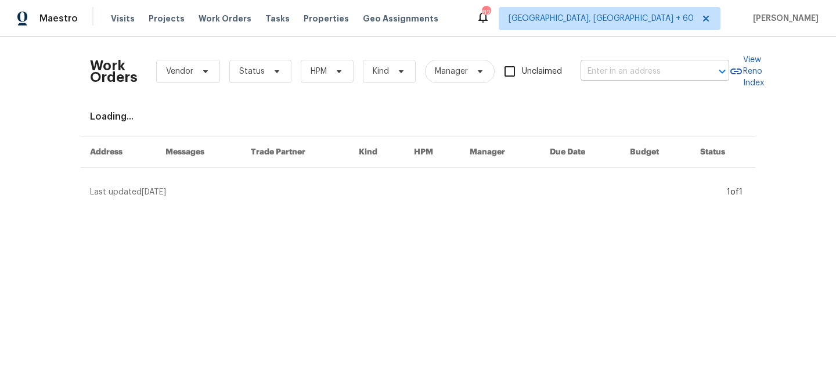
click at [637, 71] on input "text" at bounding box center [639, 72] width 116 height 18
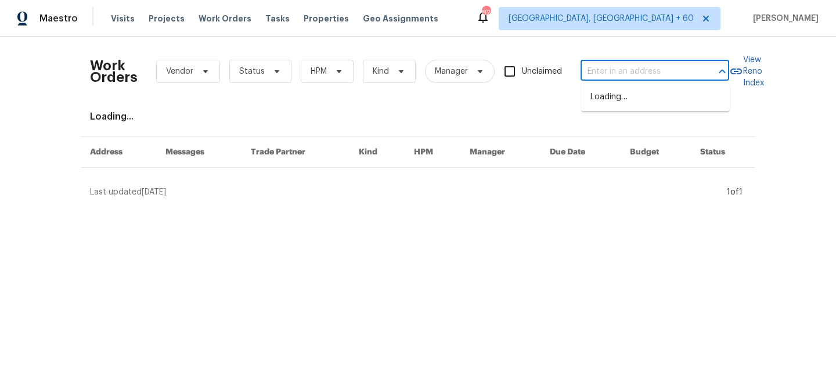
paste input "5328 Sallee Dr"
type input "5328 Sallee Dr"
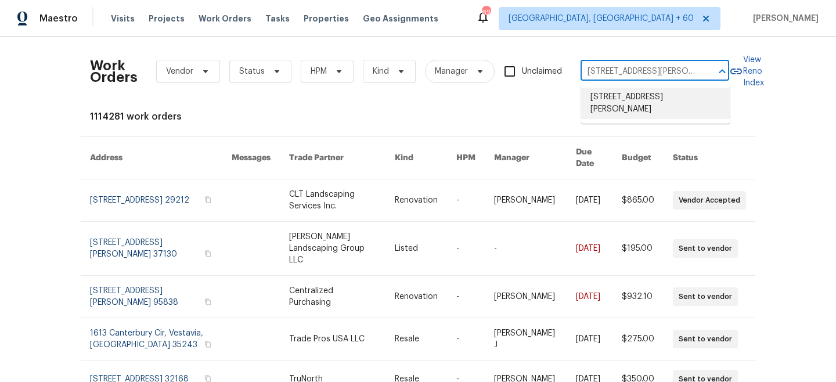
click at [614, 100] on li "5328 Sallee Dr, Murfreesboro, TN 37129" at bounding box center [655, 103] width 149 height 31
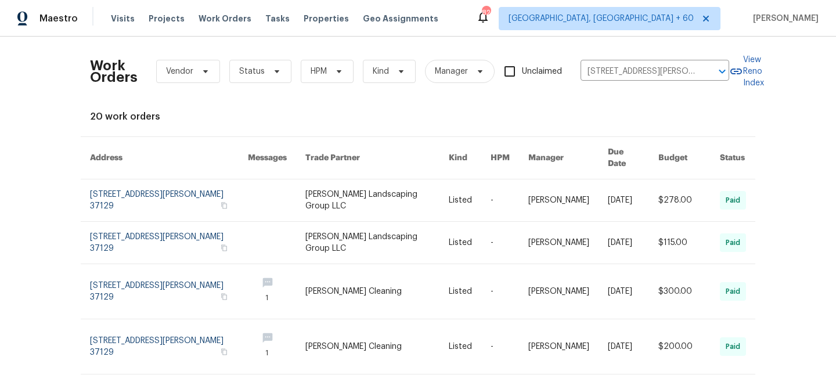
click at [346, 199] on link at bounding box center [376, 200] width 143 height 42
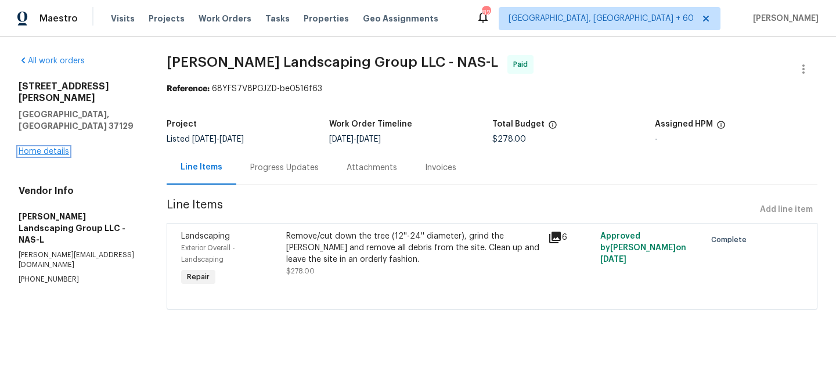
click at [35, 147] on link "Home details" at bounding box center [44, 151] width 51 height 8
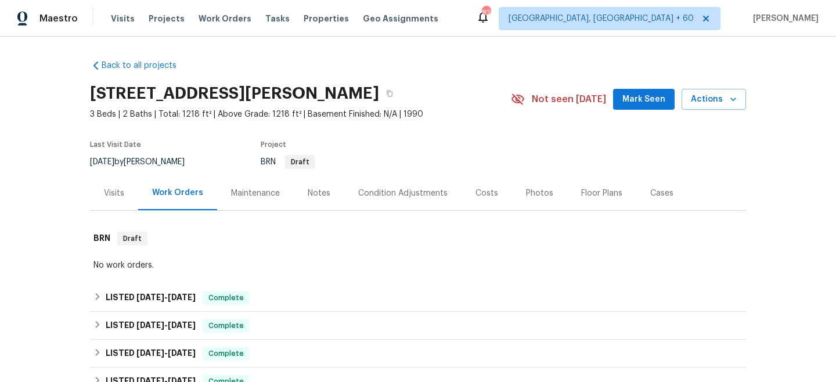
click at [262, 197] on div "Maintenance" at bounding box center [255, 194] width 49 height 12
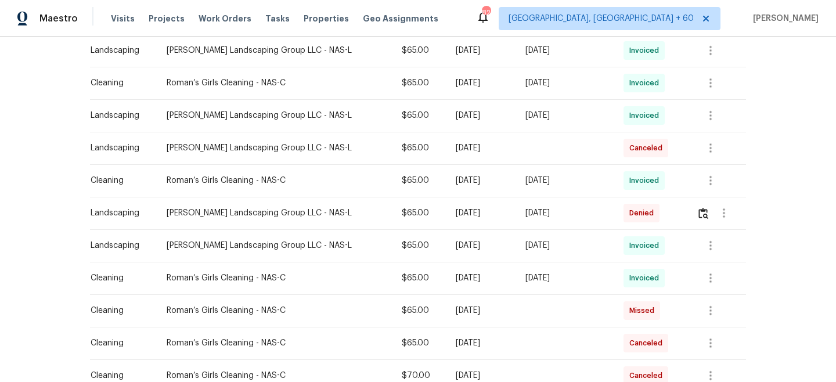
scroll to position [471, 0]
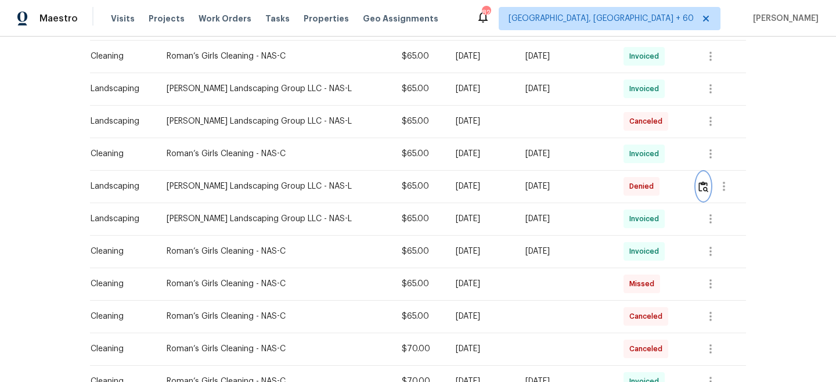
click at [701, 186] on img "button" at bounding box center [703, 186] width 10 height 11
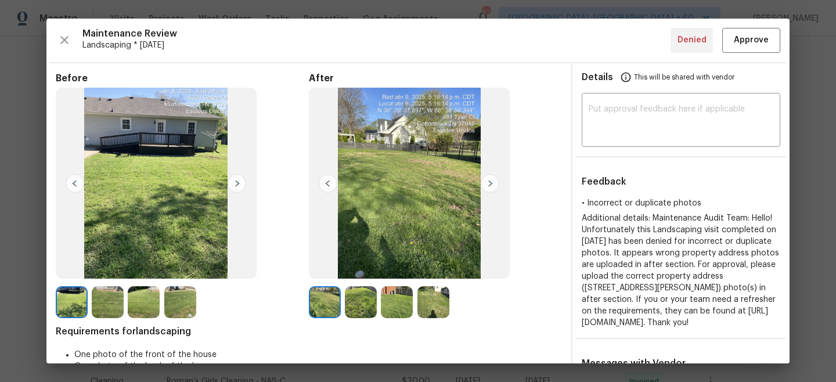
click at [238, 183] on img at bounding box center [237, 183] width 19 height 19
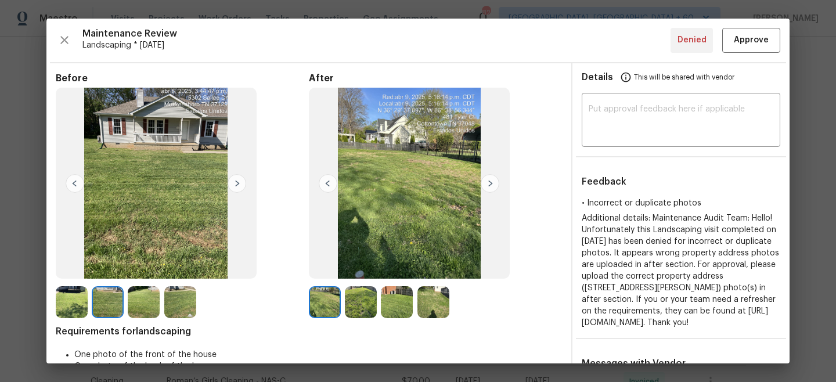
click at [238, 183] on img at bounding box center [237, 183] width 19 height 19
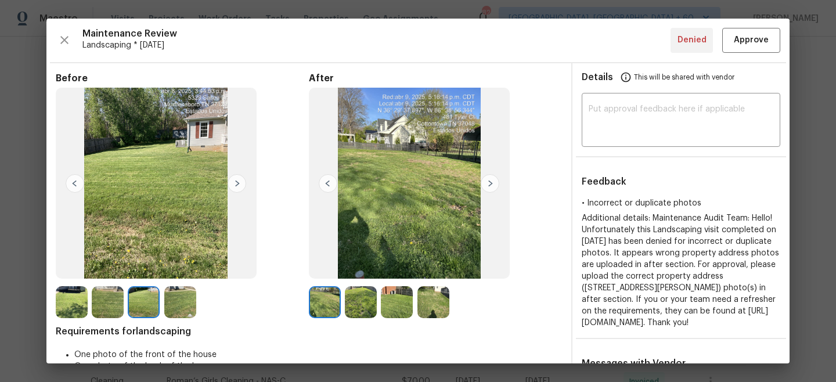
click at [493, 182] on img at bounding box center [490, 183] width 19 height 19
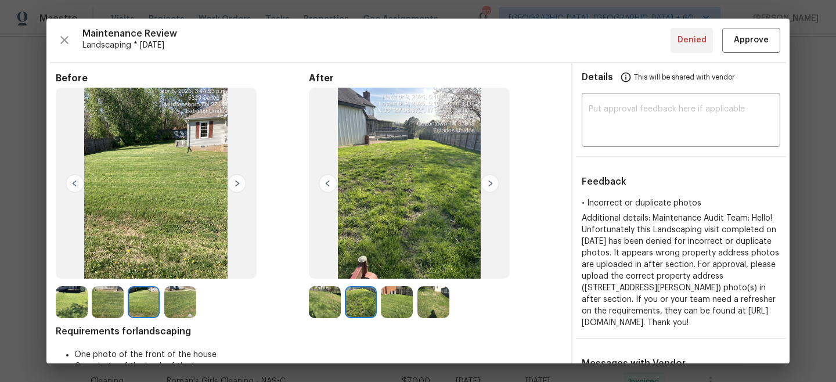
click at [236, 194] on img at bounding box center [156, 183] width 201 height 191
click at [236, 186] on img at bounding box center [237, 183] width 19 height 19
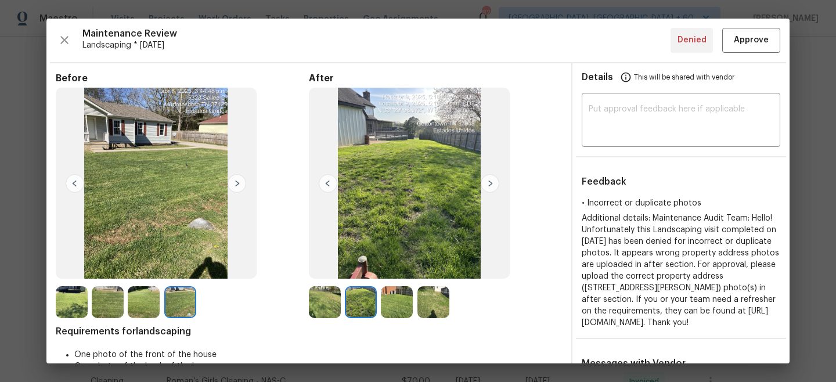
click at [490, 185] on img at bounding box center [490, 183] width 19 height 19
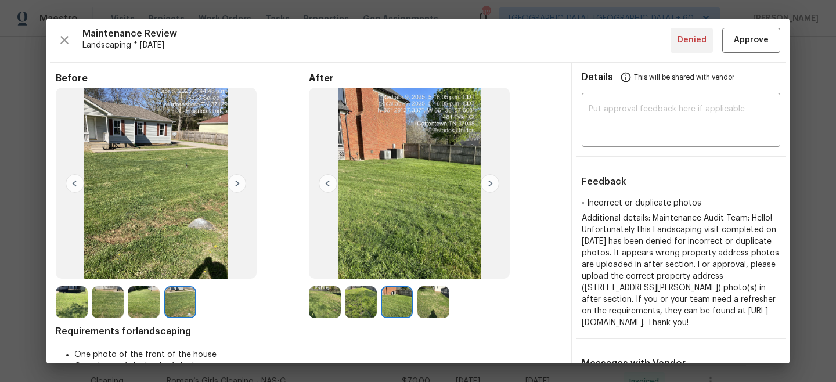
click at [490, 185] on img at bounding box center [490, 183] width 19 height 19
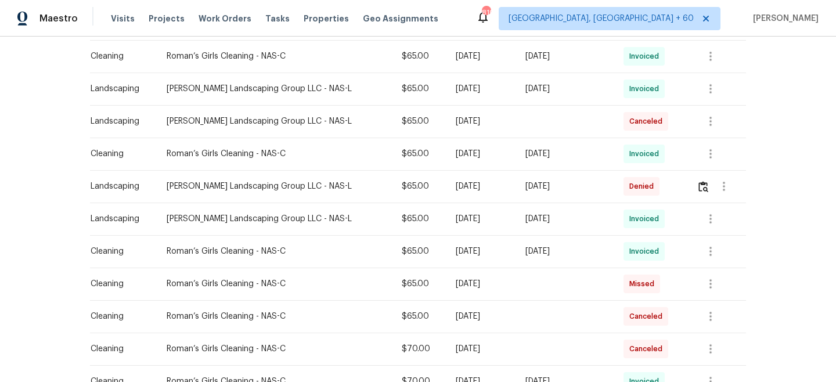
click at [213, 10] on div "Visits Projects Work Orders Tasks Properties Geo Assignments" at bounding box center [281, 18] width 341 height 23
click at [213, 17] on span "Work Orders" at bounding box center [225, 19] width 53 height 12
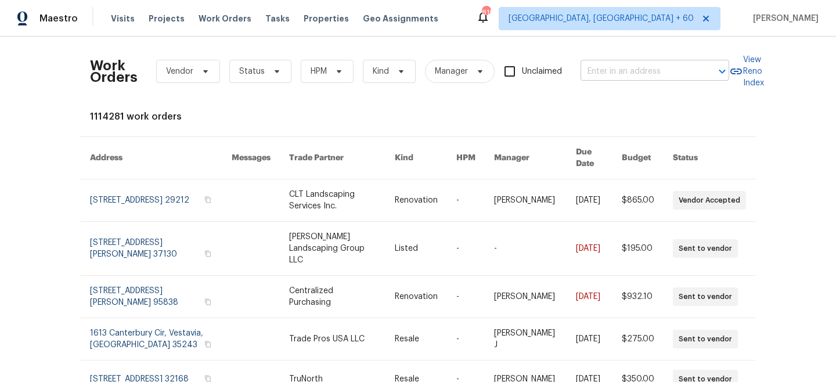
click at [680, 70] on input "text" at bounding box center [639, 72] width 116 height 18
paste input "5145 Bay Overlook Dr"
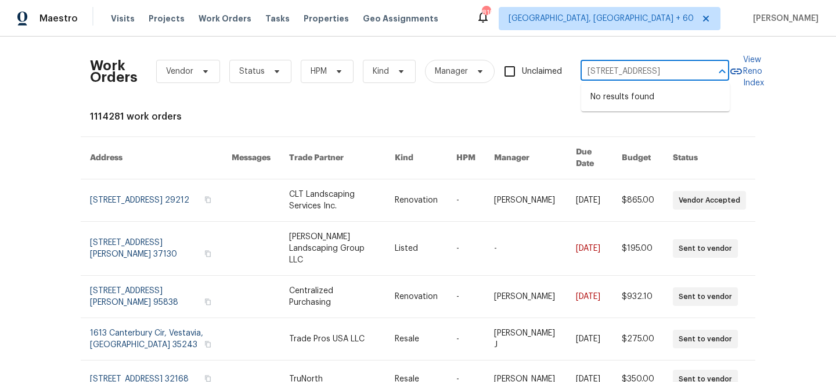
type input "5145 Bay Overlook Dr"
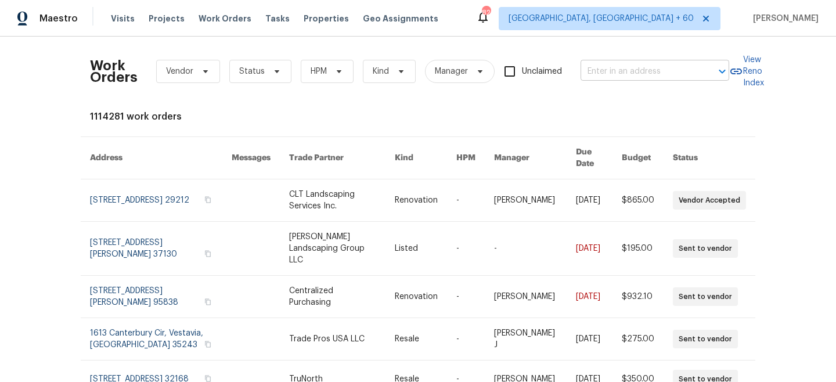
click at [686, 67] on input "text" at bounding box center [639, 72] width 116 height 18
paste input "5145 Bay Overlook Dr"
type input "5145 Bay Overlook Dr"
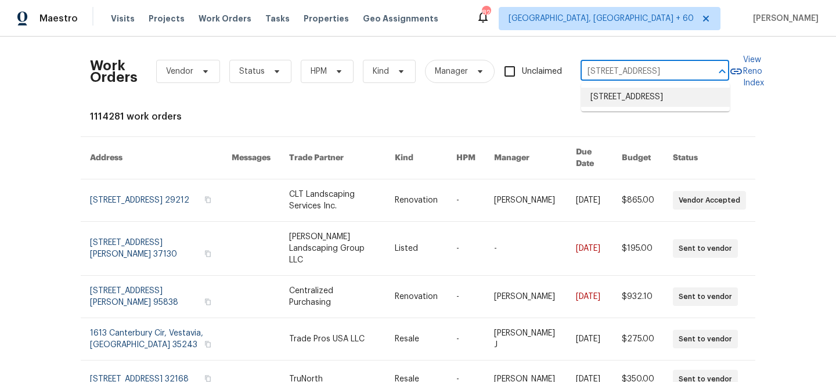
click at [630, 99] on li "[STREET_ADDRESS]" at bounding box center [655, 97] width 149 height 19
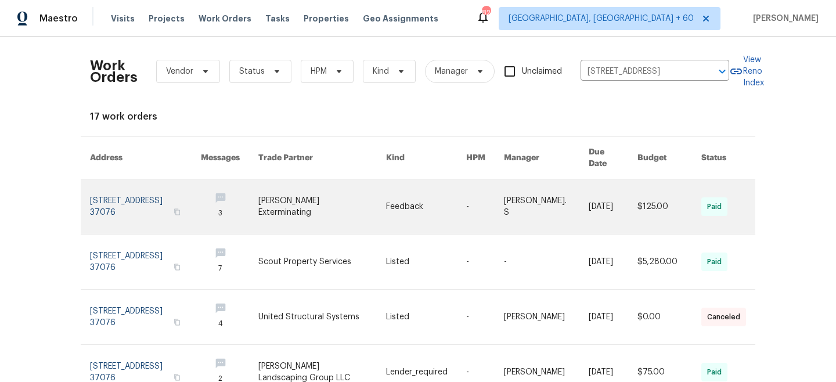
click at [326, 194] on link at bounding box center [322, 206] width 128 height 55
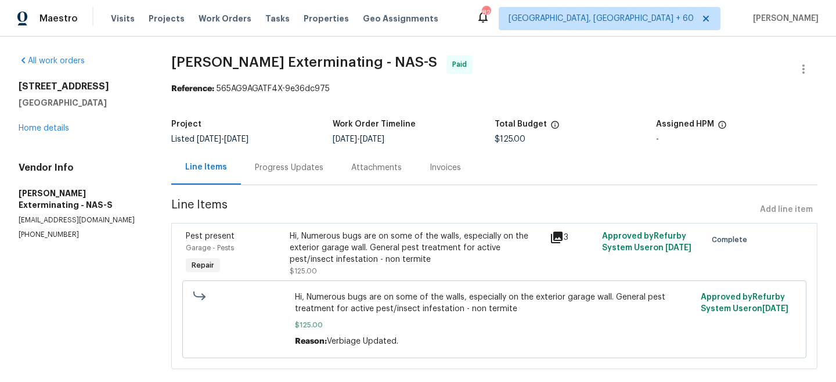
click at [43, 135] on div "All work orders 5145 Bay Overlook Dr Hermitage, TN 37076 Home details Vendor In…" at bounding box center [81, 147] width 125 height 185
click at [35, 132] on link "Home details" at bounding box center [44, 128] width 51 height 8
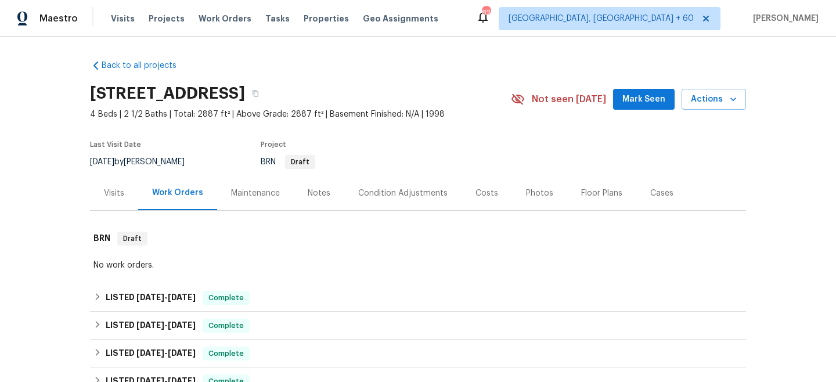
click at [267, 193] on div "Maintenance" at bounding box center [255, 194] width 49 height 12
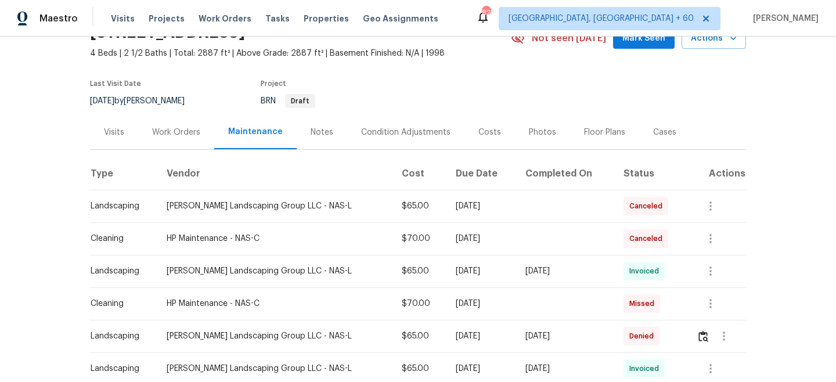
scroll to position [62, 0]
click at [703, 339] on img "button" at bounding box center [703, 335] width 10 height 11
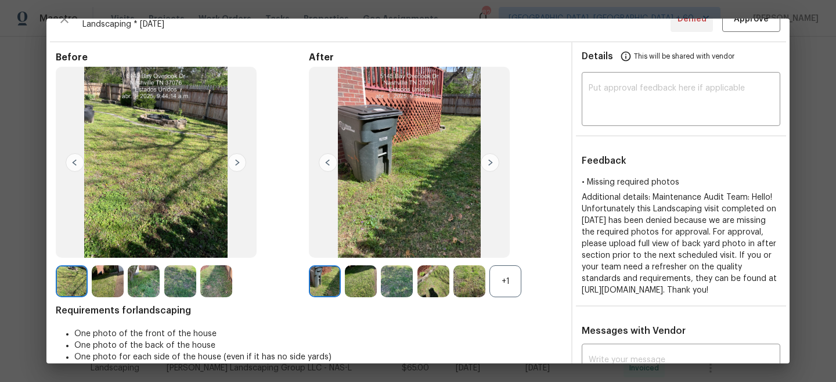
scroll to position [30, 0]
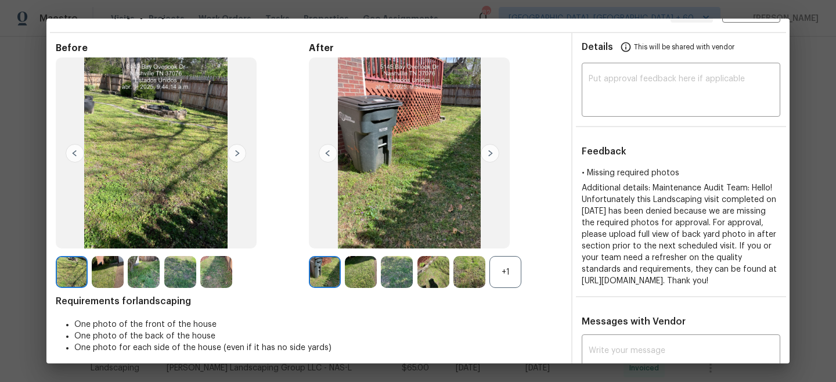
click at [240, 151] on img at bounding box center [237, 153] width 19 height 19
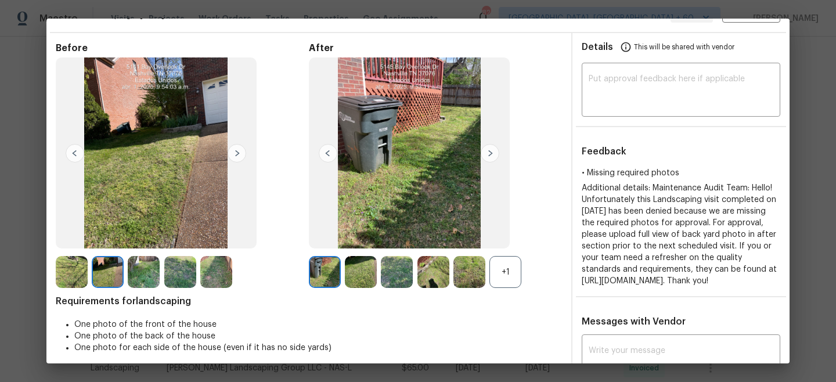
click at [240, 151] on img at bounding box center [237, 153] width 19 height 19
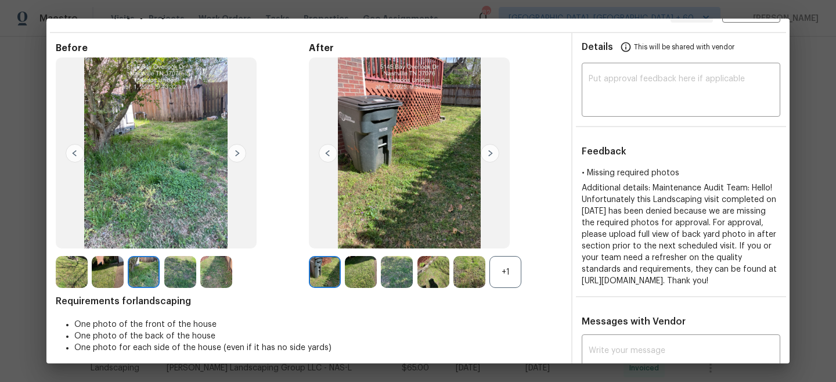
click at [497, 146] on img at bounding box center [490, 153] width 19 height 19
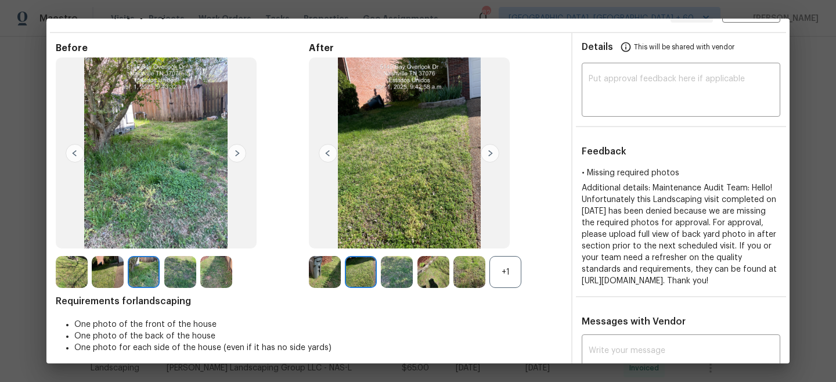
click at [496, 149] on img at bounding box center [490, 153] width 19 height 19
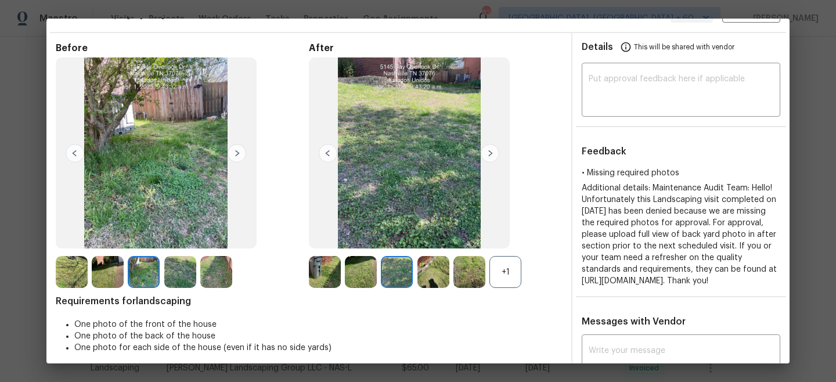
click at [496, 149] on img at bounding box center [490, 153] width 19 height 19
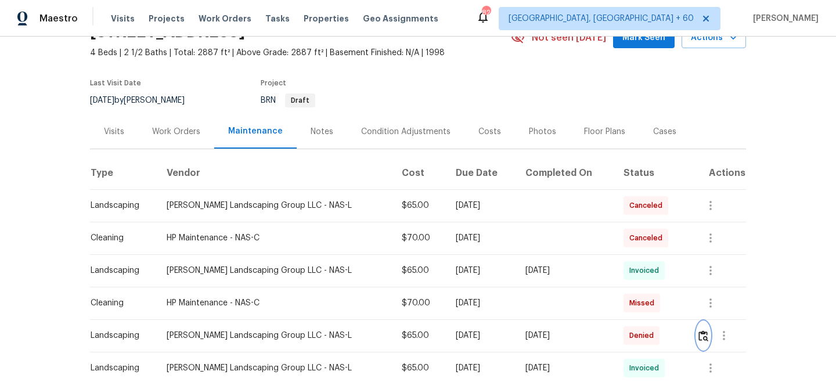
scroll to position [57, 0]
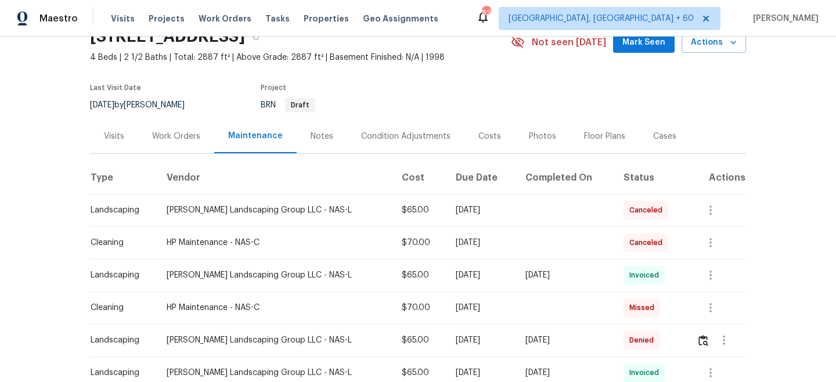
click at [178, 135] on div "Work Orders" at bounding box center [176, 137] width 48 height 12
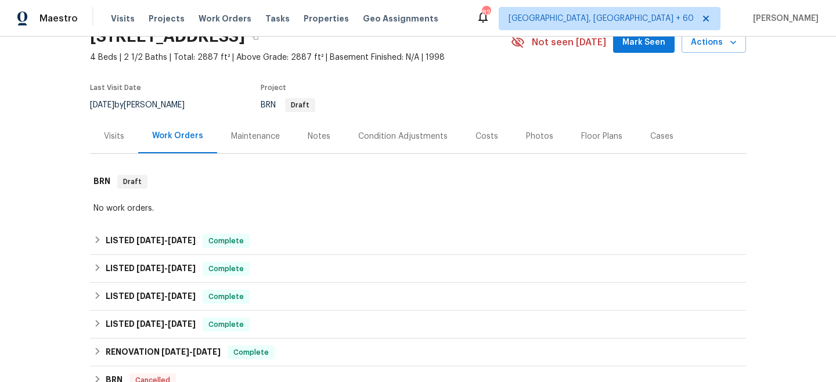
scroll to position [247, 0]
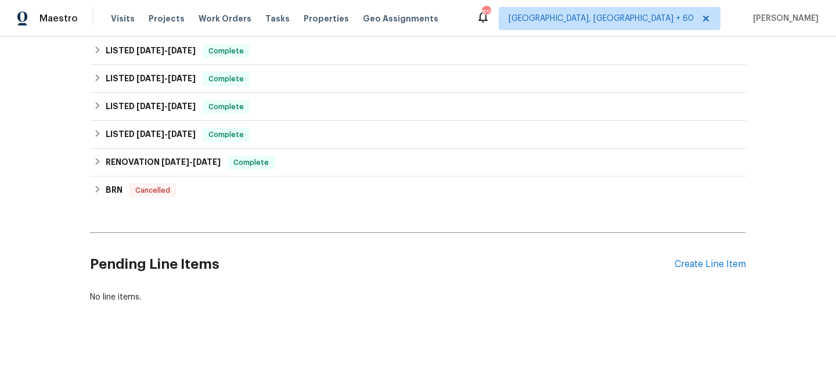
click at [701, 275] on div "Pending Line Items Create Line Item" at bounding box center [418, 264] width 656 height 54
click at [700, 268] on div "Create Line Item" at bounding box center [710, 264] width 71 height 11
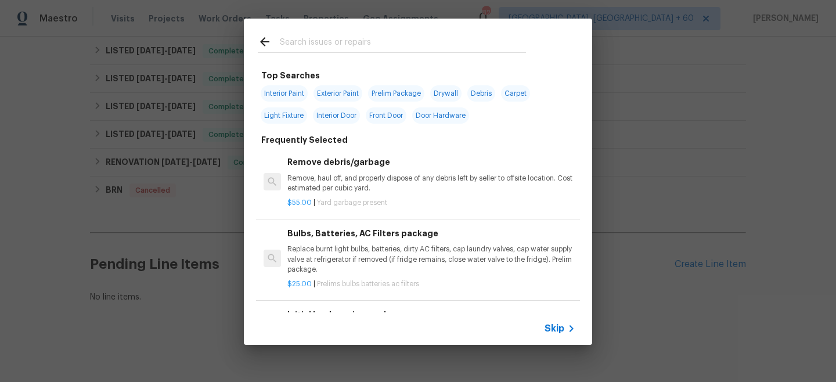
click at [344, 105] on div "Interior Paint Exterior Paint Prelim Package Drywall Debris Carpet Light Fixtur…" at bounding box center [418, 104] width 320 height 44
click at [568, 335] on icon at bounding box center [571, 329] width 14 height 14
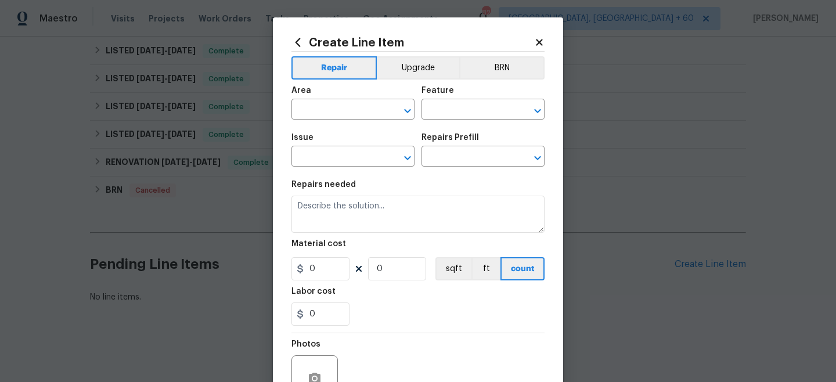
click at [565, 333] on div "Create Line Item Repair Upgrade BRN Area ​ Feature ​ Issue ​ Repairs Prefill ​ …" at bounding box center [418, 191] width 836 height 382
click at [344, 109] on input "text" at bounding box center [336, 111] width 91 height 18
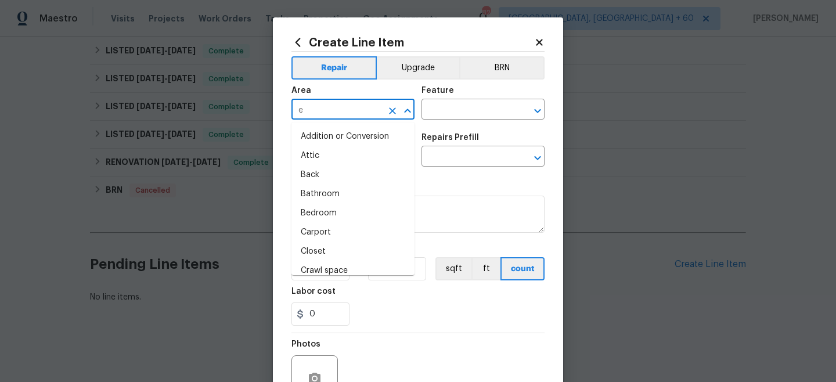
type input "ex"
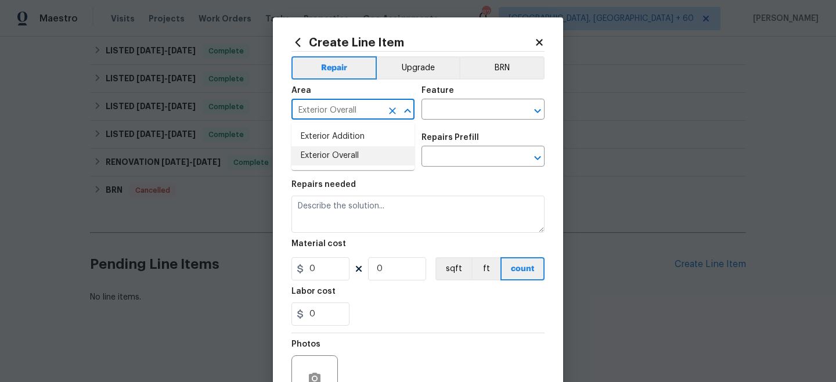
type input "Exterior Overall"
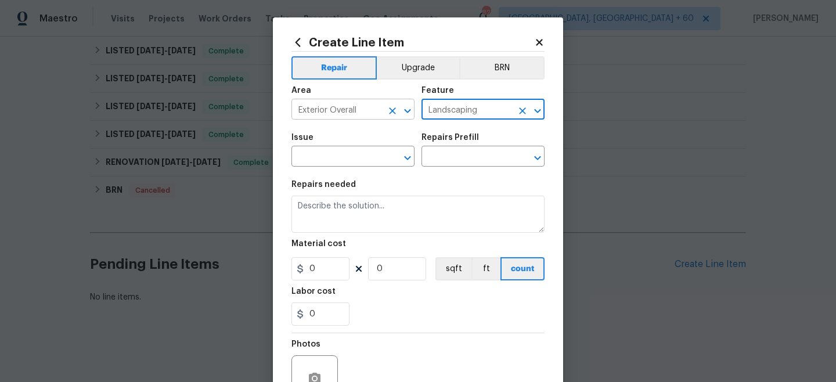
type input "Landscaping"
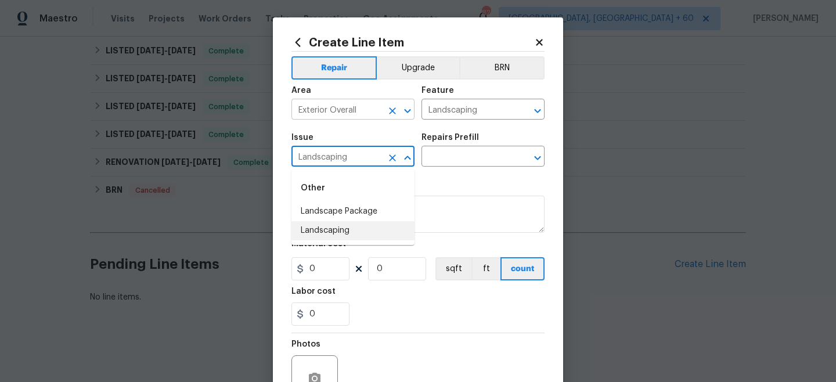
type input "Landscaping"
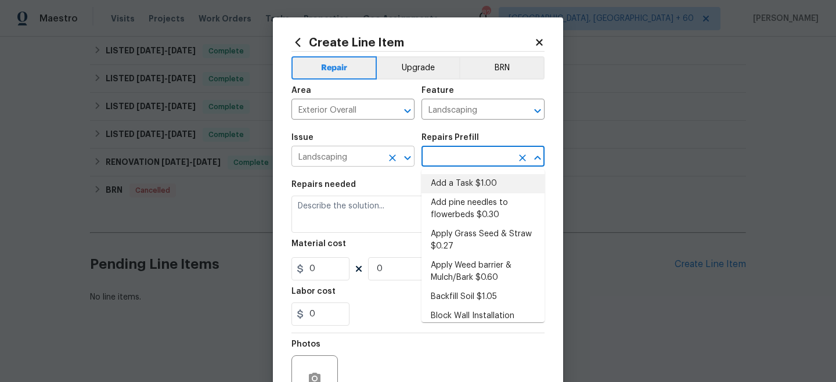
type input "Add a Task $1.00"
type textarea "HPM to detail"
type input "1"
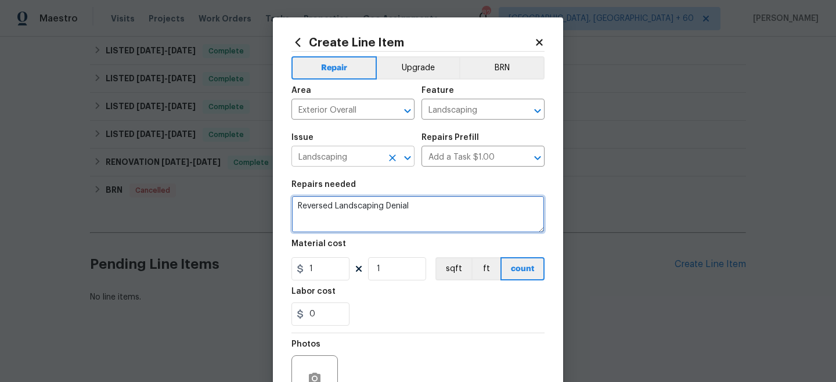
type textarea "Reversed Landscaping Denial"
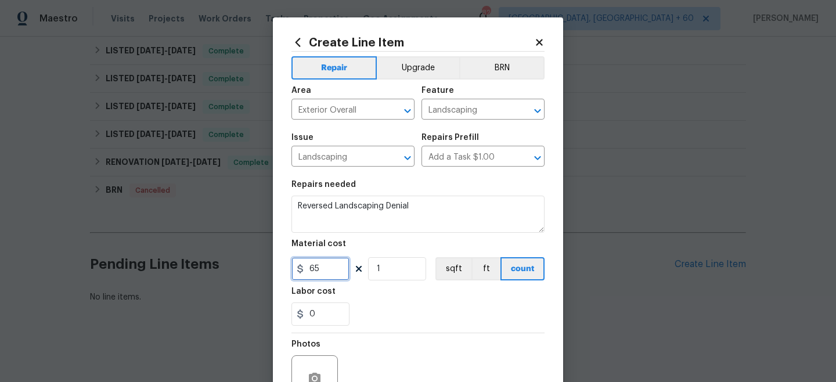
type input "65"
click at [393, 332] on section "Repairs needed Reversed Landscaping Denial Material cost 65 1 sqft ft count Lab…" at bounding box center [417, 253] width 253 height 159
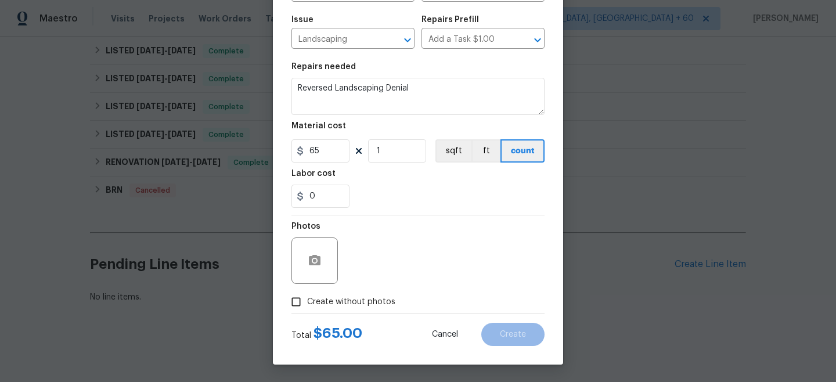
click at [359, 298] on span "Create without photos" at bounding box center [351, 302] width 88 height 12
click at [307, 298] on input "Create without photos" at bounding box center [296, 302] width 22 height 22
checkbox input "true"
click at [403, 283] on textarea at bounding box center [445, 260] width 197 height 46
type textarea "n/a"
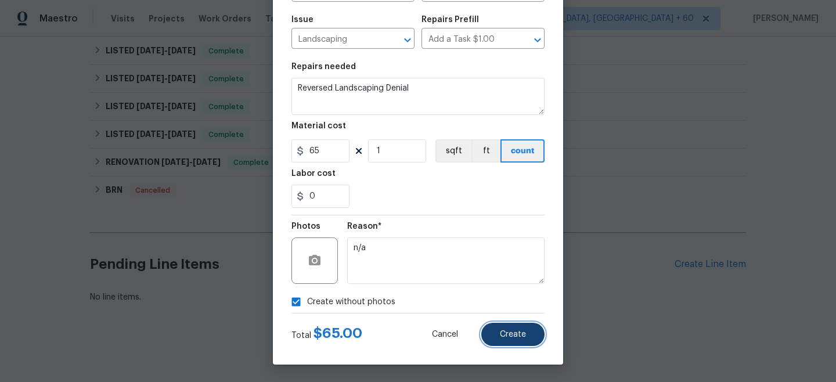
click at [531, 333] on button "Create" at bounding box center [512, 334] width 63 height 23
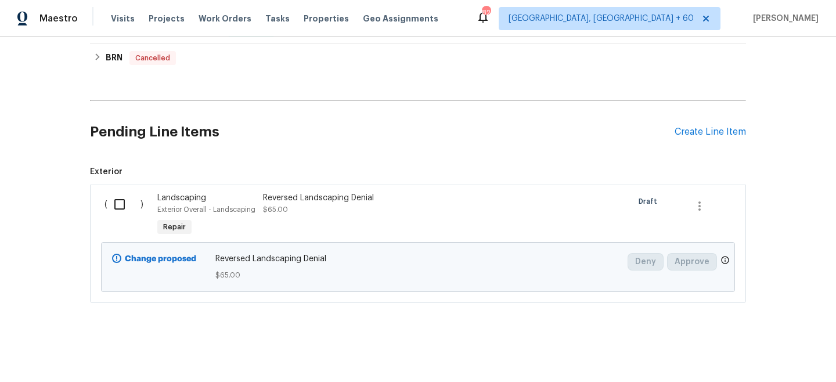
scroll to position [379, 0]
click at [119, 201] on input "checkbox" at bounding box center [123, 204] width 33 height 24
checkbox input "true"
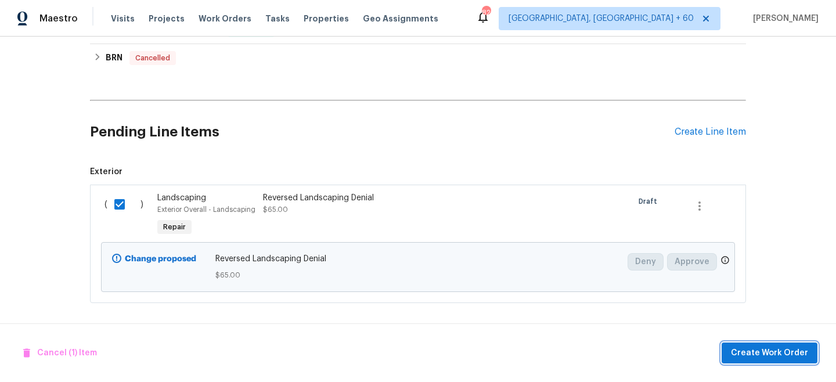
click at [762, 348] on span "Create Work Order" at bounding box center [769, 353] width 77 height 15
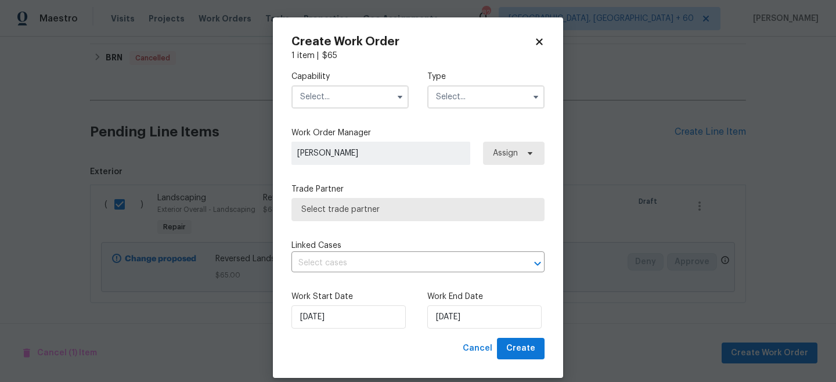
click at [467, 102] on input "text" at bounding box center [485, 96] width 117 height 23
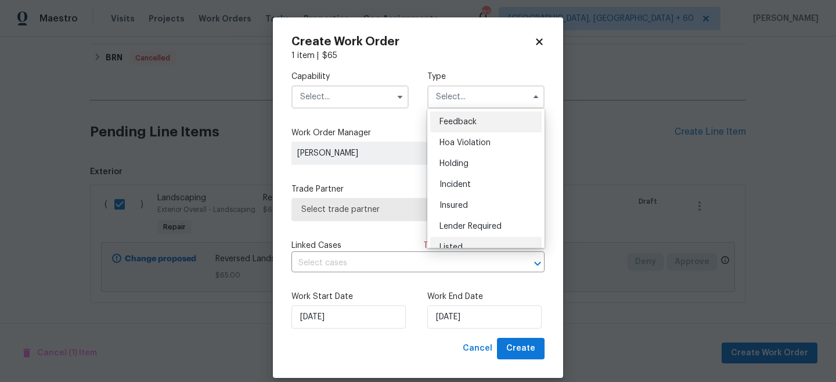
click at [460, 244] on span "Listed" at bounding box center [450, 247] width 23 height 8
type input "Listed"
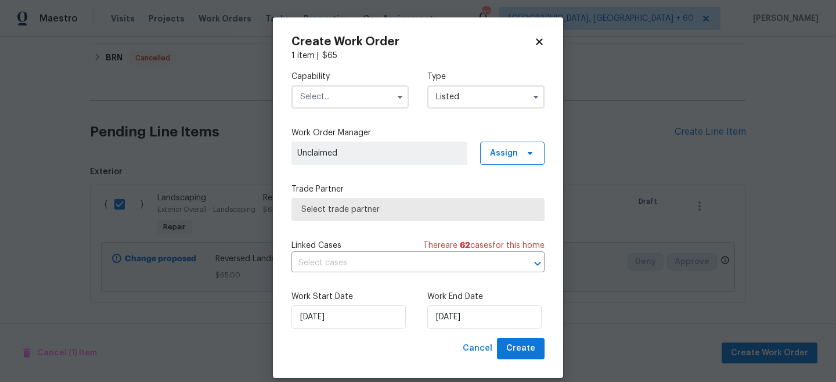
click at [354, 100] on input "text" at bounding box center [349, 96] width 117 height 23
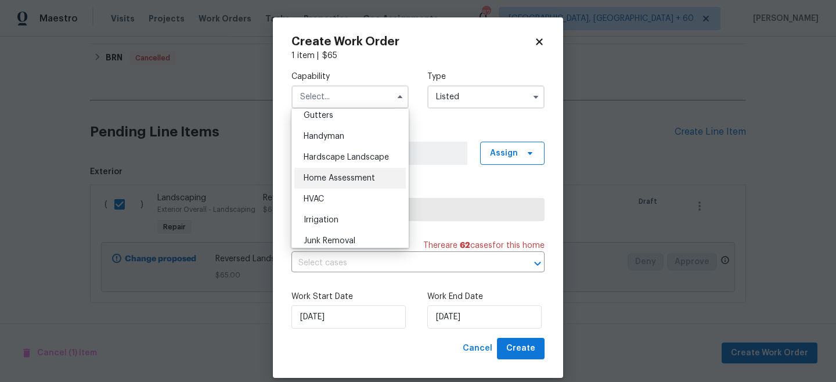
scroll to position [719, 0]
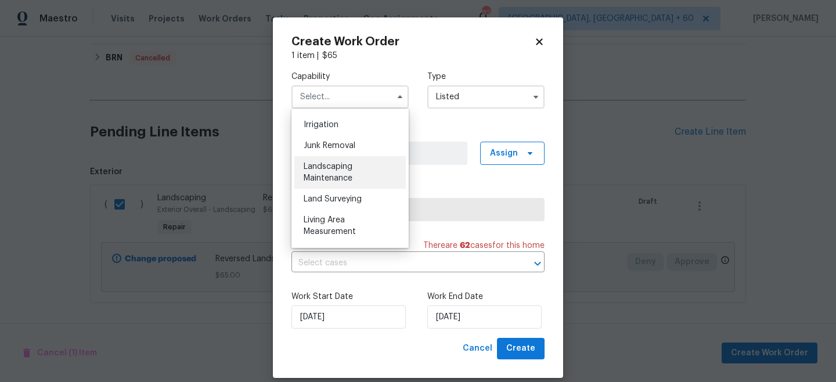
click at [336, 175] on span "Landscaping Maintenance" at bounding box center [328, 173] width 49 height 20
type input "Landscaping Maintenance"
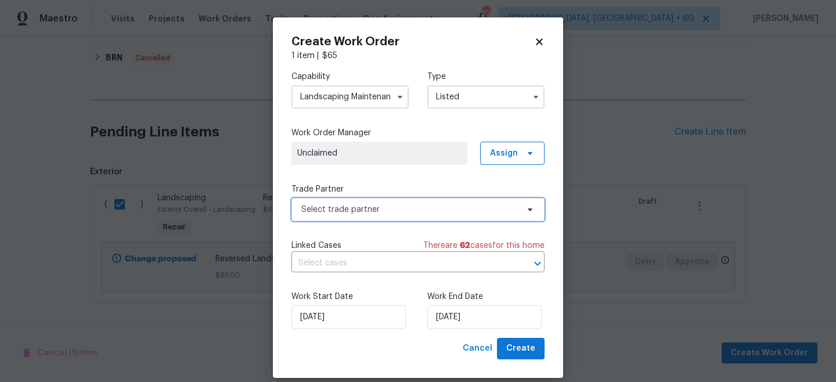
click at [359, 211] on span "Select trade partner" at bounding box center [409, 210] width 217 height 12
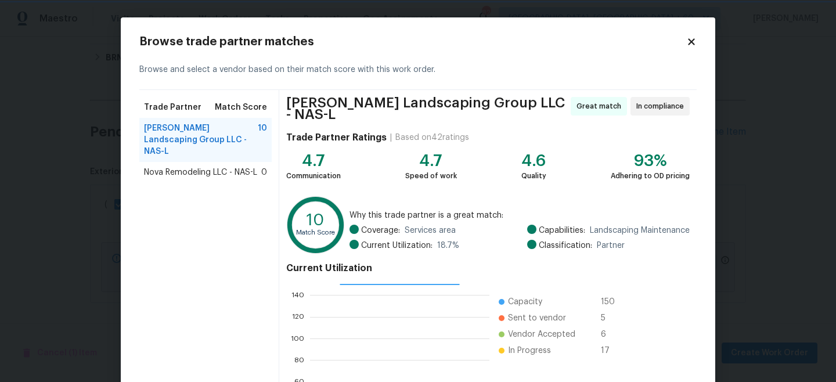
scroll to position [130, 0]
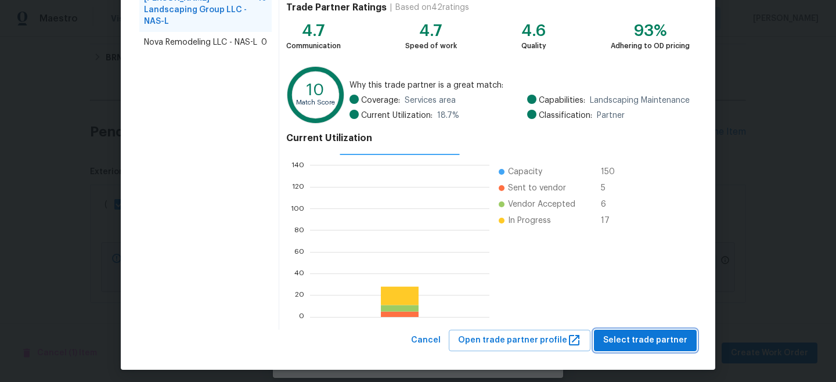
click at [656, 337] on span "Select trade partner" at bounding box center [645, 340] width 84 height 15
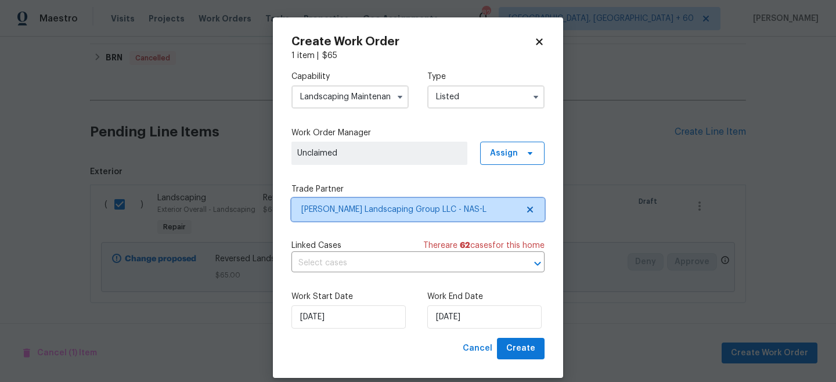
scroll to position [0, 0]
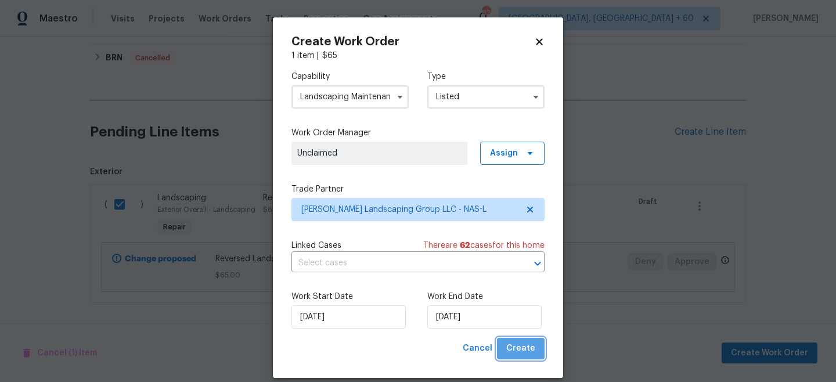
click at [525, 343] on span "Create" at bounding box center [520, 348] width 29 height 15
checkbox input "false"
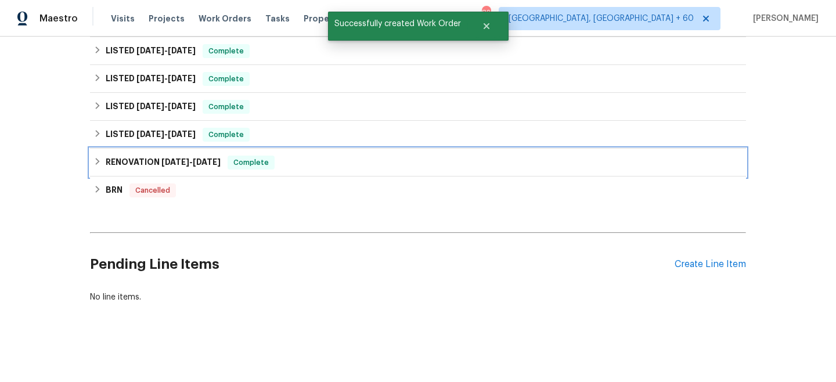
click at [701, 150] on div "RENOVATION [DATE] - [DATE] Complete" at bounding box center [418, 163] width 656 height 28
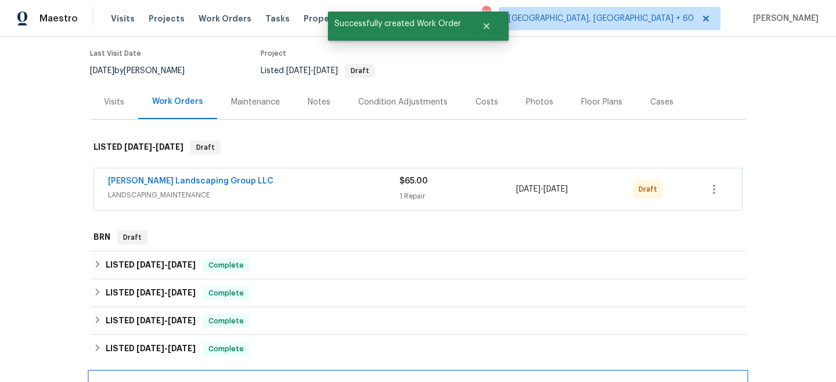
scroll to position [0, 0]
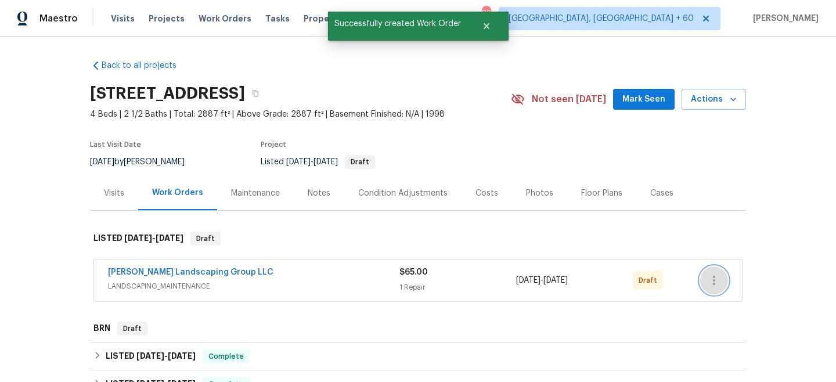
click at [714, 284] on icon "button" at bounding box center [714, 280] width 2 height 9
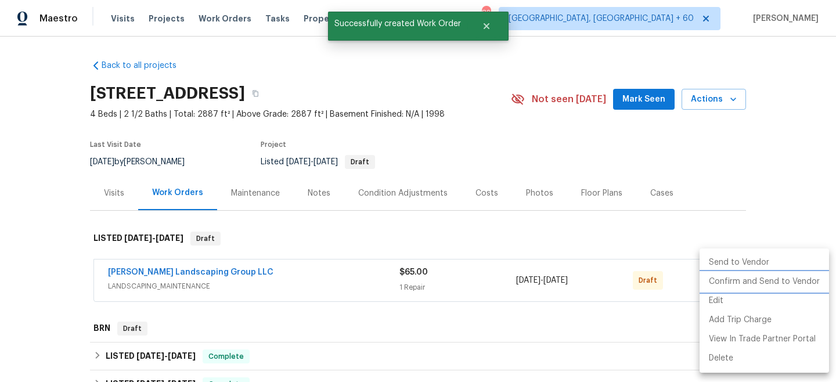
click at [754, 287] on li "Confirm and Send to Vendor" at bounding box center [764, 281] width 129 height 19
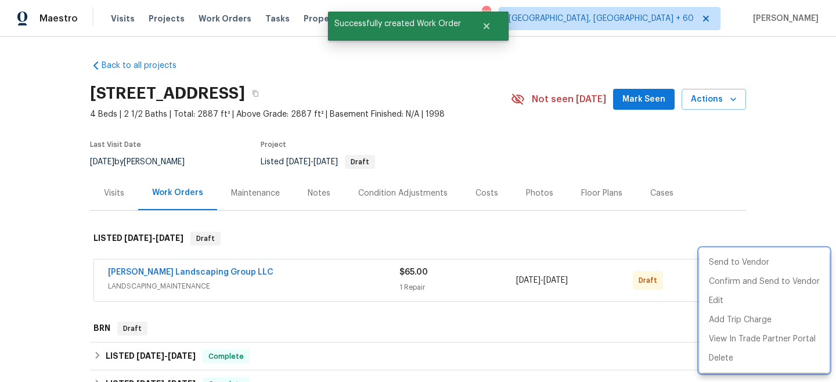
click at [754, 189] on div at bounding box center [418, 191] width 836 height 382
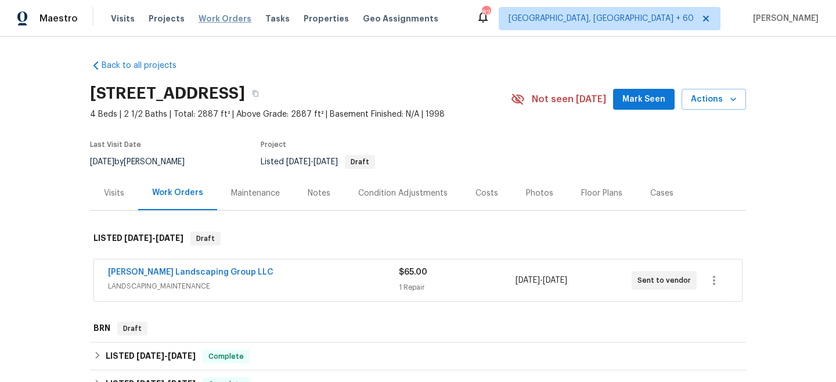
click at [201, 23] on span "Work Orders" at bounding box center [225, 19] width 53 height 12
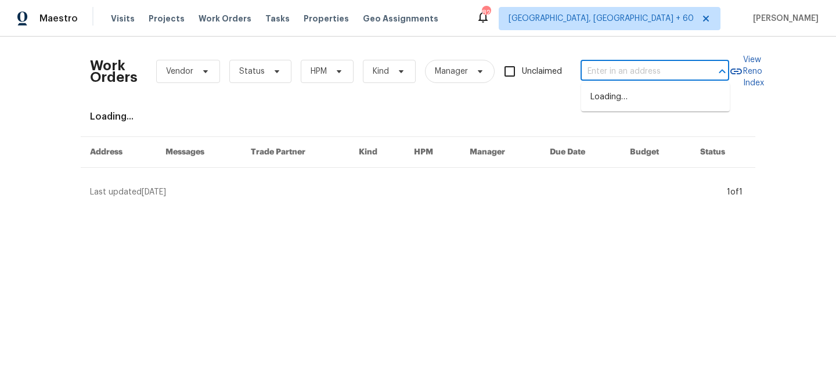
click at [611, 69] on input "text" at bounding box center [639, 72] width 116 height 18
paste input "[STREET_ADDRESS]"
type input "[STREET_ADDRESS]"
click at [653, 103] on li "[STREET_ADDRESS]" at bounding box center [655, 97] width 149 height 19
type input "[STREET_ADDRESS]"
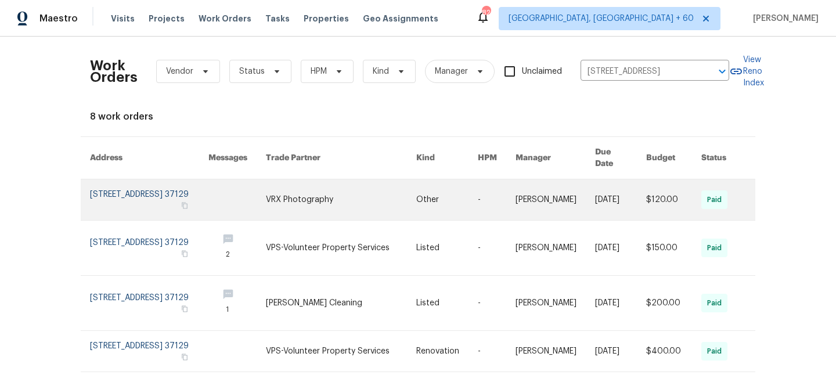
click at [431, 196] on link at bounding box center [447, 199] width 62 height 41
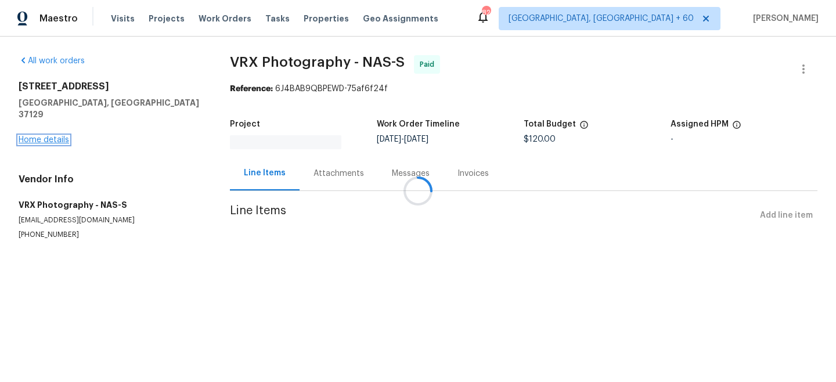
click at [51, 136] on link "Home details" at bounding box center [44, 140] width 51 height 8
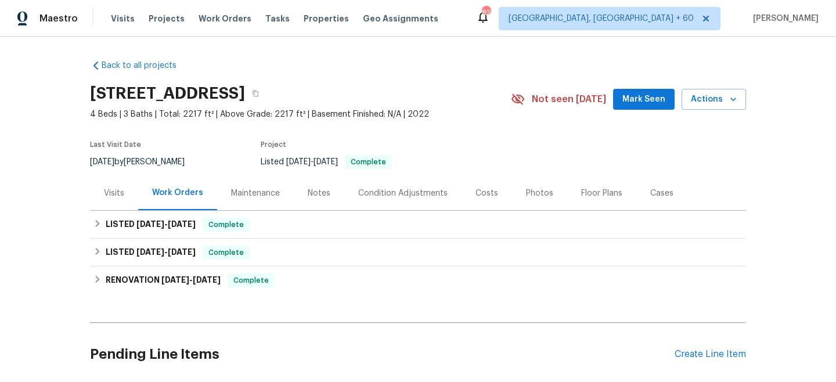
click at [247, 192] on div "Maintenance" at bounding box center [255, 194] width 49 height 12
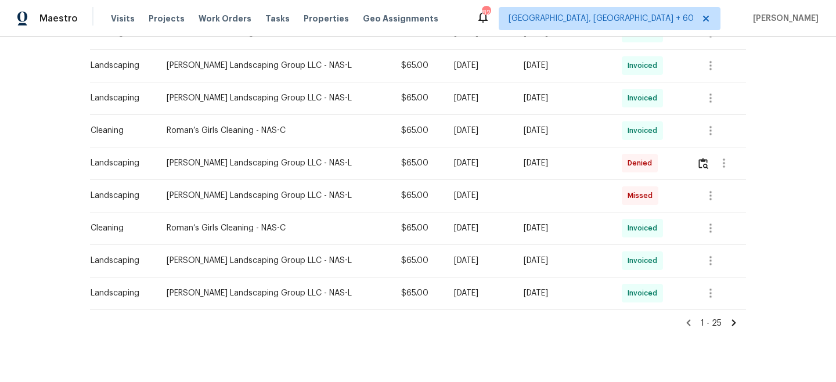
scroll to position [771, 0]
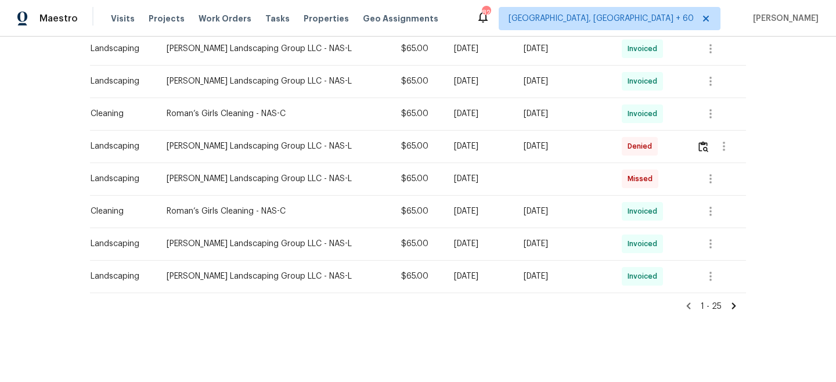
click at [731, 305] on icon at bounding box center [734, 306] width 10 height 10
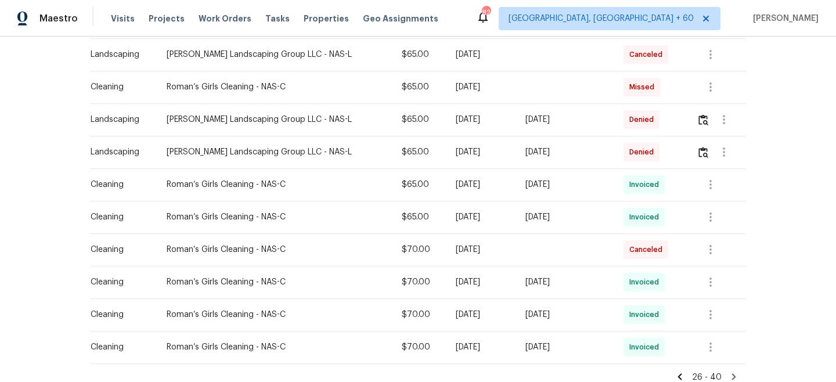
scroll to position [374, 0]
click at [705, 156] on img "button" at bounding box center [703, 153] width 10 height 11
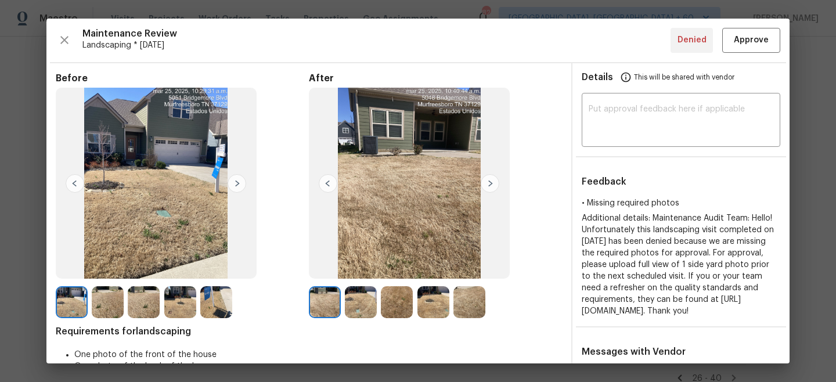
click at [234, 186] on img at bounding box center [237, 183] width 19 height 19
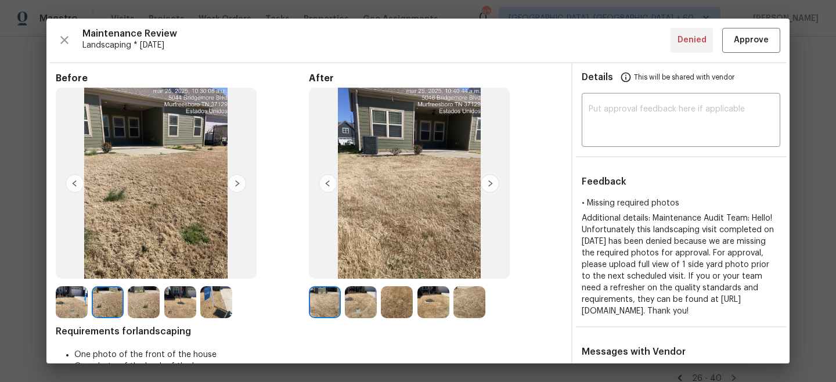
click at [494, 183] on img at bounding box center [490, 183] width 19 height 19
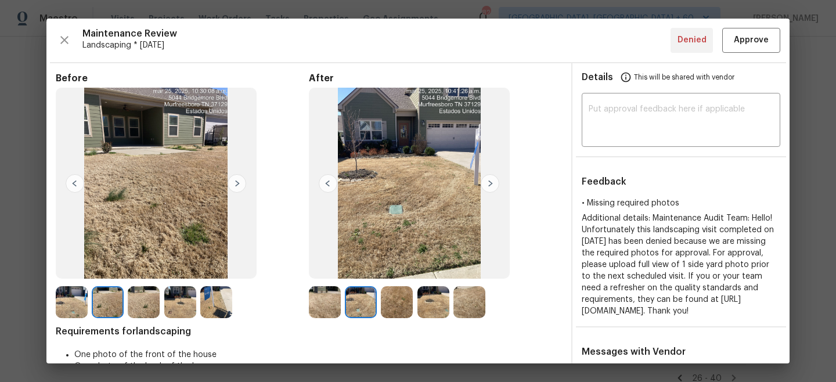
click at [494, 183] on img at bounding box center [490, 183] width 19 height 19
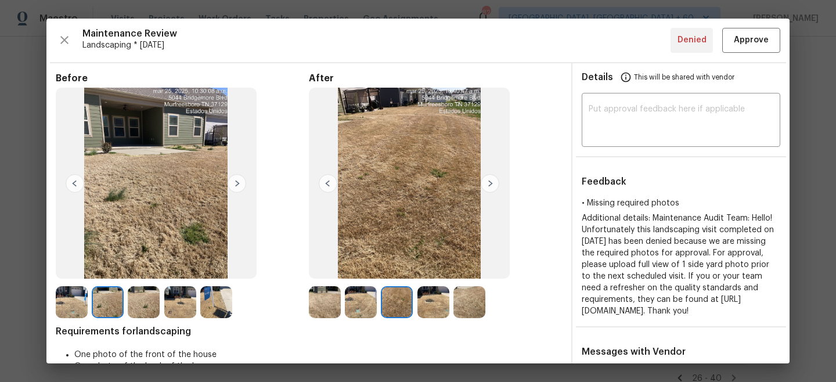
click at [242, 183] on img at bounding box center [237, 183] width 19 height 19
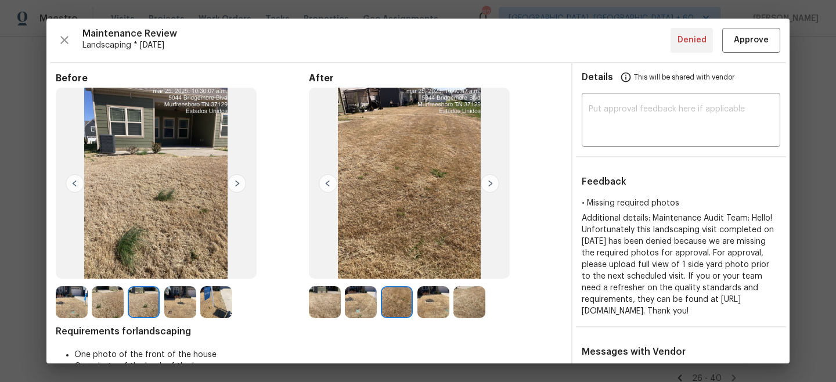
click at [242, 183] on img at bounding box center [237, 183] width 19 height 19
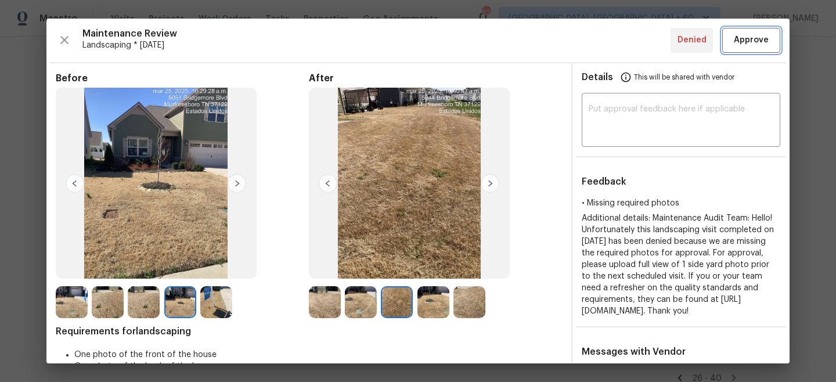
click at [756, 37] on span "Approve" at bounding box center [751, 40] width 35 height 15
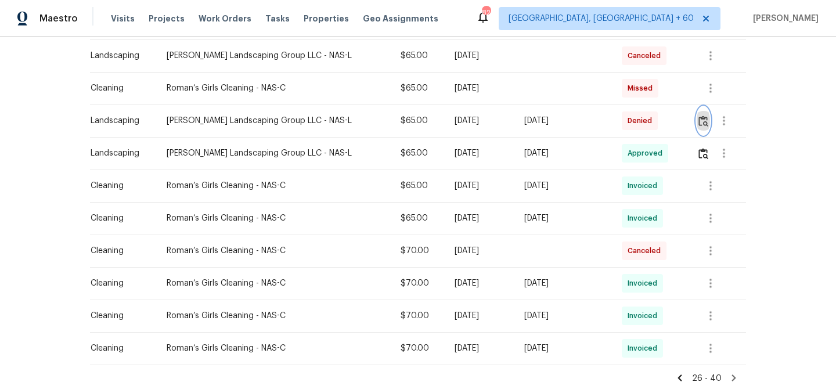
click at [701, 122] on img "button" at bounding box center [703, 121] width 10 height 11
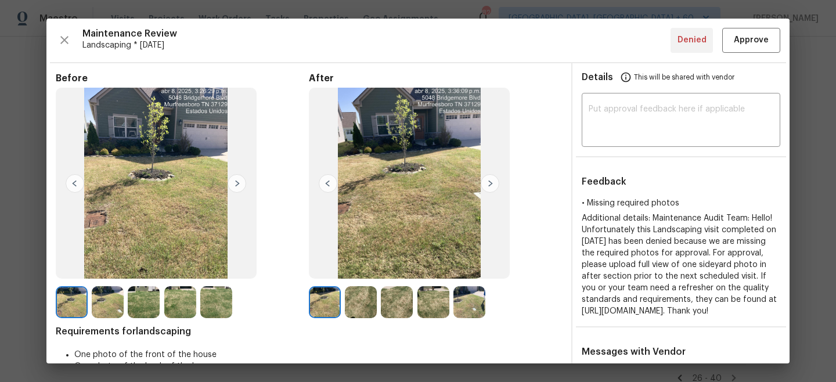
click at [235, 185] on img at bounding box center [237, 183] width 19 height 19
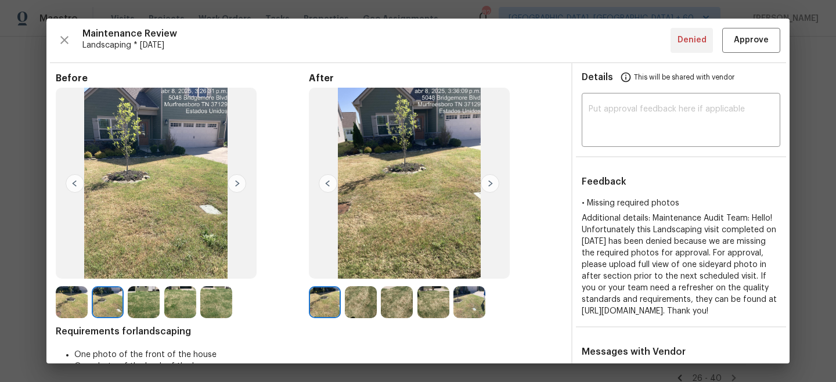
click at [235, 185] on img at bounding box center [237, 183] width 19 height 19
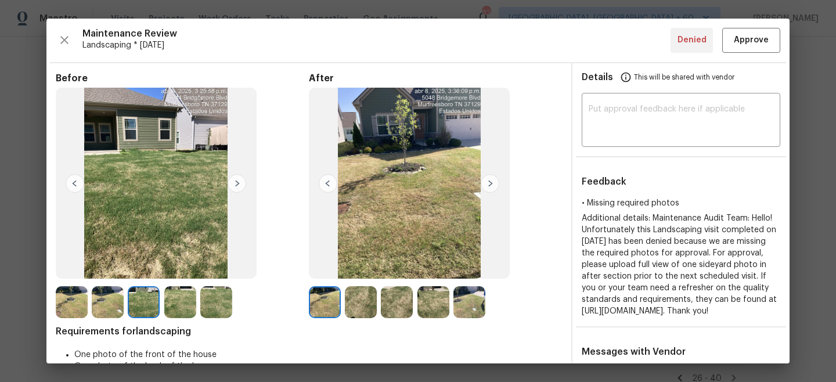
click at [485, 189] on img at bounding box center [490, 183] width 19 height 19
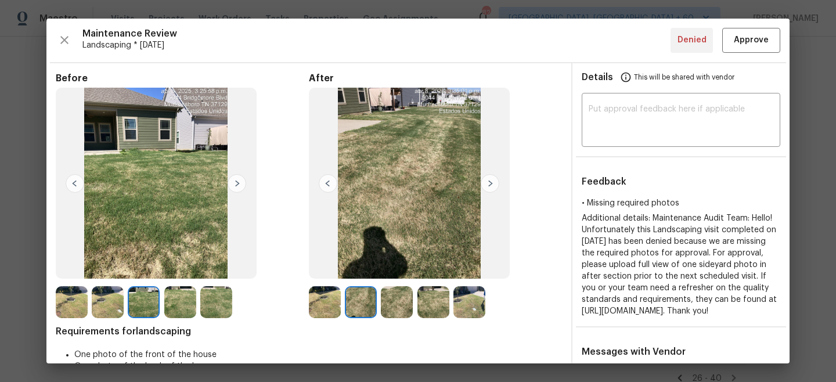
click at [485, 189] on img at bounding box center [490, 183] width 19 height 19
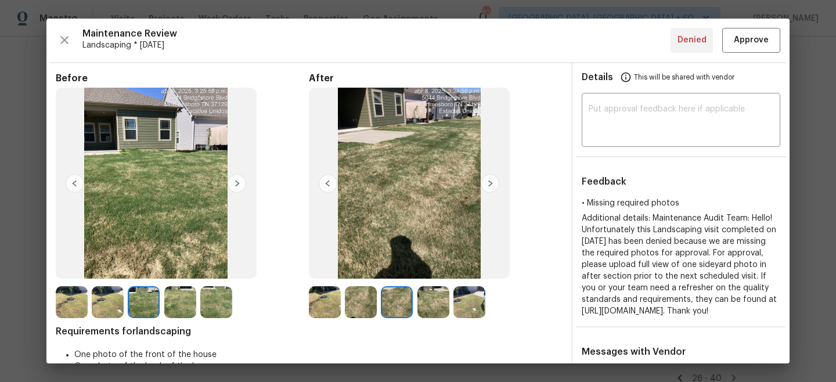
click at [485, 189] on img at bounding box center [490, 183] width 19 height 19
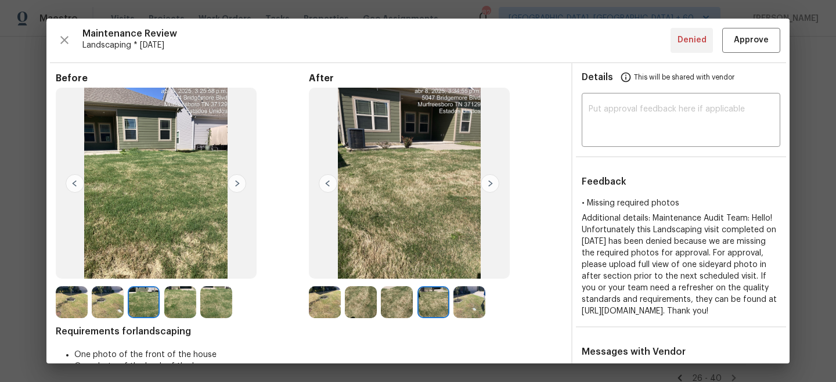
click at [485, 189] on img at bounding box center [490, 183] width 19 height 19
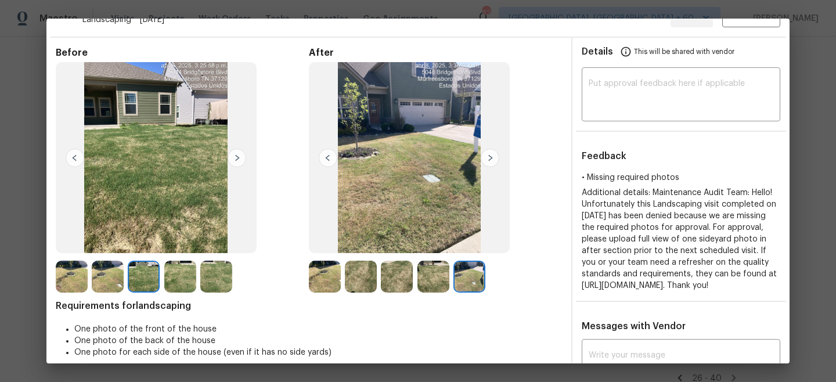
scroll to position [0, 0]
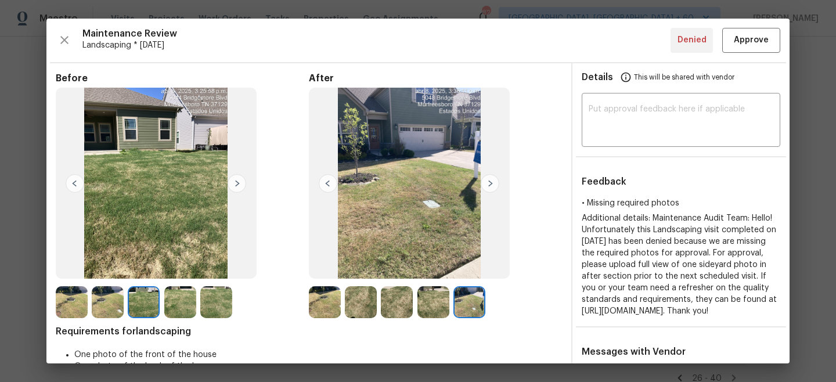
click at [492, 185] on img at bounding box center [490, 183] width 19 height 19
click at [770, 42] on span "Approve" at bounding box center [751, 40] width 39 height 15
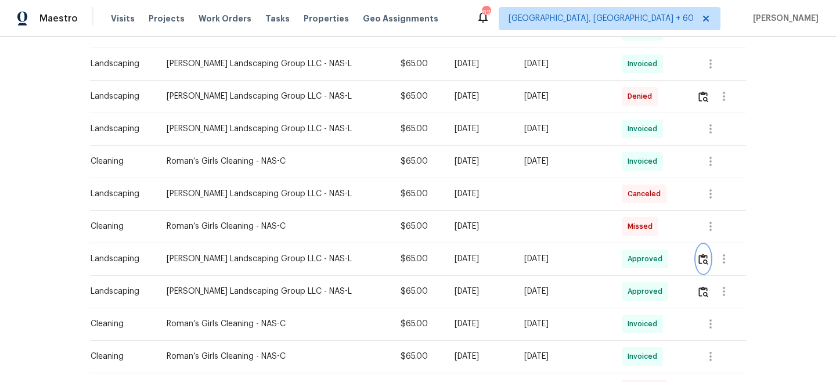
scroll to position [229, 0]
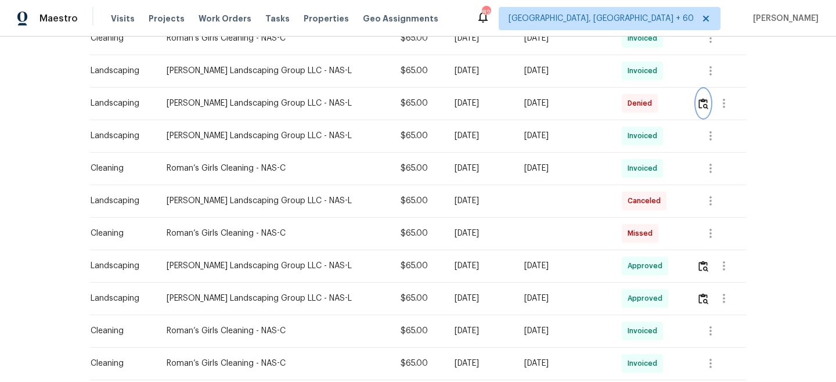
click at [703, 103] on img "button" at bounding box center [703, 103] width 10 height 11
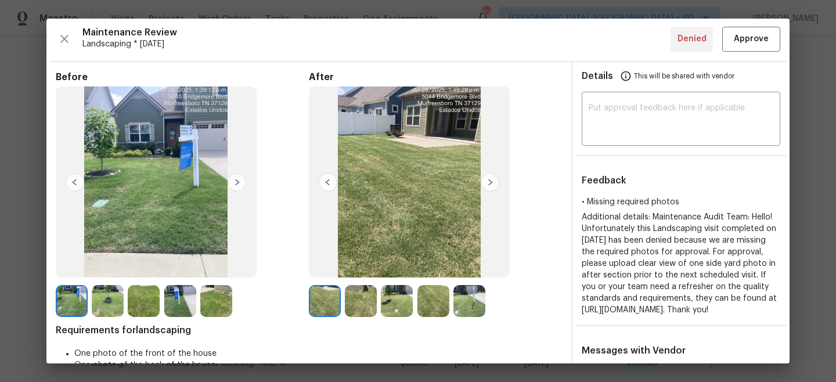
scroll to position [0, 0]
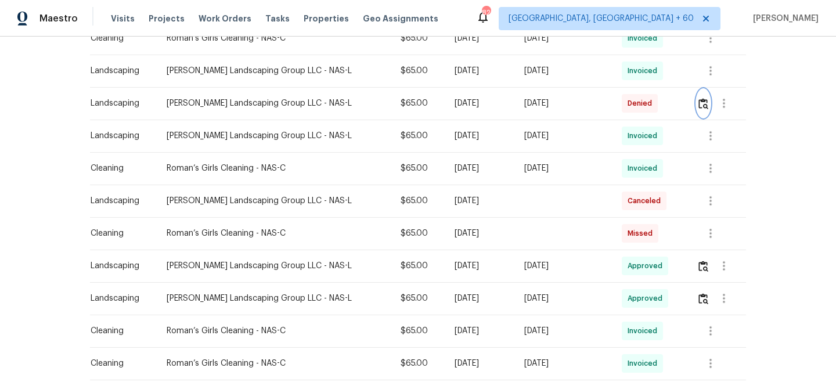
click at [703, 104] on img "button" at bounding box center [703, 103] width 10 height 11
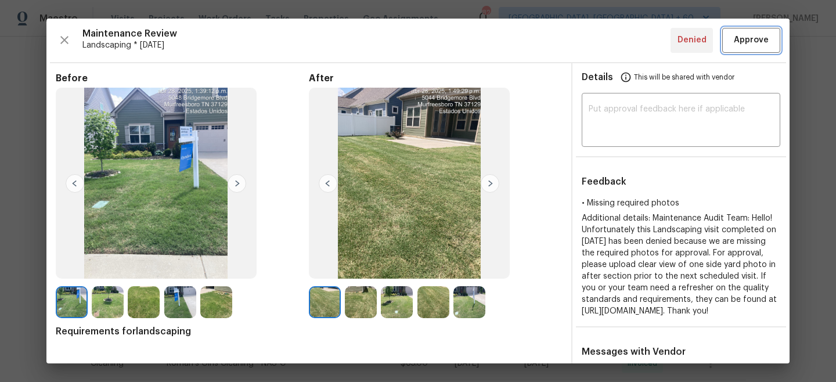
click at [759, 39] on span "Approve" at bounding box center [751, 40] width 35 height 15
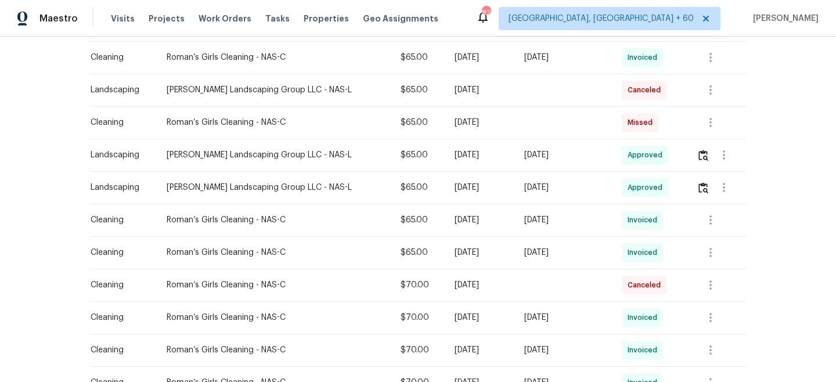
scroll to position [446, 0]
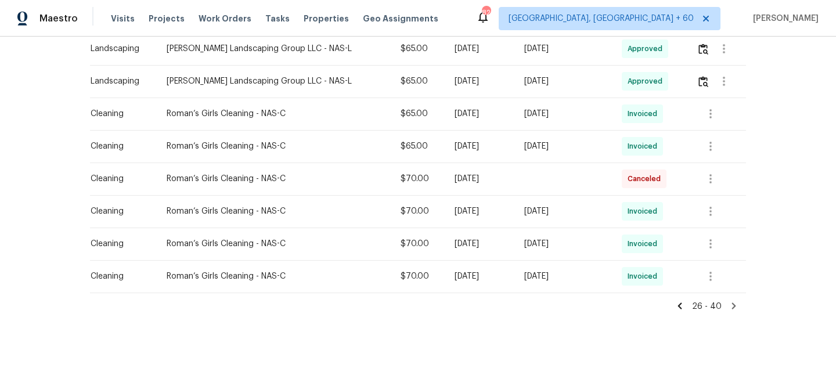
click at [682, 308] on icon at bounding box center [680, 305] width 4 height 6
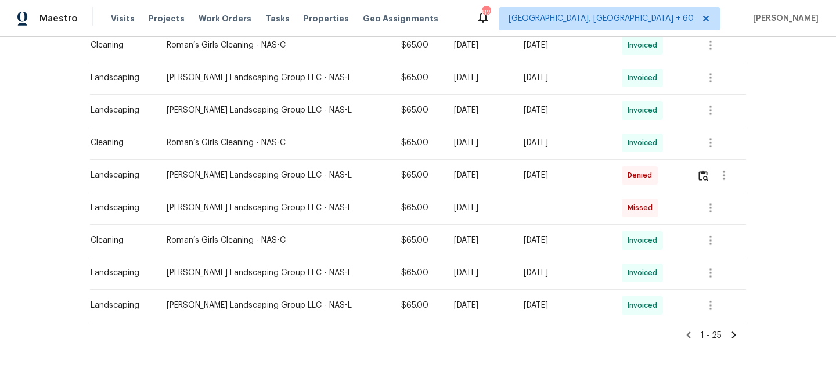
scroll to position [771, 0]
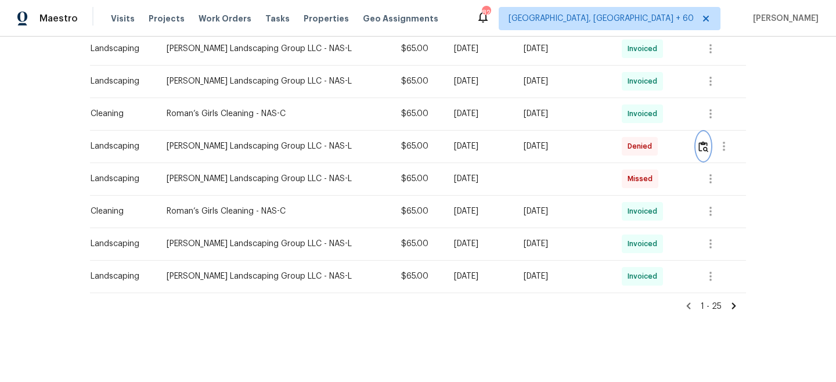
click at [702, 149] on img "button" at bounding box center [703, 146] width 10 height 11
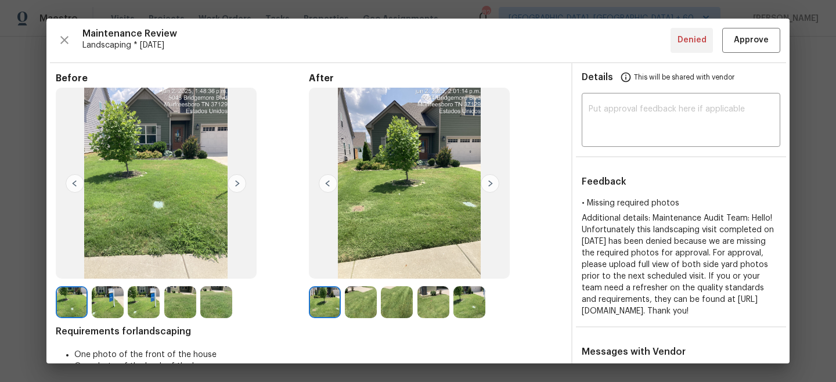
click at [492, 181] on img at bounding box center [490, 183] width 19 height 19
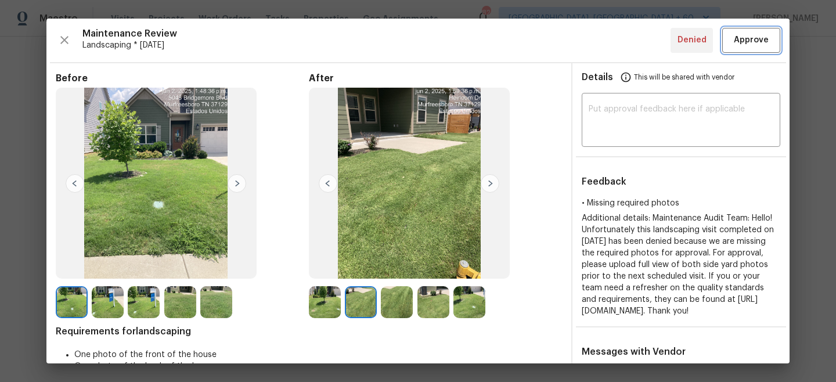
click at [749, 42] on span "Approve" at bounding box center [751, 40] width 35 height 15
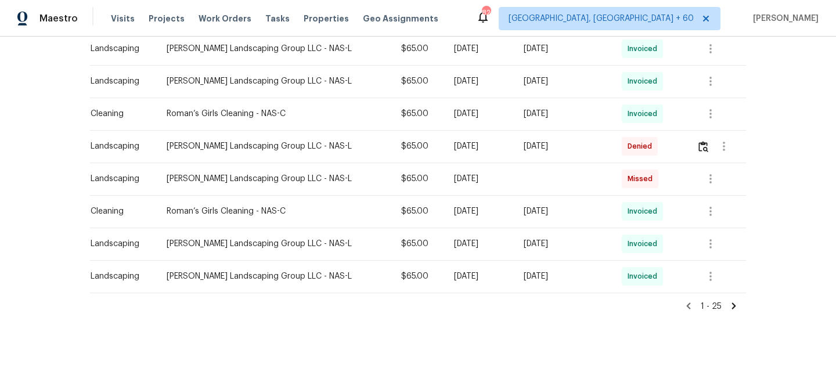
click at [805, 58] on div "Back to all projects 5048 Bridgemore Blvd, Murfreesboro, TN 37129 4 Beds | 3 Ba…" at bounding box center [418, 209] width 836 height 345
click at [218, 21] on span "Work Orders" at bounding box center [225, 19] width 53 height 12
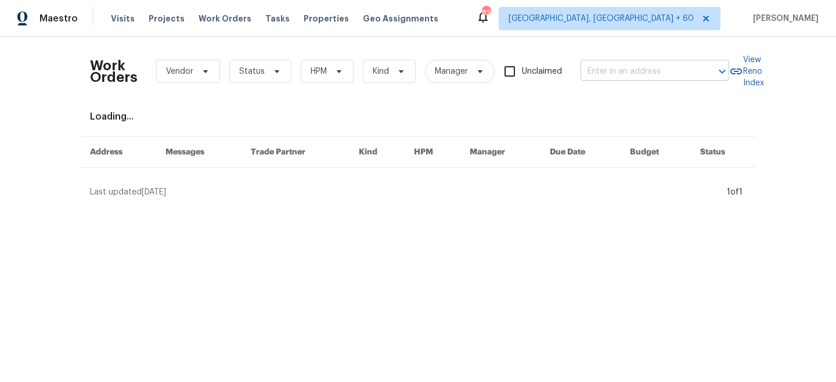
click at [597, 66] on input "text" at bounding box center [639, 72] width 116 height 18
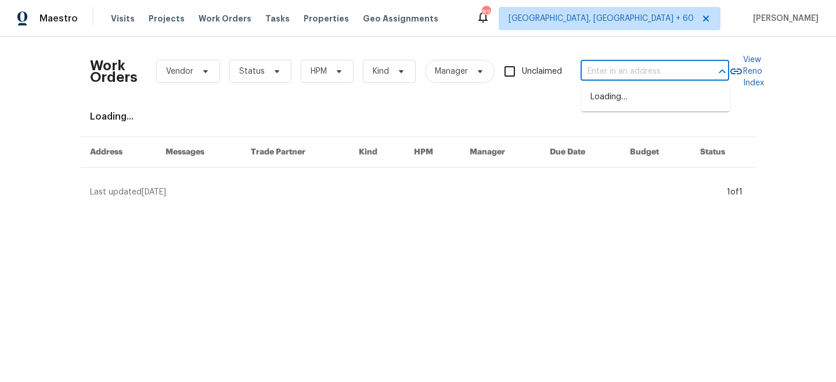
paste input "492 Cedar Park Cir"
type input "492 Cedar Park Cir"
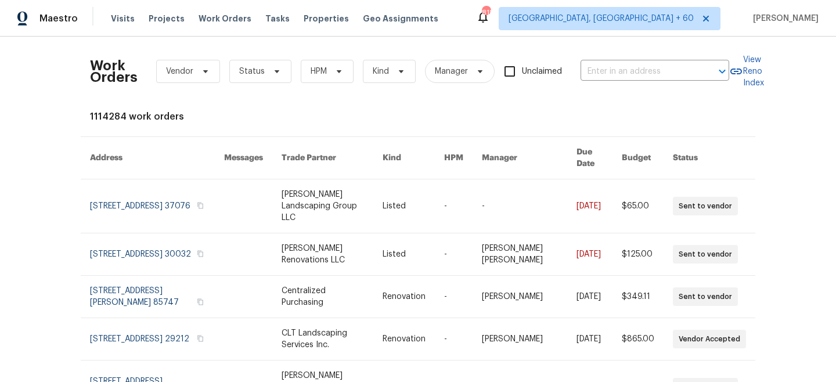
click at [633, 84] on div "Work Orders Vendor Status HPM Kind Manager Unclaimed ​" at bounding box center [409, 71] width 639 height 51
click at [629, 80] on input "text" at bounding box center [639, 72] width 116 height 18
paste input "[STREET_ADDRESS]"
type input "[STREET_ADDRESS]"
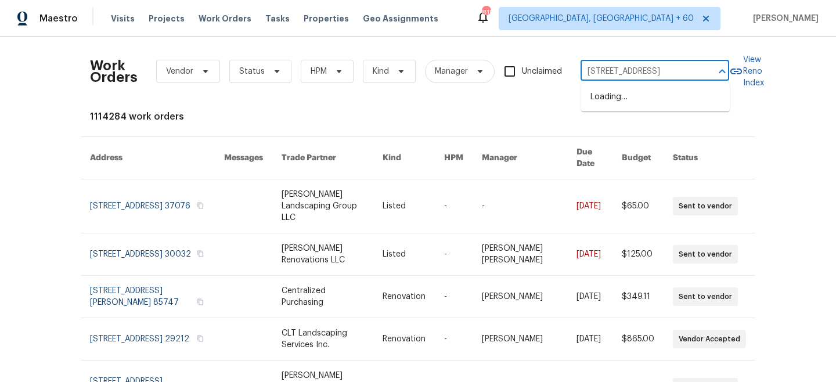
scroll to position [0, 45]
click at [629, 97] on li "[STREET_ADDRESS]" at bounding box center [655, 97] width 149 height 19
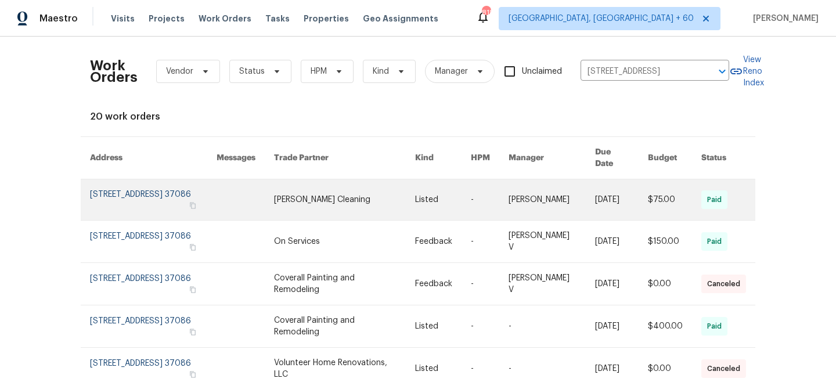
click at [351, 190] on link at bounding box center [345, 199] width 142 height 41
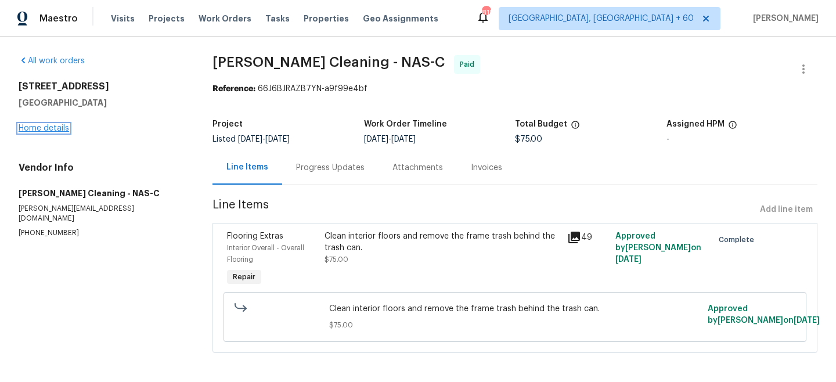
click at [44, 127] on link "Home details" at bounding box center [44, 128] width 51 height 8
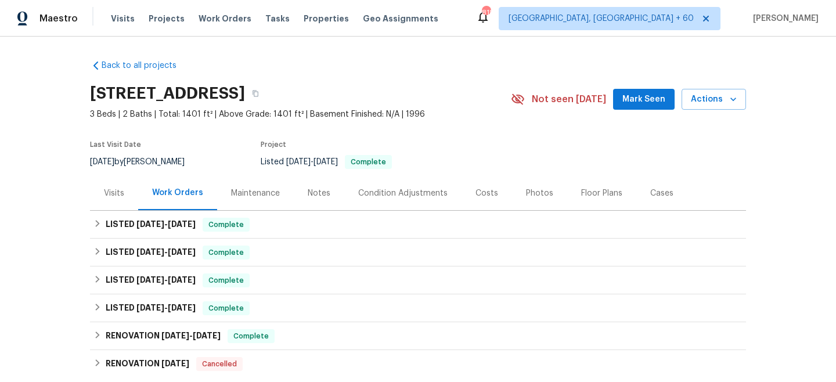
click at [255, 189] on div "Maintenance" at bounding box center [255, 194] width 49 height 12
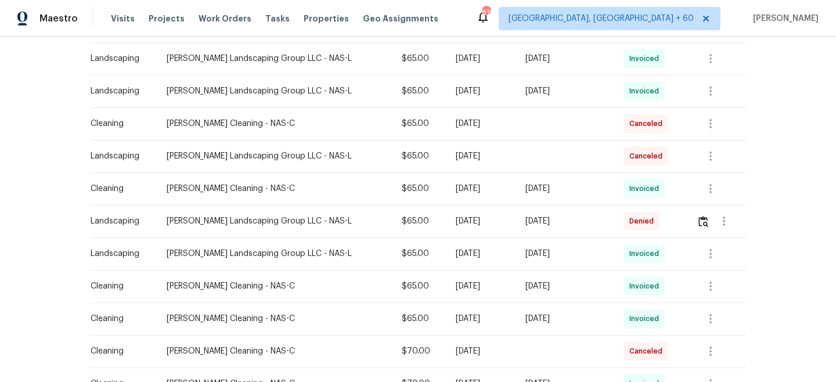
scroll to position [384, 0]
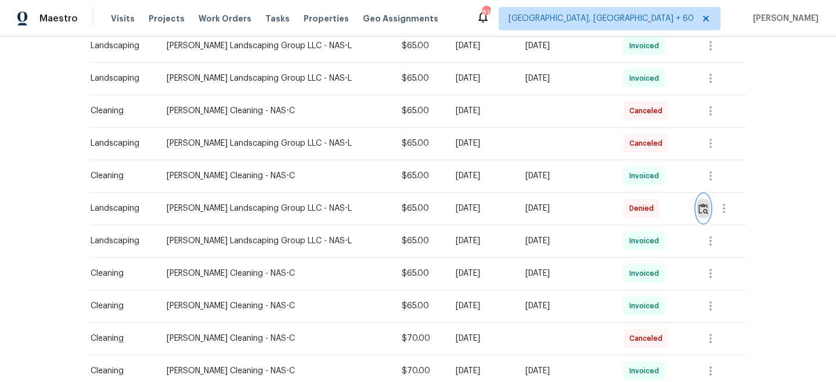
click at [702, 206] on img "button" at bounding box center [703, 208] width 10 height 11
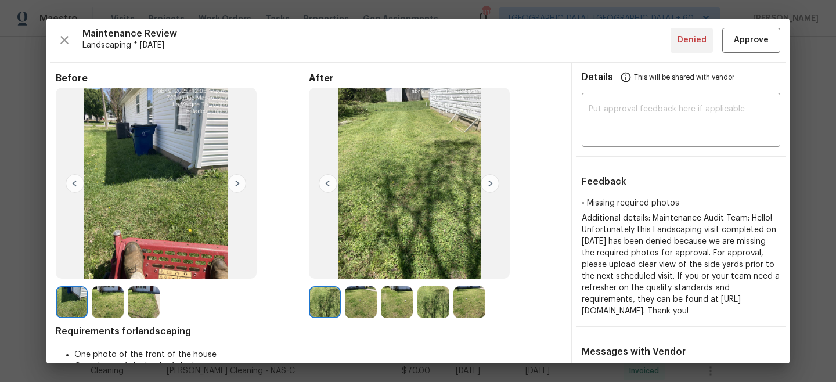
click at [488, 183] on img at bounding box center [490, 183] width 19 height 19
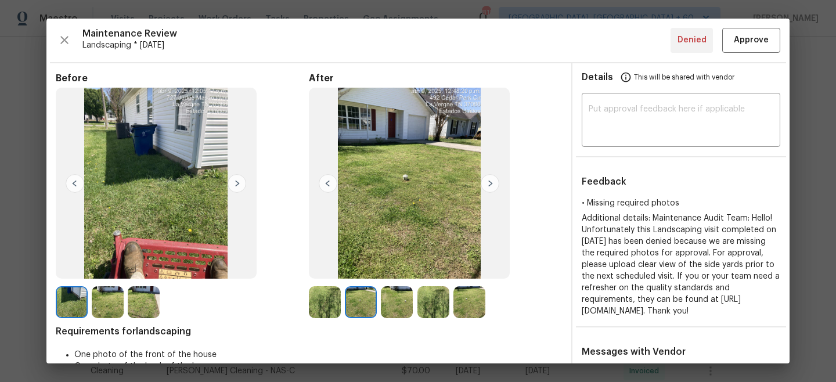
click at [490, 183] on img at bounding box center [490, 183] width 19 height 19
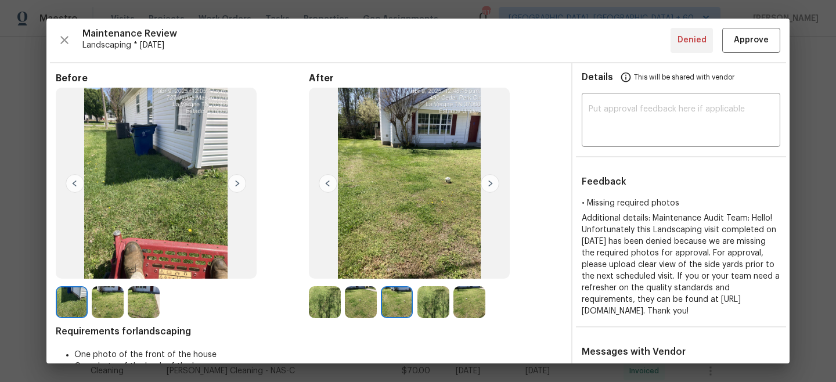
click at [489, 182] on img at bounding box center [490, 183] width 19 height 19
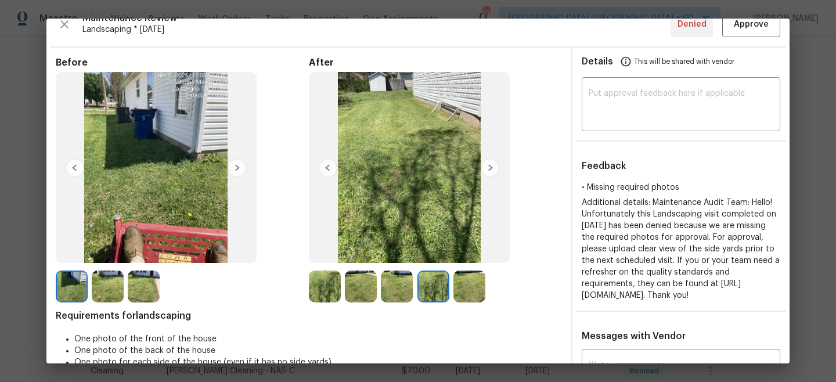
scroll to position [14, 0]
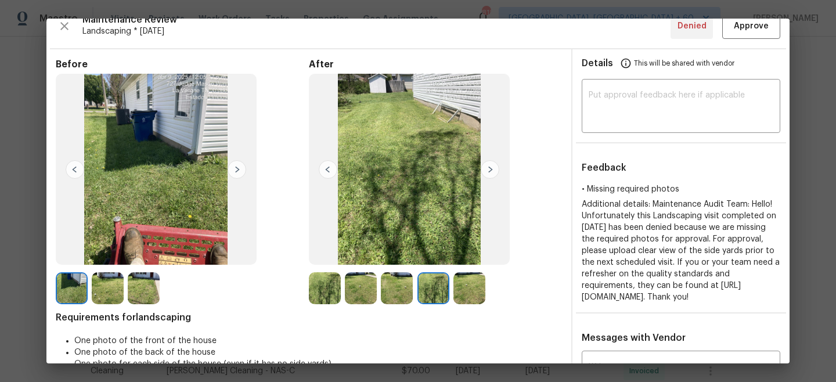
click at [492, 165] on img at bounding box center [490, 169] width 19 height 19
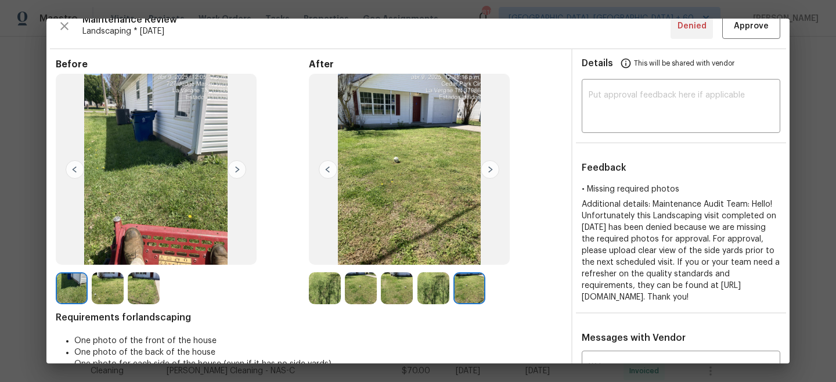
click at [492, 165] on img at bounding box center [490, 169] width 19 height 19
click at [329, 167] on img at bounding box center [328, 169] width 19 height 19
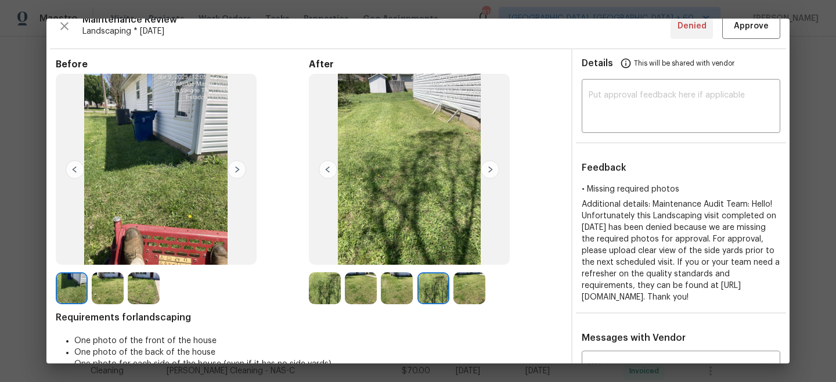
click at [329, 167] on img at bounding box center [328, 169] width 19 height 19
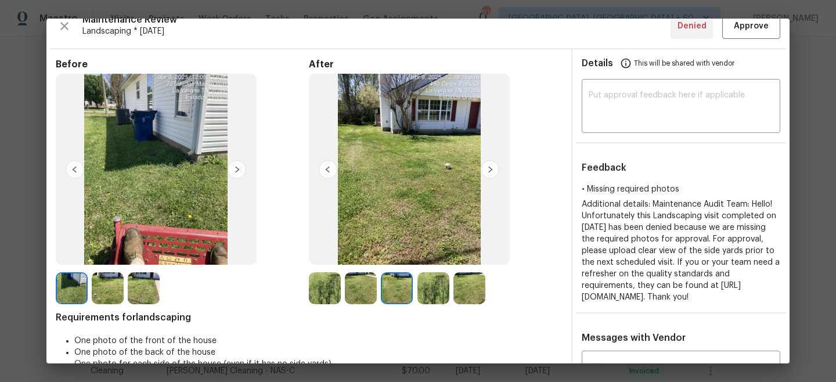
click at [329, 167] on img at bounding box center [328, 169] width 19 height 19
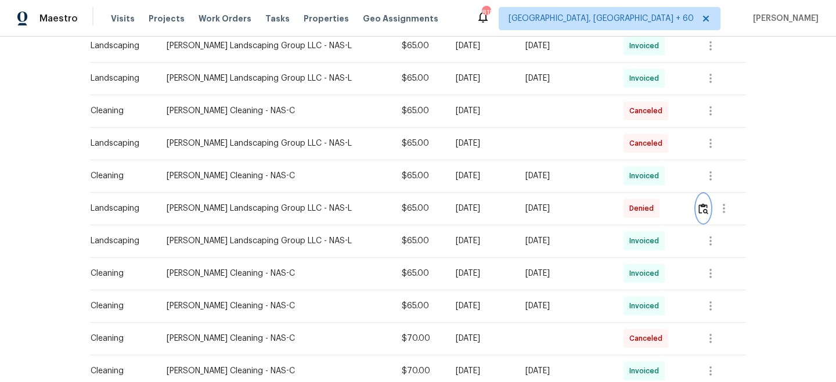
scroll to position [0, 0]
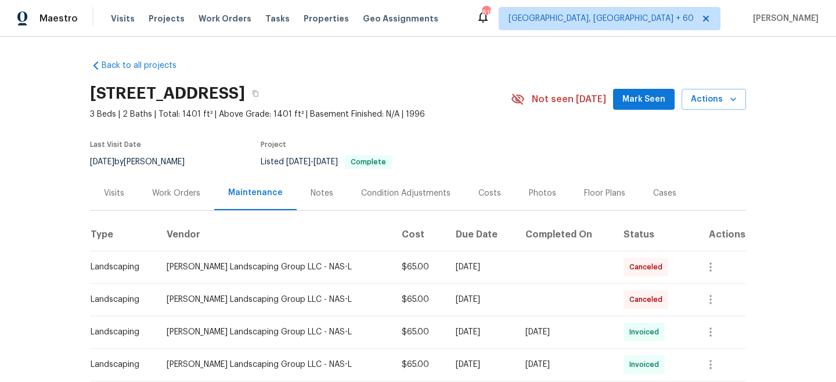
click at [178, 195] on div "Work Orders" at bounding box center [176, 194] width 48 height 12
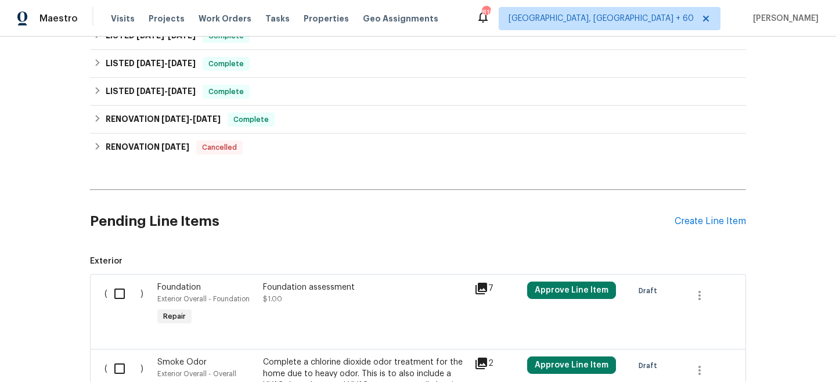
scroll to position [215, 0]
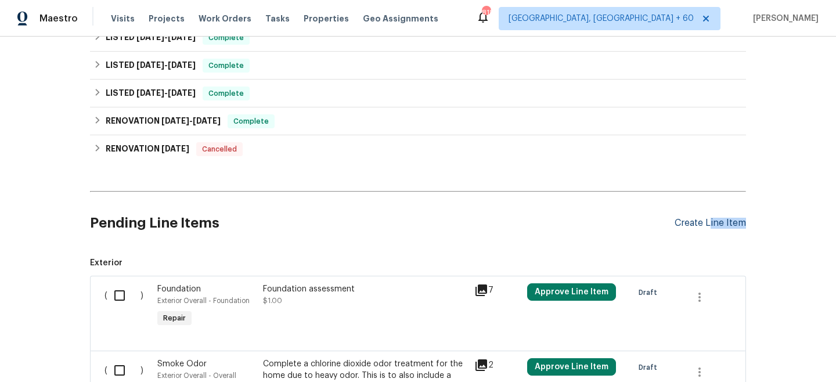
click at [711, 228] on div "Pending Line Items Create Line Item" at bounding box center [418, 223] width 656 height 54
click at [696, 224] on div "Create Line Item" at bounding box center [710, 223] width 71 height 11
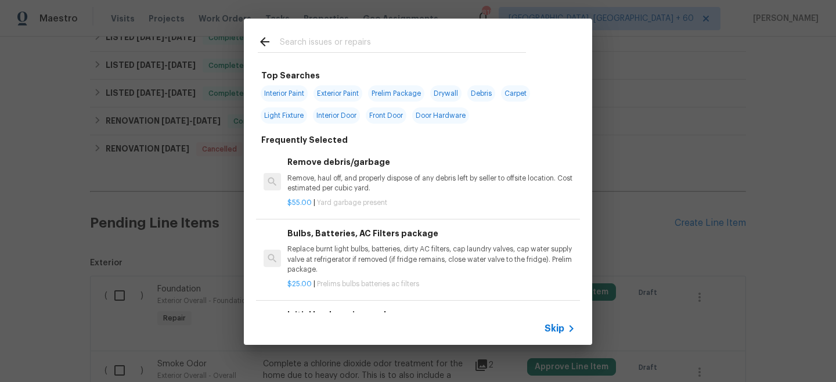
click at [557, 327] on span "Skip" at bounding box center [555, 329] width 20 height 12
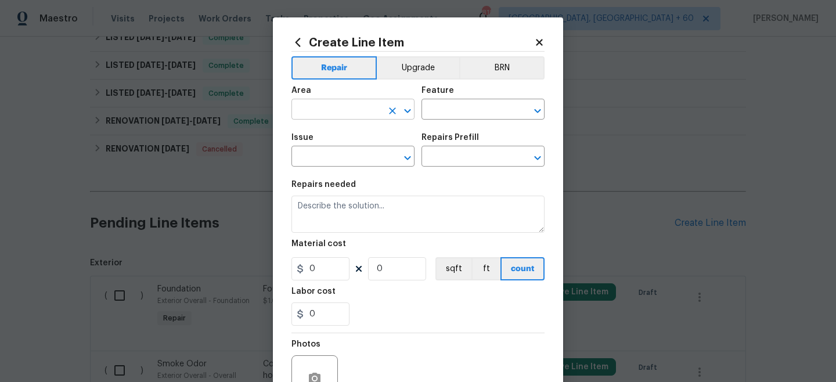
click at [334, 107] on input "text" at bounding box center [336, 111] width 91 height 18
type input "Exterior Overall"
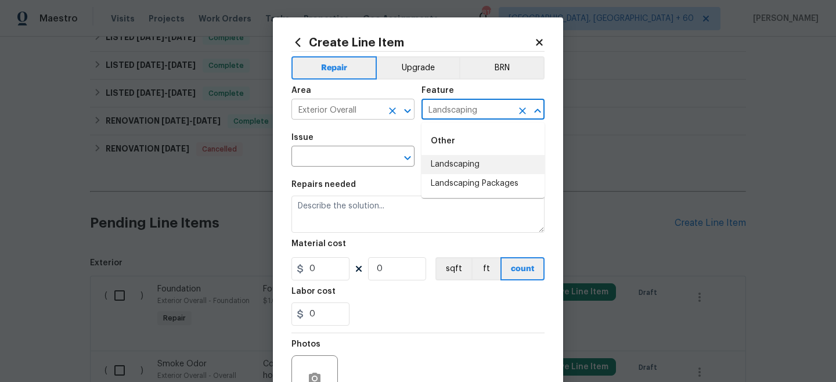
type input "Landscaping"
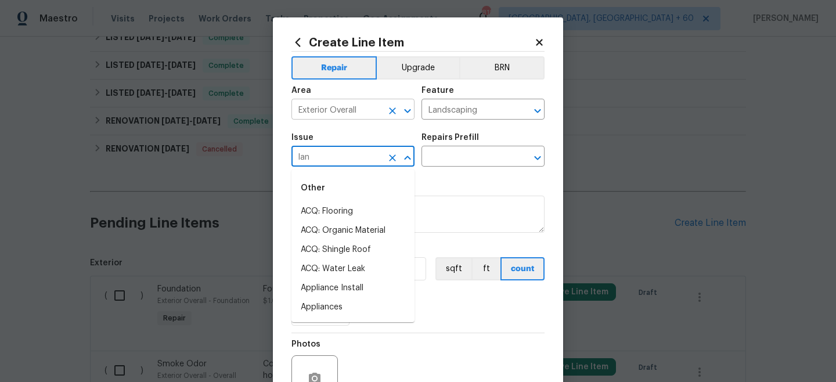
type input "land"
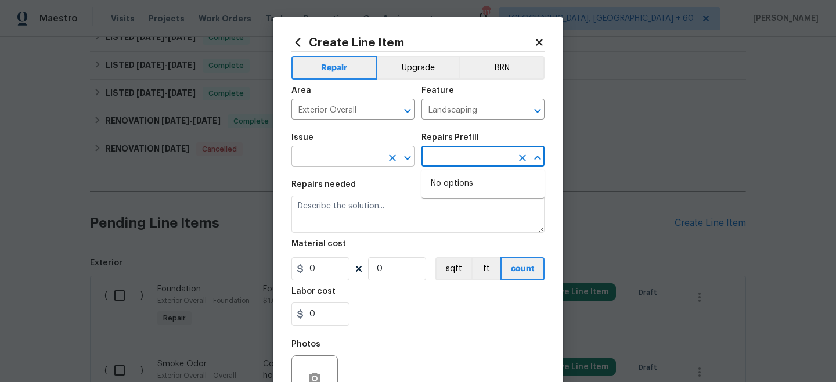
click at [326, 157] on input "text" at bounding box center [336, 158] width 91 height 18
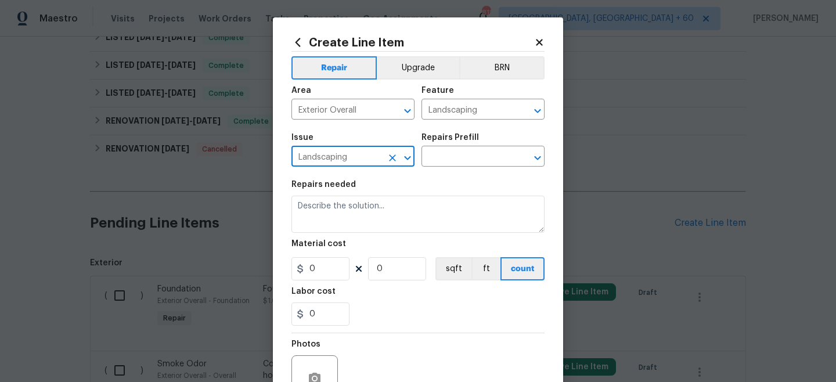
type input "Landscaping"
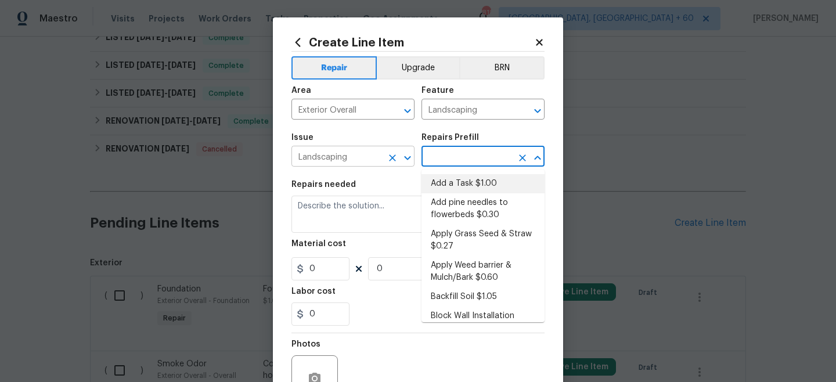
type input "Add a Task $1.00"
type textarea "HPM to detail"
type input "1"
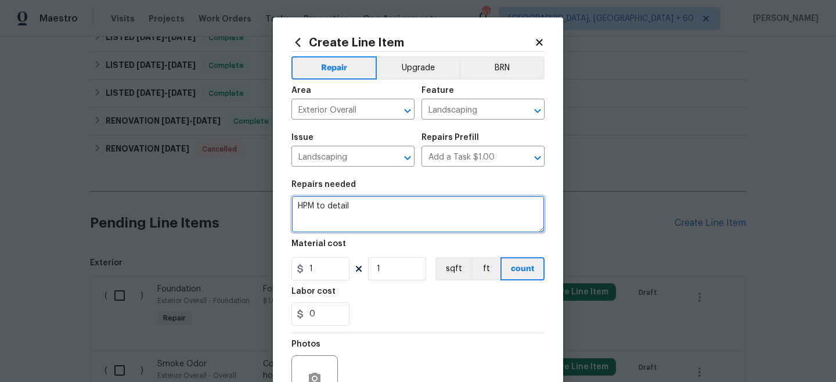
drag, startPoint x: 329, startPoint y: 210, endPoint x: 261, endPoint y: 185, distance: 72.7
click at [261, 185] on div "Create Line Item Repair Upgrade BRN Area Exterior Overall ​ Feature Landscaping…" at bounding box center [418, 191] width 836 height 382
type textarea "Reversed Landscaping Denial"
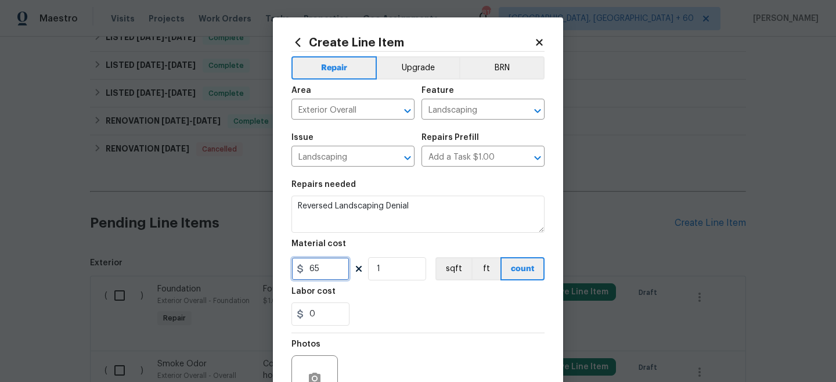
type input "65"
click at [368, 311] on div "0" at bounding box center [417, 313] width 253 height 23
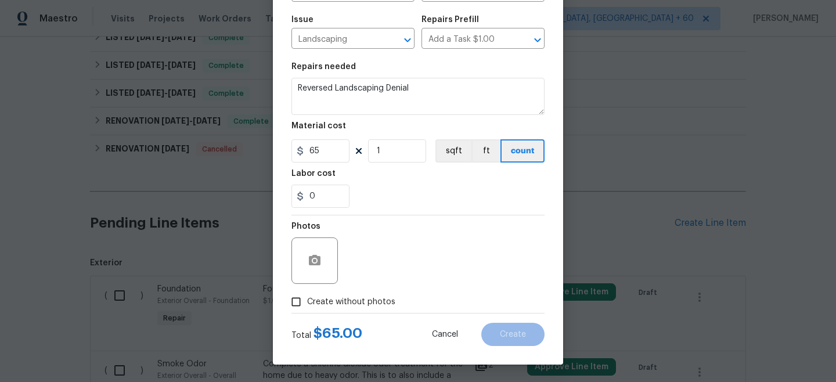
click at [346, 296] on span "Create without photos" at bounding box center [351, 302] width 88 height 12
click at [307, 296] on input "Create without photos" at bounding box center [296, 302] width 22 height 22
checkbox input "true"
click at [389, 282] on textarea at bounding box center [445, 260] width 197 height 46
type textarea "n/a"
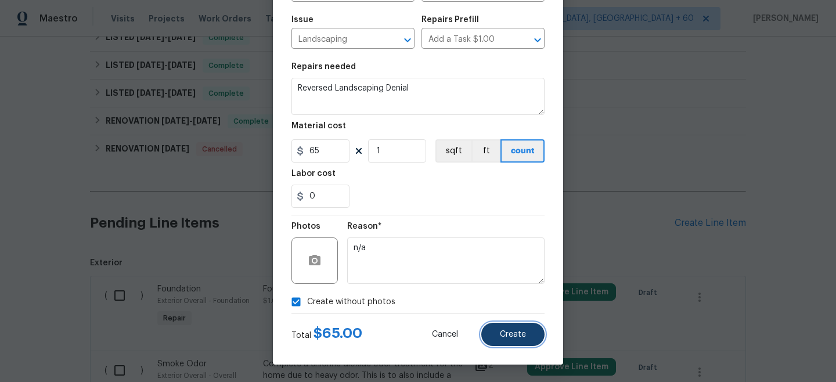
click at [499, 324] on button "Create" at bounding box center [512, 334] width 63 height 23
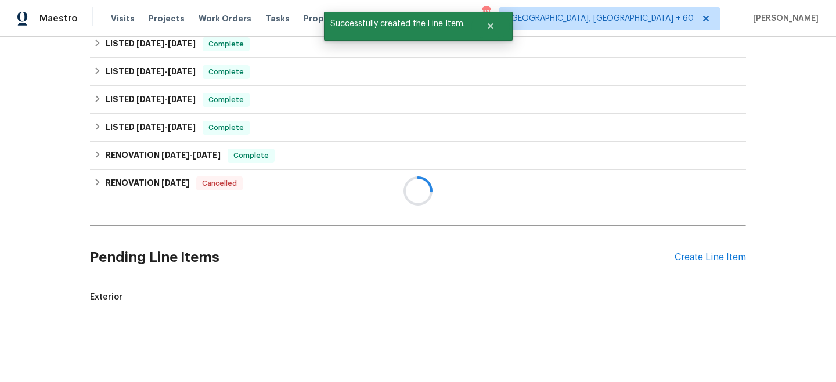
scroll to position [373, 0]
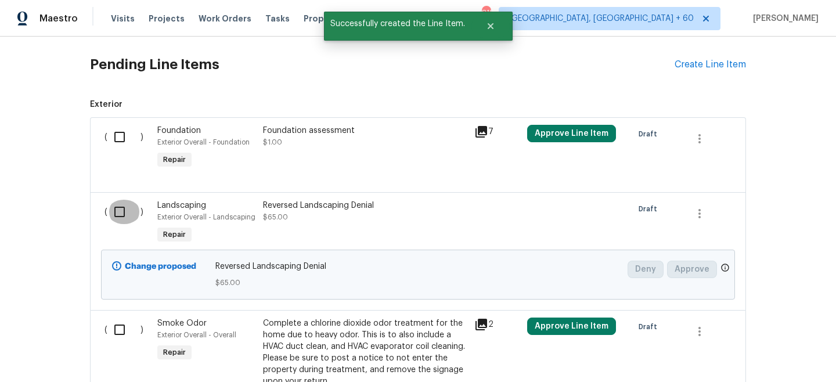
click at [120, 212] on input "checkbox" at bounding box center [123, 212] width 33 height 24
checkbox input "true"
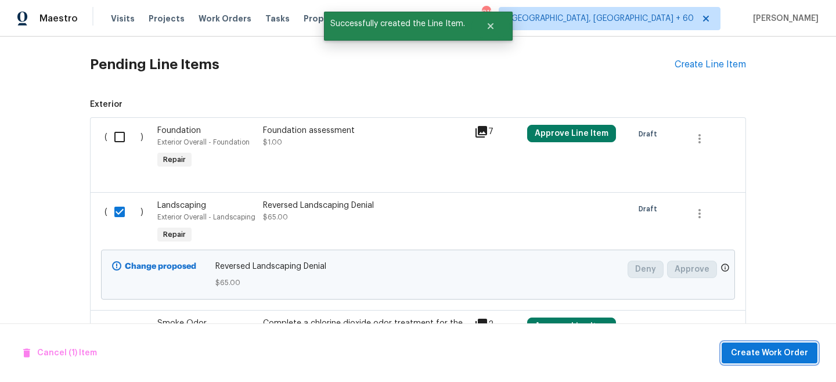
click at [750, 354] on span "Create Work Order" at bounding box center [769, 353] width 77 height 15
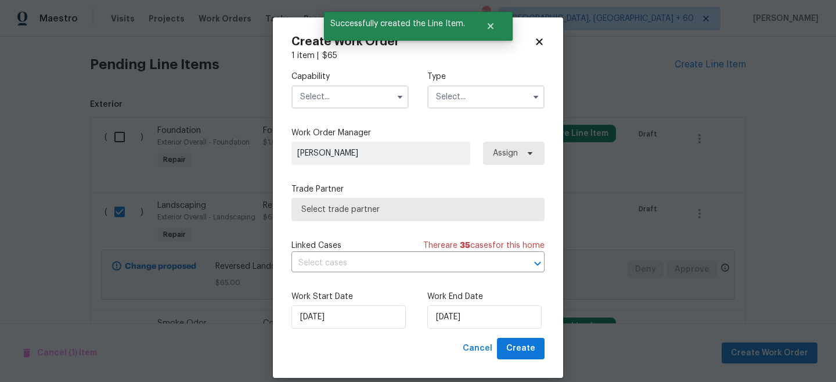
click at [467, 94] on input "text" at bounding box center [485, 96] width 117 height 23
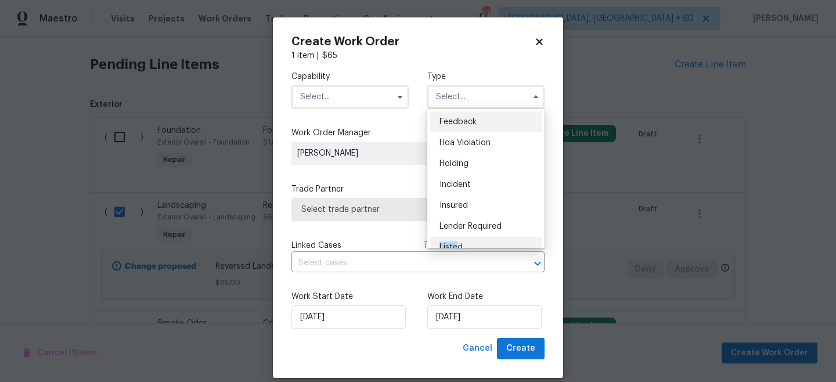
click at [458, 241] on div "Listed" at bounding box center [485, 247] width 111 height 21
type input "Listed"
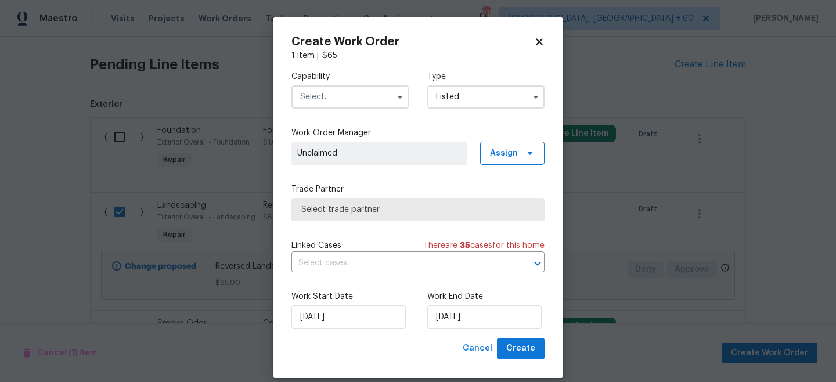
click at [339, 95] on input "text" at bounding box center [349, 96] width 117 height 23
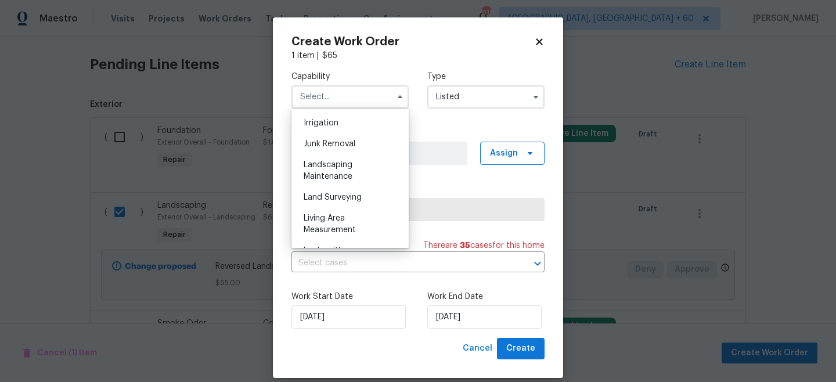
scroll to position [722, 0]
click at [341, 164] on span "Landscaping Maintenance" at bounding box center [328, 170] width 49 height 20
type input "Landscaping Maintenance"
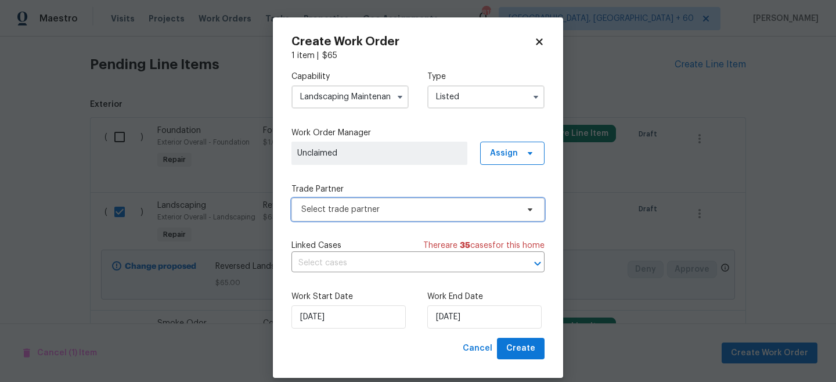
click at [358, 208] on span "Select trade partner" at bounding box center [409, 210] width 217 height 12
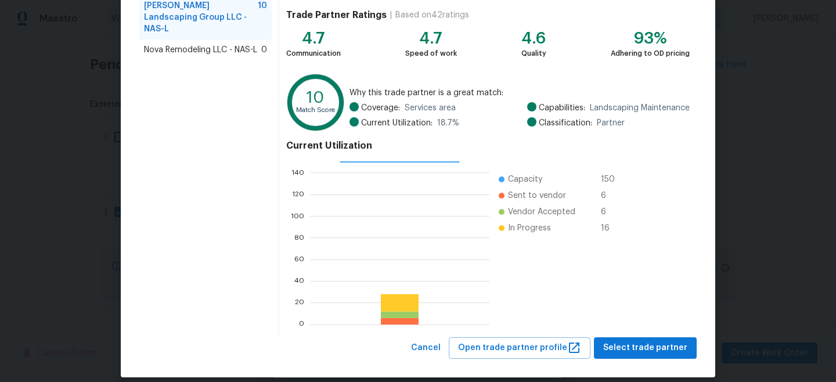
scroll to position [130, 0]
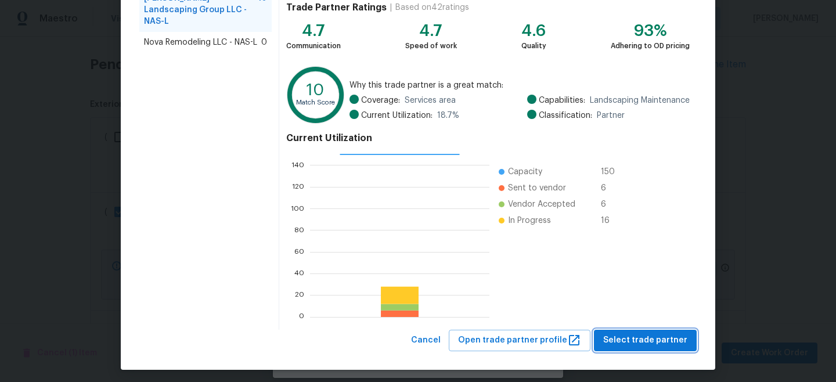
click at [642, 343] on button "Select trade partner" at bounding box center [645, 340] width 103 height 21
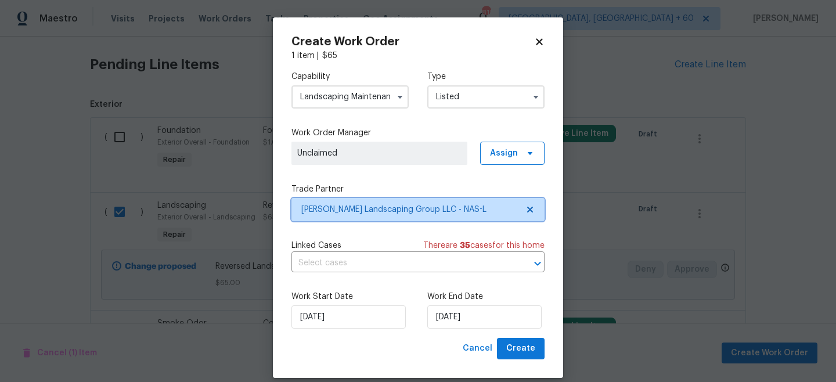
scroll to position [0, 0]
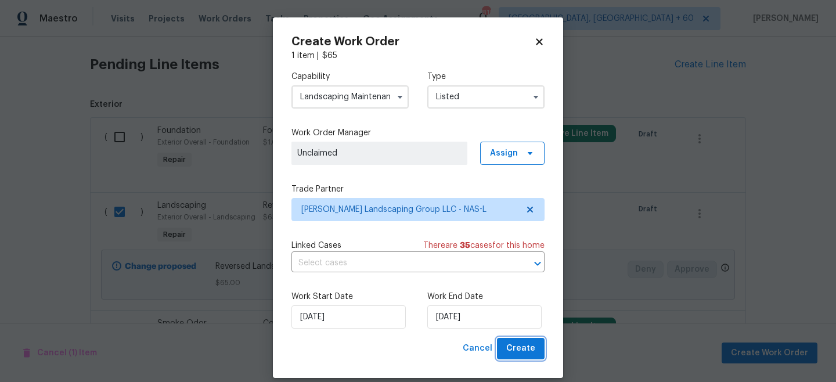
click at [515, 350] on span "Create" at bounding box center [520, 348] width 29 height 15
checkbox input "false"
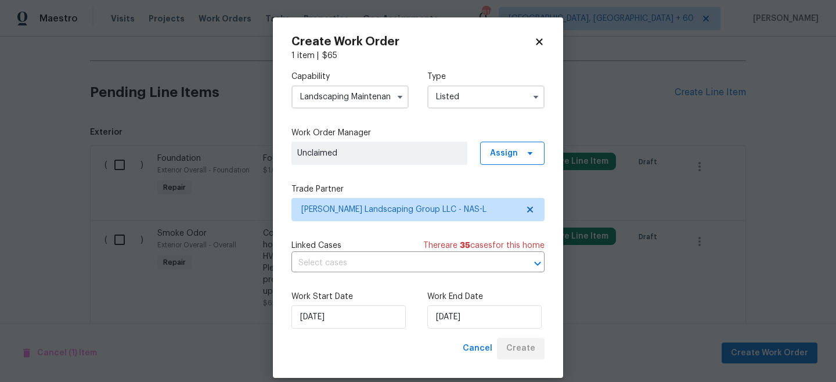
scroll to position [401, 0]
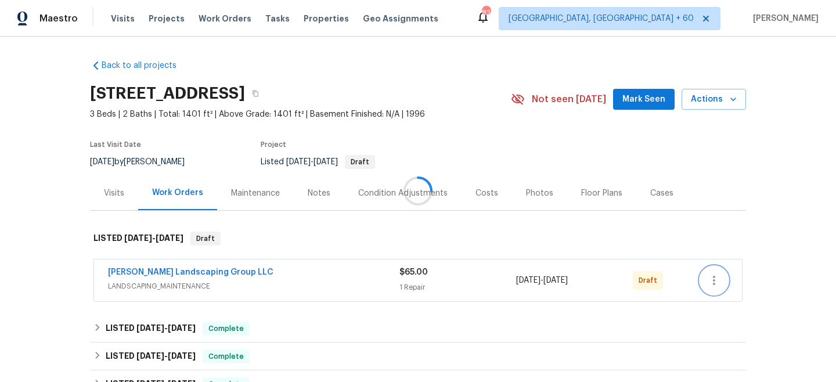
click at [711, 282] on icon "button" at bounding box center [714, 280] width 14 height 14
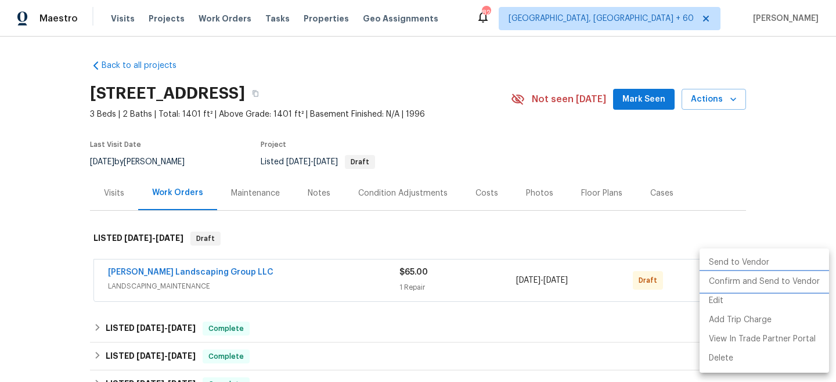
click at [758, 280] on li "Confirm and Send to Vendor" at bounding box center [764, 281] width 129 height 19
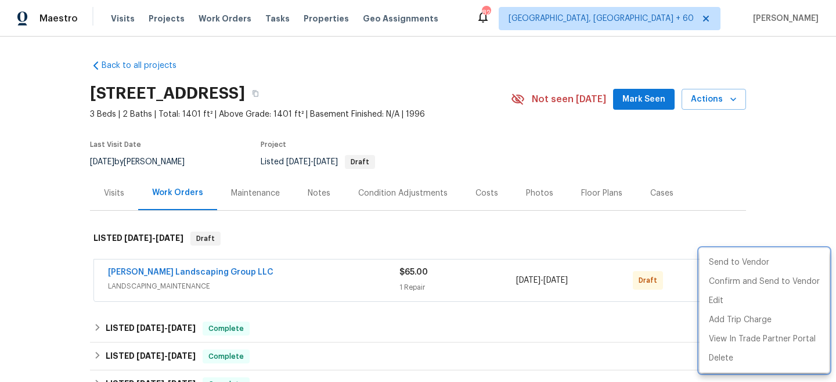
click at [790, 168] on div at bounding box center [418, 191] width 836 height 382
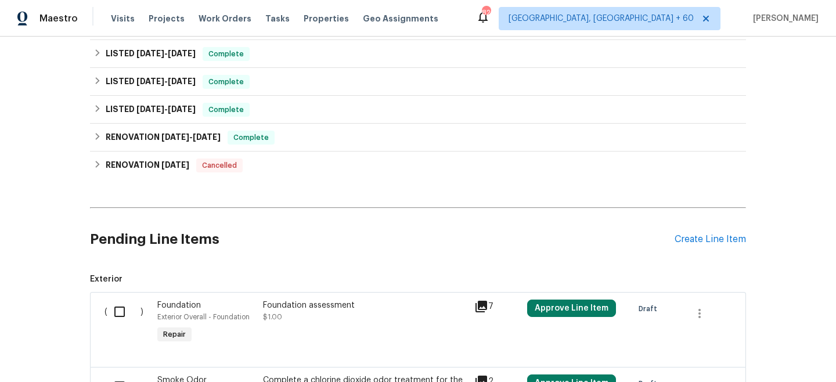
scroll to position [300, 0]
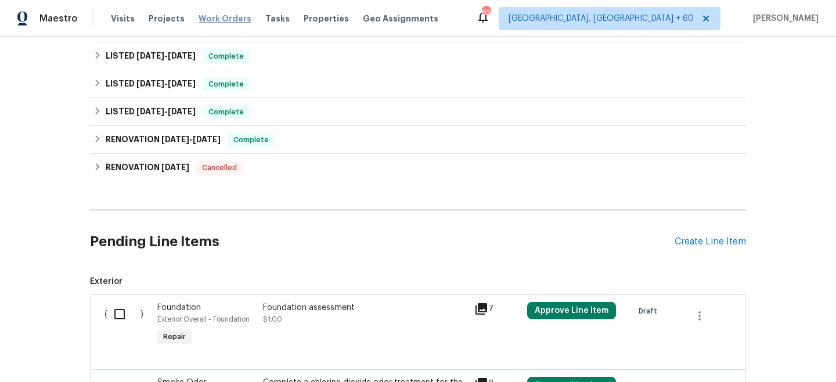
click at [213, 15] on span "Work Orders" at bounding box center [225, 19] width 53 height 12
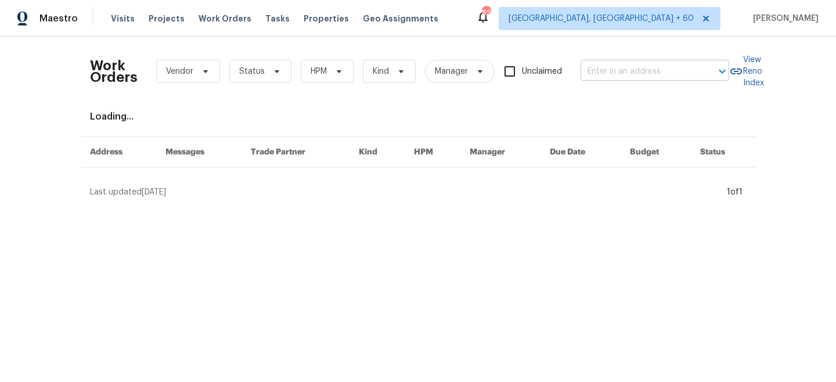
click at [633, 65] on input "text" at bounding box center [639, 72] width 116 height 18
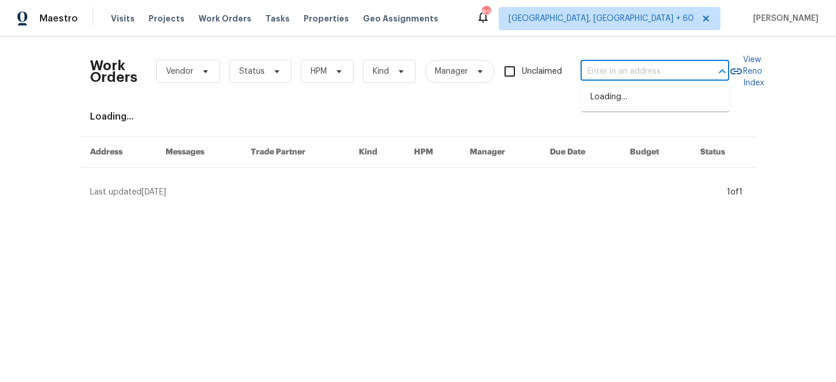
paste input "[STREET_ADDRESS][PERSON_NAME]"
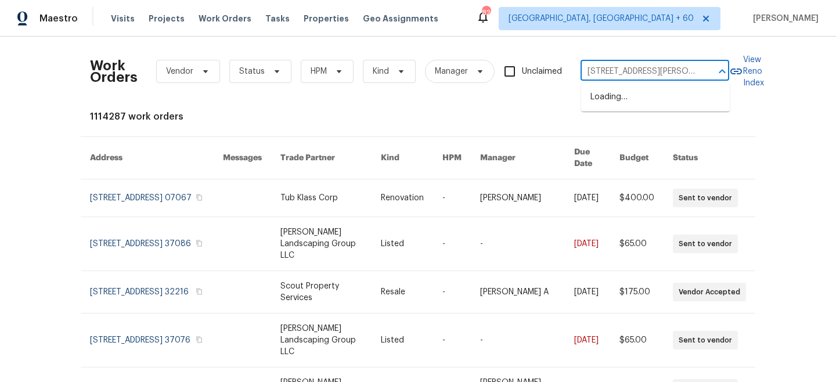
type input "[STREET_ADDRESS][PERSON_NAME]"
click at [648, 120] on ul "[STREET_ADDRESS][PERSON_NAME]" at bounding box center [655, 103] width 149 height 41
click at [639, 107] on li "[STREET_ADDRESS][PERSON_NAME]" at bounding box center [655, 103] width 149 height 31
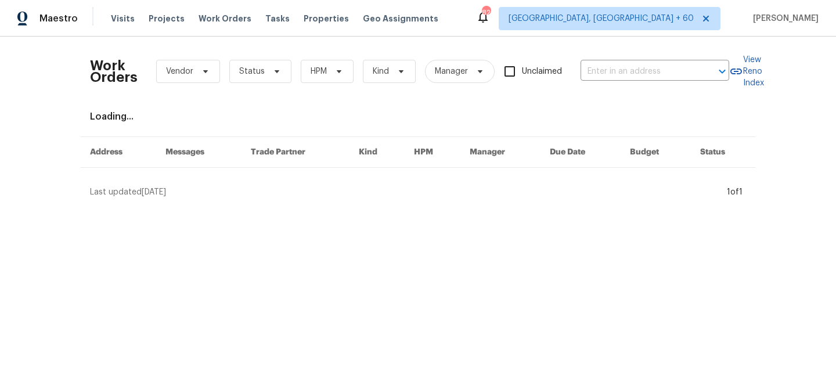
type input "[STREET_ADDRESS][PERSON_NAME]"
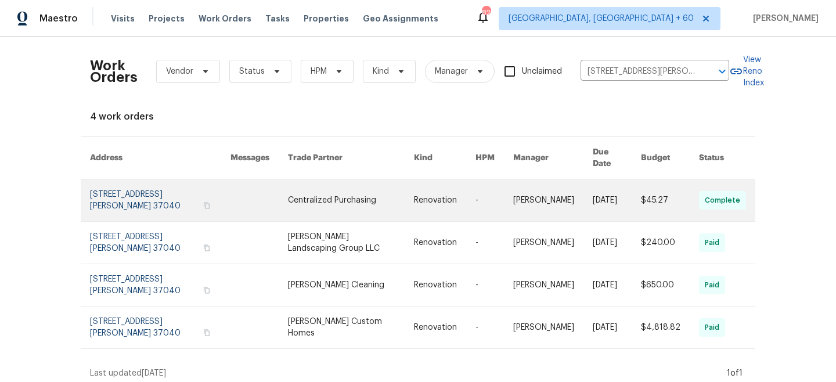
click at [346, 199] on link at bounding box center [350, 200] width 125 height 42
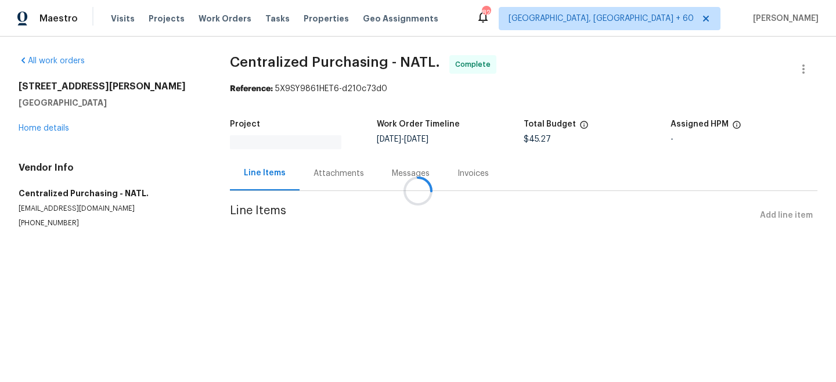
click at [49, 129] on div at bounding box center [418, 191] width 836 height 382
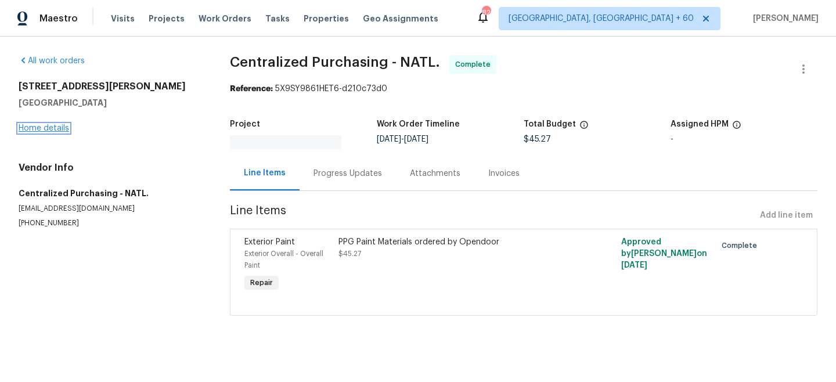
click at [58, 127] on link "Home details" at bounding box center [44, 128] width 51 height 8
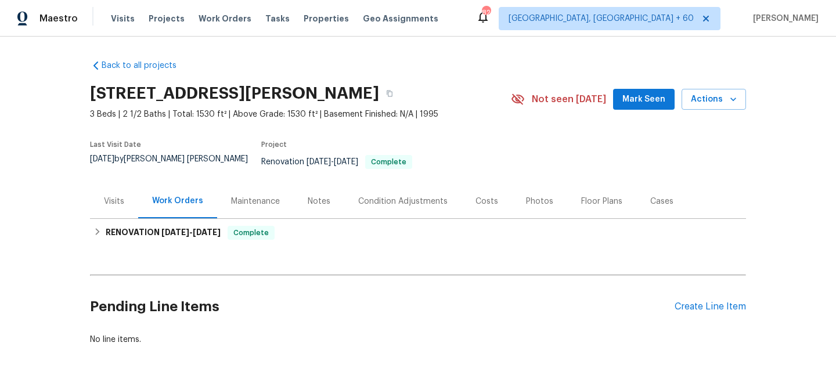
click at [257, 185] on div "Maintenance" at bounding box center [255, 201] width 77 height 34
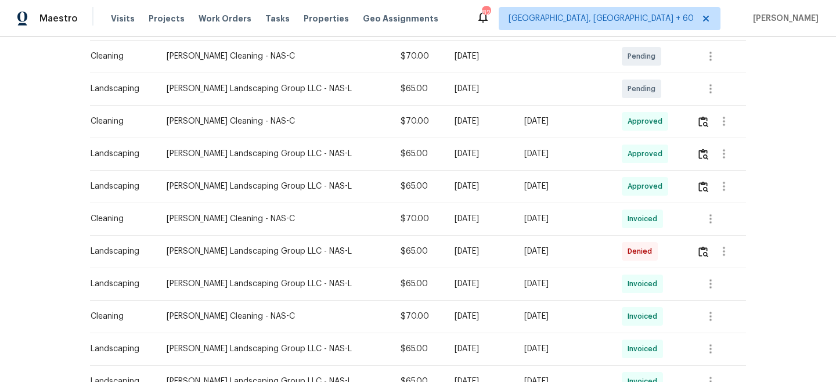
scroll to position [295, 0]
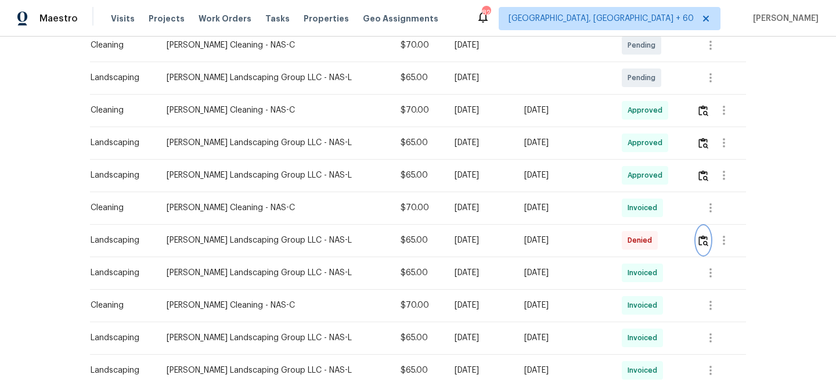
click at [703, 235] on img "button" at bounding box center [703, 240] width 10 height 11
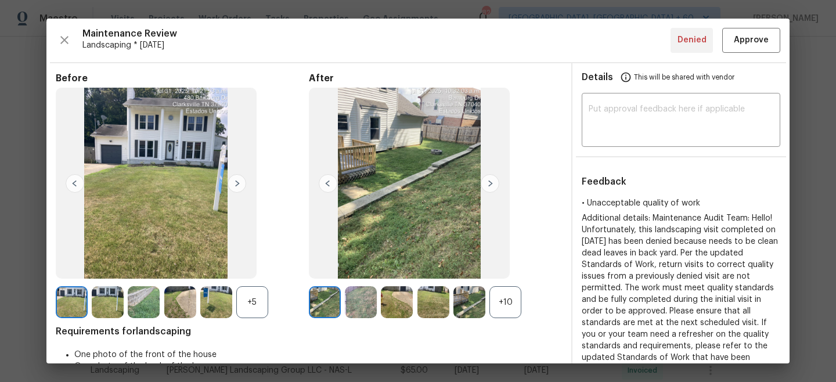
click at [489, 183] on img at bounding box center [490, 183] width 19 height 19
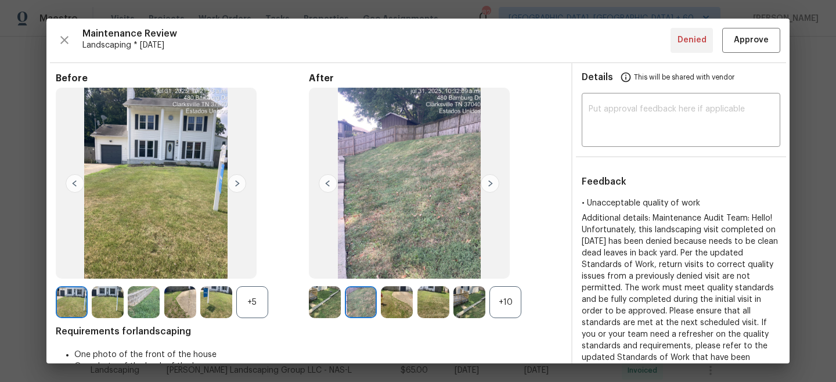
click at [489, 183] on img at bounding box center [490, 183] width 19 height 19
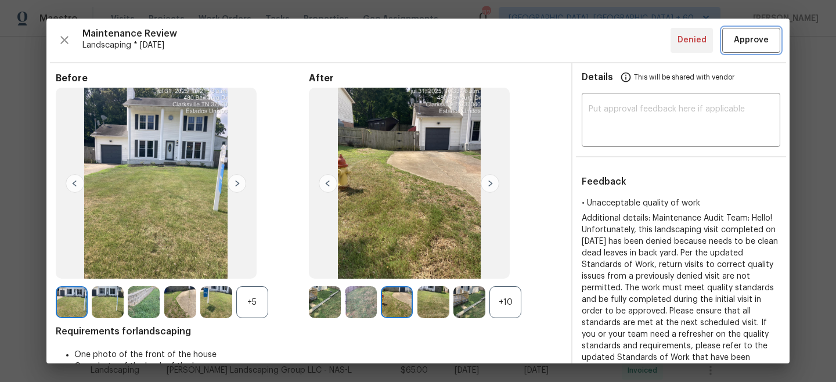
click at [749, 39] on span "Approve" at bounding box center [751, 40] width 35 height 15
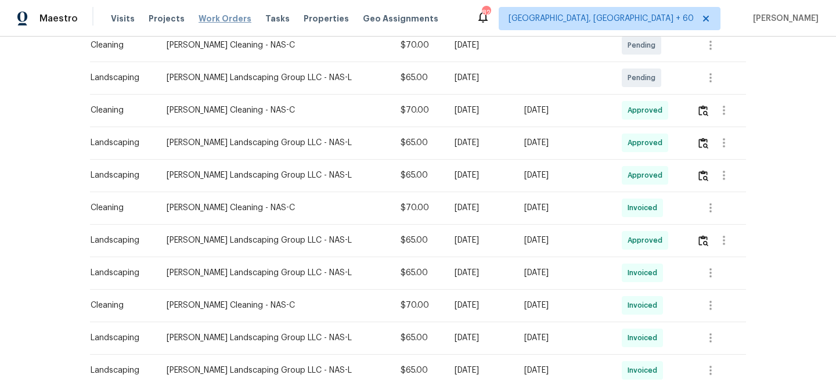
click at [209, 22] on span "Work Orders" at bounding box center [225, 19] width 53 height 12
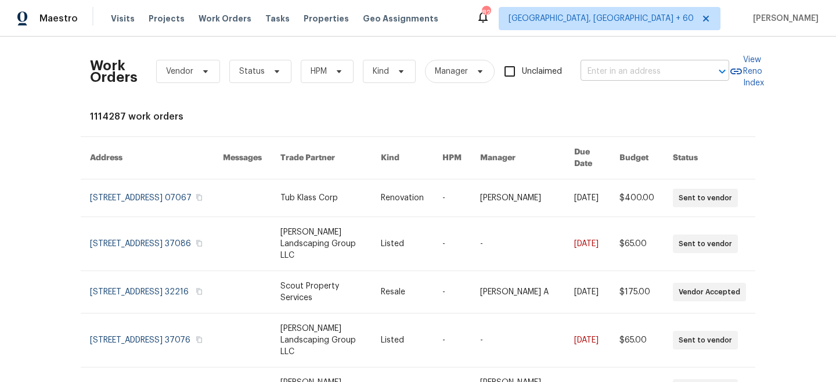
click at [672, 75] on input "text" at bounding box center [639, 72] width 116 height 18
paste input "[STREET_ADDRESS]"
type input "[STREET_ADDRESS]"
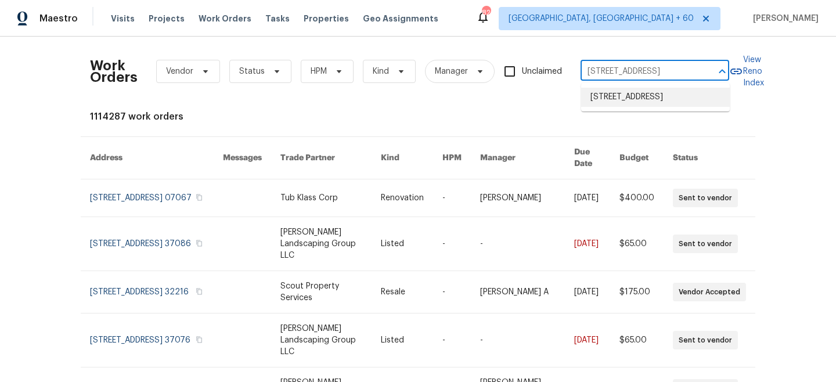
click at [645, 100] on li "[STREET_ADDRESS]" at bounding box center [655, 97] width 149 height 19
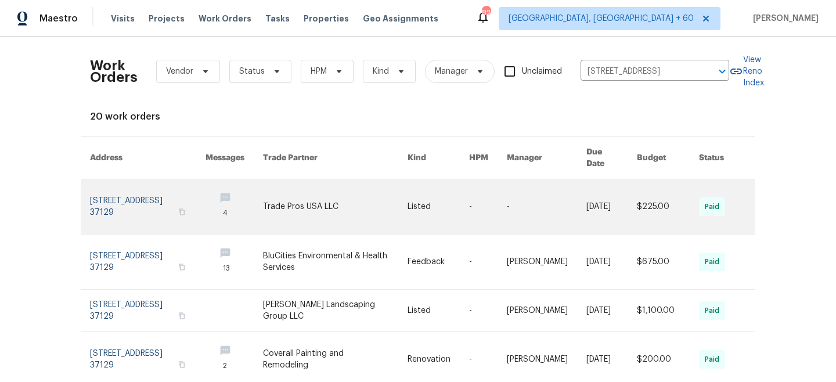
click at [477, 192] on td "-" at bounding box center [479, 206] width 38 height 55
click at [351, 201] on link at bounding box center [335, 206] width 145 height 55
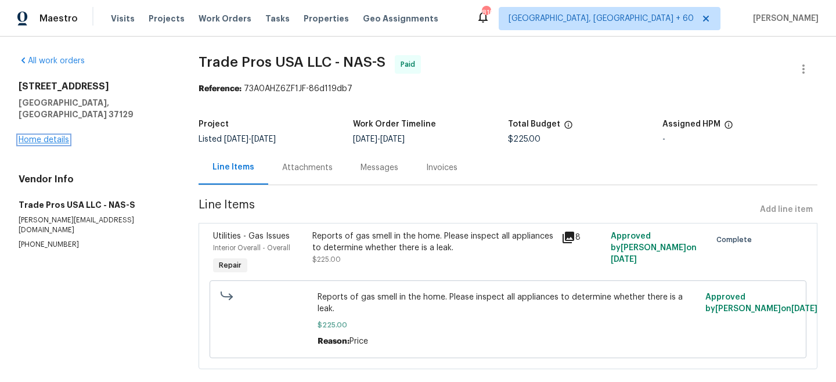
click at [41, 136] on link "Home details" at bounding box center [44, 140] width 51 height 8
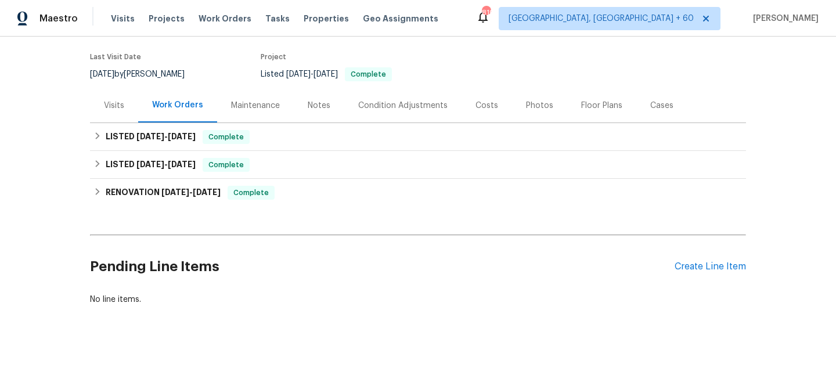
scroll to position [90, 0]
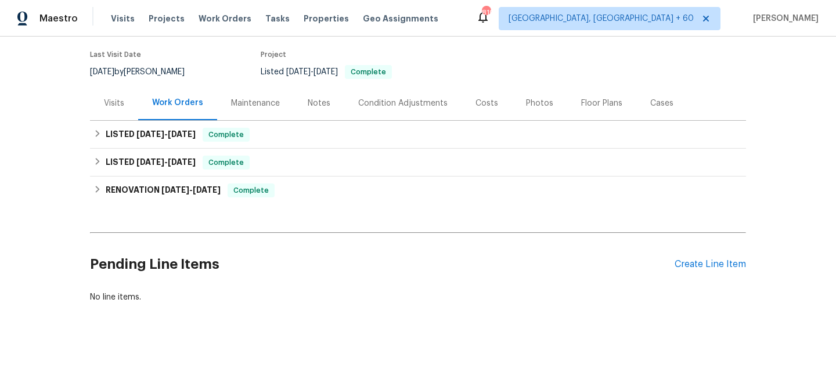
click at [258, 100] on div "Maintenance" at bounding box center [255, 104] width 49 height 12
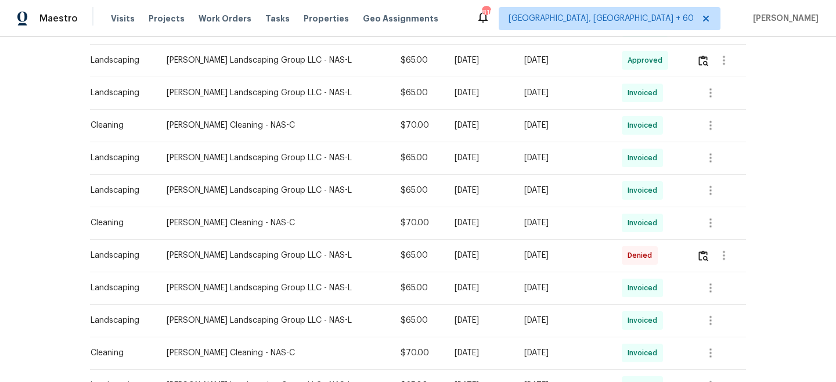
scroll to position [435, 0]
click at [699, 264] on button "button" at bounding box center [703, 255] width 13 height 28
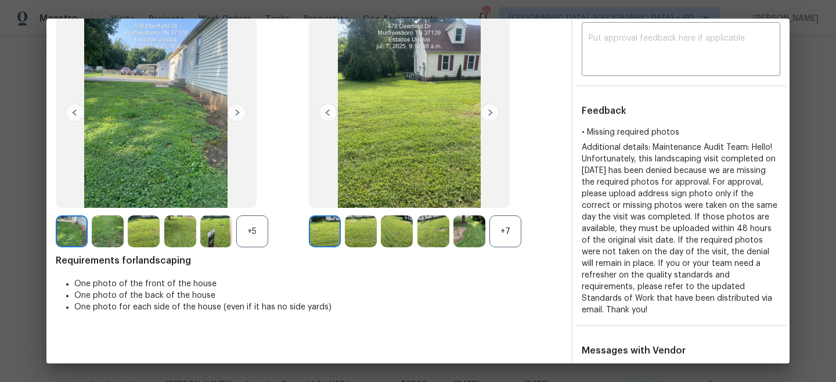
scroll to position [0, 0]
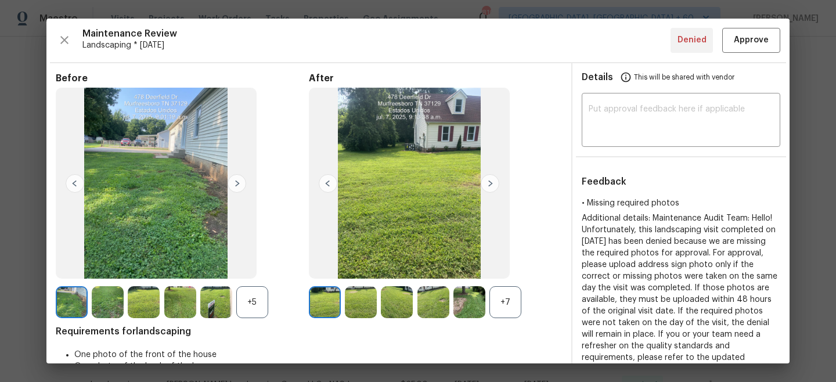
click at [239, 186] on img at bounding box center [237, 183] width 19 height 19
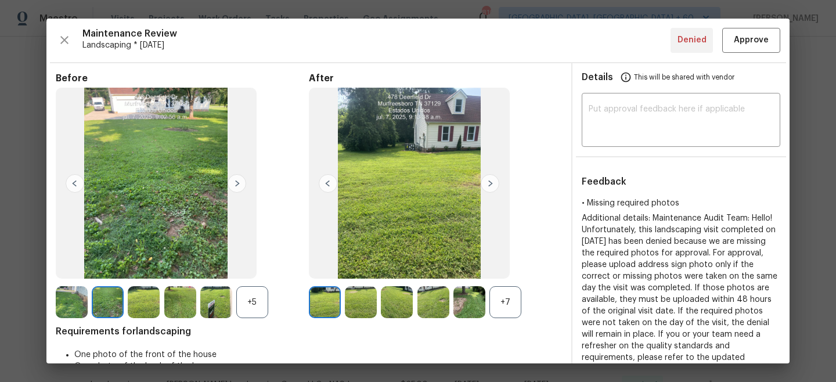
click at [239, 185] on img at bounding box center [237, 183] width 19 height 19
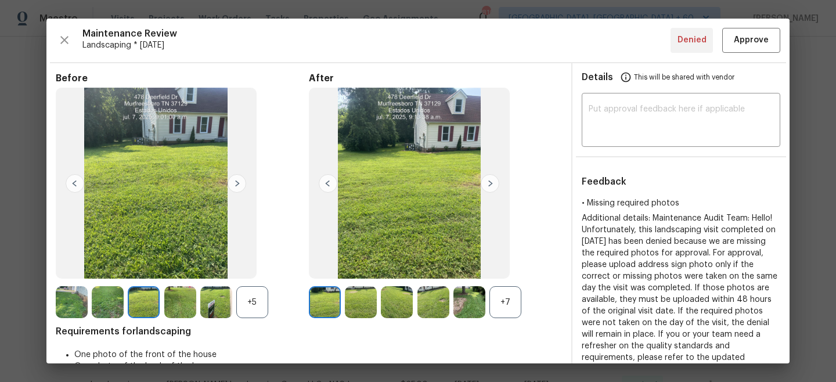
click at [495, 185] on img at bounding box center [490, 183] width 19 height 19
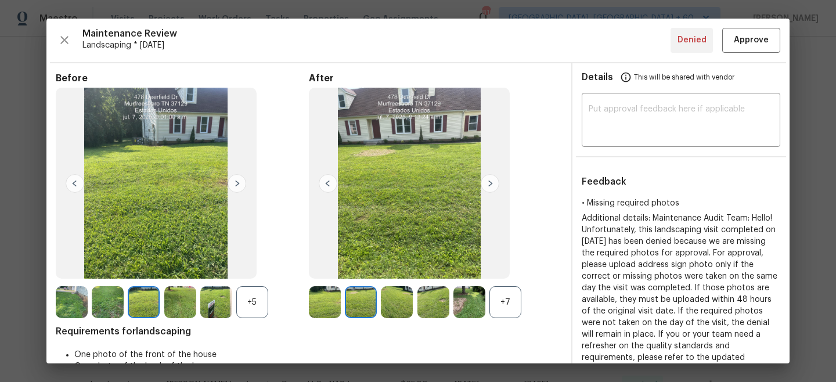
click at [495, 185] on img at bounding box center [490, 183] width 19 height 19
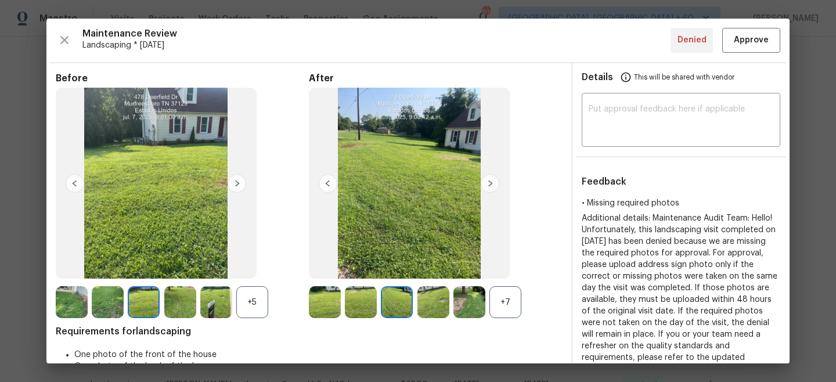
click at [495, 185] on img at bounding box center [490, 183] width 19 height 19
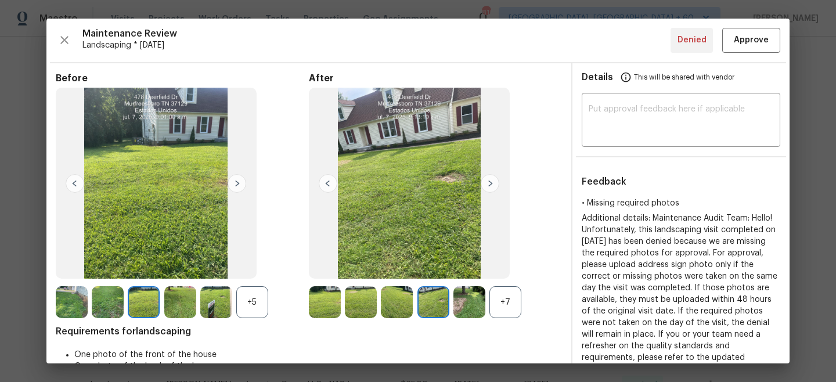
click at [495, 185] on img at bounding box center [490, 183] width 19 height 19
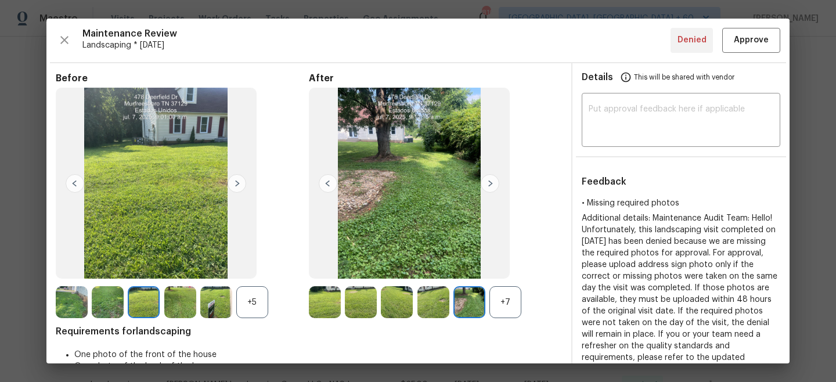
click at [495, 185] on img at bounding box center [490, 183] width 19 height 19
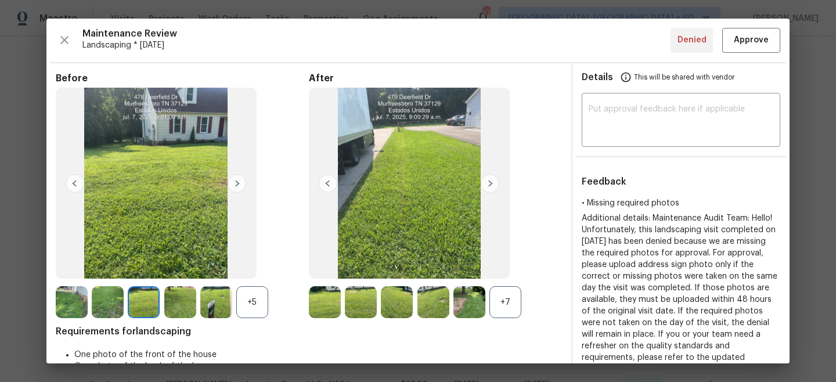
click at [495, 185] on img at bounding box center [490, 183] width 19 height 19
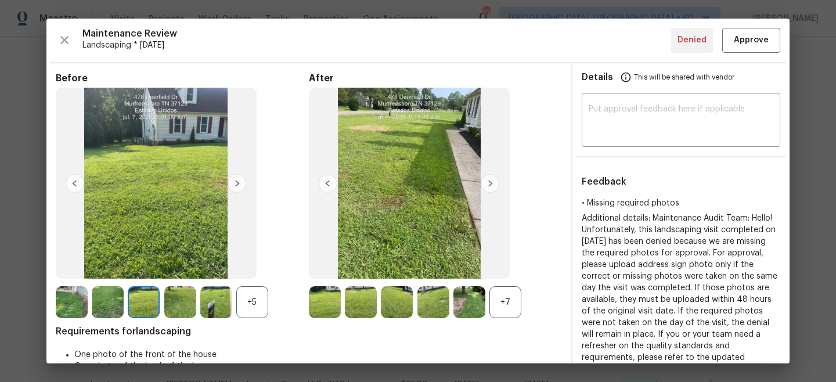
click at [495, 185] on img at bounding box center [490, 183] width 19 height 19
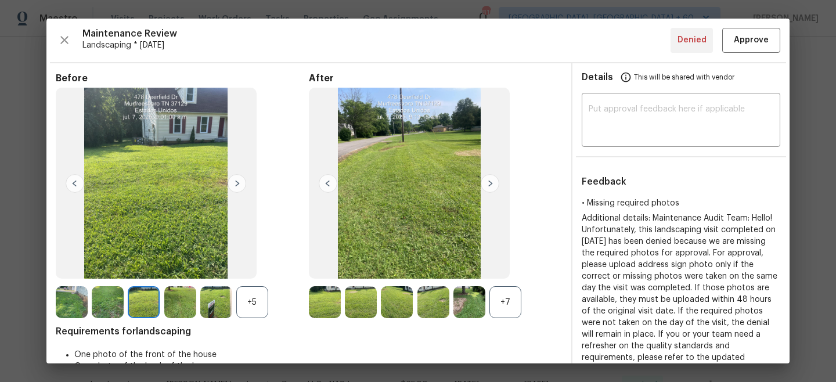
click at [495, 185] on img at bounding box center [490, 183] width 19 height 19
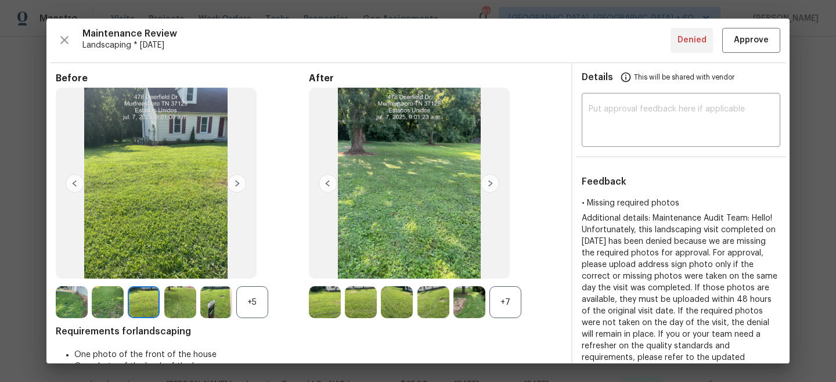
click at [495, 185] on img at bounding box center [490, 183] width 19 height 19
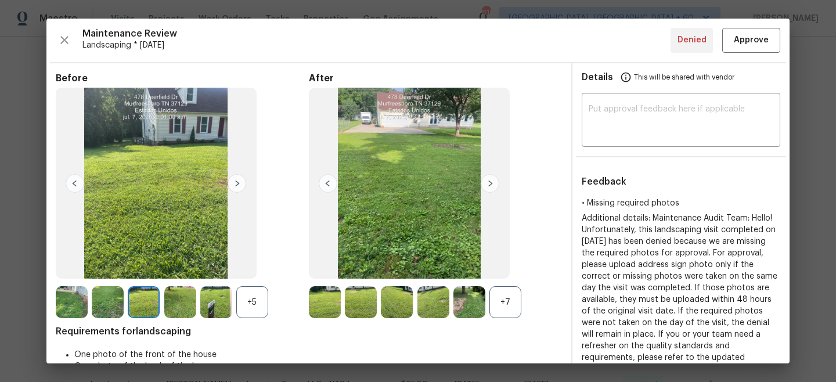
click at [495, 185] on img at bounding box center [490, 183] width 19 height 19
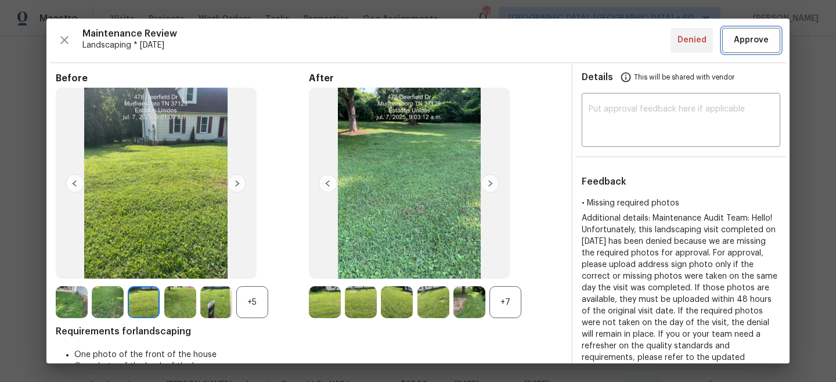
click at [755, 40] on span "Approve" at bounding box center [751, 40] width 35 height 15
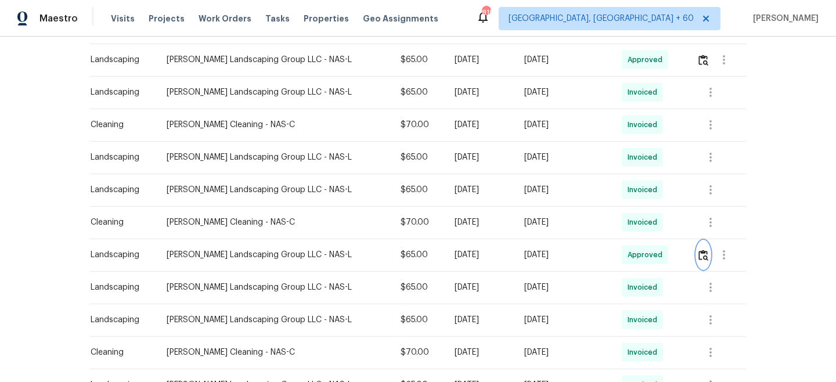
click at [706, 254] on img "button" at bounding box center [703, 255] width 10 height 11
click at [206, 15] on span "Work Orders" at bounding box center [225, 19] width 53 height 12
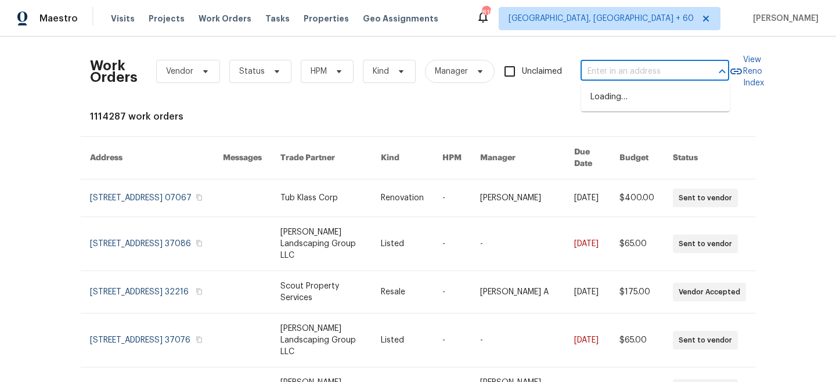
click at [613, 67] on input "text" at bounding box center [639, 72] width 116 height 18
paste input "[STREET_ADDRESS][PERSON_NAME]"
type input "[STREET_ADDRESS][PERSON_NAME]"
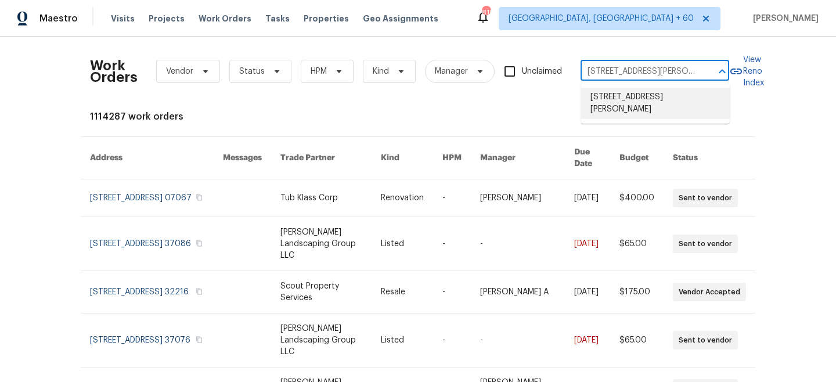
click at [619, 98] on li "[STREET_ADDRESS][PERSON_NAME]" at bounding box center [655, 103] width 149 height 31
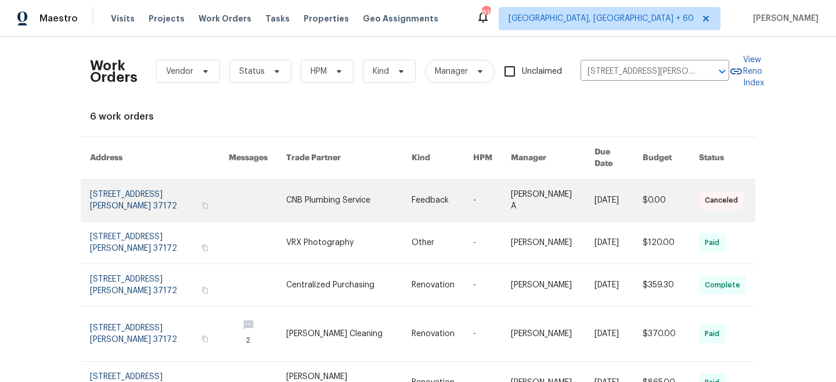
click at [307, 188] on link at bounding box center [348, 200] width 125 height 42
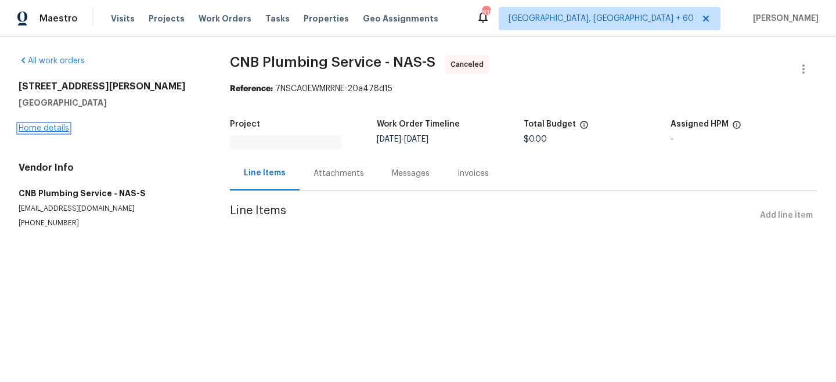
click at [44, 125] on link "Home details" at bounding box center [44, 128] width 51 height 8
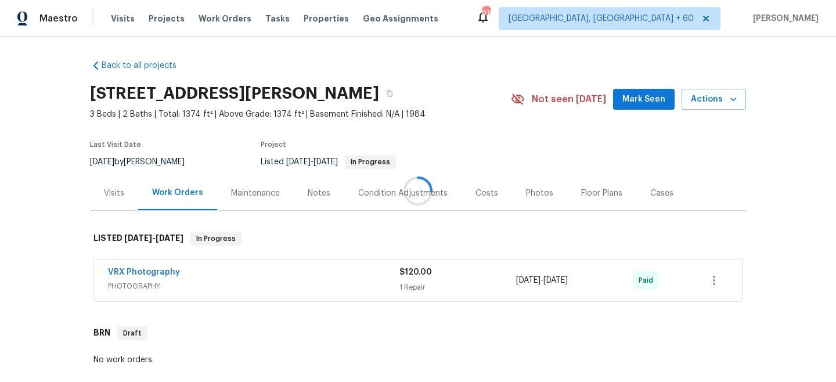
click at [250, 197] on div "Maintenance" at bounding box center [255, 194] width 49 height 12
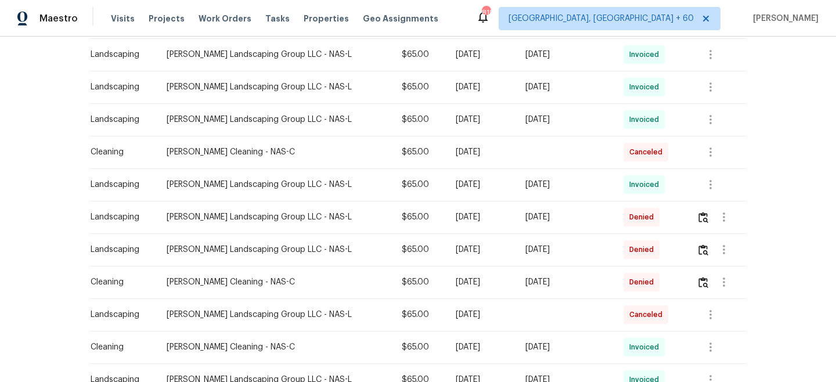
scroll to position [284, 0]
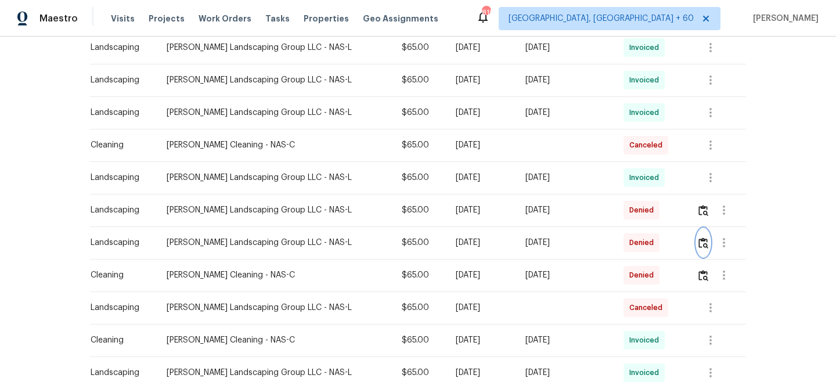
click at [702, 245] on img "button" at bounding box center [703, 242] width 10 height 11
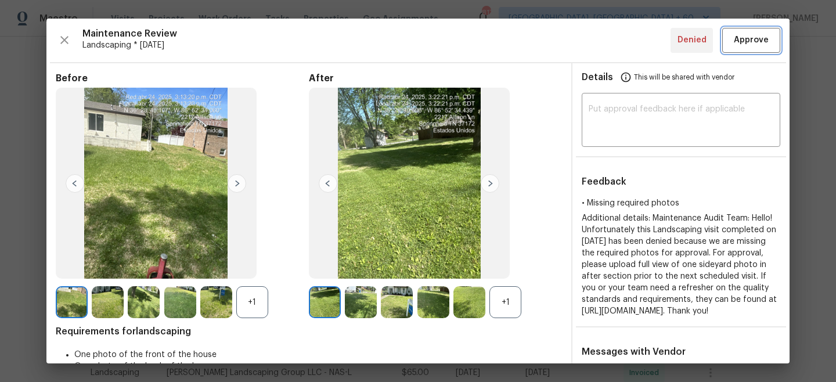
click at [741, 44] on span "Approve" at bounding box center [751, 40] width 35 height 15
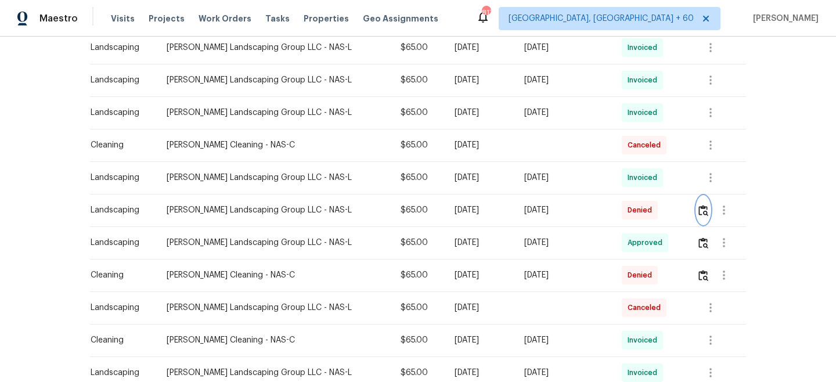
click at [698, 213] on img "button" at bounding box center [703, 210] width 10 height 11
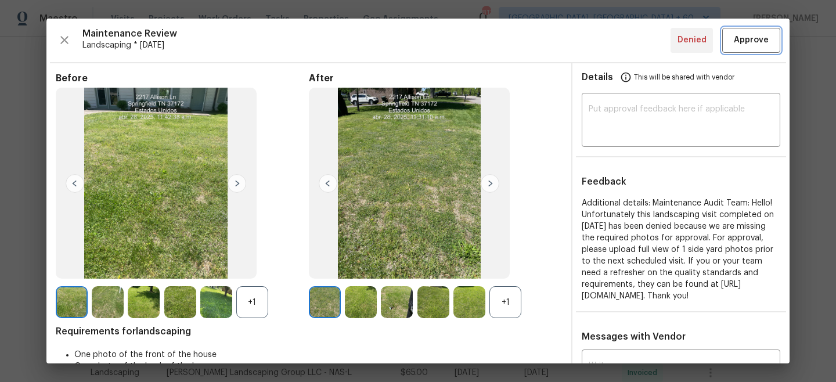
click at [743, 42] on span "Approve" at bounding box center [751, 40] width 35 height 15
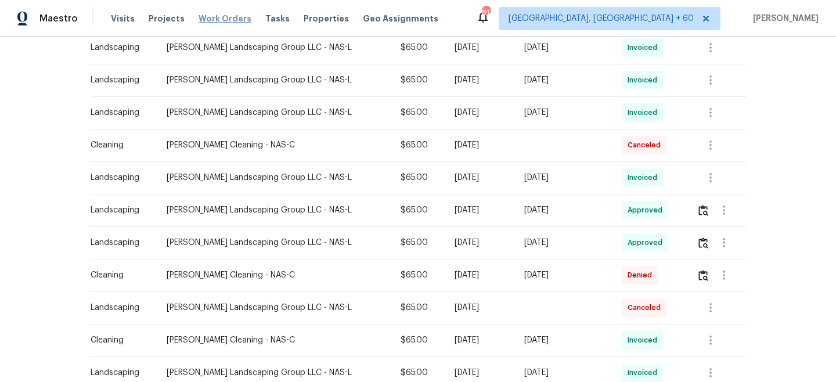
click at [212, 14] on span "Work Orders" at bounding box center [225, 19] width 53 height 12
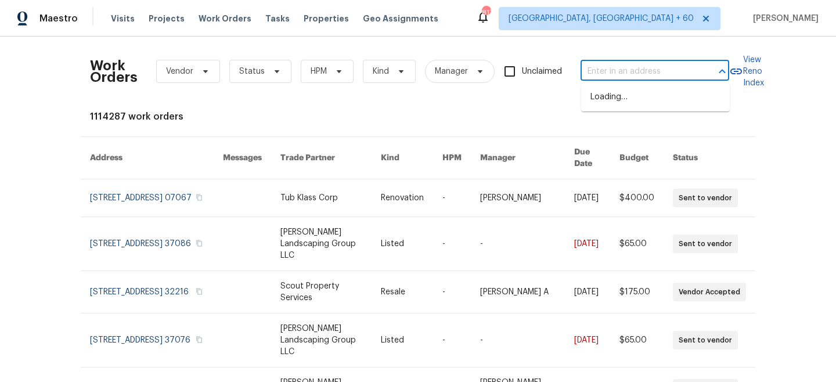
click at [630, 76] on input "text" at bounding box center [639, 72] width 116 height 18
paste input "[STREET_ADDRESS]"
type input "[STREET_ADDRESS]"
click at [632, 103] on li "[STREET_ADDRESS]" at bounding box center [655, 97] width 149 height 19
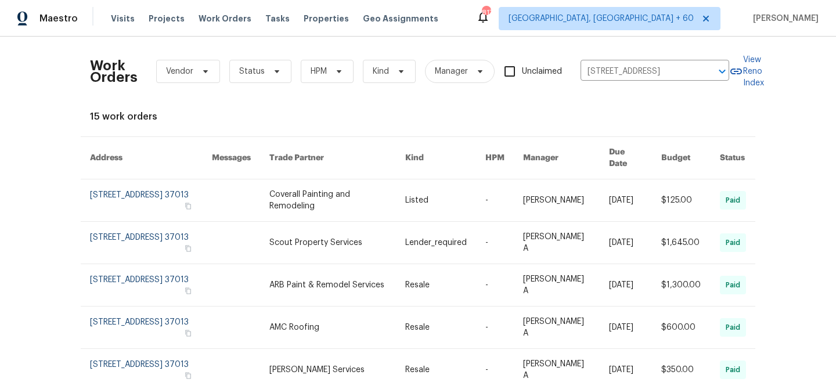
click at [364, 196] on link at bounding box center [337, 200] width 136 height 42
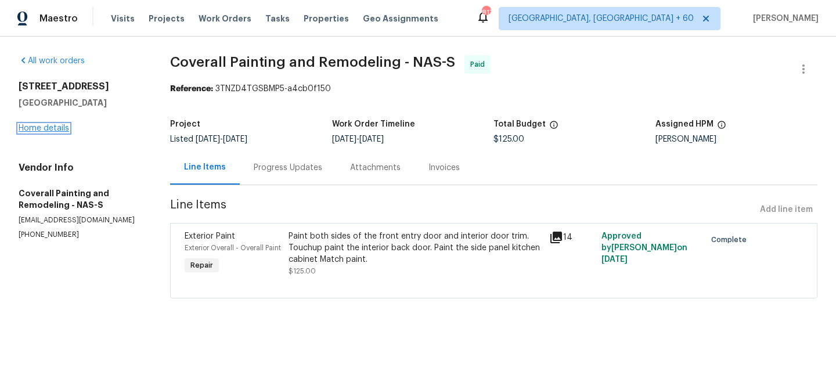
click at [42, 125] on link "Home details" at bounding box center [44, 128] width 51 height 8
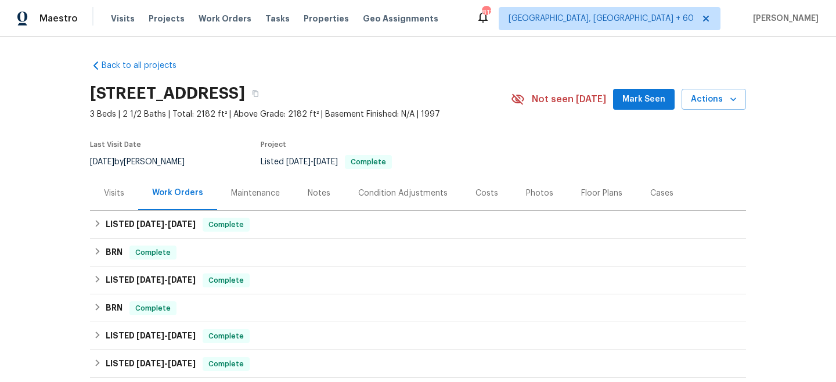
click at [249, 198] on div "Maintenance" at bounding box center [255, 194] width 49 height 12
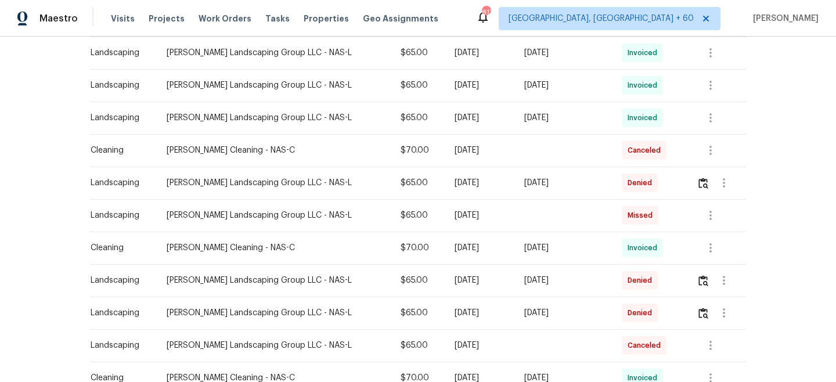
scroll to position [660, 0]
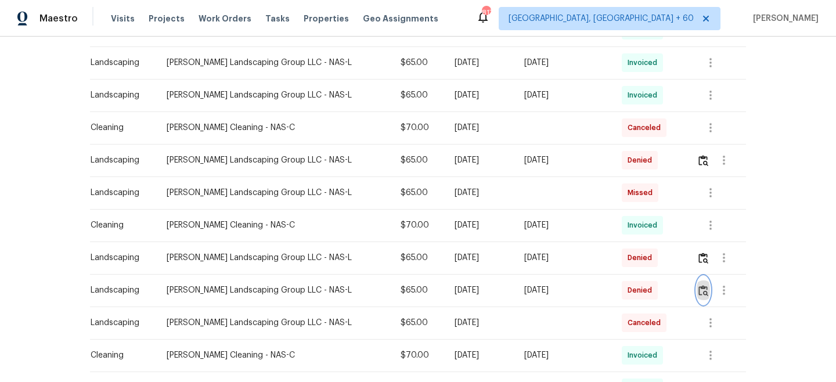
click at [706, 291] on img "button" at bounding box center [703, 290] width 10 height 11
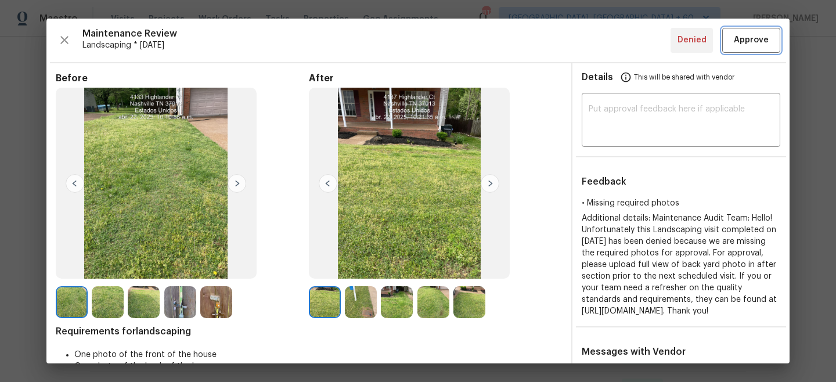
click at [761, 37] on span "Approve" at bounding box center [751, 40] width 35 height 15
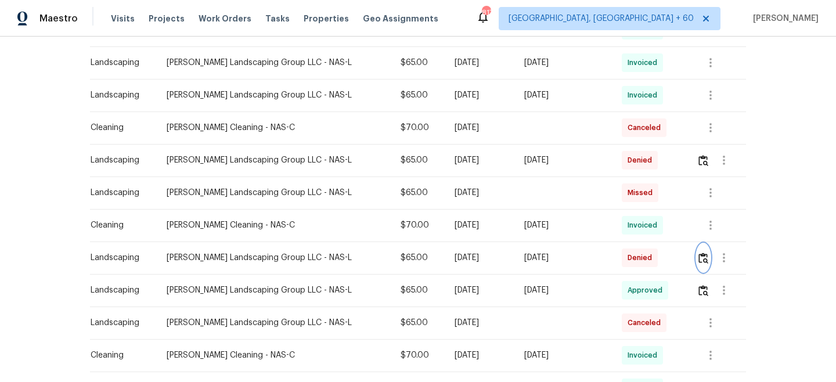
click at [698, 253] on button "button" at bounding box center [703, 258] width 13 height 28
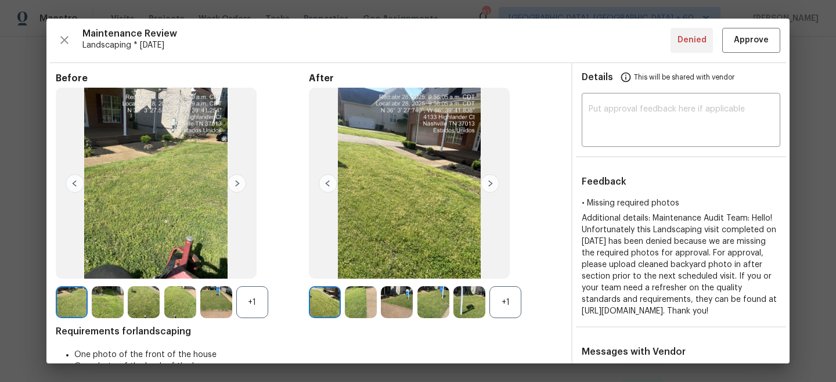
click at [239, 182] on img at bounding box center [237, 183] width 19 height 19
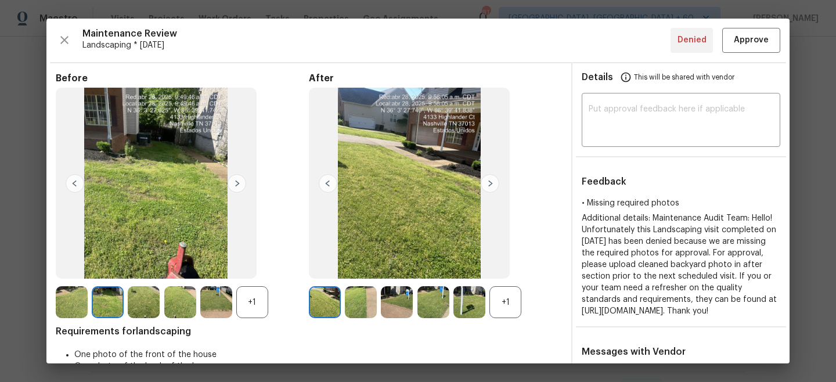
click at [489, 182] on img at bounding box center [490, 183] width 19 height 19
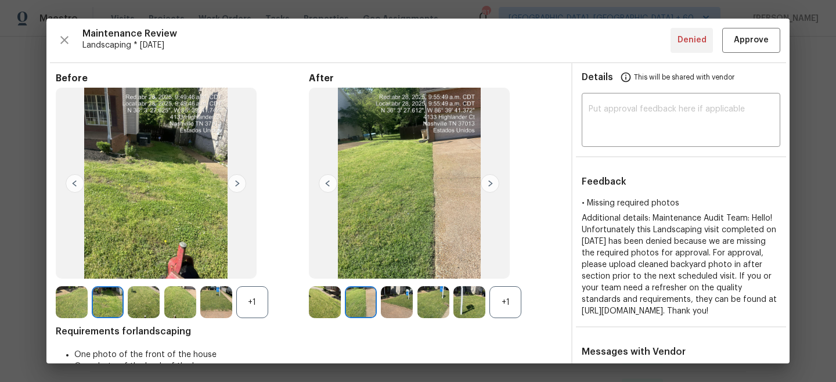
click at [489, 182] on img at bounding box center [490, 183] width 19 height 19
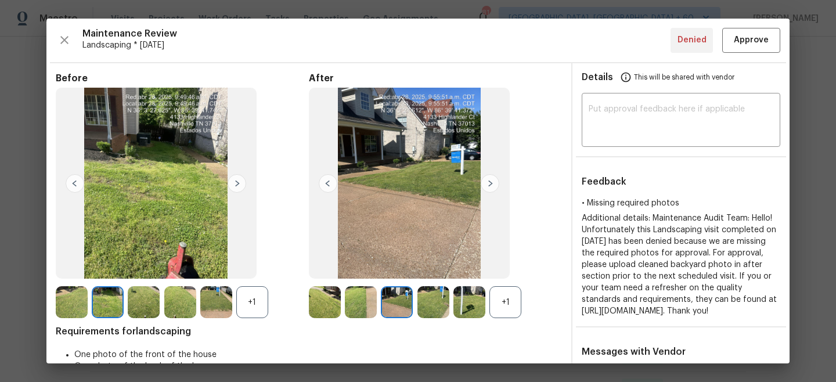
click at [489, 182] on img at bounding box center [490, 183] width 19 height 19
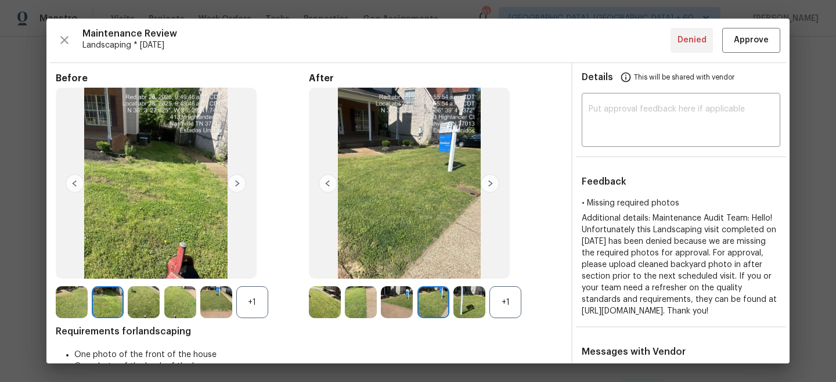
click at [489, 182] on img at bounding box center [490, 183] width 19 height 19
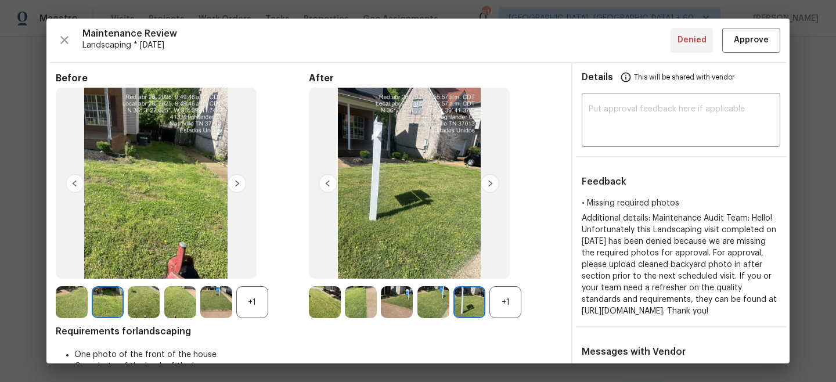
click at [489, 182] on img at bounding box center [490, 183] width 19 height 19
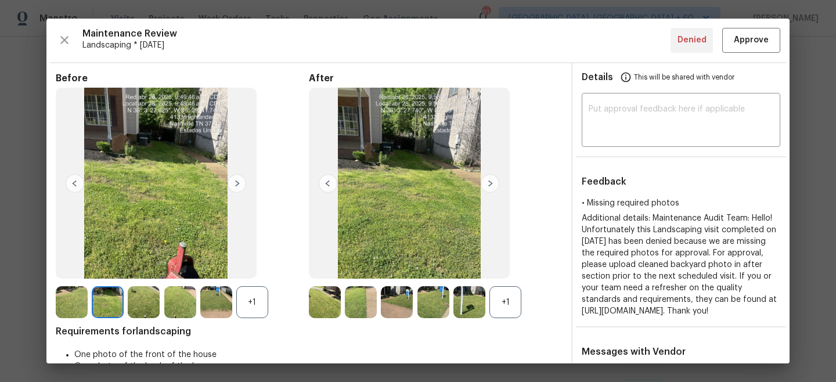
click at [237, 180] on img at bounding box center [237, 183] width 19 height 19
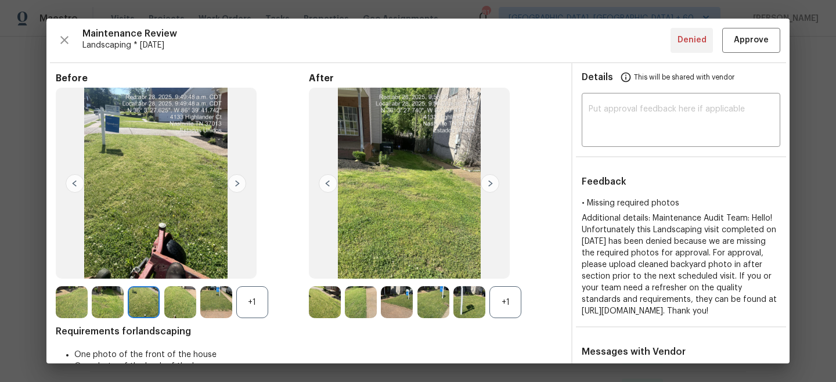
click at [237, 180] on img at bounding box center [237, 183] width 19 height 19
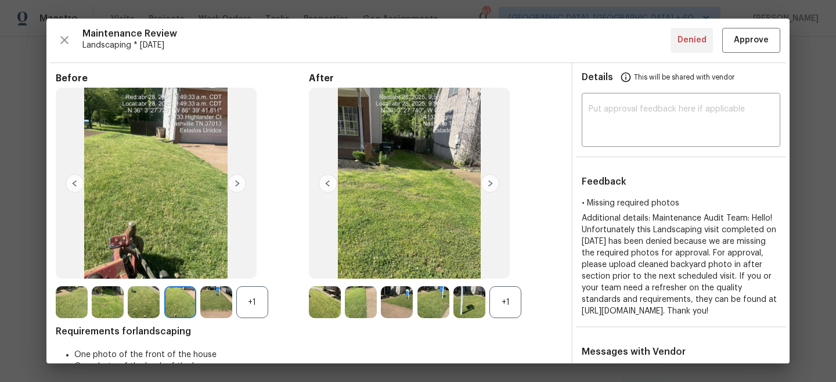
click at [237, 180] on img at bounding box center [237, 183] width 19 height 19
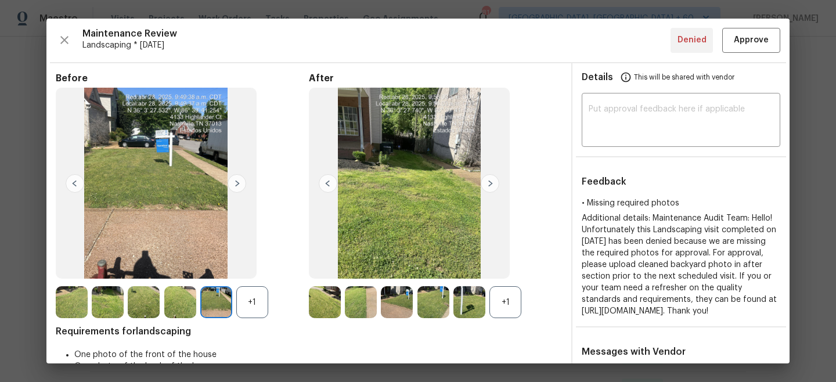
click at [237, 180] on img at bounding box center [237, 183] width 19 height 19
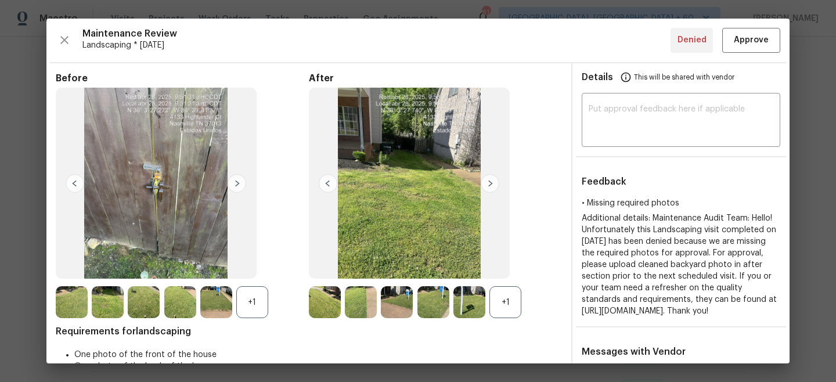
click at [237, 180] on img at bounding box center [237, 183] width 19 height 19
click at [239, 188] on img at bounding box center [237, 183] width 19 height 19
click at [492, 186] on img at bounding box center [490, 183] width 19 height 19
click at [766, 35] on span "Approve" at bounding box center [751, 40] width 35 height 15
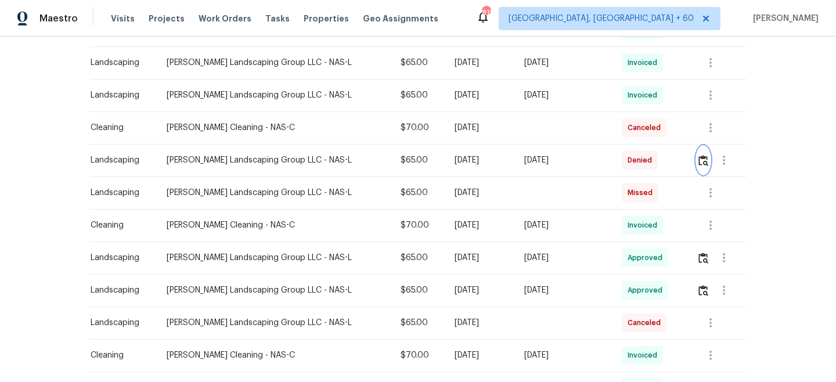
click at [700, 158] on img "button" at bounding box center [703, 160] width 10 height 11
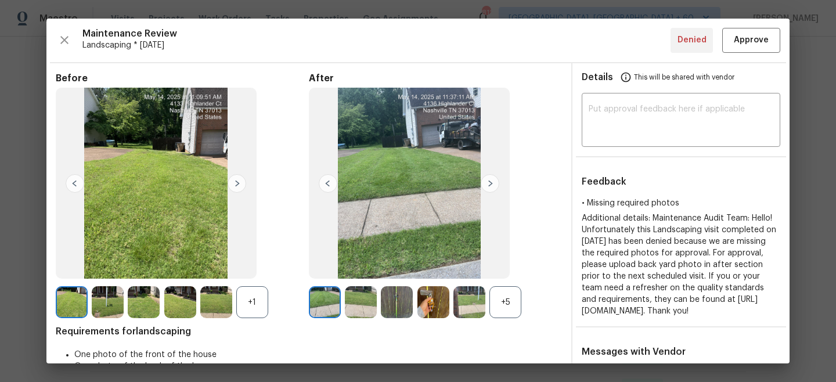
click at [490, 184] on img at bounding box center [490, 183] width 19 height 19
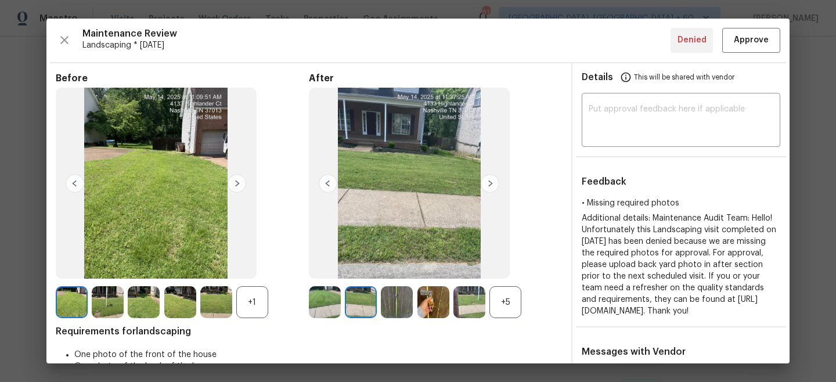
click at [490, 184] on img at bounding box center [490, 183] width 19 height 19
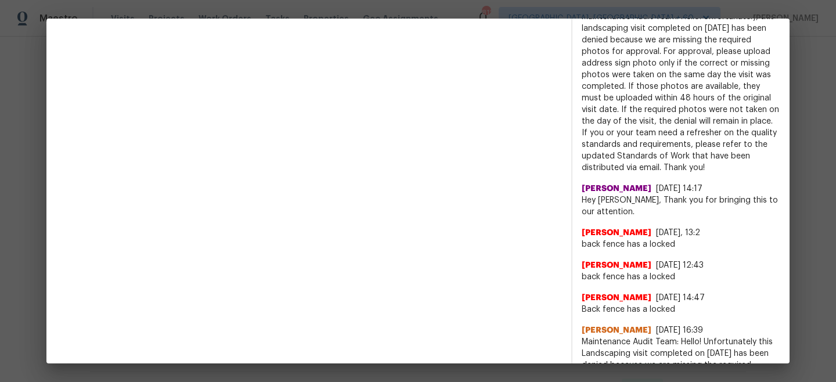
scroll to position [779, 0]
